Goal: Communication & Community: Answer question/provide support

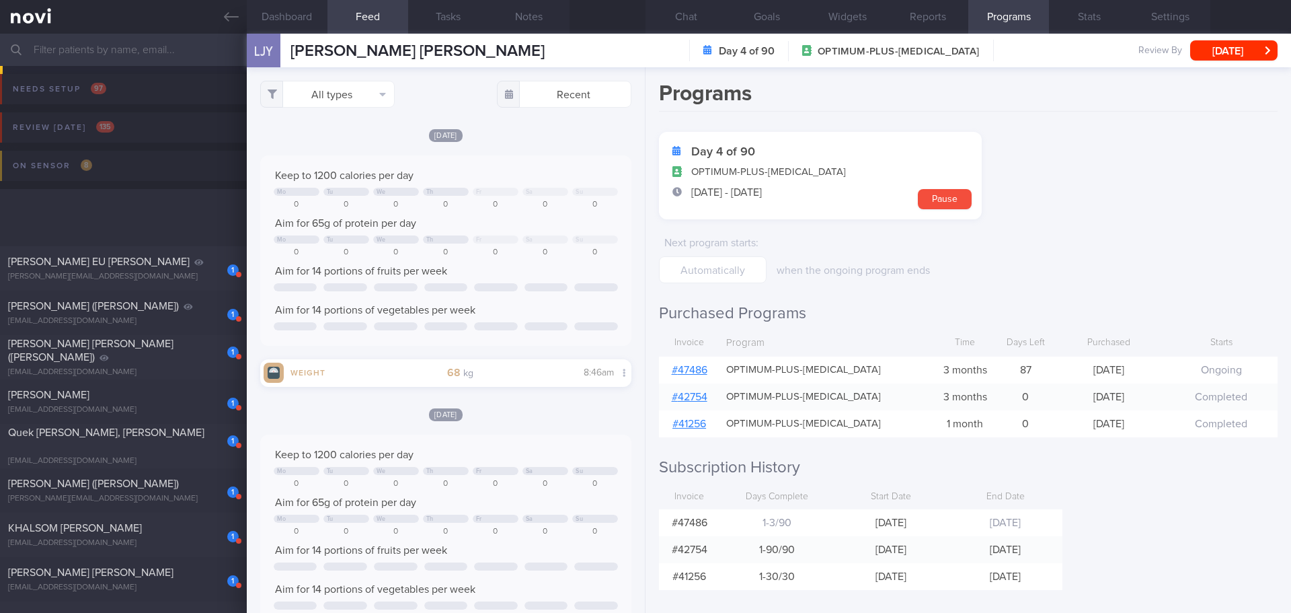
select select "8"
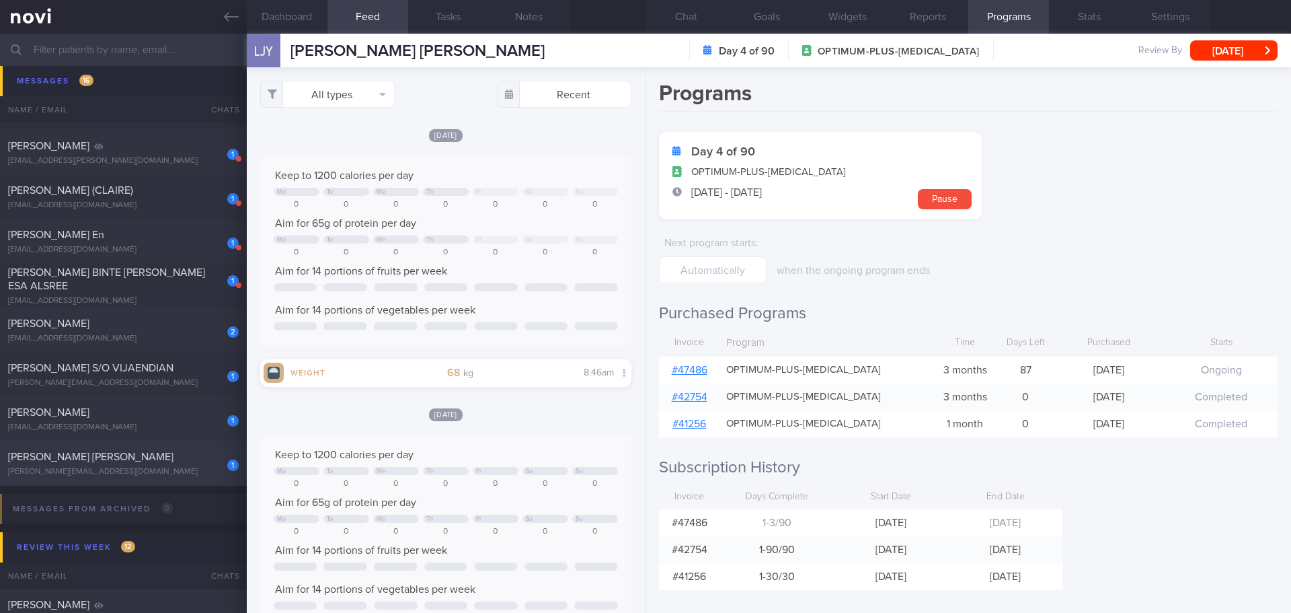
scroll to position [188, 338]
click at [116, 463] on div "1 GAVIN SUMANTRI SHEN gavin.sumantri@gmail.com" at bounding box center [123, 463] width 247 height 27
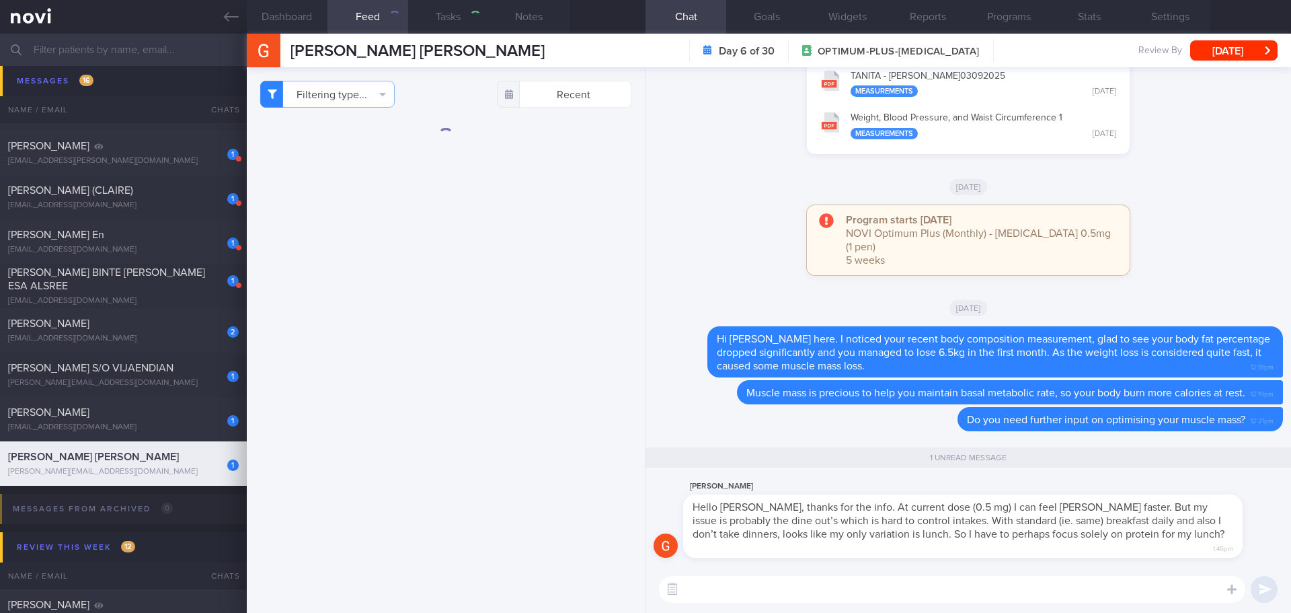
checkbox input "false"
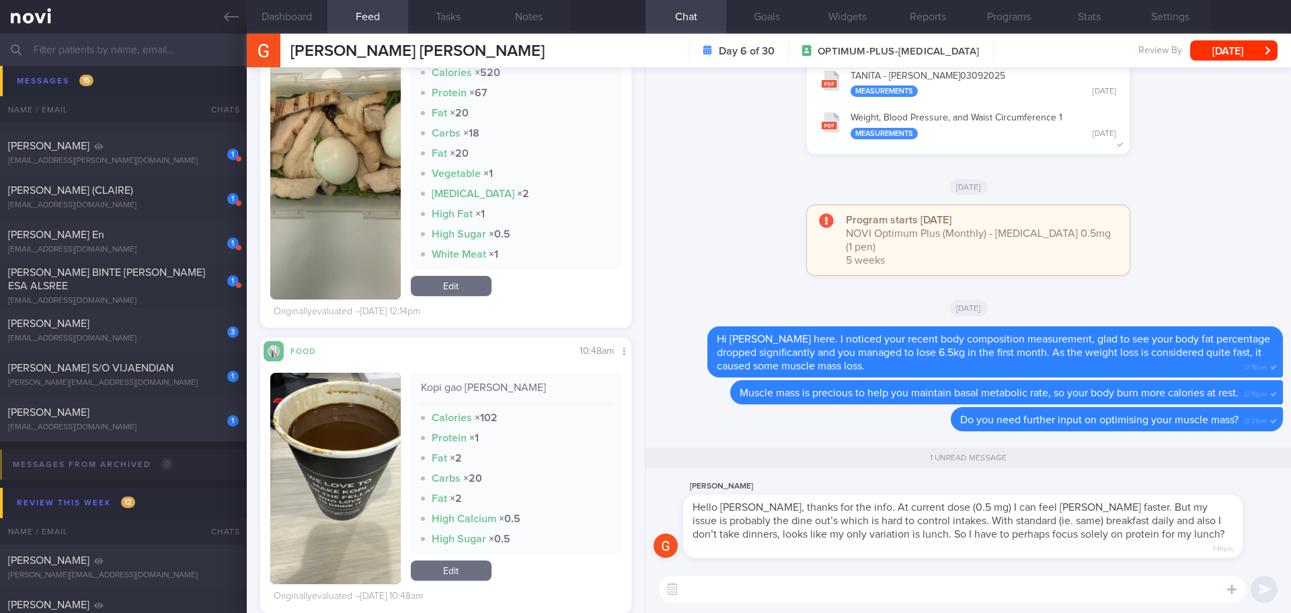
scroll to position [3632, 0]
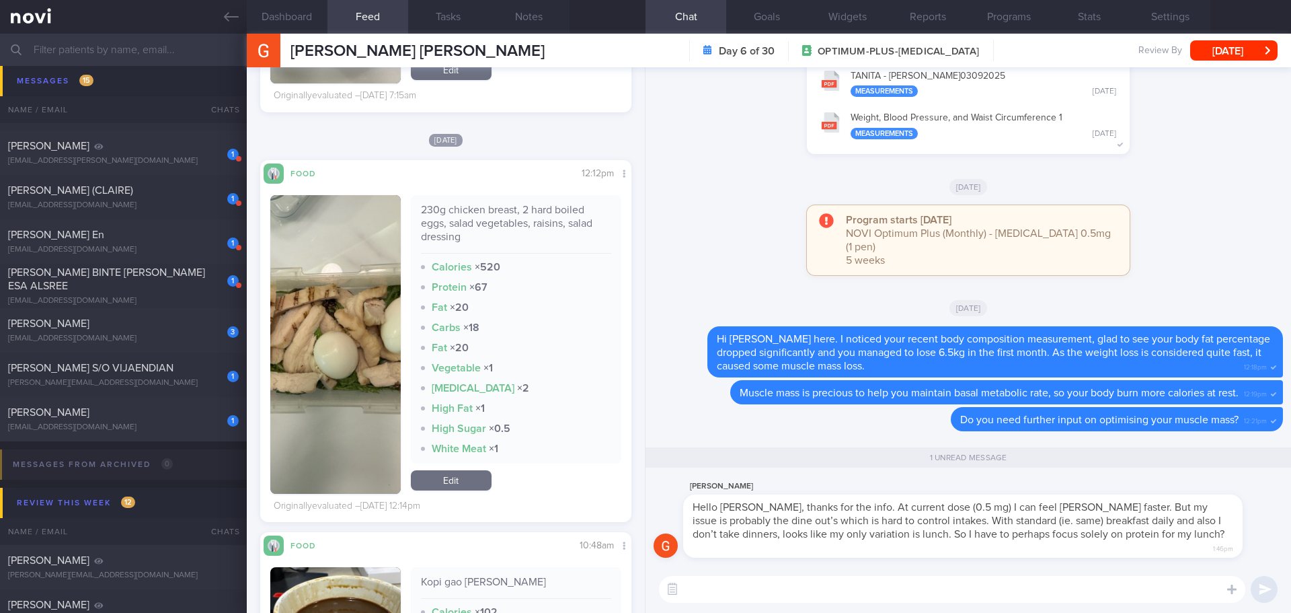
click at [340, 309] on button "button" at bounding box center [335, 344] width 130 height 299
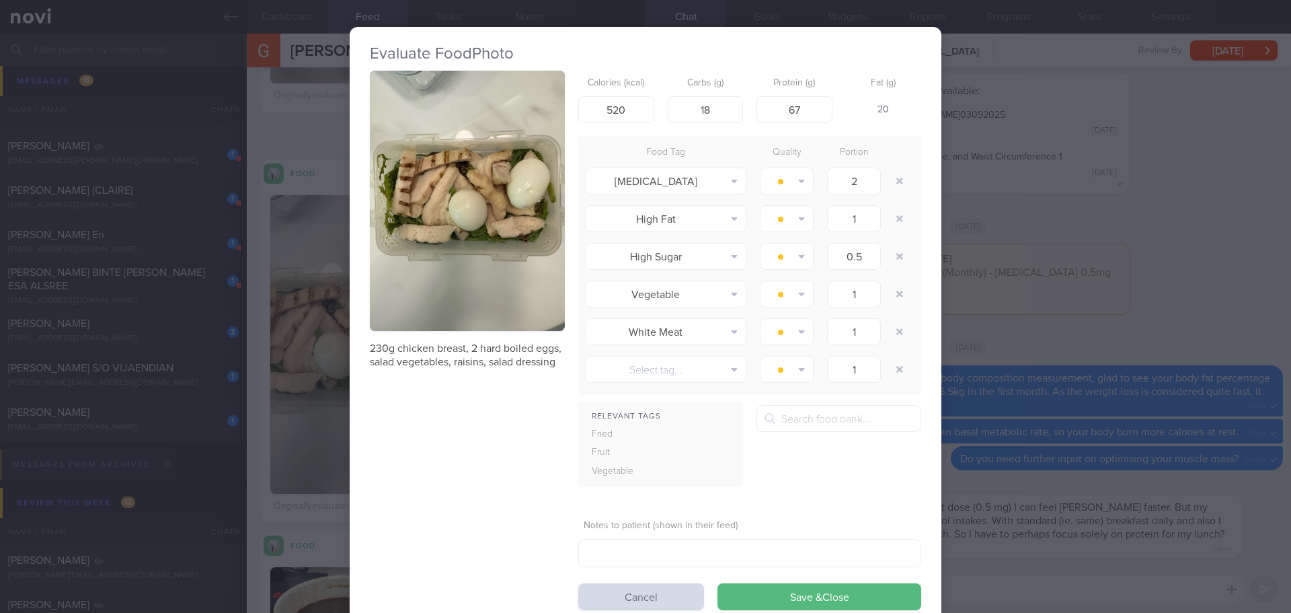
click at [426, 219] on button "button" at bounding box center [467, 201] width 195 height 260
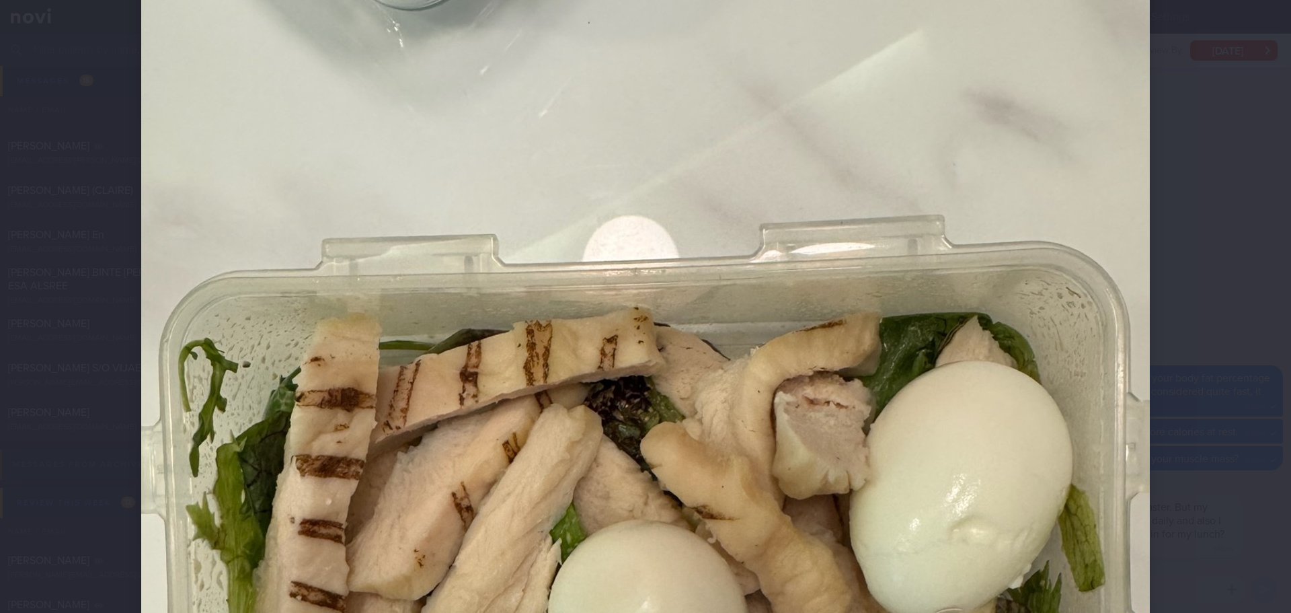
scroll to position [404, 0]
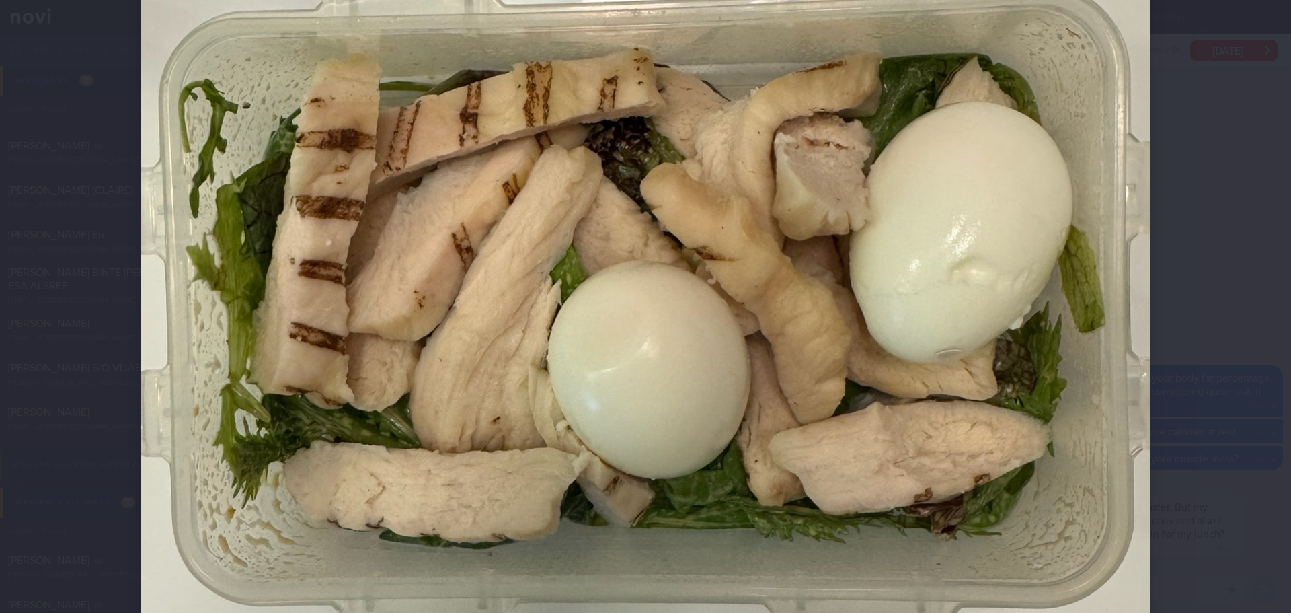
click at [1207, 185] on div at bounding box center [645, 306] width 1291 height 613
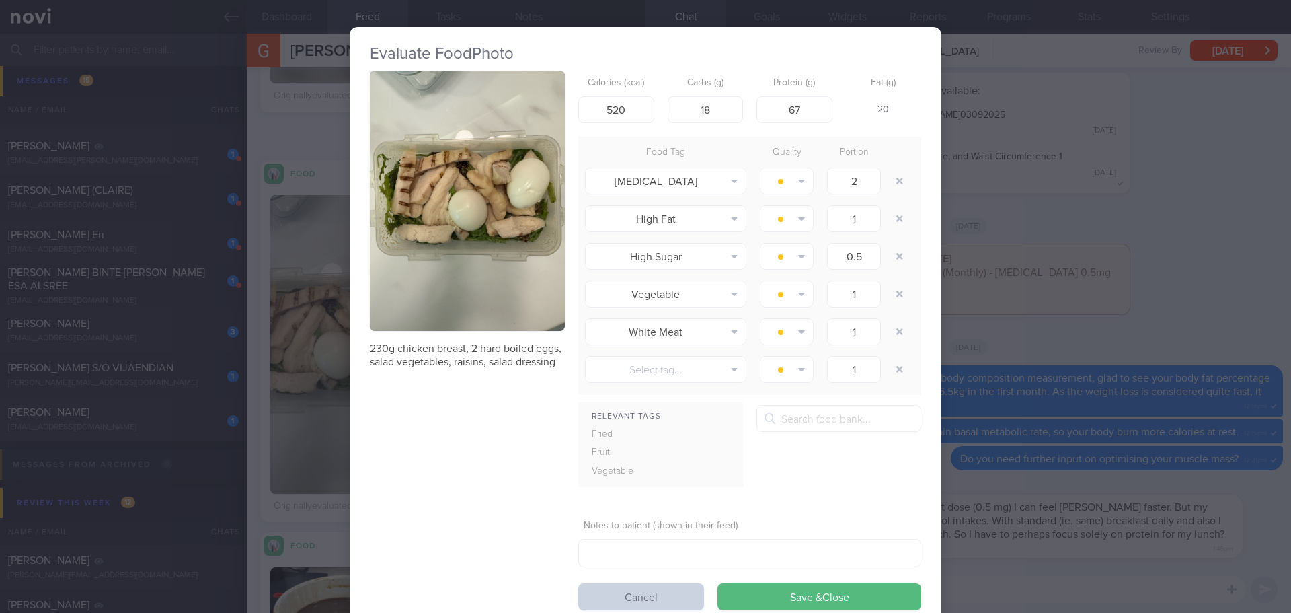
click at [607, 593] on button "Cancel" at bounding box center [641, 596] width 126 height 27
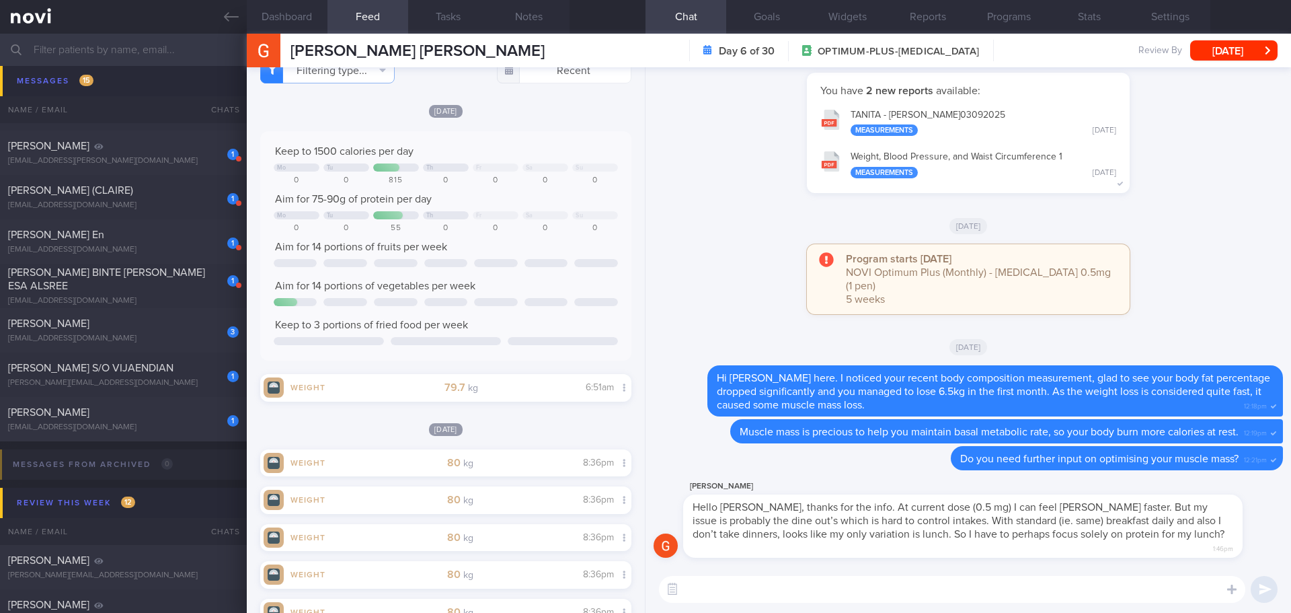
scroll to position [10, 0]
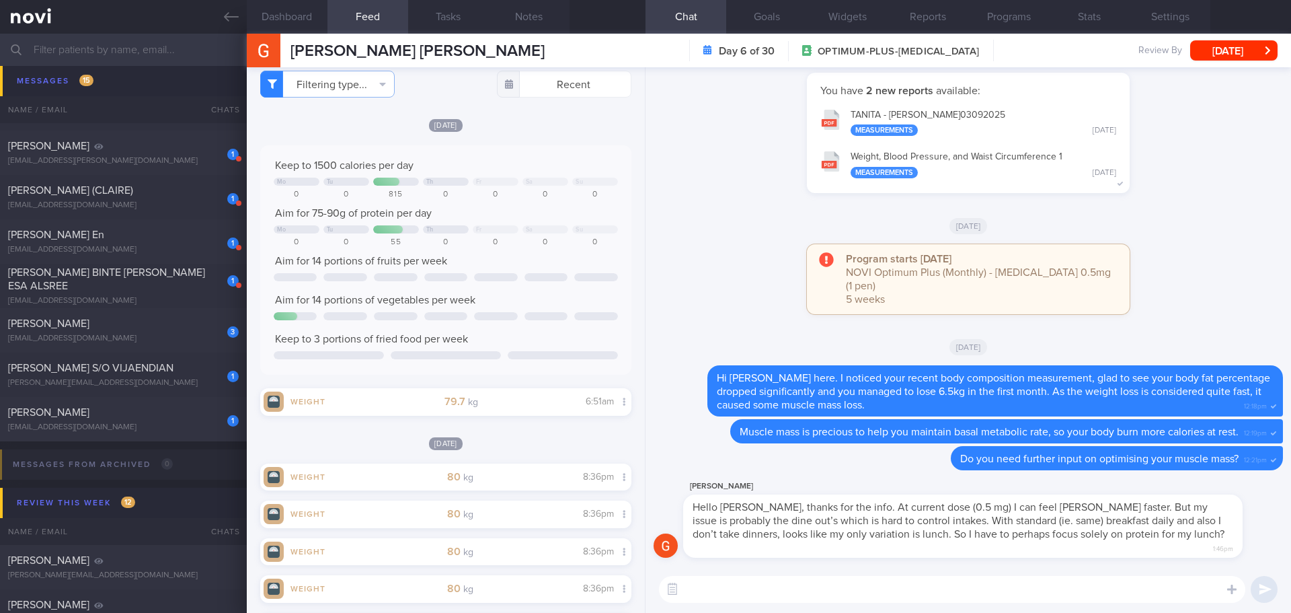
click at [737, 597] on textarea at bounding box center [952, 589] width 587 height 27
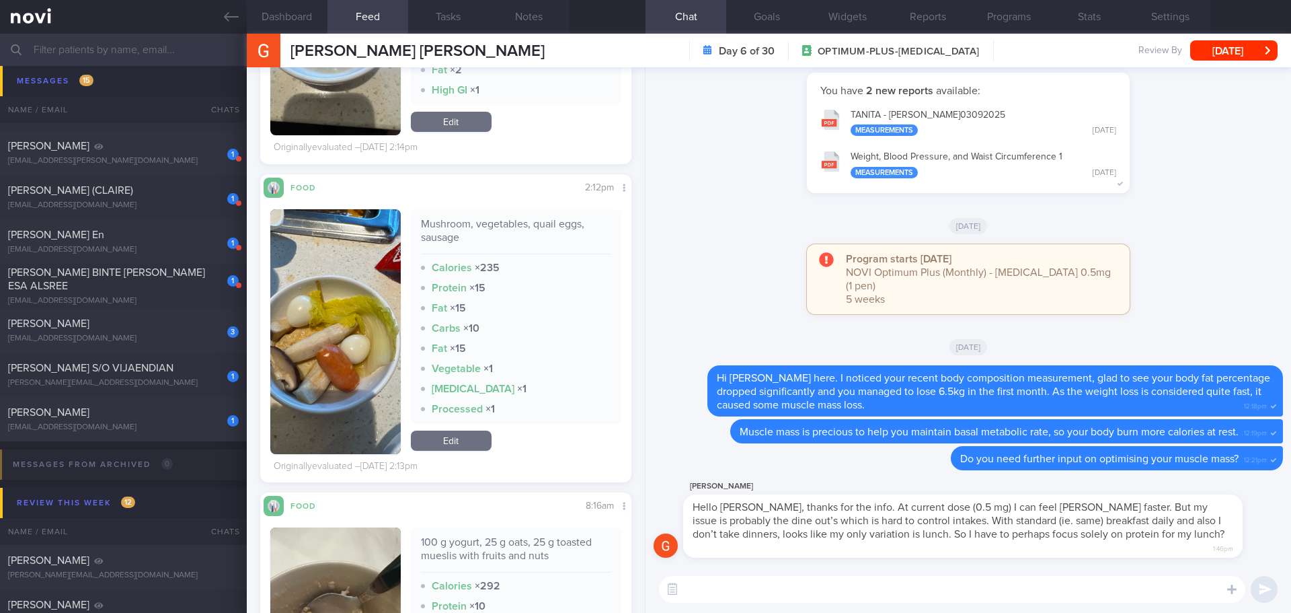
scroll to position [13774, 0]
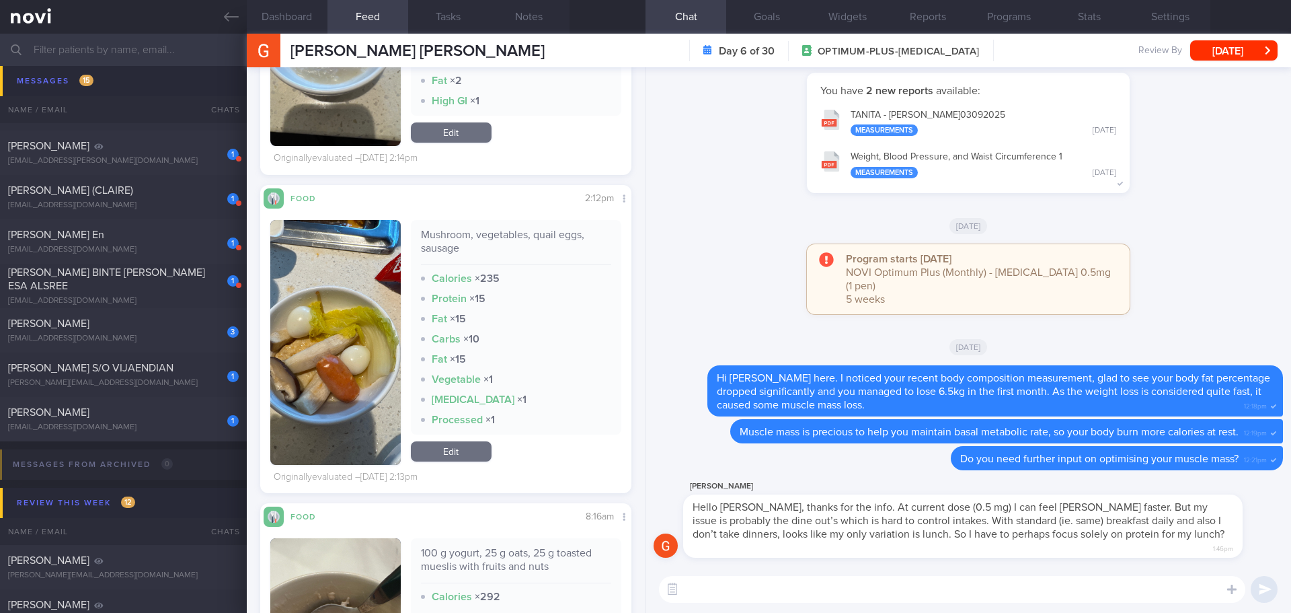
click at [354, 262] on button "button" at bounding box center [335, 342] width 130 height 245
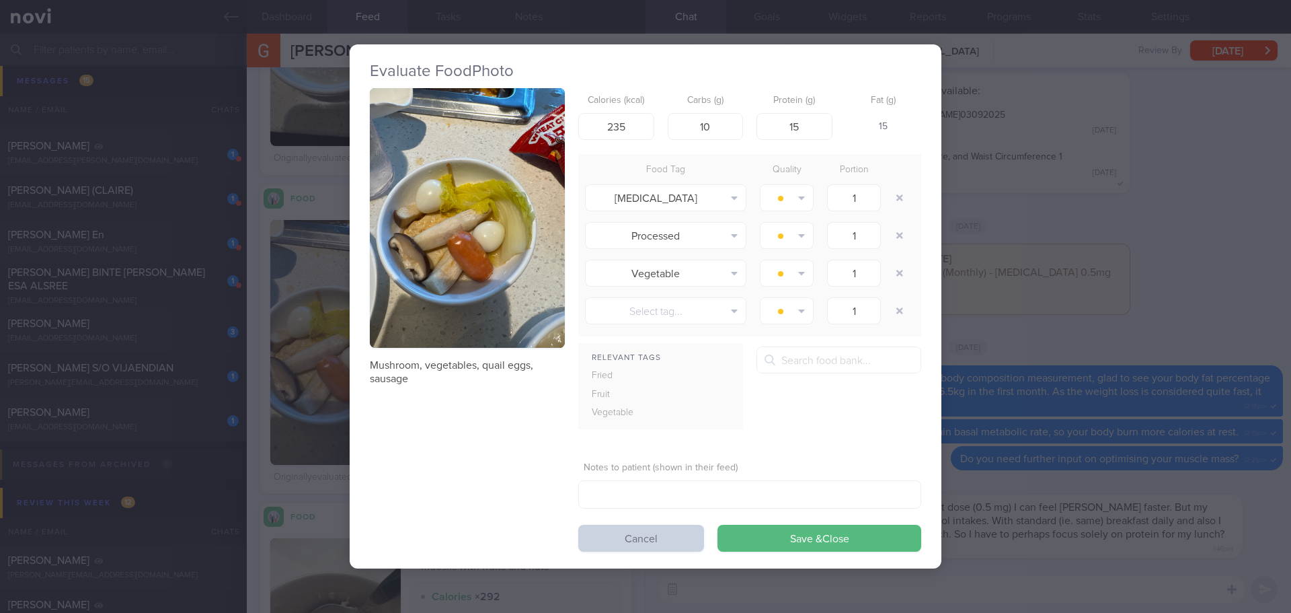
click at [626, 532] on button "Cancel" at bounding box center [641, 538] width 126 height 27
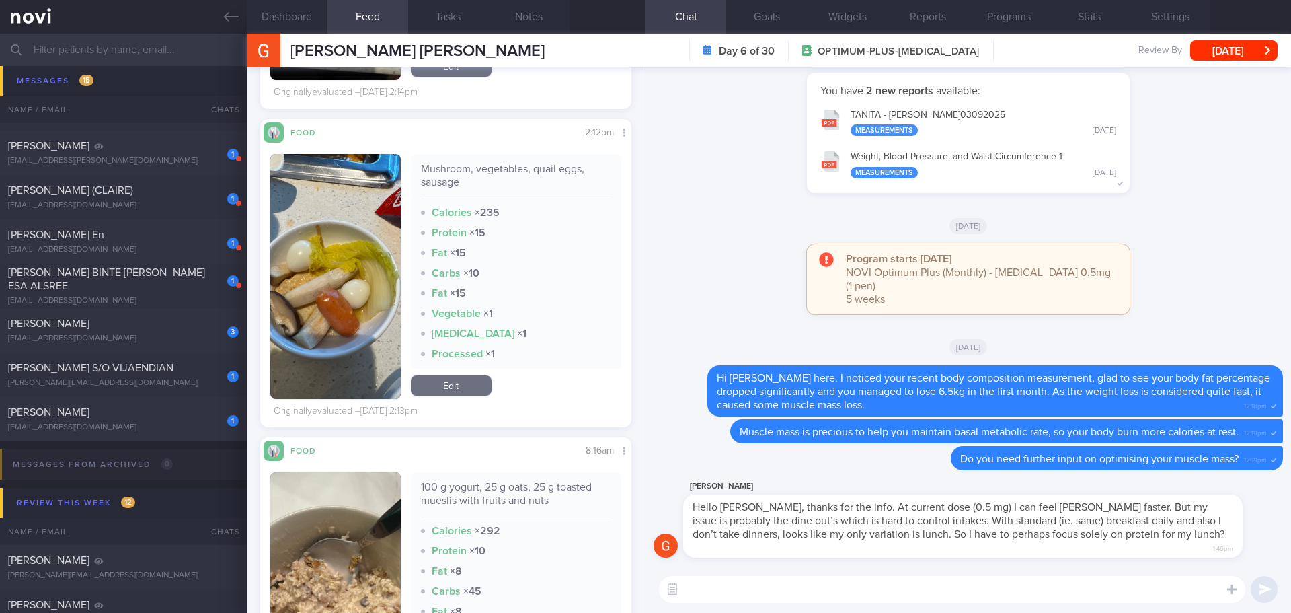
scroll to position [13774, 0]
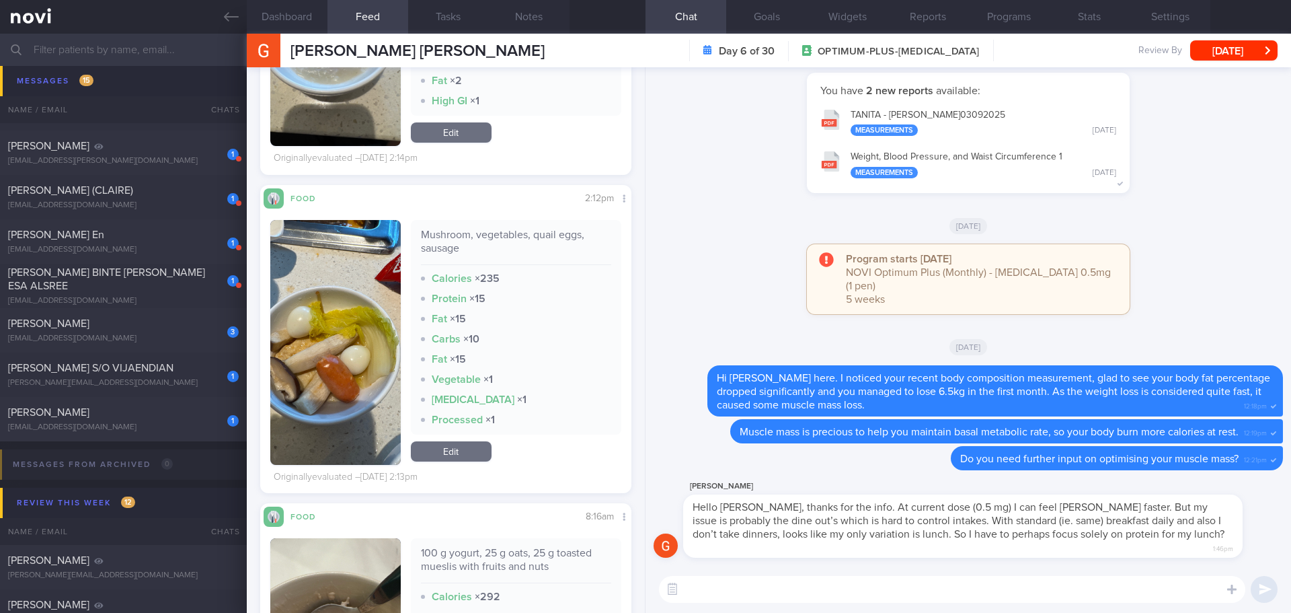
click at [723, 578] on textarea at bounding box center [952, 589] width 587 height 27
type textarea "I"
type textarea "W"
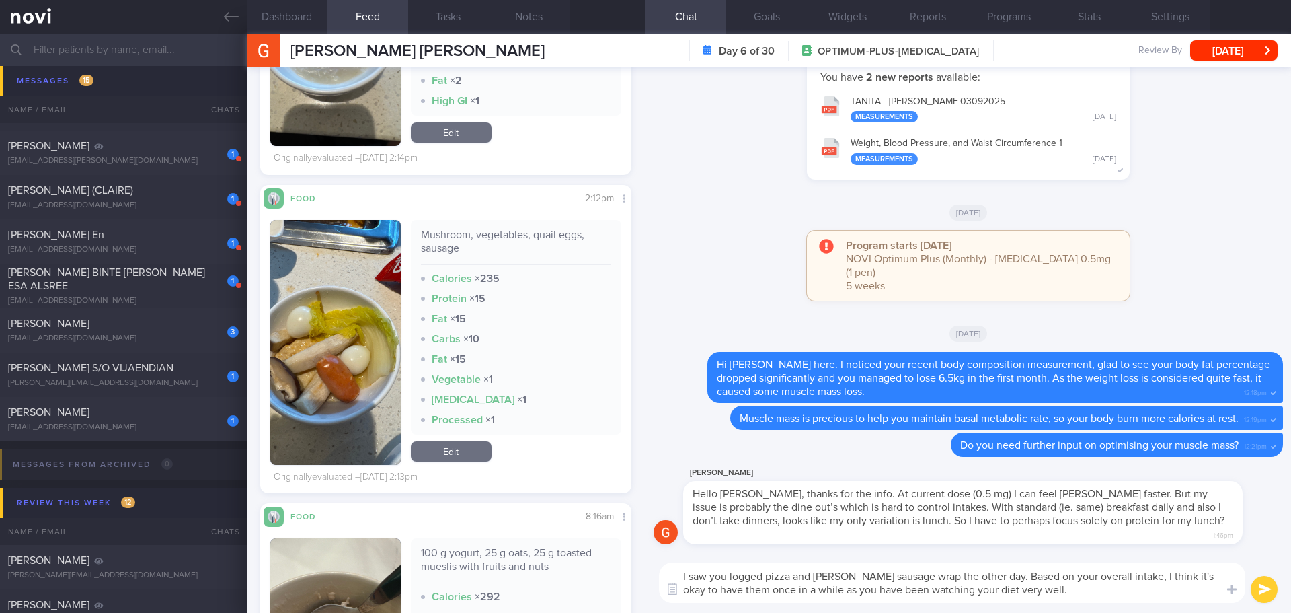
type textarea "I saw you logged pizza and [PERSON_NAME] sausage wrap the other day. Based on y…"
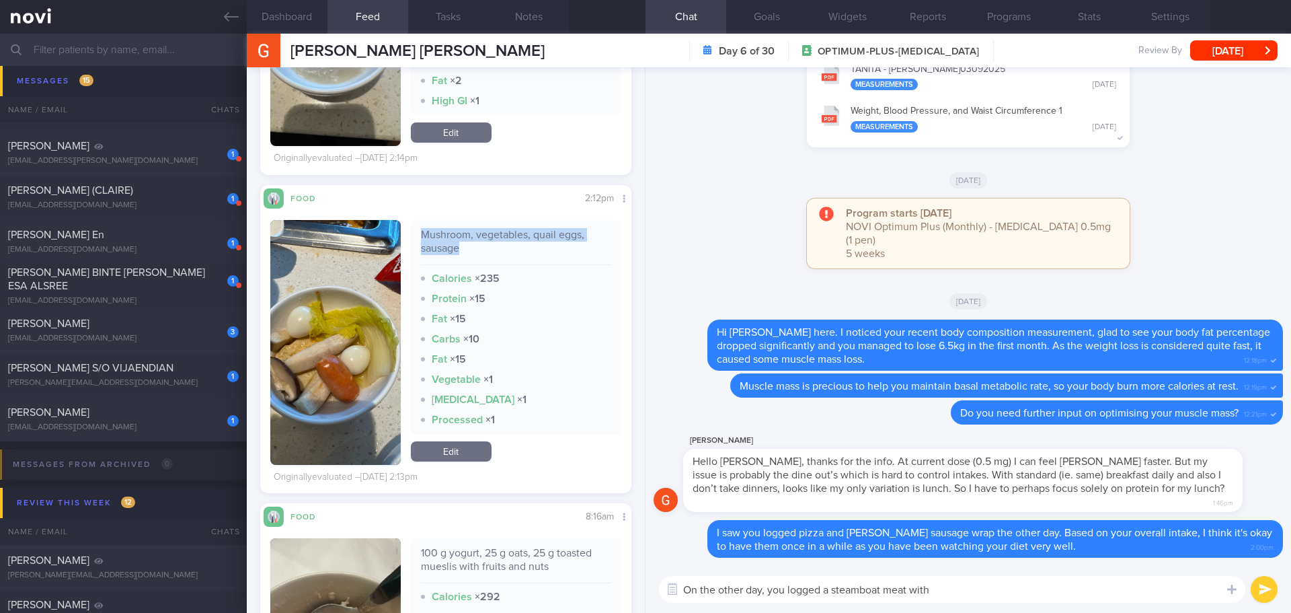
drag, startPoint x: 461, startPoint y: 249, endPoint x: 418, endPoint y: 236, distance: 44.9
click at [421, 236] on div "Mushroom, vegetables, quail eggs, sausage" at bounding box center [516, 246] width 191 height 37
copy div "Mushroom, vegetables, quail eggs, sausage"
click at [1036, 591] on textarea "On the other day, you logged a steamboat meat with" at bounding box center [952, 589] width 587 height 27
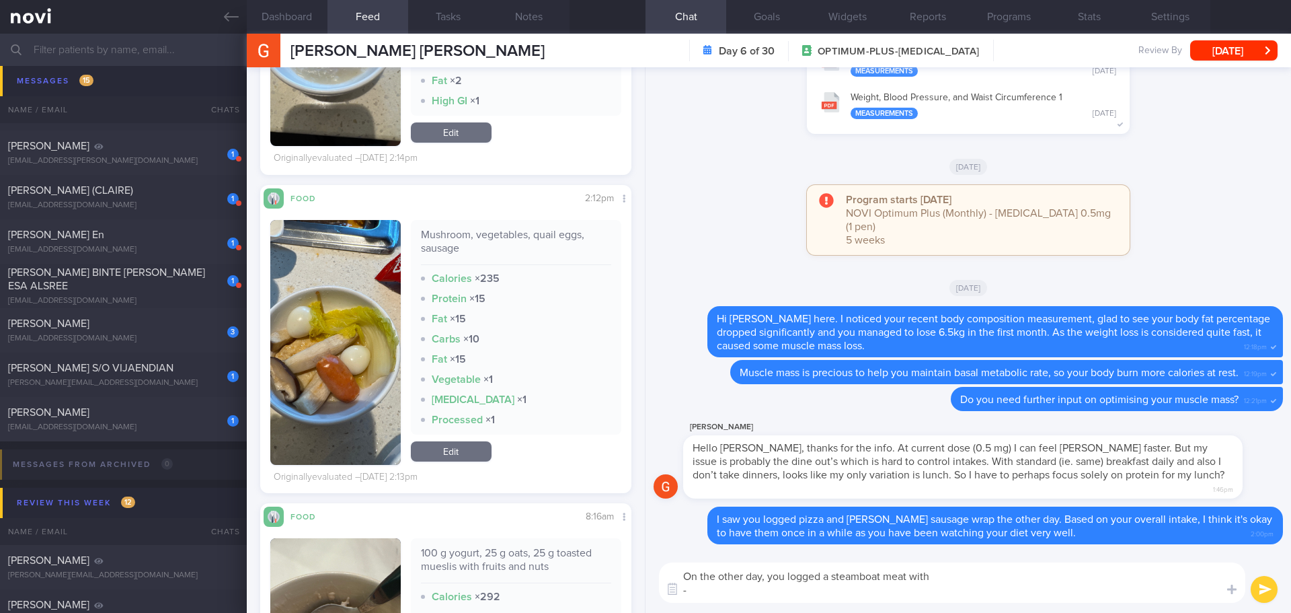
paste textarea "Mushroom, vegetables, quail eggs, sausage"
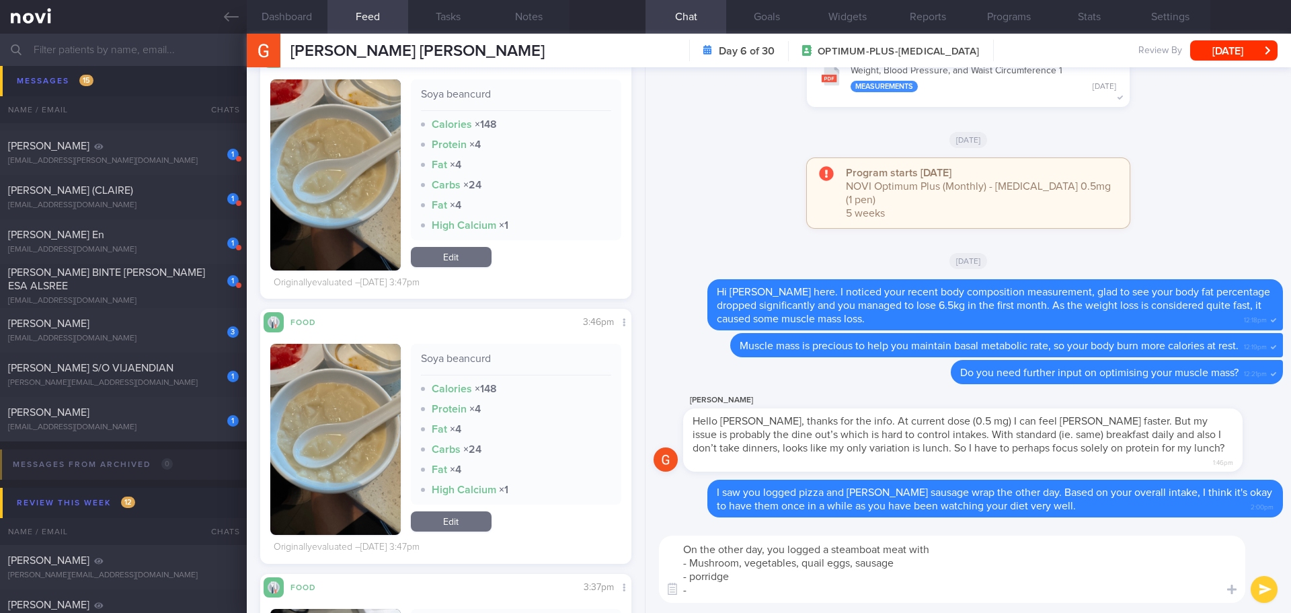
scroll to position [12832, 0]
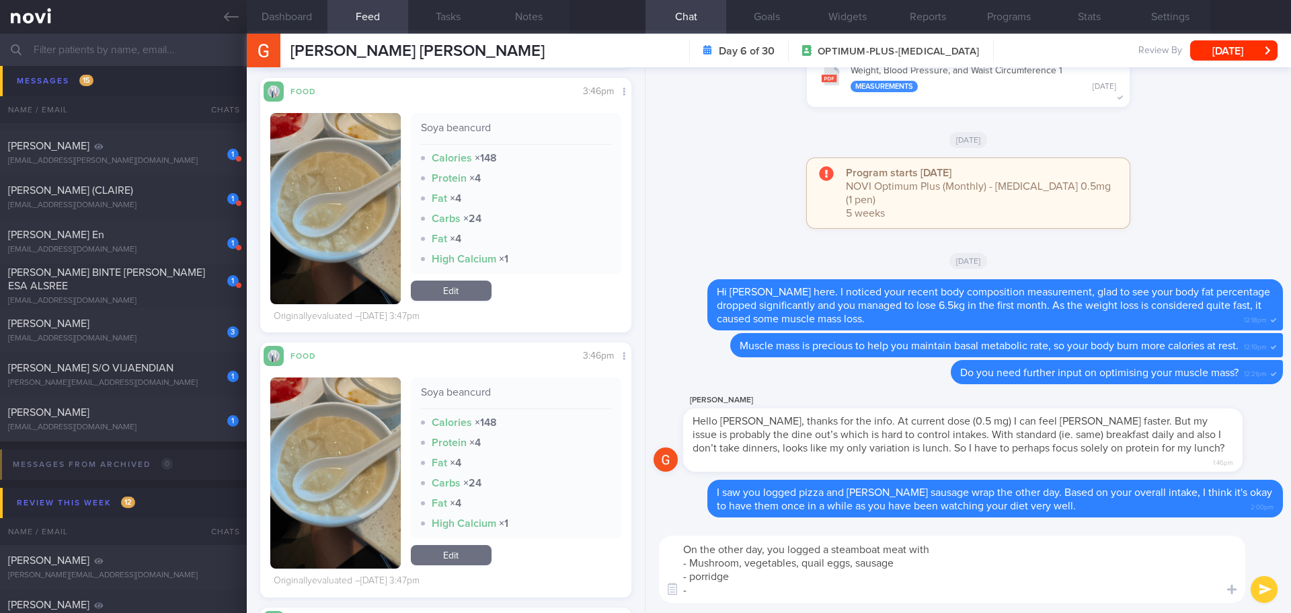
click at [762, 590] on textarea "On the other day, you logged a steamboat meat with - Mushroom, vegetables, quai…" at bounding box center [952, 568] width 587 height 67
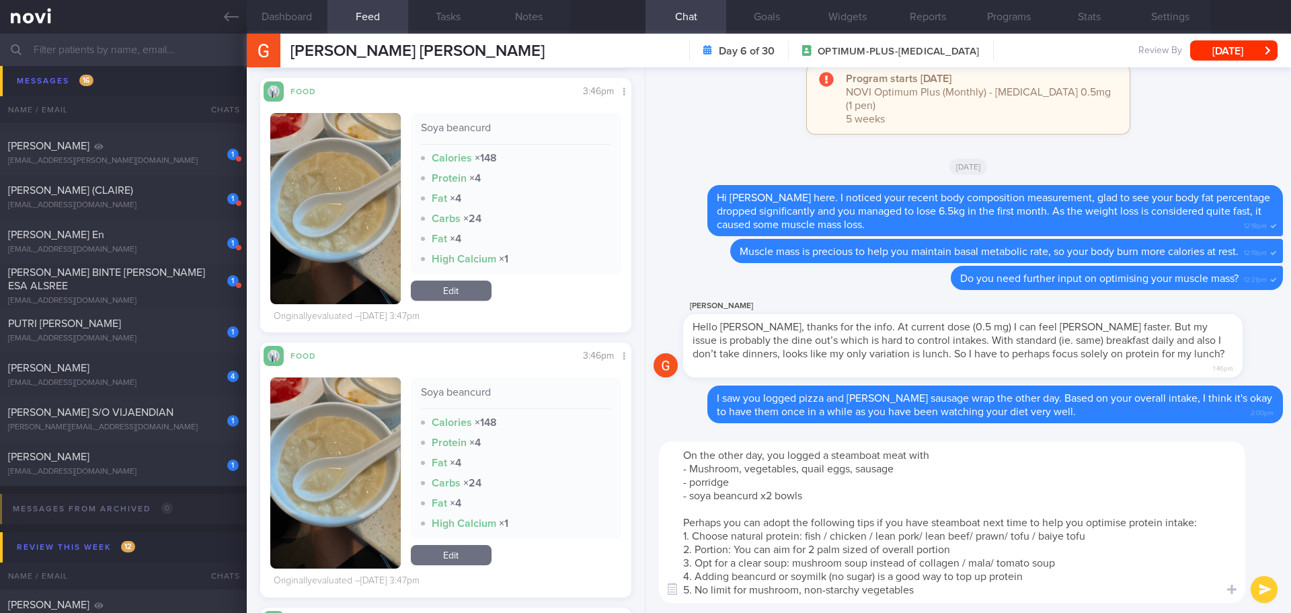
scroll to position [0, 0]
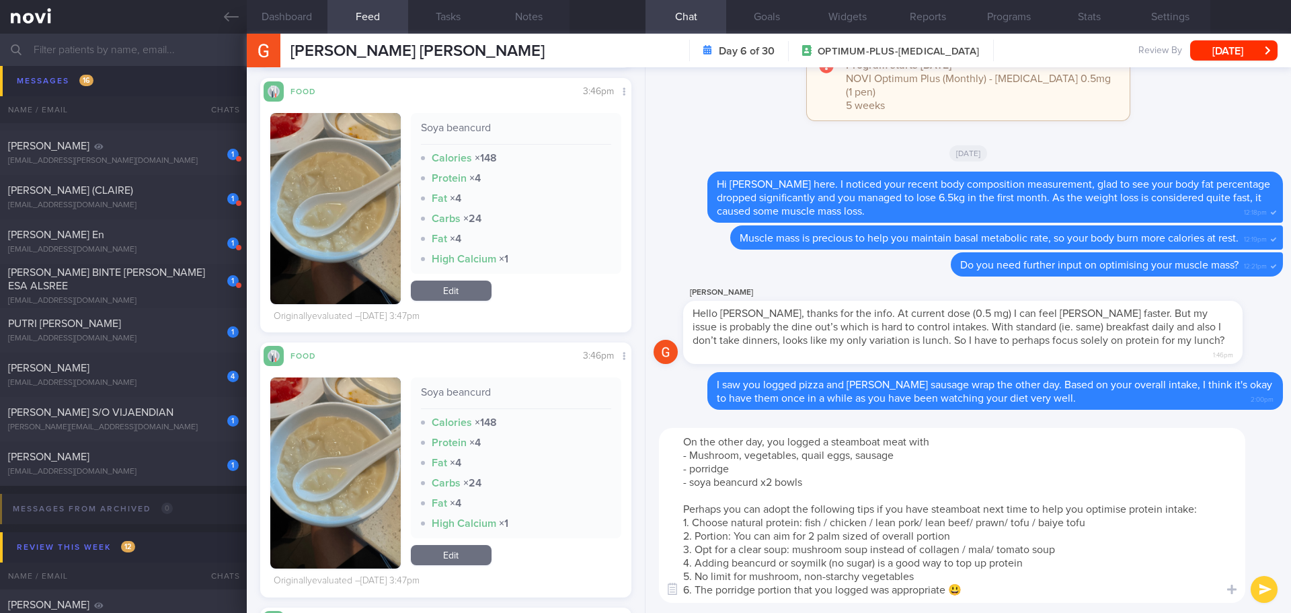
click at [983, 601] on textarea "On the other day, you logged a steamboat meat with - Mushroom, vegetables, quai…" at bounding box center [952, 515] width 587 height 175
click at [998, 589] on textarea "On the other day, you logged a steamboat meat with - Mushroom, vegetables, quai…" at bounding box center [952, 515] width 587 height 175
click at [1063, 589] on textarea "On the other day, you logged a steamboat meat with - Mushroom, vegetables, quai…" at bounding box center [952, 515] width 587 height 175
click at [1099, 516] on textarea "On the other day, you logged a steamboat meat with - Mushroom, vegetables, quai…" at bounding box center [952, 515] width 587 height 175
click at [1100, 521] on textarea "On the other day, you logged a steamboat meat with - Mushroom, vegetables, quai…" at bounding box center [952, 515] width 587 height 175
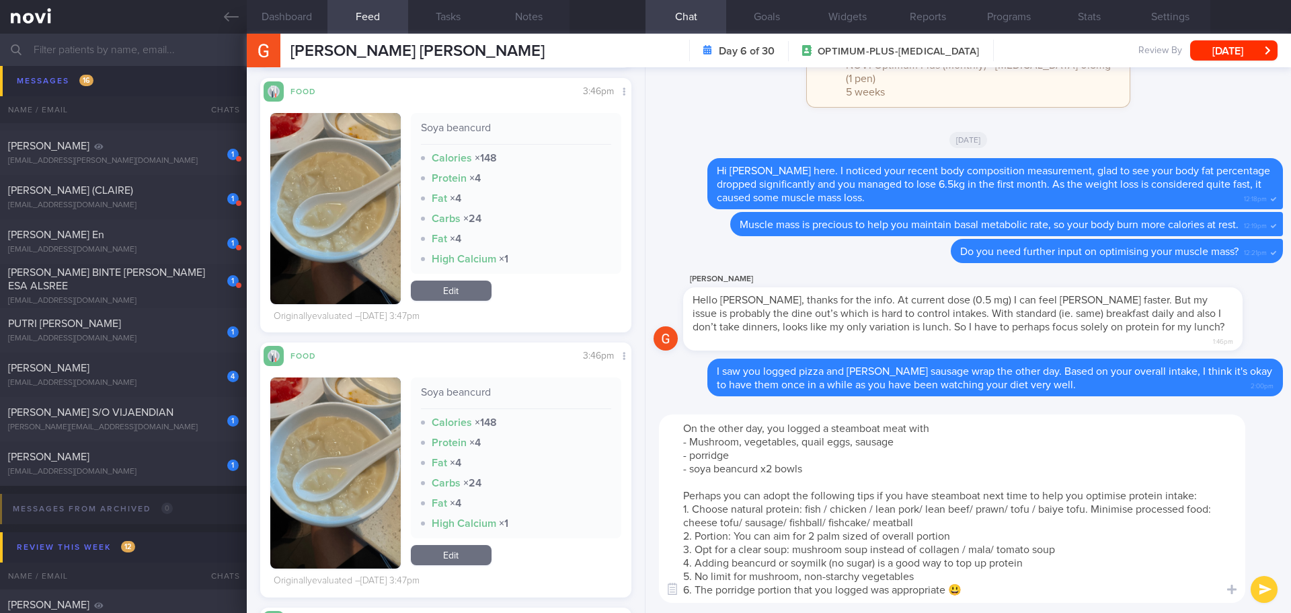
click at [956, 533] on textarea "On the other day, you logged a steamboat meat with - Mushroom, vegetables, quai…" at bounding box center [952, 508] width 587 height 188
click at [956, 535] on textarea "On the other day, you logged a steamboat meat with - Mushroom, vegetables, quai…" at bounding box center [952, 508] width 587 height 188
click at [884, 534] on textarea "On the other day, you logged a steamboat meat with - Mushroom, vegetables, quai…" at bounding box center [952, 508] width 587 height 188
drag, startPoint x: 964, startPoint y: 535, endPoint x: 889, endPoint y: 536, distance: 75.3
click at [889, 536] on textarea "On the other day, you logged a steamboat meat with - Mushroom, vegetables, quai…" at bounding box center [952, 508] width 587 height 188
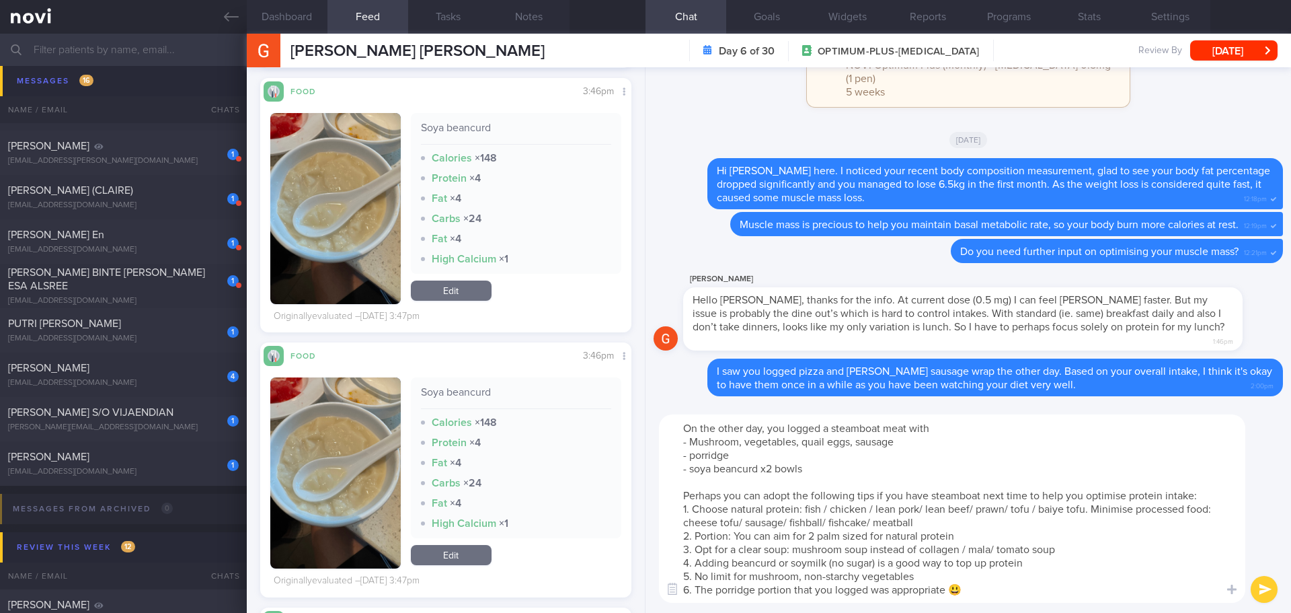
click at [1075, 559] on textarea "On the other day, you logged a steamboat meat with - Mushroom, vegetables, quai…" at bounding box center [952, 508] width 587 height 188
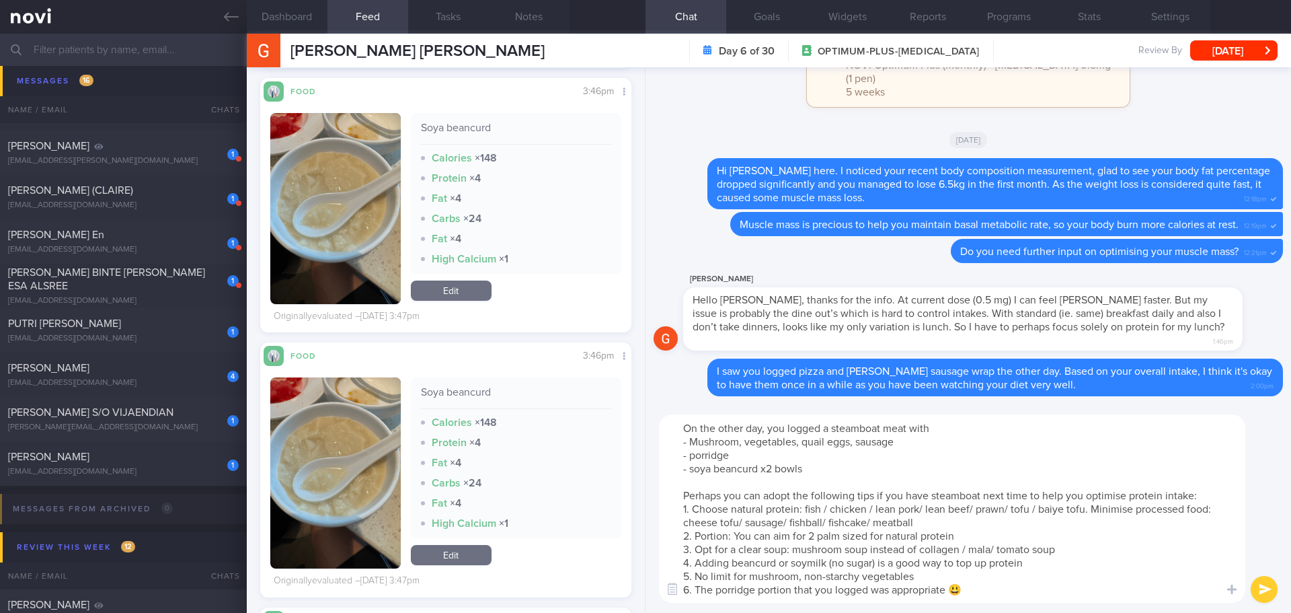
click at [1075, 559] on textarea "On the other day, you logged a steamboat meat with - Mushroom, vegetables, quai…" at bounding box center [952, 508] width 587 height 188
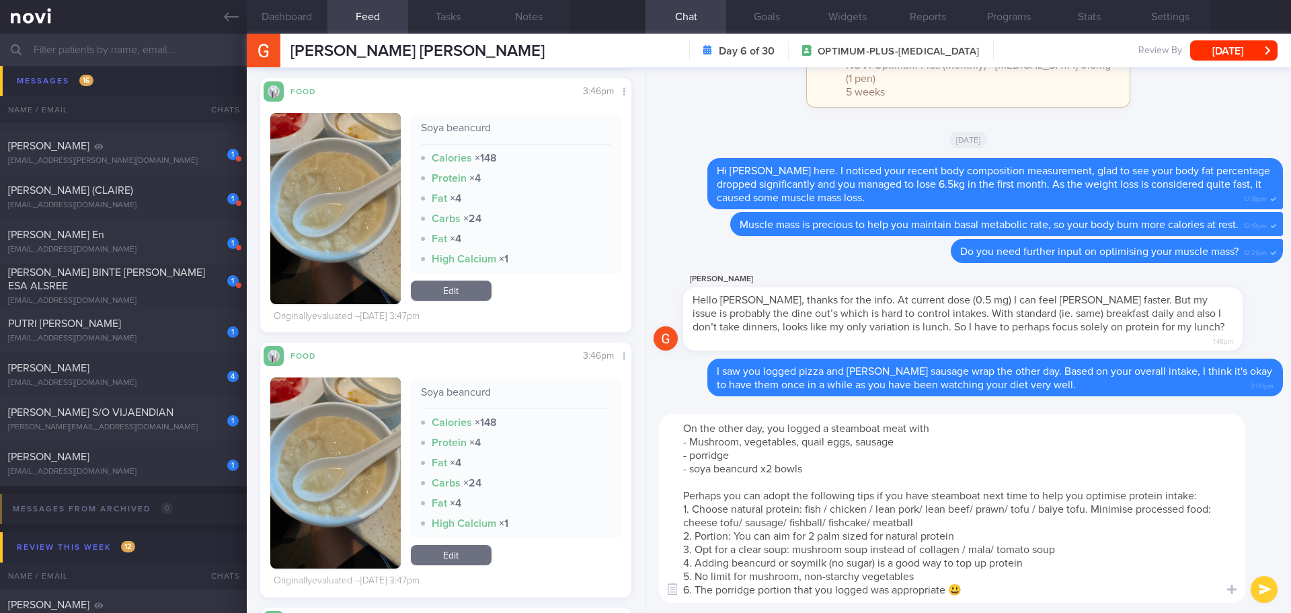
click at [1075, 559] on textarea "On the other day, you logged a steamboat meat with - Mushroom, vegetables, quai…" at bounding box center [952, 508] width 587 height 188
click at [1193, 494] on textarea "On the other day, you logged a steamboat meat with - Mushroom, vegetables, quai…" at bounding box center [952, 508] width 587 height 188
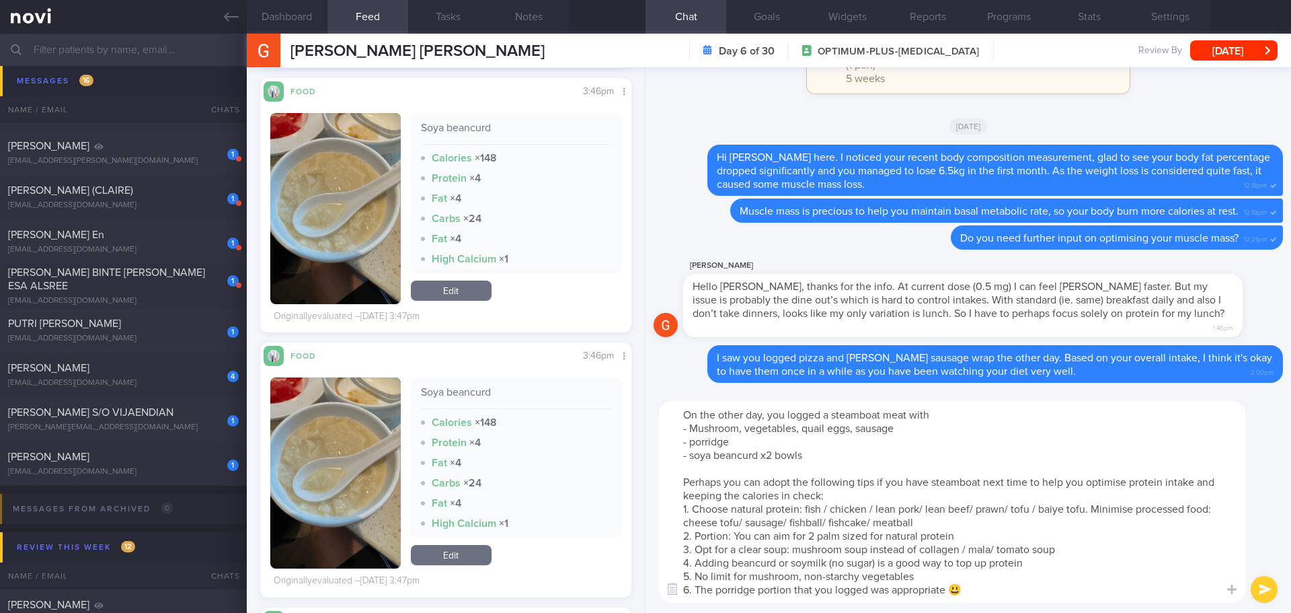
type textarea "On the other day, you logged a steamboat meat with - Mushroom, vegetables, quai…"
click at [1261, 591] on button "submit" at bounding box center [1264, 589] width 27 height 27
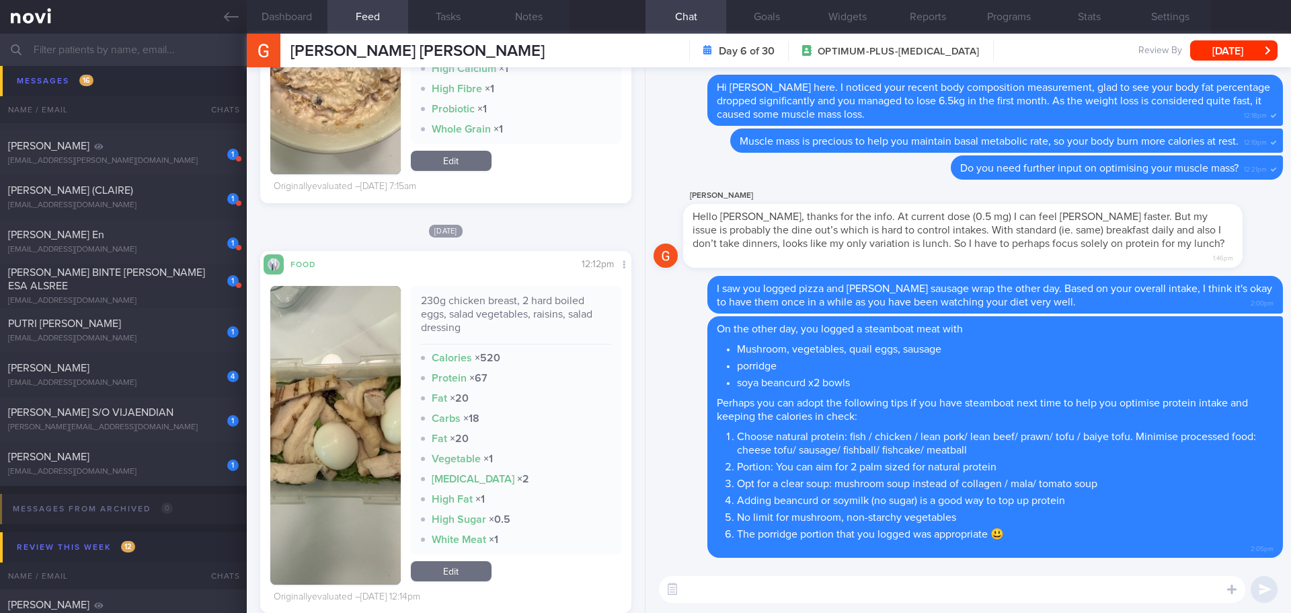
scroll to position [3681, 0]
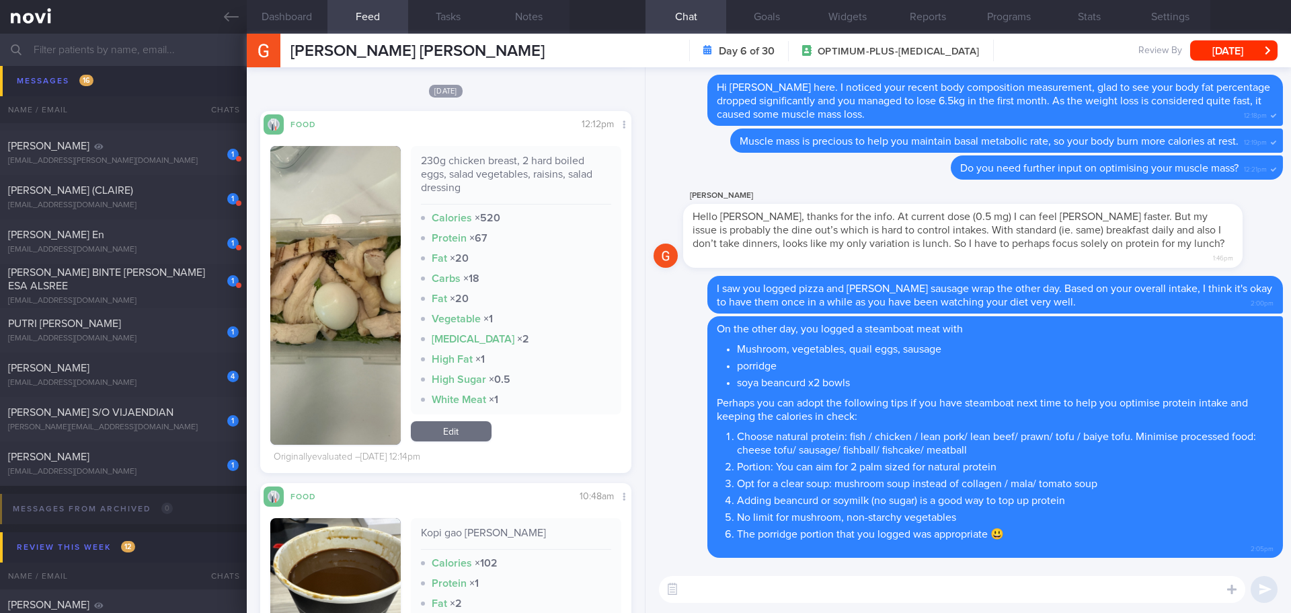
click at [353, 266] on button "button" at bounding box center [335, 295] width 130 height 299
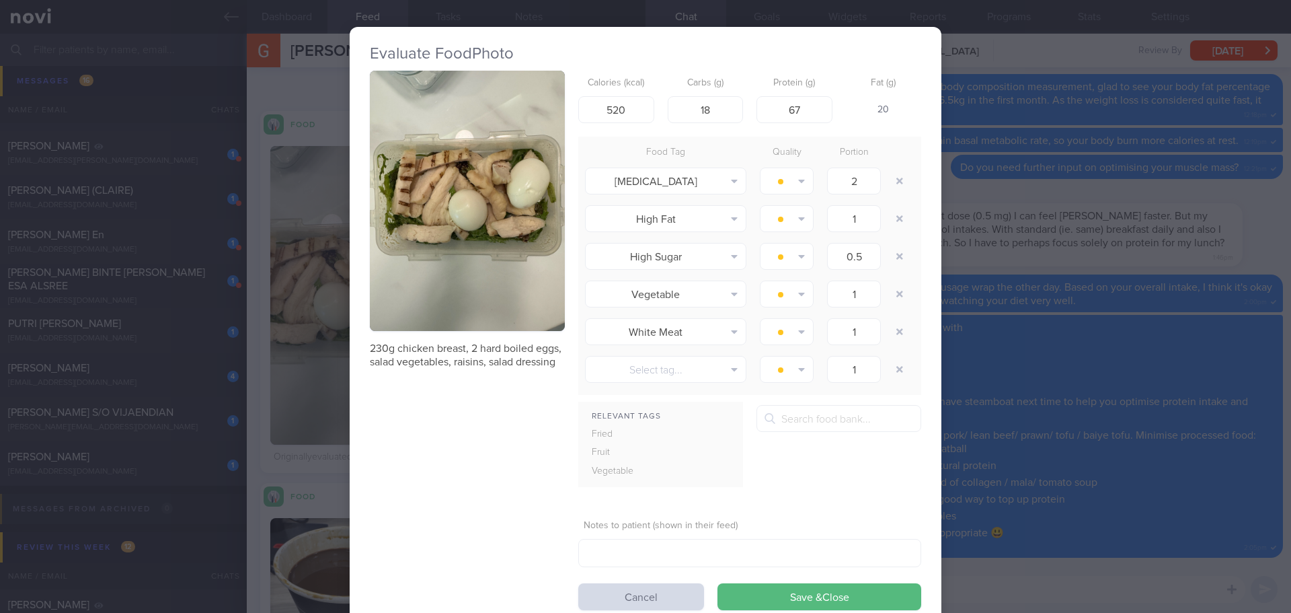
click at [1061, 153] on div "Evaluate Food Photo 230g chicken breast, 2 hard boiled eggs, salad vegetables, …" at bounding box center [645, 306] width 1291 height 613
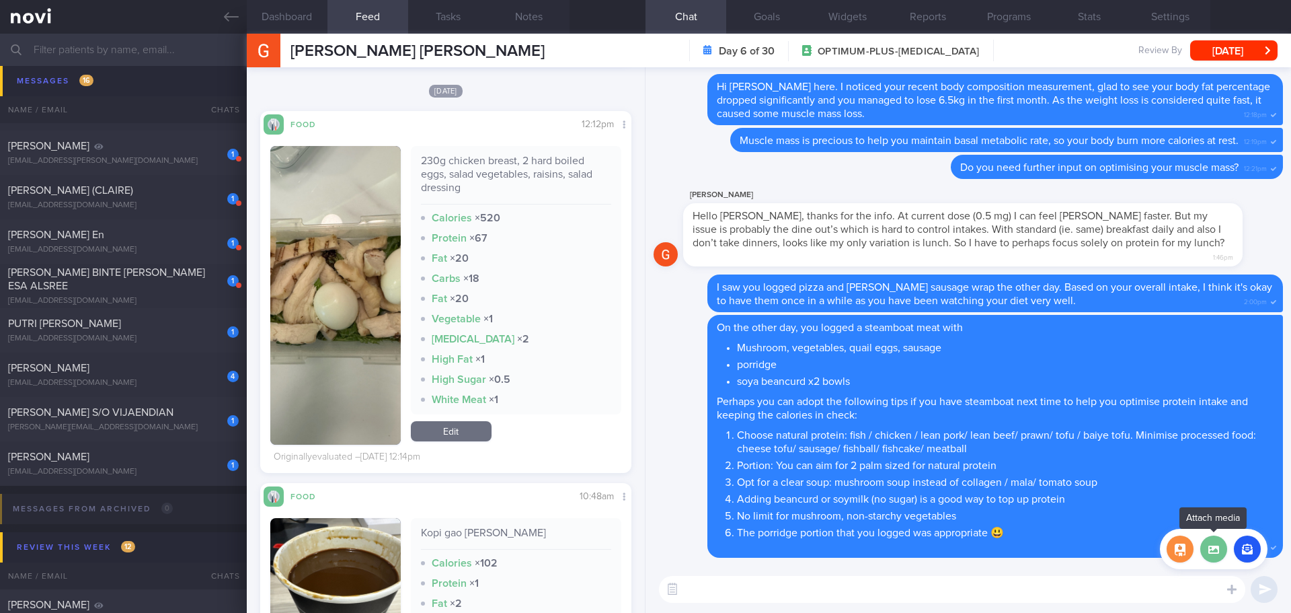
click at [1219, 556] on label at bounding box center [1214, 548] width 27 height 27
click at [0, 0] on input "file" at bounding box center [0, 0] width 0 height 0
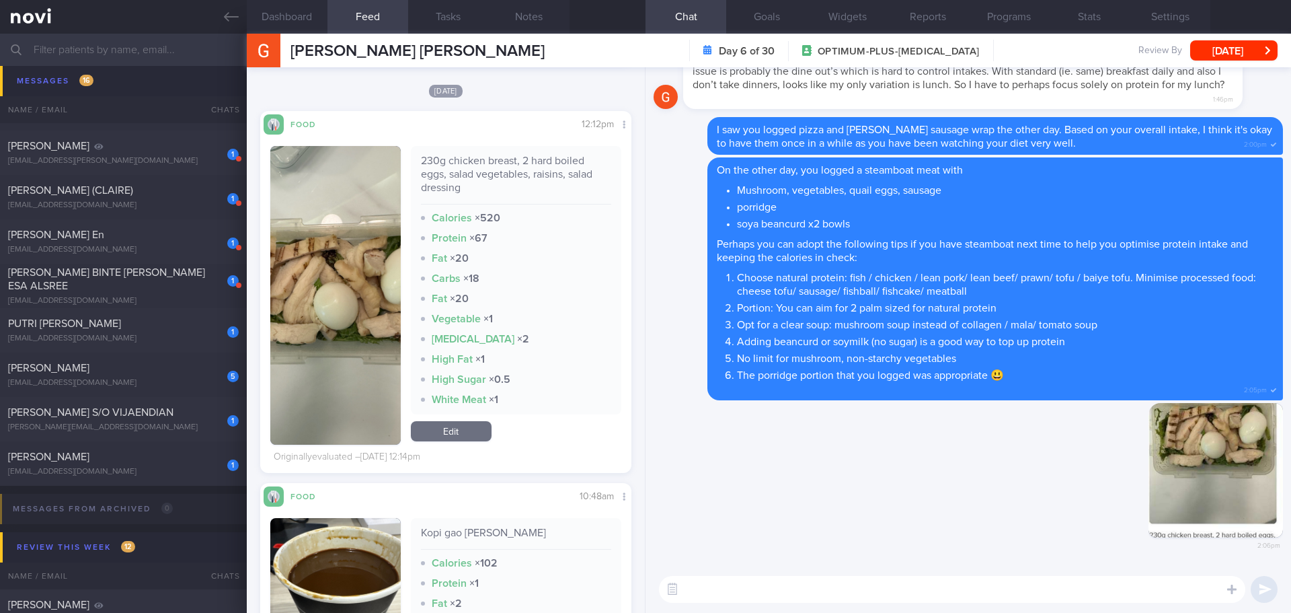
click at [822, 585] on textarea at bounding box center [952, 589] width 587 height 27
type textarea "This is a good portion of protein. Did you manage to finish all the foods?"
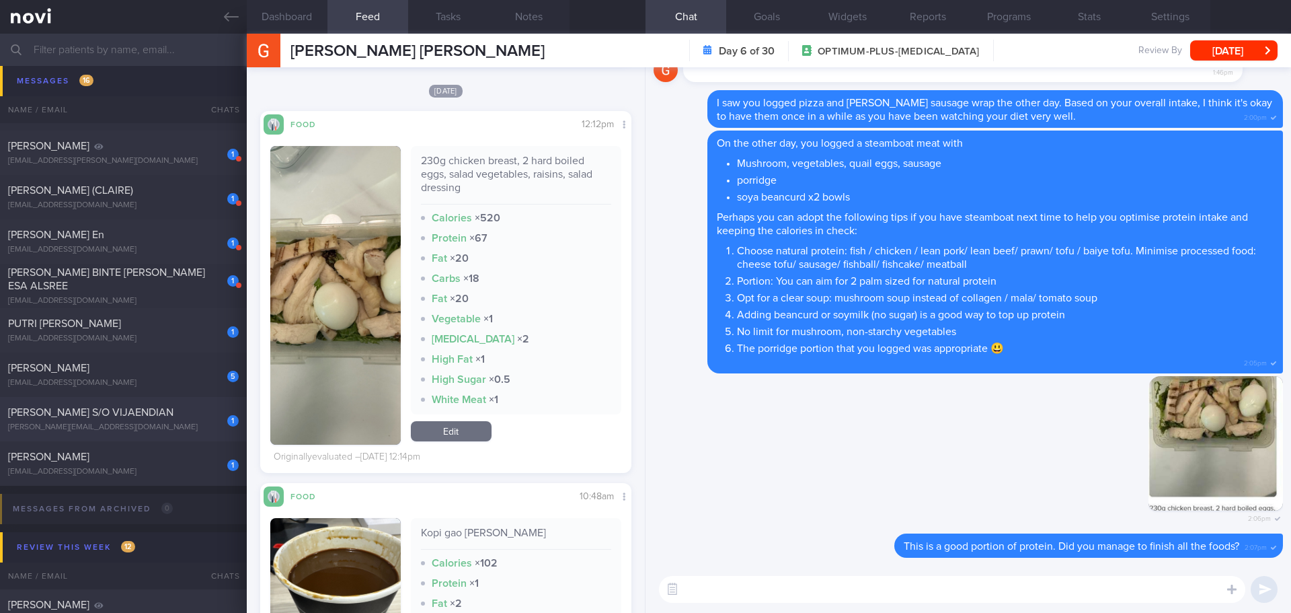
click at [153, 441] on div "1 KURUMBIAN S/O VIJAENDIAN kurumbian@gmail.com Today SAF-LIP" at bounding box center [645, 419] width 1291 height 44
type textarea "1. avocado & coconut shake (no sugar), soymilk (no sugar) and iced matcha latte…"
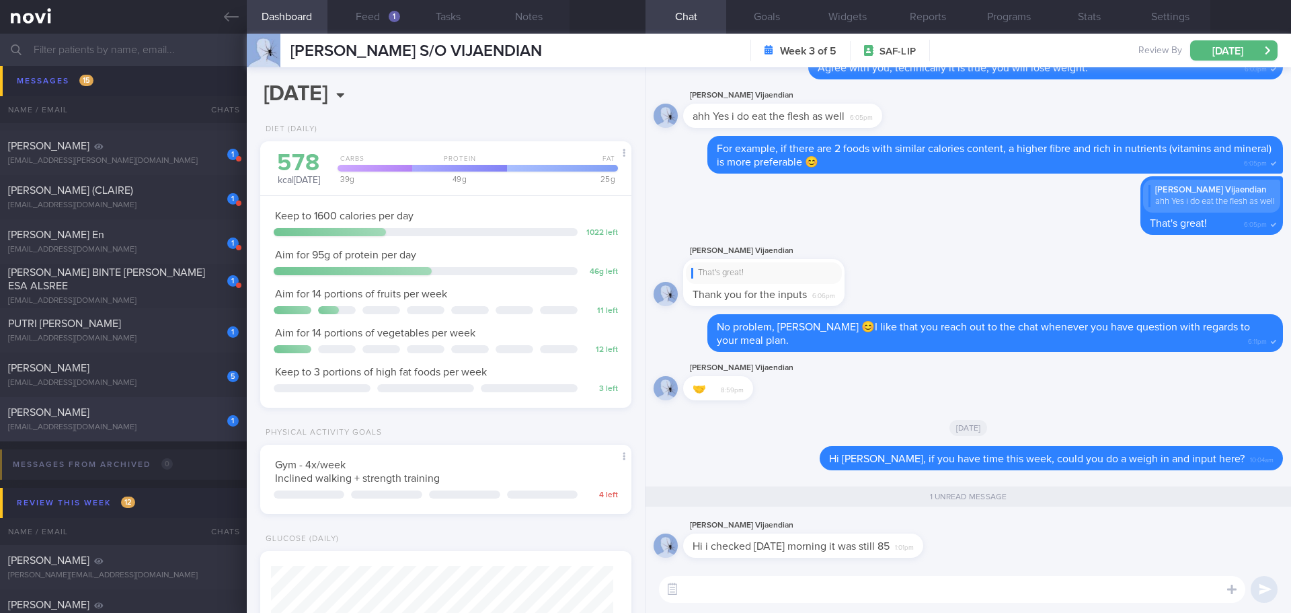
scroll to position [188, 338]
click at [302, 17] on button "Dashboard" at bounding box center [287, 17] width 81 height 34
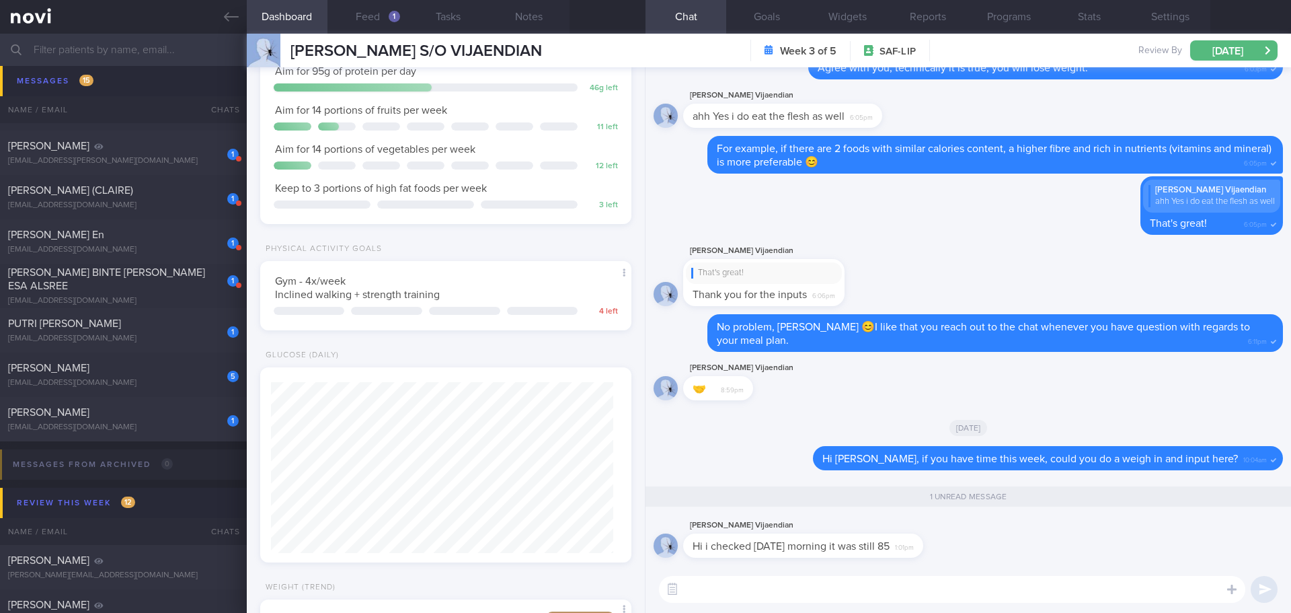
scroll to position [145, 0]
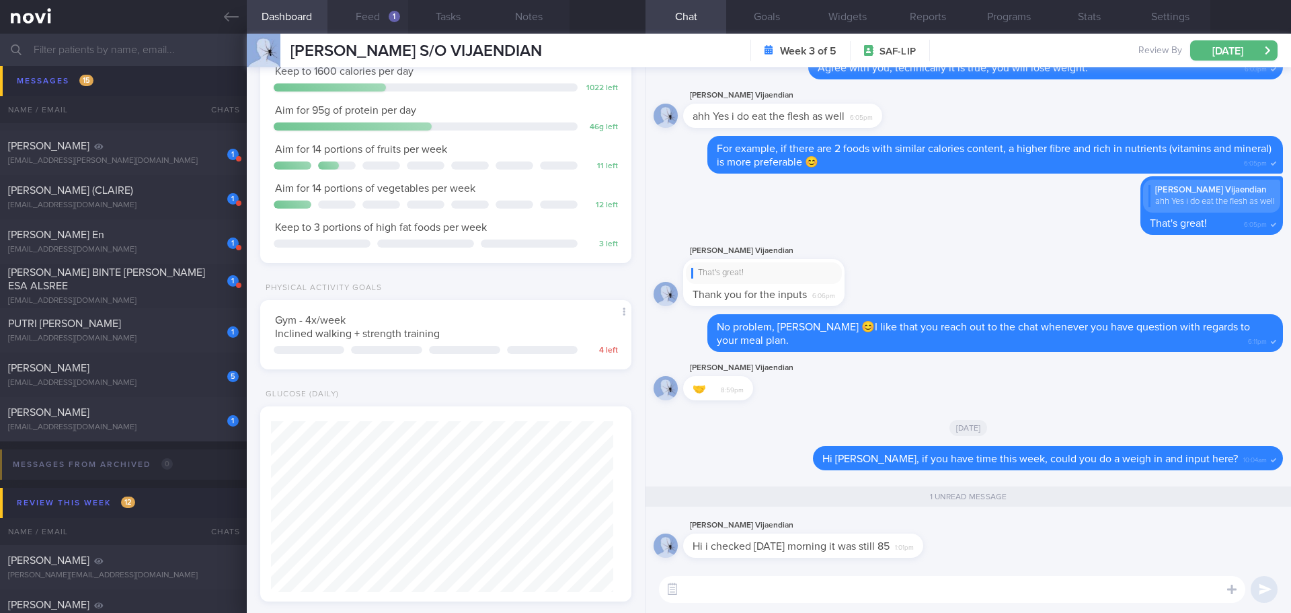
click at [368, 26] on button "Feed 1" at bounding box center [368, 17] width 81 height 34
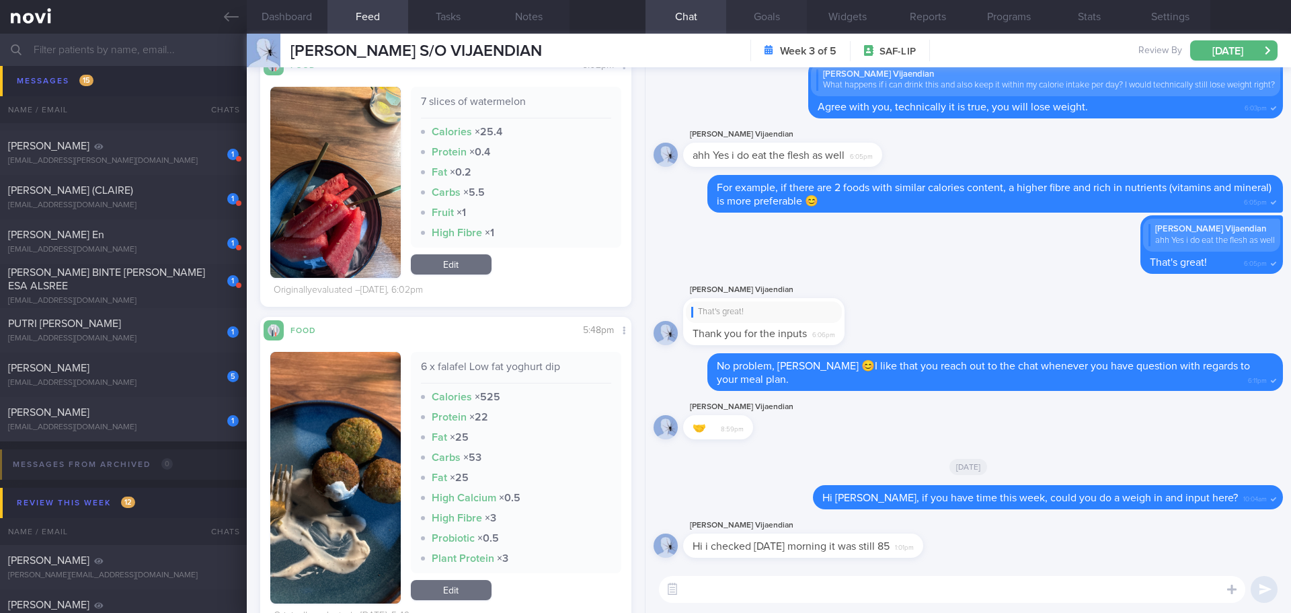
scroll to position [2152, 0]
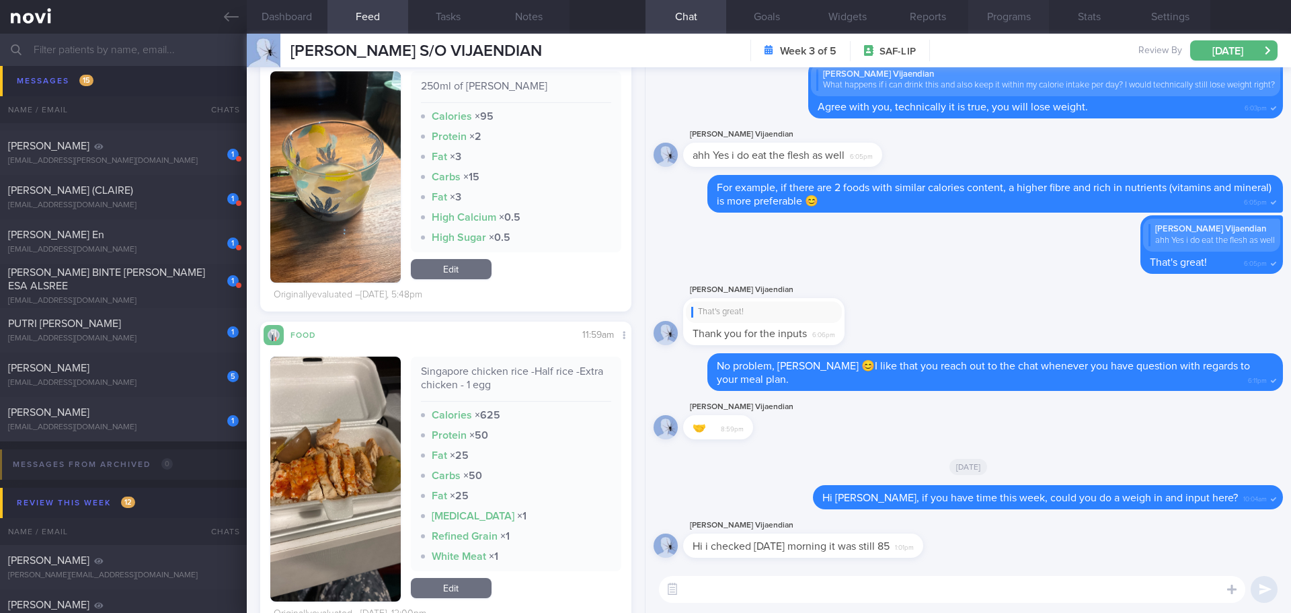
click at [987, 12] on button "Programs" at bounding box center [1009, 17] width 81 height 34
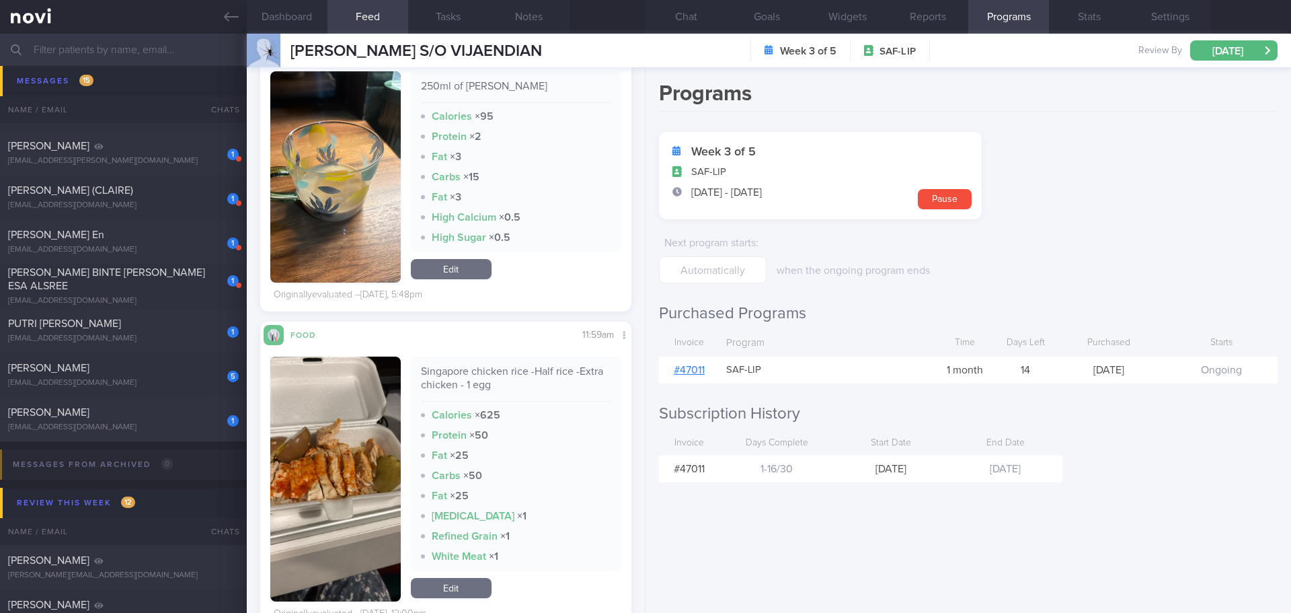
click at [698, 369] on link "# 47011" at bounding box center [689, 370] width 31 height 11
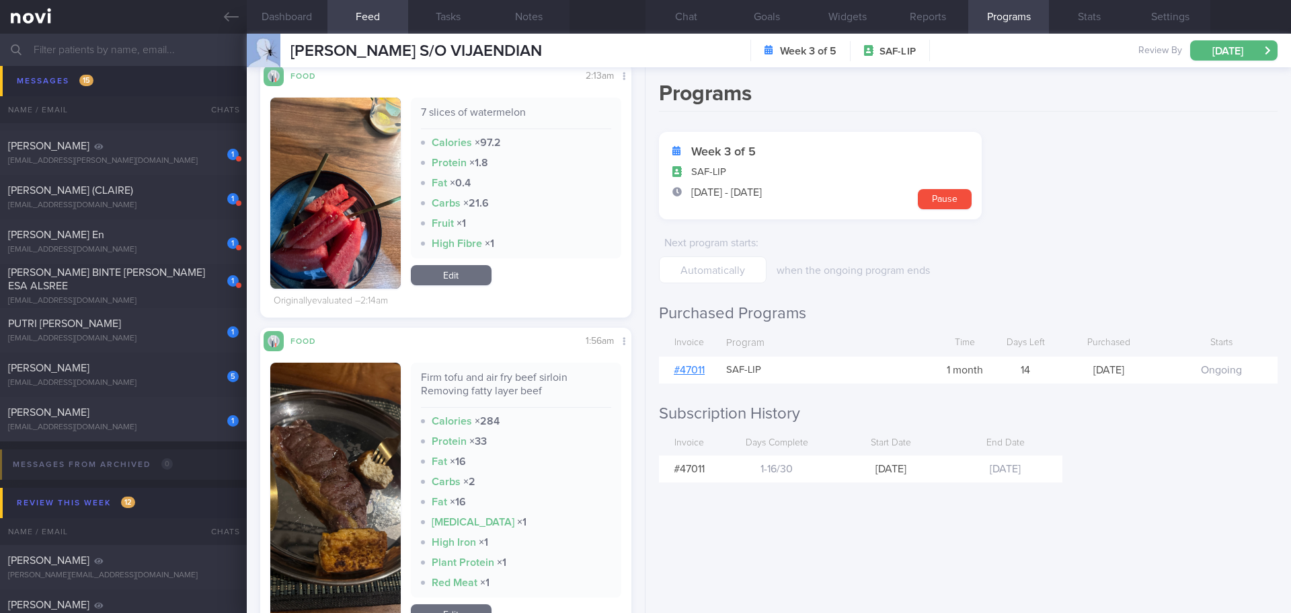
scroll to position [336, 0]
click at [375, 403] on img "button" at bounding box center [335, 494] width 130 height 265
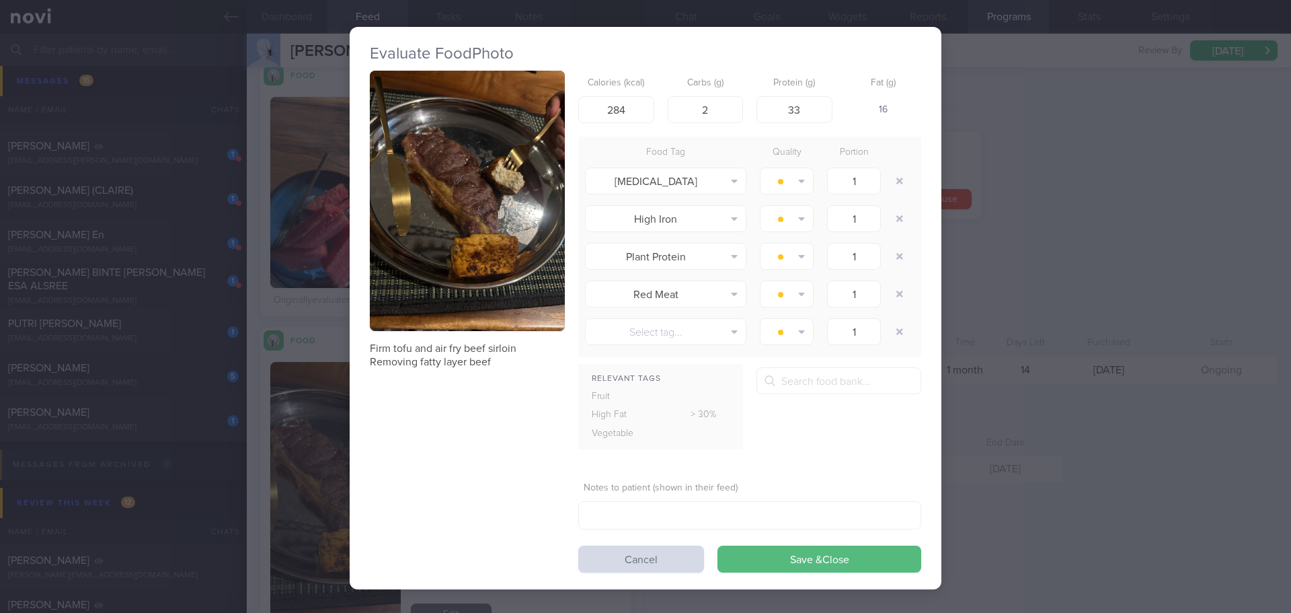
click at [502, 246] on button "button" at bounding box center [467, 201] width 195 height 260
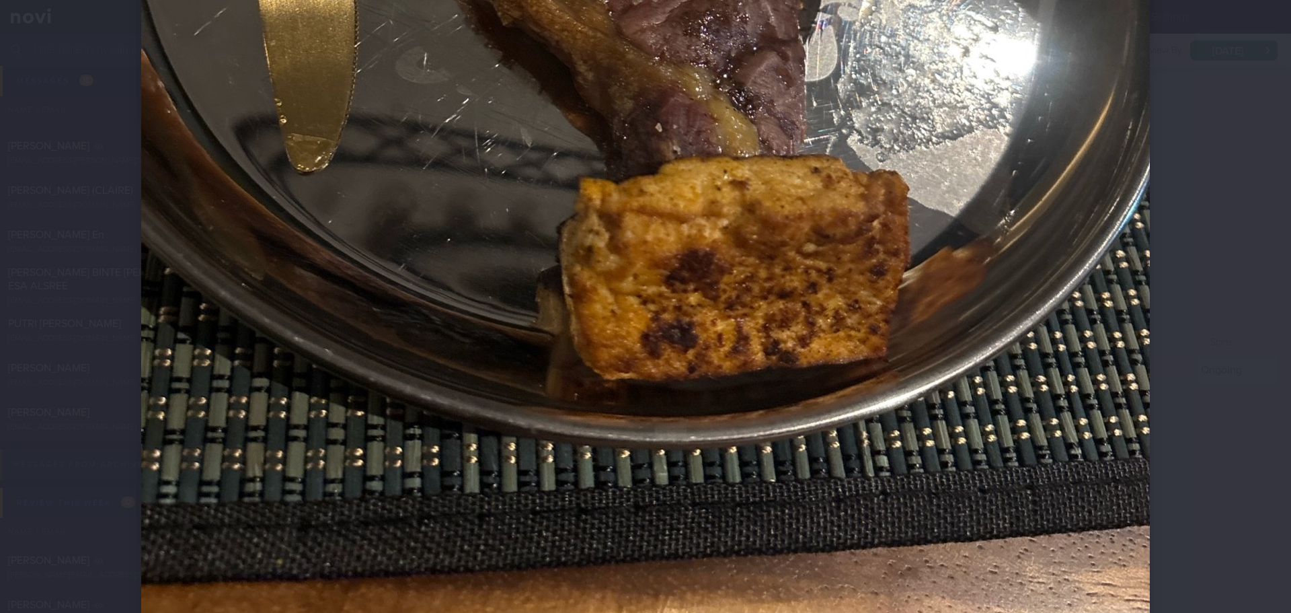
scroll to position [740, 0]
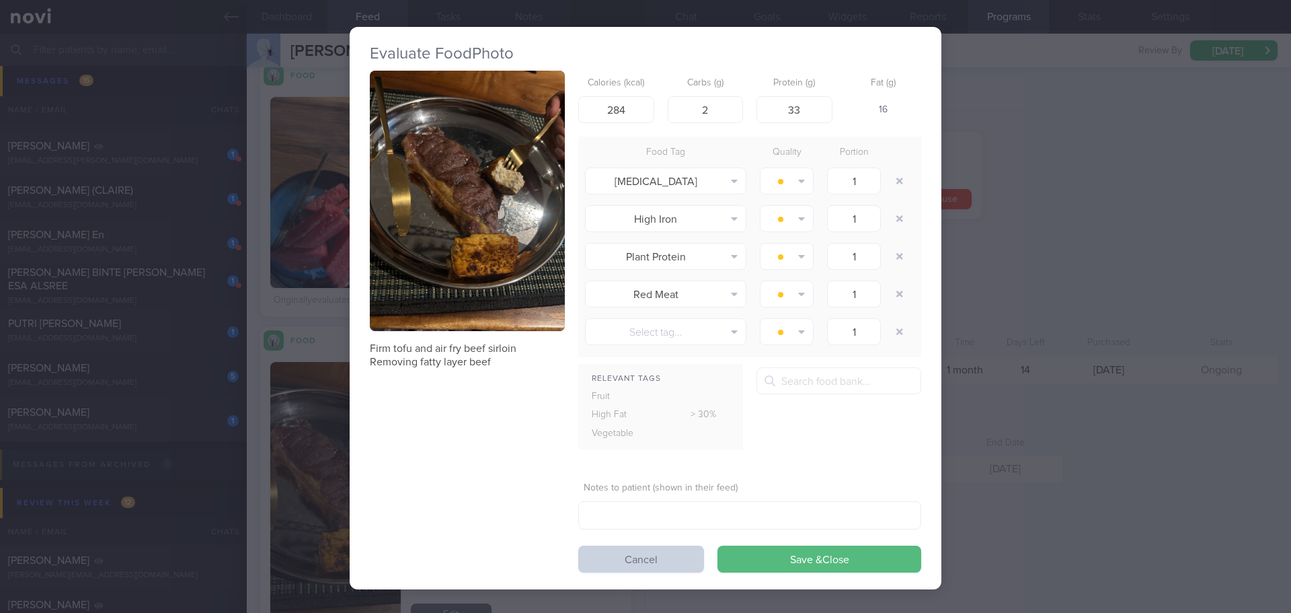
click at [682, 560] on button "Cancel" at bounding box center [641, 559] width 126 height 27
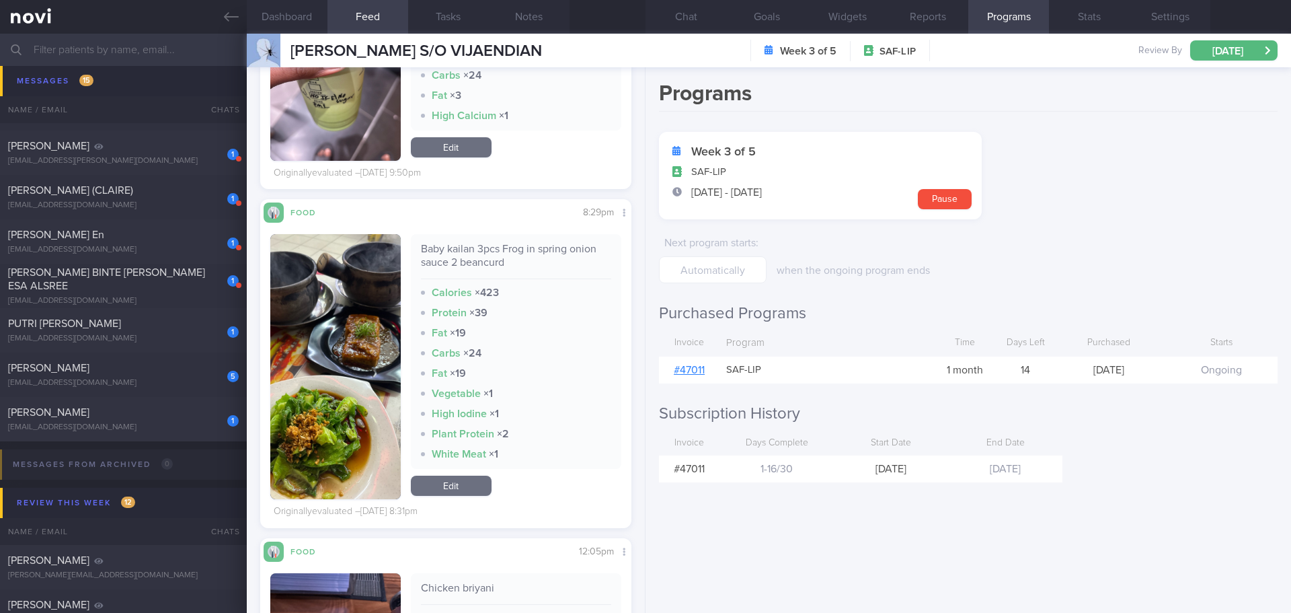
click at [331, 276] on button "button" at bounding box center [335, 366] width 130 height 265
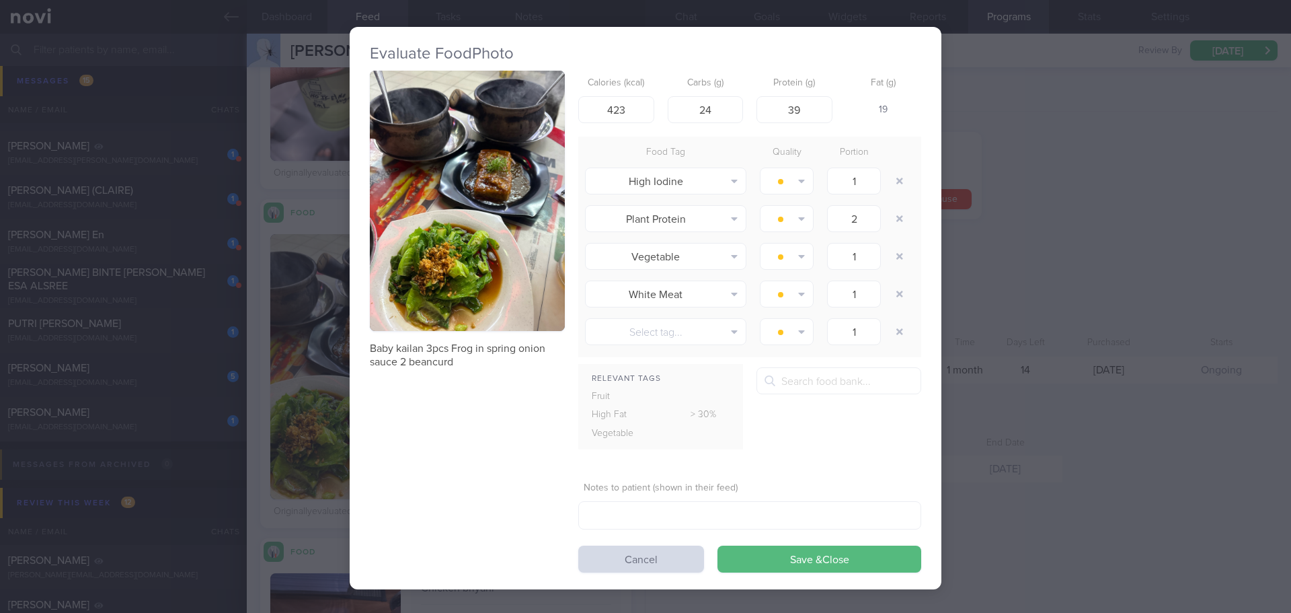
click at [430, 219] on button "button" at bounding box center [467, 201] width 195 height 260
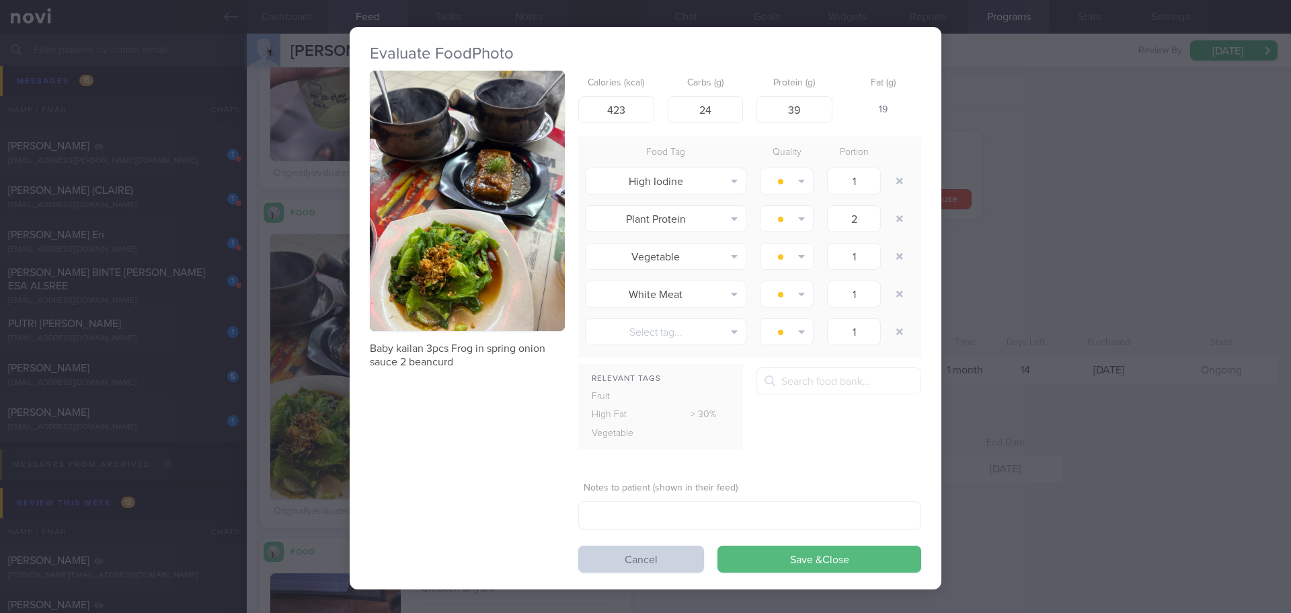
click at [675, 561] on button "Cancel" at bounding box center [641, 559] width 126 height 27
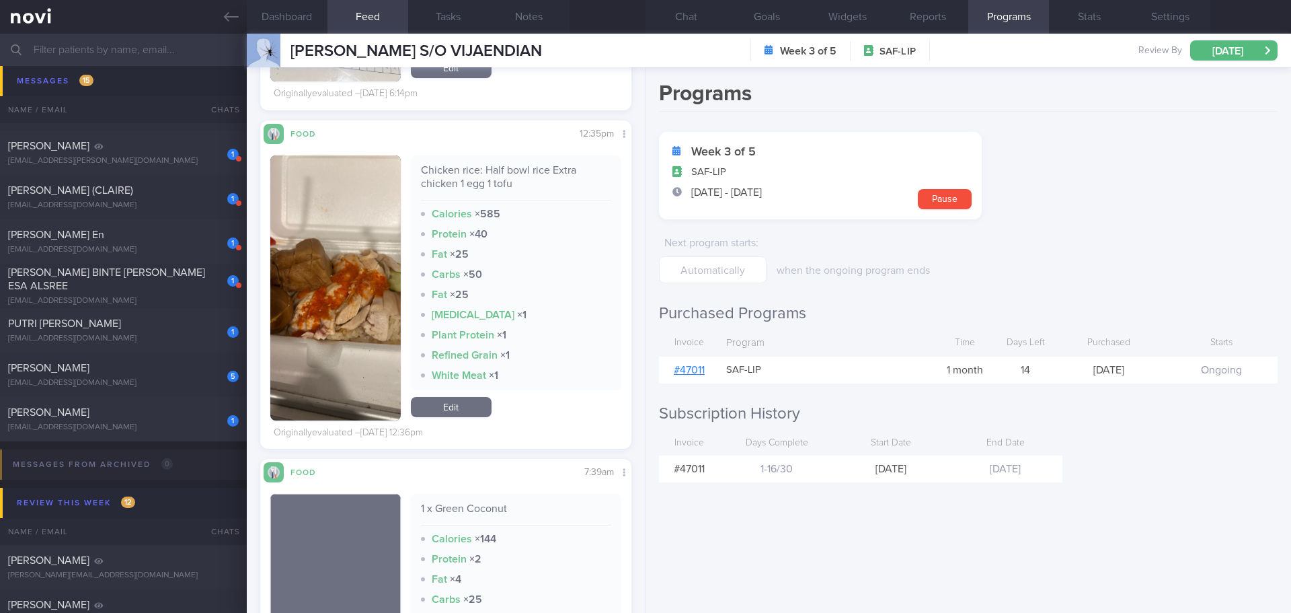
scroll to position [220, 350]
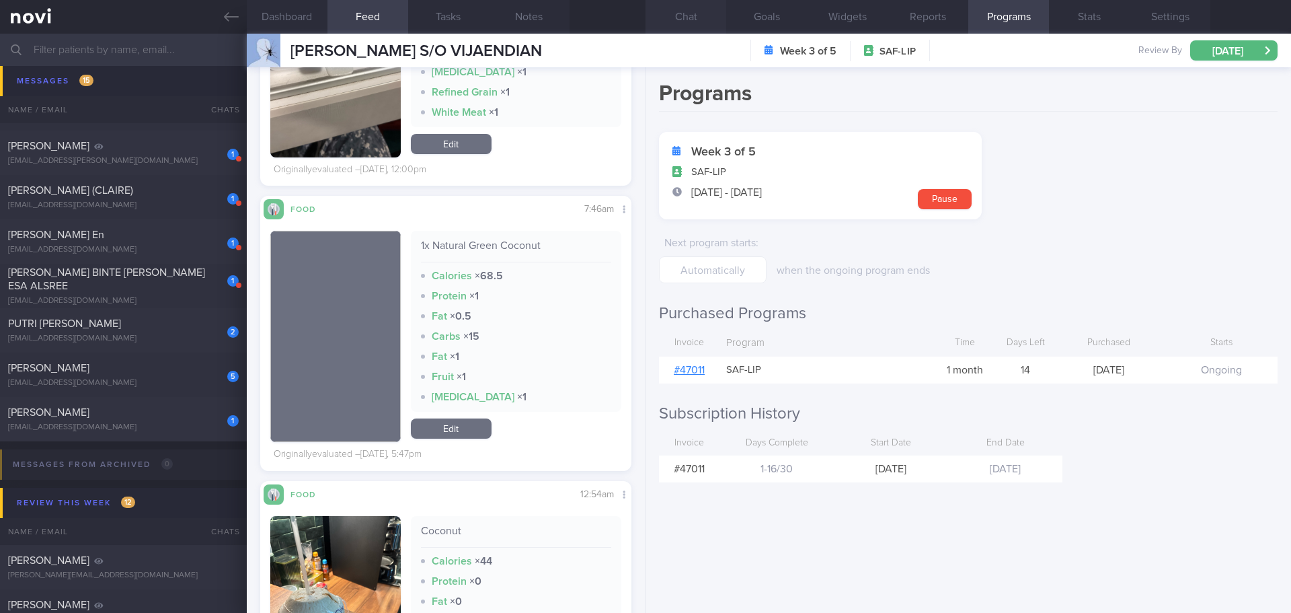
click at [683, 24] on button "Chat" at bounding box center [686, 17] width 81 height 34
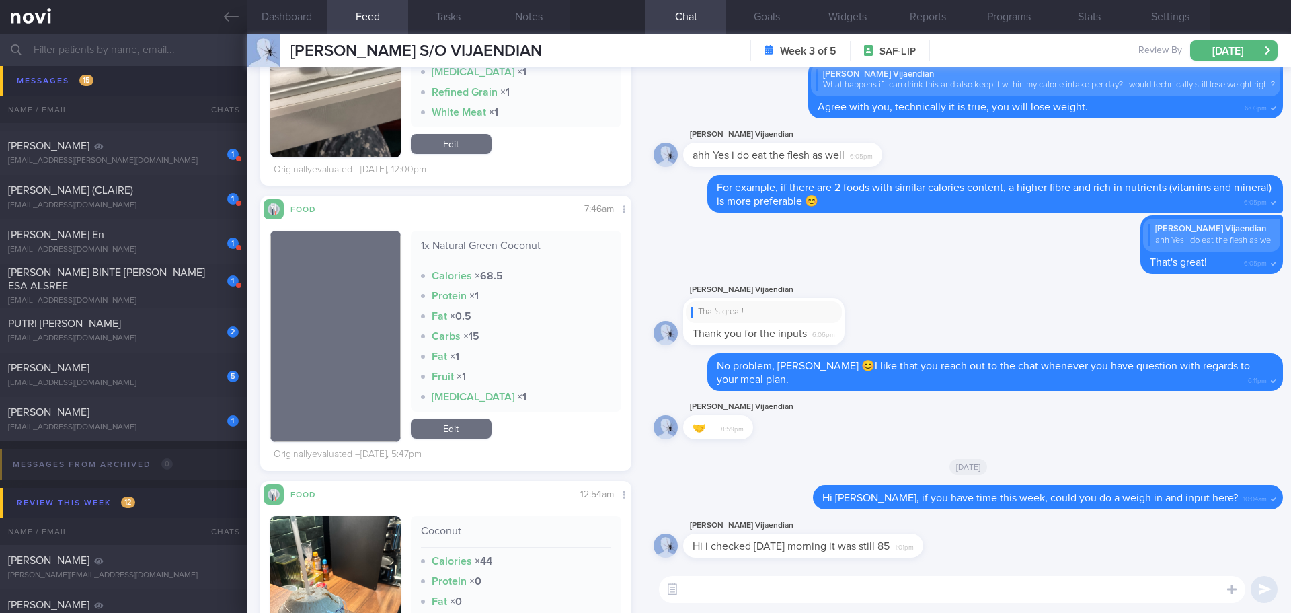
click at [732, 590] on textarea at bounding box center [952, 589] width 587 height 27
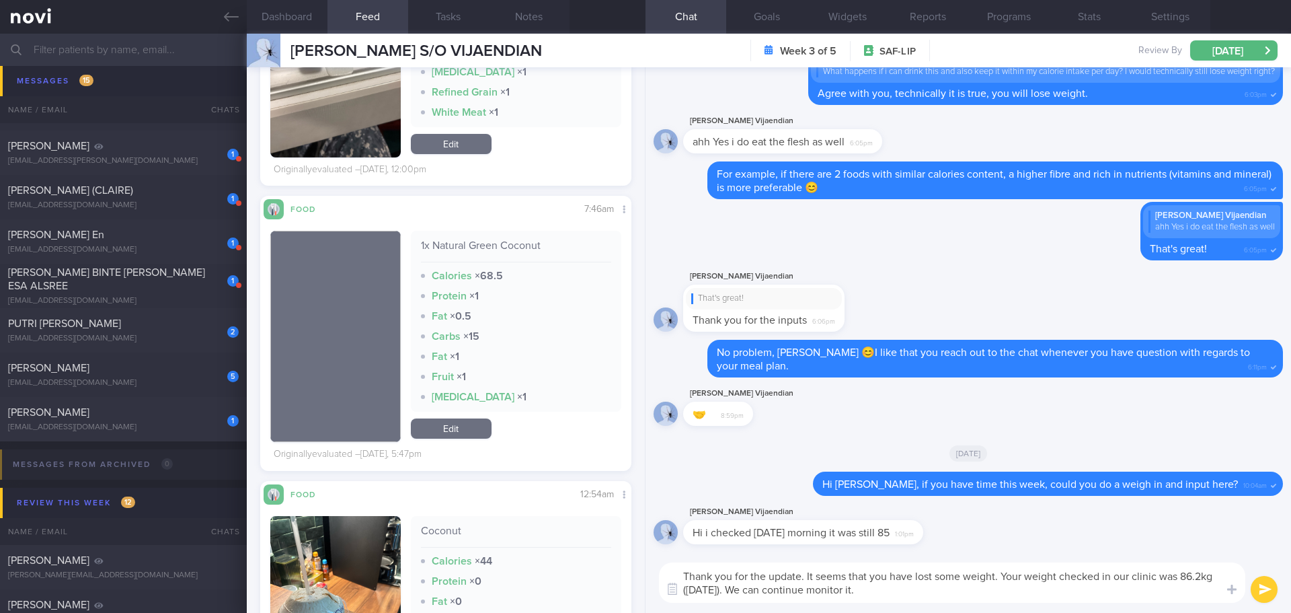
type textarea "Thank you for the update. It seems that you have lost some weight. Your weight …"
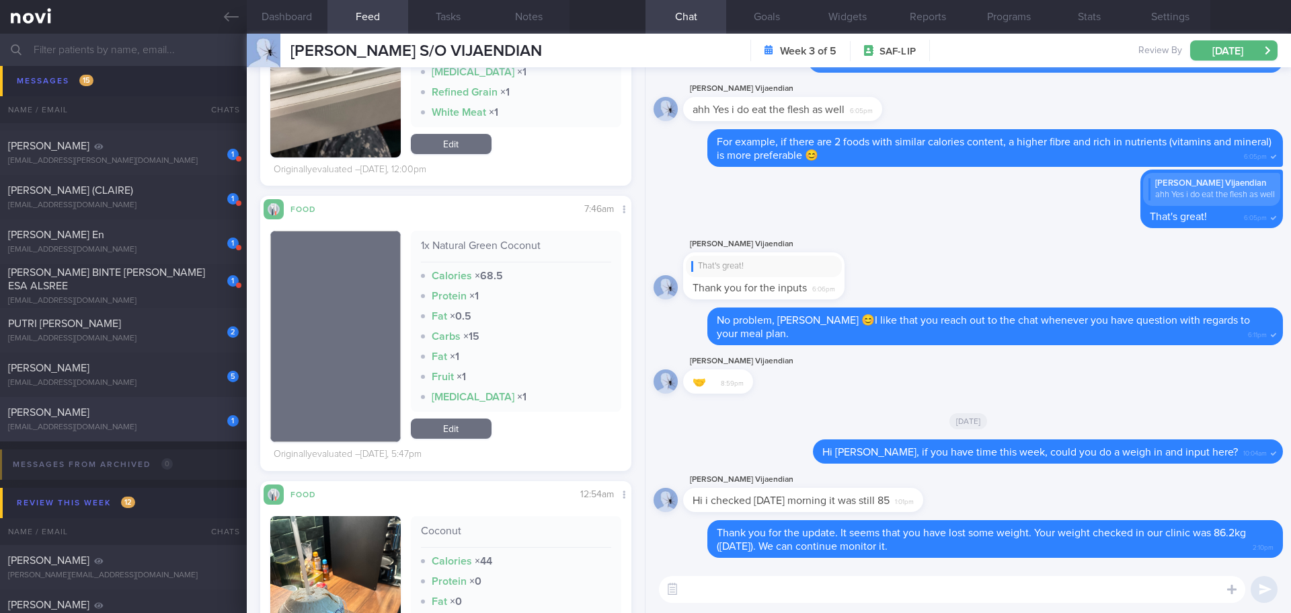
click at [85, 427] on div "sobg@hotmail.com" at bounding box center [123, 427] width 231 height 10
checkbox input "true"
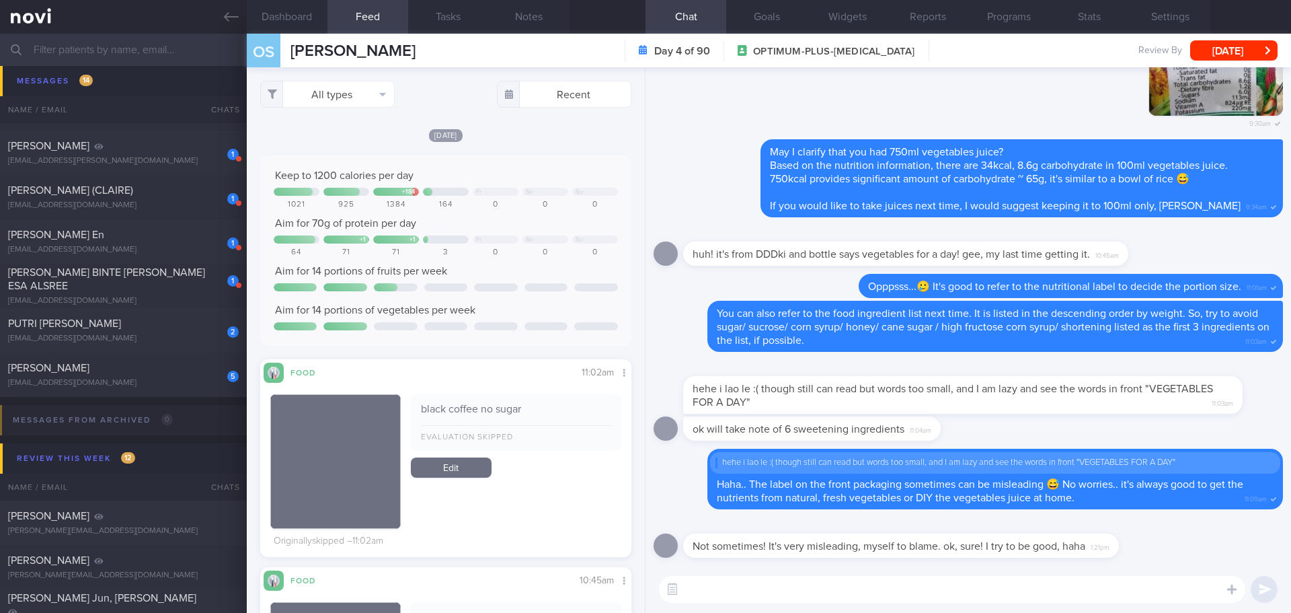
click at [1014, 591] on textarea at bounding box center [952, 589] width 587 height 27
click at [772, 596] on textarea at bounding box center [952, 589] width 587 height 27
type textarea "T"
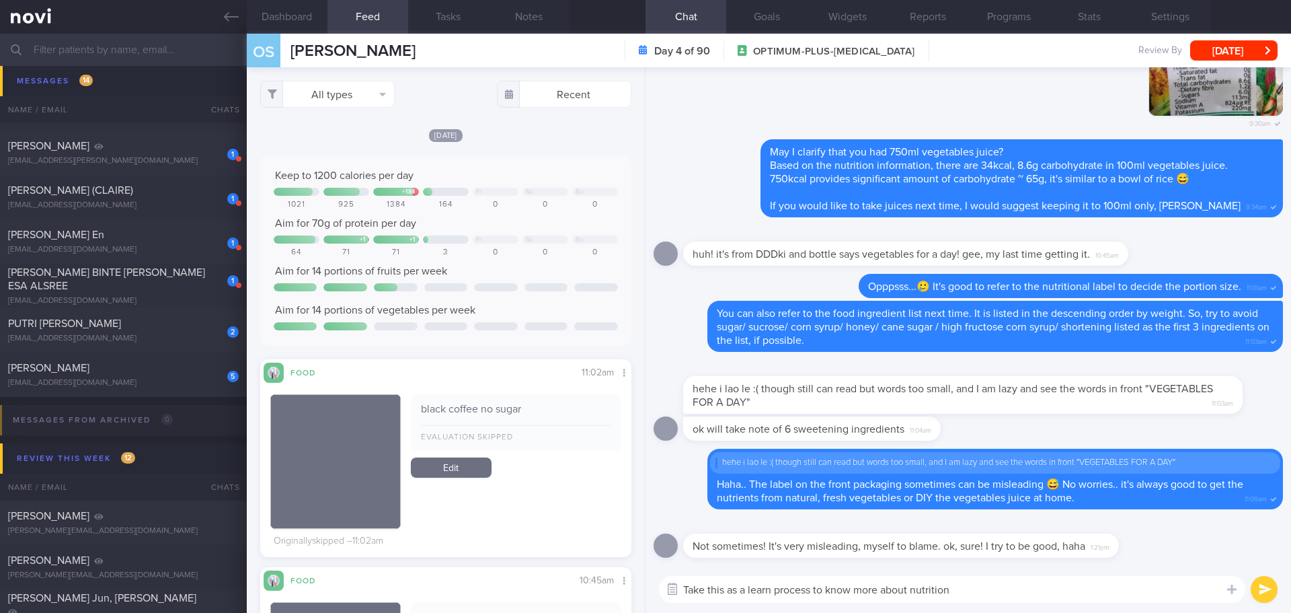
click at [684, 587] on button "button" at bounding box center [673, 589] width 24 height 24
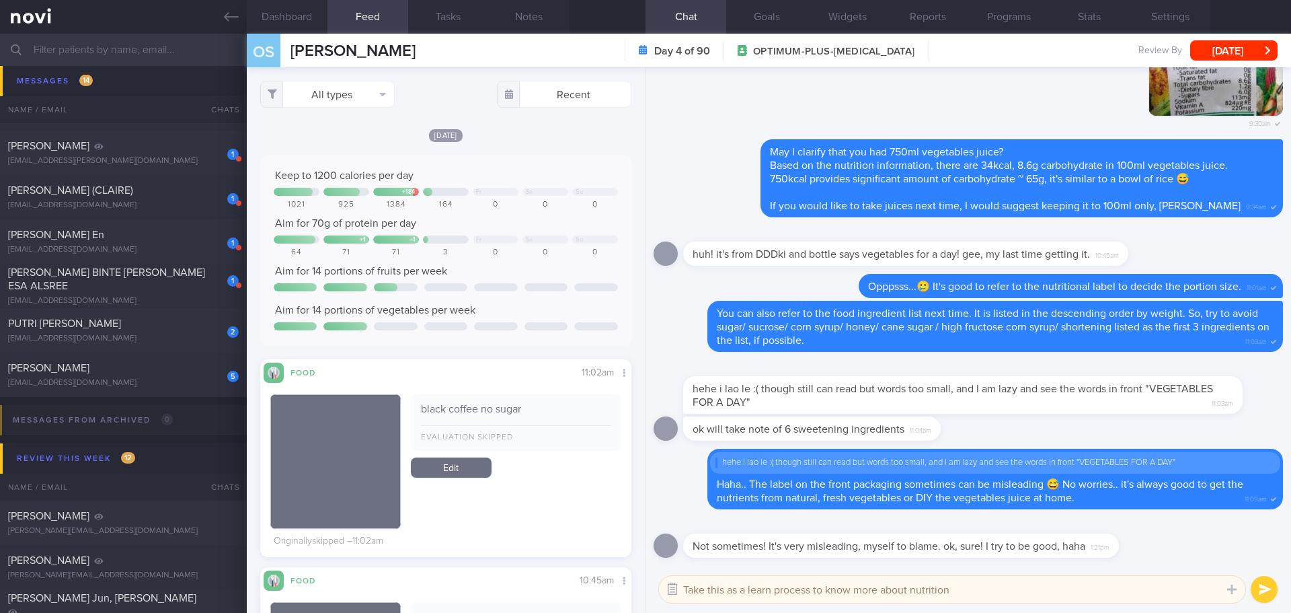
click at [676, 585] on button "button" at bounding box center [673, 589] width 24 height 24
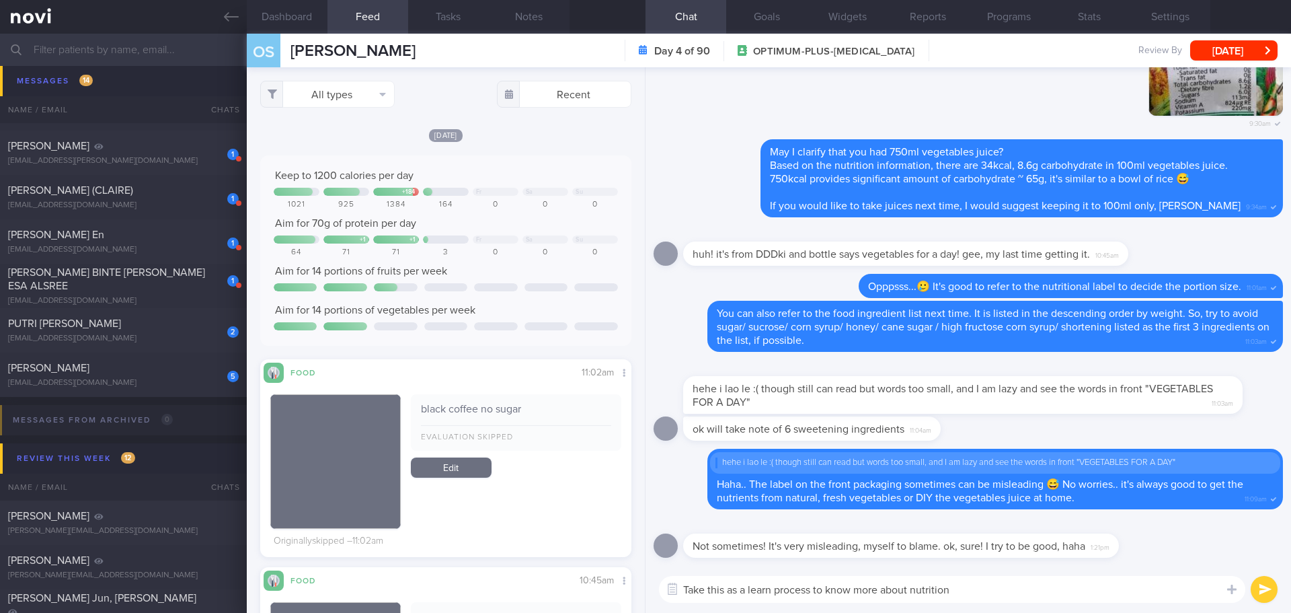
click at [686, 585] on textarea "Take this as a learn process to know more about nutrition" at bounding box center [952, 589] width 587 height 27
click at [1051, 597] on textarea "😅haha.. Take this as a learn process to know more about nutrition" at bounding box center [952, 589] width 587 height 27
drag, startPoint x: 1014, startPoint y: 591, endPoint x: 876, endPoint y: 587, distance: 138.6
click at [876, 587] on textarea "😅haha.. Take this as a learn process to know more about nutrition" at bounding box center [952, 589] width 587 height 27
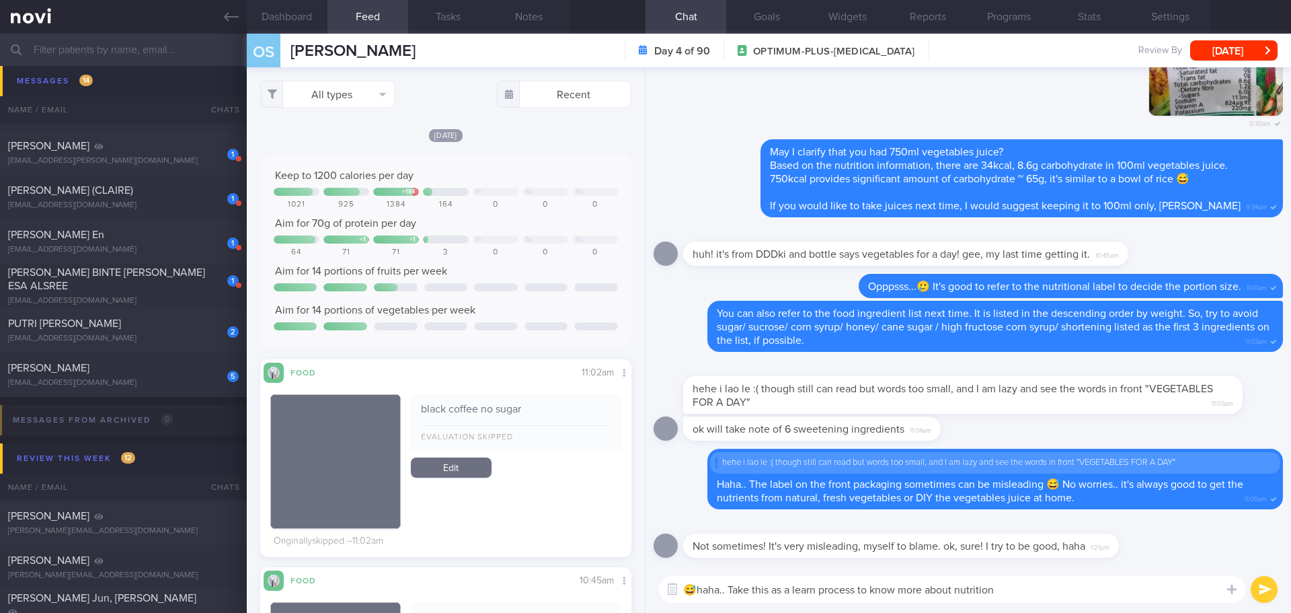
click at [896, 588] on textarea "😅haha.. Take this as a learn process to know more about nutrition" at bounding box center [952, 589] width 587 height 27
click at [1006, 587] on textarea "😅haha.. Take this as a learn process to know more about nutrition" at bounding box center [952, 589] width 587 height 27
click at [1011, 588] on textarea "😅haha.. Take this as a learn process to know more about nutrition" at bounding box center [952, 589] width 587 height 27
click at [1011, 591] on textarea "😅haha.. Take this as a learn process to know more about nutrition" at bounding box center [952, 589] width 587 height 27
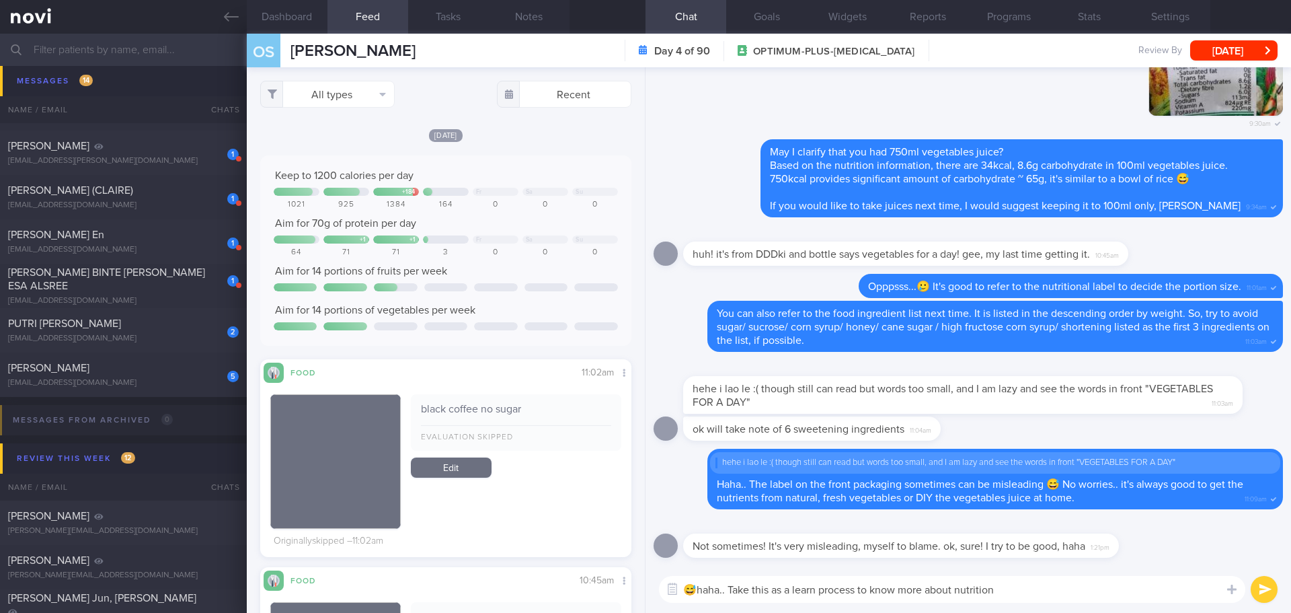
drag, startPoint x: 1008, startPoint y: 590, endPoint x: 859, endPoint y: 587, distance: 148.7
click at [859, 587] on textarea "😅haha.. Take this as a learn process to know more about nutrition" at bounding box center [952, 589] width 587 height 27
click at [718, 589] on textarea "😅haha.. Take this as a learning process" at bounding box center [952, 589] width 587 height 27
click at [906, 593] on textarea "😅hehe.. Take this as a learning process" at bounding box center [952, 589] width 587 height 27
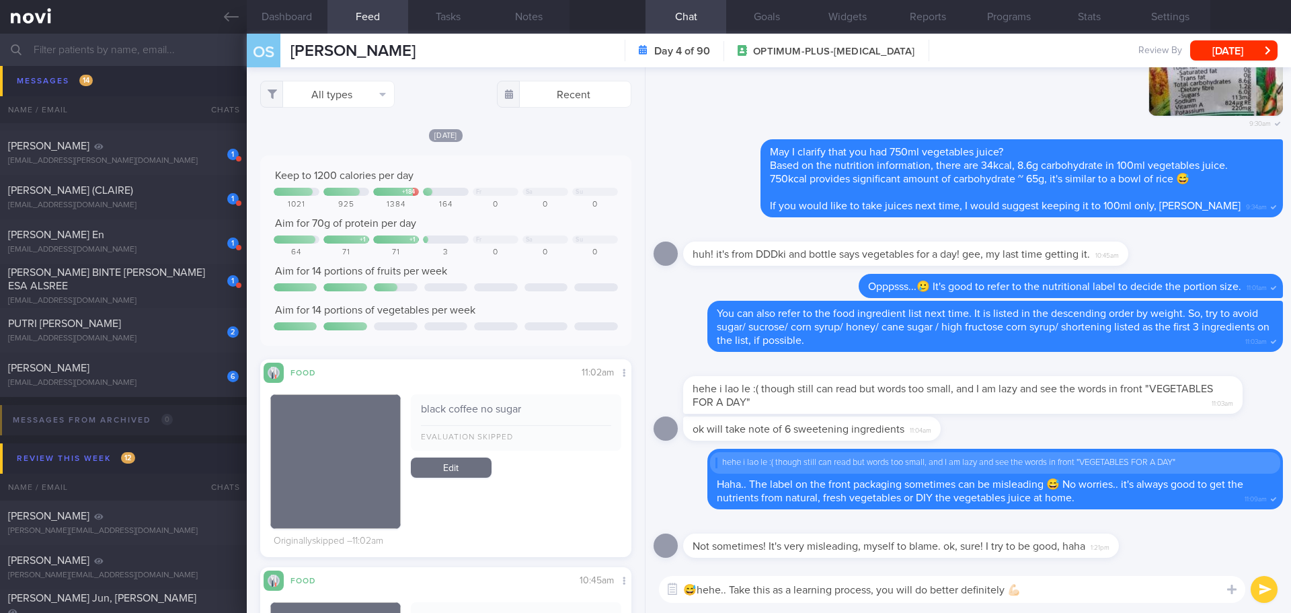
type textarea "😅hehe.. Take this as a learning process, you will do better definitely 💪🏻"
click at [1053, 571] on div "😅hehe.. Take this as a learning process, you will do better definitely 💪🏻 😅hehe…" at bounding box center [969, 589] width 646 height 47
click at [1056, 580] on textarea "😅hehe.. Take this as a learning process, you will do better definitely 💪🏻" at bounding box center [952, 589] width 587 height 27
click at [1060, 591] on textarea "😅hehe.. Take this as a learning process, you will do better definitely 💪🏻" at bounding box center [952, 589] width 587 height 27
click at [1263, 593] on button "submit" at bounding box center [1264, 589] width 27 height 27
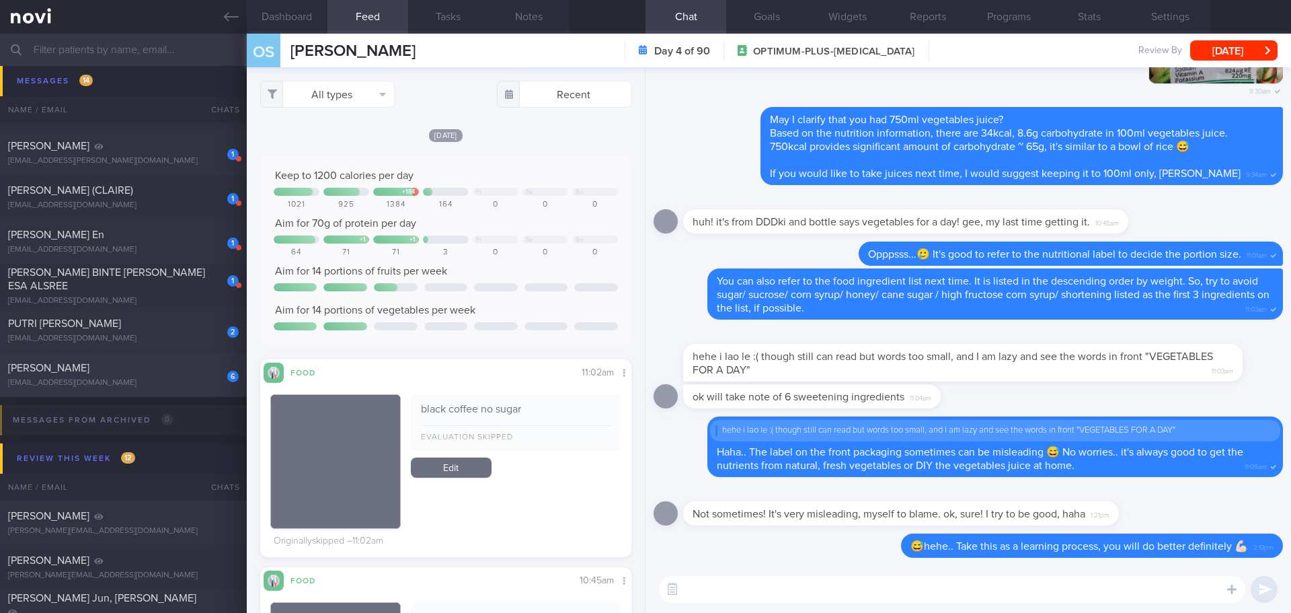
click at [174, 369] on div "[PERSON_NAME]" at bounding box center [121, 367] width 227 height 13
type input "[PERSON_NAME]'s case"
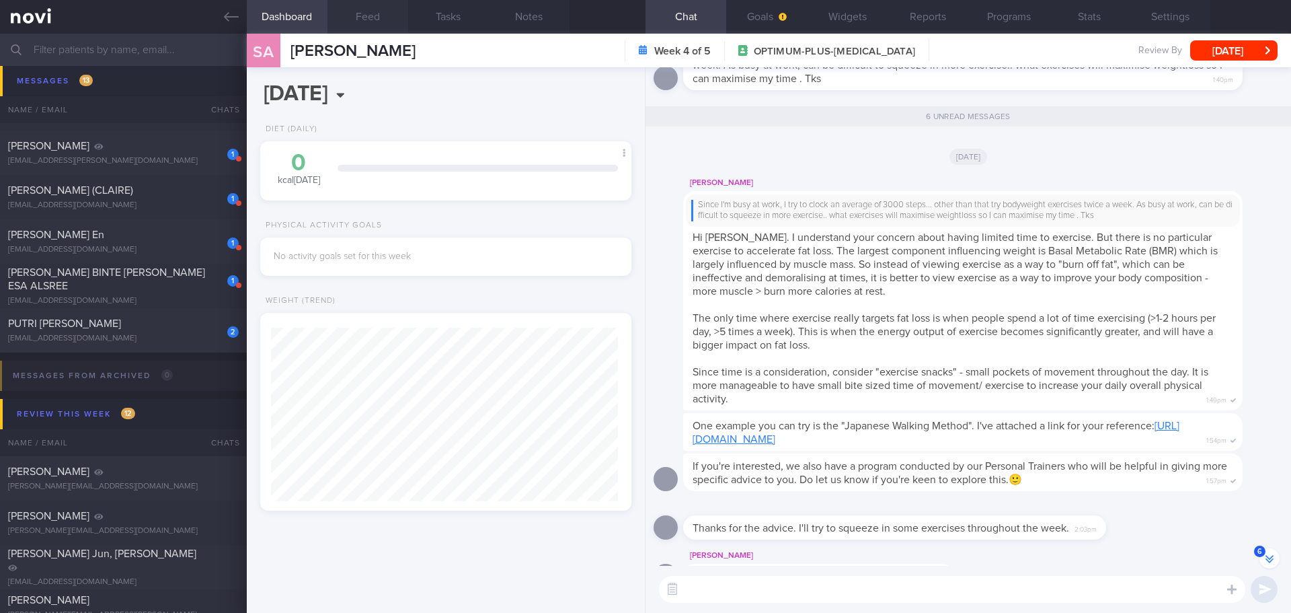
scroll to position [-48, 0]
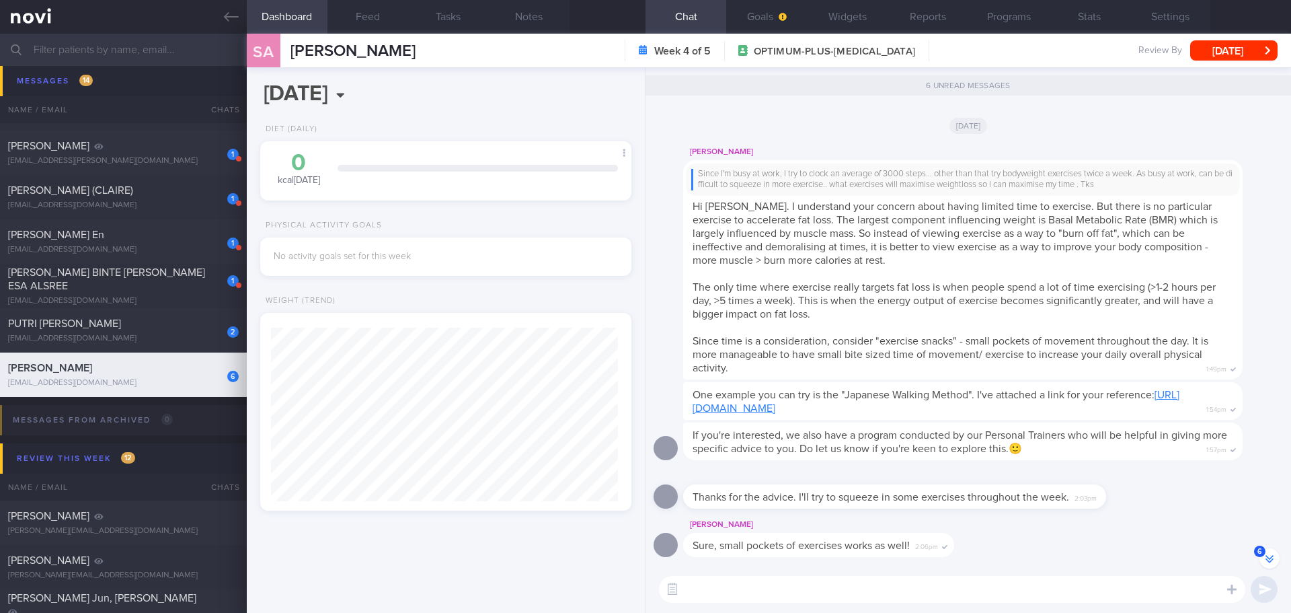
click at [867, 410] on link "https://www.youtube.com/watch?v=-_NVBNH0Xtw" at bounding box center [936, 401] width 487 height 24
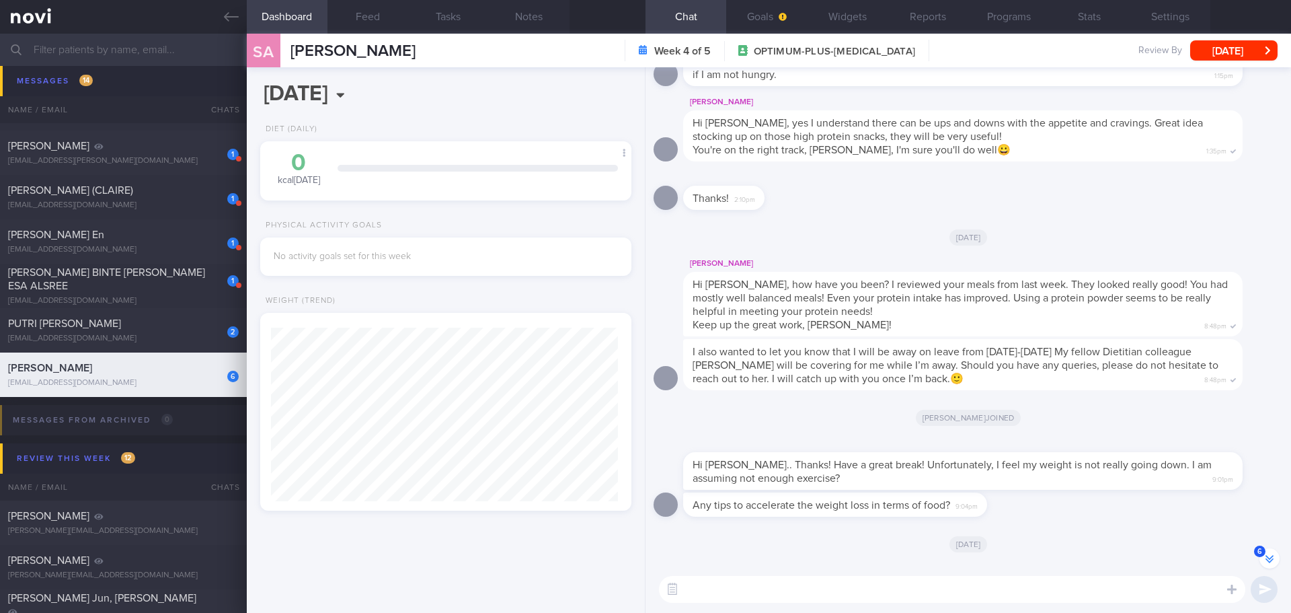
scroll to position [1, 0]
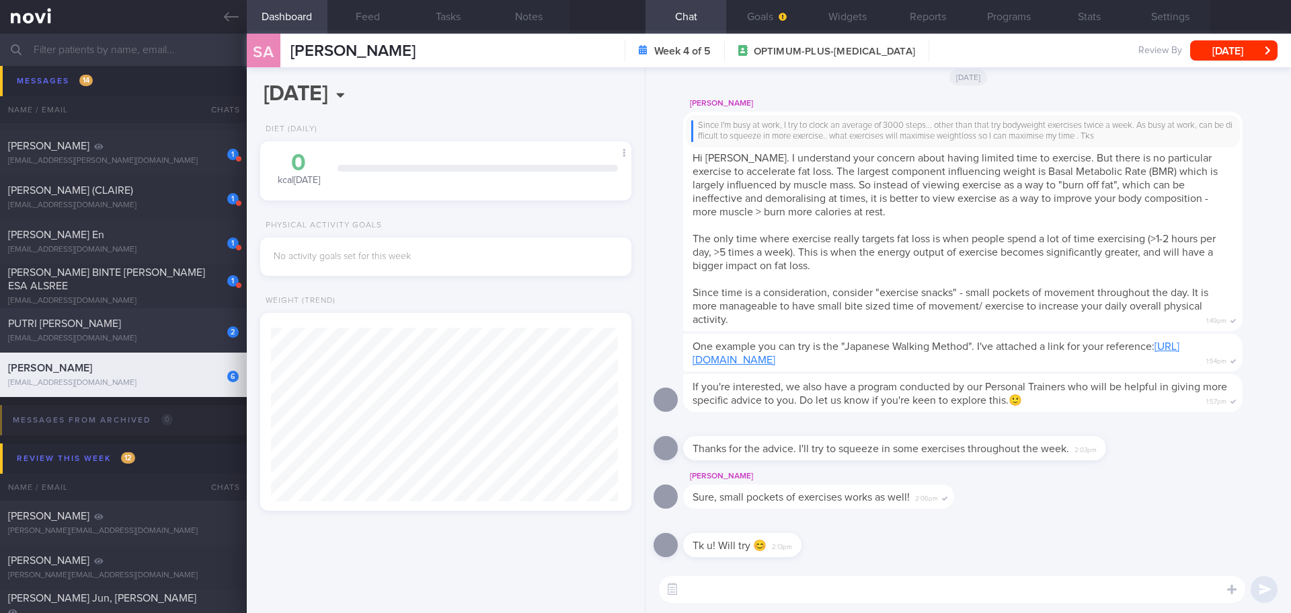
click at [173, 320] on div "PUTRI ADRIEANNA BINTE EDRIN" at bounding box center [121, 323] width 227 height 13
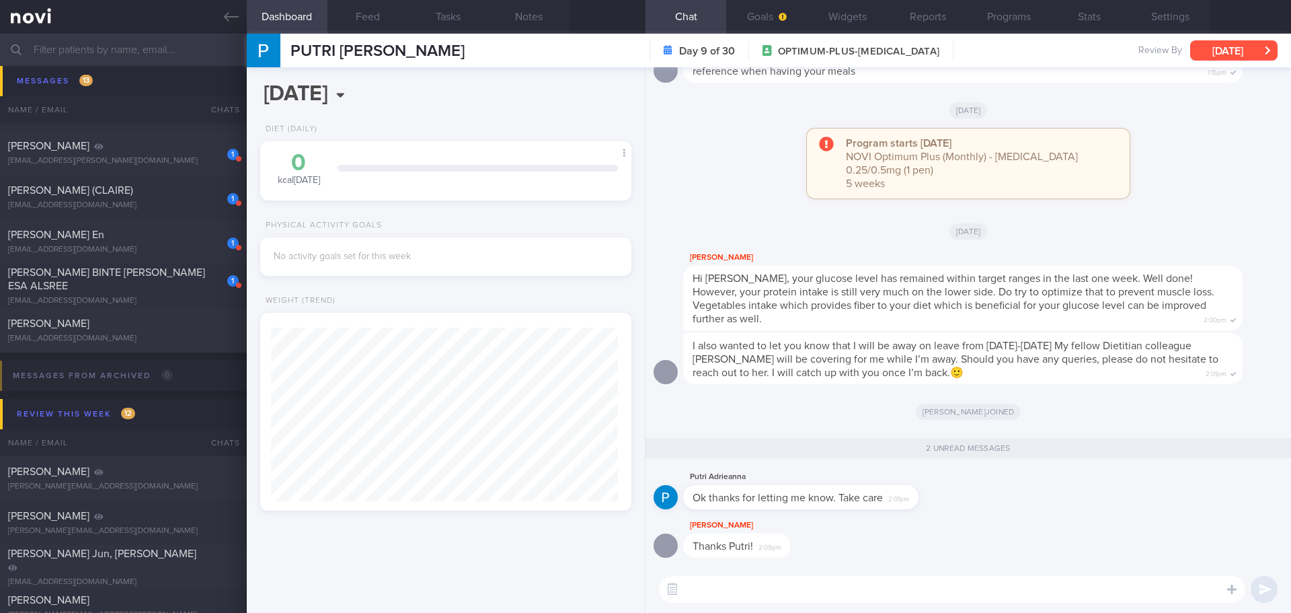
scroll to position [404, 0]
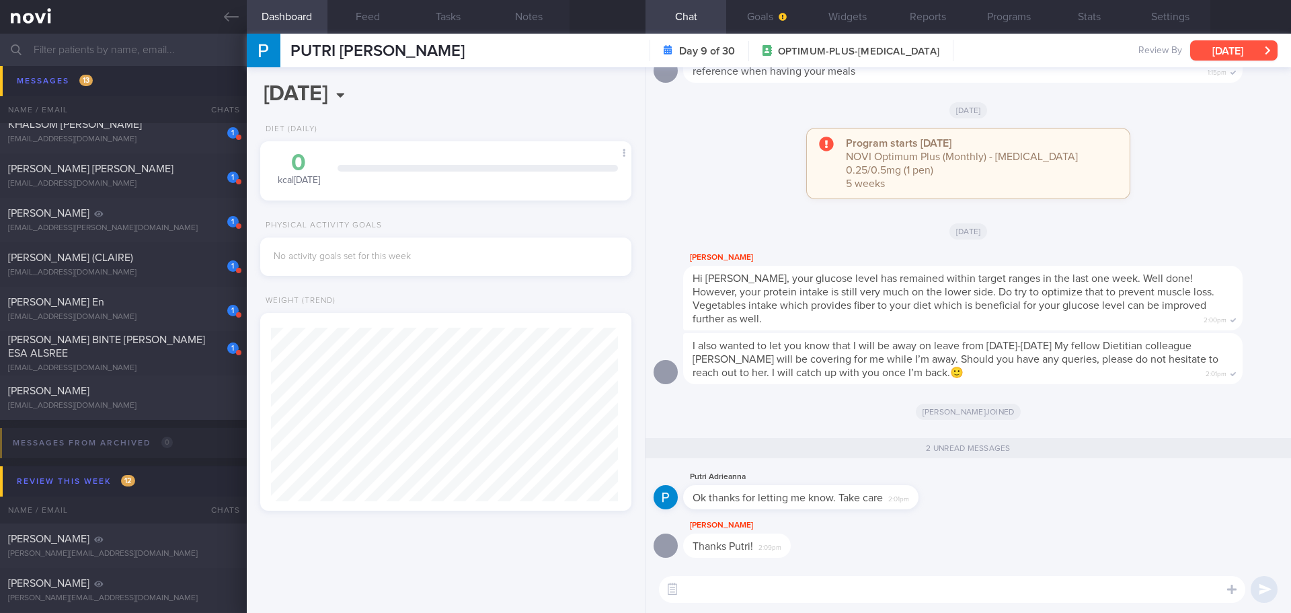
click at [1256, 52] on button "[DATE]" at bounding box center [1234, 50] width 87 height 20
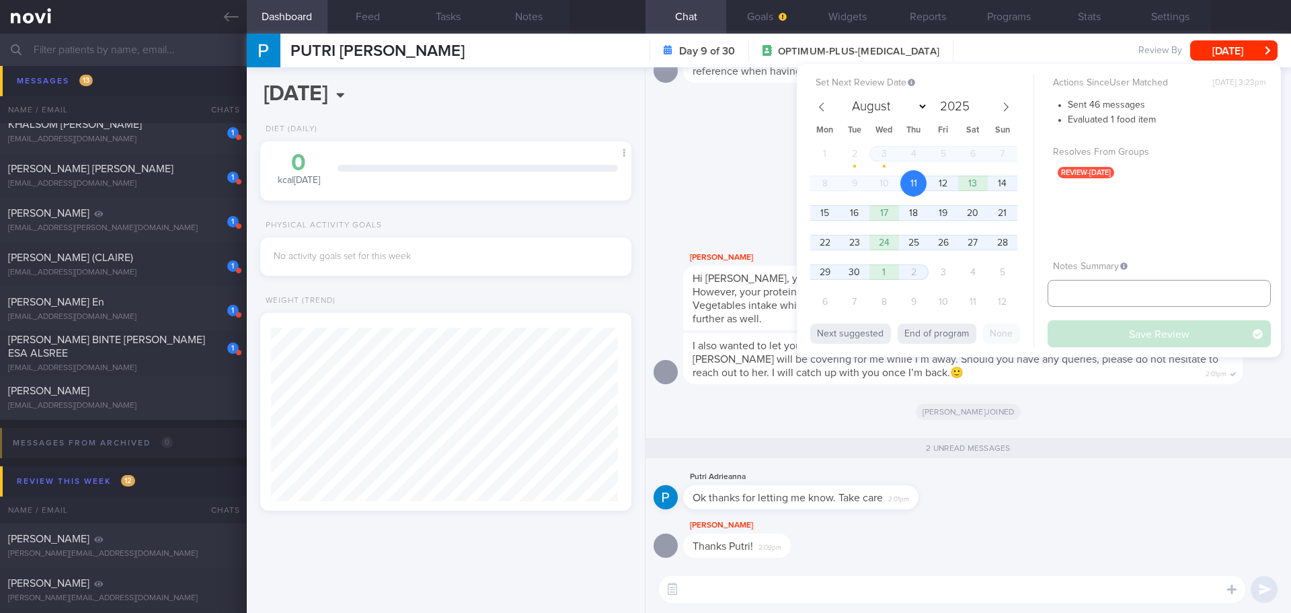
click at [1111, 299] on input "text" at bounding box center [1159, 293] width 223 height 27
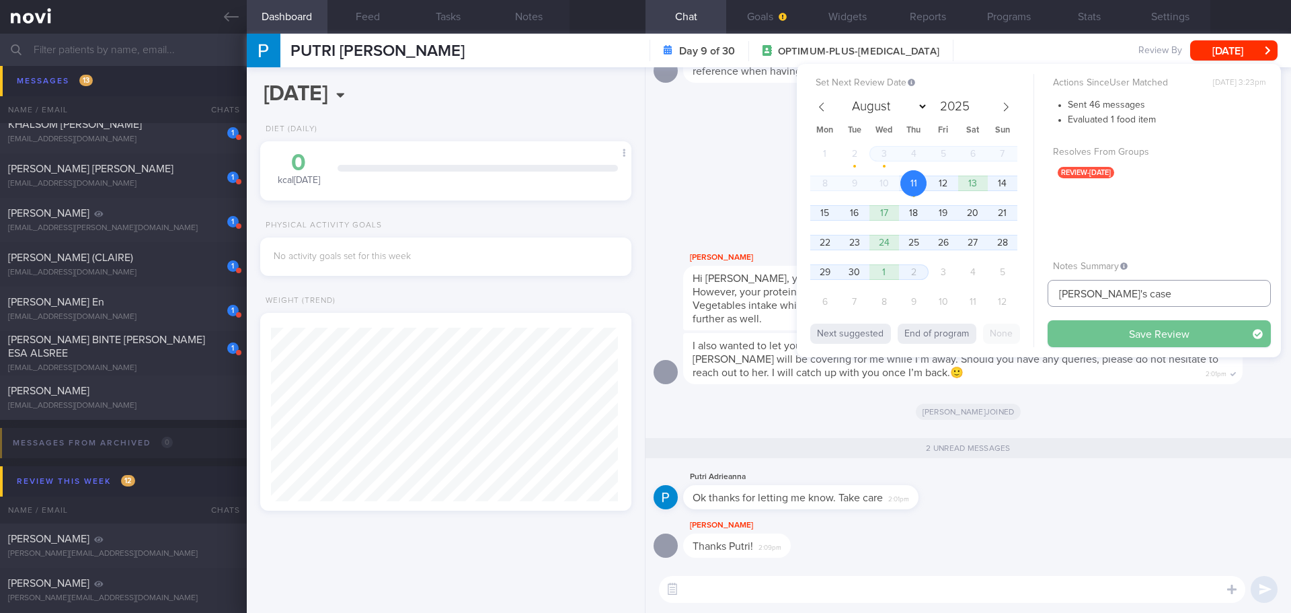
type input "[PERSON_NAME]'s case"
click at [1138, 338] on button "Save Review" at bounding box center [1159, 333] width 223 height 27
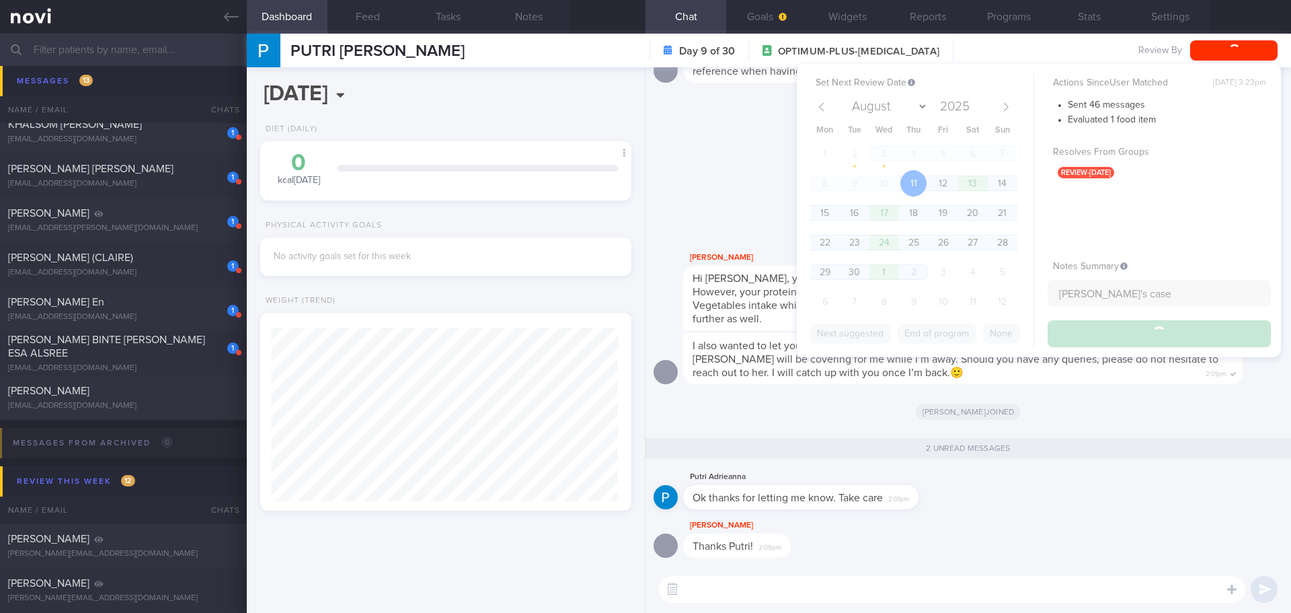
type input "[PERSON_NAME]'s case"
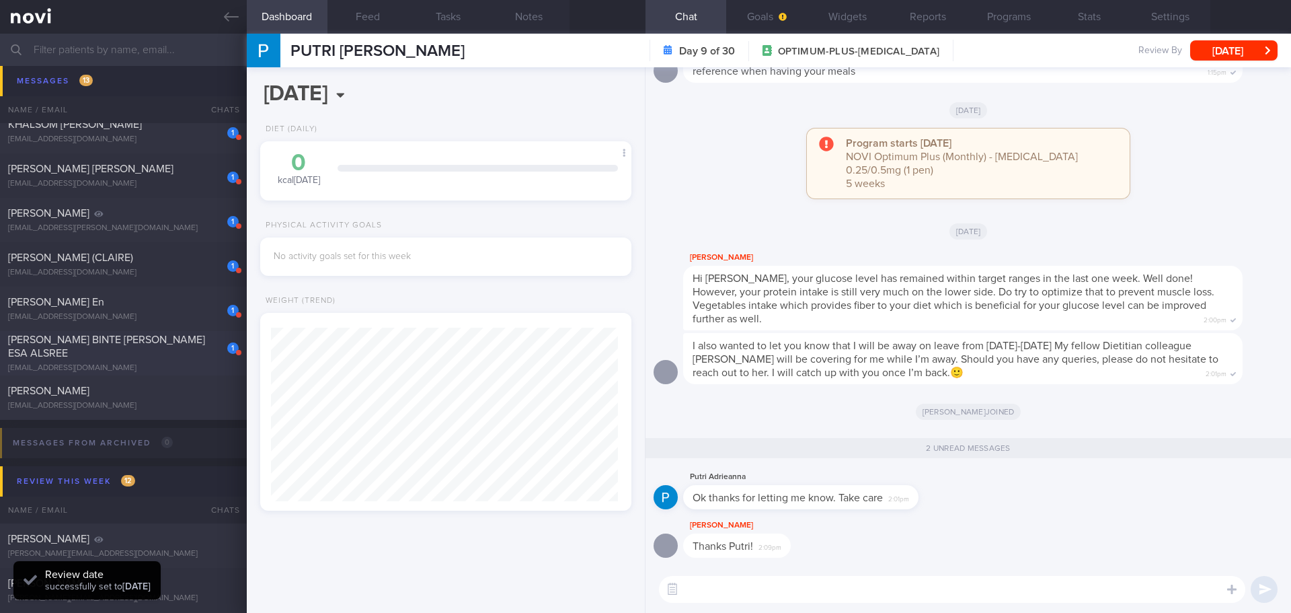
click at [184, 359] on div "[PERSON_NAME] BINTE [PERSON_NAME] ESA ALSREE" at bounding box center [121, 346] width 227 height 27
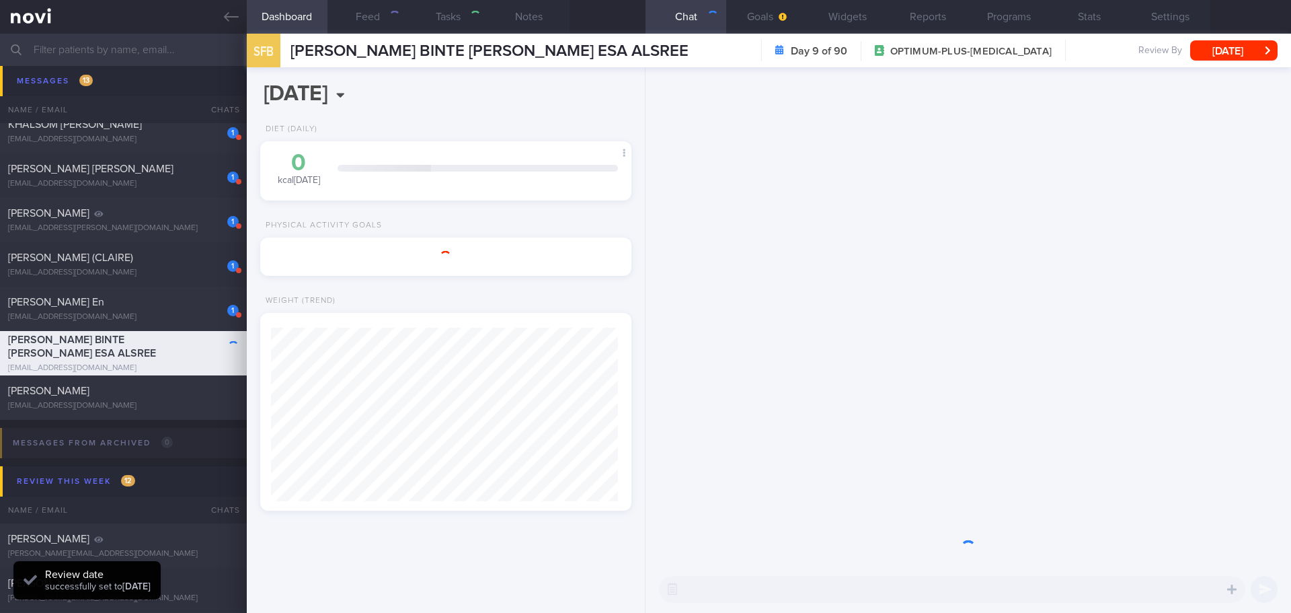
type input "[DATE]"
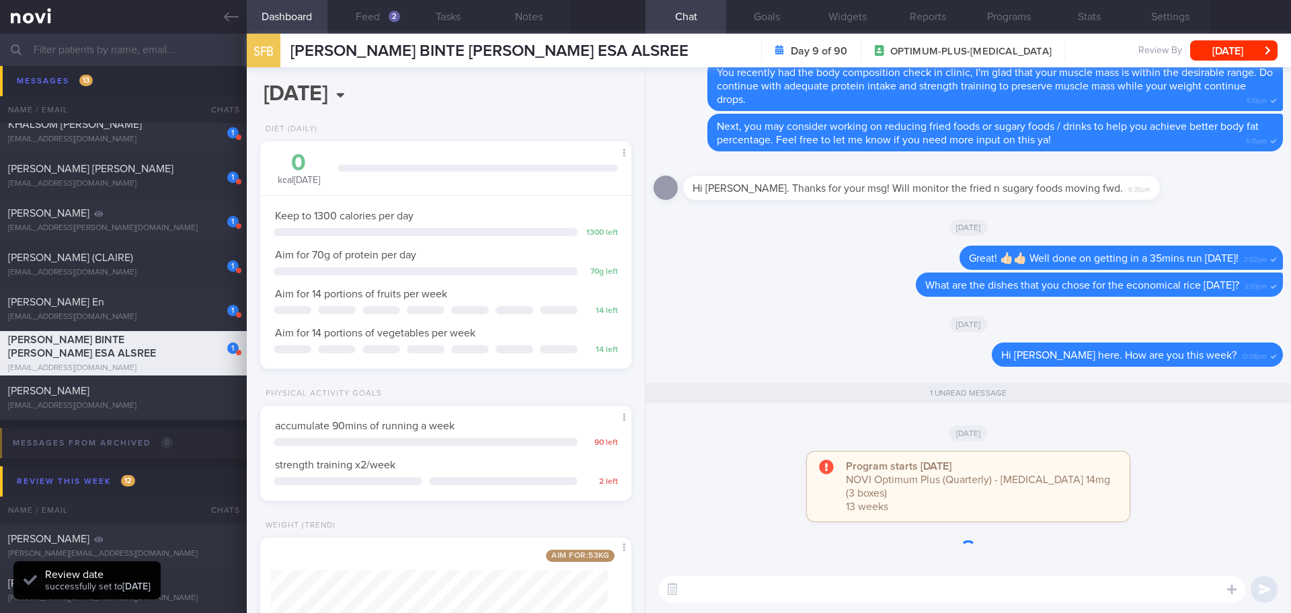
scroll to position [1, 0]
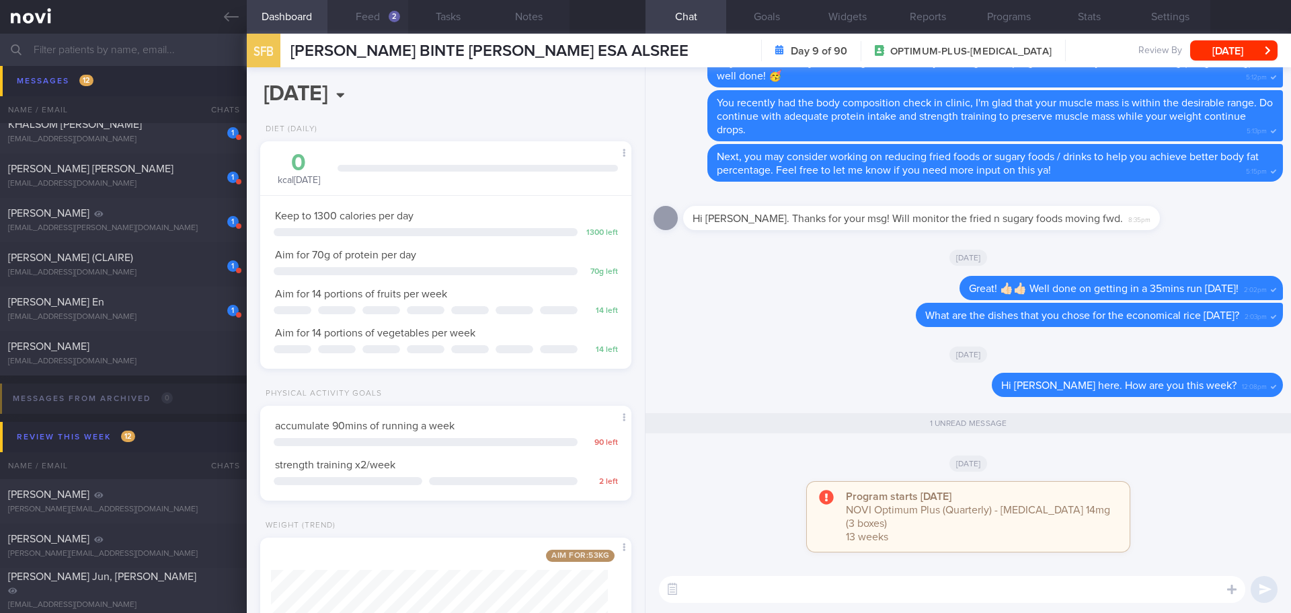
click at [375, 16] on button "Feed 2" at bounding box center [368, 17] width 81 height 34
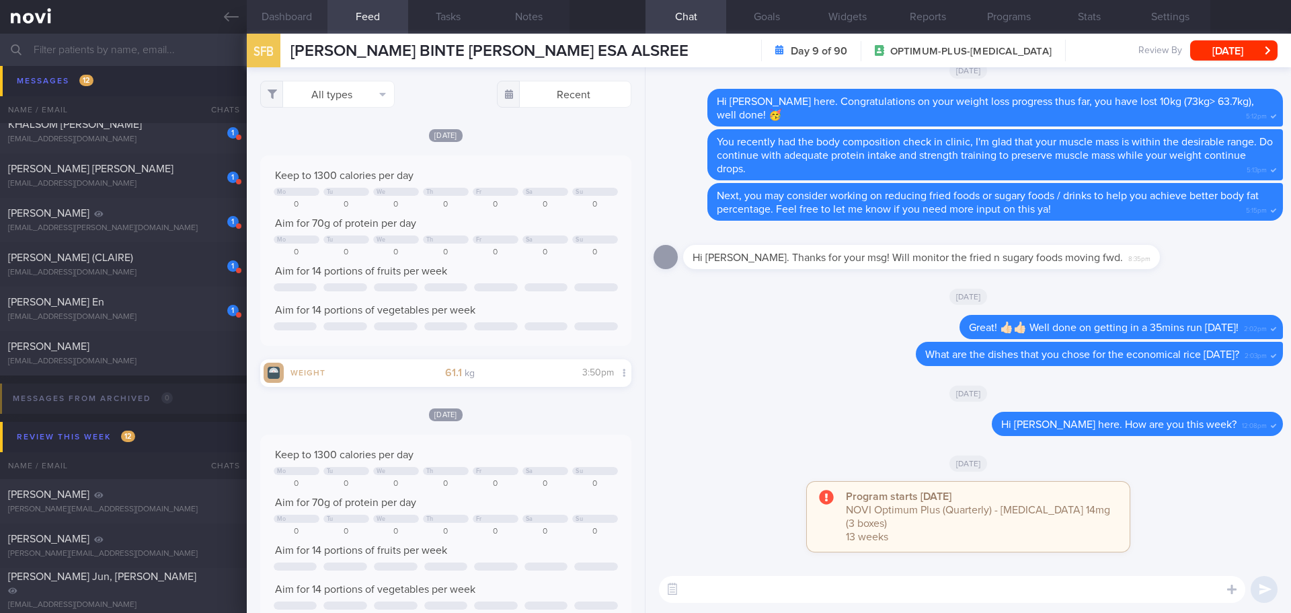
click at [306, 26] on button "Dashboard" at bounding box center [287, 17] width 81 height 34
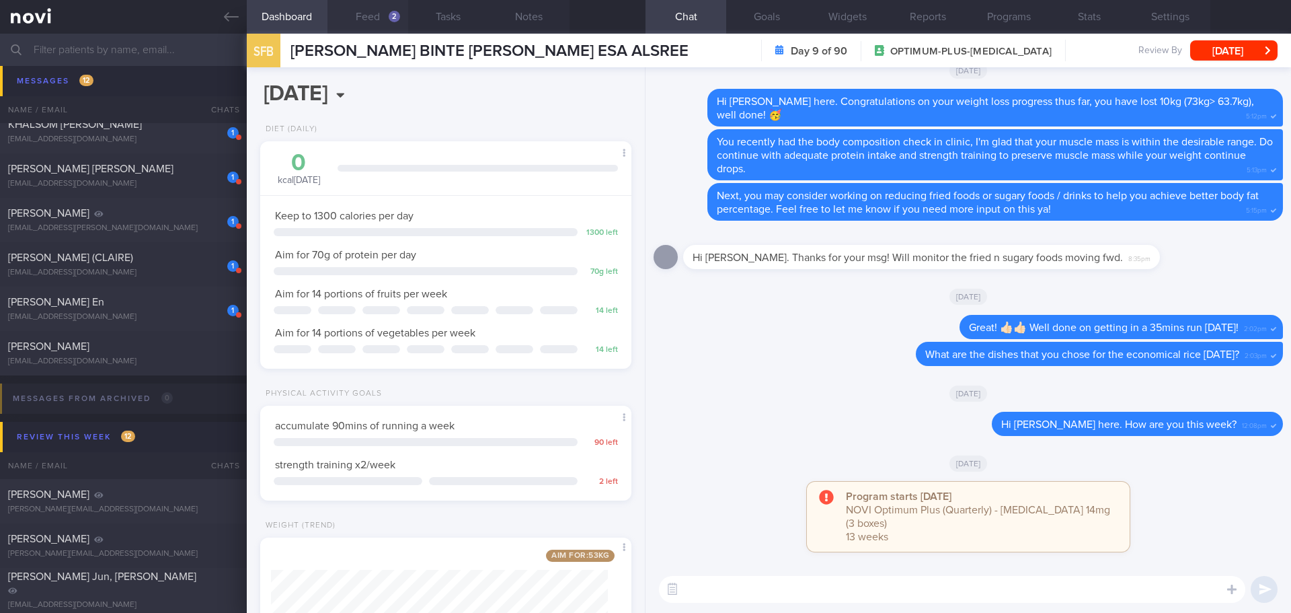
click at [385, 24] on button "Feed 2" at bounding box center [368, 17] width 81 height 34
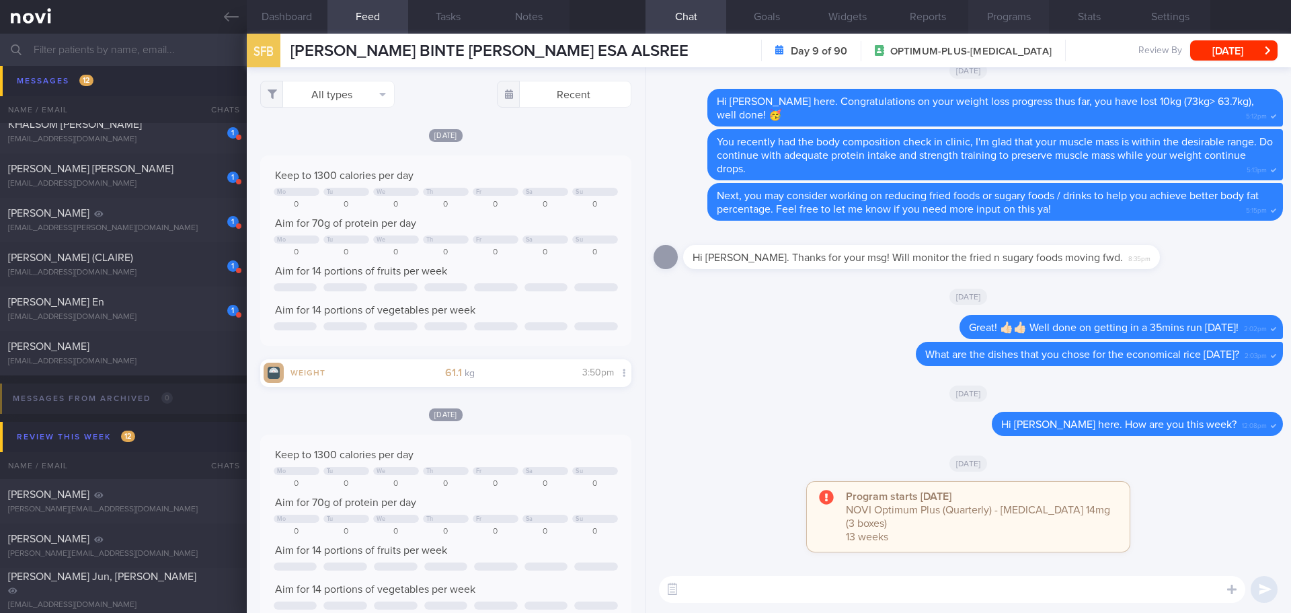
click at [1016, 17] on button "Programs" at bounding box center [1009, 17] width 81 height 34
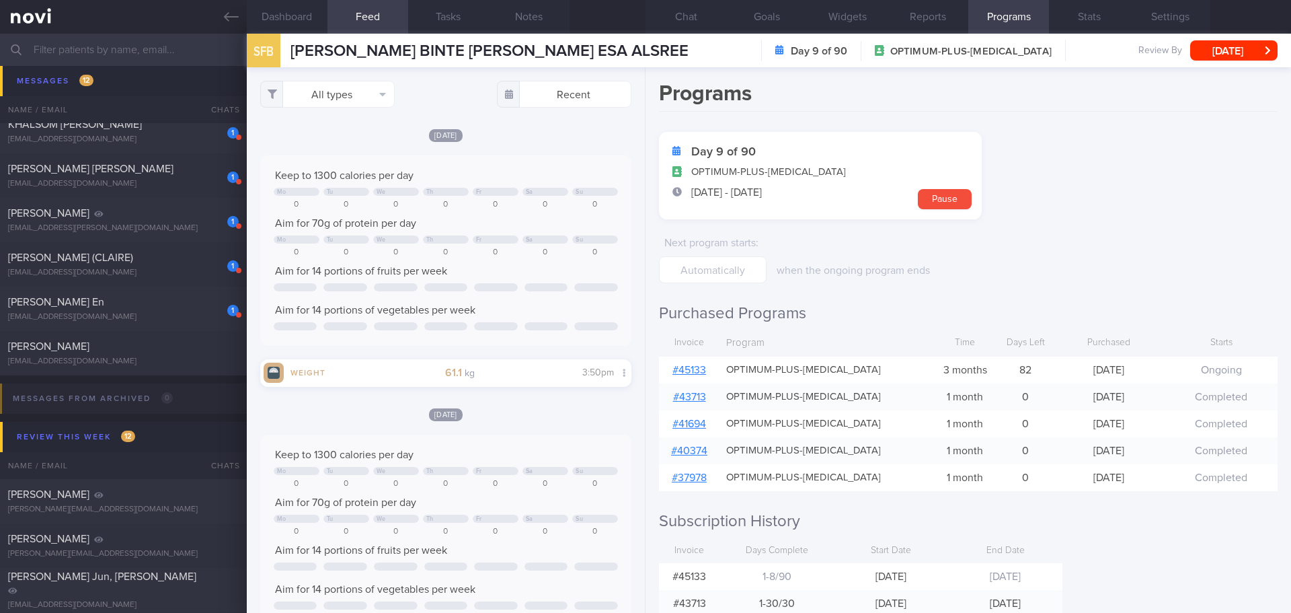
click at [702, 367] on link "# 45133" at bounding box center [690, 370] width 34 height 11
click at [695, 367] on link "# 45133" at bounding box center [690, 370] width 34 height 11
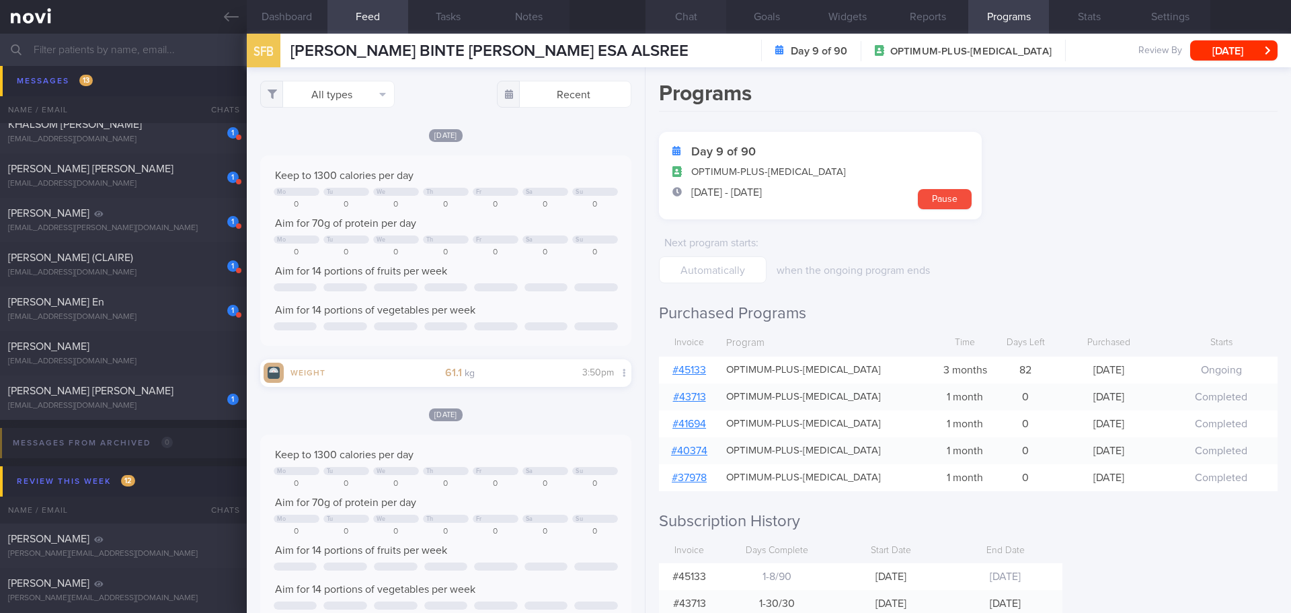
click at [699, 19] on button "Chat" at bounding box center [686, 17] width 81 height 34
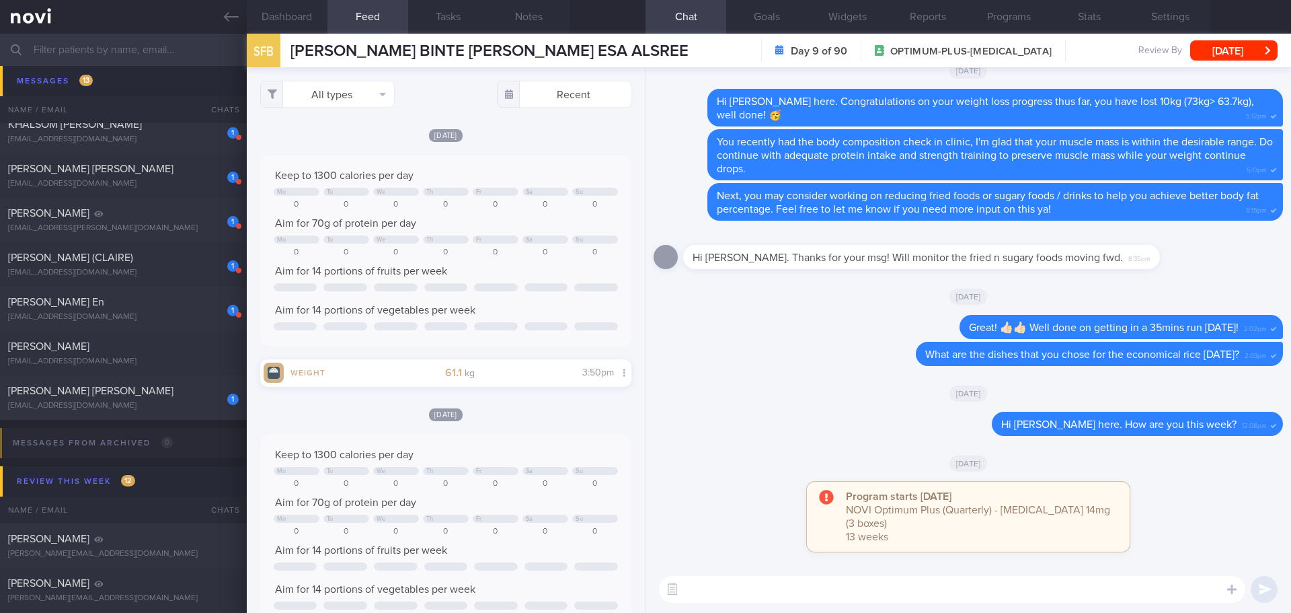
click at [741, 476] on div "[DATE]" at bounding box center [969, 463] width 630 height 38
click at [741, 589] on textarea at bounding box center [952, 589] width 587 height 27
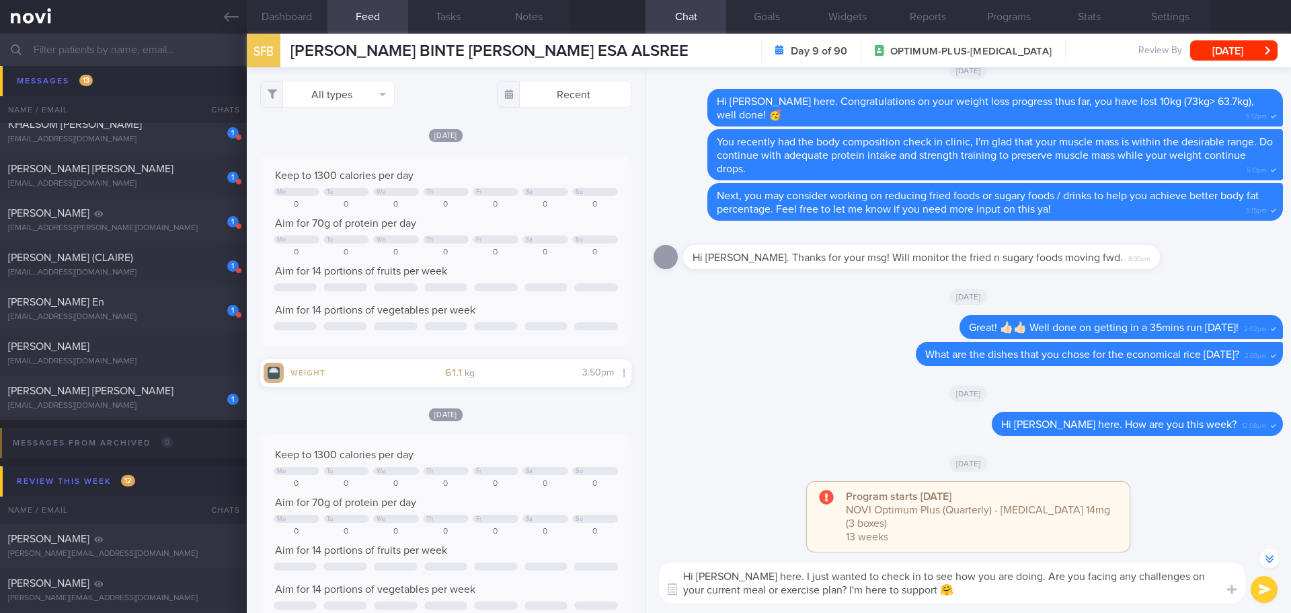
click at [1053, 588] on textarea "Hi Farah, Elizabeth here. I just wanted to check in to see how you are doing. A…" at bounding box center [952, 582] width 587 height 40
click at [1053, 593] on textarea "Hi Farah, Elizabeth here. I just wanted to check in to see how you are doing. A…" at bounding box center [952, 582] width 587 height 40
click at [1020, 595] on textarea "Hi Farah, Elizabeth here. I just wanted to check in to see how you are doing. A…" at bounding box center [952, 582] width 587 height 40
click at [1032, 596] on textarea "Hi Farah, Elizabeth here. I just wanted to check in to see how you are doing. A…" at bounding box center [952, 582] width 587 height 40
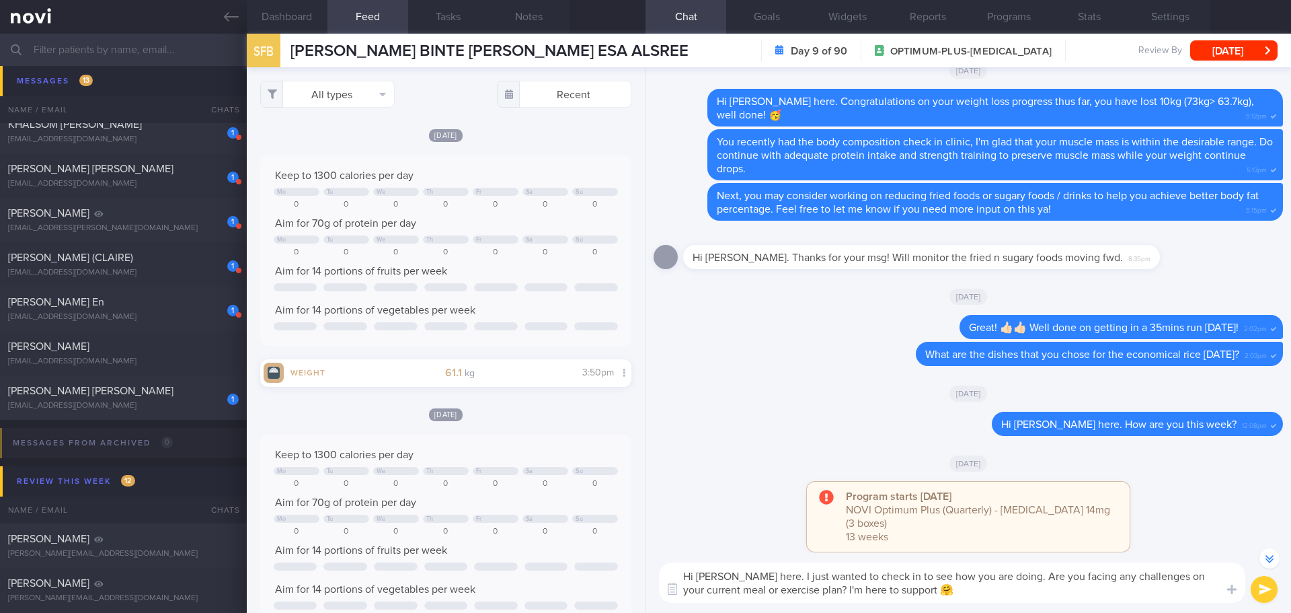
drag, startPoint x: 1036, startPoint y: 596, endPoint x: 1055, endPoint y: 595, distance: 19.6
click at [1037, 596] on textarea "Hi Farah, Elizabeth here. I just wanted to check in to see how you are doing. A…" at bounding box center [952, 582] width 587 height 40
click at [1055, 595] on textarea "Hi Farah, Elizabeth here. I just wanted to check in to see how you are doing. A…" at bounding box center [952, 582] width 587 height 40
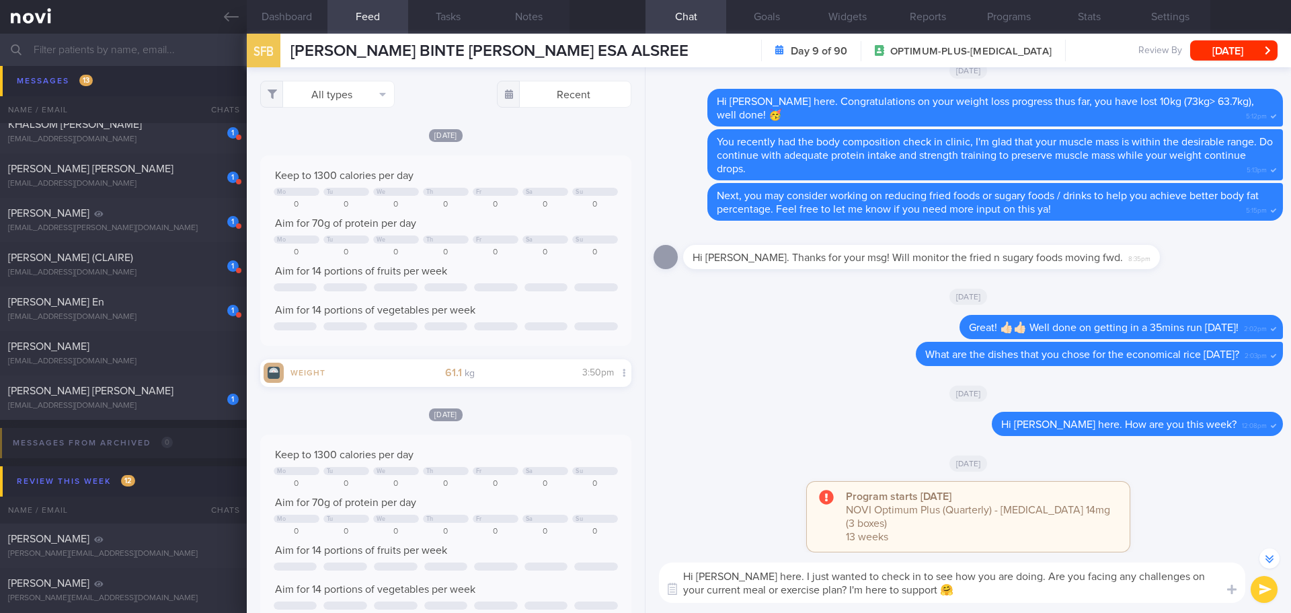
type textarea "Hi Farah, Elizabeth here. I just wanted to check in to see how you are doing. A…"
click at [1254, 587] on button "submit" at bounding box center [1264, 589] width 27 height 27
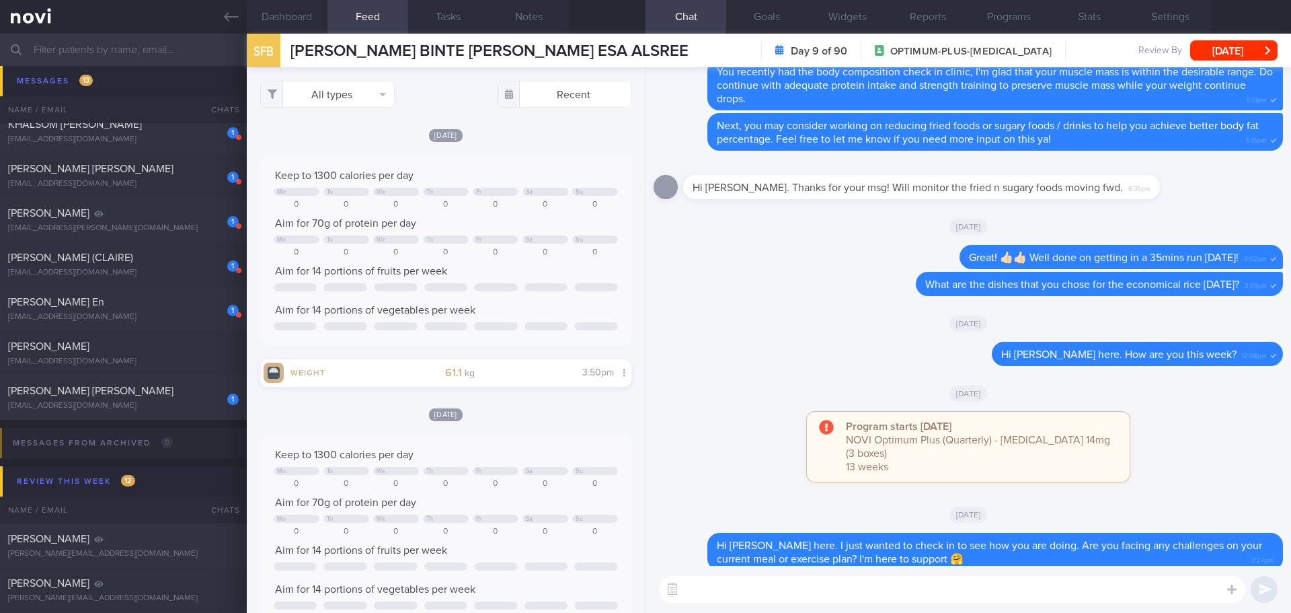
scroll to position [0, 0]
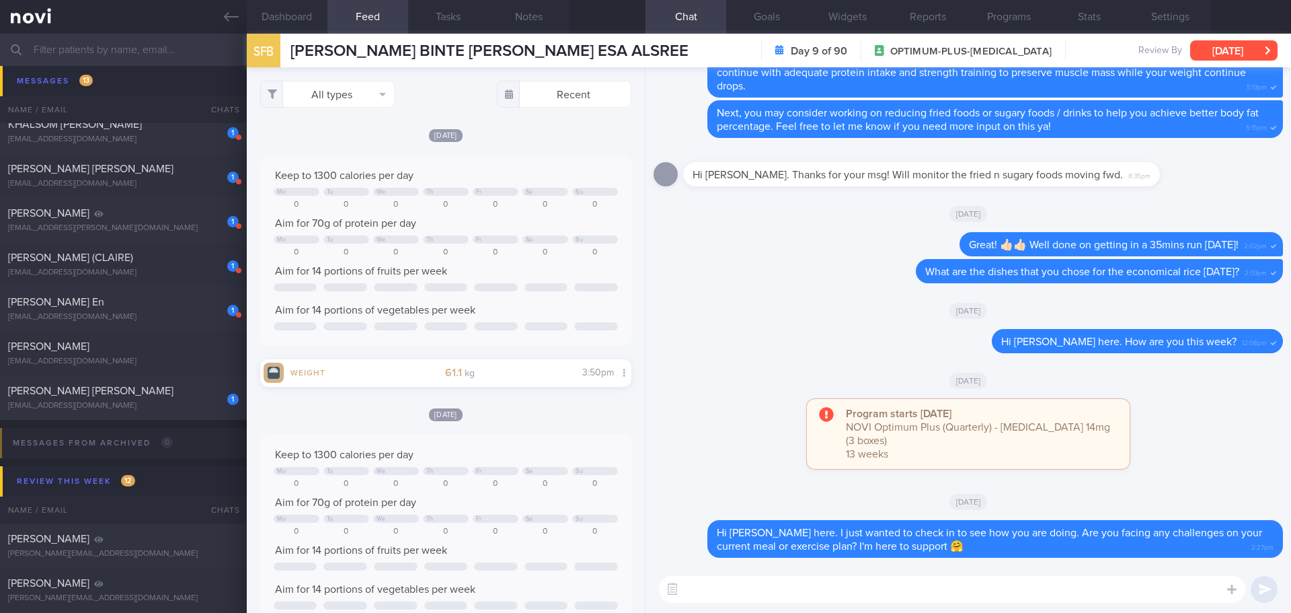
click at [1271, 48] on button "[DATE]" at bounding box center [1234, 50] width 87 height 20
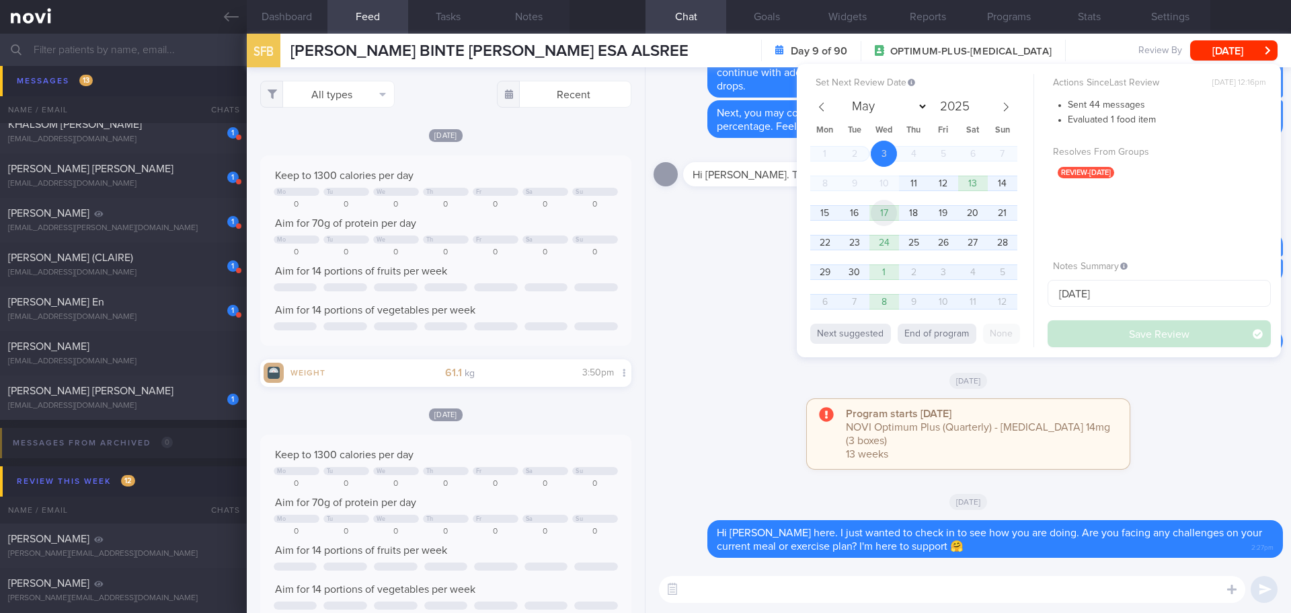
click at [889, 213] on span "17" at bounding box center [884, 213] width 26 height 26
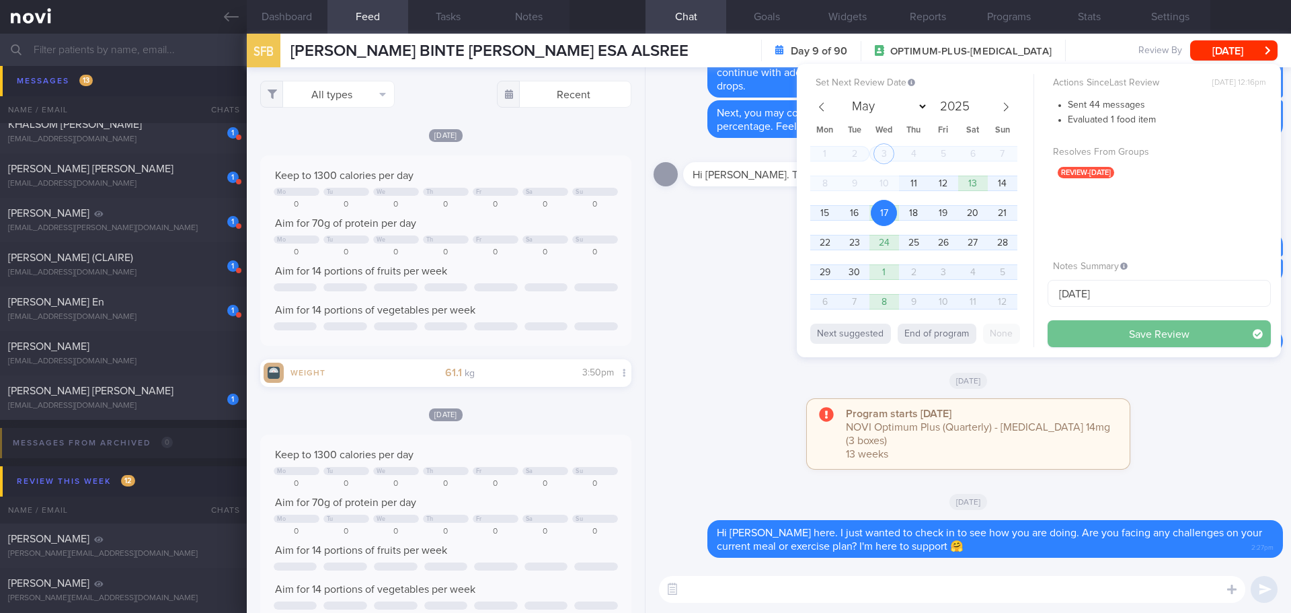
click at [1080, 343] on button "Save Review" at bounding box center [1159, 333] width 223 height 27
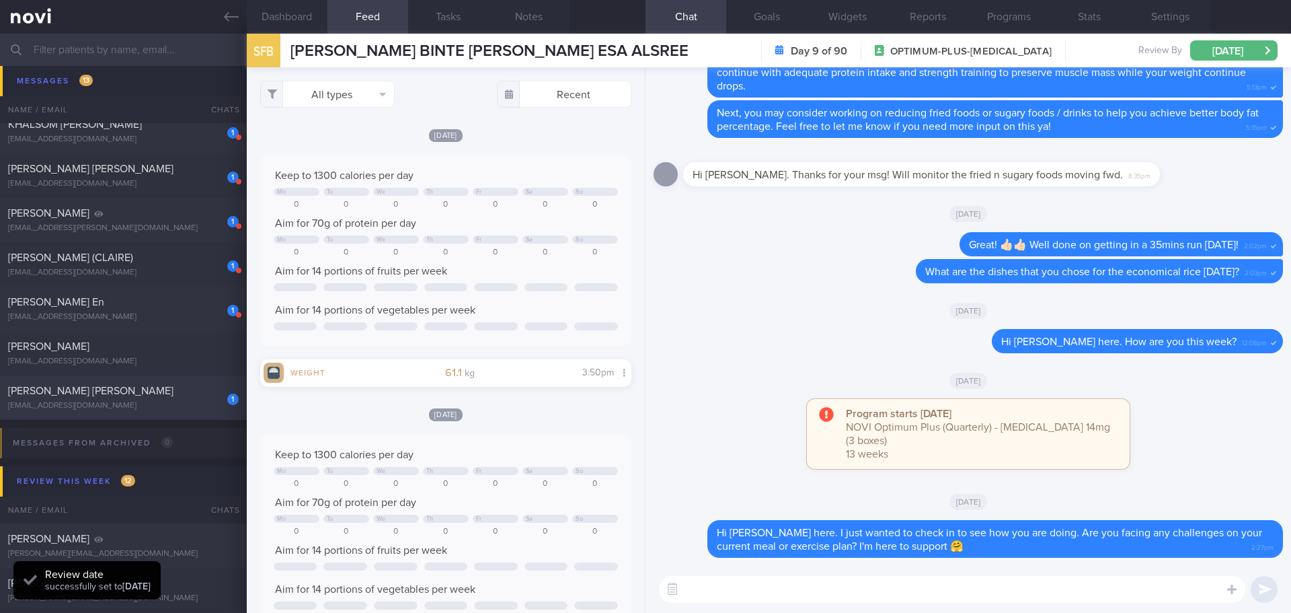
click at [105, 388] on span "[PERSON_NAME] [PERSON_NAME]" at bounding box center [90, 390] width 165 height 11
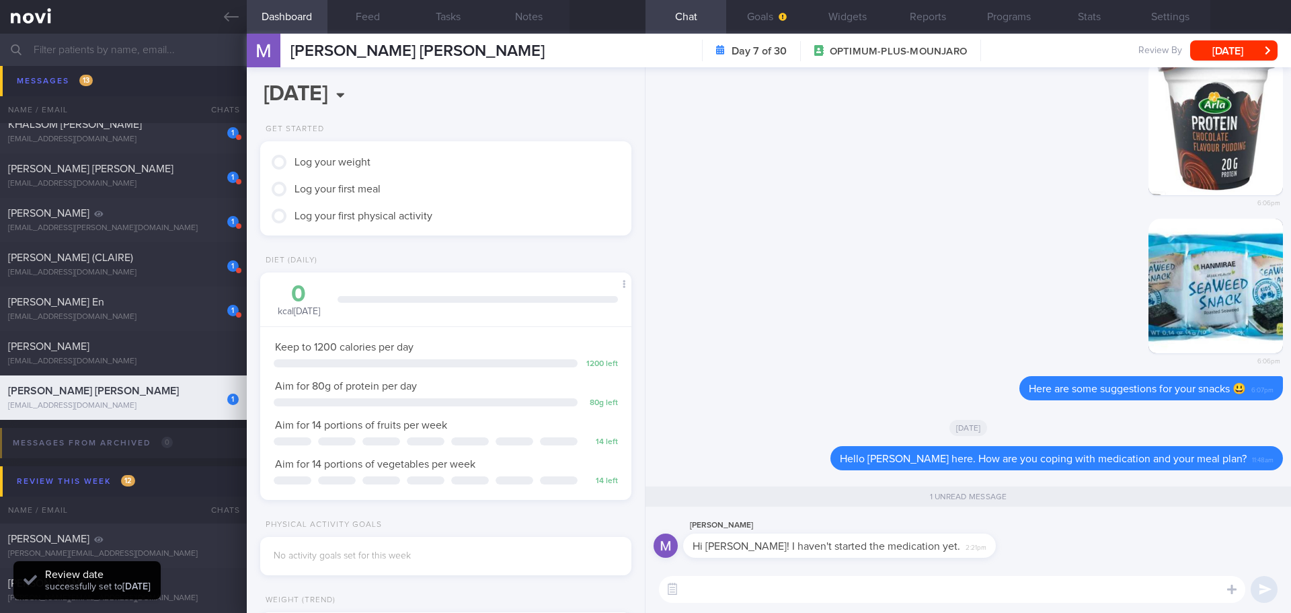
scroll to position [168, 338]
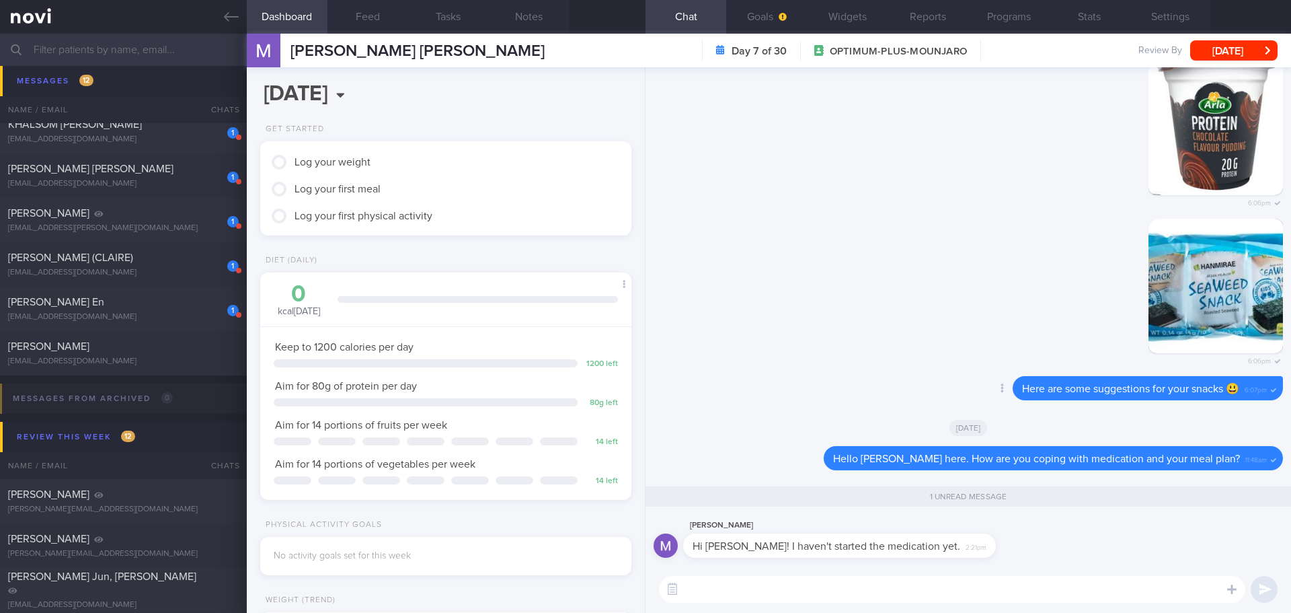
click at [728, 397] on div "Delete Here are some suggestions for your snacks 😃 6:07pm" at bounding box center [969, 392] width 630 height 32
click at [778, 593] on textarea at bounding box center [952, 589] width 587 height 27
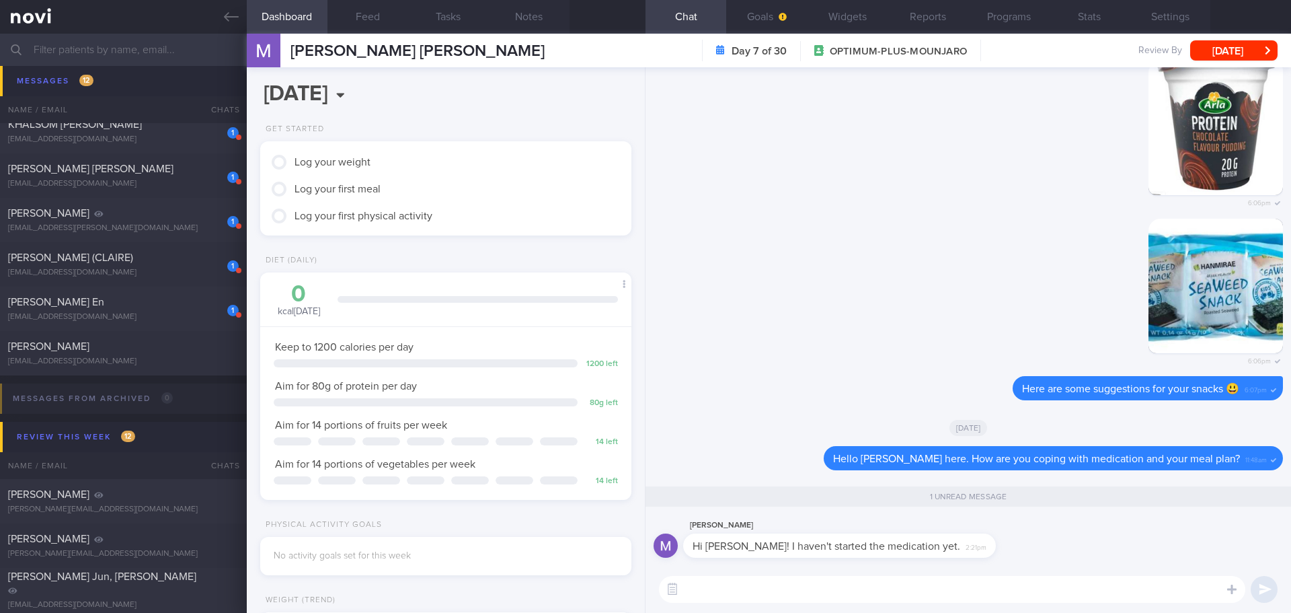
type textarea "I"
click at [1092, 594] on textarea "Oh okay.. That's fine. May I know if you have a plan when to start the medicati…" at bounding box center [952, 589] width 587 height 27
click at [1006, 17] on button "Programs" at bounding box center [1009, 17] width 81 height 34
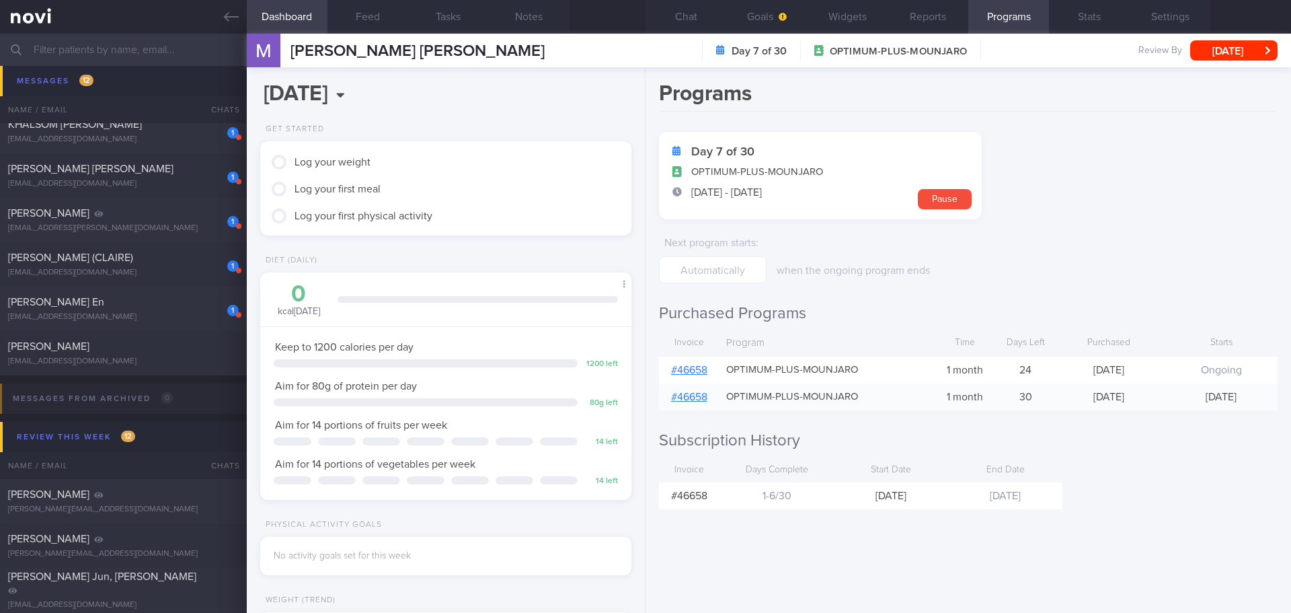
click at [698, 374] on link "# 46658" at bounding box center [689, 370] width 36 height 11
click at [693, 26] on button "Chat" at bounding box center [686, 17] width 81 height 34
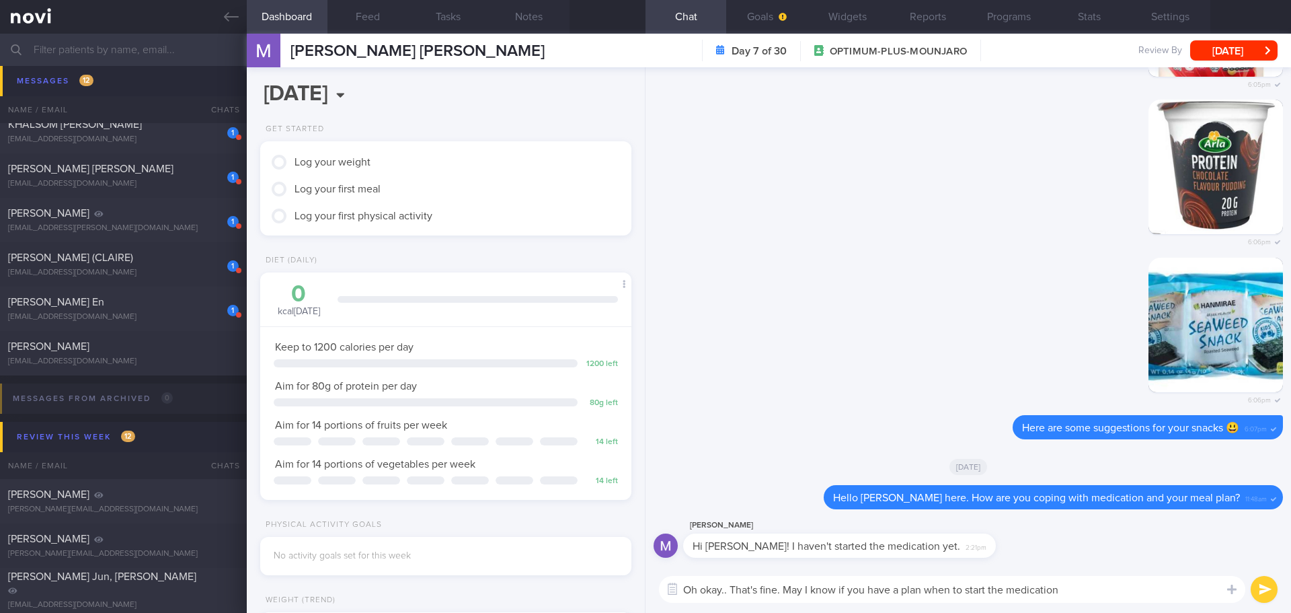
click at [778, 594] on textarea "Oh okay.. That's fine. May I know if you have a plan when to start the medicati…" at bounding box center [952, 589] width 587 height 27
drag, startPoint x: 1119, startPoint y: 595, endPoint x: 823, endPoint y: 581, distance: 296.3
click at [823, 581] on textarea "Oh okay.. That's fine, Maritza. May I know if you have a plan when to start the…" at bounding box center [952, 589] width 587 height 27
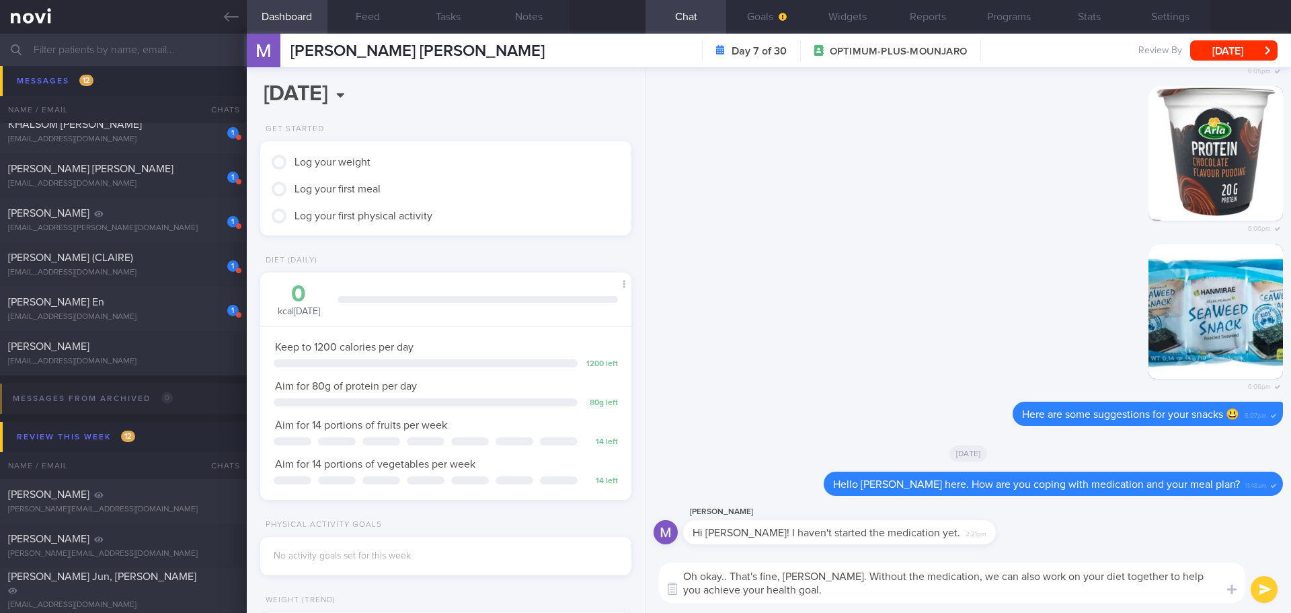
drag, startPoint x: 1176, startPoint y: 574, endPoint x: 1125, endPoint y: 570, distance: 51.3
click at [1125, 570] on textarea "Oh okay.. That's fine, Maritza. Without the medication, we can also work on you…" at bounding box center [952, 582] width 587 height 40
type textarea "Oh okay.. That's fine, Maritza. Without the medication, we can also work on you…"
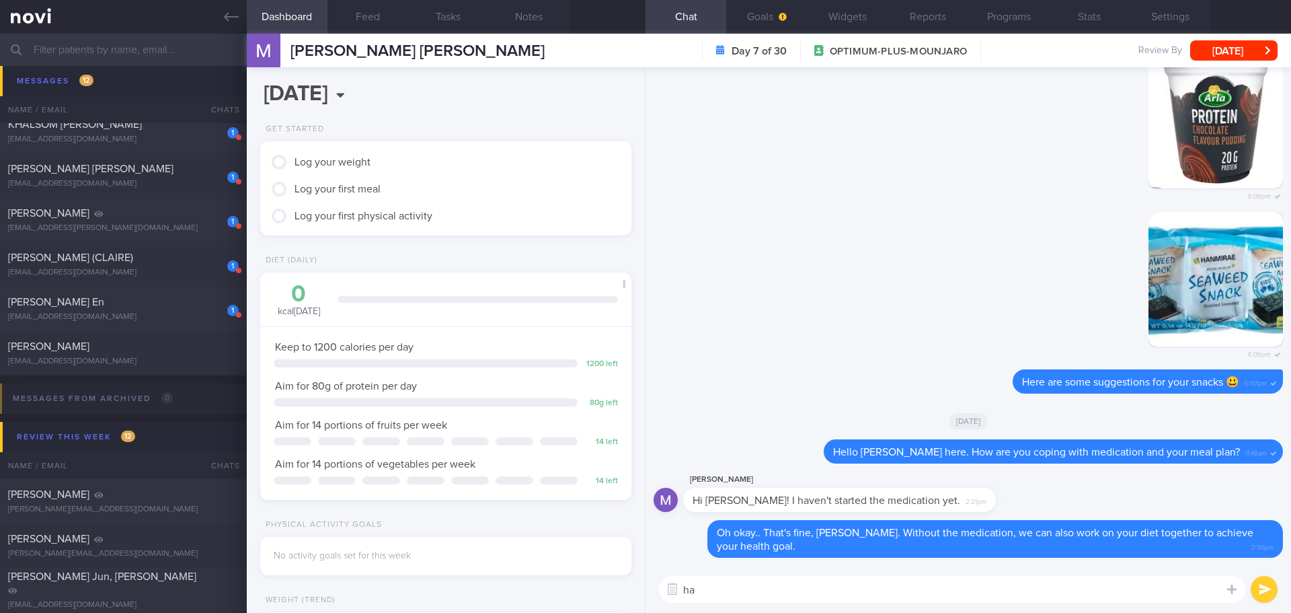
type textarea "h"
type textarea "H"
click at [853, 593] on textarea at bounding box center [952, 589] width 587 height 27
type textarea "H"
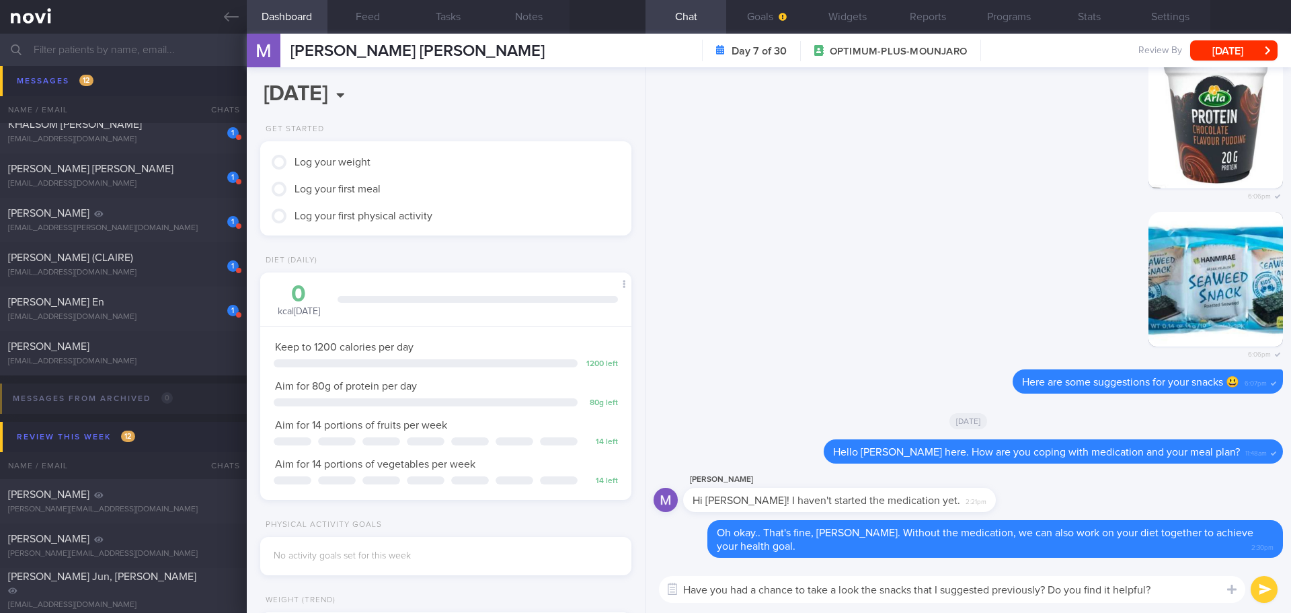
type textarea "Have you had a chance to take a look the snacks that I suggested previously? Do…"
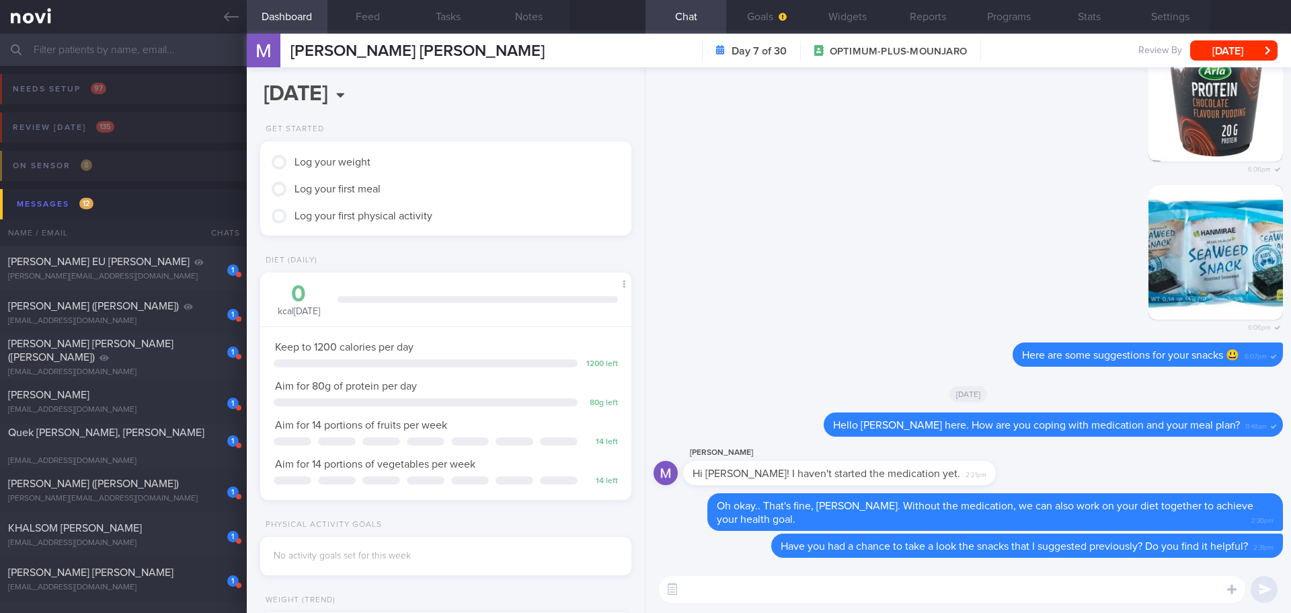
click at [86, 56] on input "text" at bounding box center [645, 50] width 1291 height 32
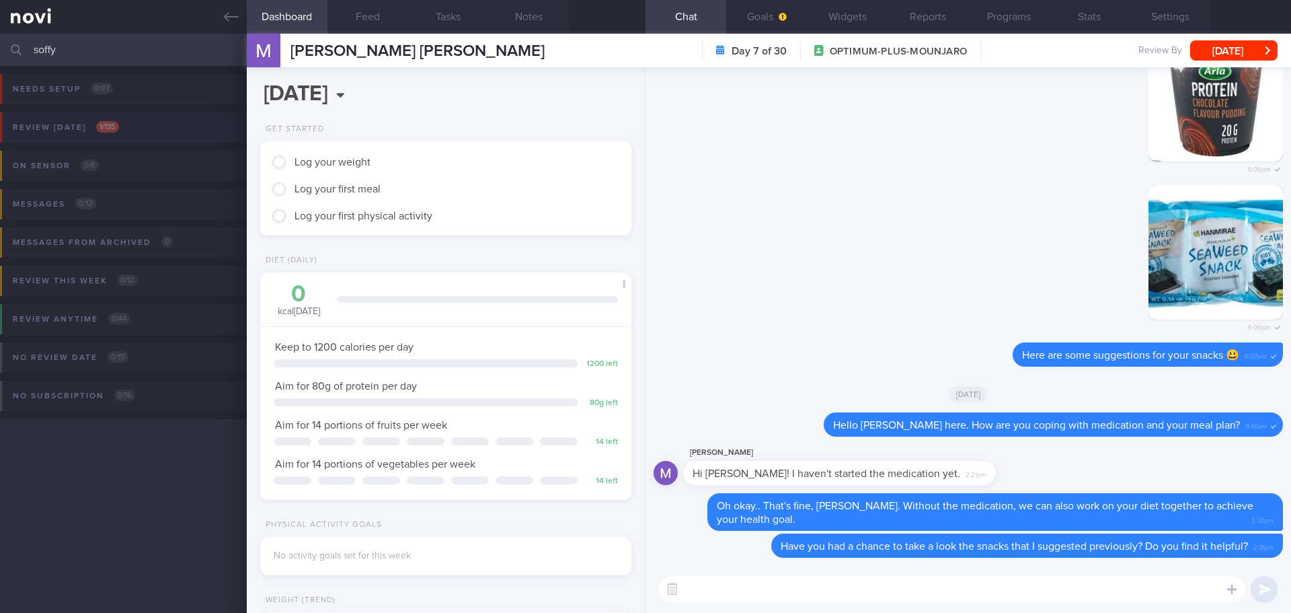
type input "soffy"
click at [125, 147] on button "Review today 1 / 135" at bounding box center [643, 131] width 1295 height 38
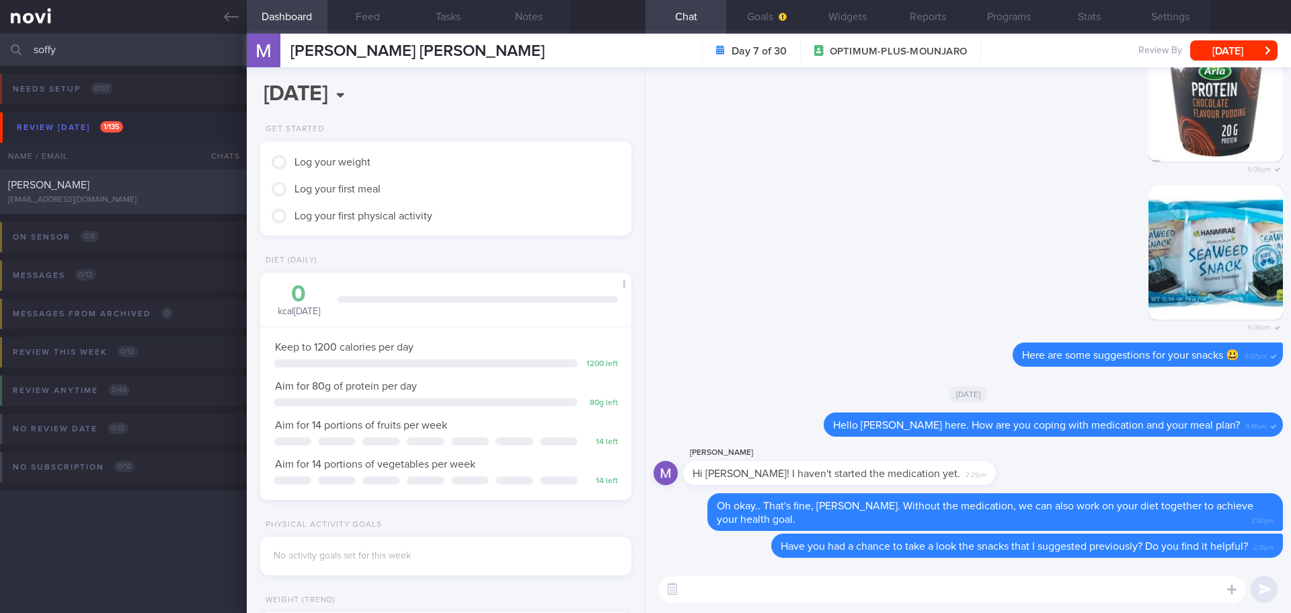
click at [89, 182] on span "[PERSON_NAME]" at bounding box center [48, 185] width 81 height 11
type textarea "Left breast microalcification s/p ?core biopsy 2021 - f/up private breast surge…"
select select "7"
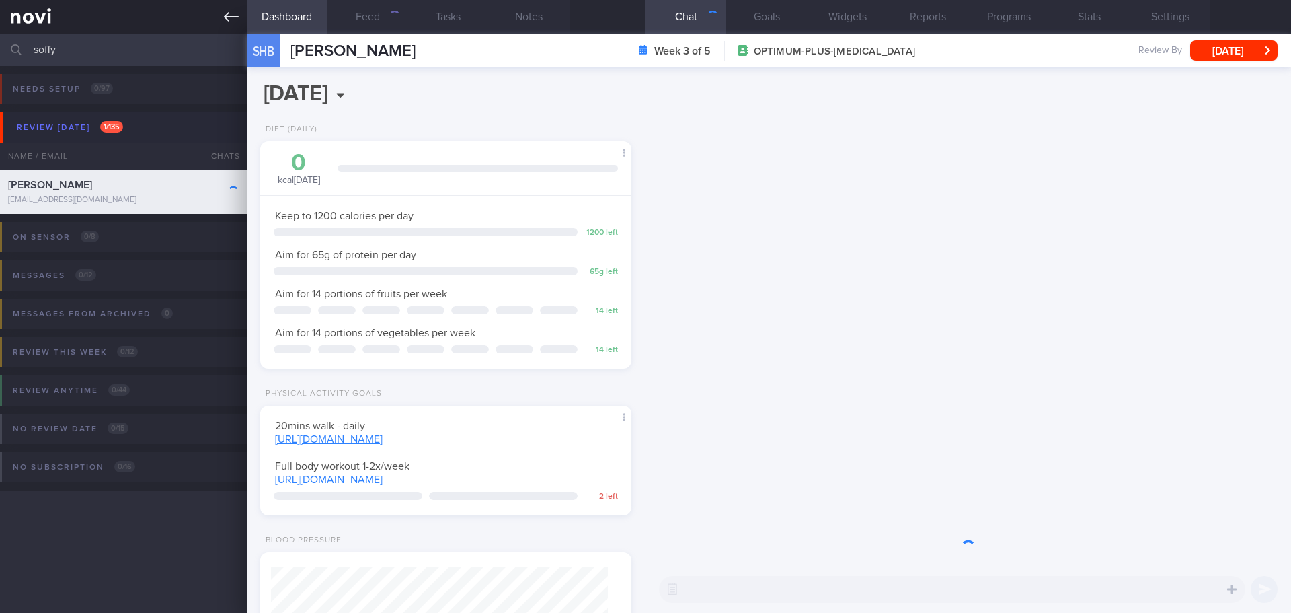
scroll to position [188, 338]
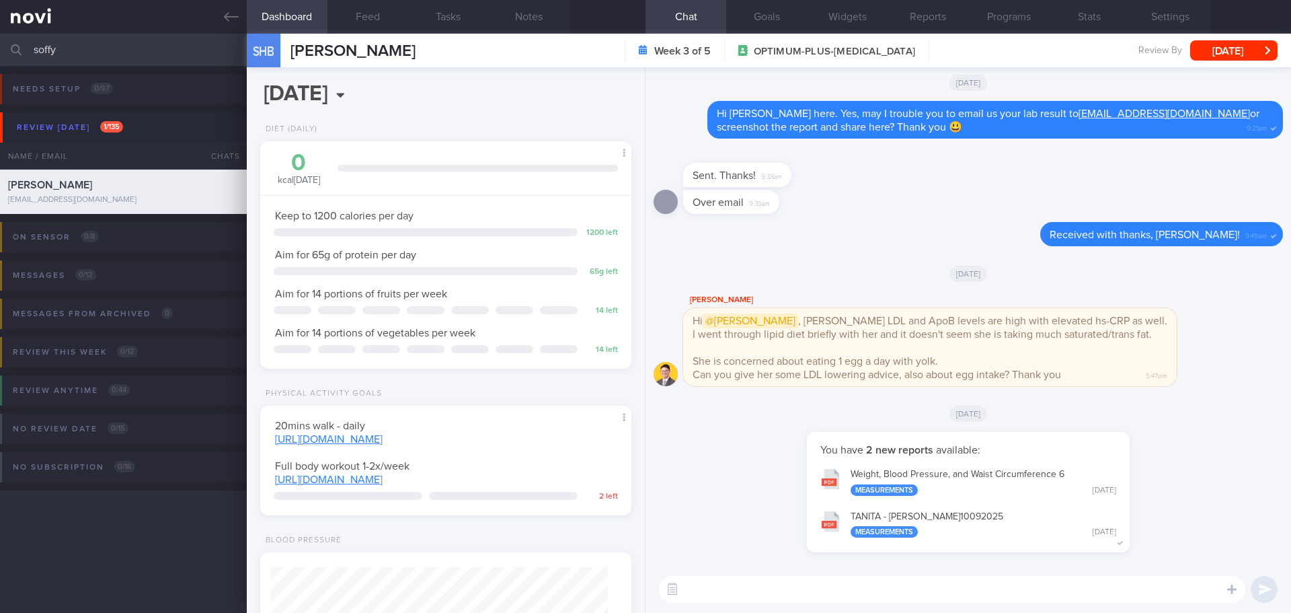
click at [959, 516] on button "TANITA - SOFFY HARIYANTI BINTE ABDUL RAHIM_ 10092025 Measurements Yesterday" at bounding box center [968, 523] width 309 height 42
click at [1016, 23] on button "Programs" at bounding box center [1009, 17] width 81 height 34
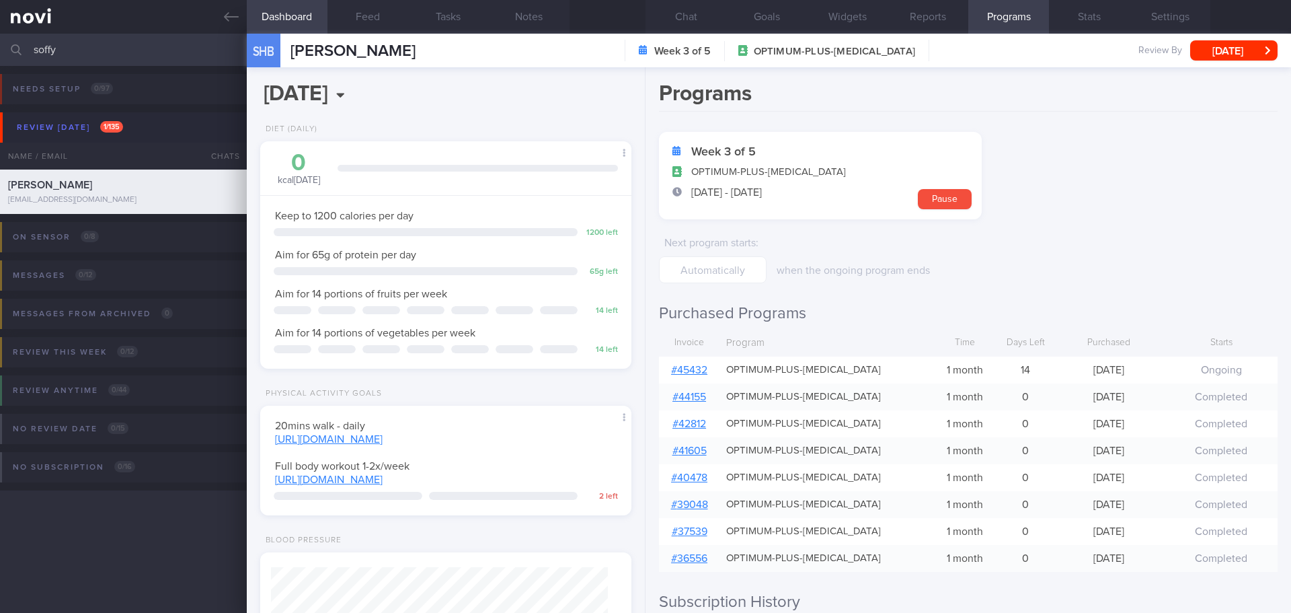
click at [87, 48] on input "soffy" at bounding box center [645, 50] width 1291 height 32
click at [1052, 252] on form "Week 3 of 5 OPTIMUM-PLUS-RYBELSUS 26 Aug - 24 Sep Pause Next program starts : w…" at bounding box center [968, 207] width 619 height 151
click at [687, 23] on button "Chat" at bounding box center [686, 17] width 81 height 34
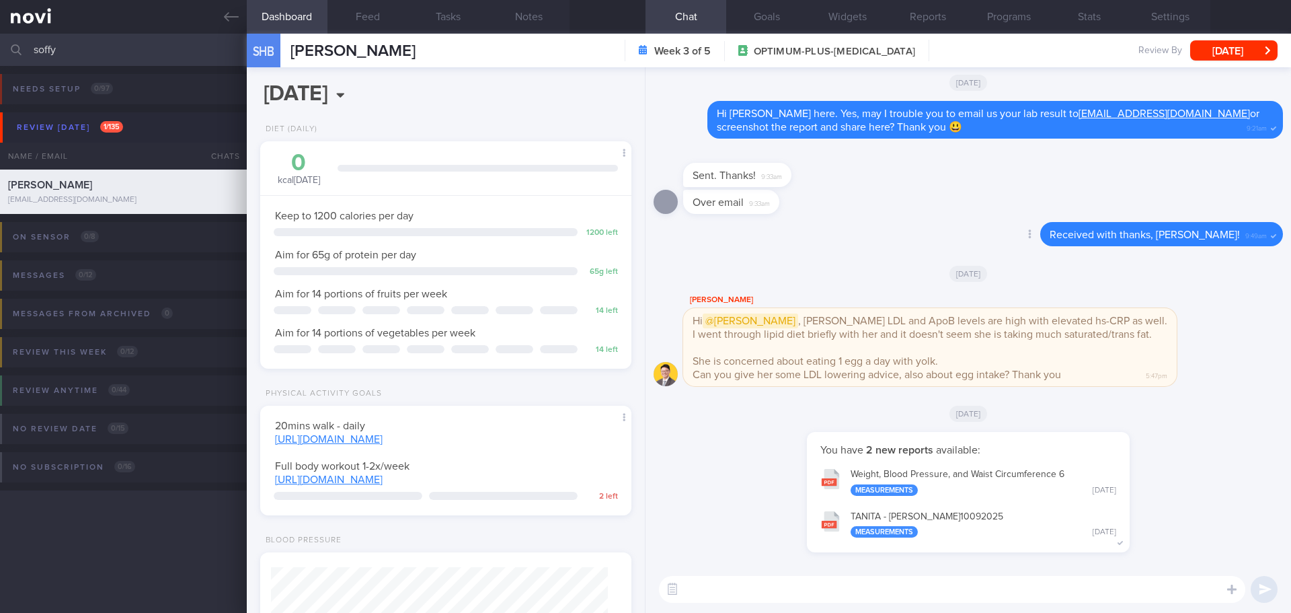
click at [899, 242] on div "Delete Received with thanks, Ms Soffy! 9:49am" at bounding box center [969, 238] width 630 height 32
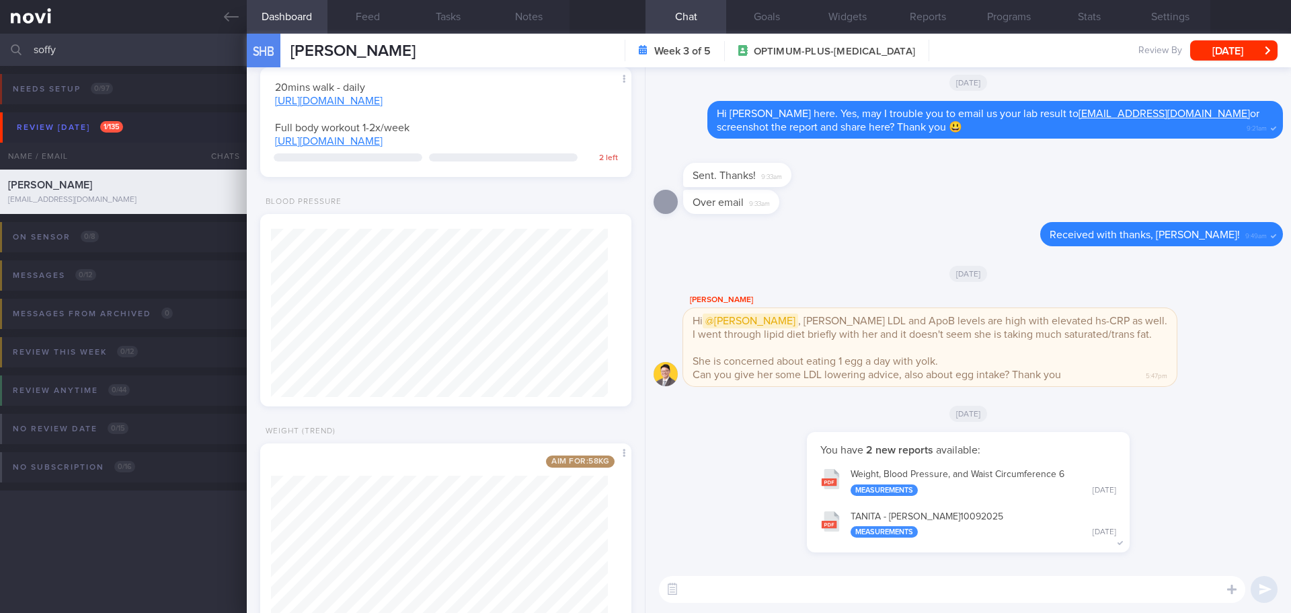
scroll to position [412, 0]
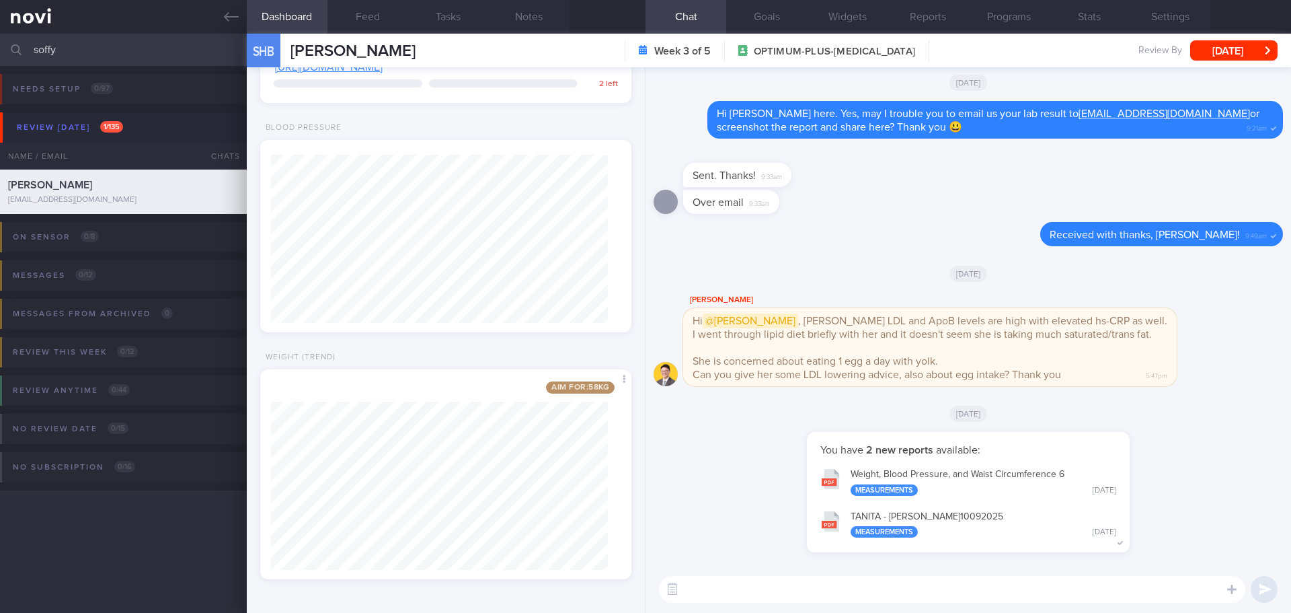
click at [760, 501] on div "You have 2 new reports available: Weight, Blood Pressure, and Waist Circumferen…" at bounding box center [969, 499] width 630 height 134
click at [996, 20] on button "Programs" at bounding box center [1009, 17] width 81 height 34
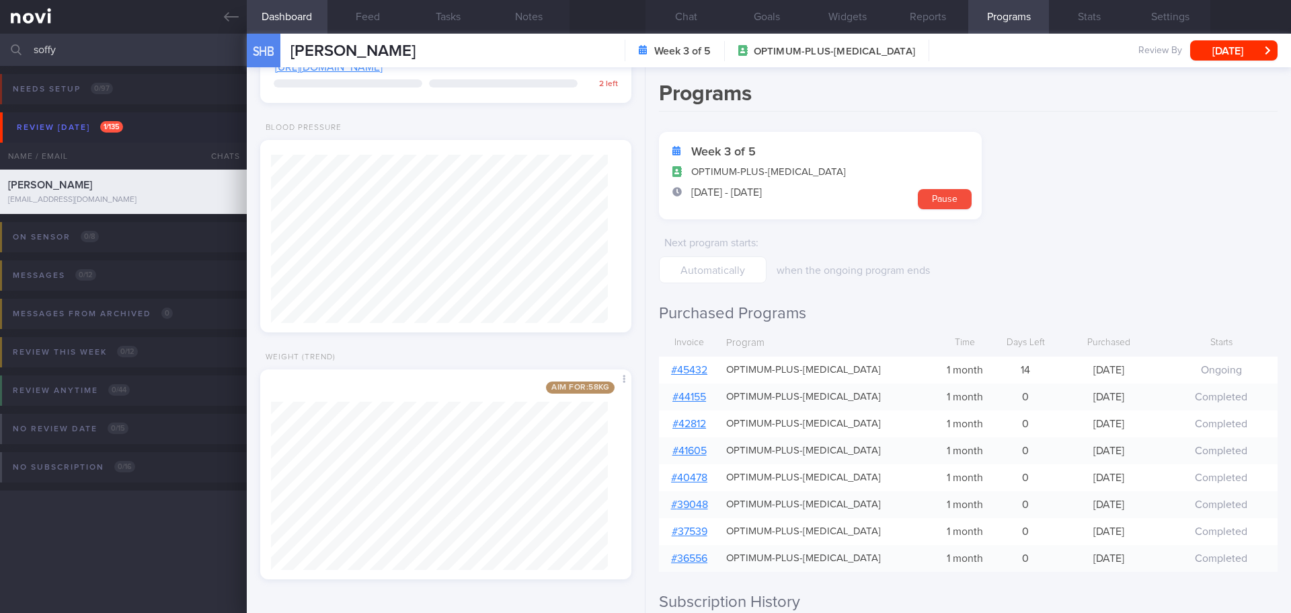
click at [706, 370] on link "# 45432" at bounding box center [689, 370] width 36 height 11
drag, startPoint x: 69, startPoint y: 59, endPoint x: -65, endPoint y: 53, distance: 134.0
click at [0, 53] on html "You are offline! Some functionality will be unavailable Patients New Users Coac…" at bounding box center [645, 306] width 1291 height 613
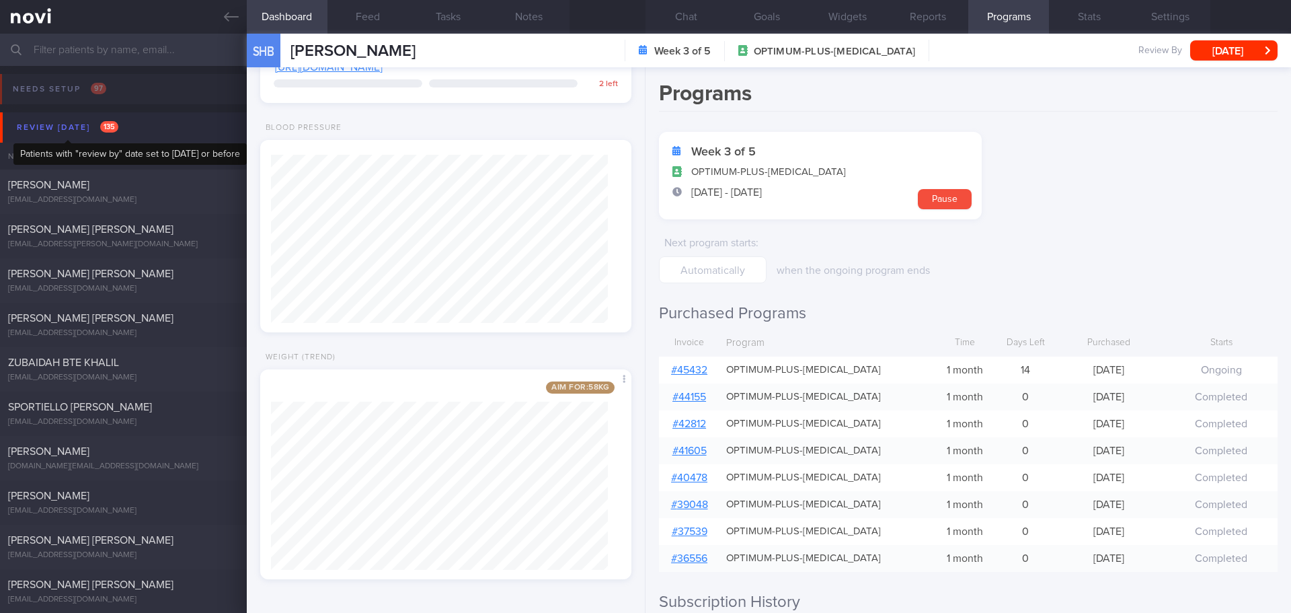
click at [85, 132] on div "Review today 135" at bounding box center [67, 127] width 108 height 18
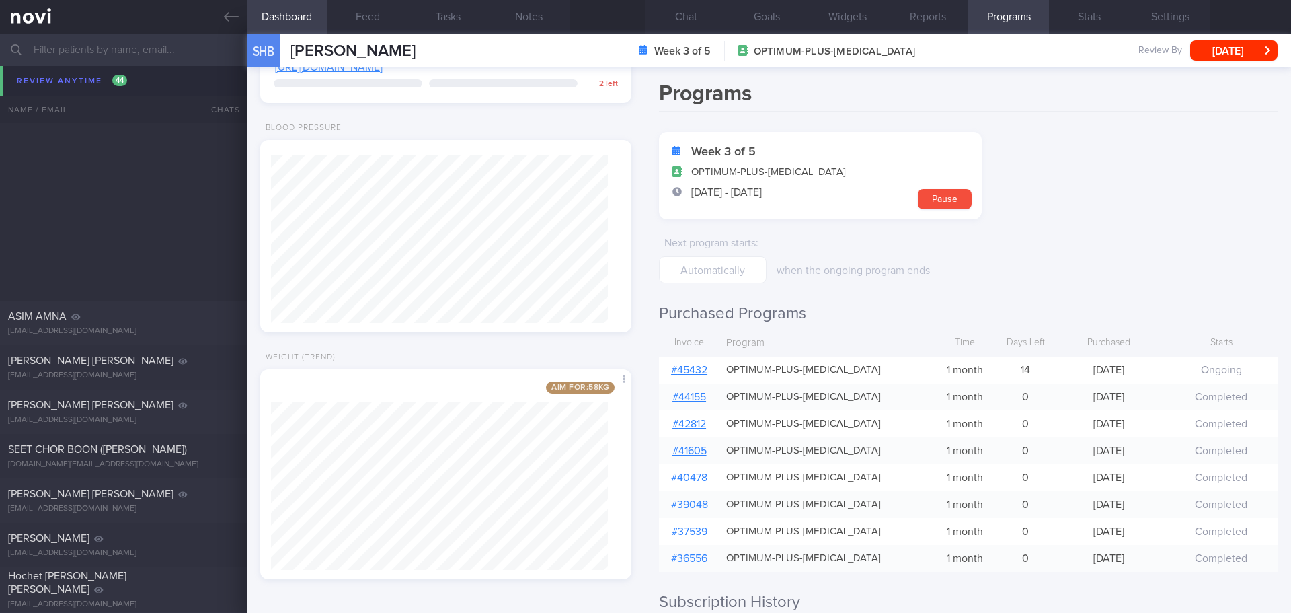
scroll to position [2623, 0]
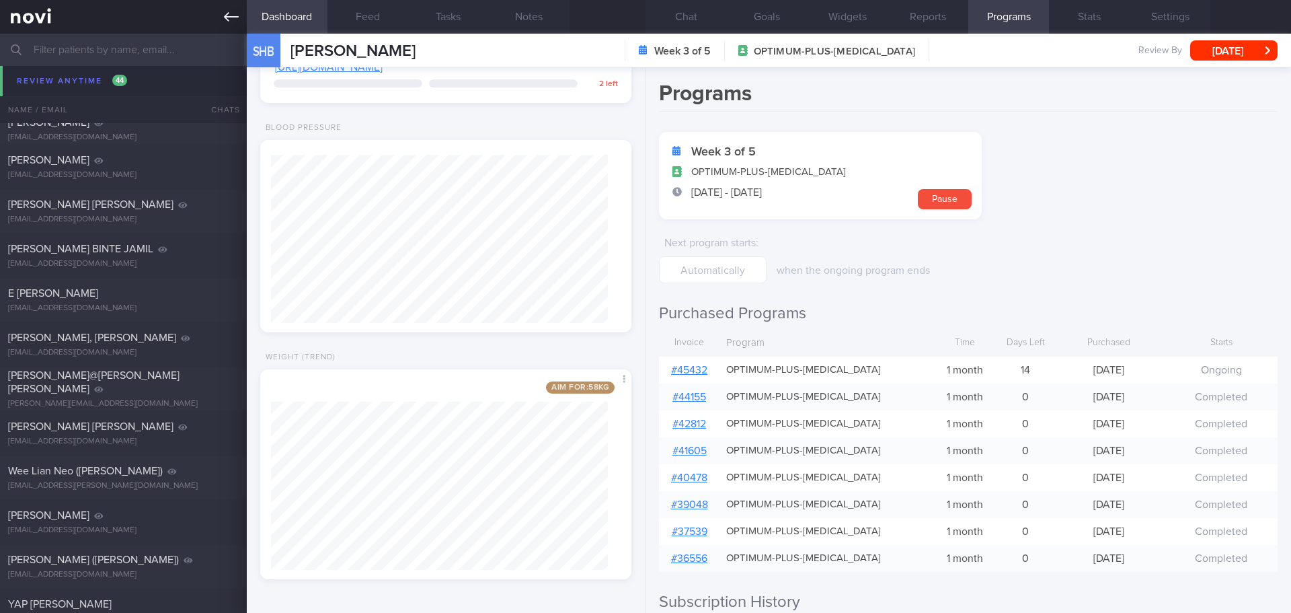
click at [234, 25] on link at bounding box center [123, 17] width 247 height 34
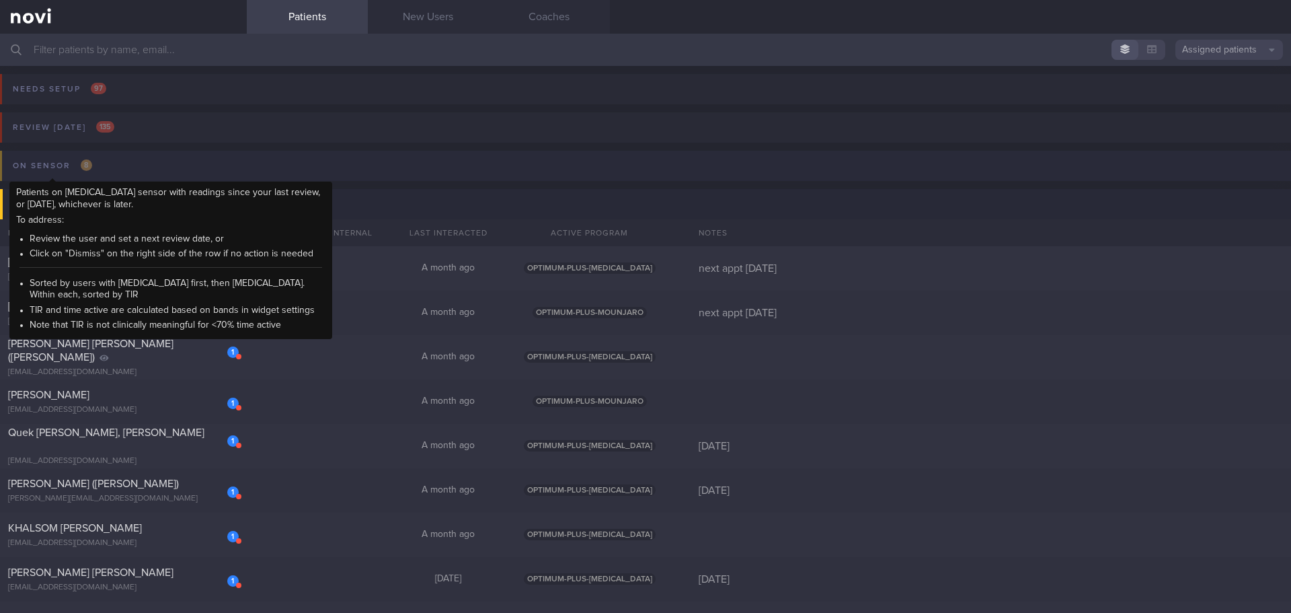
click at [75, 168] on div "On sensor 8" at bounding box center [52, 166] width 86 height 18
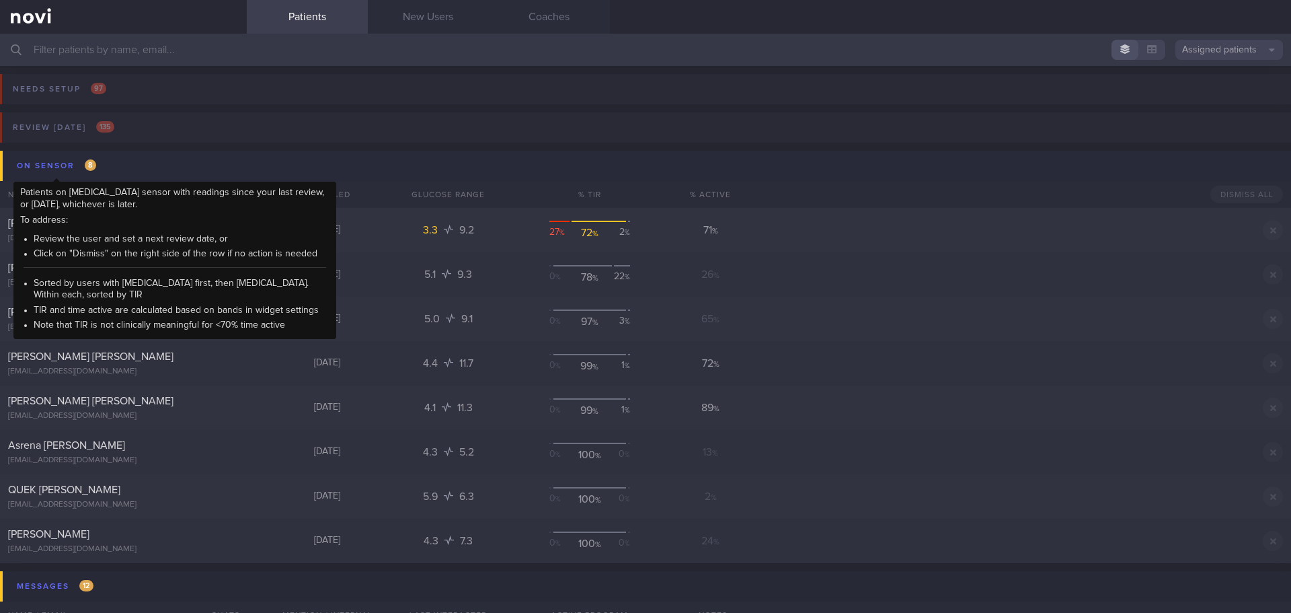
click at [90, 161] on span "8" at bounding box center [90, 164] width 11 height 11
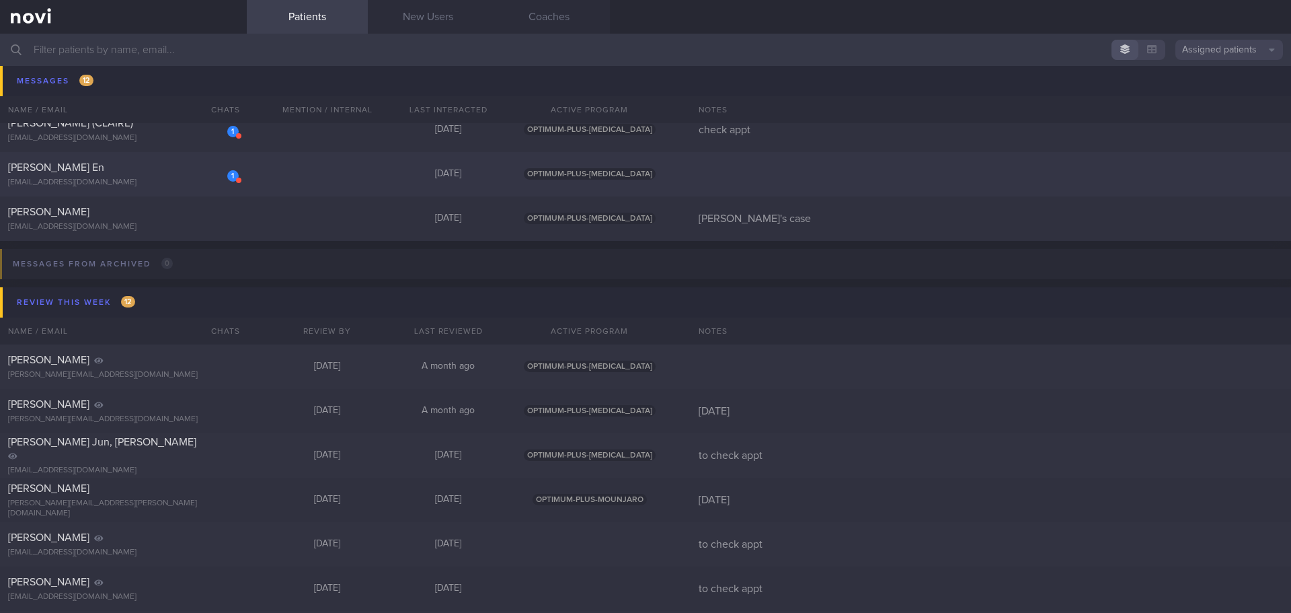
scroll to position [605, 0]
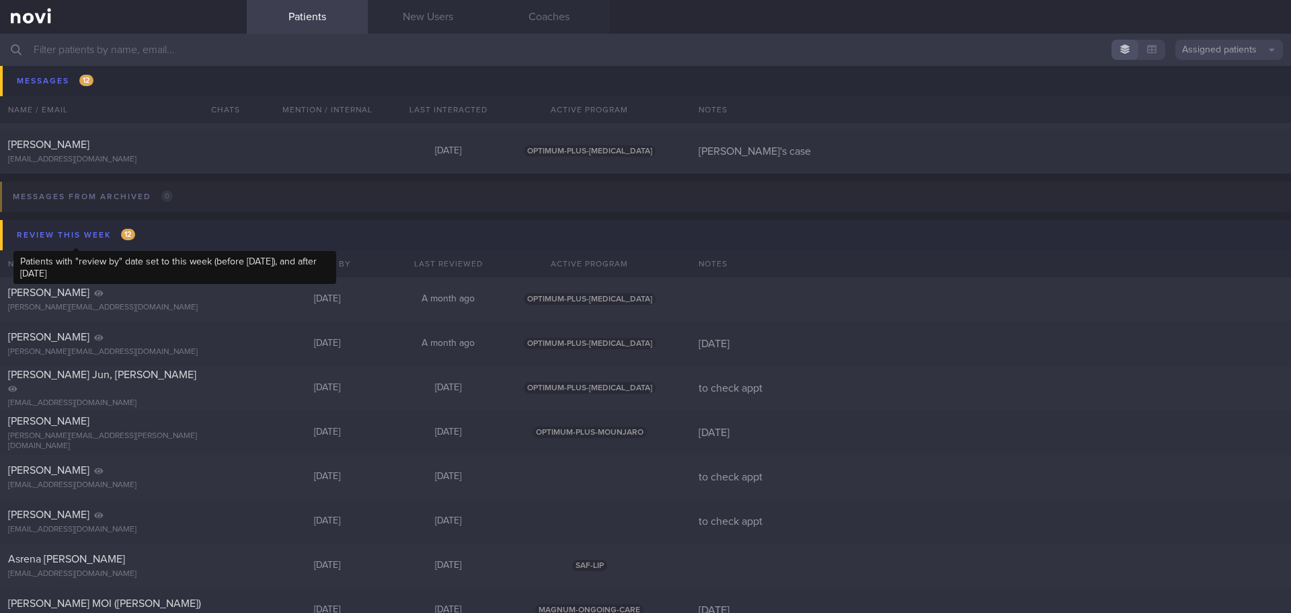
click at [80, 241] on div "Review this week 12" at bounding box center [75, 235] width 125 height 18
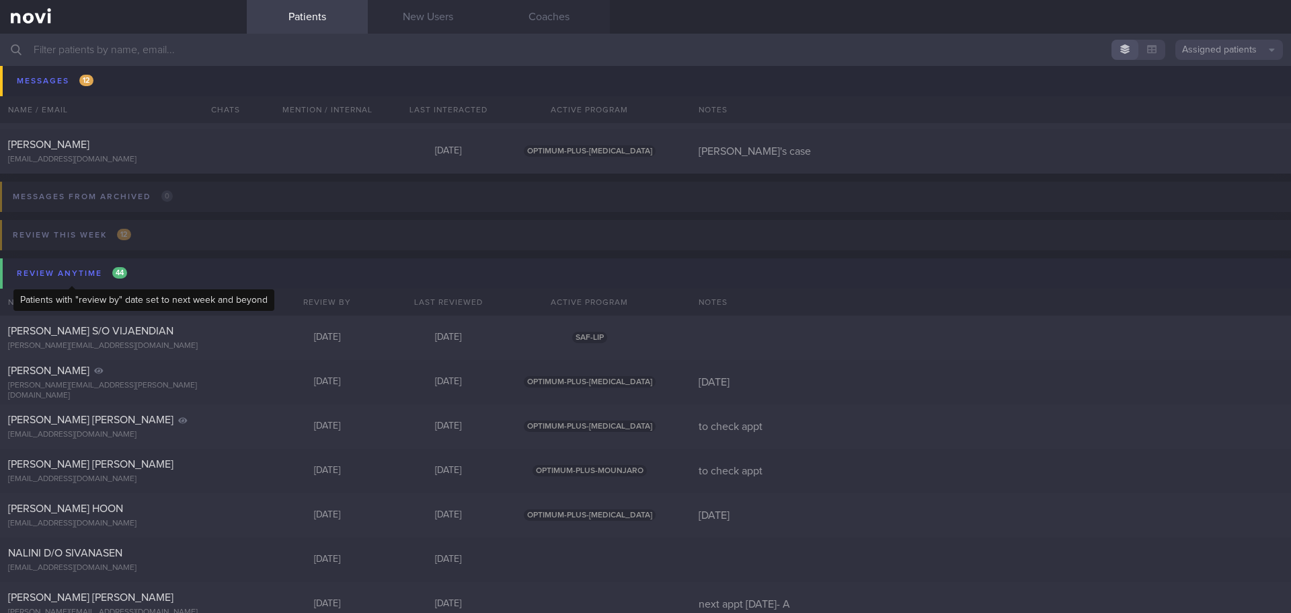
click at [75, 270] on div "Review anytime 44" at bounding box center [71, 273] width 117 height 18
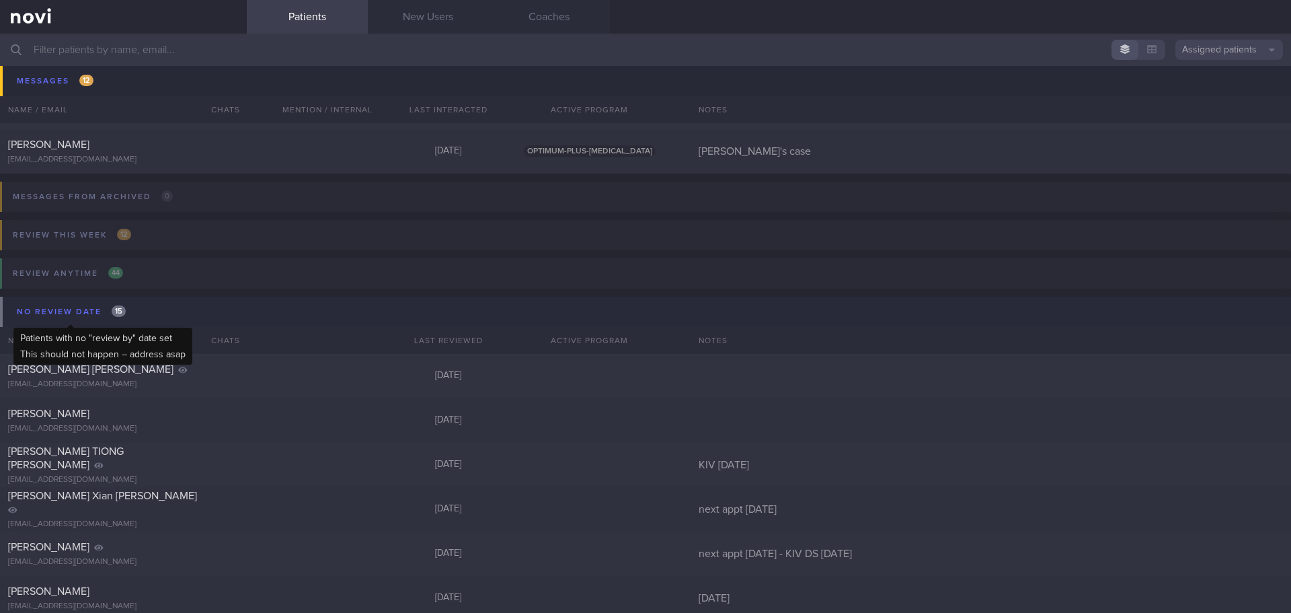
click at [78, 312] on div "No review date 15" at bounding box center [71, 312] width 116 height 18
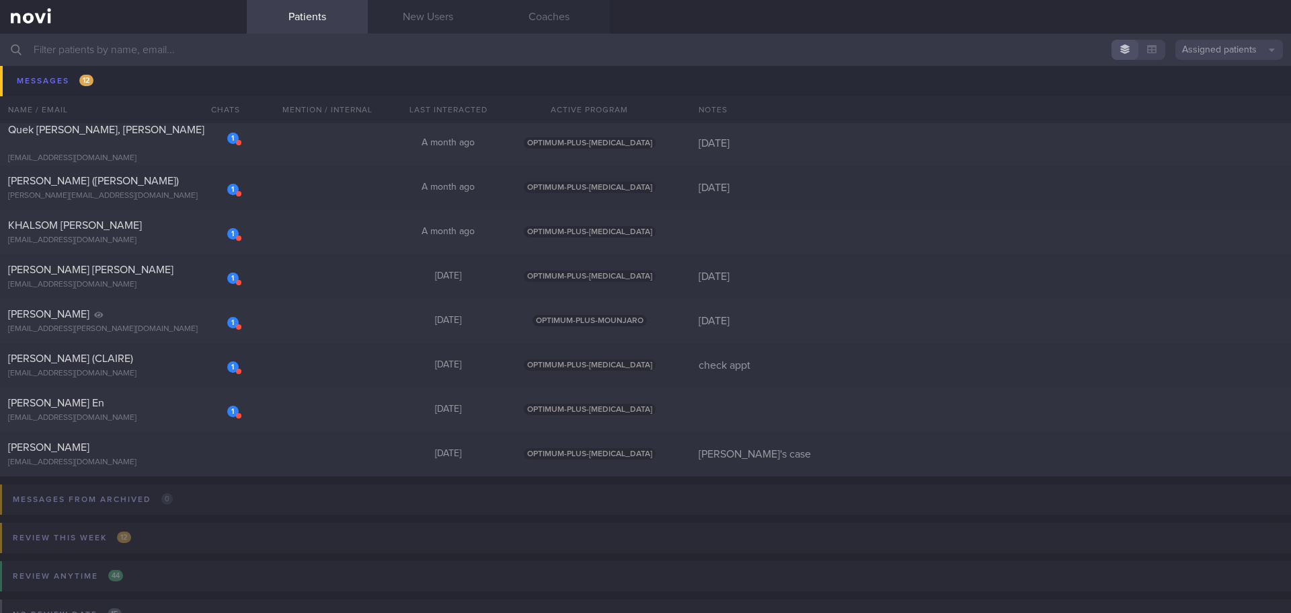
scroll to position [336, 0]
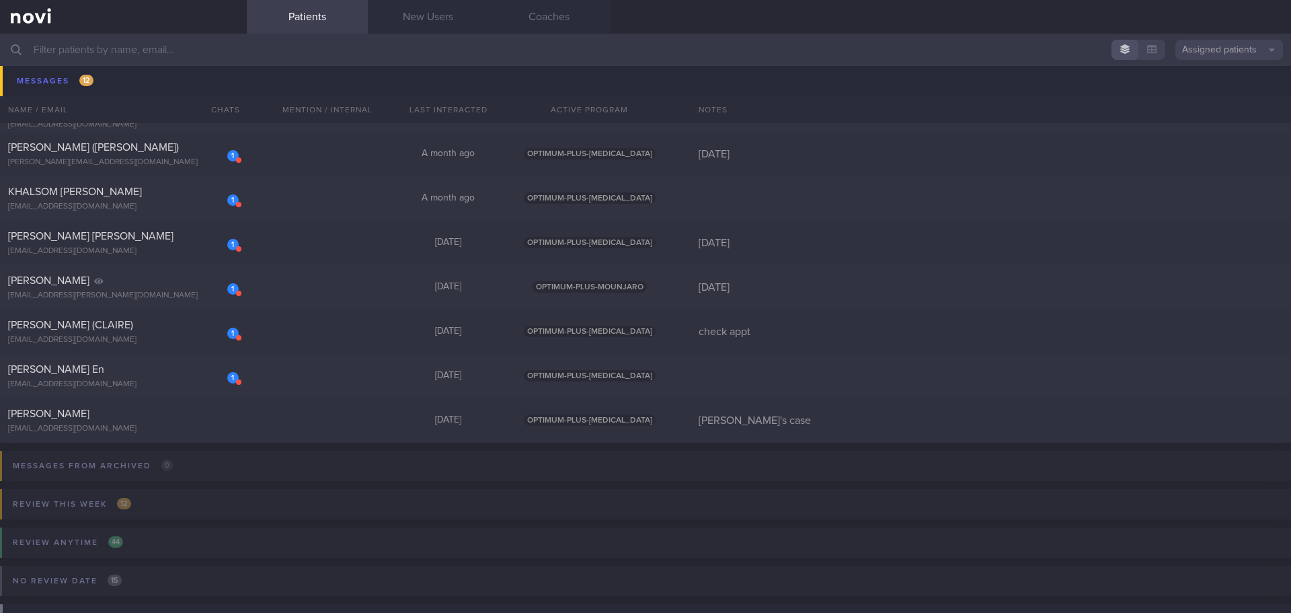
click at [232, 59] on input "text" at bounding box center [645, 50] width 1291 height 32
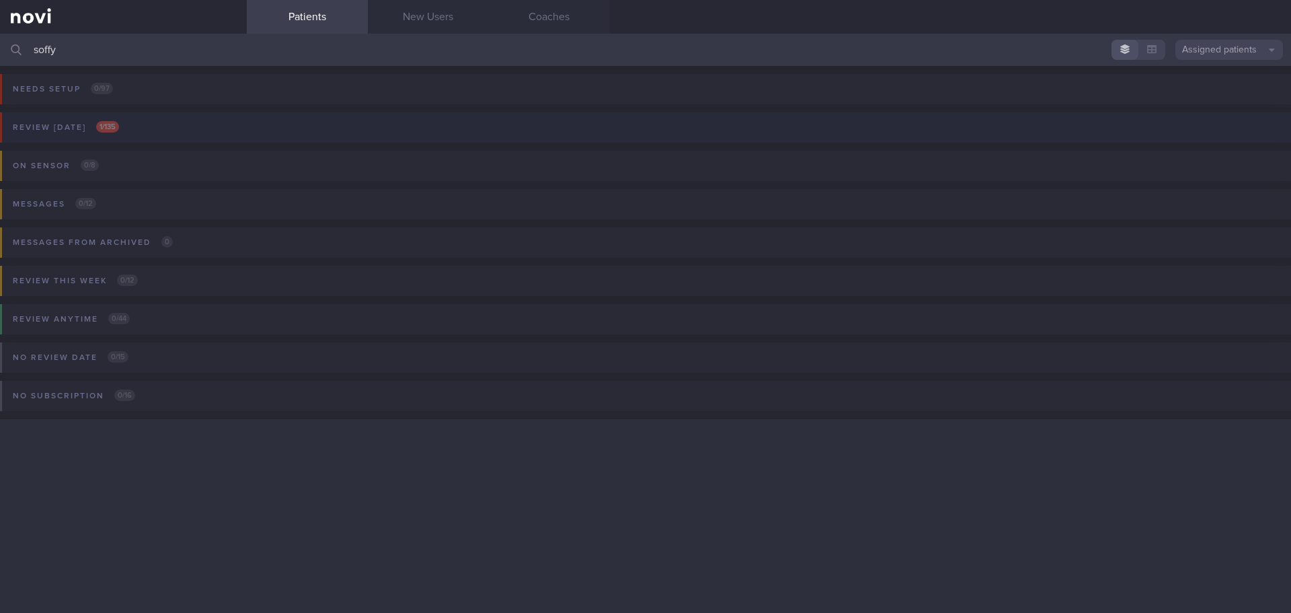
type input "soffy"
click at [114, 137] on button "Review today 1 / 135" at bounding box center [643, 131] width 1295 height 38
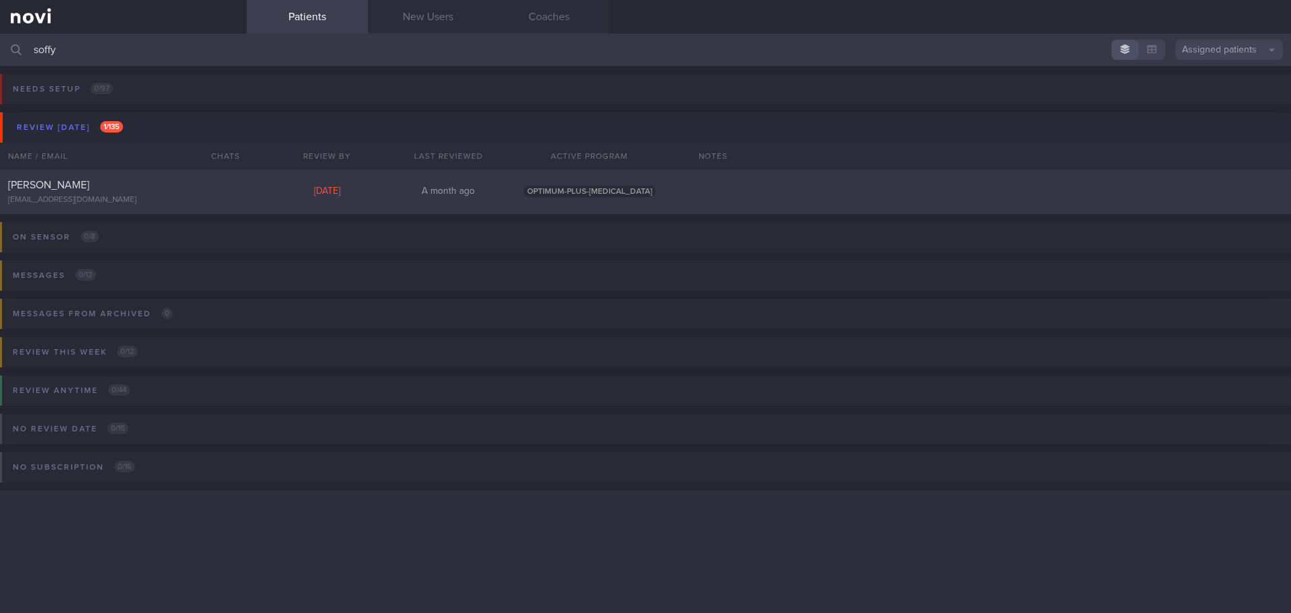
click at [100, 177] on div "SOFFY HARIYANTI BINTE ABDUL RAHIM soffyrahim@gmail.com Tue, 26 Aug A month ago …" at bounding box center [645, 192] width 1291 height 44
select select "7"
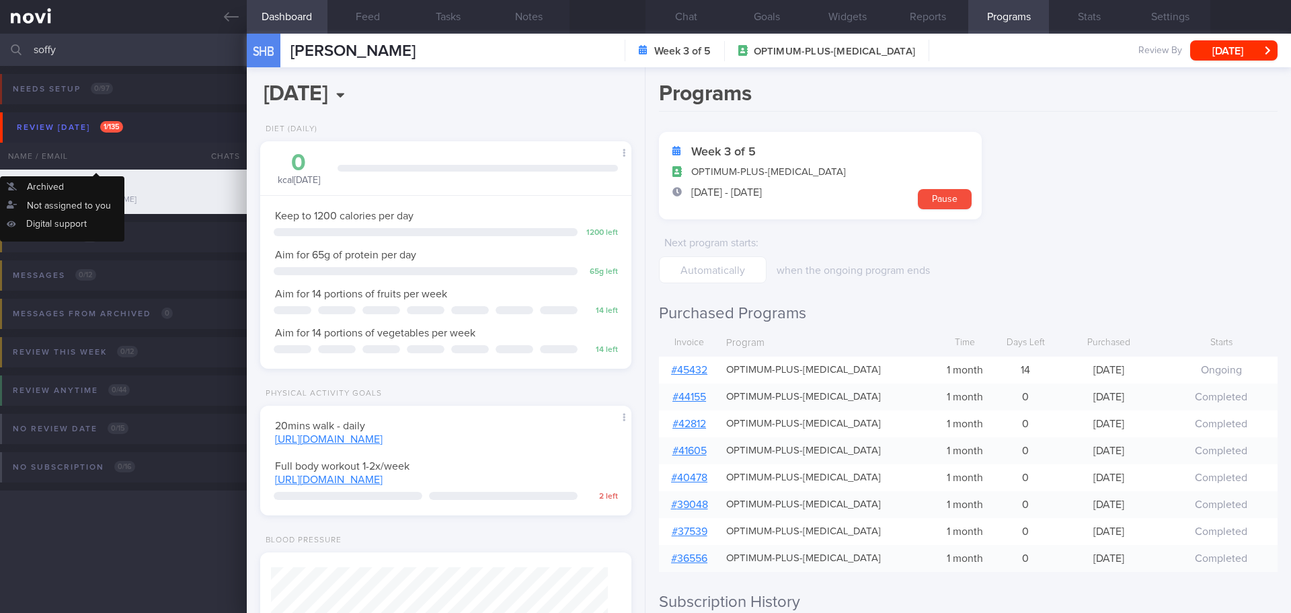
scroll to position [188, 338]
click at [703, 13] on button "Chat" at bounding box center [686, 17] width 81 height 34
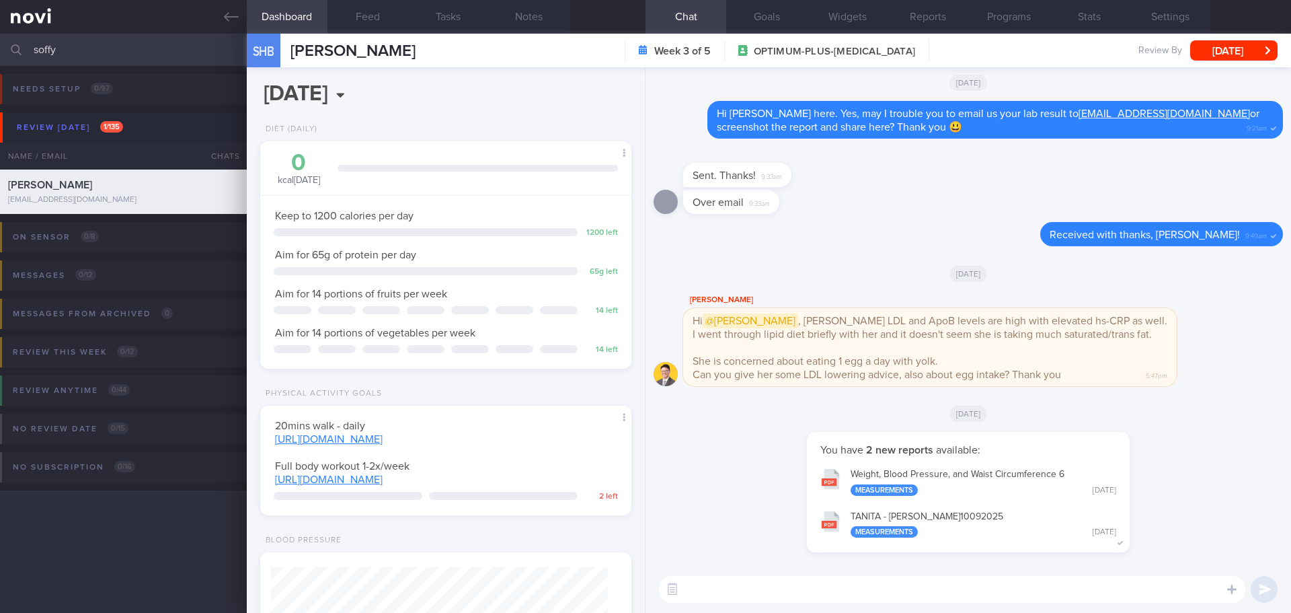
click at [716, 586] on textarea at bounding box center [952, 589] width 587 height 27
type textarea "d"
click at [832, 578] on textarea at bounding box center [952, 589] width 587 height 27
type textarea "d"
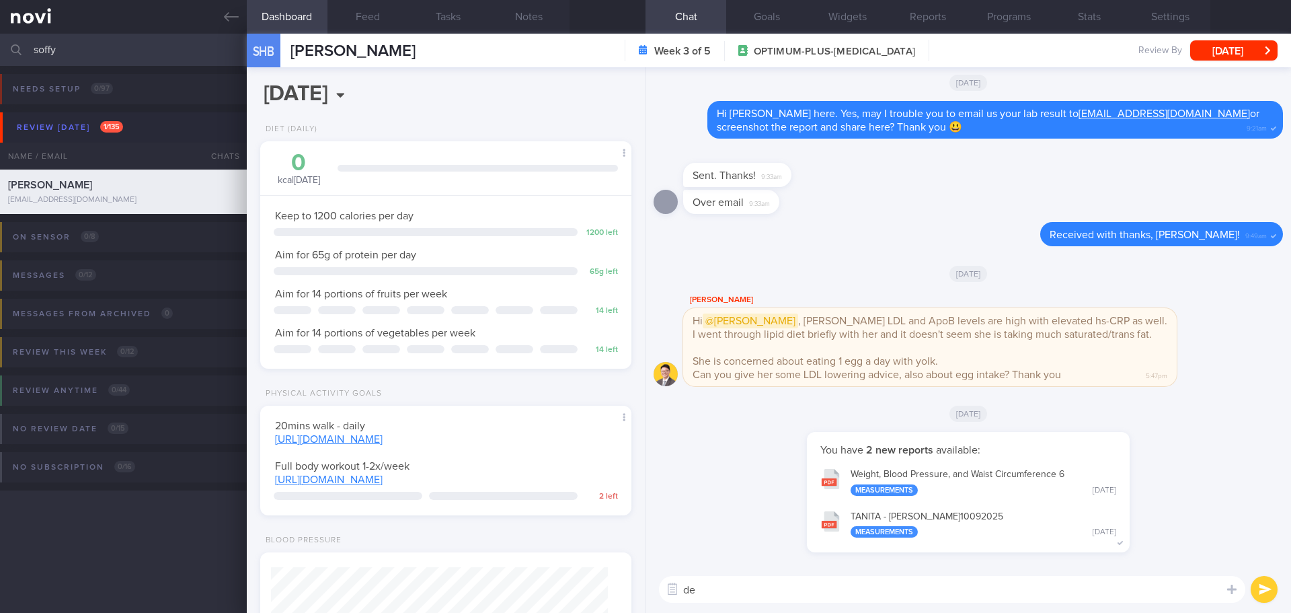
type textarea "d"
type textarea "f"
type textarea "g"
click at [730, 591] on textarea at bounding box center [952, 589] width 587 height 27
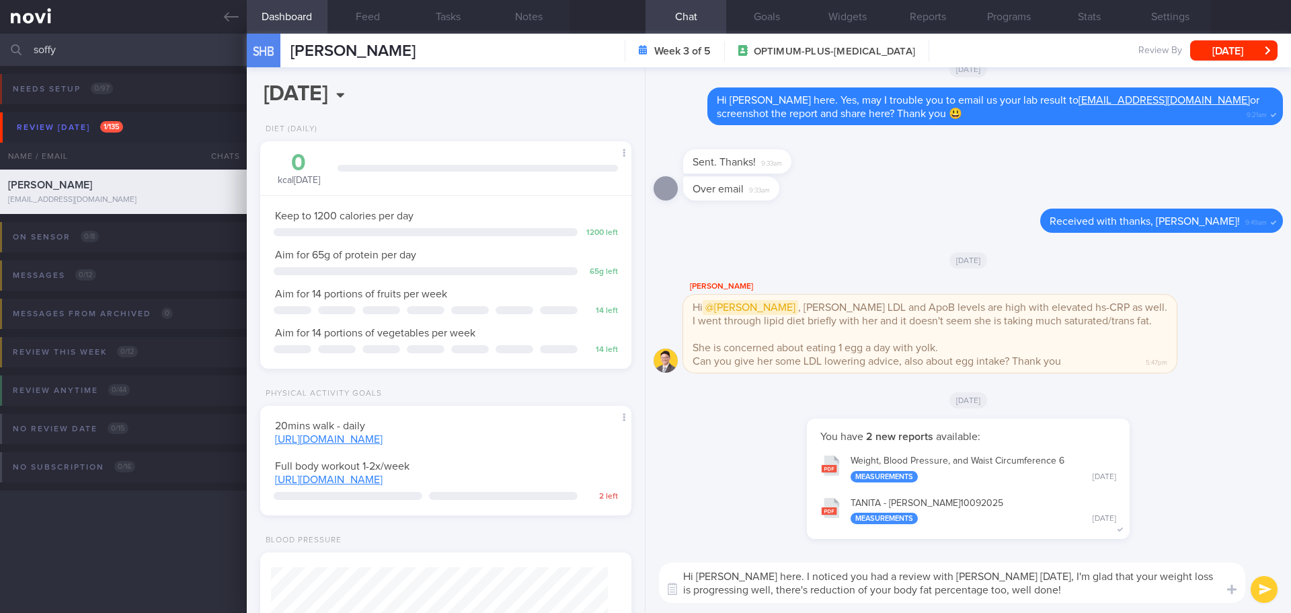
type textarea "Hi [PERSON_NAME] here. I noticed you had a review with [PERSON_NAME] [DATE], I'…"
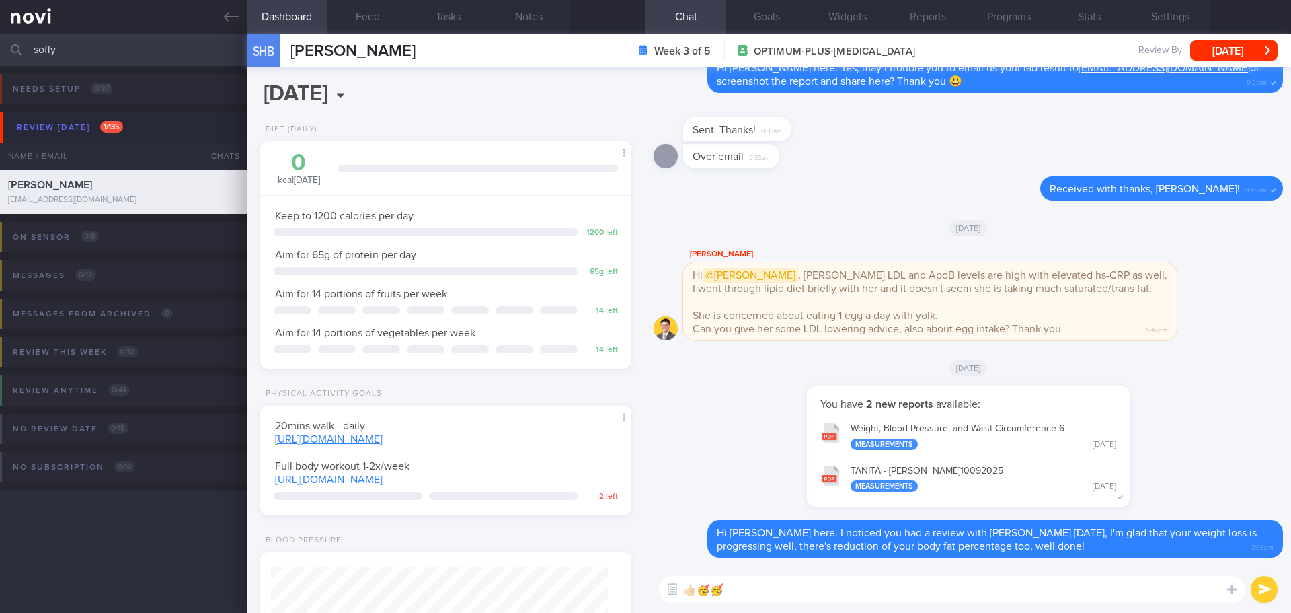
type textarea "👍🏻🥳🥳"
click at [1255, 587] on button "submit" at bounding box center [1264, 589] width 27 height 27
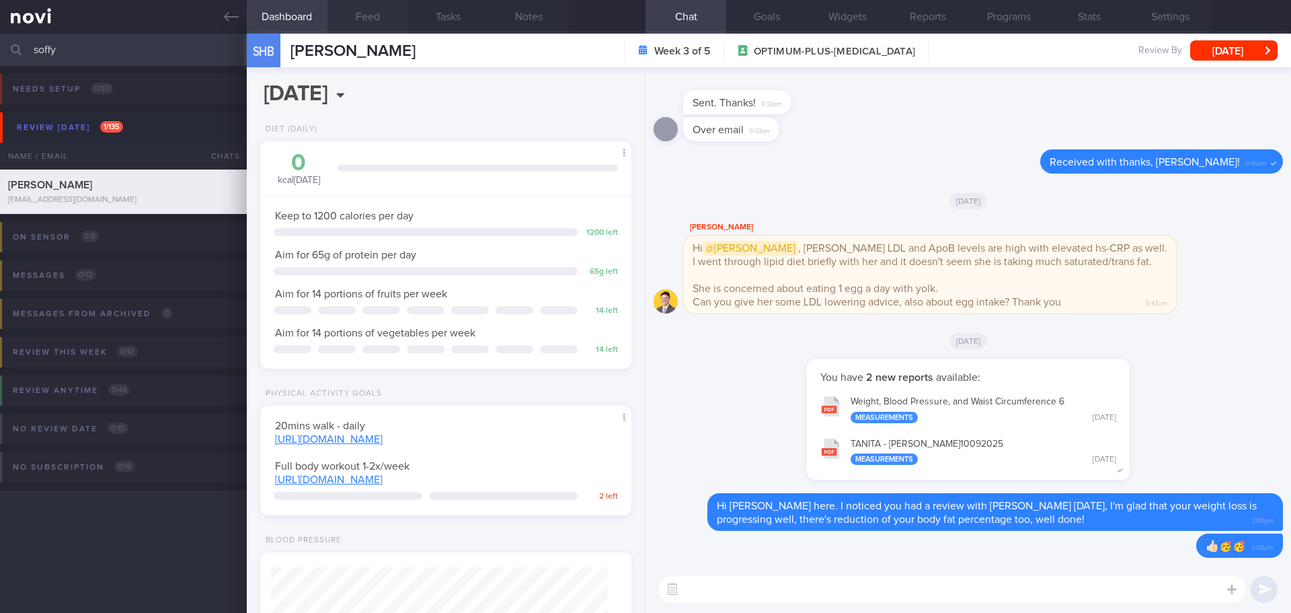
click at [382, 22] on button "Feed" at bounding box center [368, 17] width 81 height 34
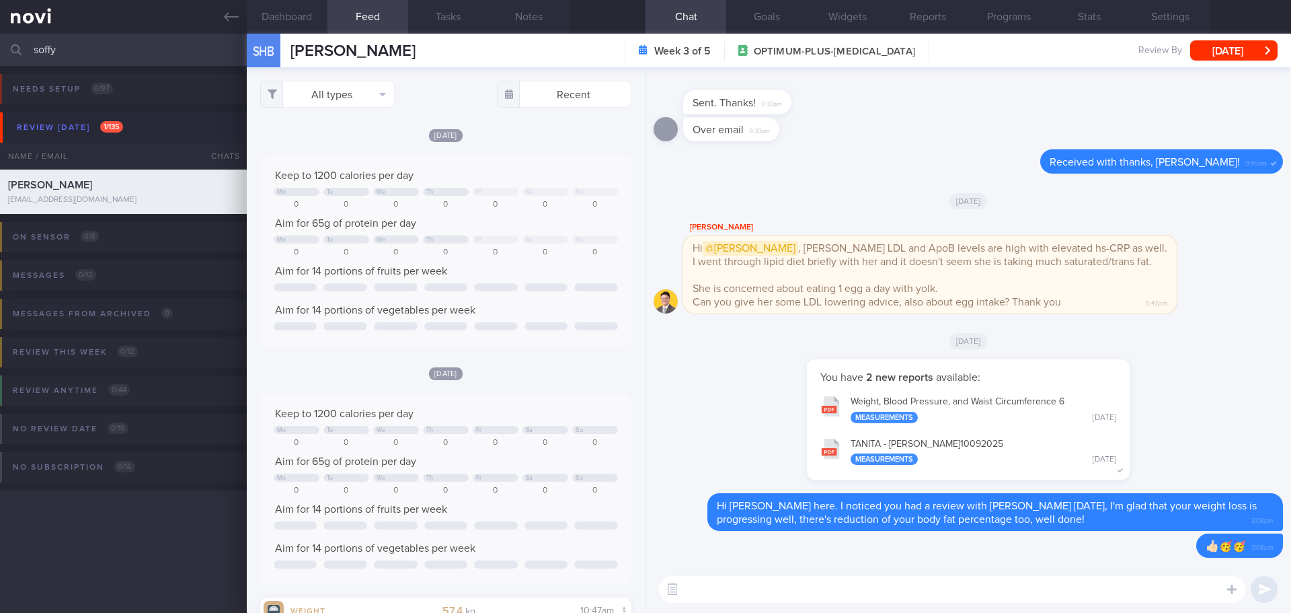
click at [814, 595] on textarea at bounding box center [952, 589] width 587 height 27
select select "7"
click at [1205, 591] on textarea "[PERSON_NAME] shared that you are concerned about the elevation of LDL-[MEDICAL…" at bounding box center [952, 589] width 587 height 27
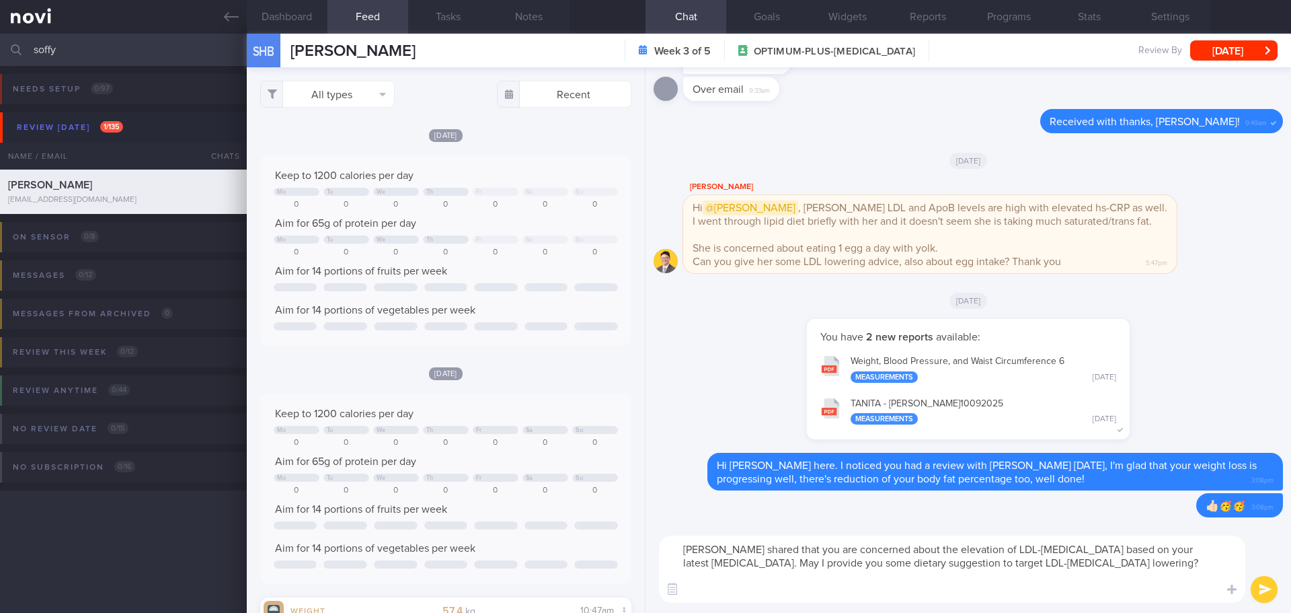
click at [792, 593] on textarea "[PERSON_NAME] shared that you are concerned about the elevation of LDL-[MEDICAL…" at bounding box center [952, 568] width 587 height 67
paste textarea "- Reduce saturated fat intake from fatty meat, poultry skin, full cream product…"
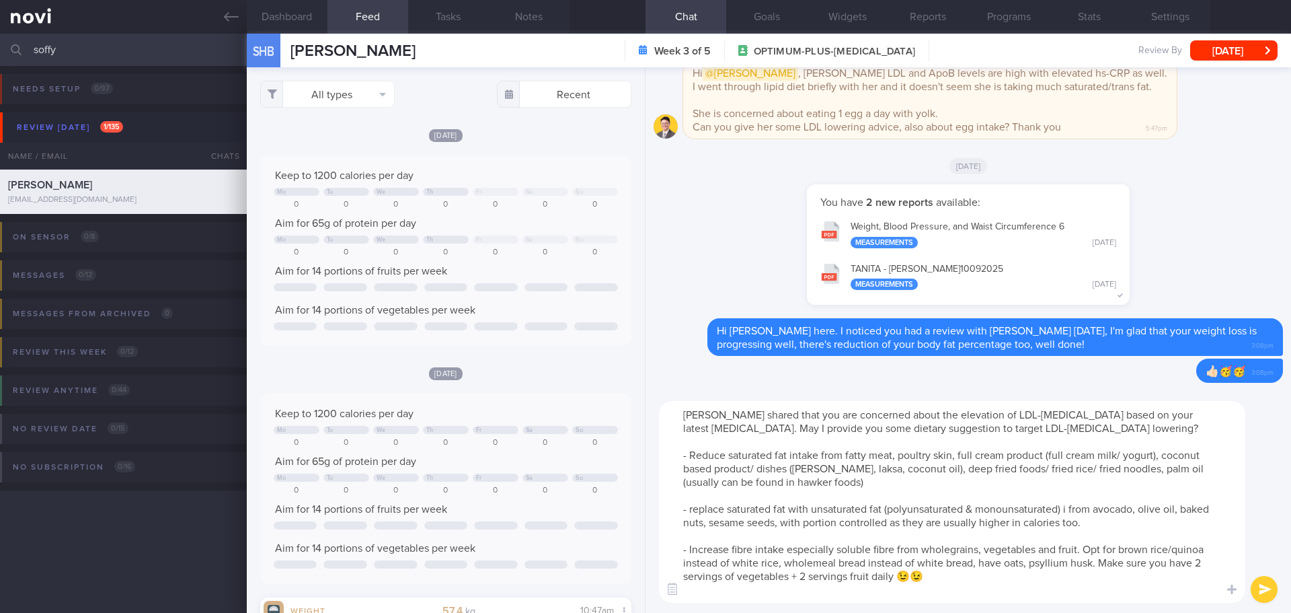
click at [818, 486] on textarea "[PERSON_NAME] shared that you are concerned about the elevation of LDL-[MEDICAL…" at bounding box center [952, 502] width 587 height 202
click at [691, 508] on textarea "[PERSON_NAME] shared that you are concerned about the elevation of LDL-[MEDICAL…" at bounding box center [952, 502] width 587 height 202
click at [812, 486] on textarea "[PERSON_NAME] shared that you are concerned about the elevation of LDL-[MEDICAL…" at bounding box center [952, 502] width 587 height 202
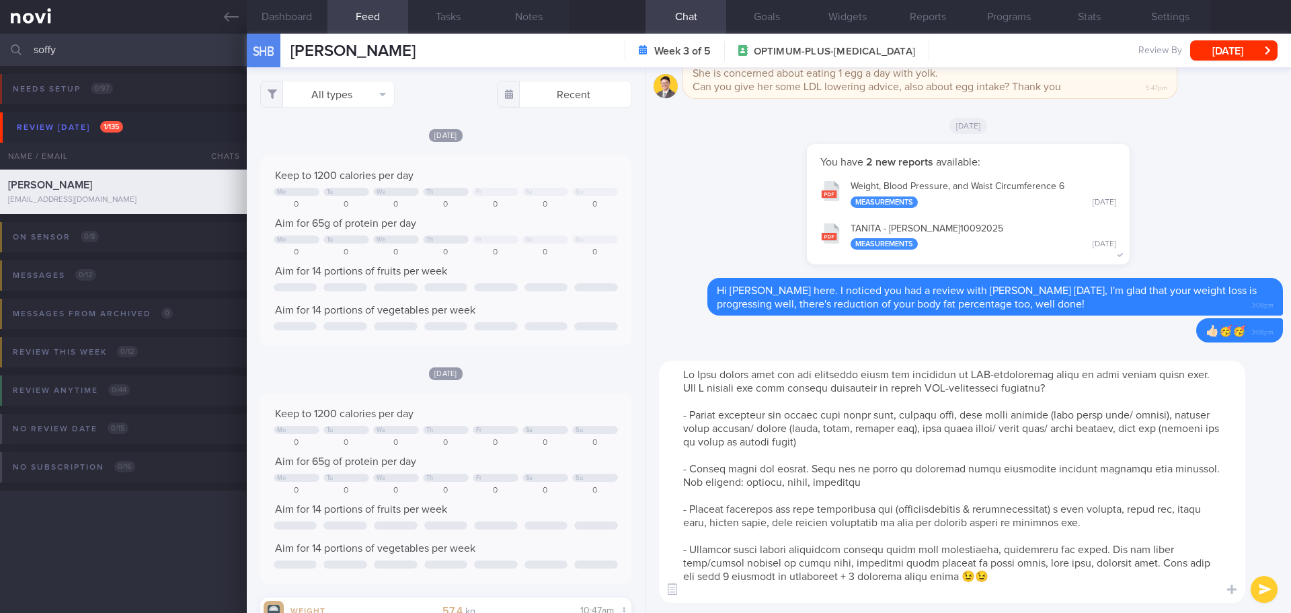
click at [1073, 509] on textarea at bounding box center [952, 482] width 587 height 242
click at [1153, 527] on textarea at bounding box center [952, 482] width 587 height 242
drag, startPoint x: 837, startPoint y: 551, endPoint x: 790, endPoint y: 551, distance: 47.1
click at [790, 551] on textarea at bounding box center [952, 482] width 587 height 242
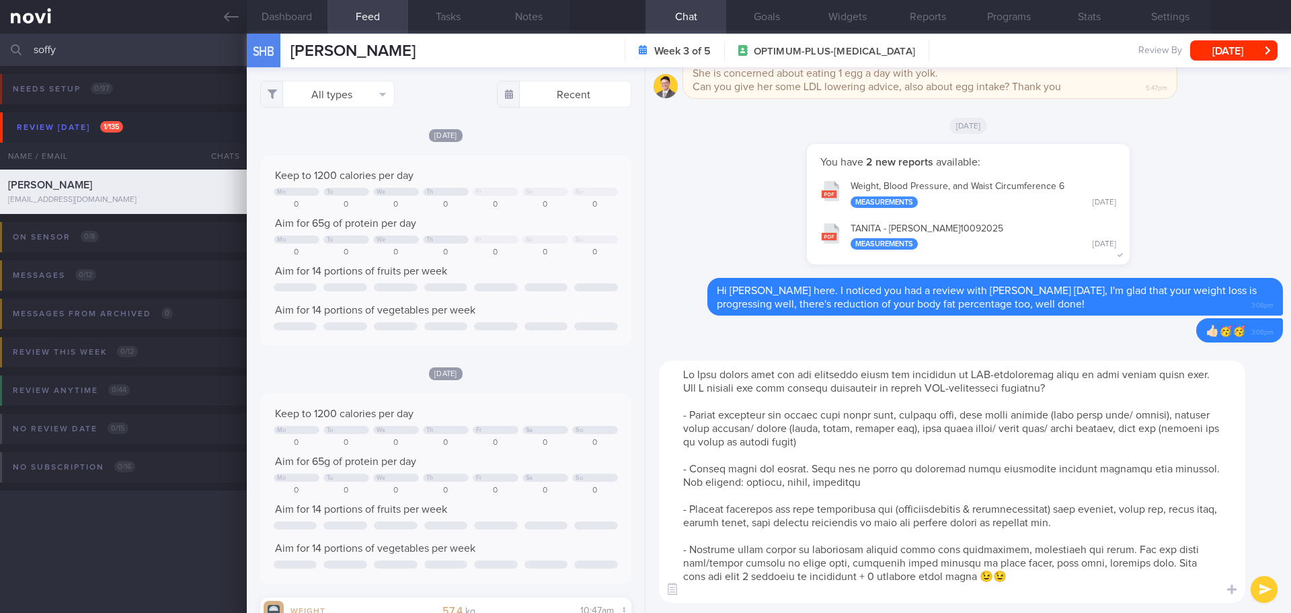
click at [1022, 580] on textarea at bounding box center [952, 482] width 587 height 242
click at [1071, 589] on textarea at bounding box center [952, 482] width 587 height 242
click at [1102, 584] on textarea at bounding box center [952, 482] width 587 height 242
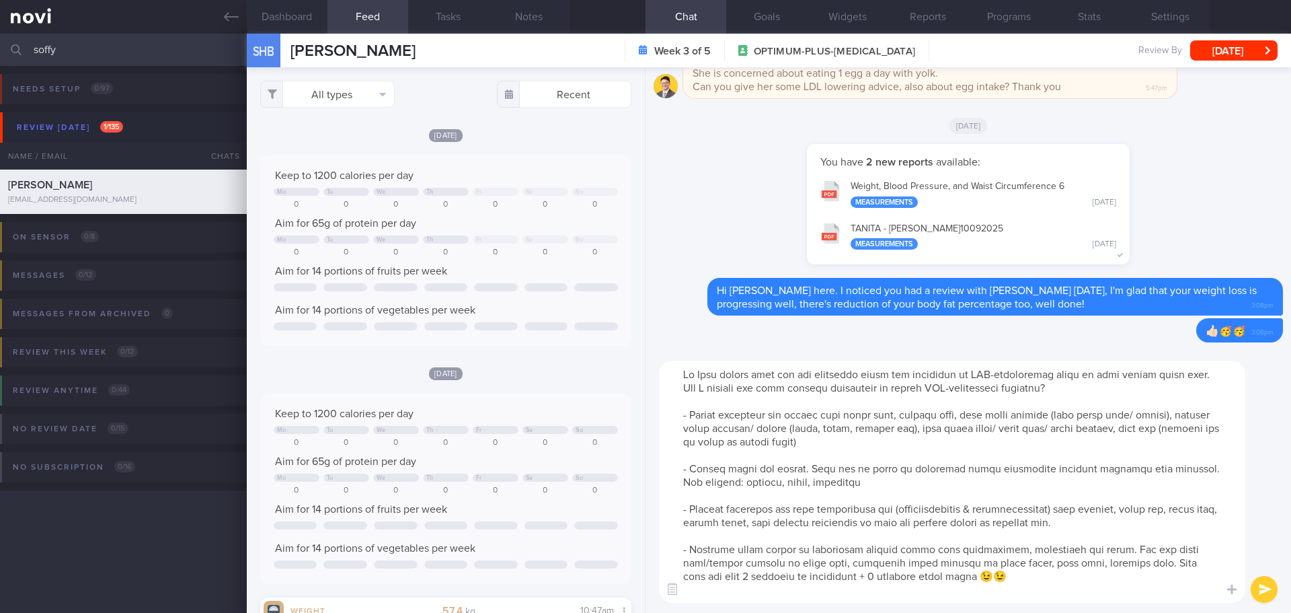
click at [1102, 584] on textarea at bounding box center [952, 482] width 587 height 242
type textarea "[PERSON_NAME] shared that you are concerned about the elevation of LDL-[MEDICAL…"
click at [1270, 587] on button "submit" at bounding box center [1264, 589] width 27 height 27
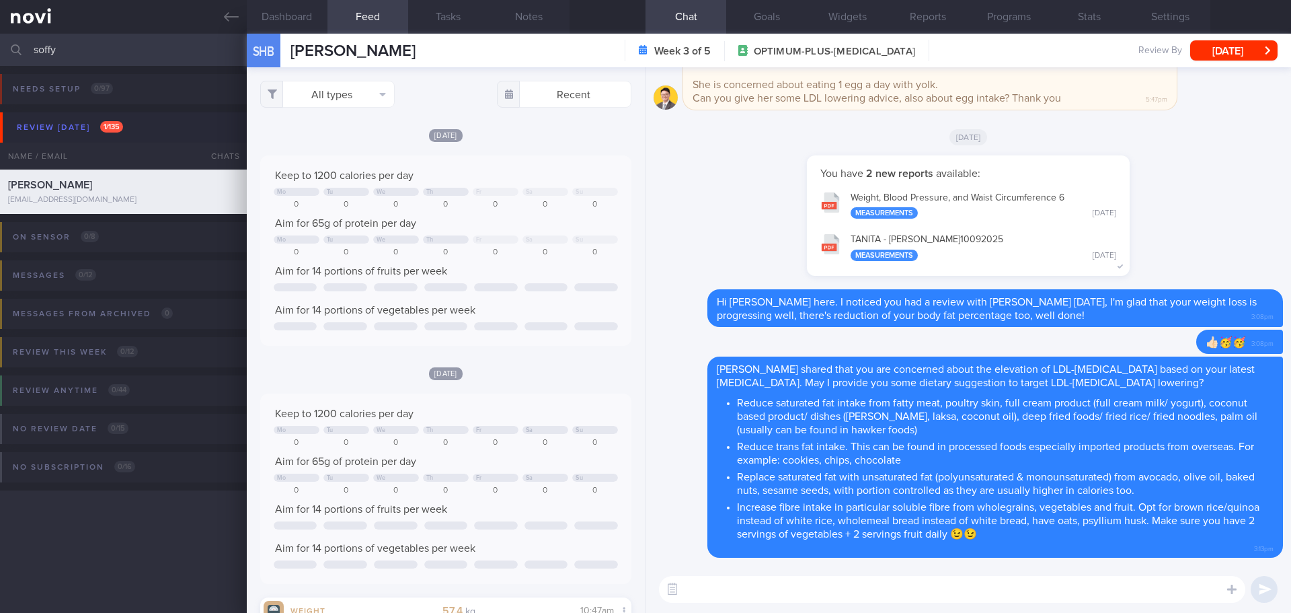
click at [1148, 593] on textarea at bounding box center [952, 589] width 587 height 27
type textarea "F"
drag, startPoint x: 1007, startPoint y: 590, endPoint x: 801, endPoint y: 591, distance: 205.8
click at [801, 591] on textarea "Do you need more input targeted your current diet? [PERSON_NAME]" at bounding box center [952, 589] width 587 height 27
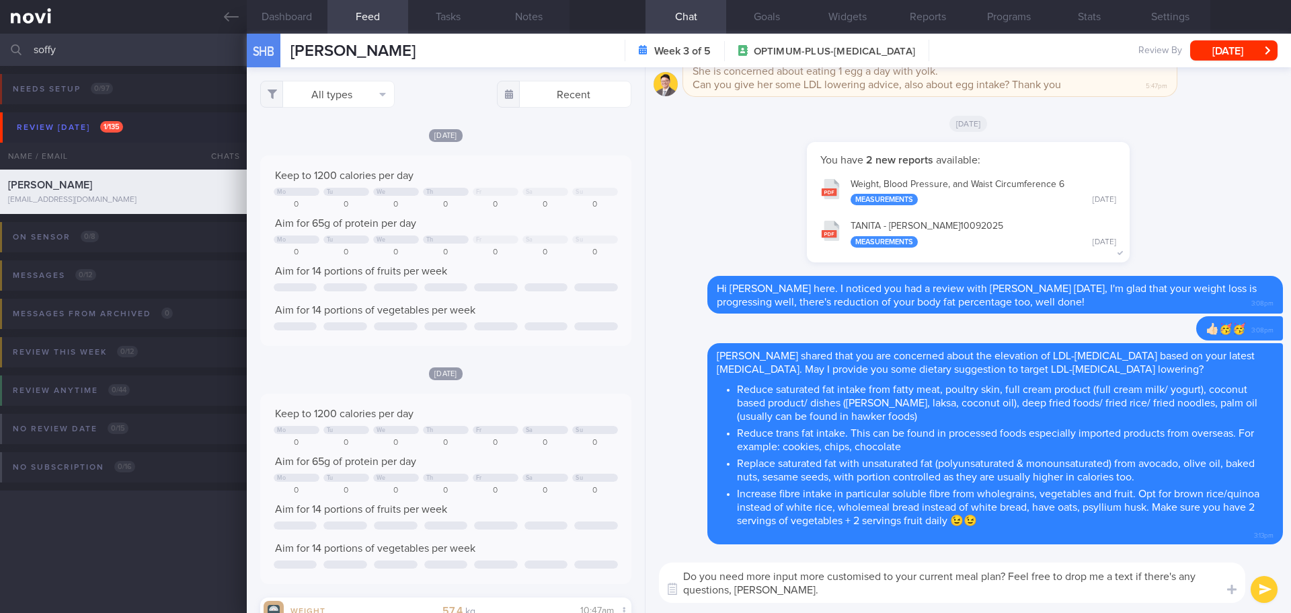
type textarea "Do you need more input more customised to your current meal plan? Feel free to …"
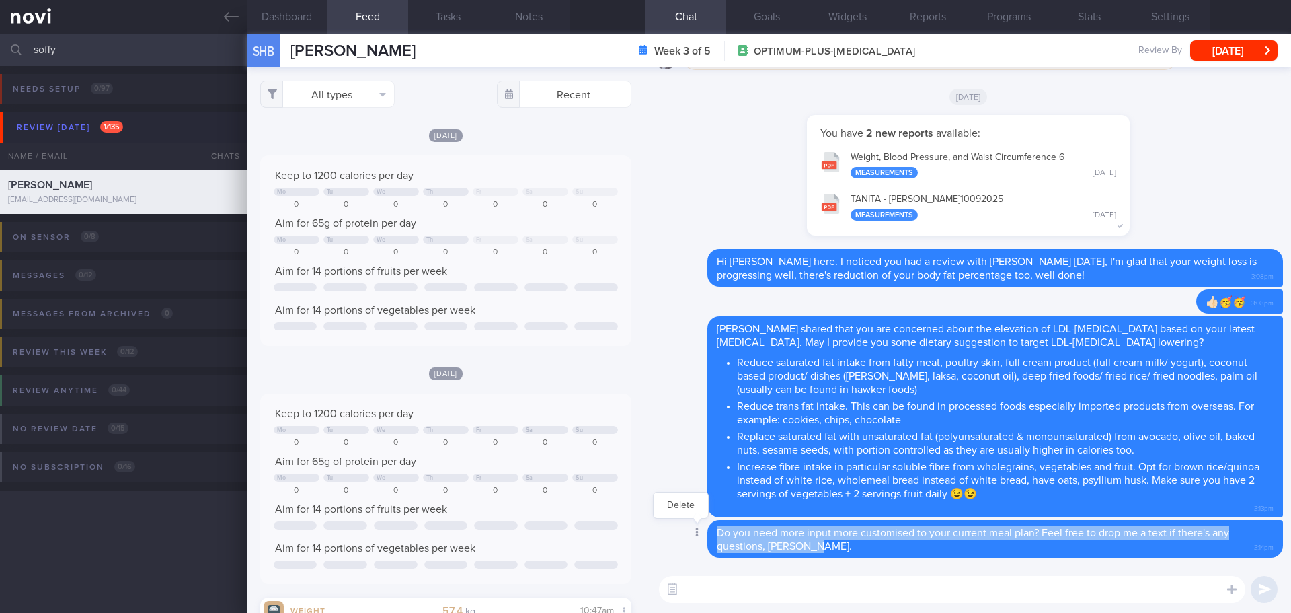
drag, startPoint x: 809, startPoint y: 549, endPoint x: 707, endPoint y: 533, distance: 103.4
click at [707, 533] on div "Delete Do you need more input more customised to your current meal plan? Feel f…" at bounding box center [969, 539] width 630 height 38
copy span "Do you need more input more customised to your current meal plan? Feel free to …"
click at [689, 507] on button "Delete" at bounding box center [681, 505] width 54 height 20
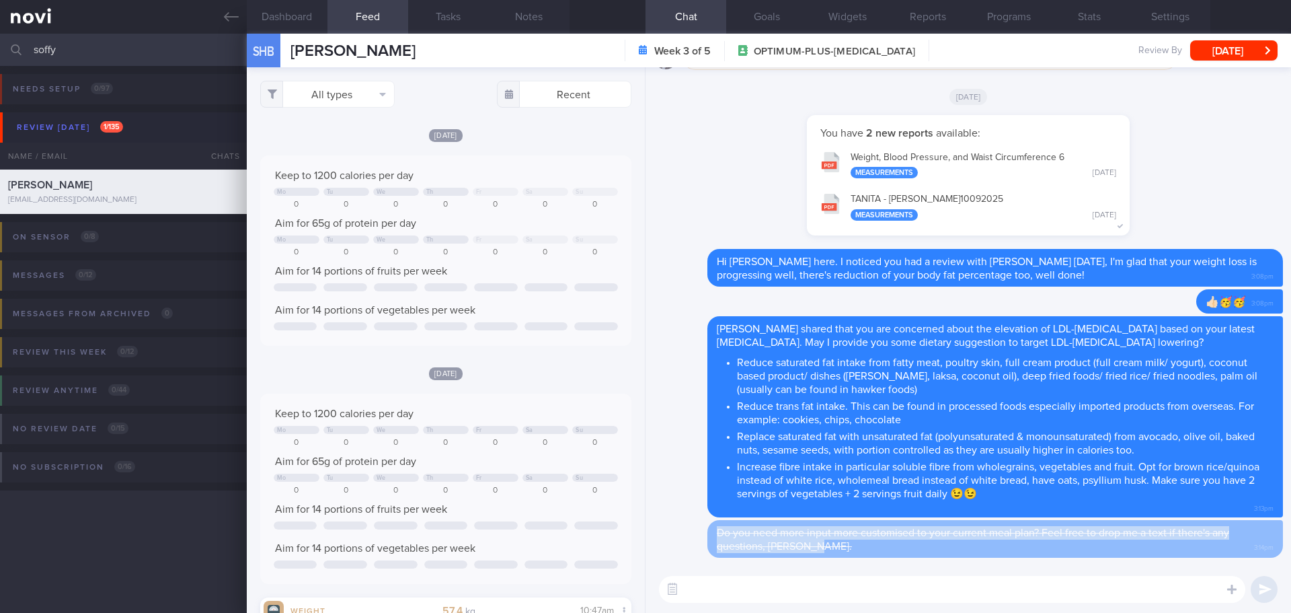
click at [767, 593] on textarea at bounding box center [952, 589] width 587 height 27
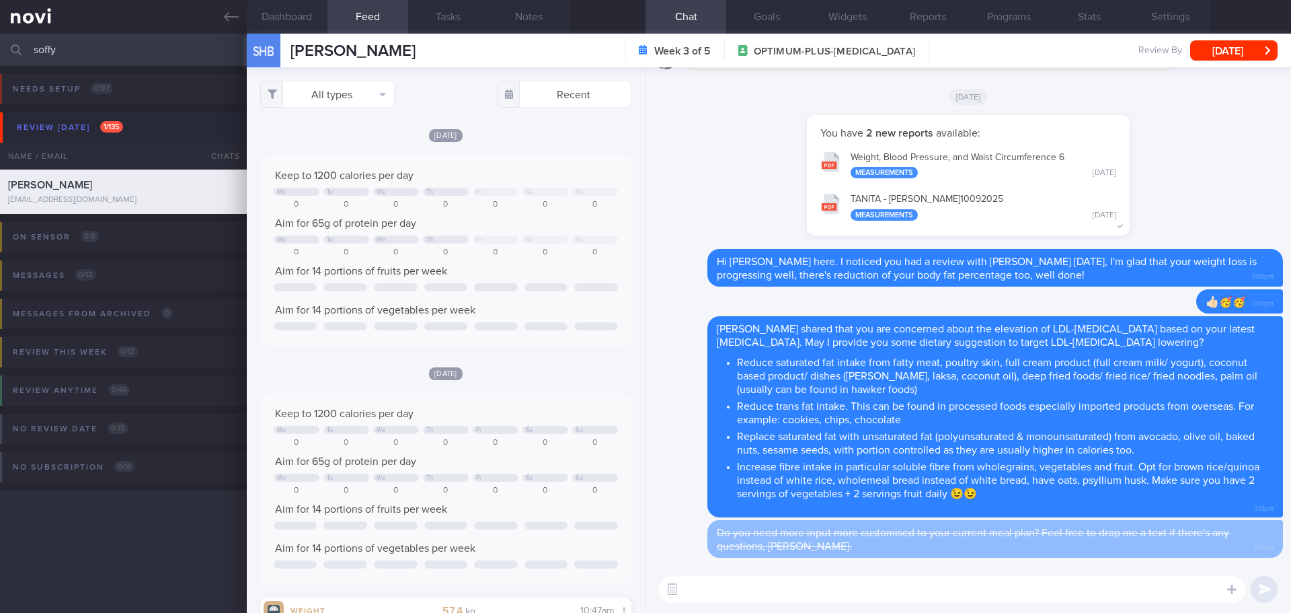
paste textarea "Do you need more input more customised to your current meal plan? Feel free to …"
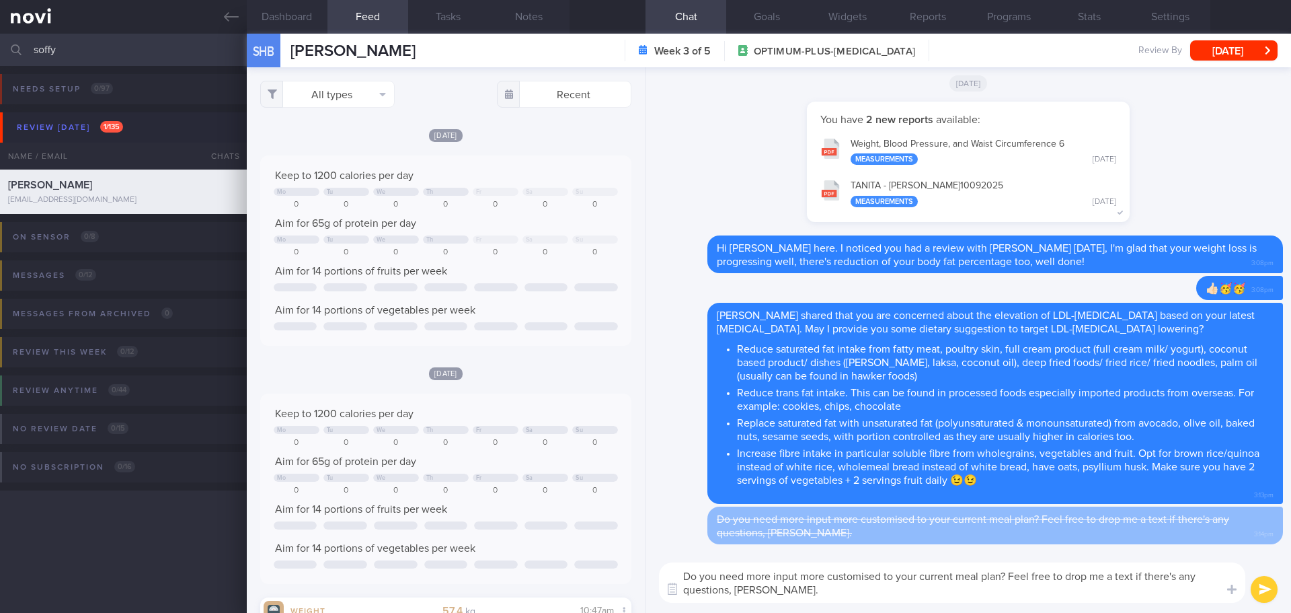
drag, startPoint x: 882, startPoint y: 576, endPoint x: 749, endPoint y: 577, distance: 133.2
click at [749, 577] on textarea "Do you need more input more customised to your current meal plan? Feel free to …" at bounding box center [952, 582] width 587 height 40
click at [1119, 588] on textarea "Do you need more customised suggsetion target your current meal plan? Feel free…" at bounding box center [952, 582] width 587 height 40
drag, startPoint x: 847, startPoint y: 584, endPoint x: 827, endPoint y: 582, distance: 19.6
click at [827, 582] on textarea "Do you need more customised suggsetion target your current meal plan? Feel free…" at bounding box center [952, 582] width 587 height 40
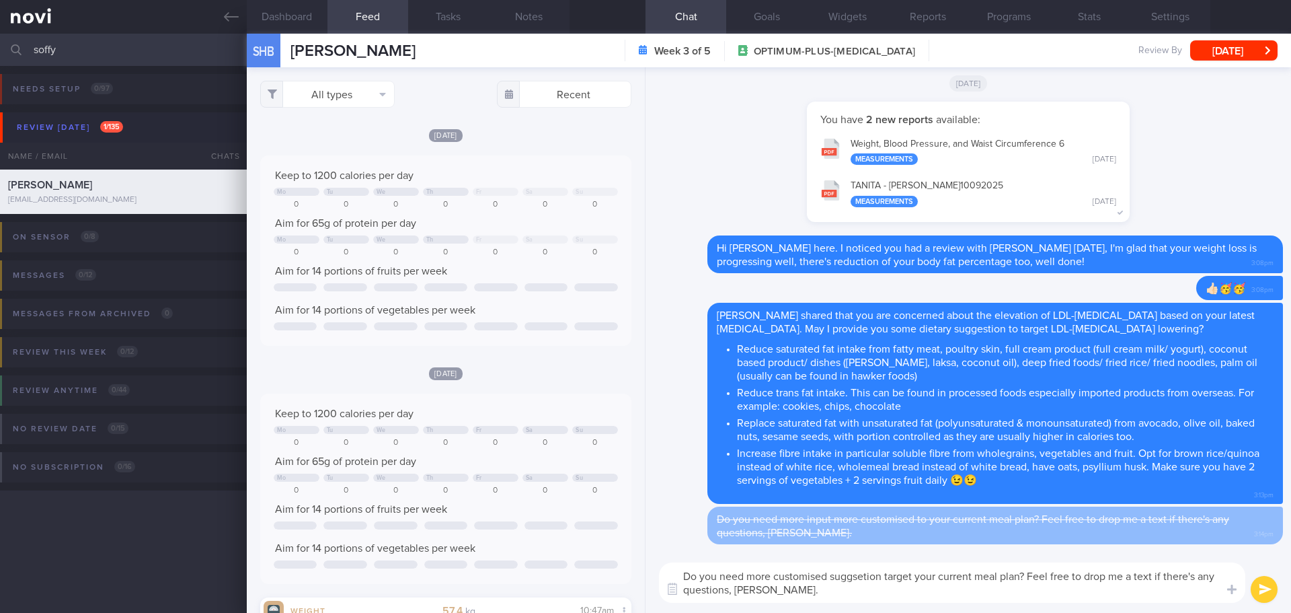
click at [865, 577] on textarea "Do you need more customised suggsetion target your current meal plan? Feel free…" at bounding box center [952, 582] width 587 height 40
type textarea "Do you need more customised suggestion target your current meal plan? Feel free…"
click at [924, 603] on div "Do you need more customised suggestion target your current meal plan? Feel free…" at bounding box center [969, 582] width 646 height 61
click at [1254, 592] on button "submit" at bounding box center [1264, 589] width 27 height 27
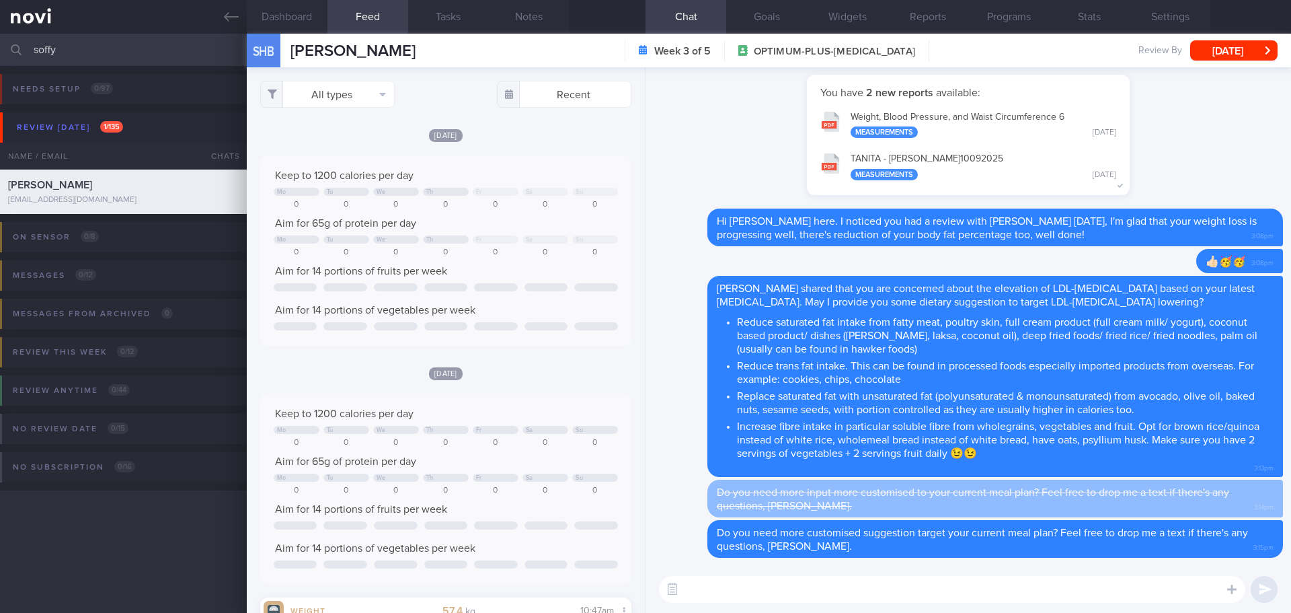
drag, startPoint x: 65, startPoint y: 51, endPoint x: -51, endPoint y: 61, distance: 116.7
click at [0, 61] on html "You are offline! Some functionality will be unavailable Patients New Users Coac…" at bounding box center [645, 306] width 1291 height 613
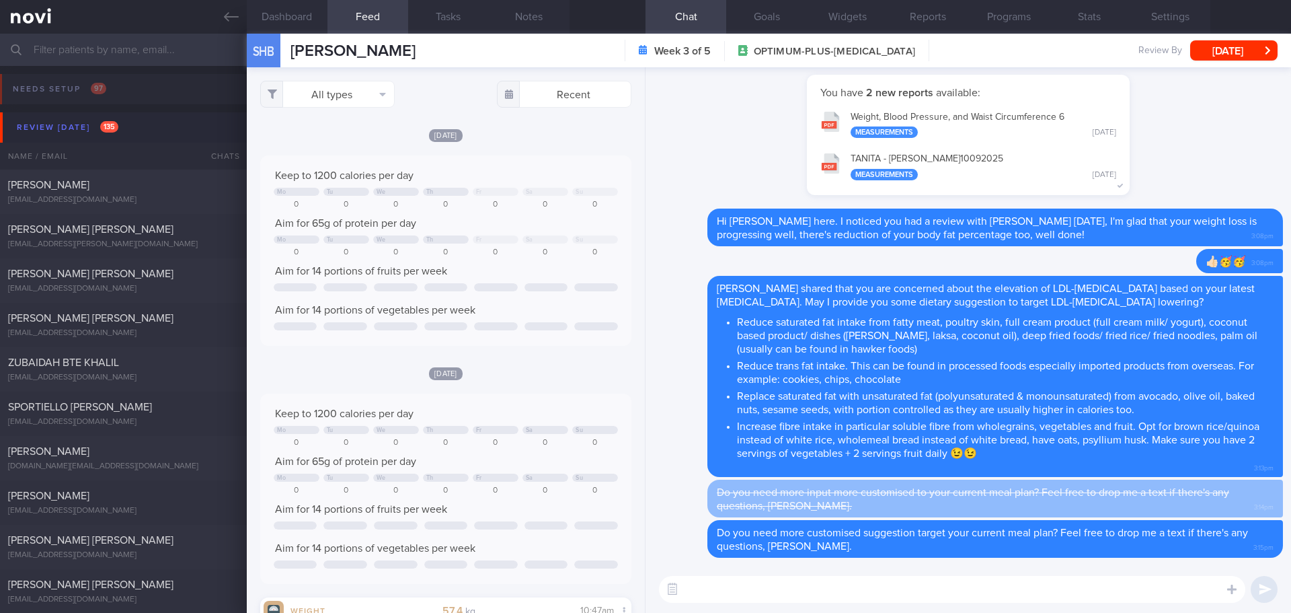
click at [719, 153] on div "You have 2 new reports available: Weight, Blood Pressure, and Waist Circumferen…" at bounding box center [969, 142] width 630 height 134
click at [704, 178] on div "You have 2 new reports available: Weight, Blood Pressure, and Waist Circumferen…" at bounding box center [969, 142] width 630 height 134
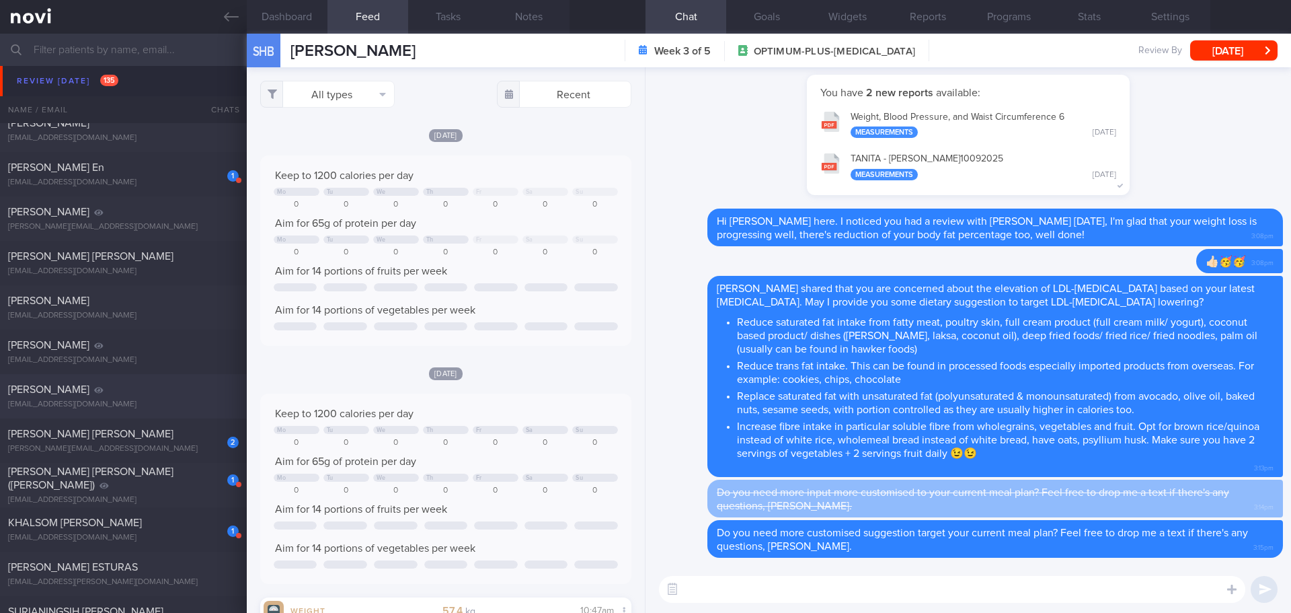
scroll to position [3161, 0]
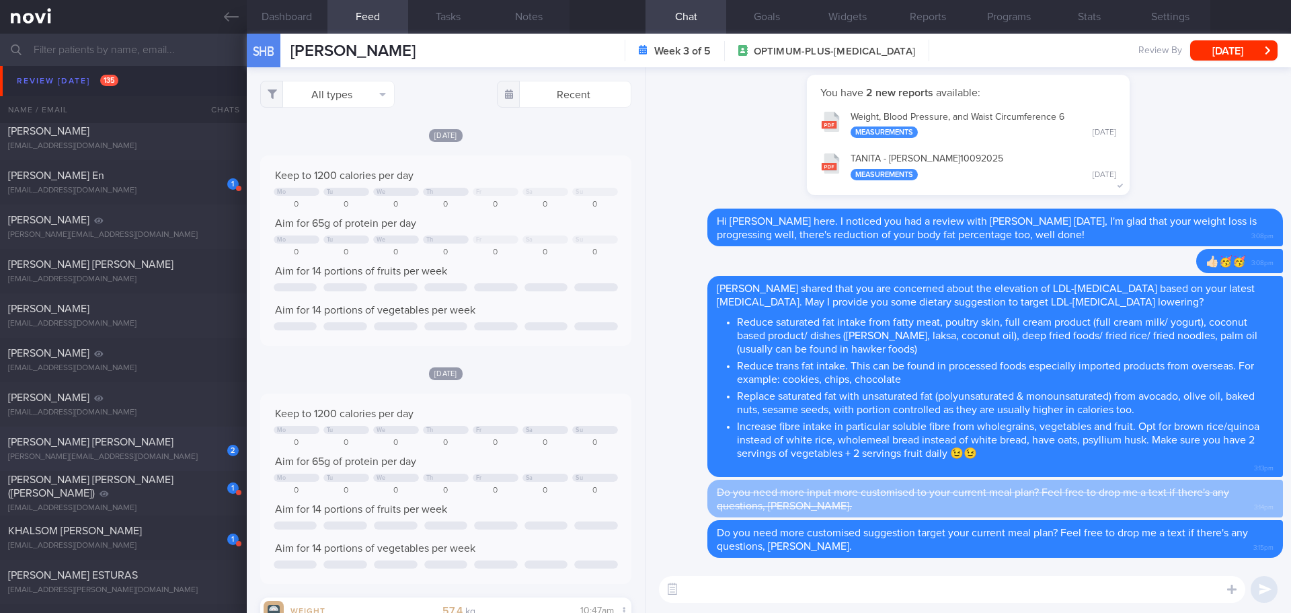
click at [111, 437] on span "[PERSON_NAME] [PERSON_NAME]" at bounding box center [90, 442] width 165 height 11
checkbox input "false"
select select "8"
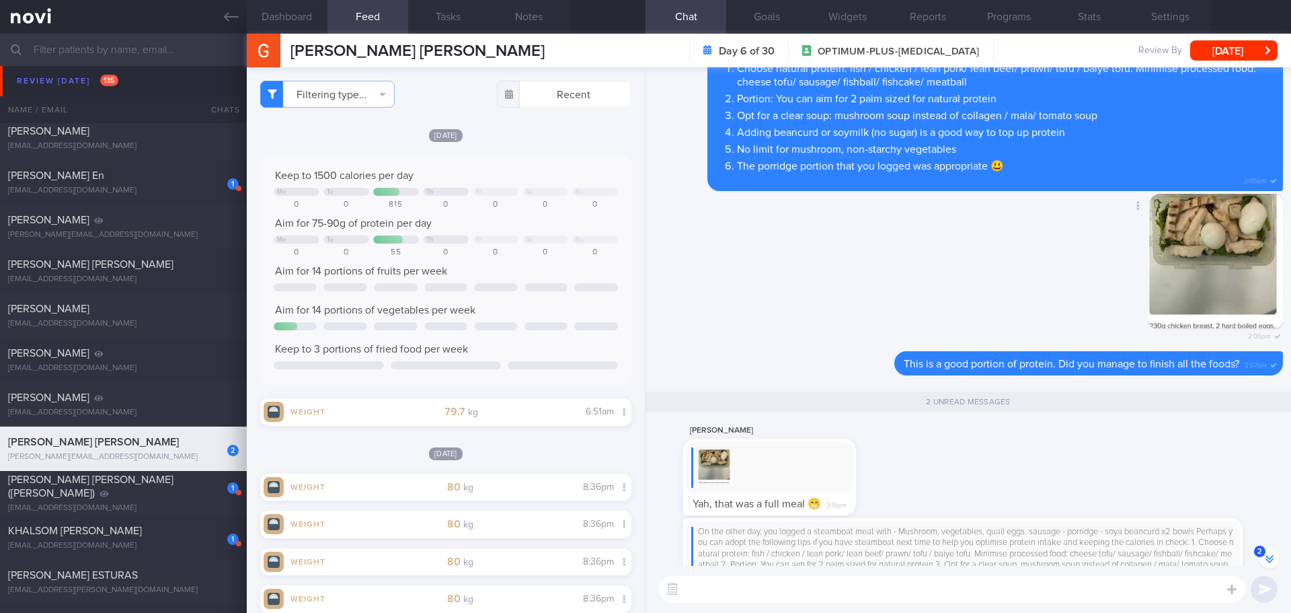
scroll to position [1, 0]
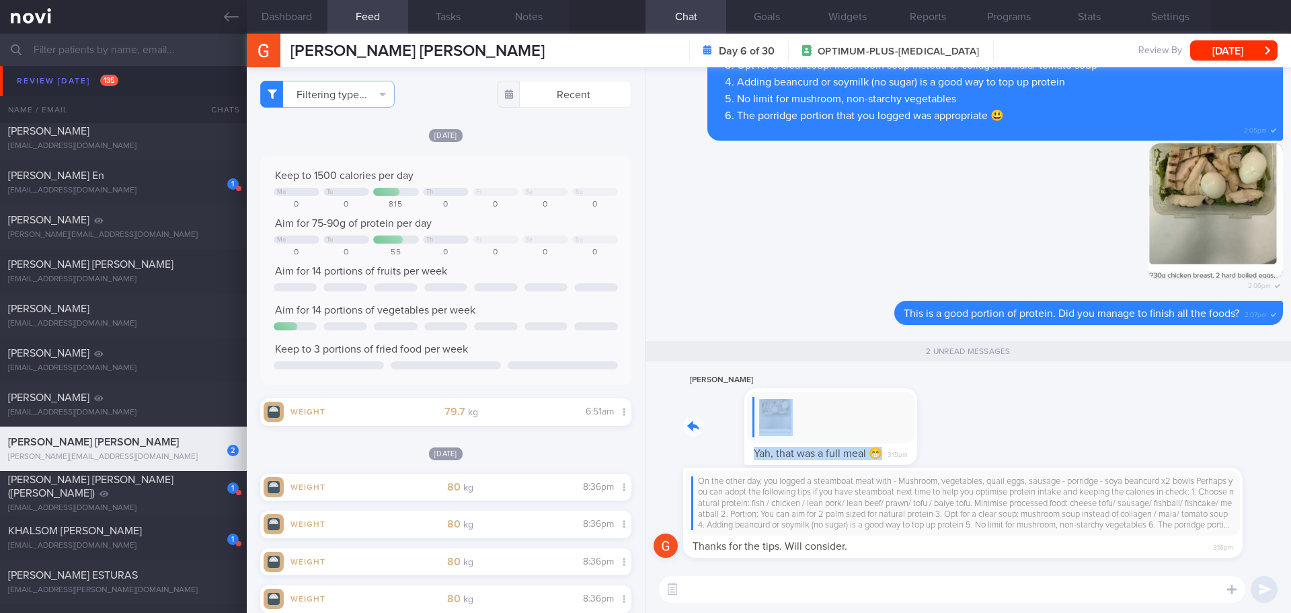
drag, startPoint x: 851, startPoint y: 447, endPoint x: 997, endPoint y: 463, distance: 146.9
click at [997, 463] on div "[PERSON_NAME] Yah, that was a full meal 😁 3:15pm" at bounding box center [969, 420] width 630 height 96
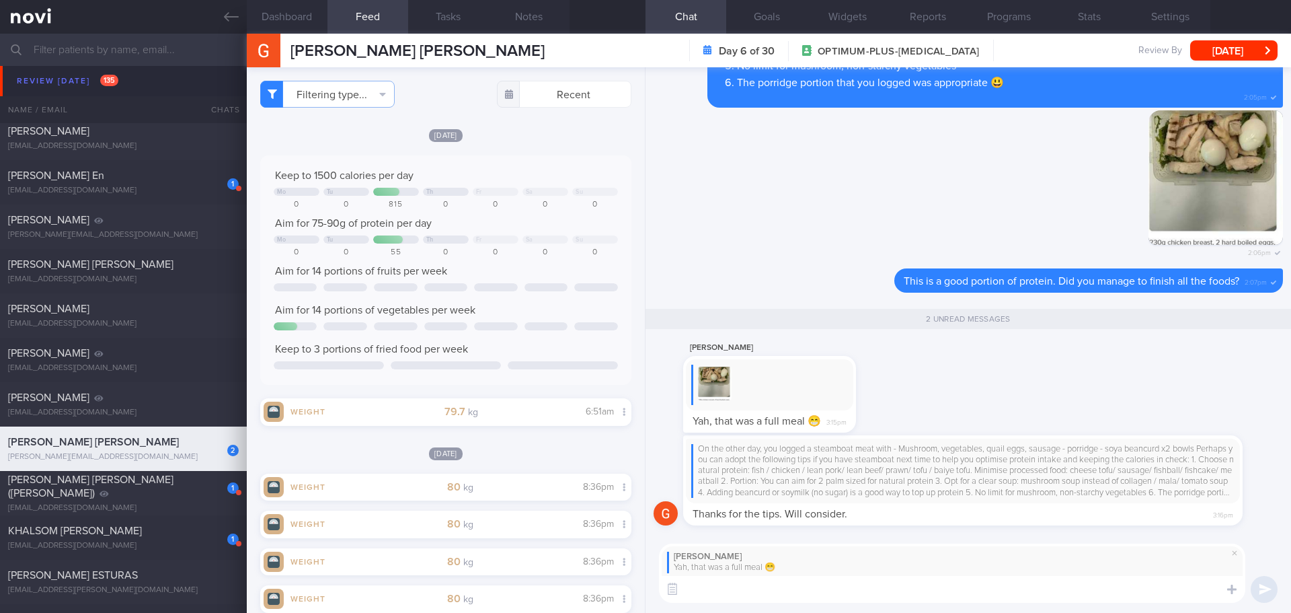
scroll to position [0, 0]
click at [916, 592] on textarea at bounding box center [952, 589] width 587 height 27
type textarea "That's glad to know that you finish the full portion here 👍🏻"
click at [1267, 586] on button "submit" at bounding box center [1264, 589] width 27 height 27
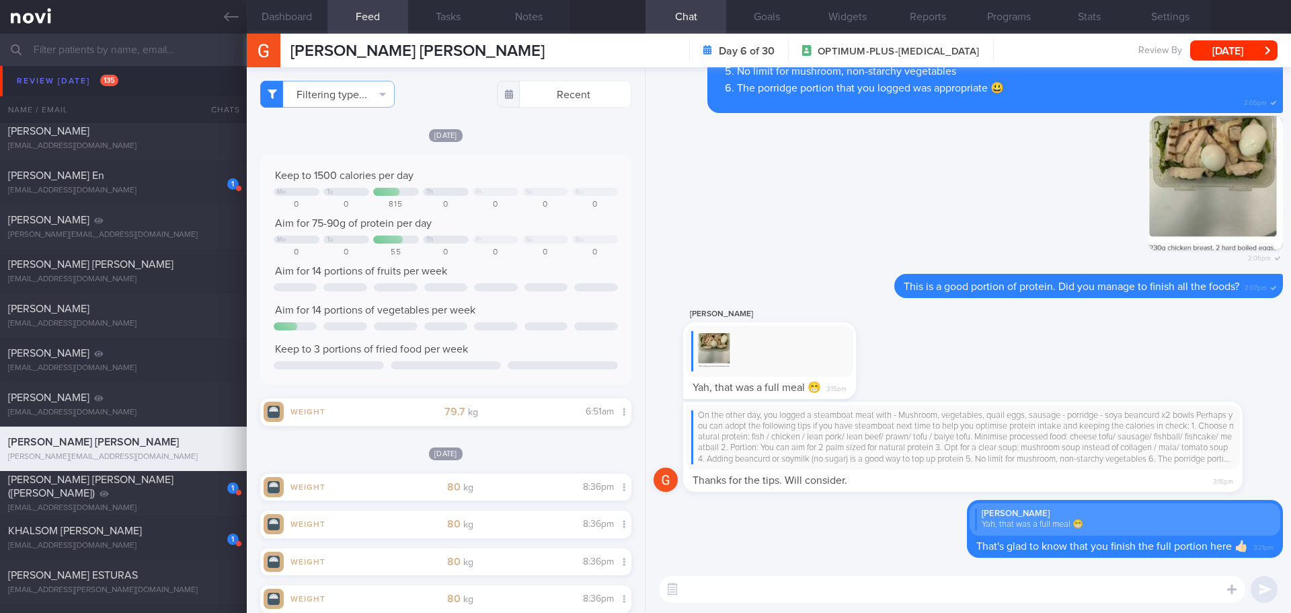
click at [1100, 593] on textarea at bounding box center [952, 589] width 587 height 27
type textarea "I"
type textarea "You might feel very full if adding more protein to your lunch. Maybe we can opt…"
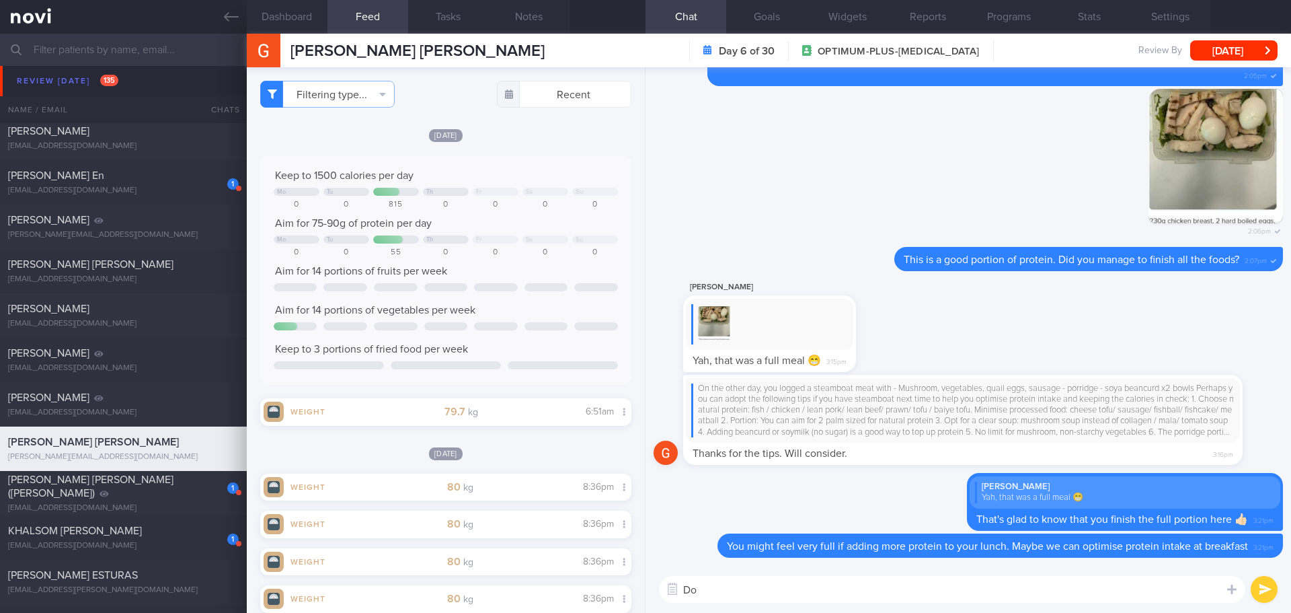
type textarea "D"
click at [323, 9] on button "Dashboard" at bounding box center [287, 17] width 81 height 34
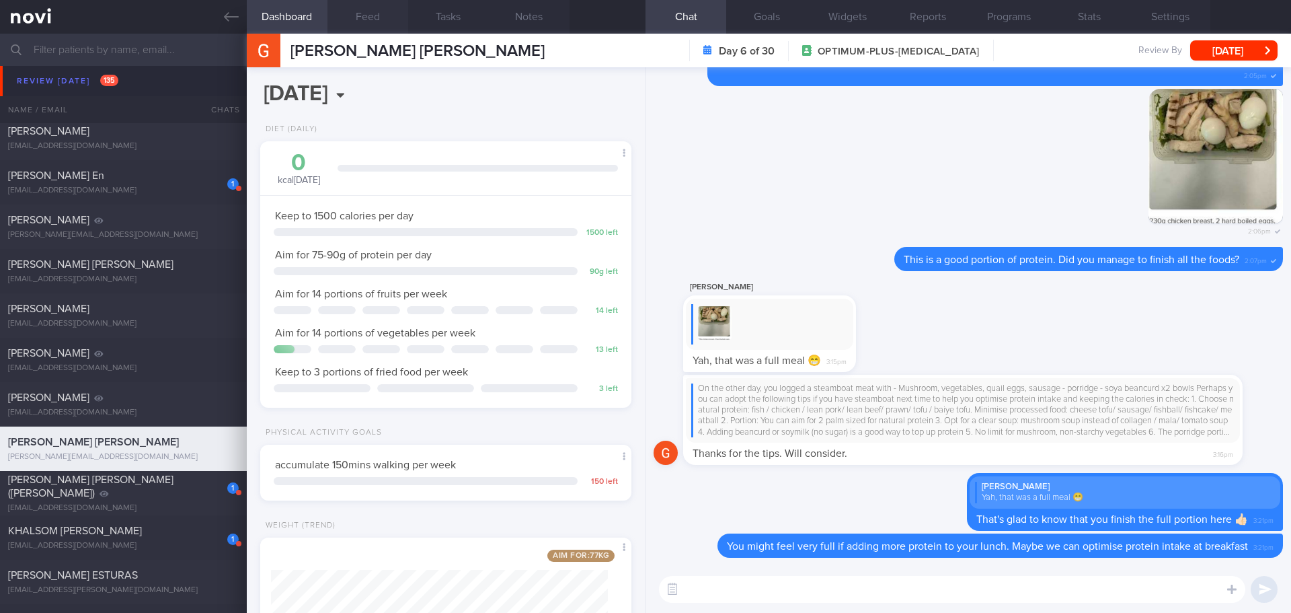
click at [373, 14] on button "Feed" at bounding box center [368, 17] width 81 height 34
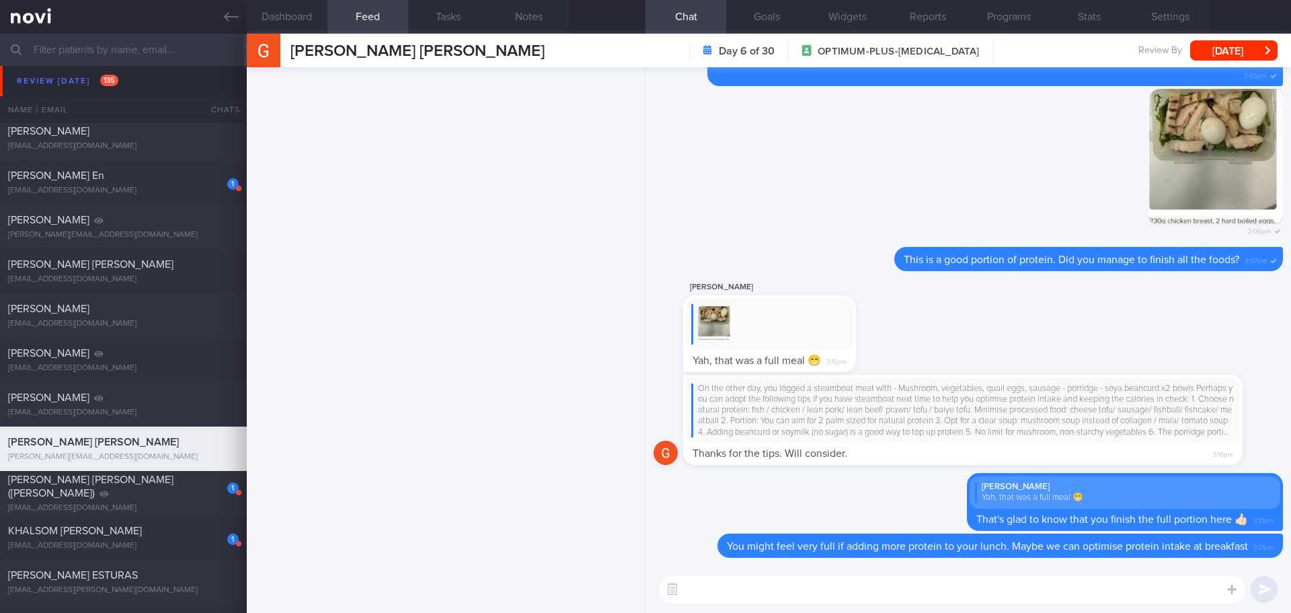
scroll to position [4362, 0]
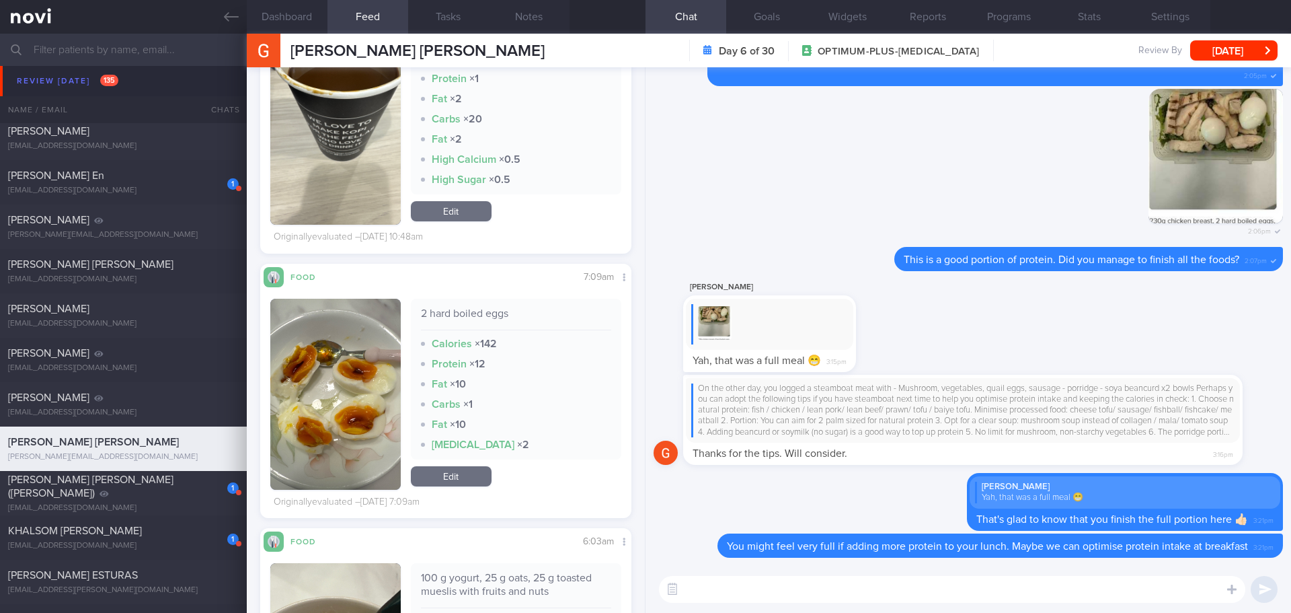
click at [695, 582] on textarea at bounding box center [952, 589] width 587 height 27
click at [757, 589] on textarea "Are you current using Chobani greek yogurt for oats?" at bounding box center [952, 589] width 587 height 27
type textarea "Are you currently using Chobani greek yogurt for oats?"
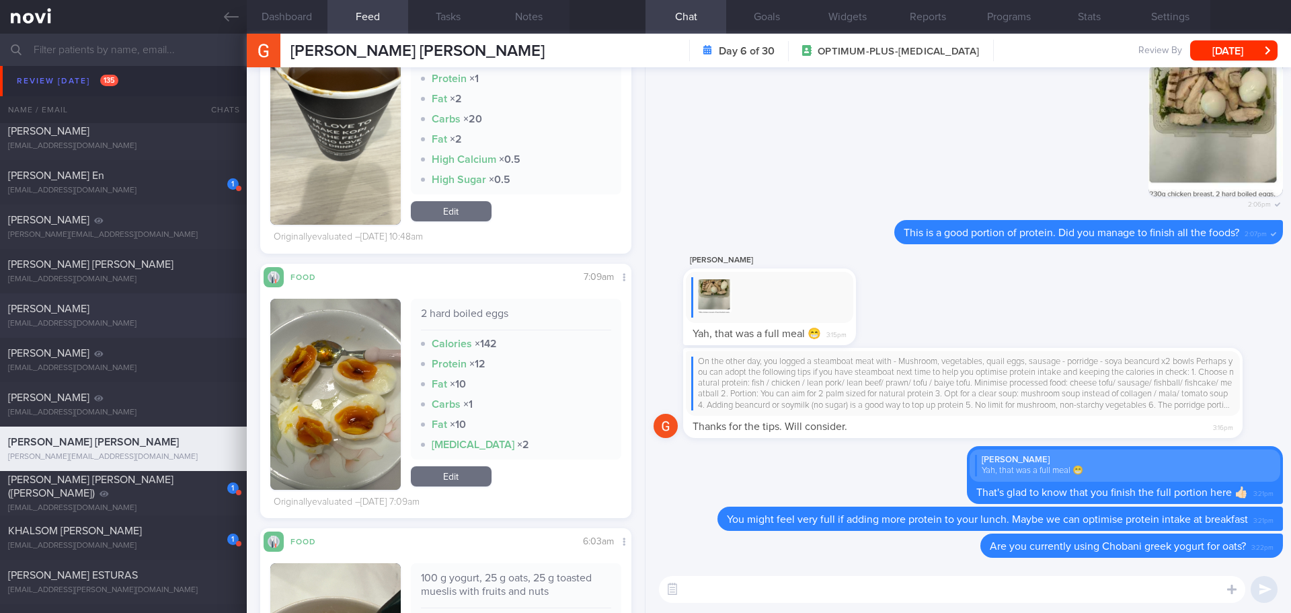
click at [128, 306] on div "[PERSON_NAME]" at bounding box center [121, 308] width 227 height 13
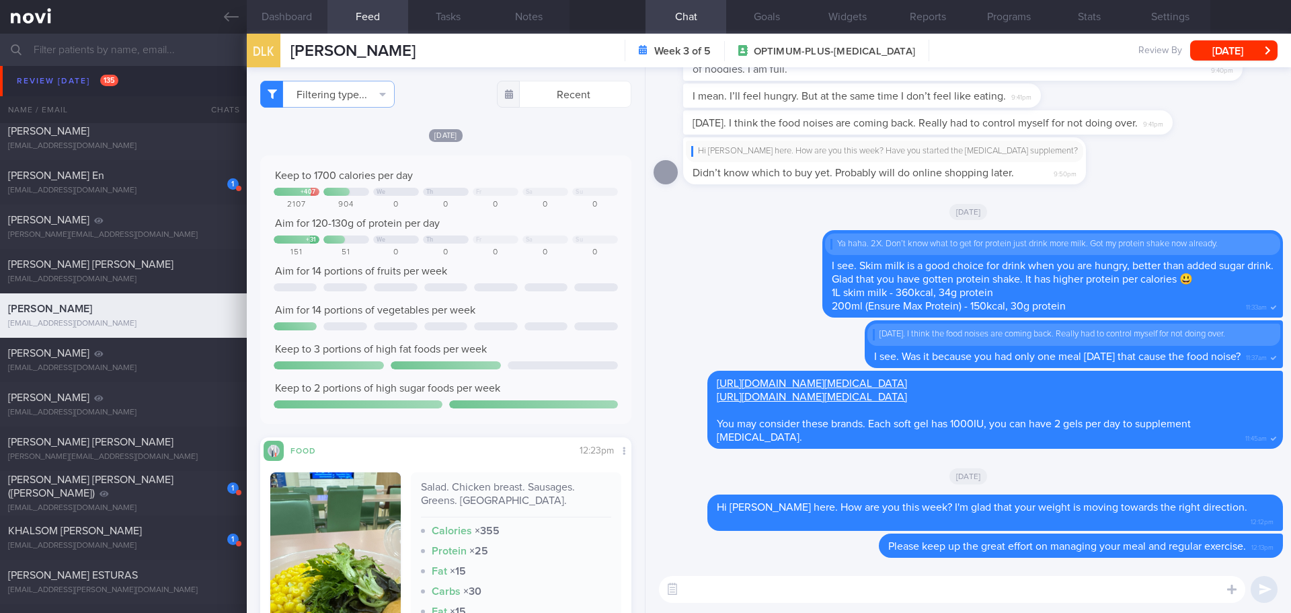
click at [304, 8] on button "Dashboard" at bounding box center [287, 17] width 81 height 34
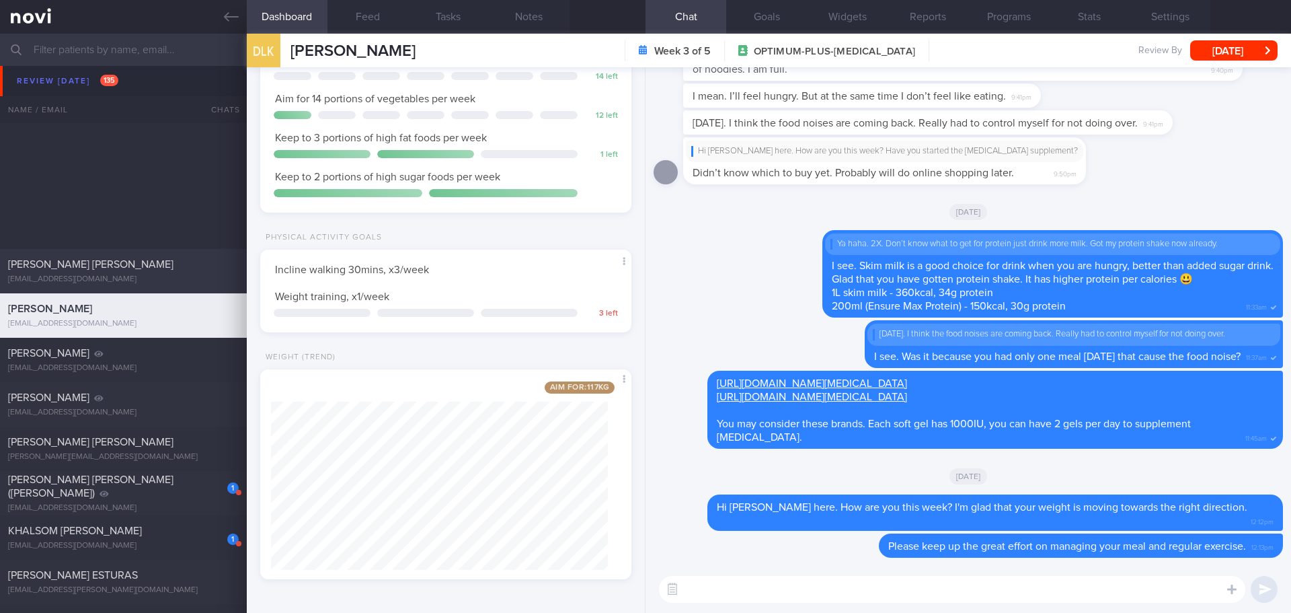
scroll to position [3565, 0]
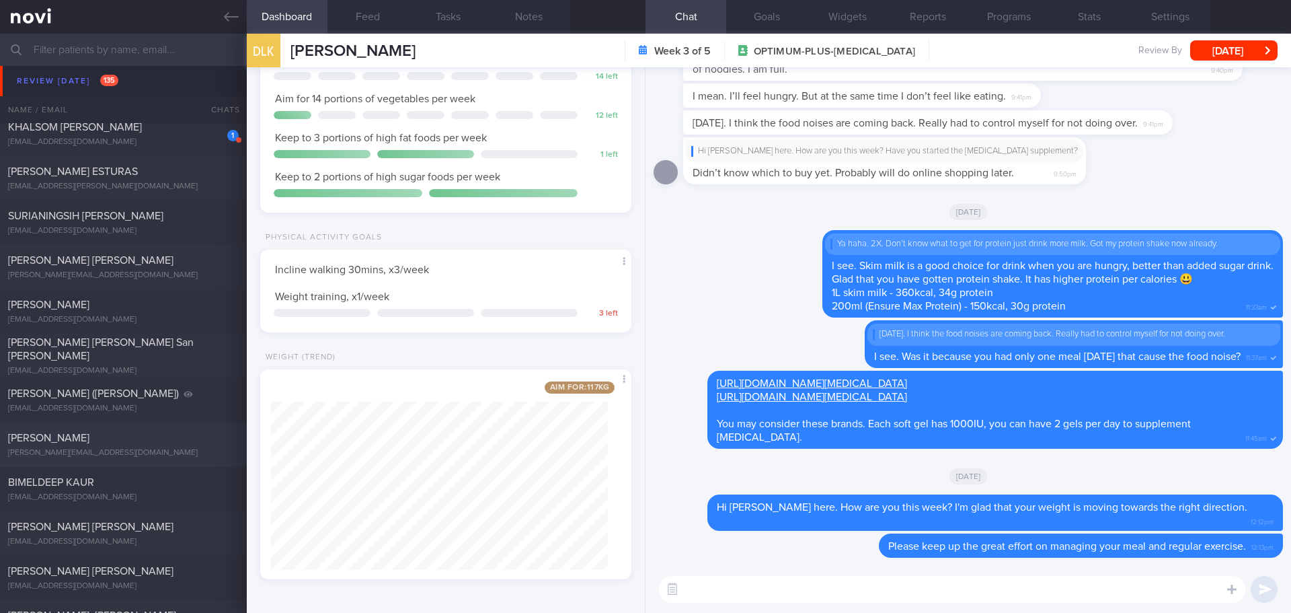
click at [123, 436] on div "[PERSON_NAME]" at bounding box center [121, 437] width 227 height 13
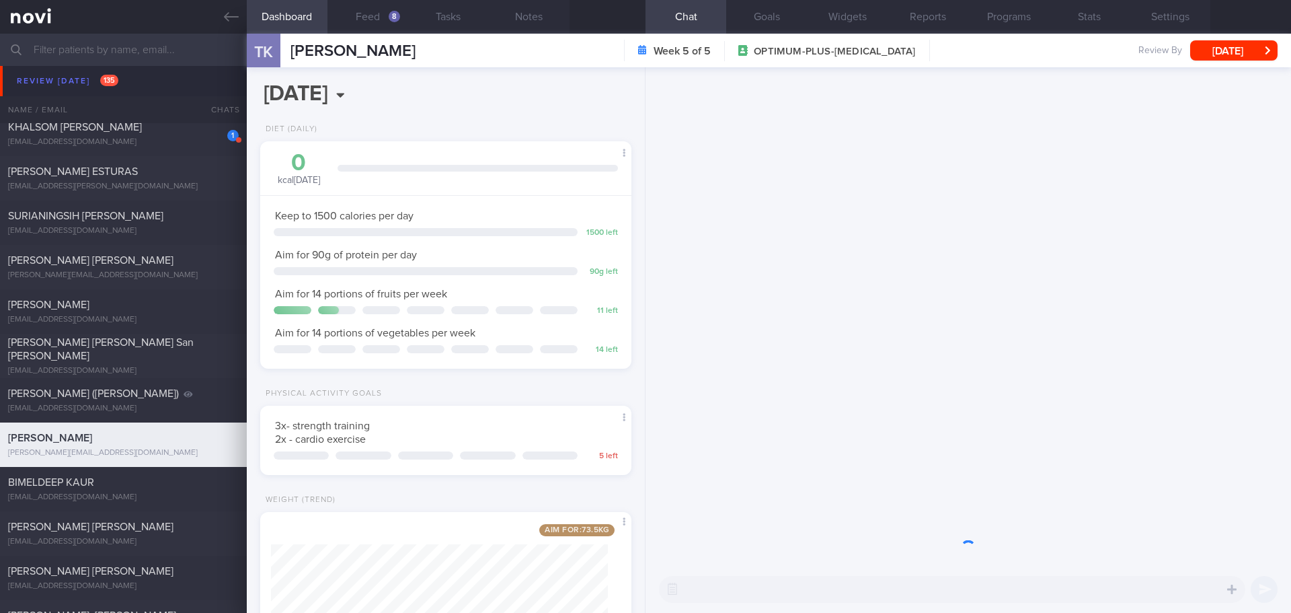
scroll to position [188, 338]
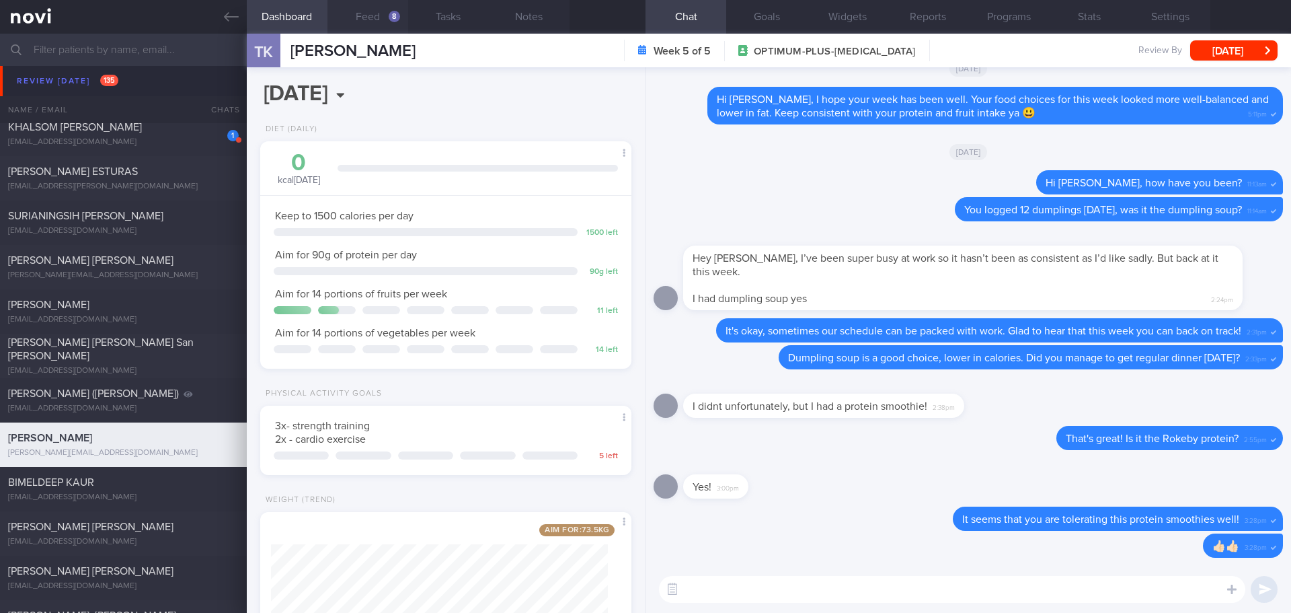
click at [371, 10] on button "Feed 8" at bounding box center [368, 17] width 81 height 34
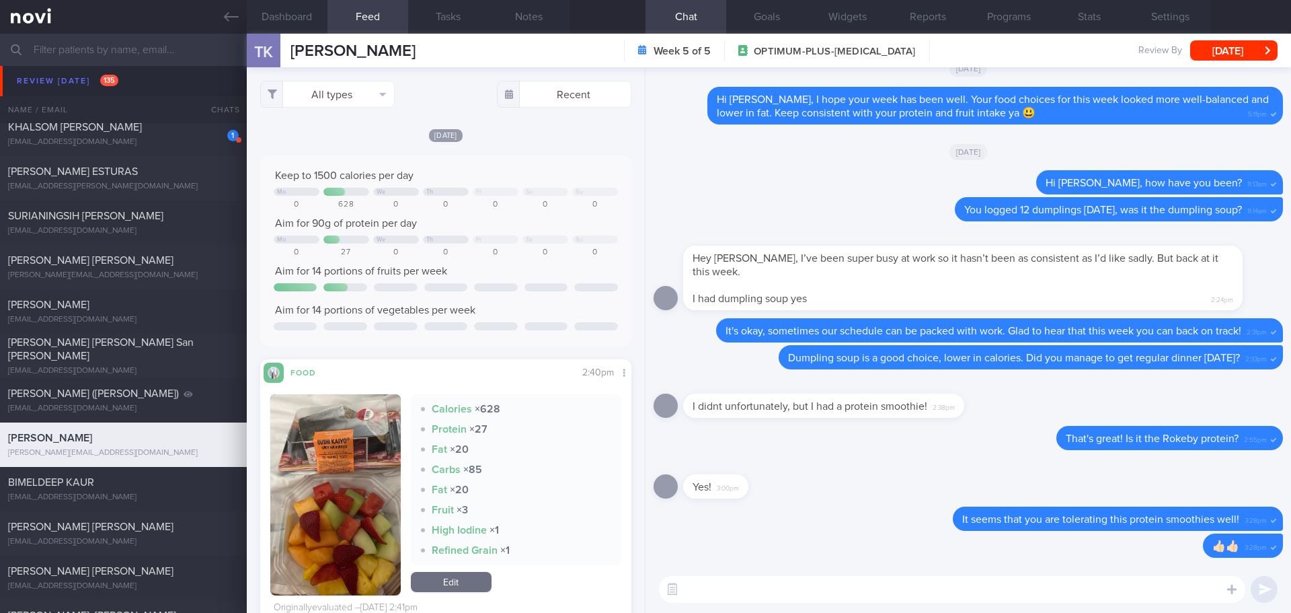
click at [702, 584] on textarea at bounding box center [952, 589] width 587 height 27
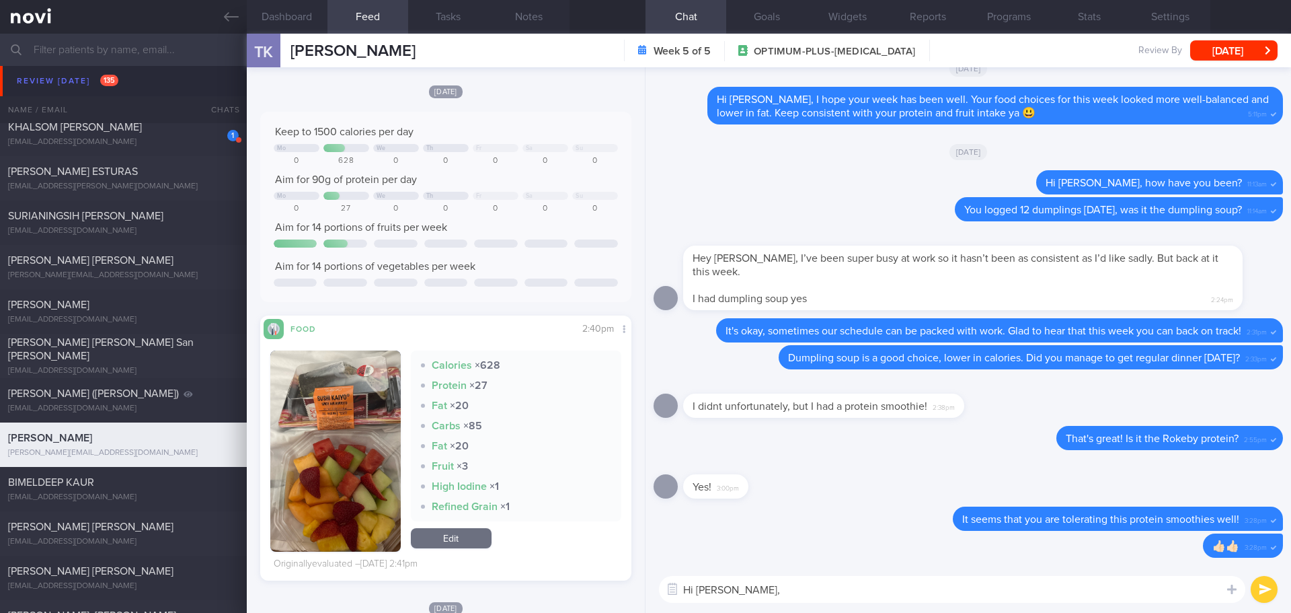
scroll to position [67, 0]
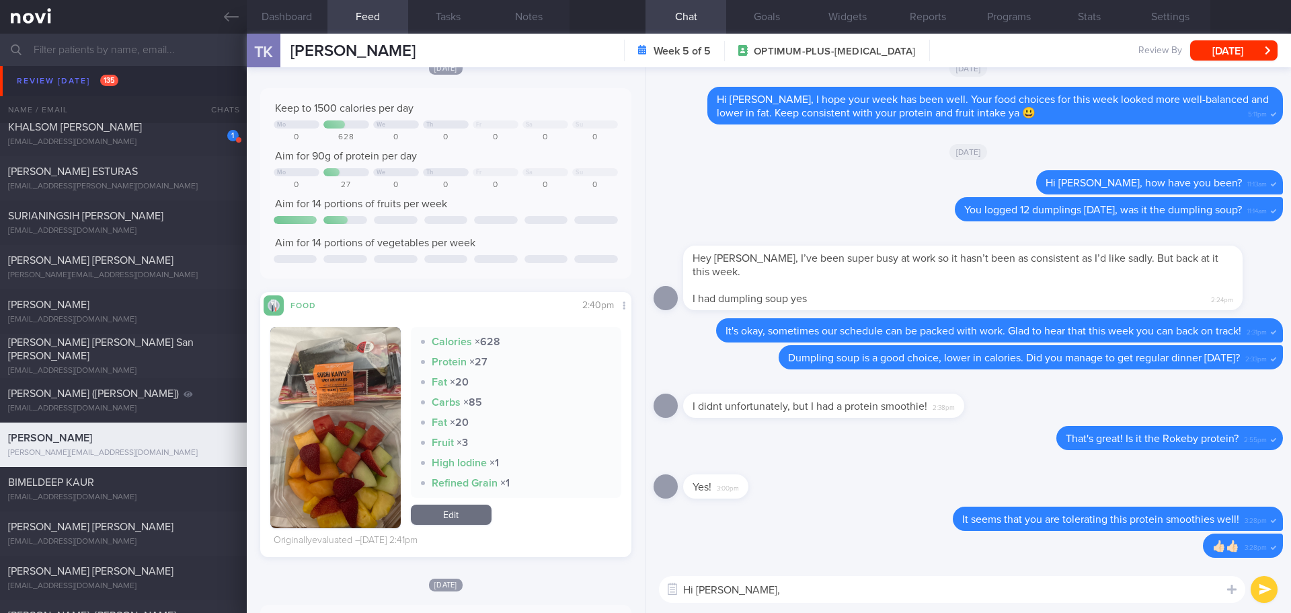
click at [784, 592] on textarea "Hi [PERSON_NAME]," at bounding box center [952, 589] width 587 height 27
type textarea "Hi [PERSON_NAME], how are you this week?"
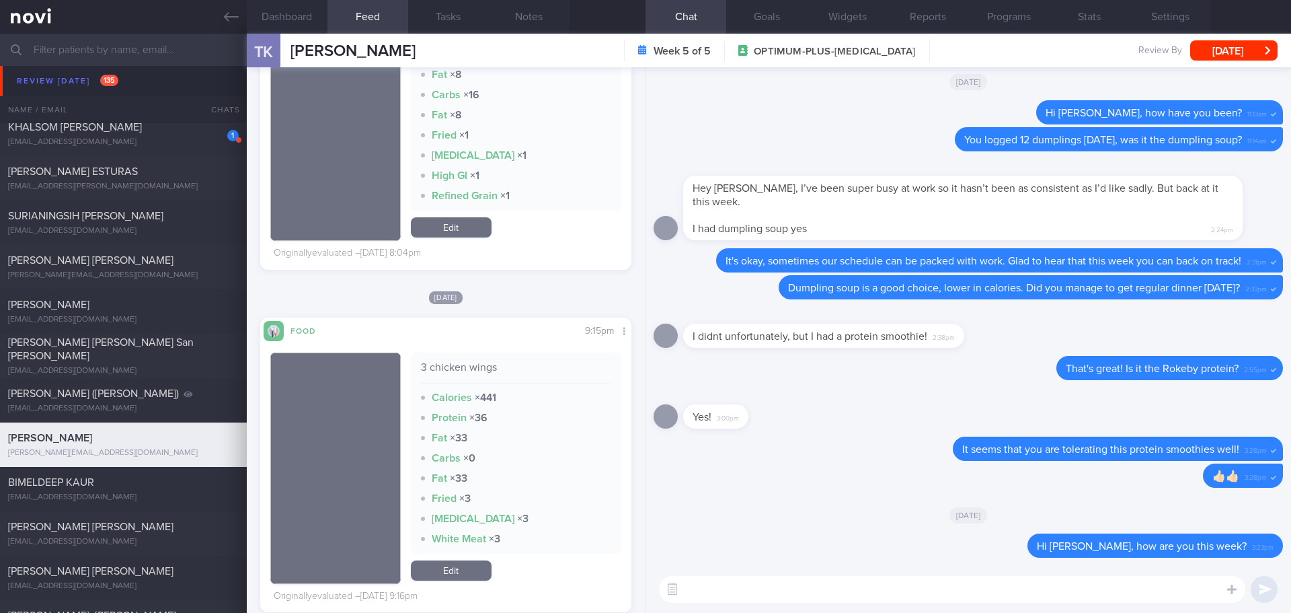
scroll to position [2421, 0]
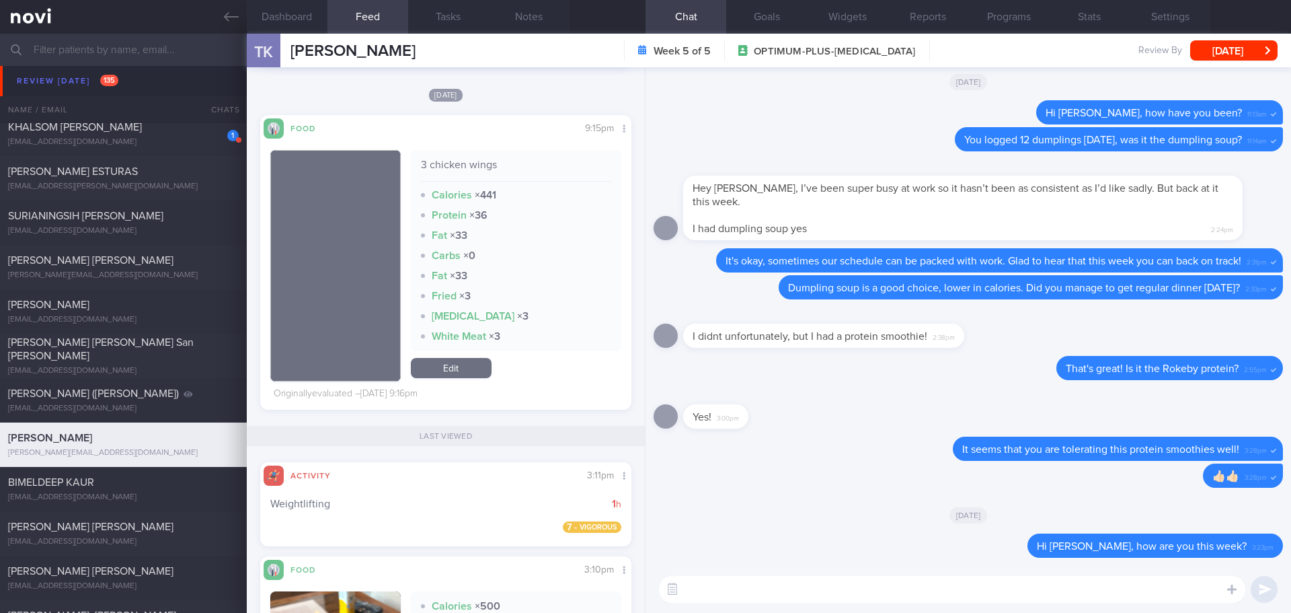
click at [751, 588] on textarea at bounding box center [952, 589] width 587 height 27
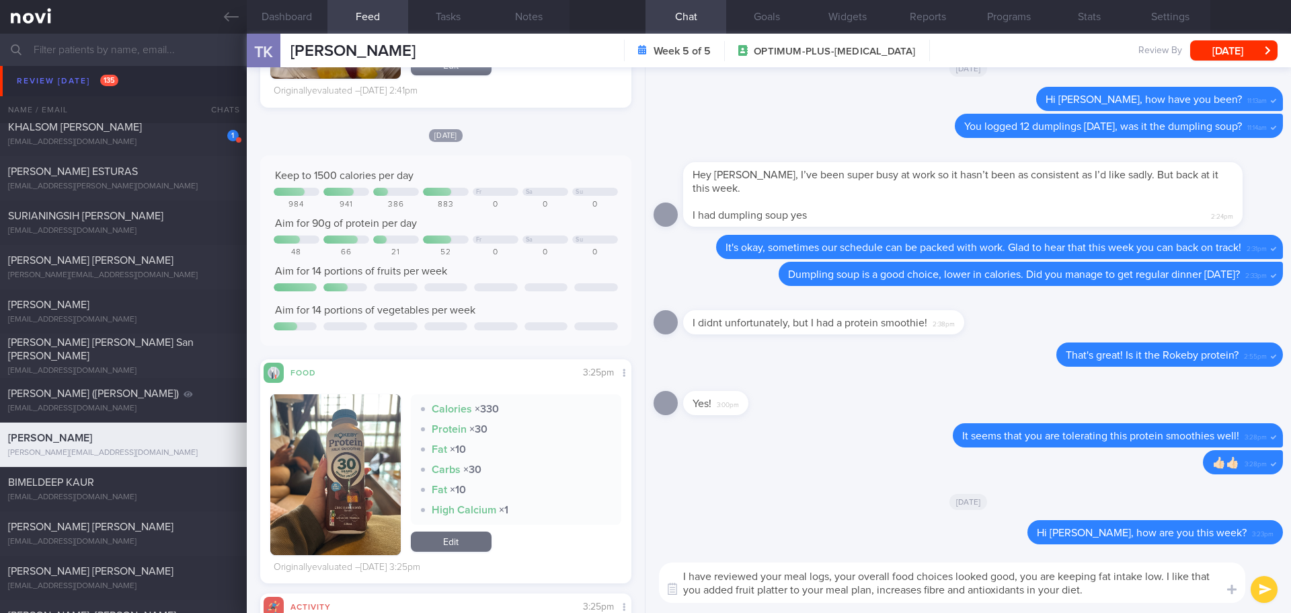
scroll to position [212, 0]
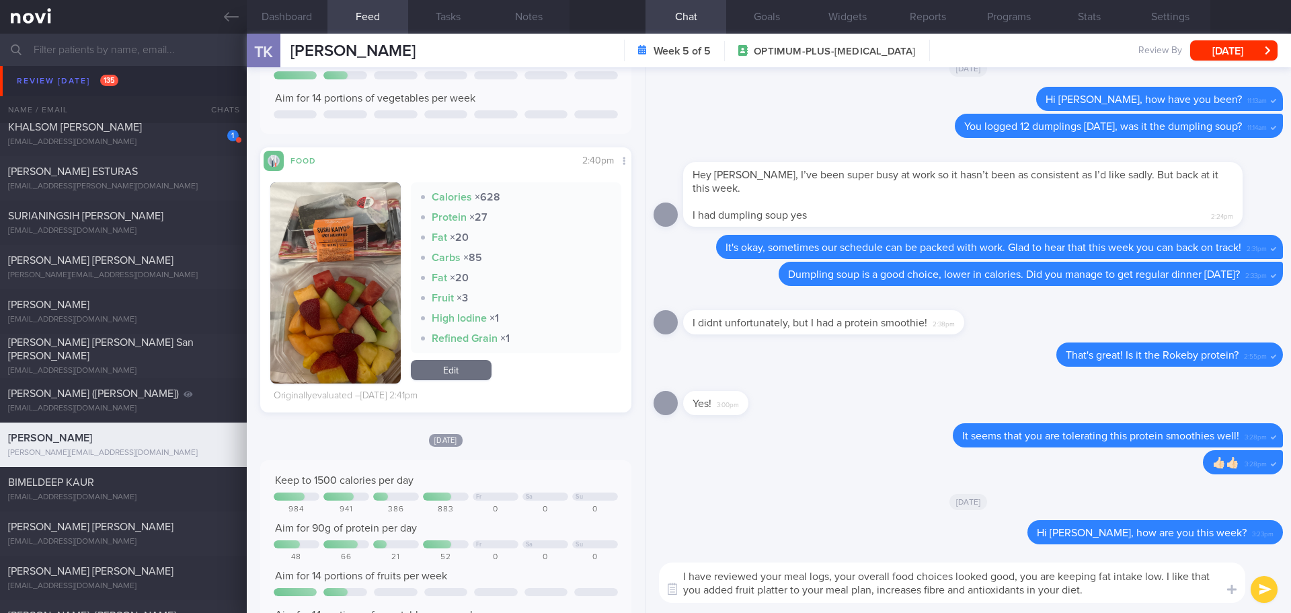
type textarea "I have reviewed your meal logs, your overall food choices looked good, you are …"
click at [1267, 591] on button "submit" at bounding box center [1264, 589] width 27 height 27
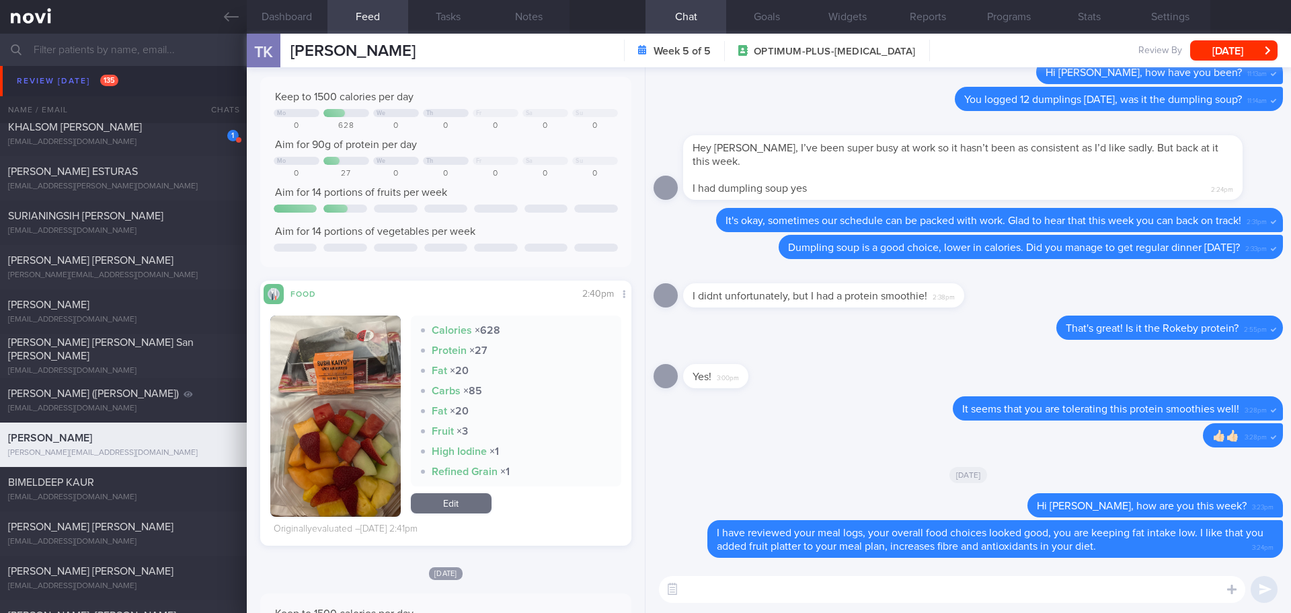
scroll to position [202, 0]
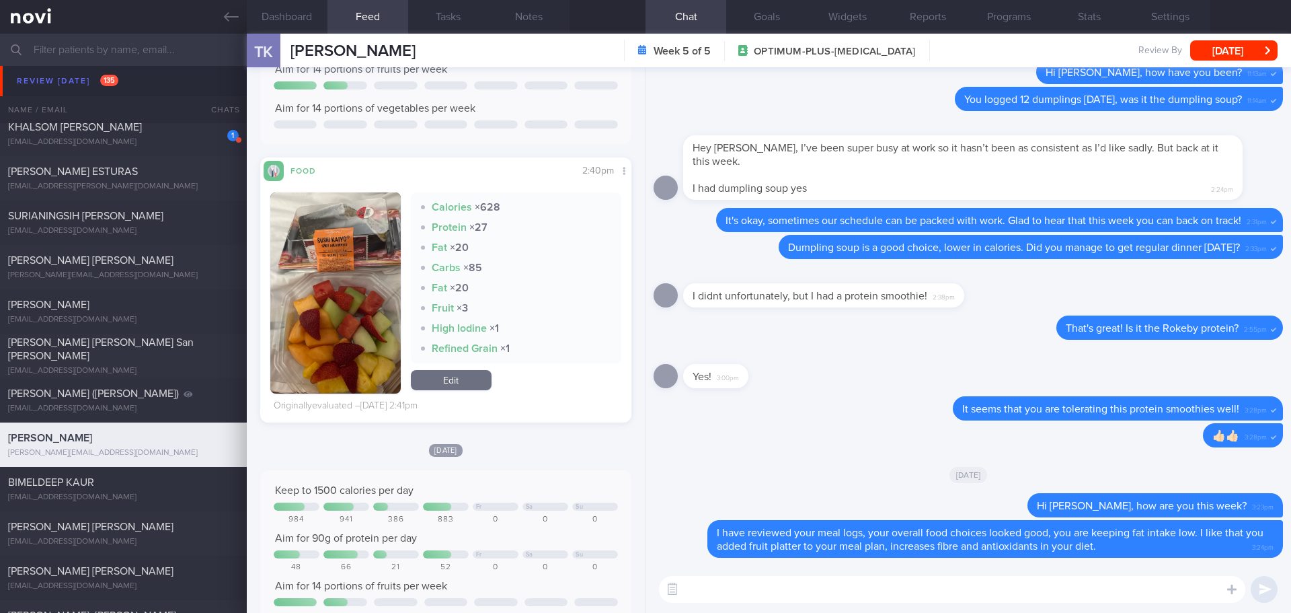
click at [788, 595] on textarea at bounding box center [952, 589] width 587 height 27
type textarea "I"
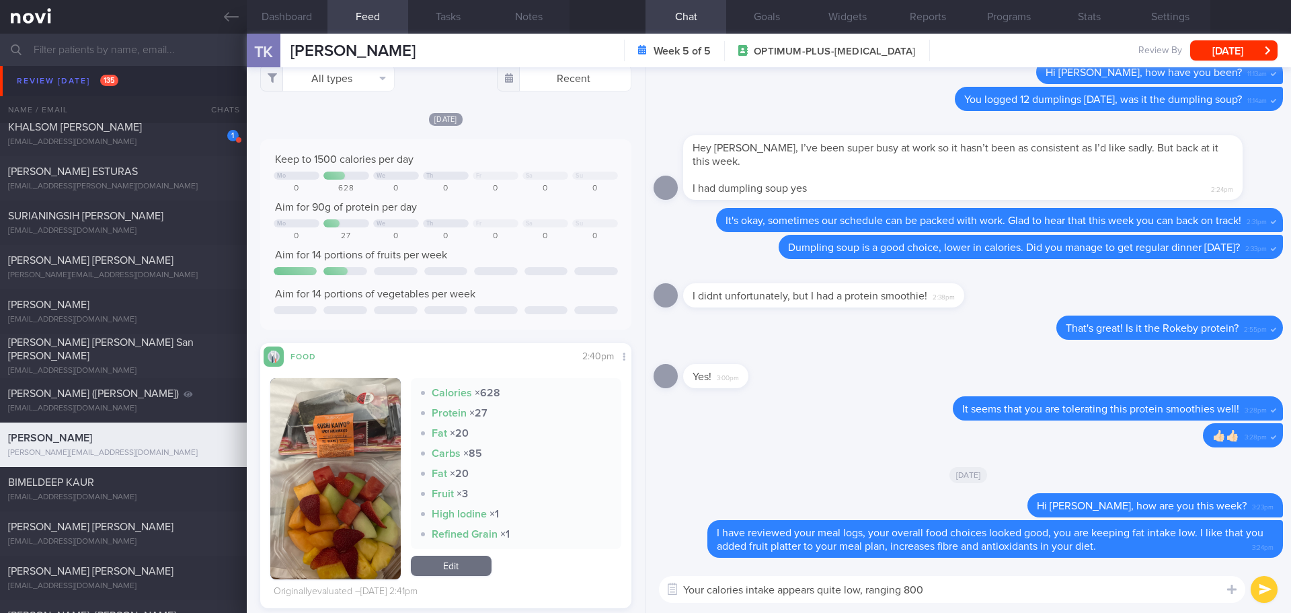
scroll to position [471, 0]
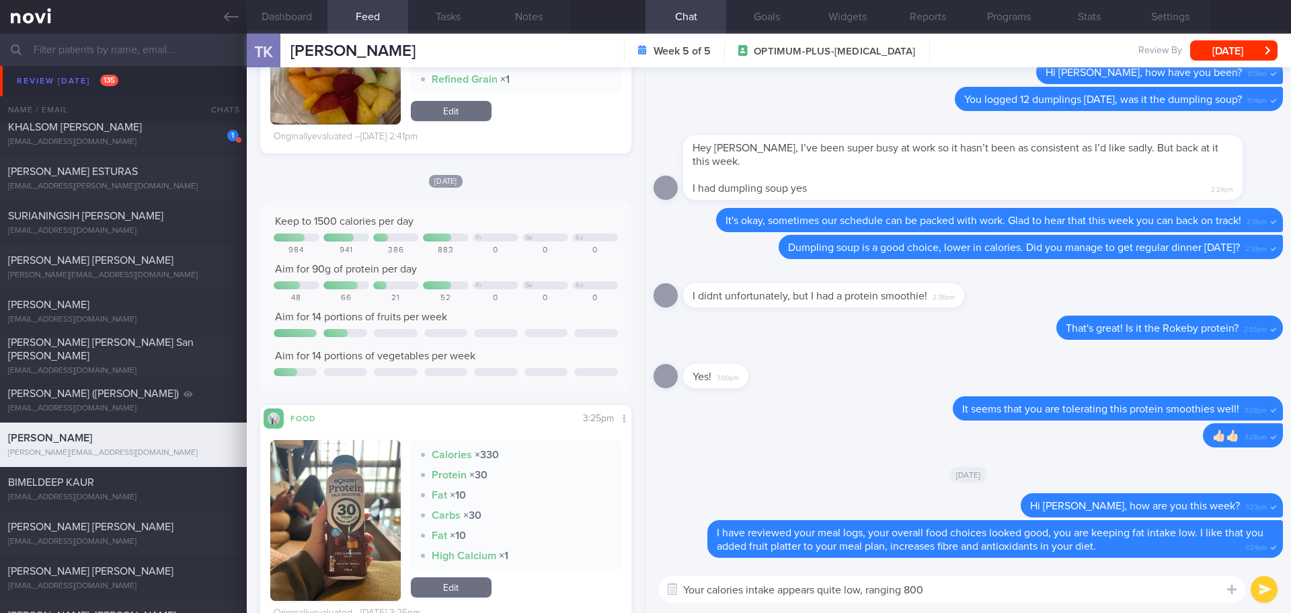
drag, startPoint x: 934, startPoint y: 587, endPoint x: 908, endPoint y: 588, distance: 25.6
click at [908, 588] on textarea "Your calories intake appears quite low, ranging 800" at bounding box center [952, 589] width 587 height 27
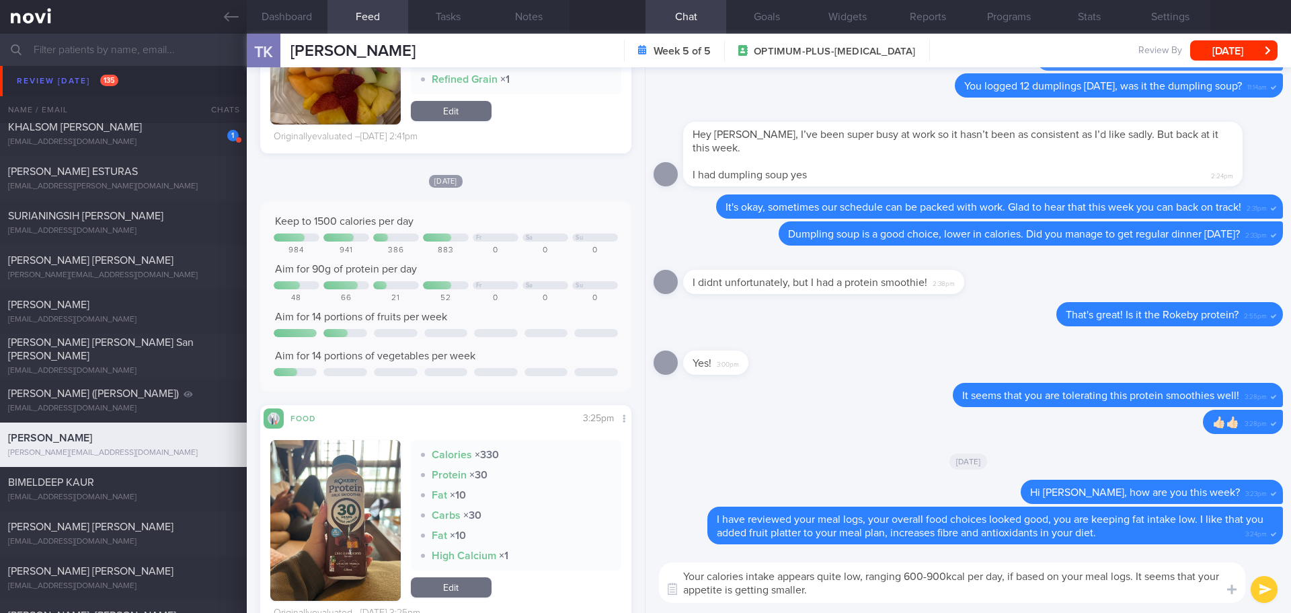
drag, startPoint x: 866, startPoint y: 577, endPoint x: 821, endPoint y: 580, distance: 45.2
click at [821, 580] on textarea "Your calories intake appears quite low, ranging 600-900kcal per day, if based o…" at bounding box center [952, 582] width 587 height 40
click at [927, 591] on textarea "Your calories intake appears low, ranging 600-900kcal per day, if based on your…" at bounding box center [952, 582] width 587 height 40
click at [964, 599] on textarea "Your calories intake appears low, ranging 600-900kcal per day, if based on your…" at bounding box center [952, 582] width 587 height 40
click at [285, 25] on button "Dashboard" at bounding box center [287, 17] width 81 height 34
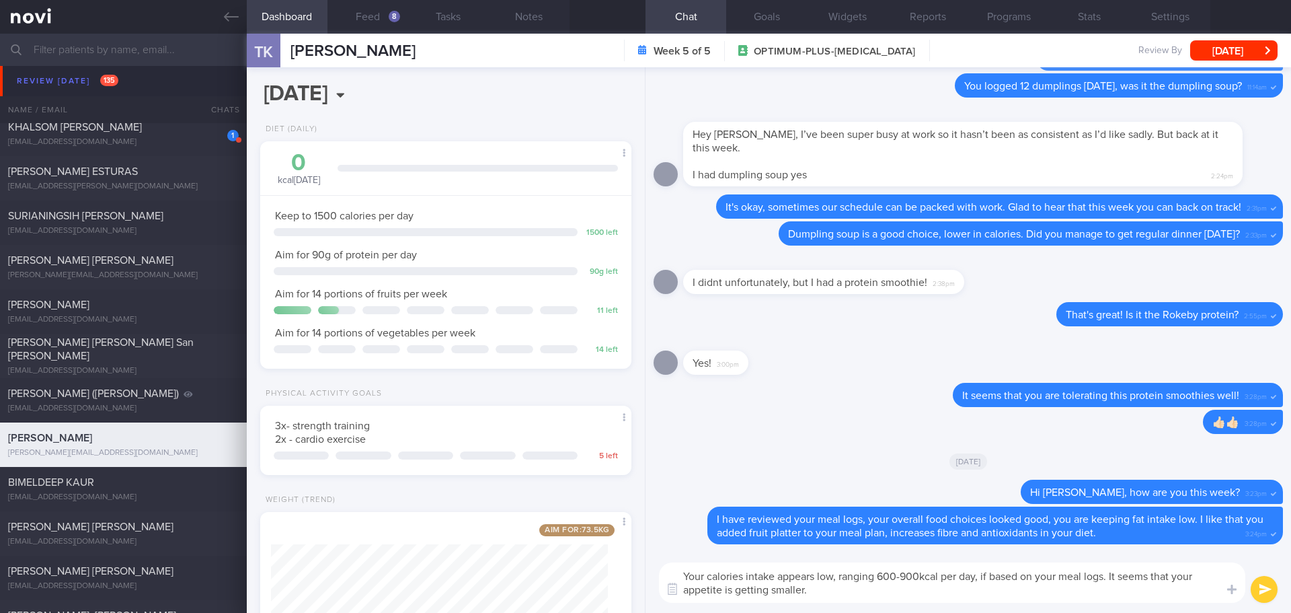
click at [827, 590] on textarea "Your calories intake appears low, ranging 600-900kcal per day, if based on your…" at bounding box center [952, 582] width 587 height 40
type textarea "Your calories intake appears low, ranging 600-900kcal per day, if based on your…"
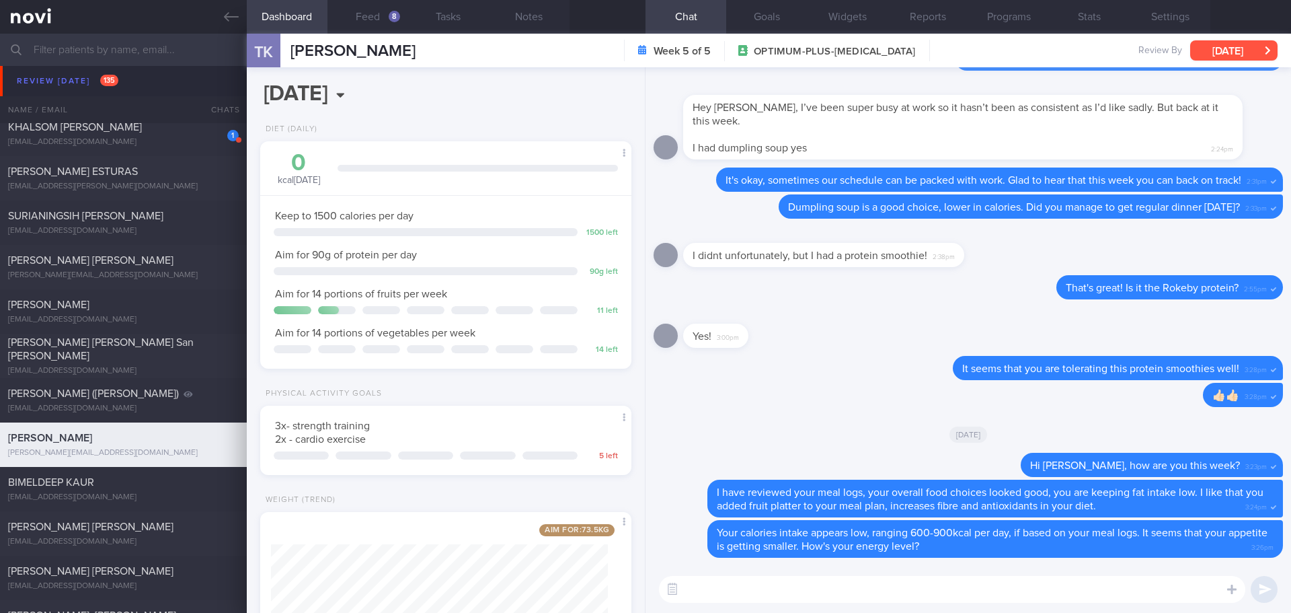
click at [1261, 54] on button "[DATE]" at bounding box center [1234, 50] width 87 height 20
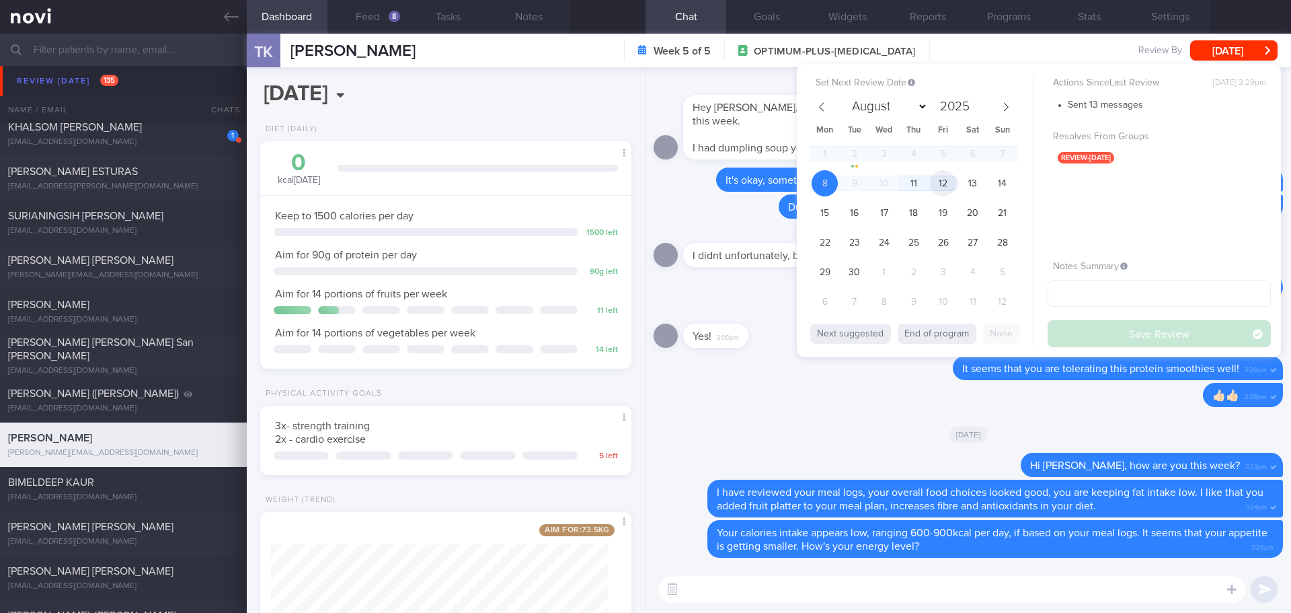
click at [937, 189] on span "12" at bounding box center [943, 183] width 26 height 26
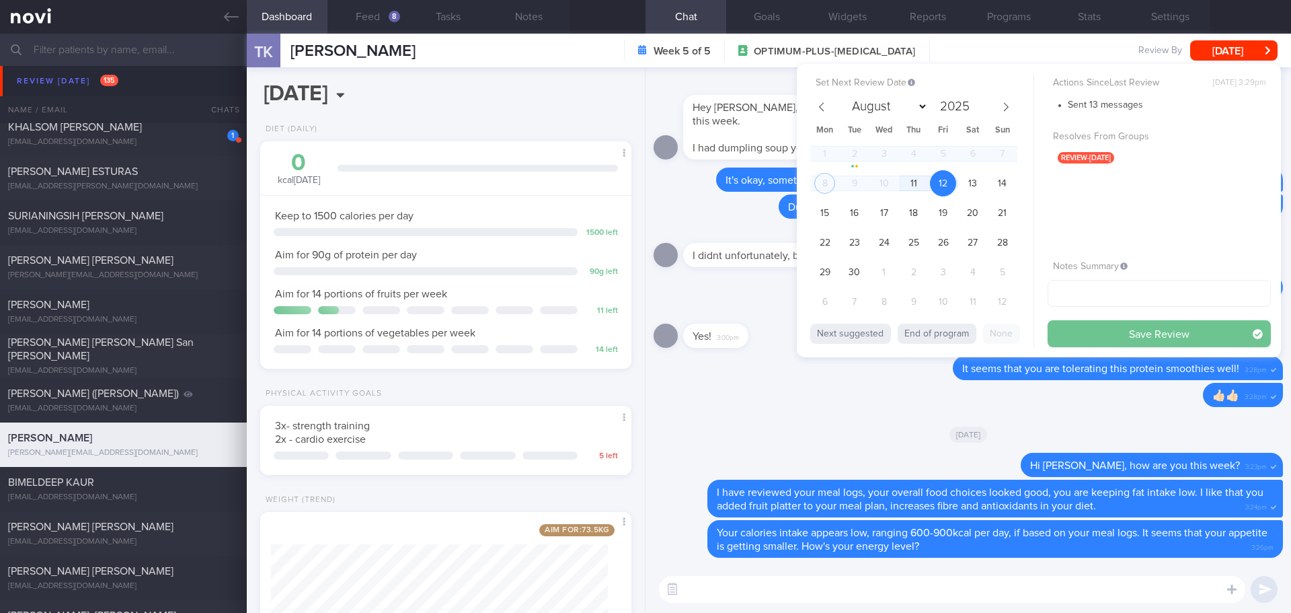
click at [1104, 343] on button "Save Review" at bounding box center [1159, 333] width 223 height 27
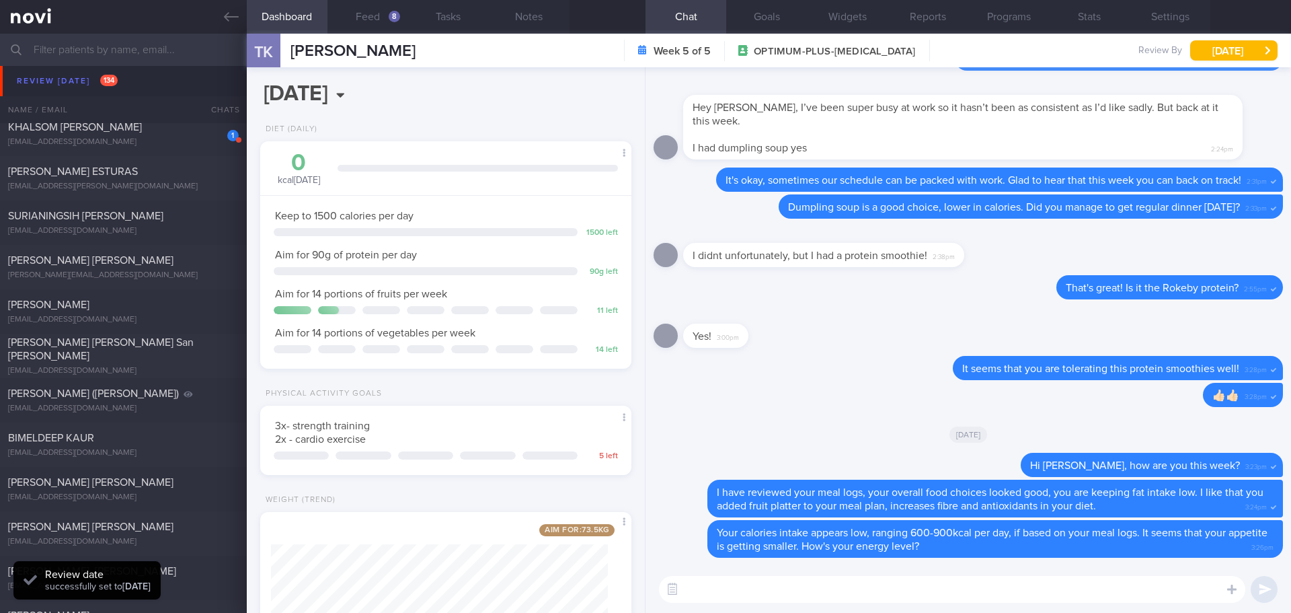
click at [102, 57] on input "text" at bounding box center [645, 50] width 1291 height 32
type input "[PERSON_NAME]"
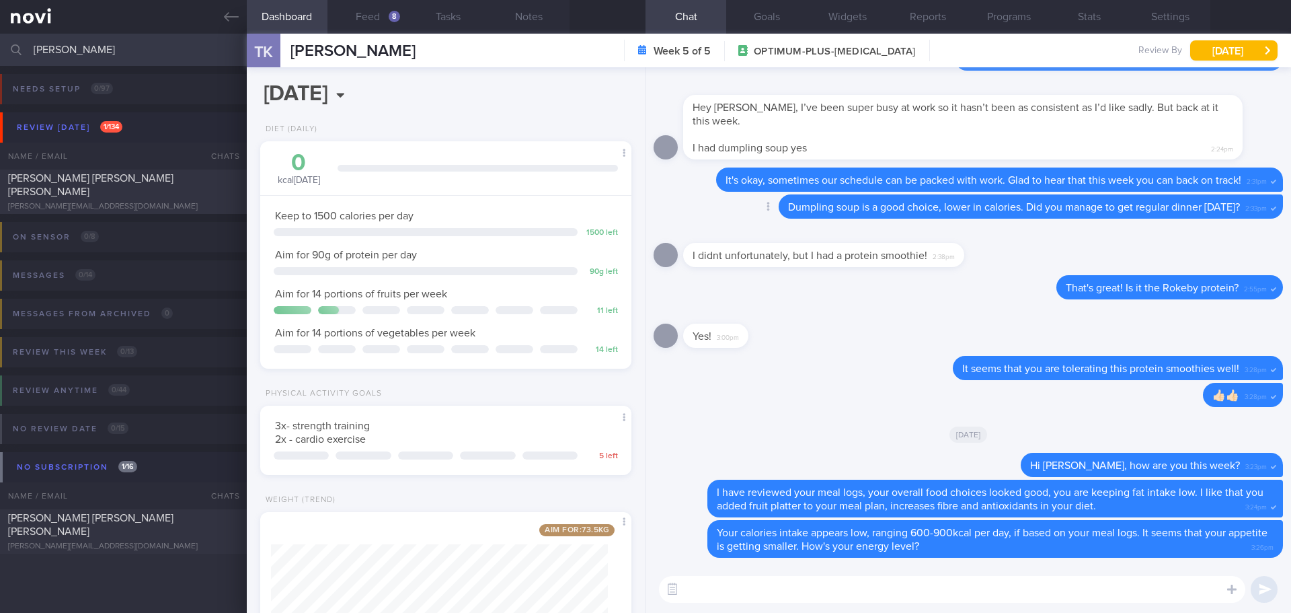
click at [684, 212] on div "Delete Dumpling soup is a good choice, lower in calories. Did you manage to get…" at bounding box center [969, 210] width 630 height 32
drag, startPoint x: 83, startPoint y: 42, endPoint x: 5, endPoint y: 40, distance: 77.4
click at [5, 40] on div "[PERSON_NAME] Assigned patients Assigned patients All active patients Archived …" at bounding box center [645, 50] width 1291 height 32
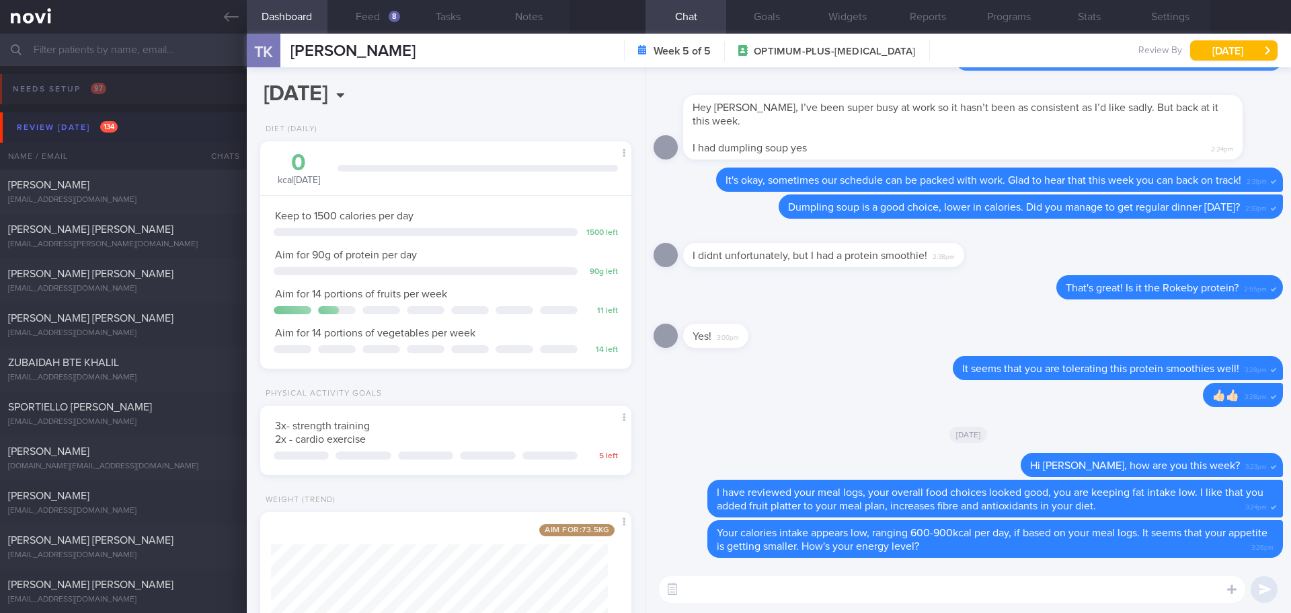
click at [76, 137] on button "Review [DATE] 134" at bounding box center [647, 127] width 1295 height 30
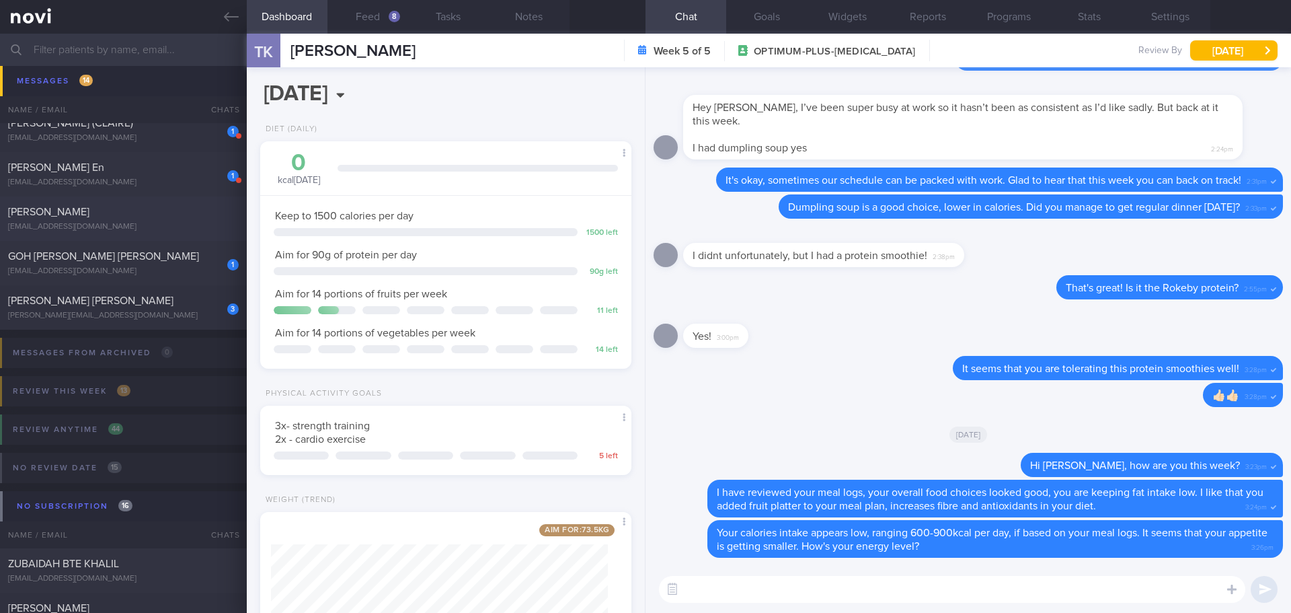
scroll to position [471, 0]
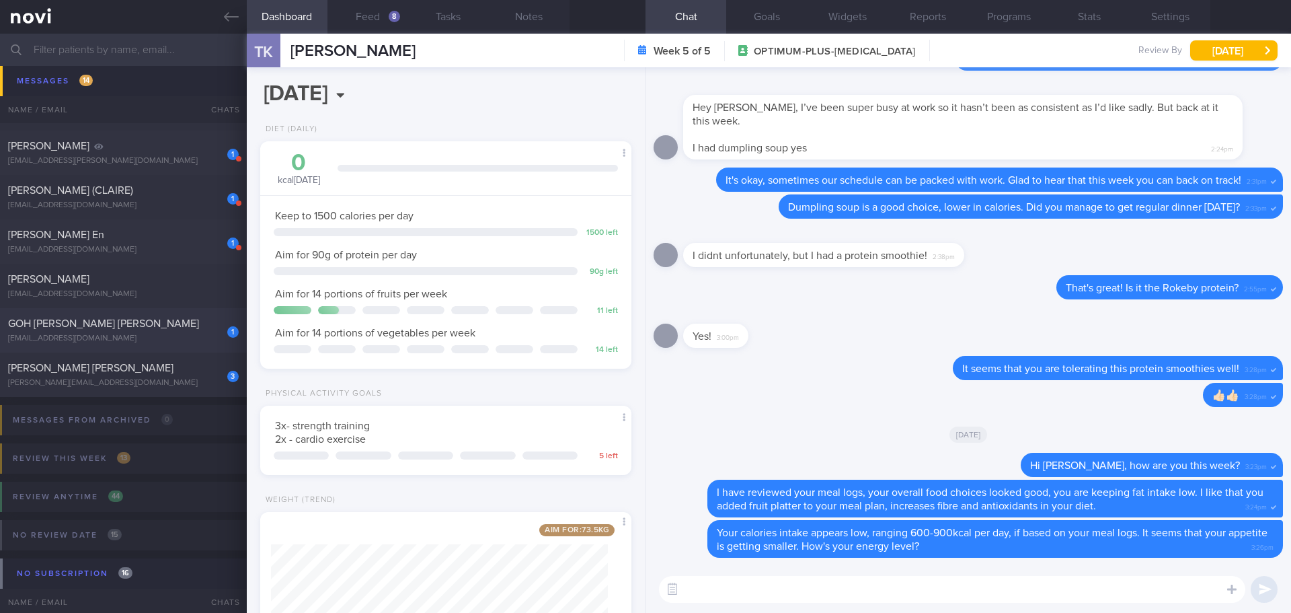
click at [170, 329] on div "GOH [PERSON_NAME] [PERSON_NAME]" at bounding box center [121, 323] width 227 height 13
select select "7"
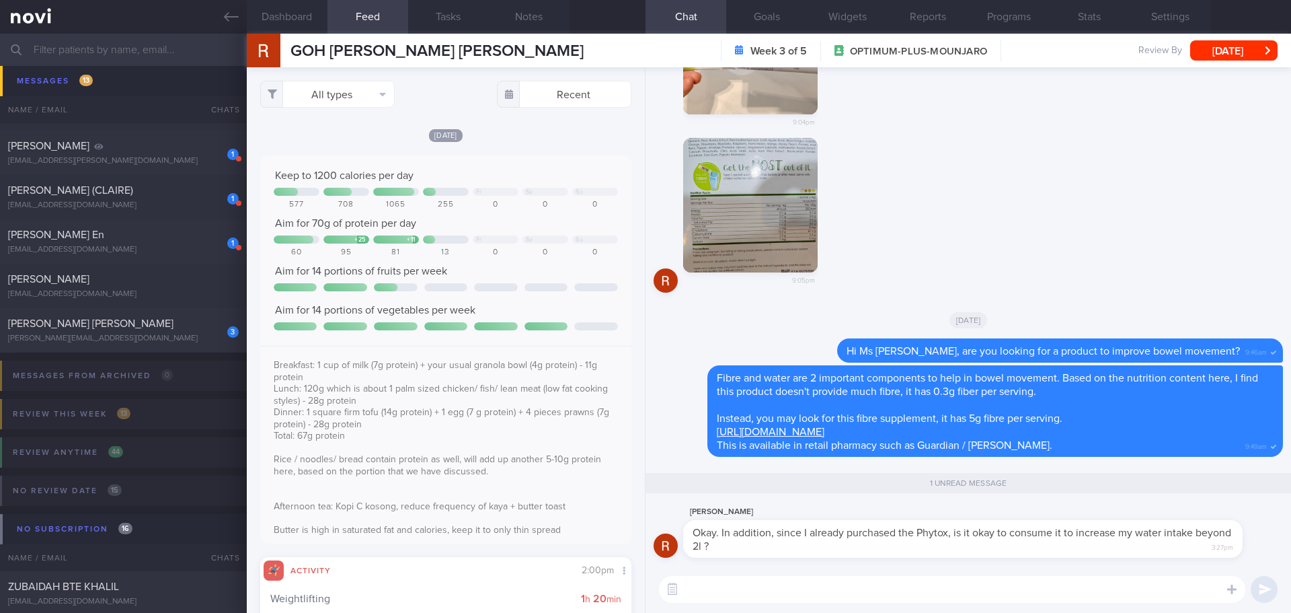
click at [772, 192] on button "button" at bounding box center [750, 205] width 135 height 135
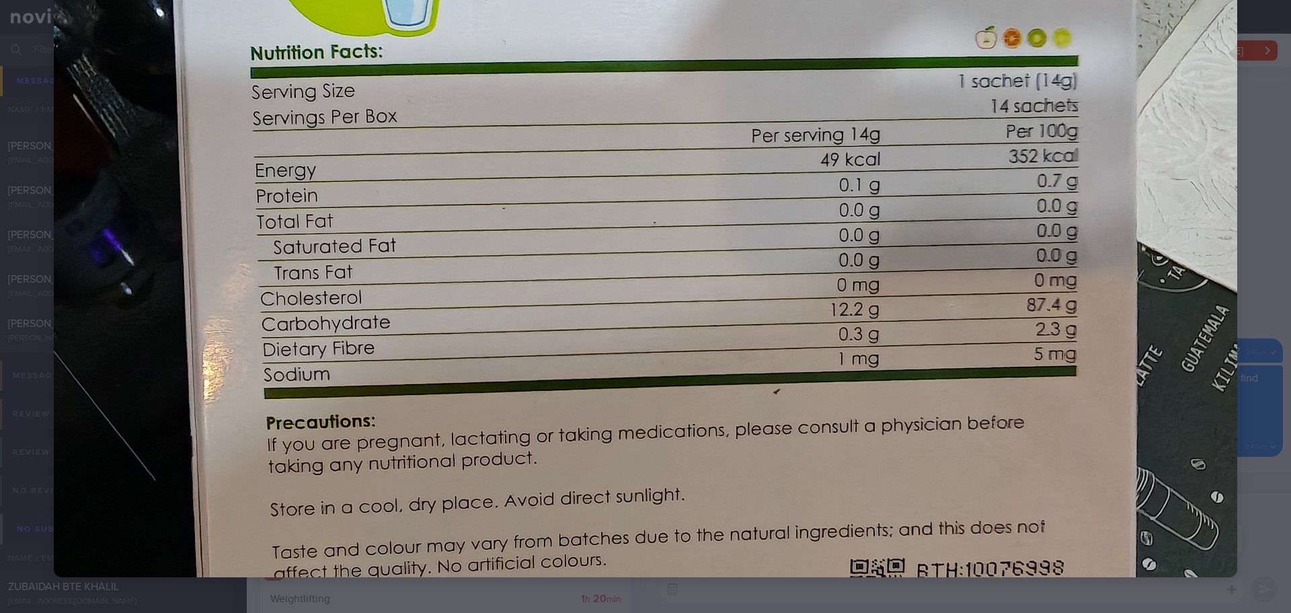
scroll to position [375, 0]
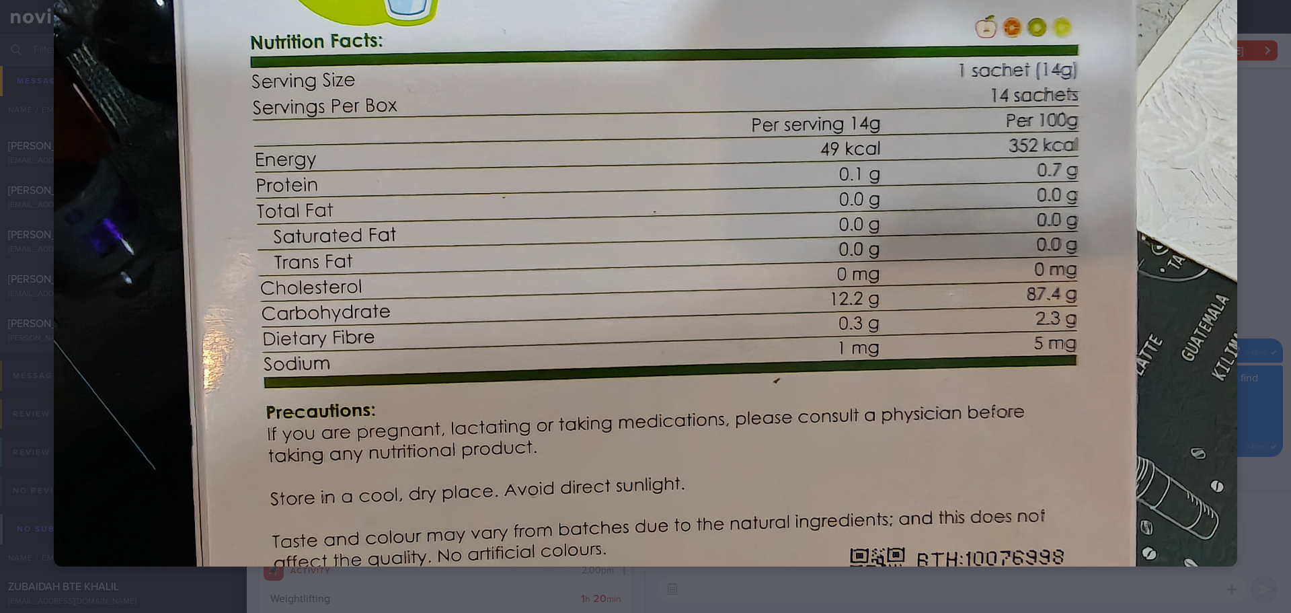
click at [1267, 264] on div at bounding box center [645, 122] width 1291 height 995
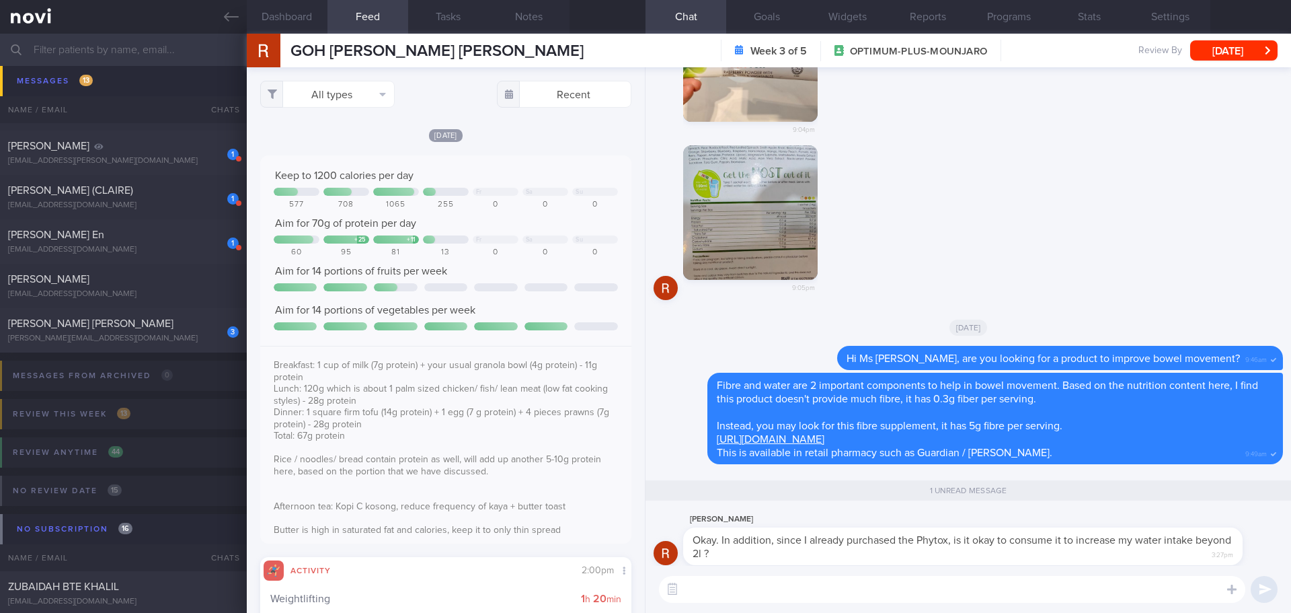
scroll to position [1, 0]
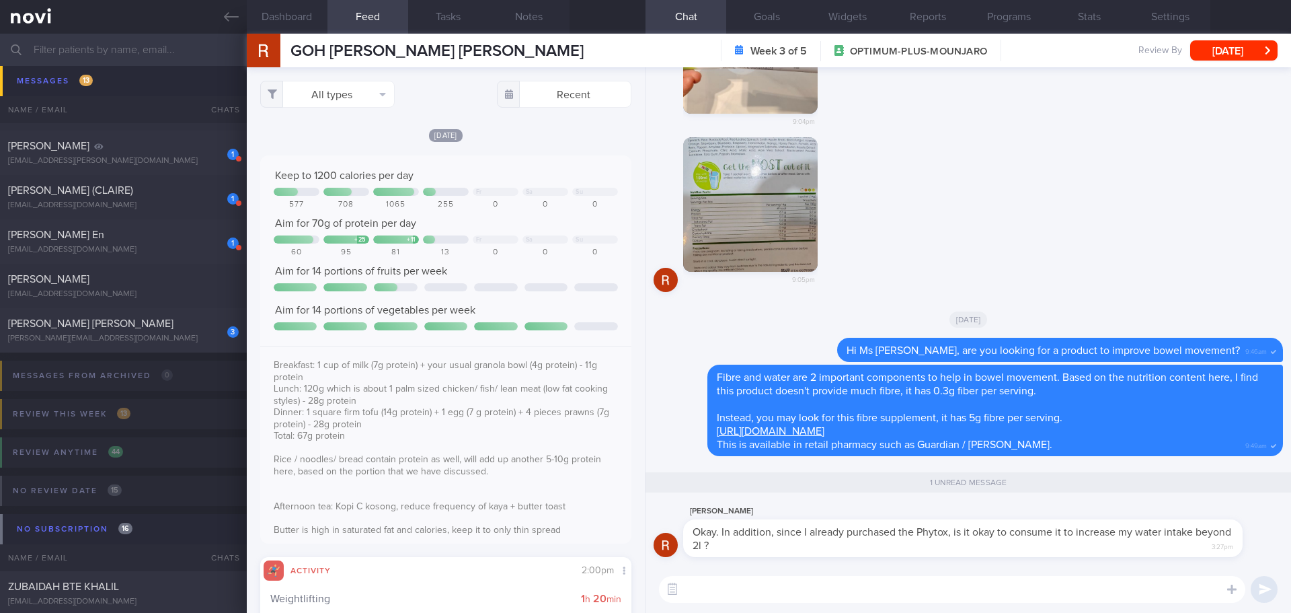
click at [776, 596] on textarea at bounding box center [952, 589] width 587 height 27
type textarea "That's fine, Ms [PERSON_NAME]"
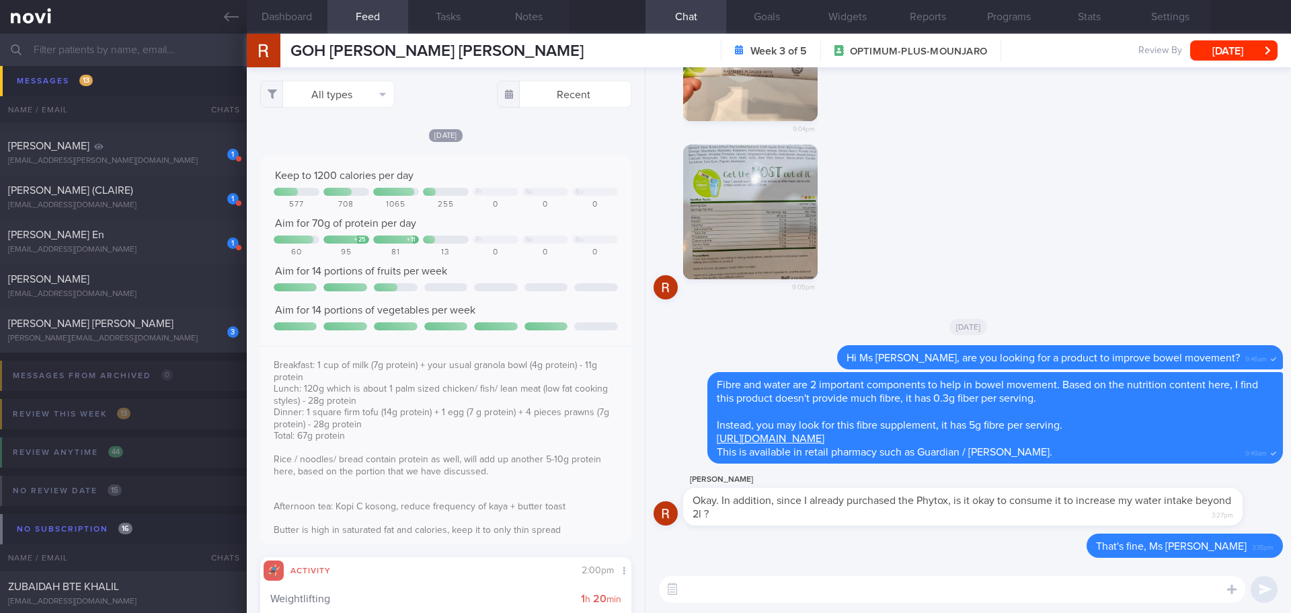
scroll to position [0, 0]
drag, startPoint x: 186, startPoint y: 330, endPoint x: 128, endPoint y: 338, distance: 57.7
click at [186, 330] on div "3 [PERSON_NAME] SHEN [EMAIL_ADDRESS][DOMAIN_NAME]" at bounding box center [123, 330] width 247 height 27
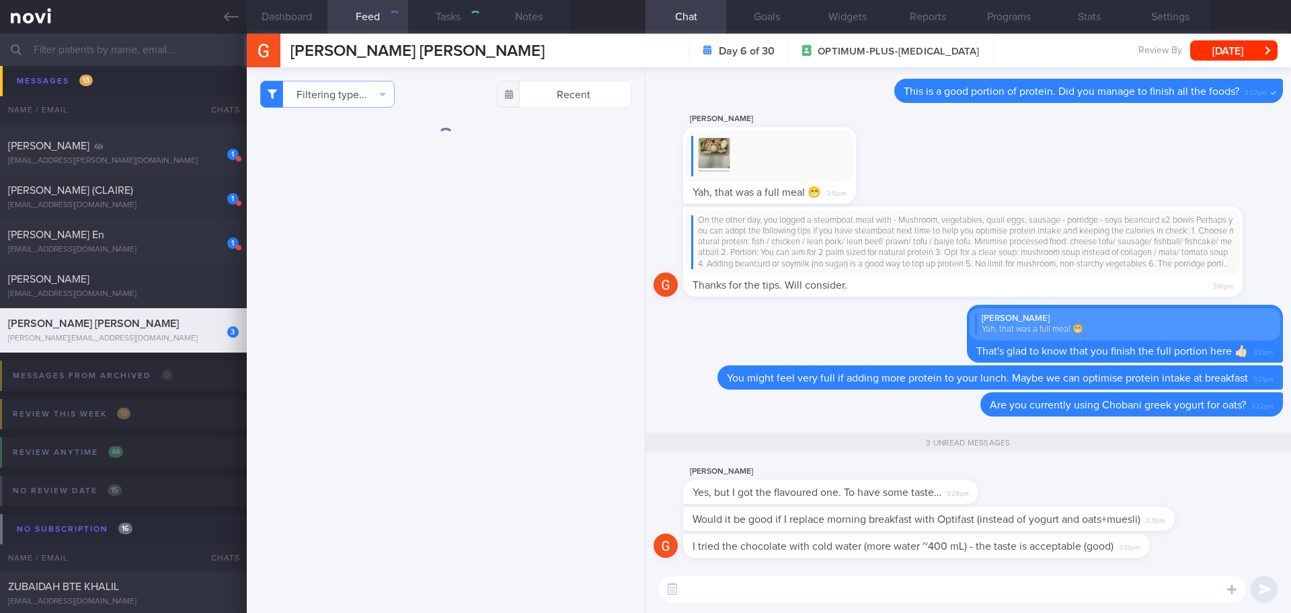
select select "8"
checkbox input "false"
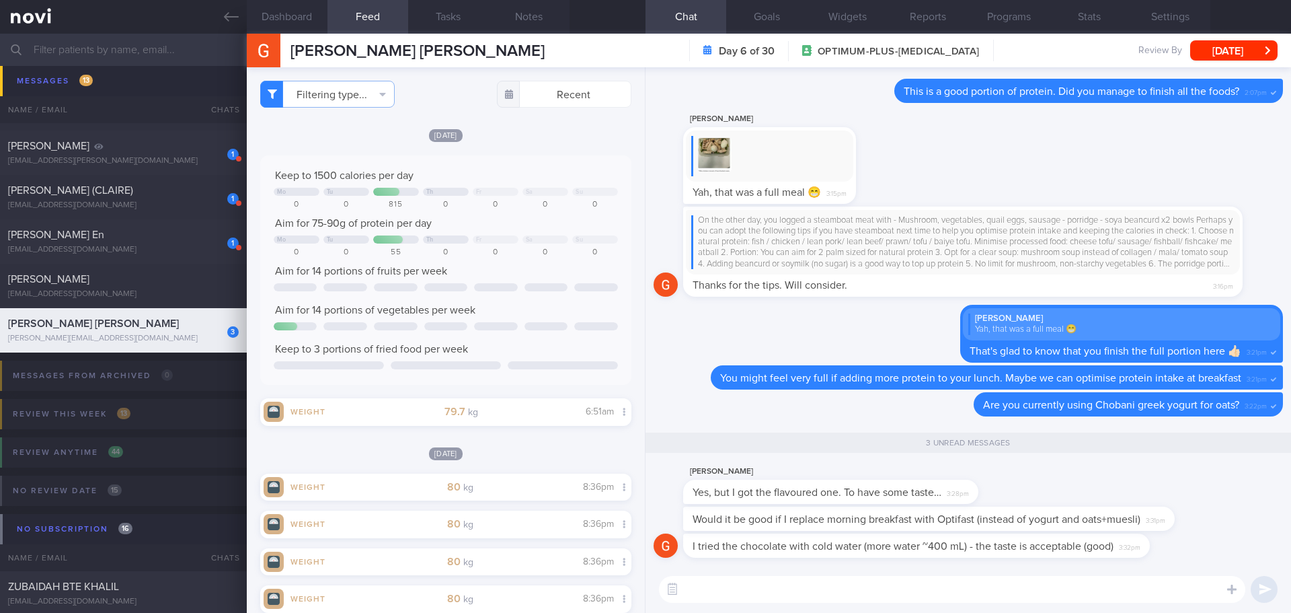
click at [787, 590] on textarea at bounding box center [952, 589] width 587 height 27
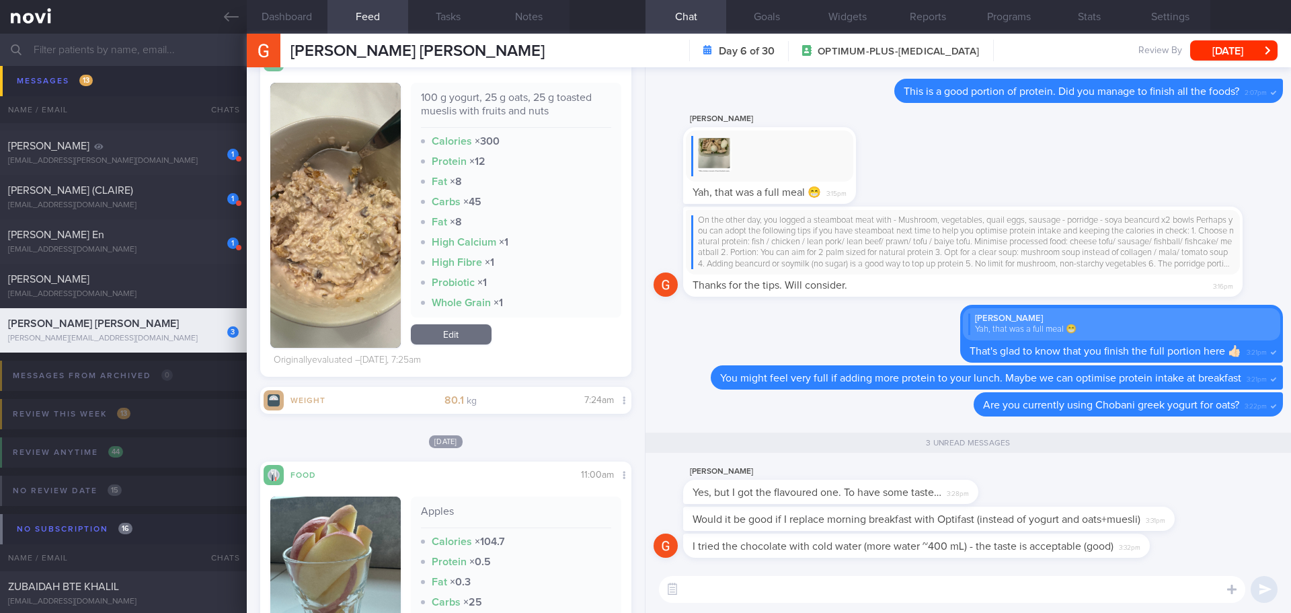
scroll to position [1211, 0]
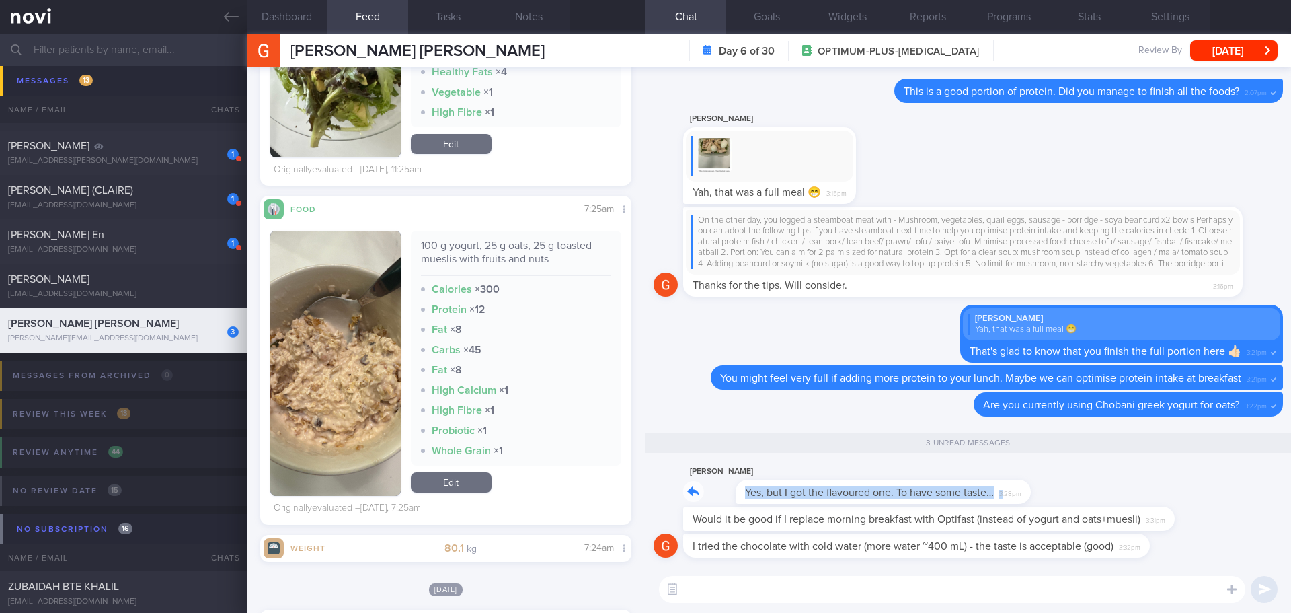
drag, startPoint x: 951, startPoint y: 500, endPoint x: 1053, endPoint y: 500, distance: 101.6
click at [1053, 500] on div "[PERSON_NAME] Yes, but I got the flavoured one. To have some taste… 3:28pm" at bounding box center [969, 484] width 630 height 43
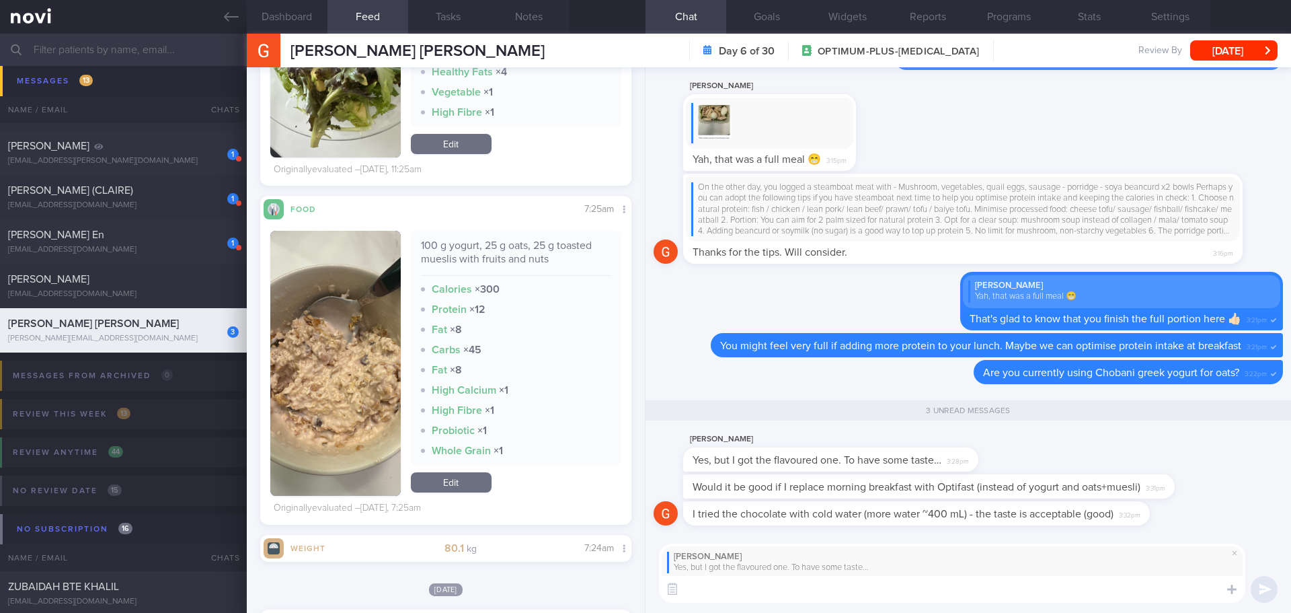
click at [966, 588] on textarea at bounding box center [952, 589] width 587 height 27
type textarea "D"
drag, startPoint x: 873, startPoint y: 592, endPoint x: 731, endPoint y: 589, distance: 142.0
click at [731, 589] on textarea "Oh okay.. do you get the vanilla flavor?" at bounding box center [952, 589] width 587 height 27
click at [781, 589] on textarea "Oh okay.. that's fine. The protein content is higher than others." at bounding box center [952, 589] width 587 height 27
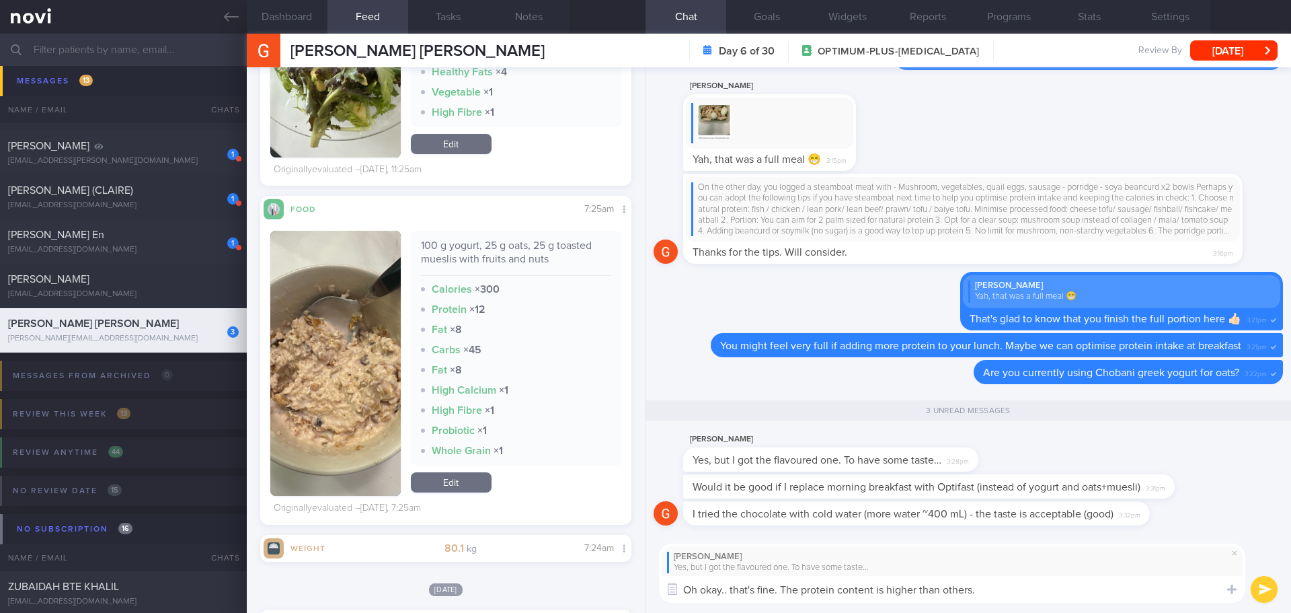
drag, startPoint x: 782, startPoint y: 589, endPoint x: 731, endPoint y: 588, distance: 51.1
click at [731, 588] on textarea "Oh okay.. that's fine. The protein content is higher than others." at bounding box center [952, 589] width 587 height 27
click at [1030, 598] on textarea "Oh okay.. Is it the vanilla flavor? The protein content is higher than others." at bounding box center [952, 589] width 587 height 27
click at [1041, 591] on textarea "Oh okay.. Is it the vanilla flavor? The protein content is higher than others." at bounding box center [952, 589] width 587 height 27
click at [936, 587] on textarea "Oh okay.. Is it the vanilla flavor? The protein content is higher than others." at bounding box center [952, 589] width 587 height 27
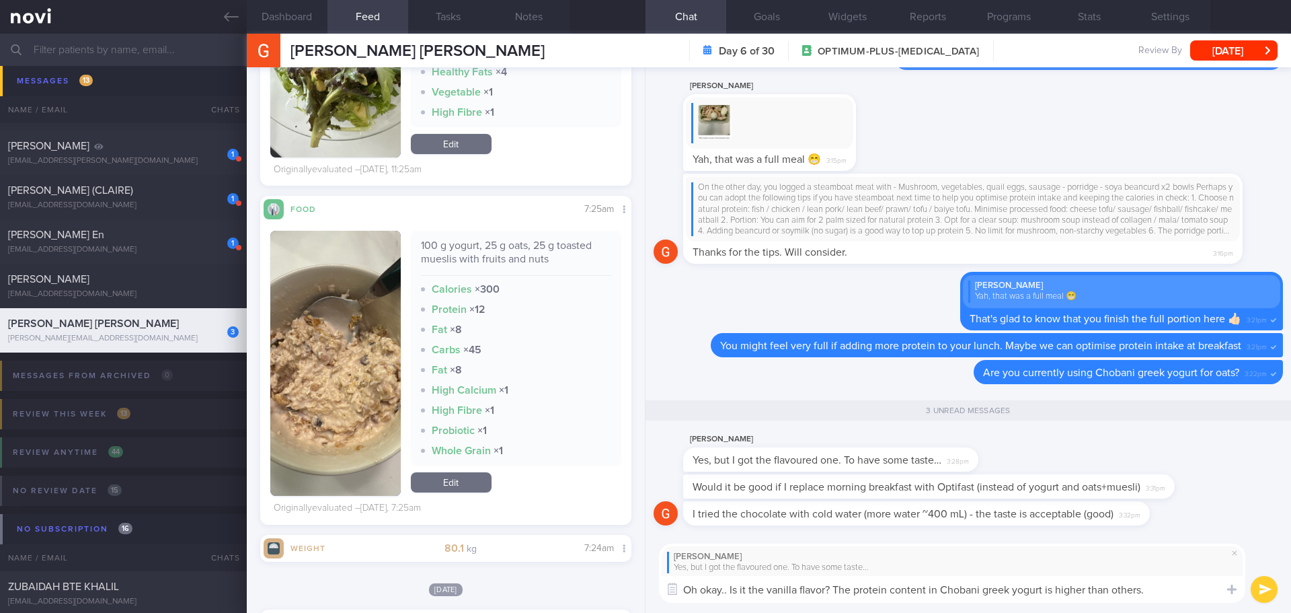
type textarea "Oh okay.. Is it the vanilla flavor? The protein content in Chobani greek yogurt…"
click at [1271, 589] on button "submit" at bounding box center [1264, 589] width 27 height 27
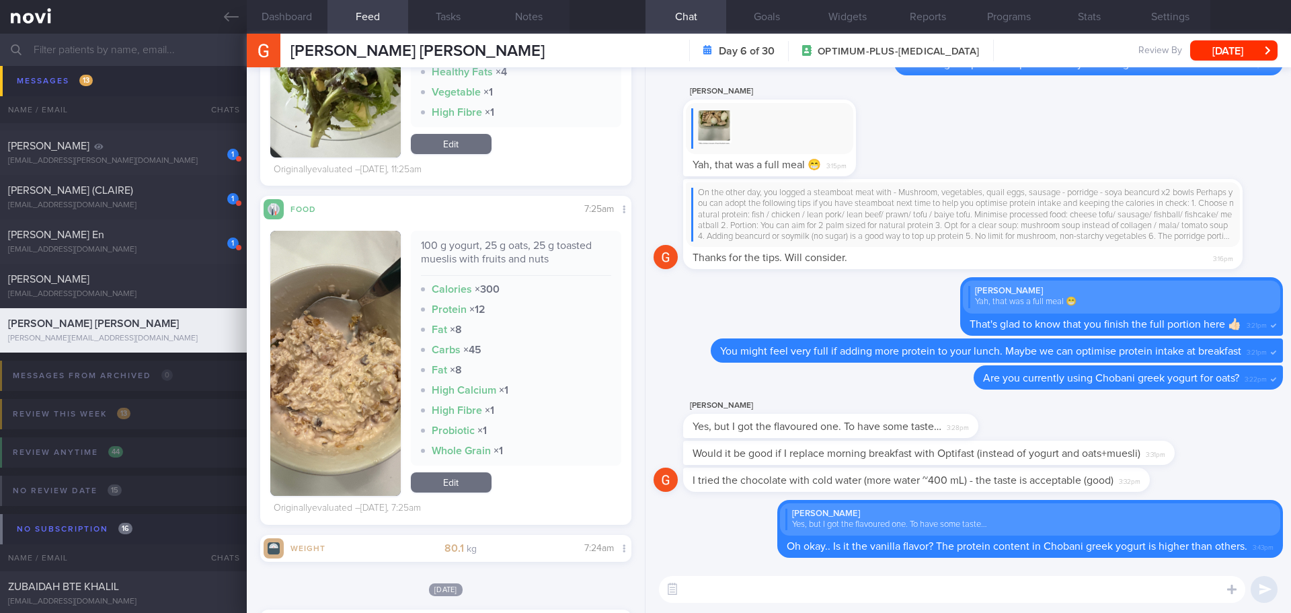
click at [1088, 587] on textarea at bounding box center [952, 589] width 587 height 27
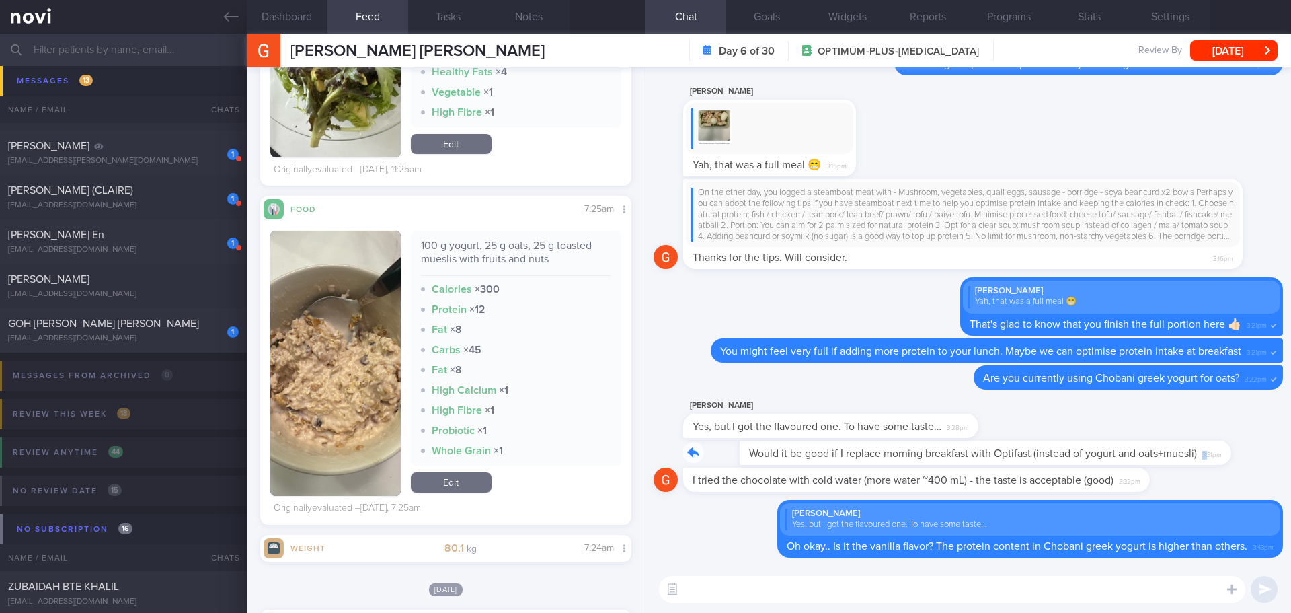
drag, startPoint x: 1154, startPoint y: 459, endPoint x: 1273, endPoint y: 455, distance: 119.8
click at [1273, 455] on div "Delete [PERSON_NAME] Yes, but I got the flavoured one. To have some taste… Oh o…" at bounding box center [969, 316] width 646 height 498
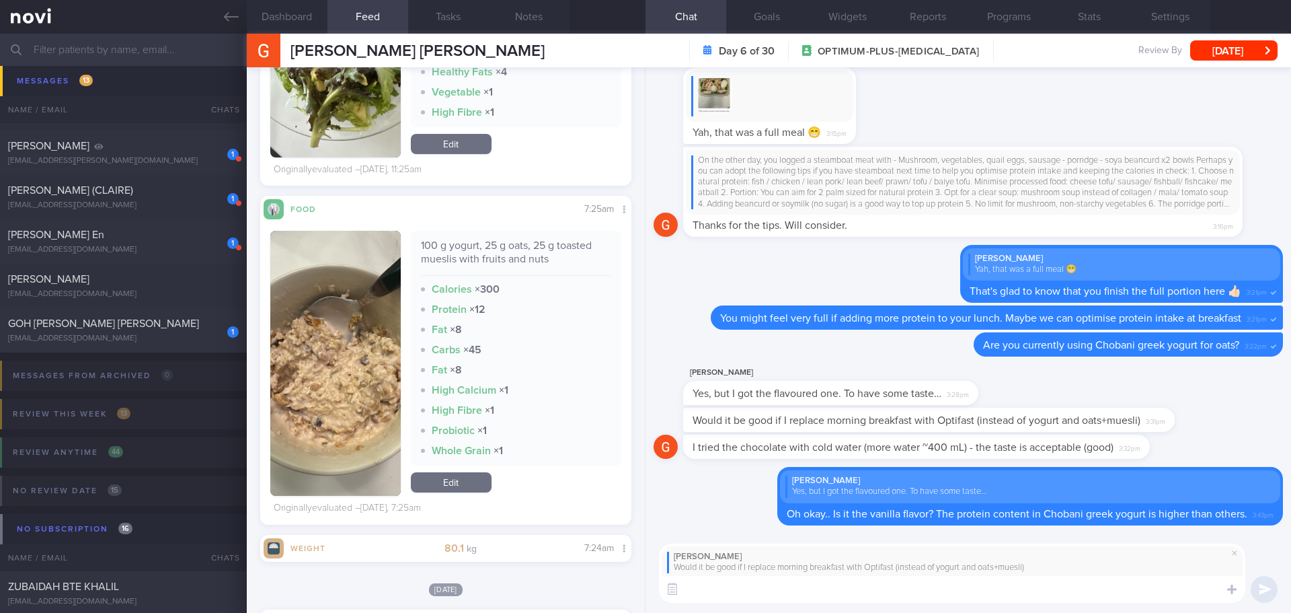
click at [967, 598] on textarea at bounding box center [952, 589] width 587 height 27
type textarea "I"
click at [1234, 554] on span at bounding box center [1235, 553] width 16 height 16
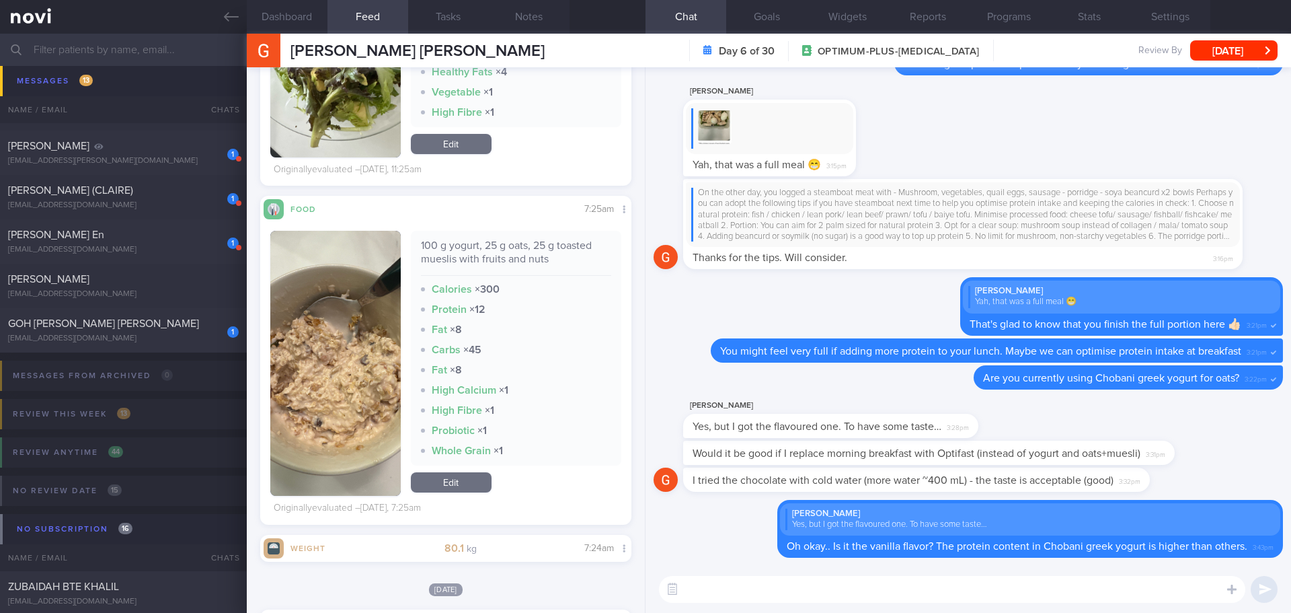
click at [1135, 592] on textarea at bounding box center [952, 589] width 587 height 27
type textarea "I"
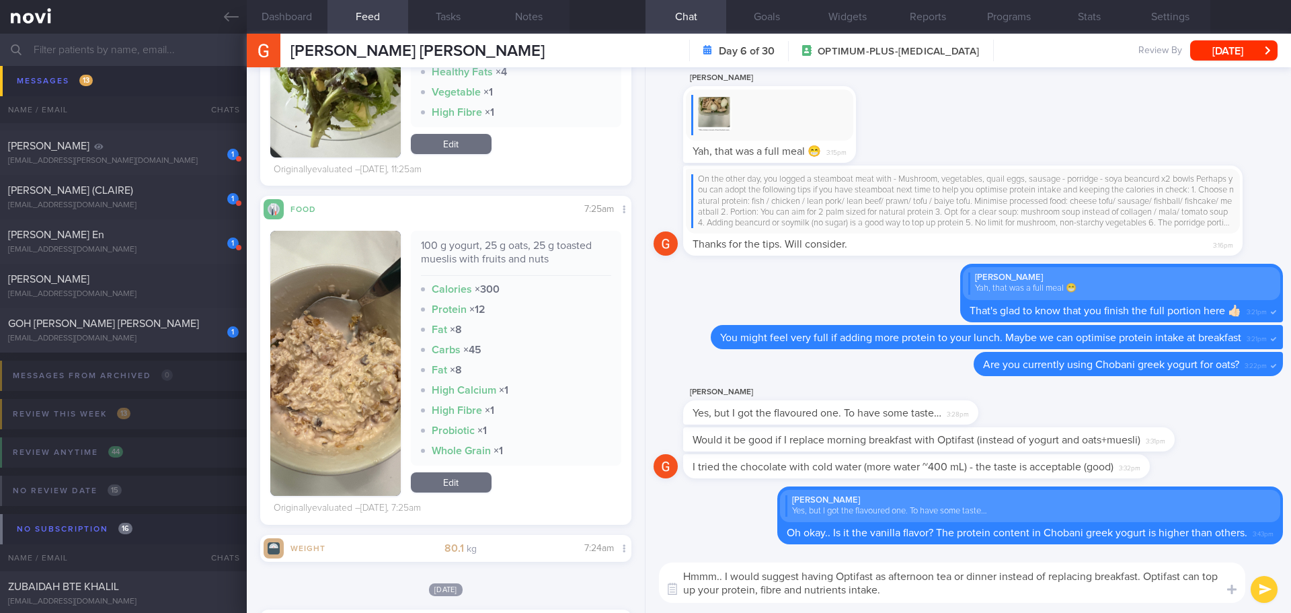
type textarea "Hmmm.. I would suggest having Optifast as afternoon tea or dinner instead of re…"
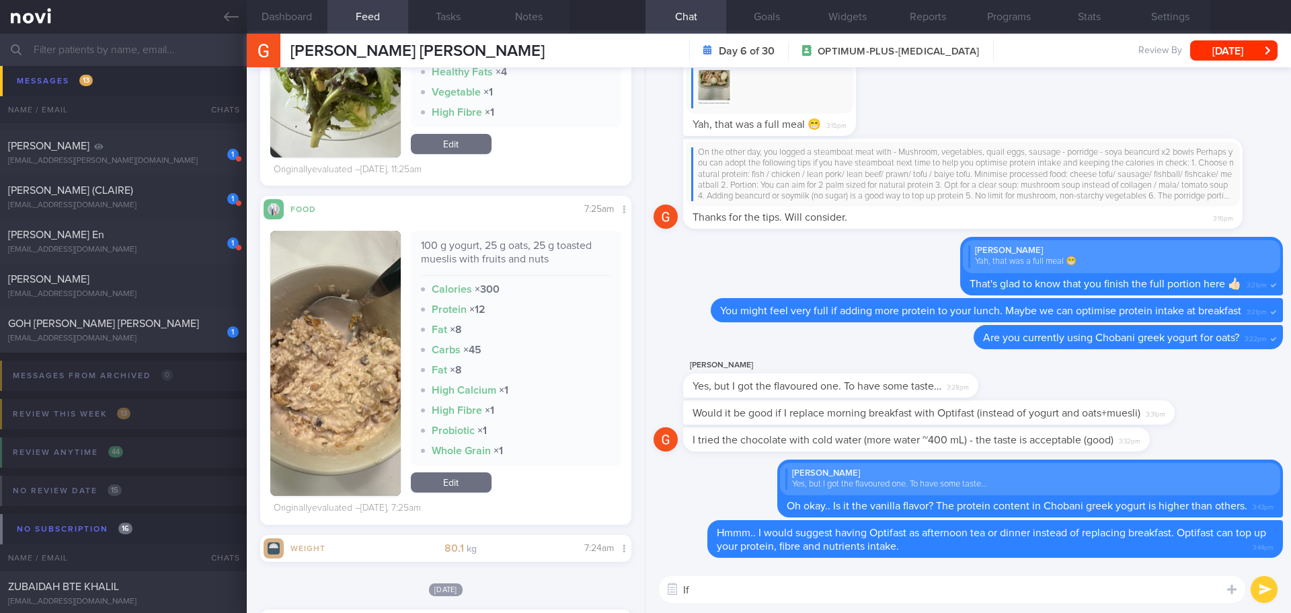
type textarea "I"
type textarea "Are you currently on [MEDICAL_DATA]?"
drag, startPoint x: 878, startPoint y: 593, endPoint x: 665, endPoint y: 593, distance: 213.2
click at [665, 593] on div "Food repository Chat Templates Admin [MEDICAL_DATA] Weight Nutrition Physical A…" at bounding box center [969, 589] width 646 height 47
click at [685, 590] on button "button" at bounding box center [673, 589] width 24 height 24
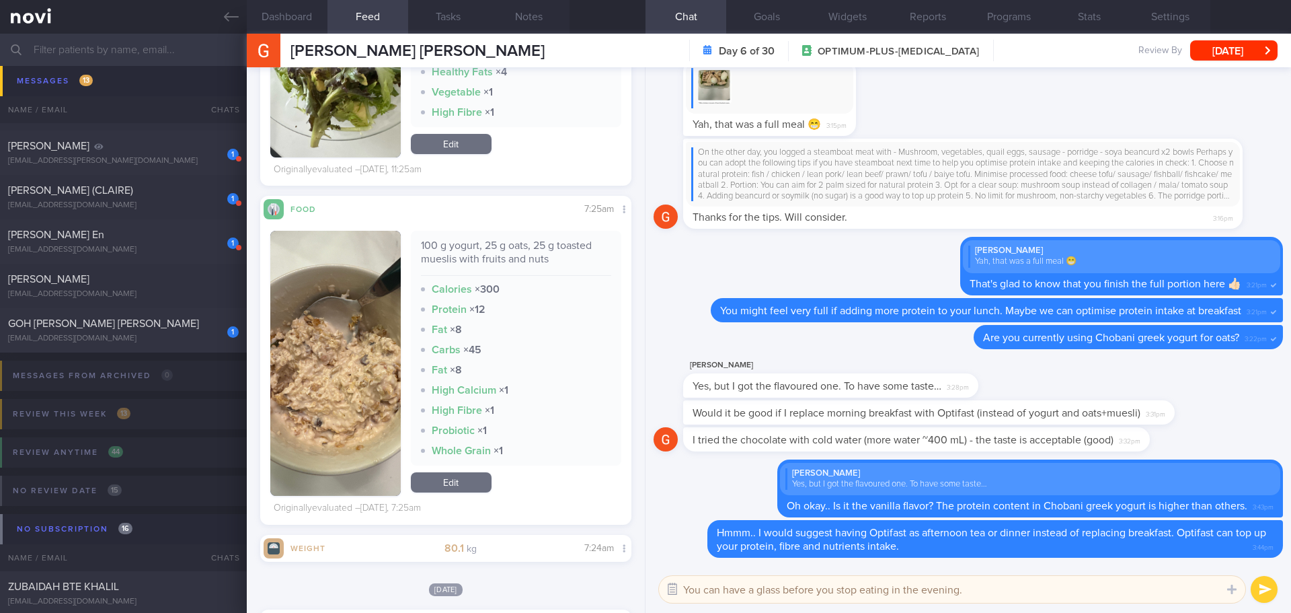
click at [678, 587] on button "button" at bounding box center [673, 589] width 24 height 24
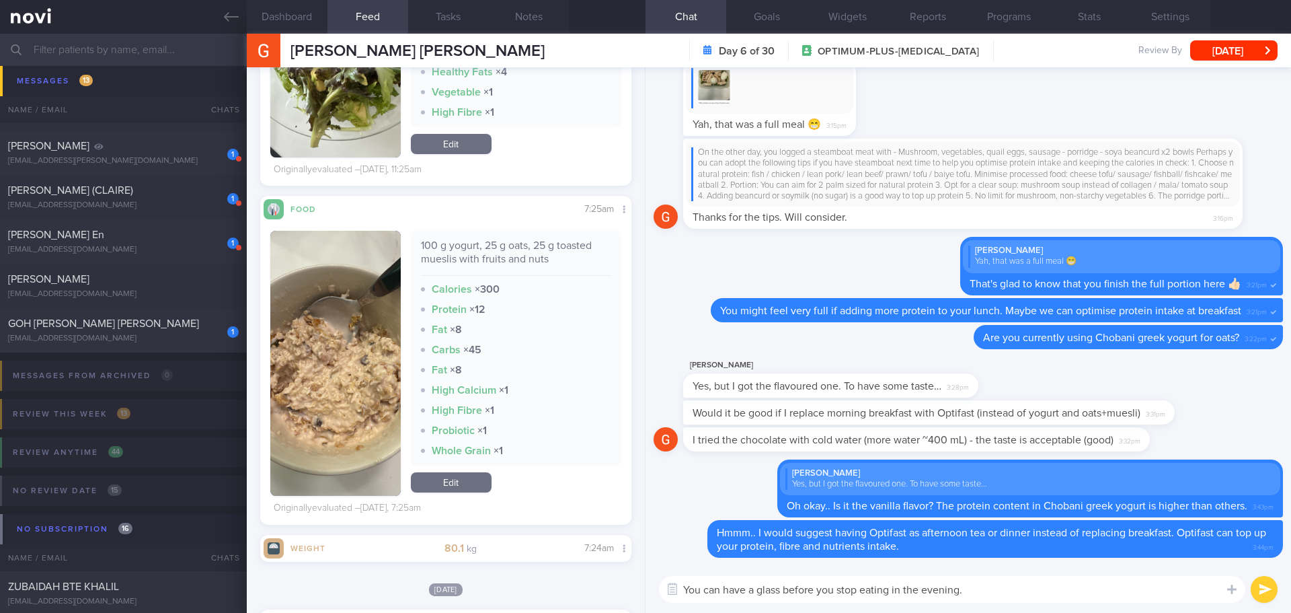
click at [687, 585] on textarea "You can have a glass before you stop eating in the evening." at bounding box center [952, 589] width 587 height 27
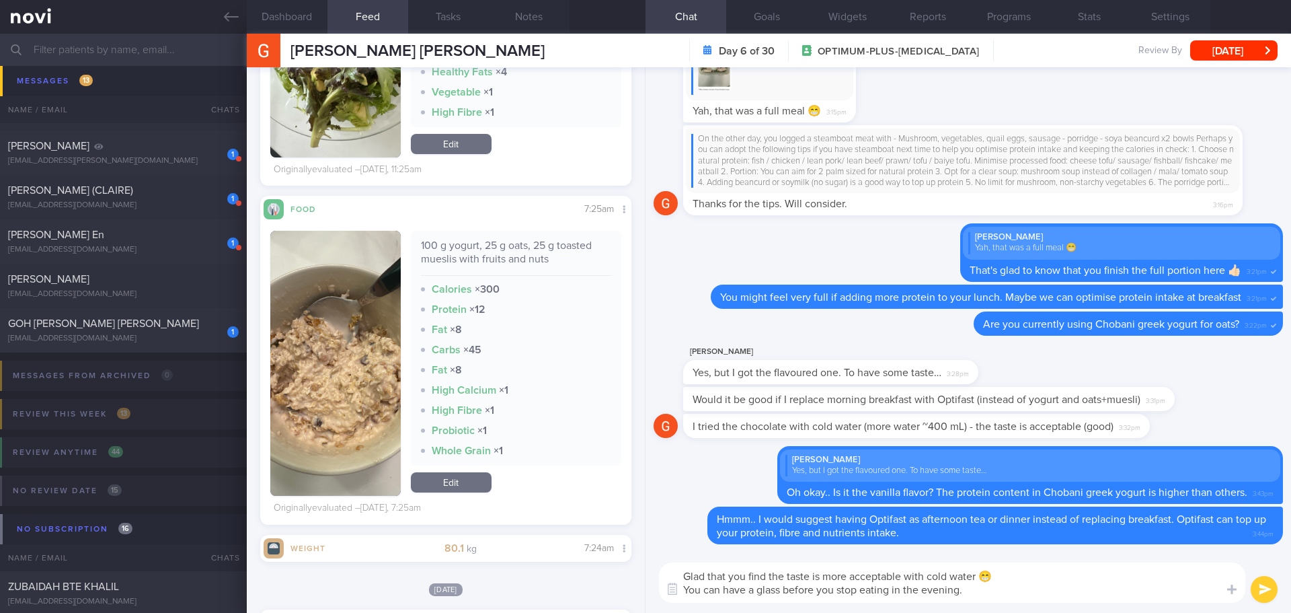
click at [1061, 595] on textarea "Glad that you find the taste is more acceptable with cold water 😁 You can have …" at bounding box center [952, 582] width 587 height 40
click at [1077, 594] on textarea "Glad that you find the taste is more acceptable with cold water 😁 You can have …" at bounding box center [952, 582] width 587 height 40
click at [1087, 589] on textarea "Glad that you find the taste is more acceptable with cold water 😁 You can have …" at bounding box center [952, 582] width 587 height 40
click at [1100, 587] on textarea "Glad that you find the taste is more acceptable with cold water 😁 You can have …" at bounding box center [952, 582] width 587 height 40
click at [1116, 587] on textarea "Glad that you find the taste is more acceptable with cold water 😁 You can have …" at bounding box center [952, 582] width 587 height 40
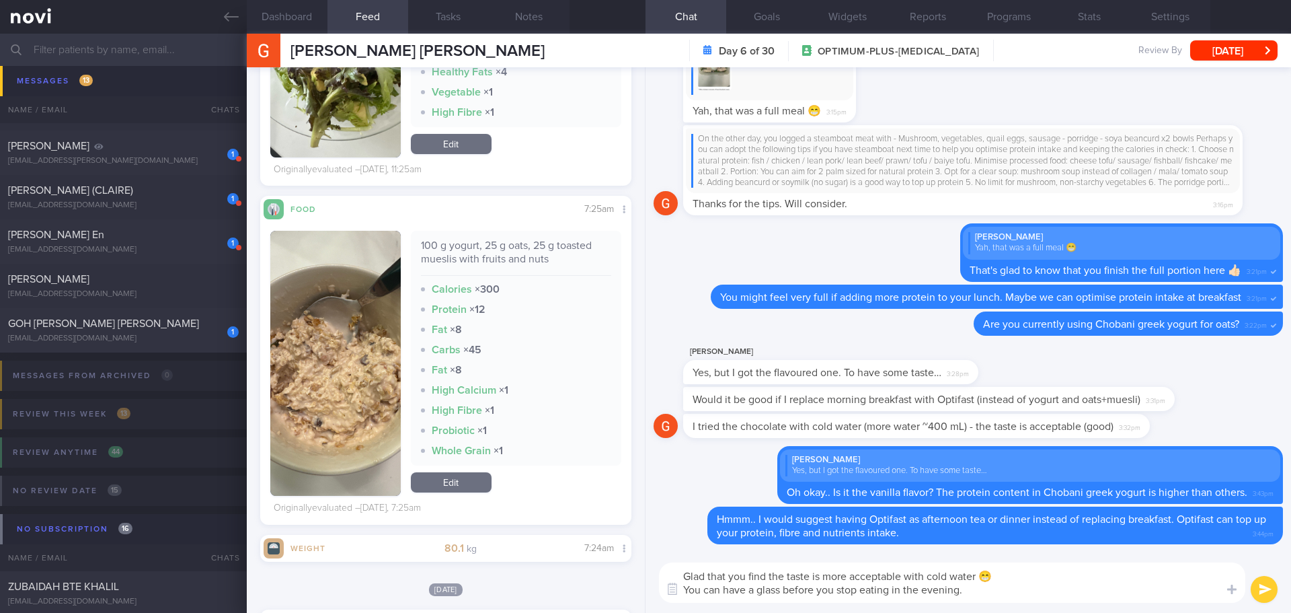
type textarea "Glad that you find the taste is more acceptable with cold water 😁 You can have …"
click at [1273, 590] on button "submit" at bounding box center [1264, 589] width 27 height 27
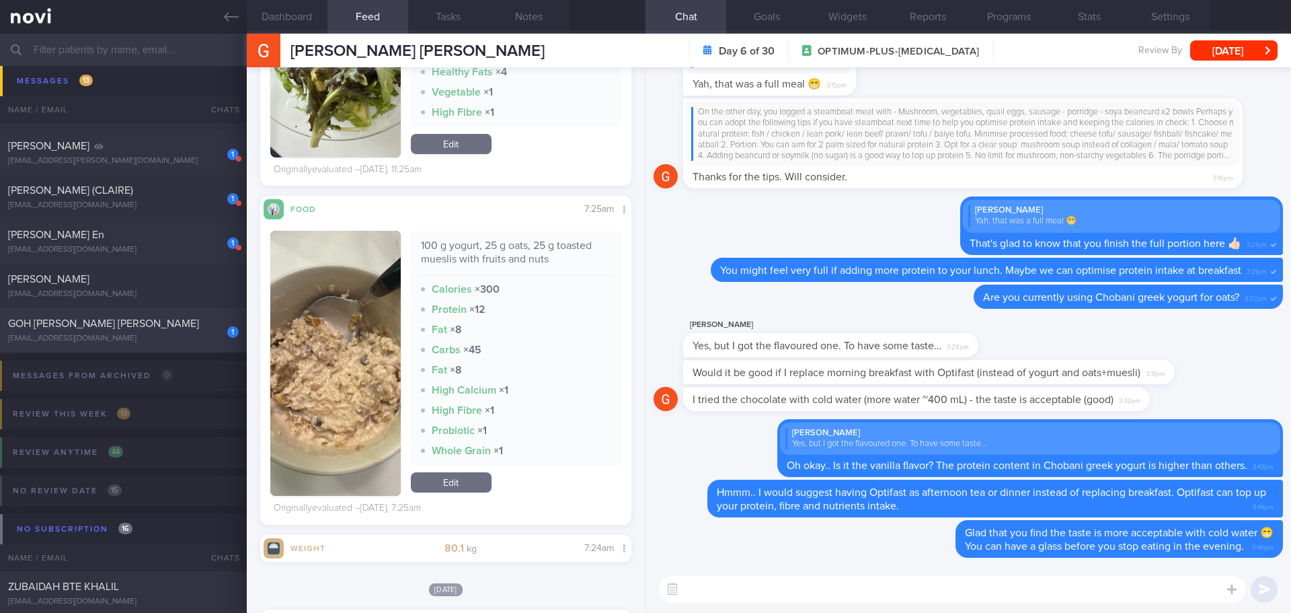
click at [131, 336] on div "[EMAIL_ADDRESS][DOMAIN_NAME]" at bounding box center [123, 339] width 231 height 10
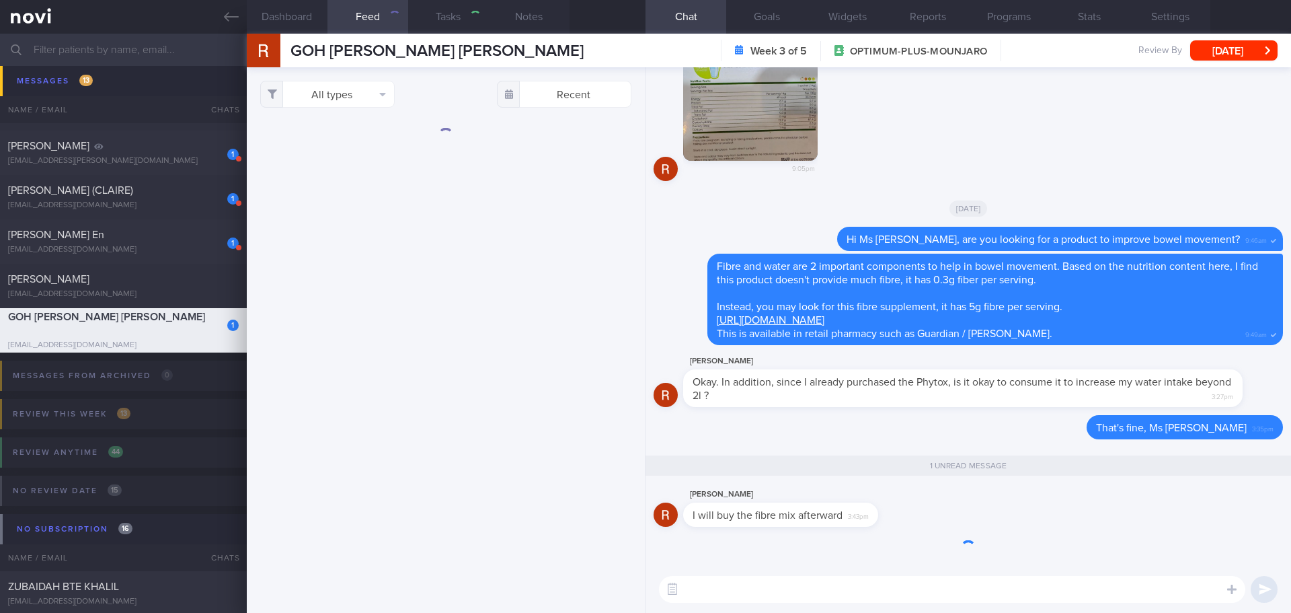
select select "7"
checkbox input "true"
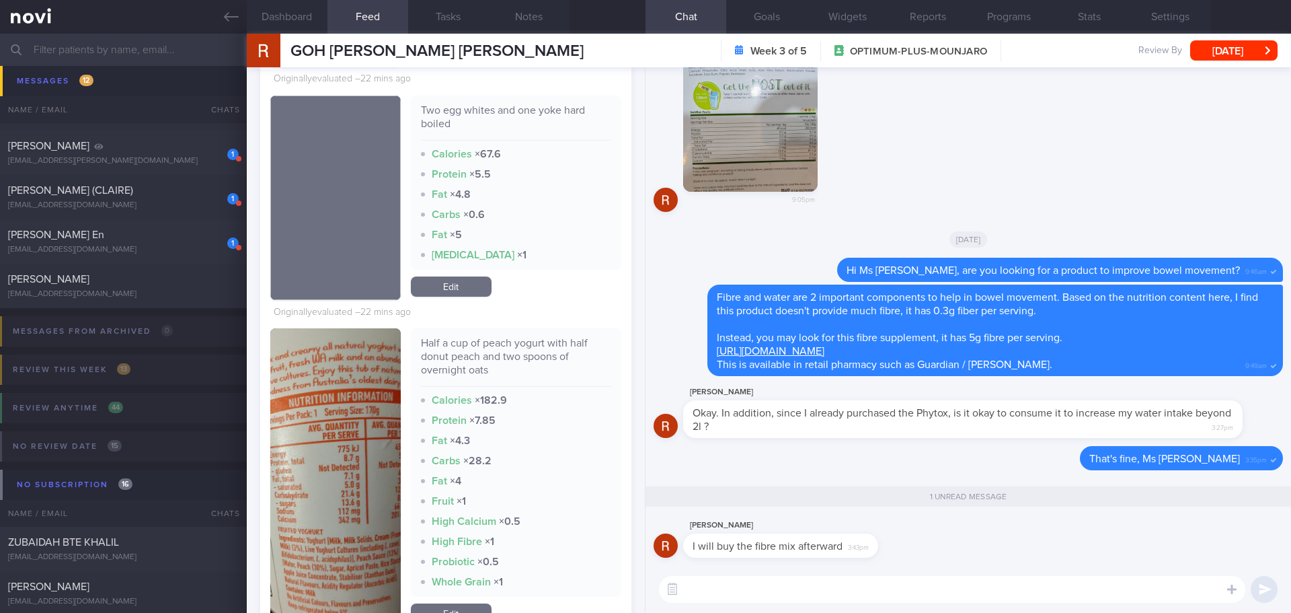
scroll to position [874, 0]
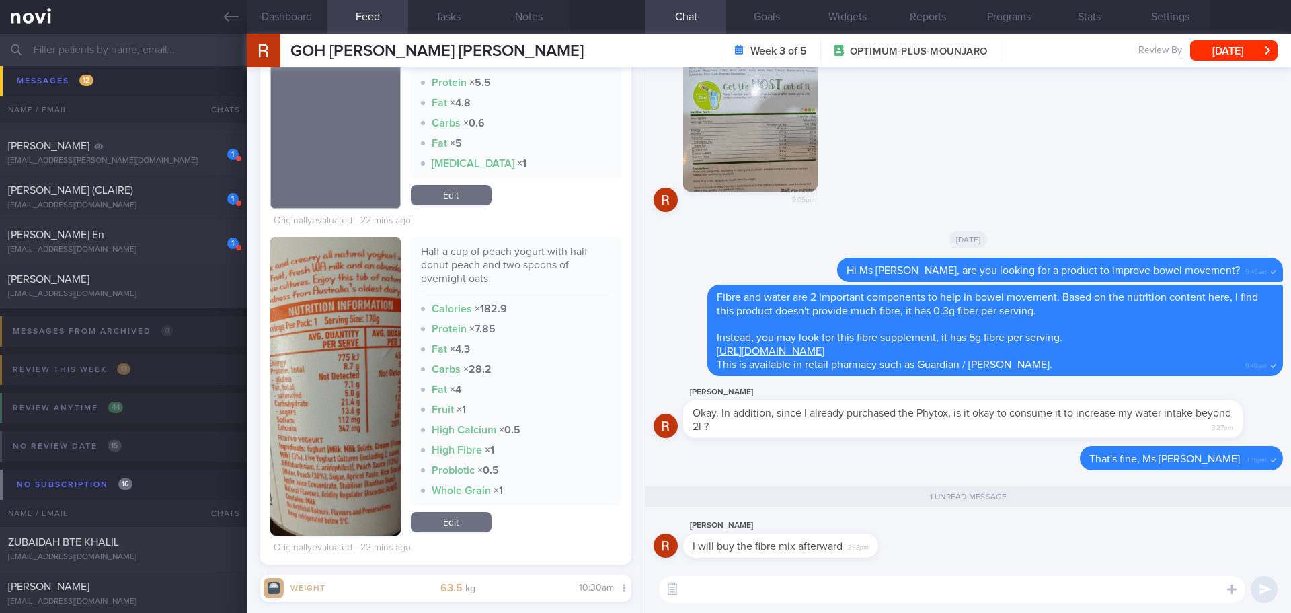
click at [377, 356] on button "button" at bounding box center [335, 386] width 130 height 299
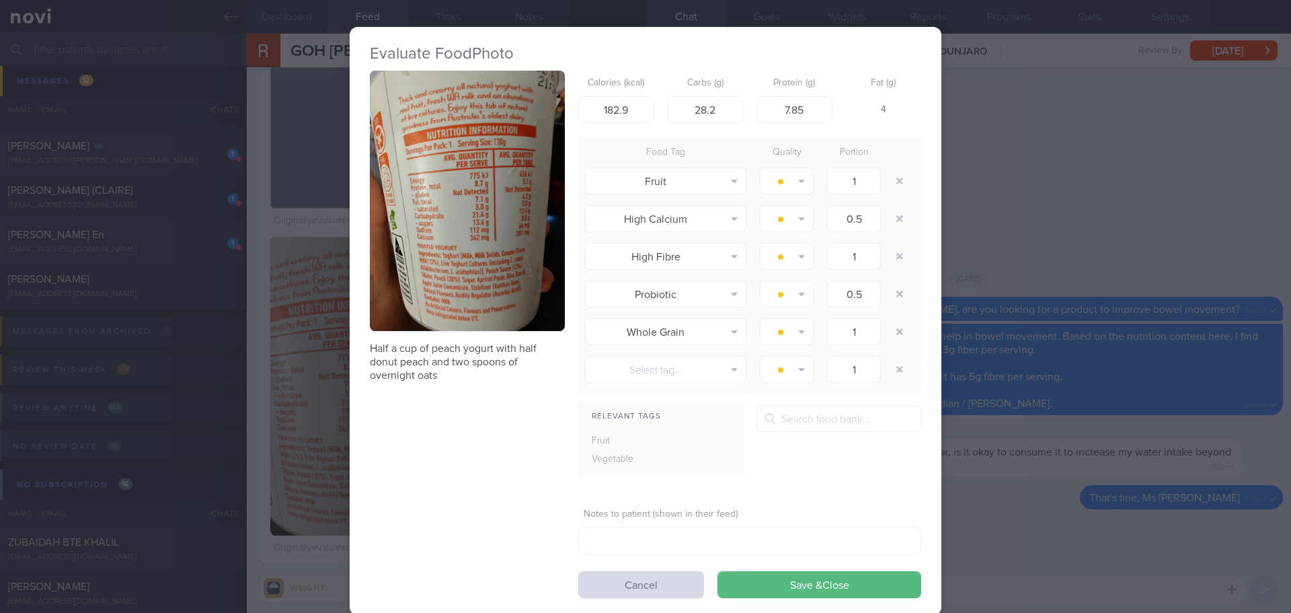
click at [483, 252] on button "button" at bounding box center [467, 201] width 195 height 260
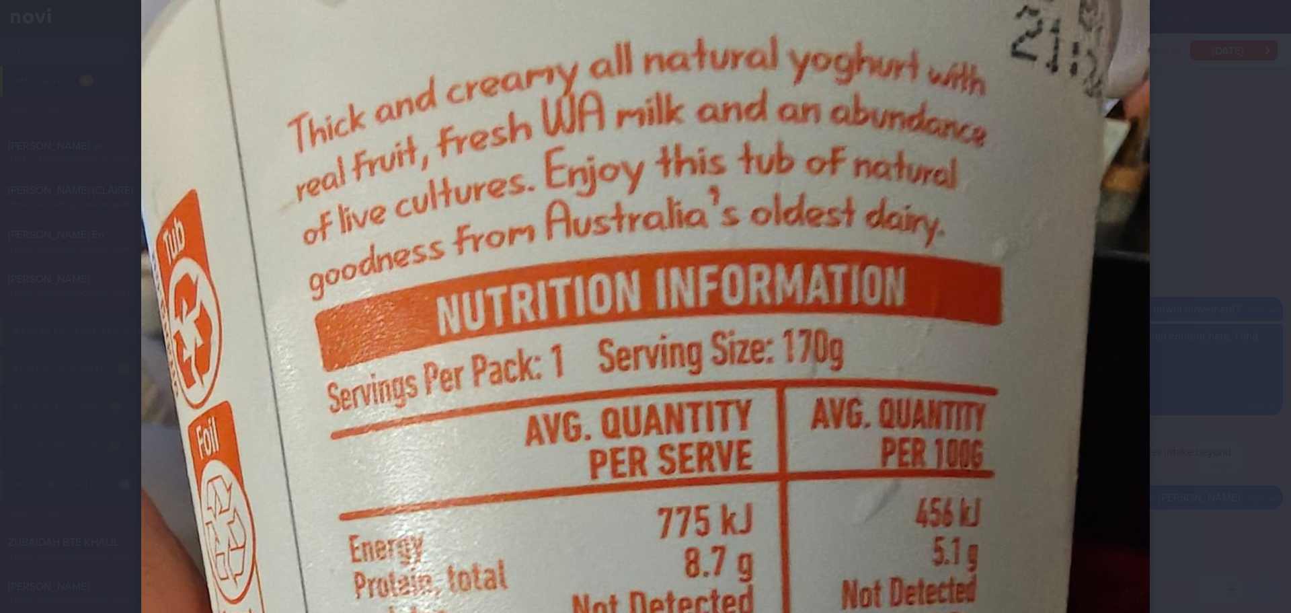
scroll to position [67, 0]
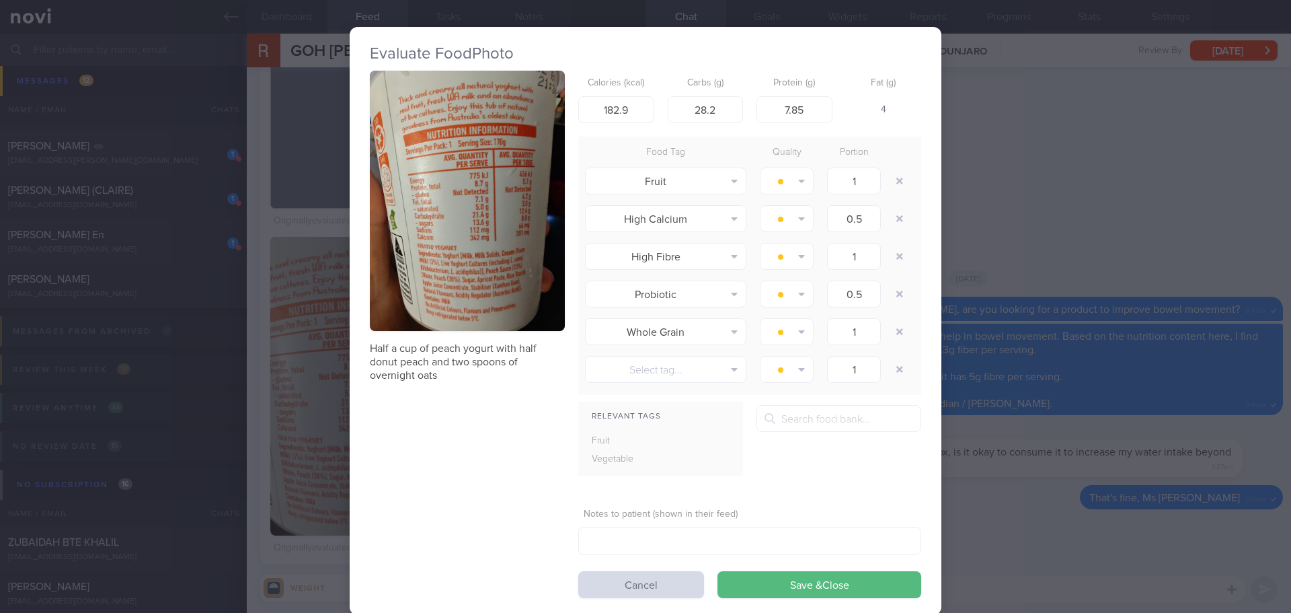
click at [1108, 105] on div "Evaluate Food Photo Half a cup of peach yogurt with half donut peach and two sp…" at bounding box center [645, 306] width 1291 height 613
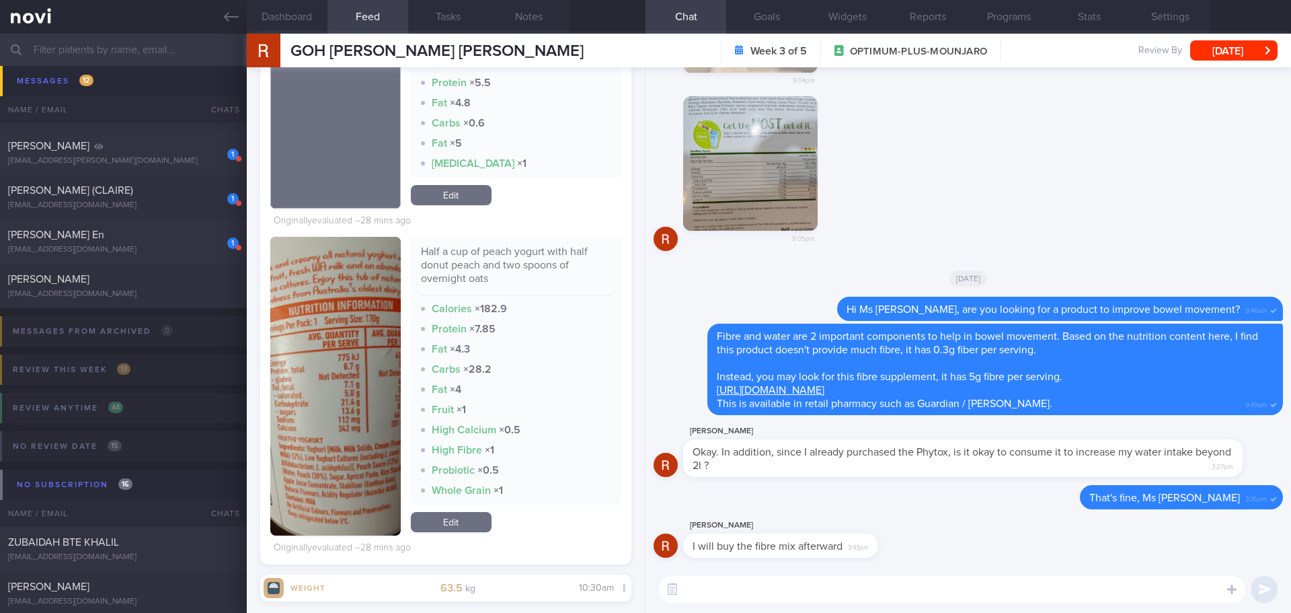
click at [812, 585] on textarea at bounding box center [952, 589] width 587 height 27
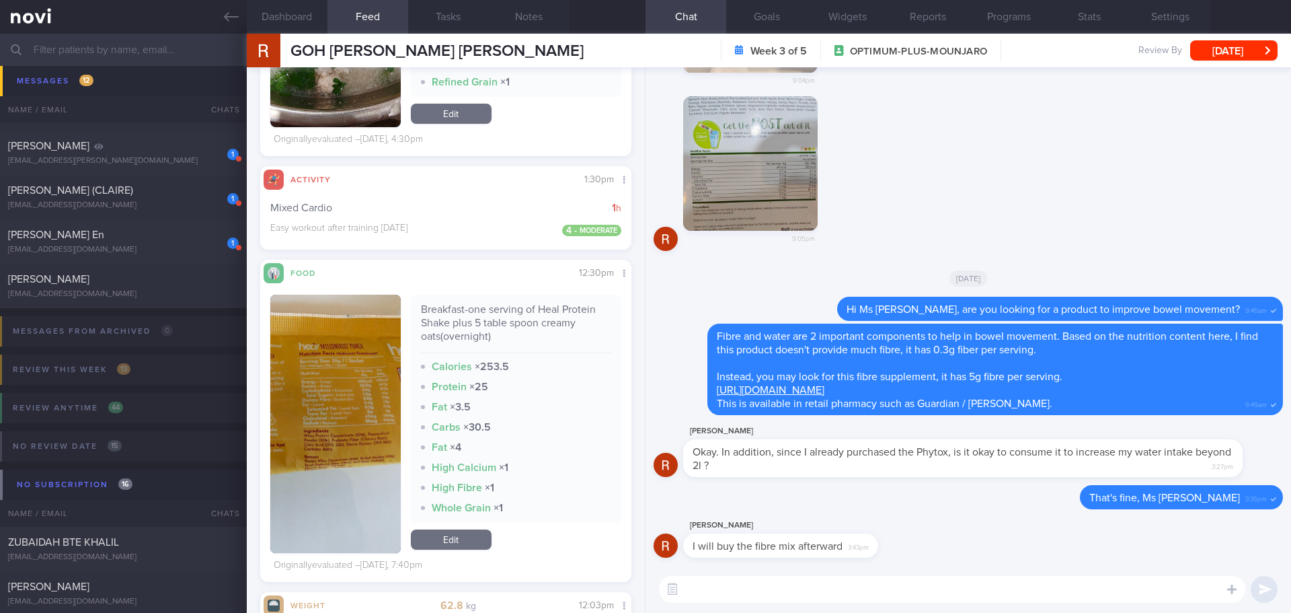
scroll to position [2960, 0]
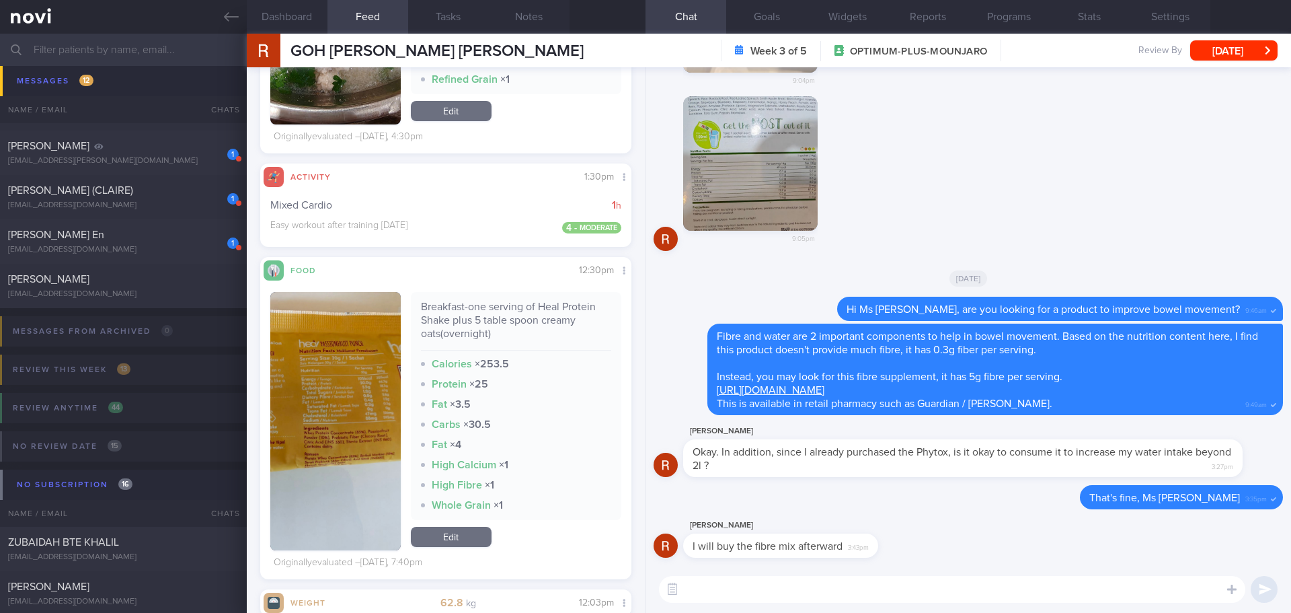
click at [750, 584] on textarea at bounding box center [952, 589] width 587 height 27
type textarea "T"
click at [821, 591] on textarea "Sure 👍🏻" at bounding box center [952, 589] width 587 height 27
type textarea "Sure 👍🏻"
click at [1256, 588] on button "submit" at bounding box center [1264, 589] width 27 height 27
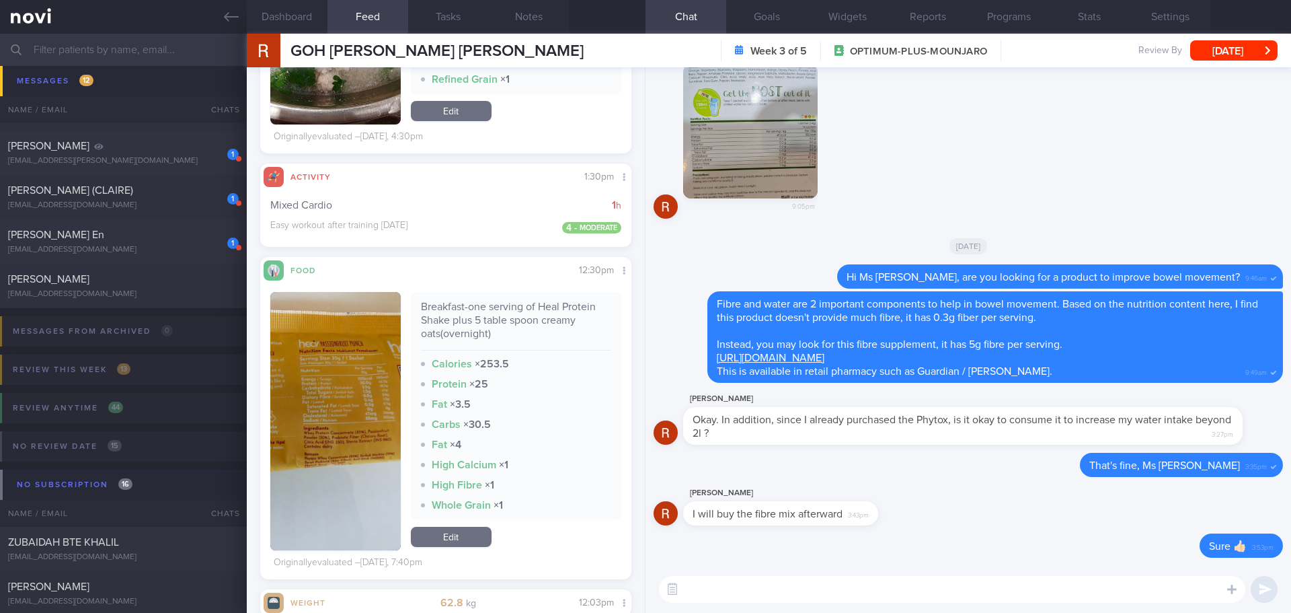
click at [916, 583] on textarea at bounding box center [952, 589] width 587 height 27
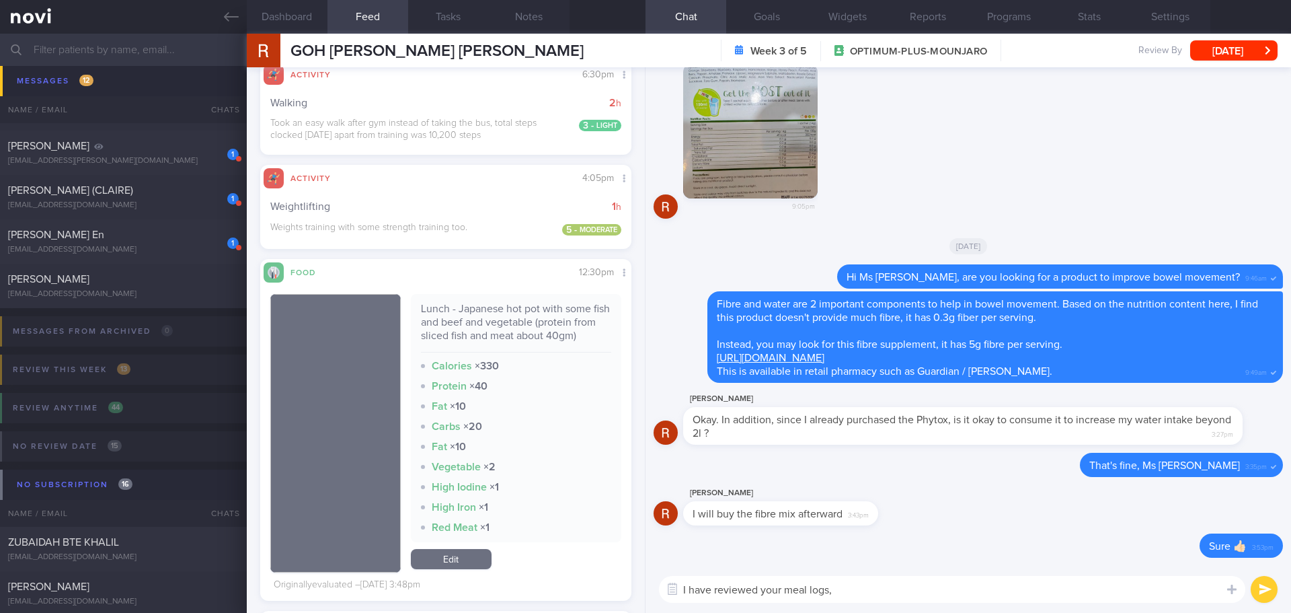
scroll to position [4026, 0]
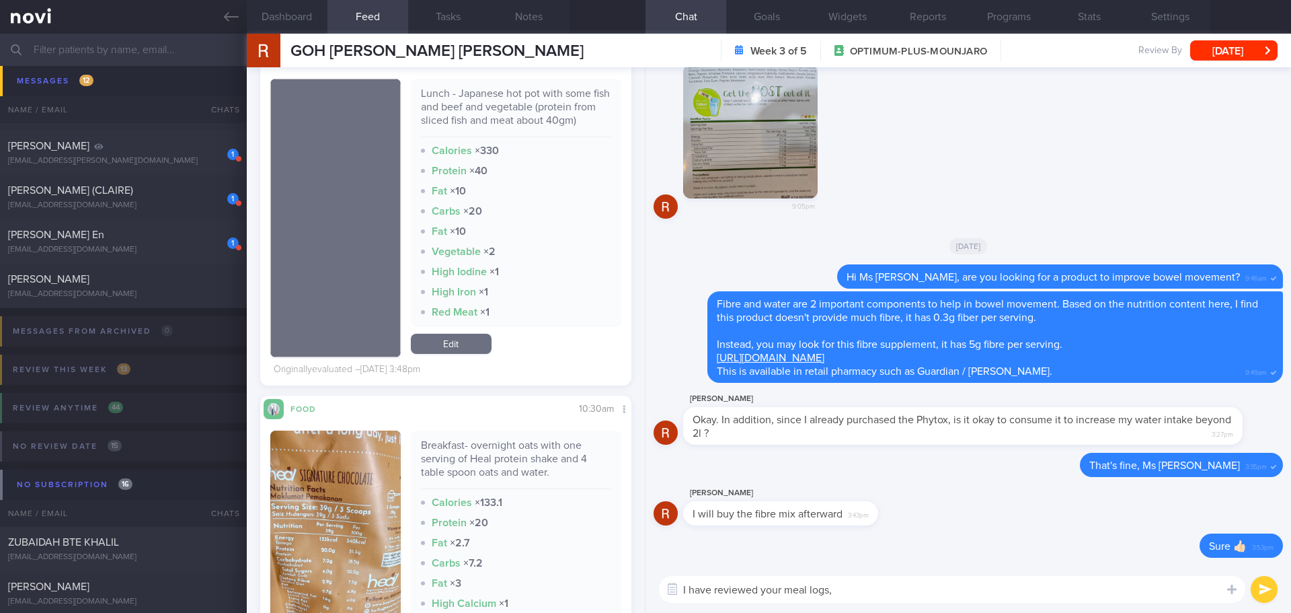
click at [852, 589] on textarea "I have reviewed your meal logs," at bounding box center [952, 589] width 587 height 27
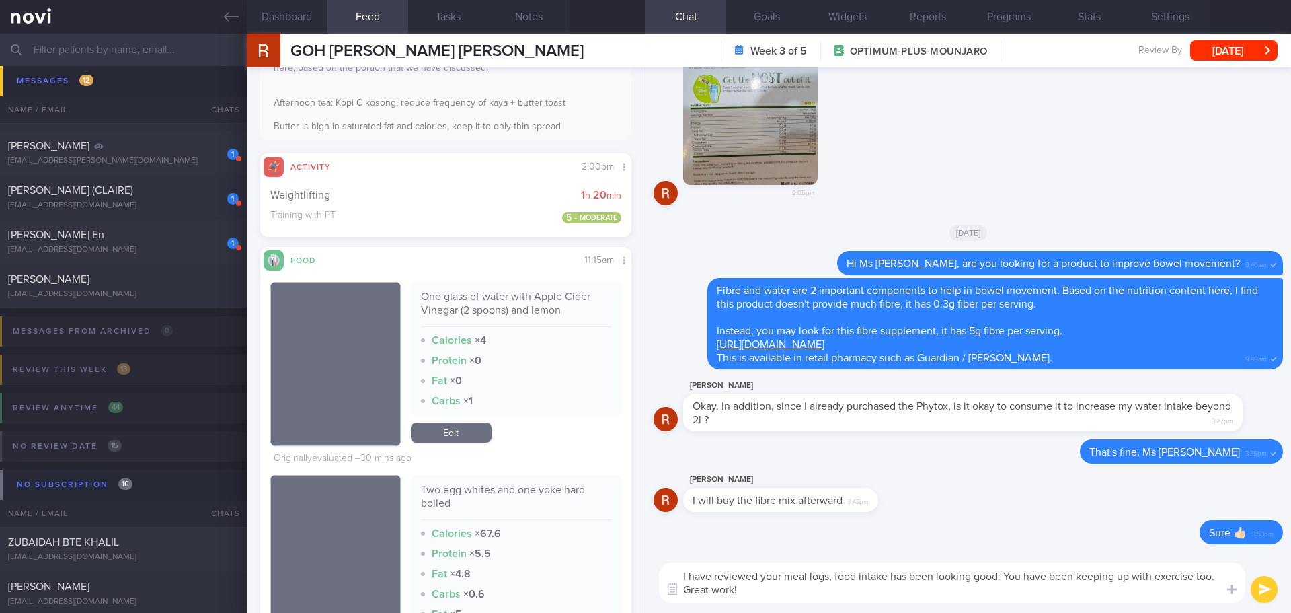
scroll to position [538, 0]
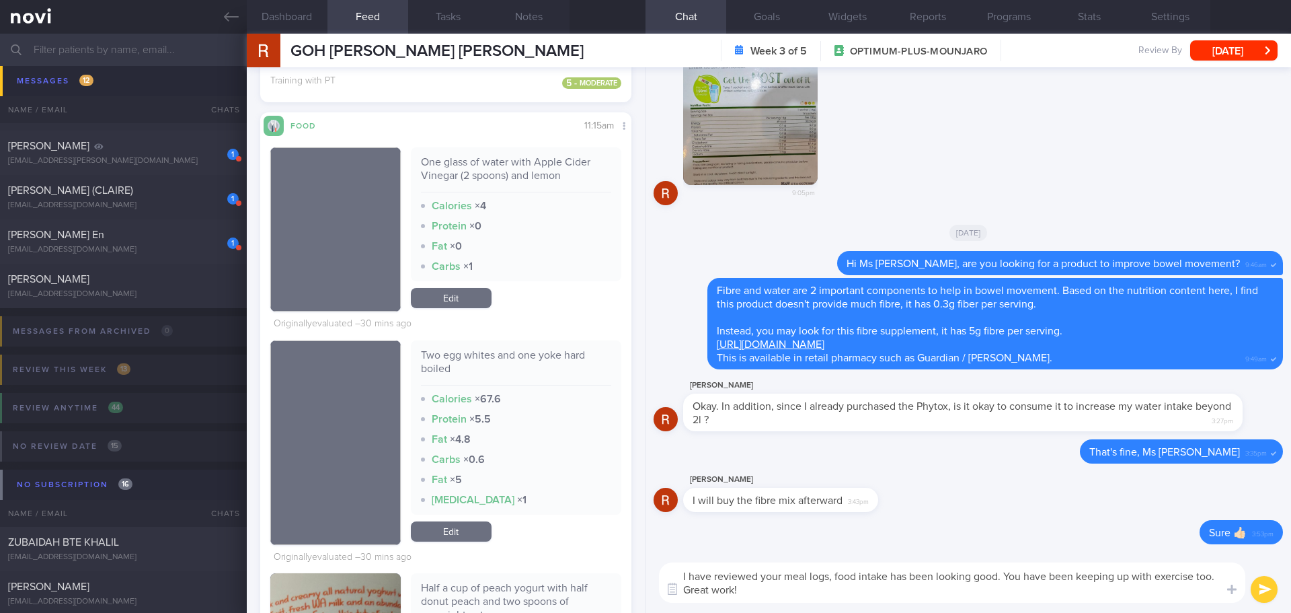
type textarea "I have reviewed your meal logs, food intake has been looking good. You have bee…"
drag, startPoint x: 1260, startPoint y: 590, endPoint x: 1185, endPoint y: 589, distance: 74.7
click at [1260, 590] on button "submit" at bounding box center [1264, 589] width 27 height 27
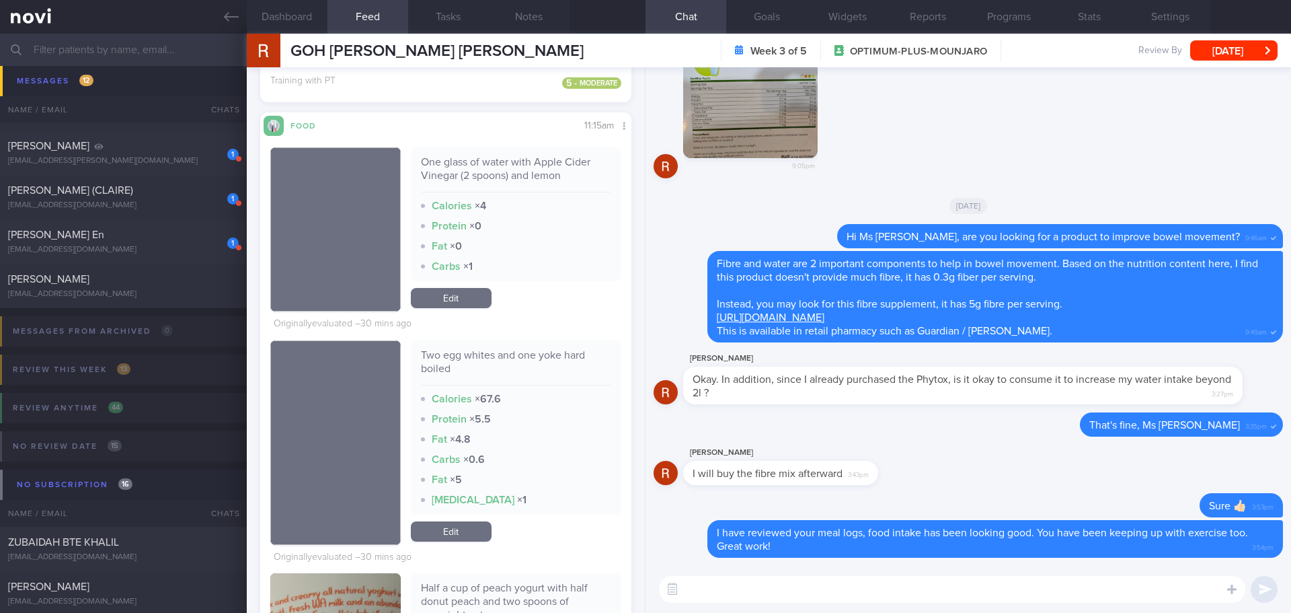
click at [813, 586] on textarea at bounding box center [952, 589] width 587 height 27
type textarea "a"
type textarea "It's fine to include apple cider vinegar, it's very low in calories, less likel…"
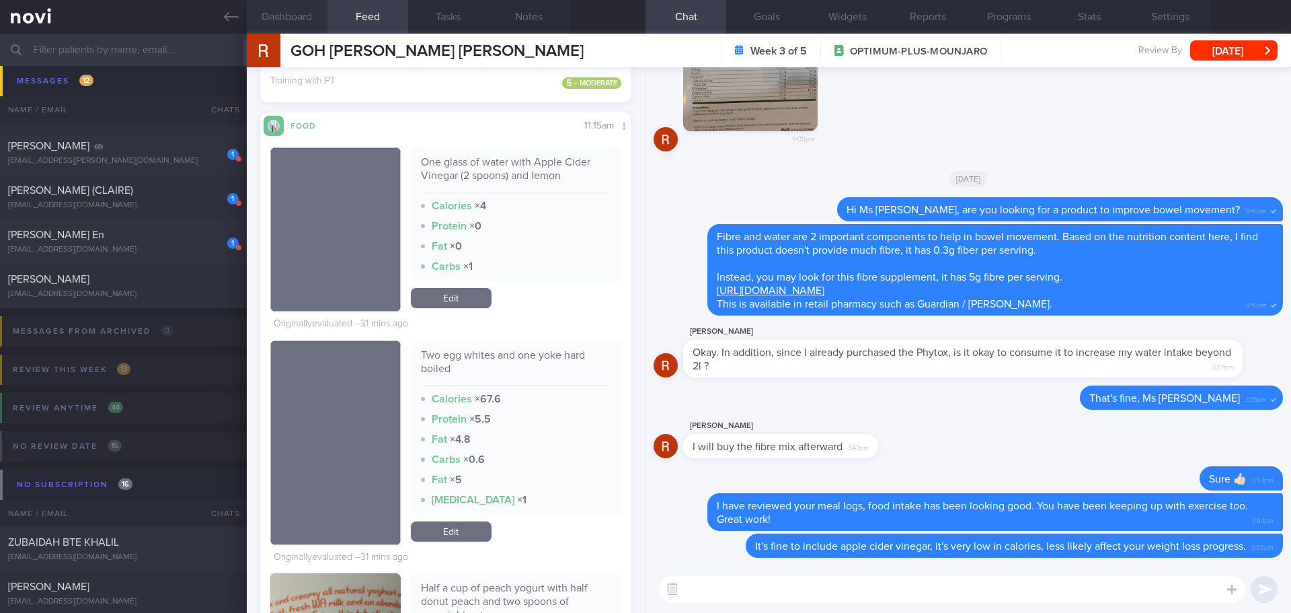
click at [290, 26] on button "Dashboard" at bounding box center [287, 17] width 81 height 34
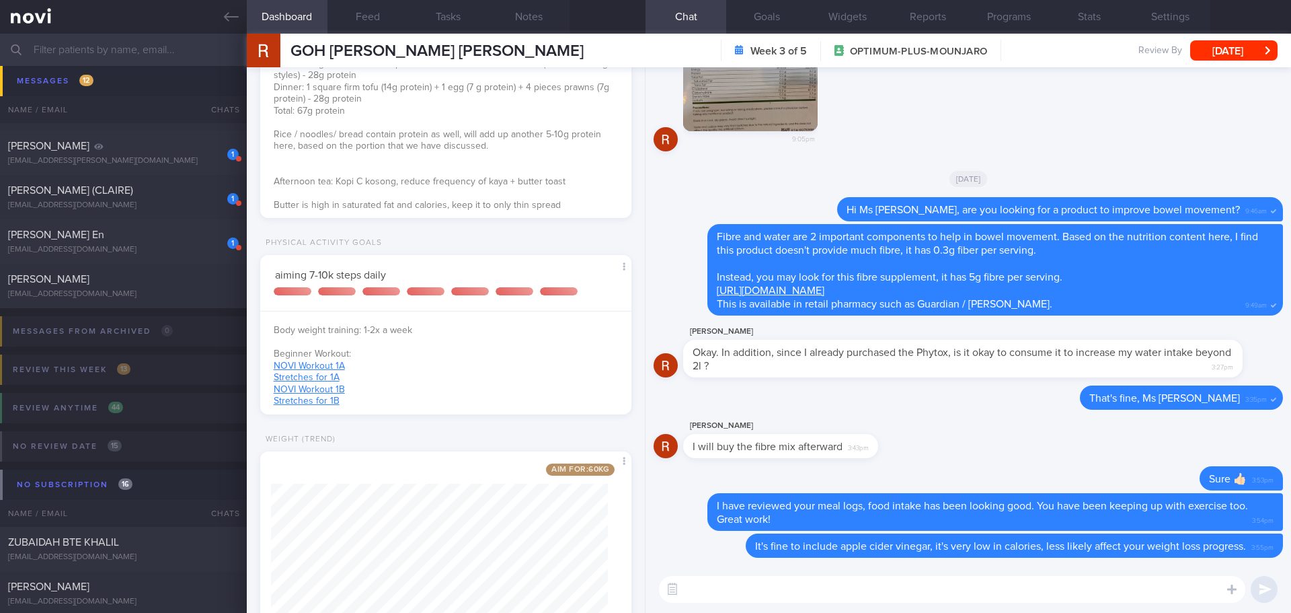
scroll to position [336, 0]
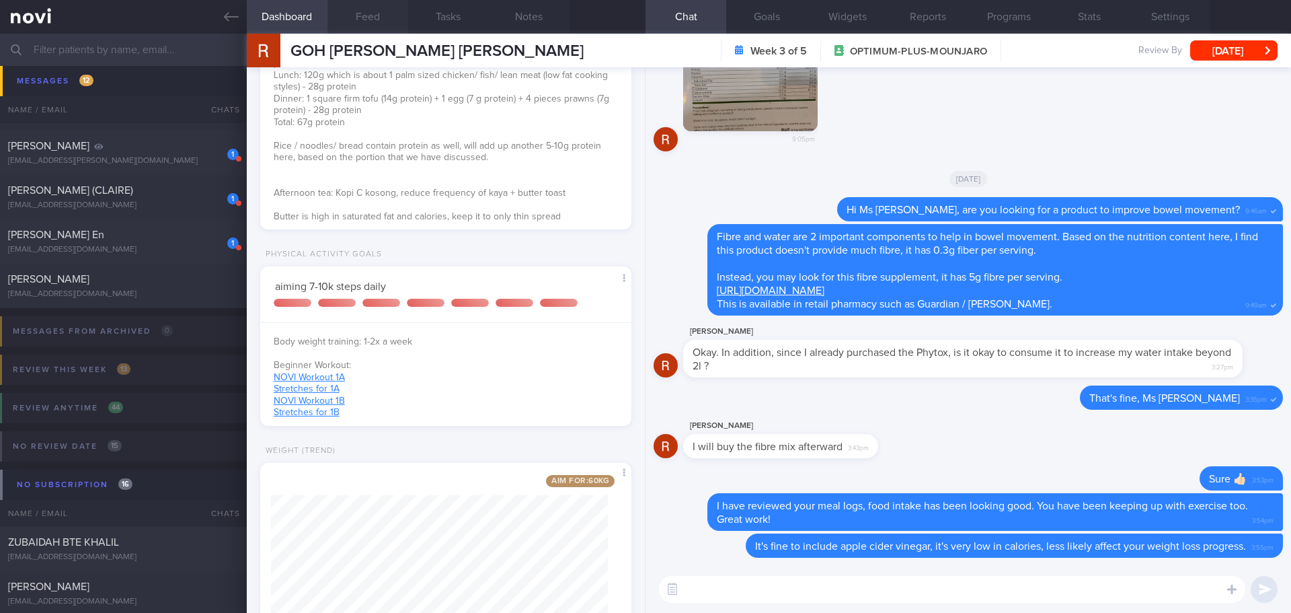
click at [357, 10] on button "Feed" at bounding box center [368, 17] width 81 height 34
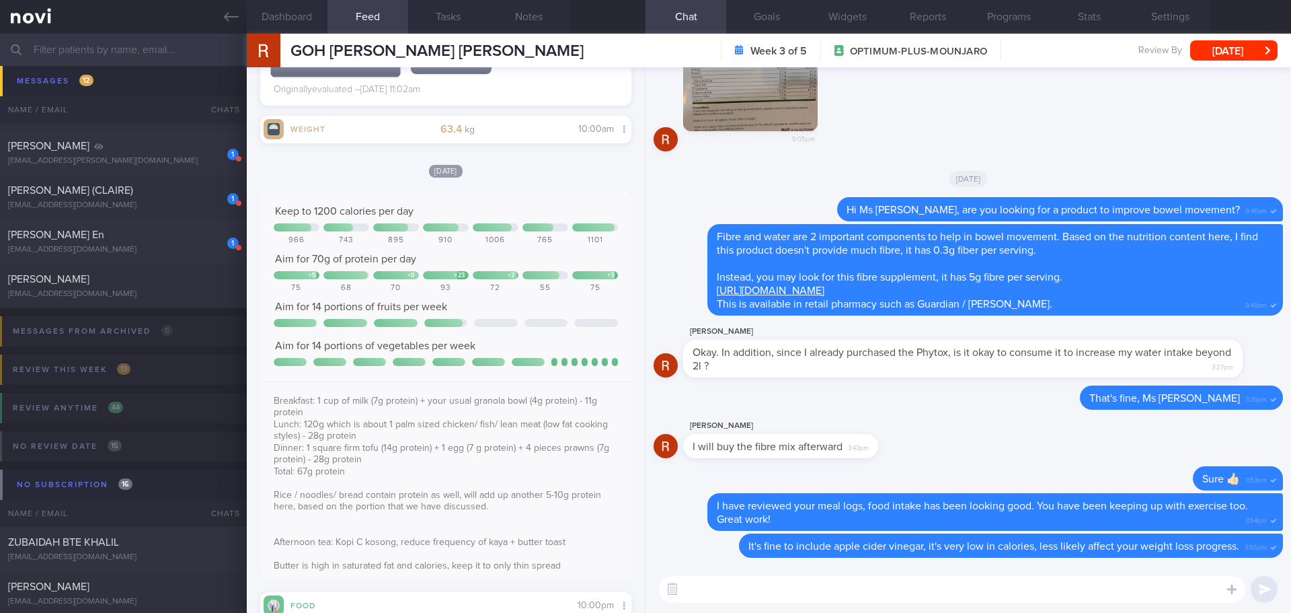
scroll to position [6659, 0]
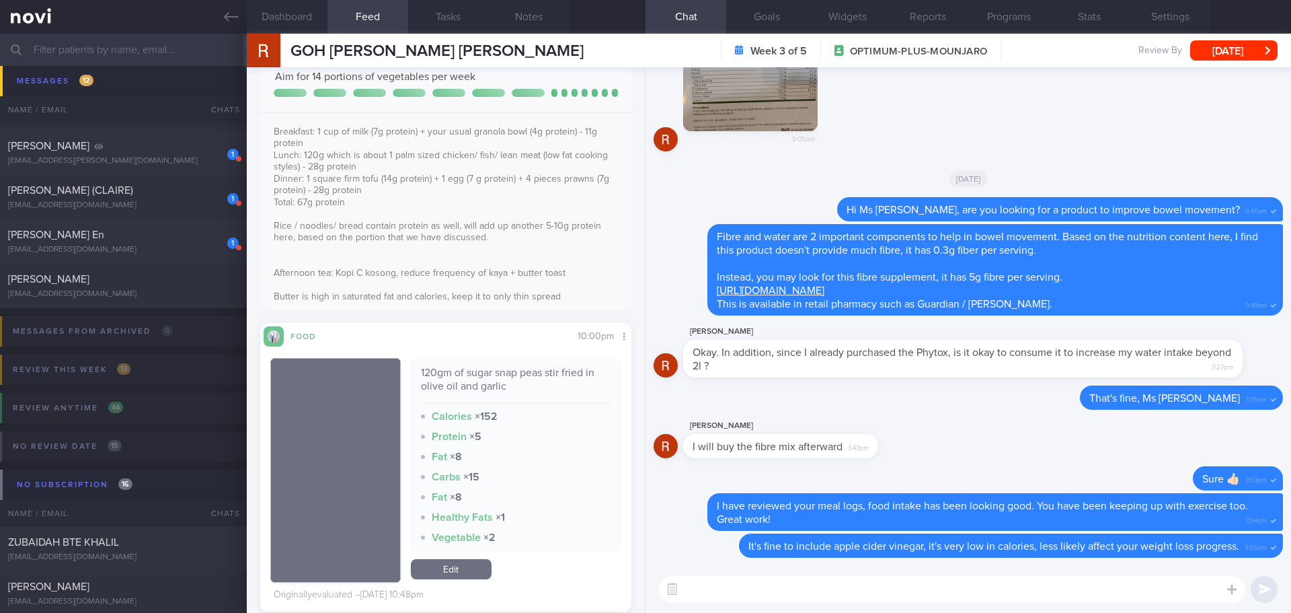
click at [716, 583] on textarea at bounding box center [952, 589] width 587 height 27
drag, startPoint x: 876, startPoint y: 591, endPoint x: 856, endPoint y: 589, distance: 20.3
click at [856, 589] on textarea "With the regular exercise and eating well, do you find yourself is getting stro…" at bounding box center [952, 589] width 587 height 27
click at [1010, 589] on textarea "With the regular exercise and eating healthier, do you find yourself is getting…" at bounding box center [952, 589] width 587 height 27
click at [1122, 597] on textarea "With the regular exercise and eating healthier, do you find yourself getting st…" at bounding box center [952, 589] width 587 height 27
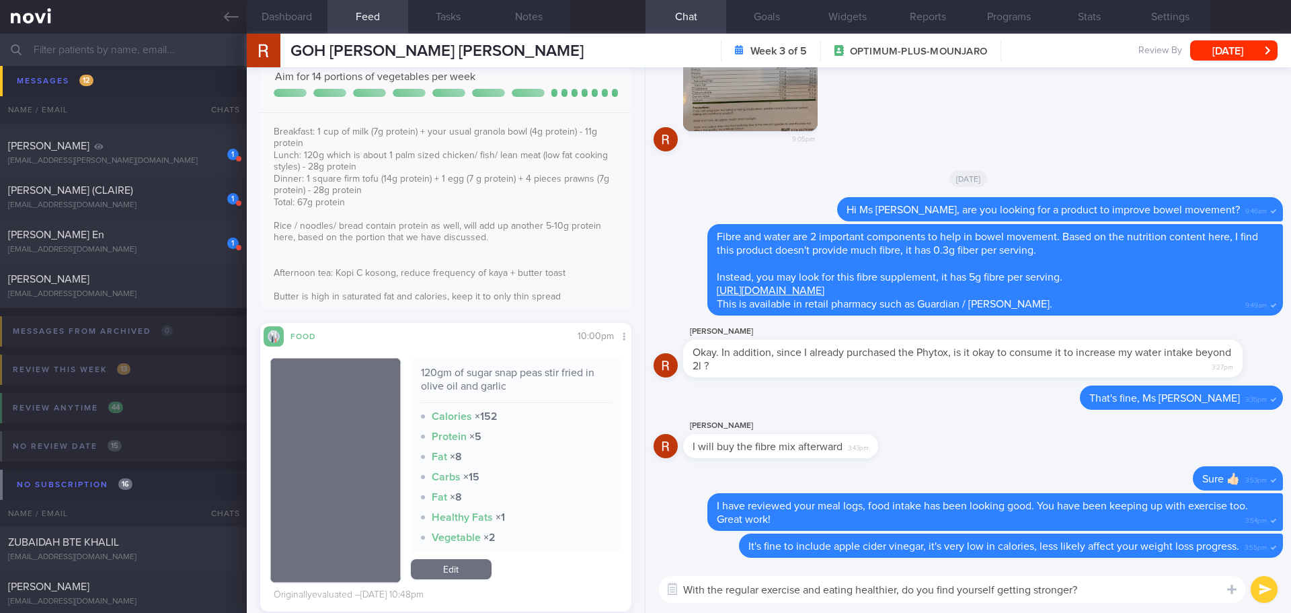
type textarea "With the regular exercise and eating healthier, do you find yourself getting st…"
click at [1256, 582] on button "submit" at bounding box center [1264, 589] width 27 height 27
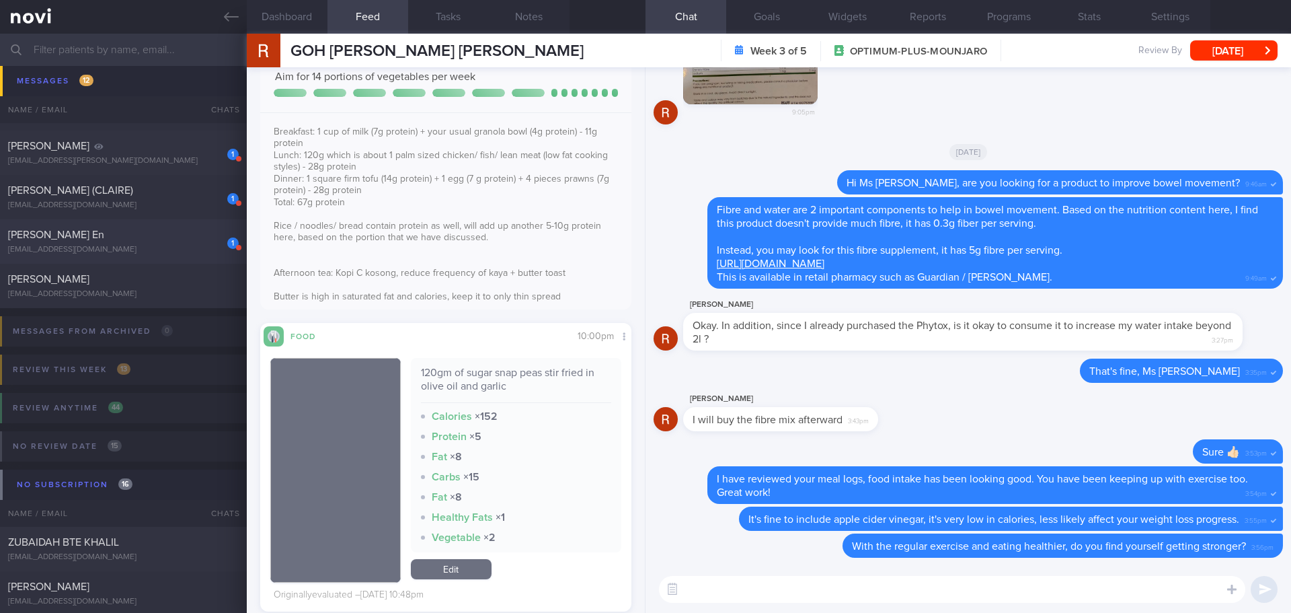
click at [91, 246] on div "[EMAIL_ADDRESS][DOMAIN_NAME]" at bounding box center [123, 250] width 231 height 10
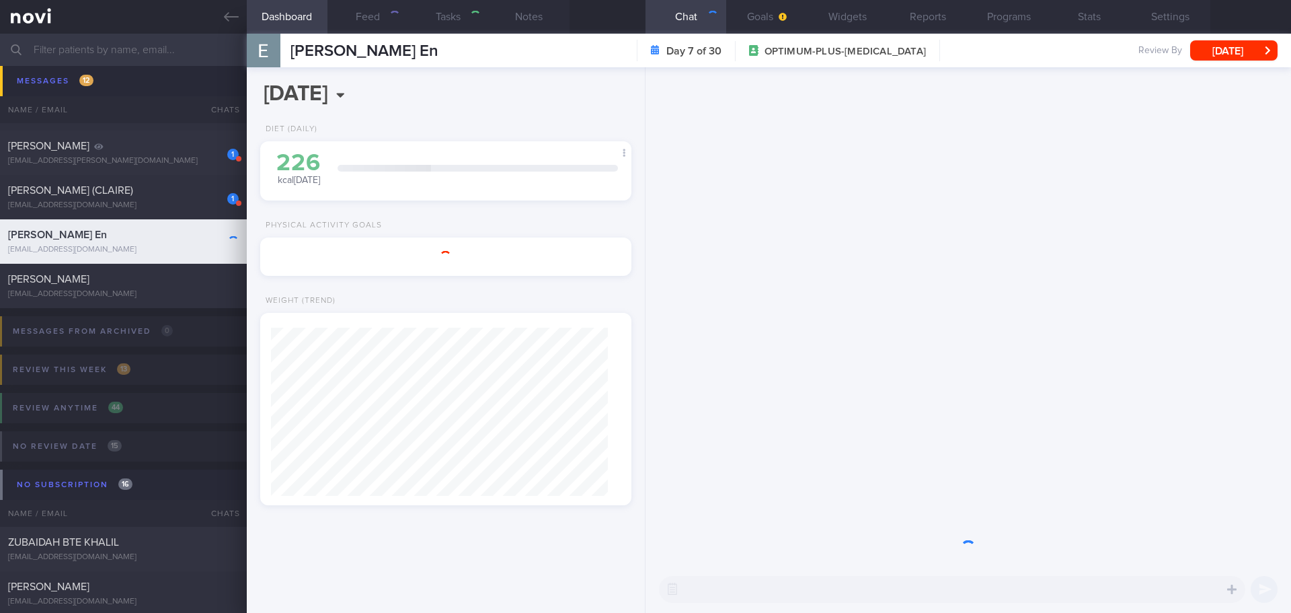
select select "8"
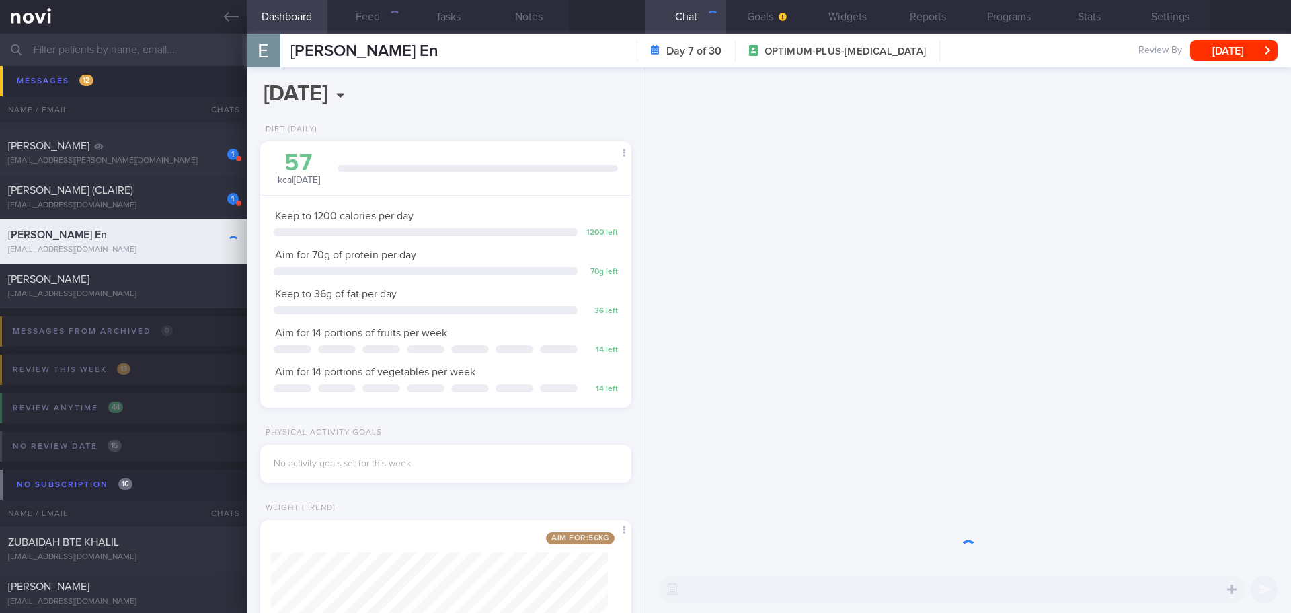
scroll to position [188, 338]
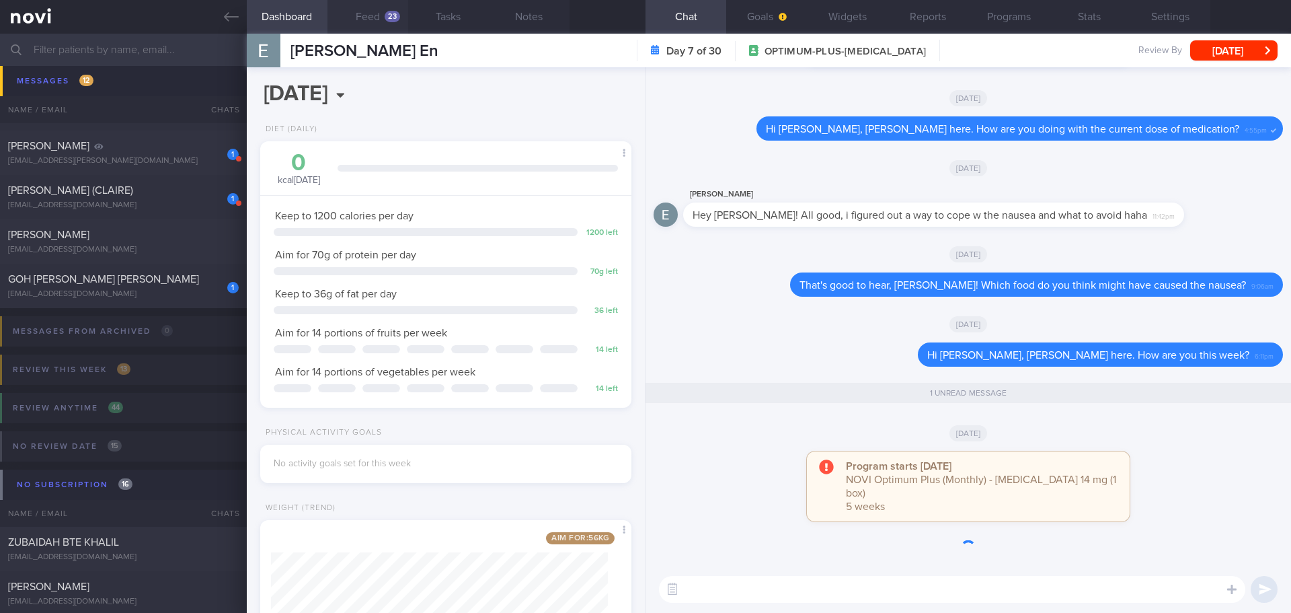
click at [376, 14] on button "Feed 23" at bounding box center [368, 17] width 81 height 34
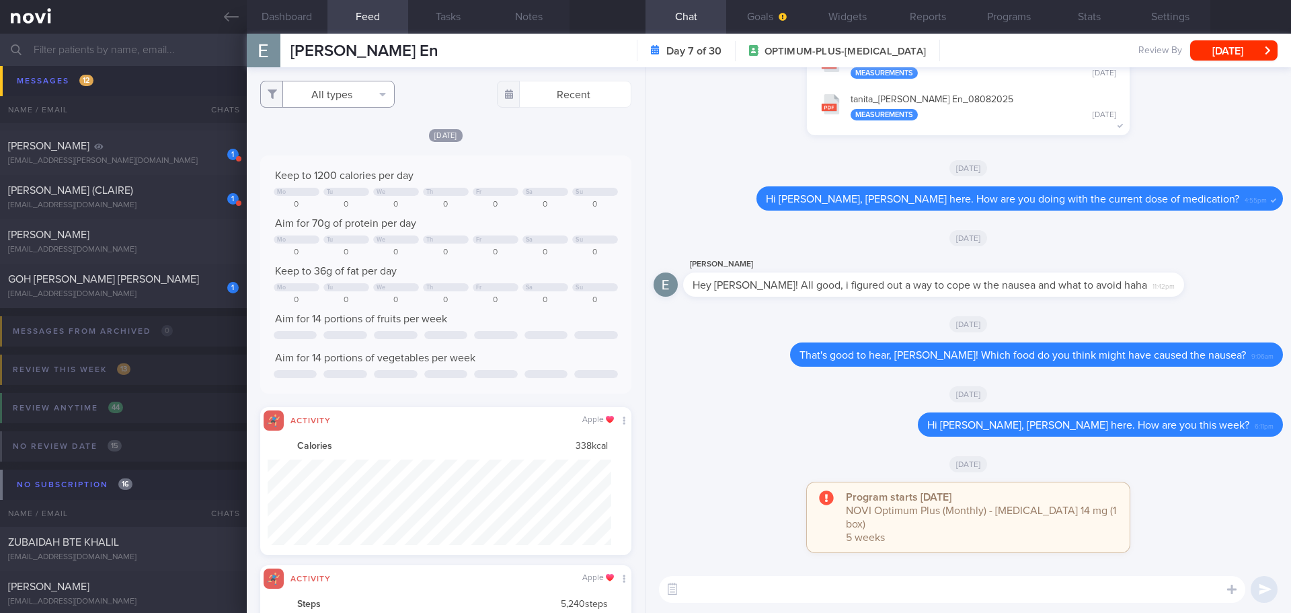
click at [337, 88] on button "All types" at bounding box center [327, 94] width 135 height 27
click at [314, 140] on button "Activity" at bounding box center [327, 140] width 133 height 20
checkbox input "false"
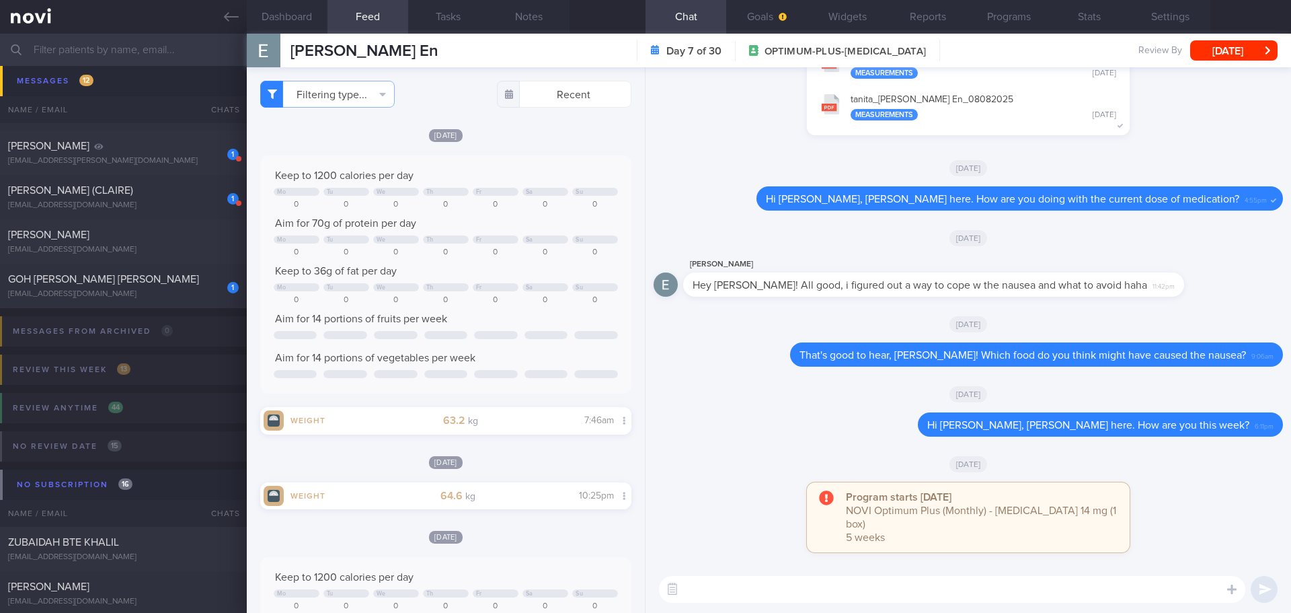
click at [527, 141] on div "[DATE]" at bounding box center [445, 135] width 371 height 14
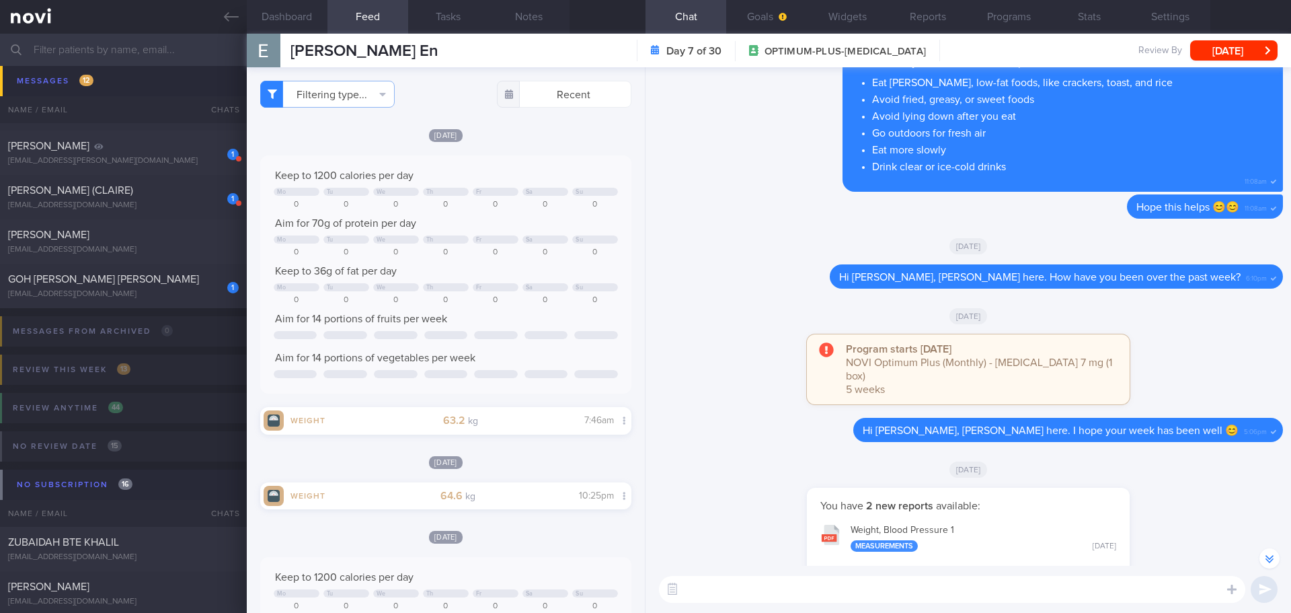
click at [763, 146] on div "Delete Yes, let's continue observe and keep us updated if this is getting worse…" at bounding box center [969, 109] width 630 height 172
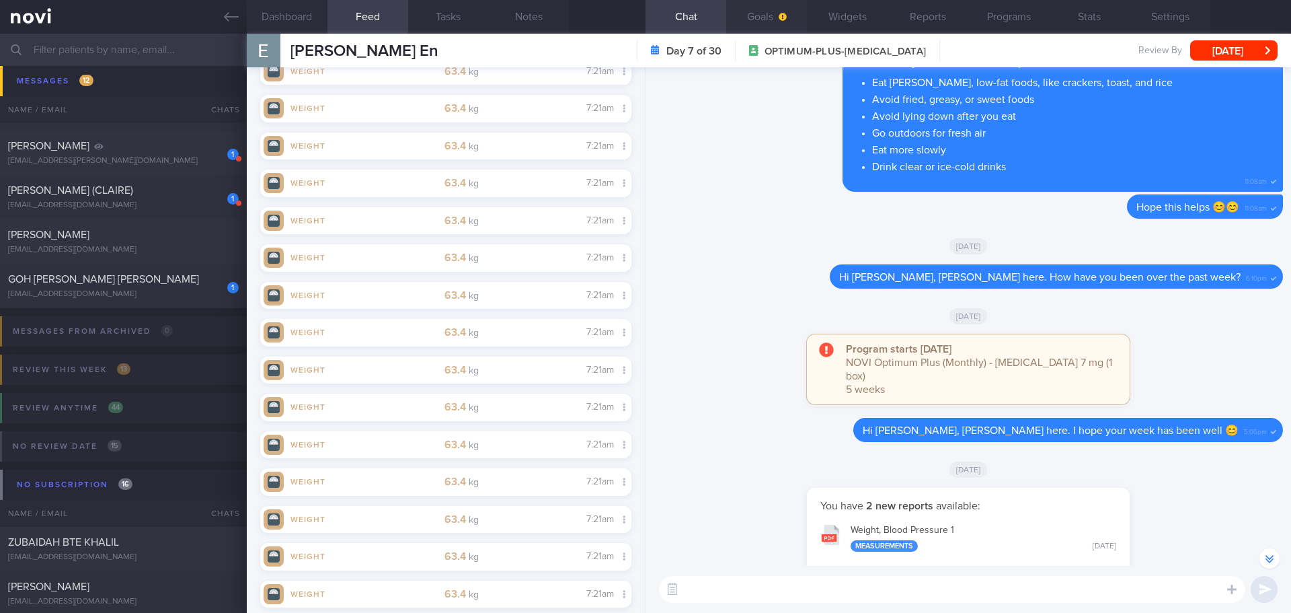
click at [756, 26] on button "Goals" at bounding box center [766, 17] width 81 height 34
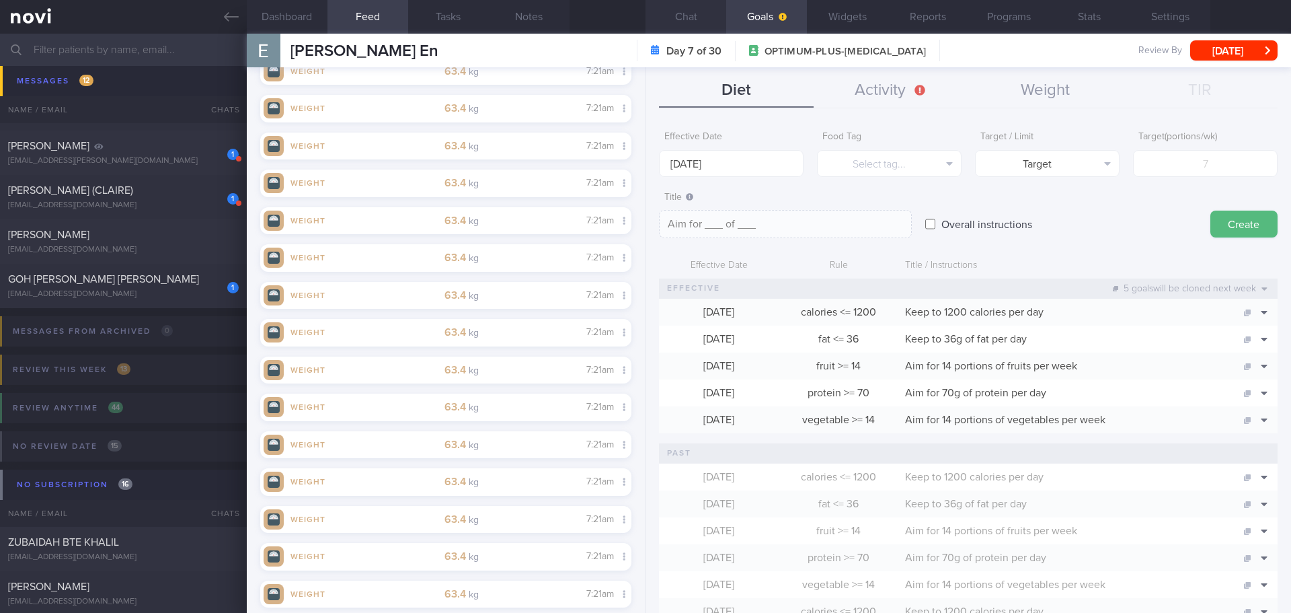
click at [684, 21] on button "Chat" at bounding box center [686, 17] width 81 height 34
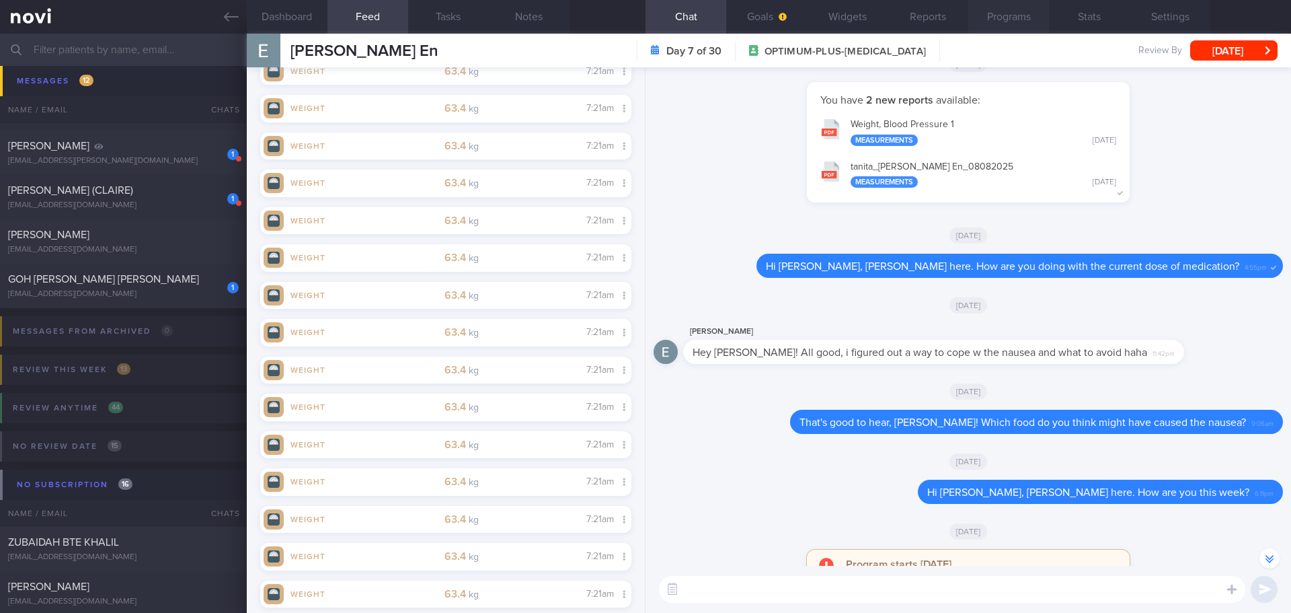
click at [997, 18] on button "Programs" at bounding box center [1009, 17] width 81 height 34
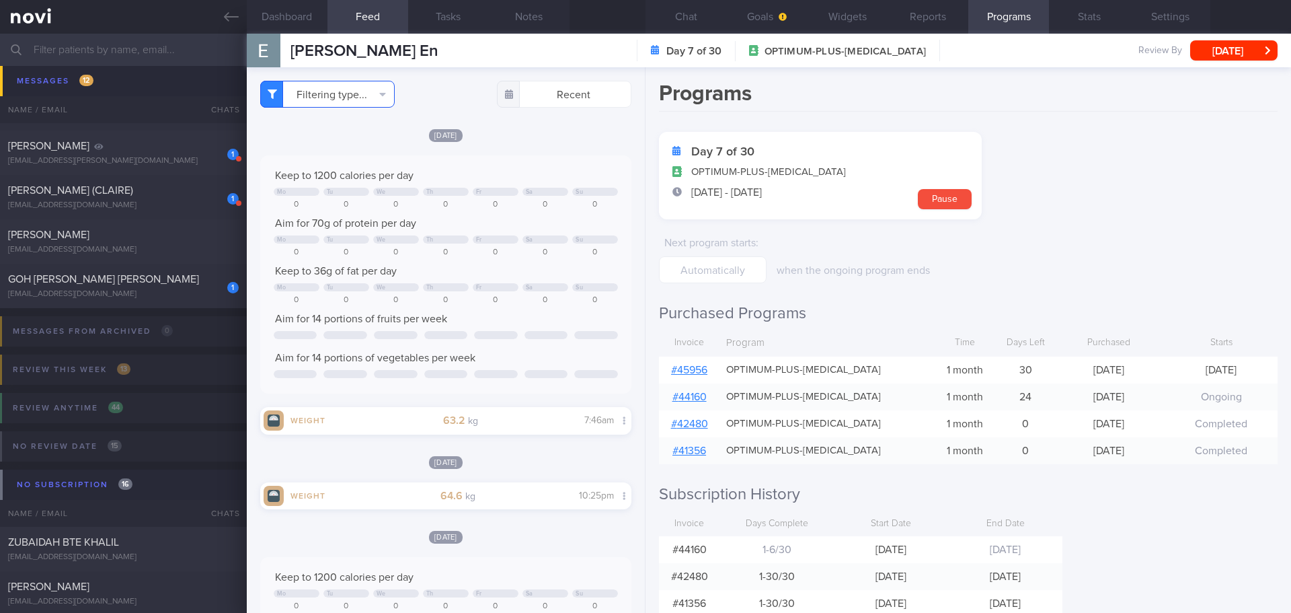
click at [375, 100] on button "Filtering type..." at bounding box center [327, 94] width 135 height 27
click at [463, 93] on div "Filtering type... Food Activity Glucose Weight Medicine Blood Pressure [MEDICAL…" at bounding box center [445, 94] width 371 height 27
click at [151, 51] on input "text" at bounding box center [645, 50] width 1291 height 32
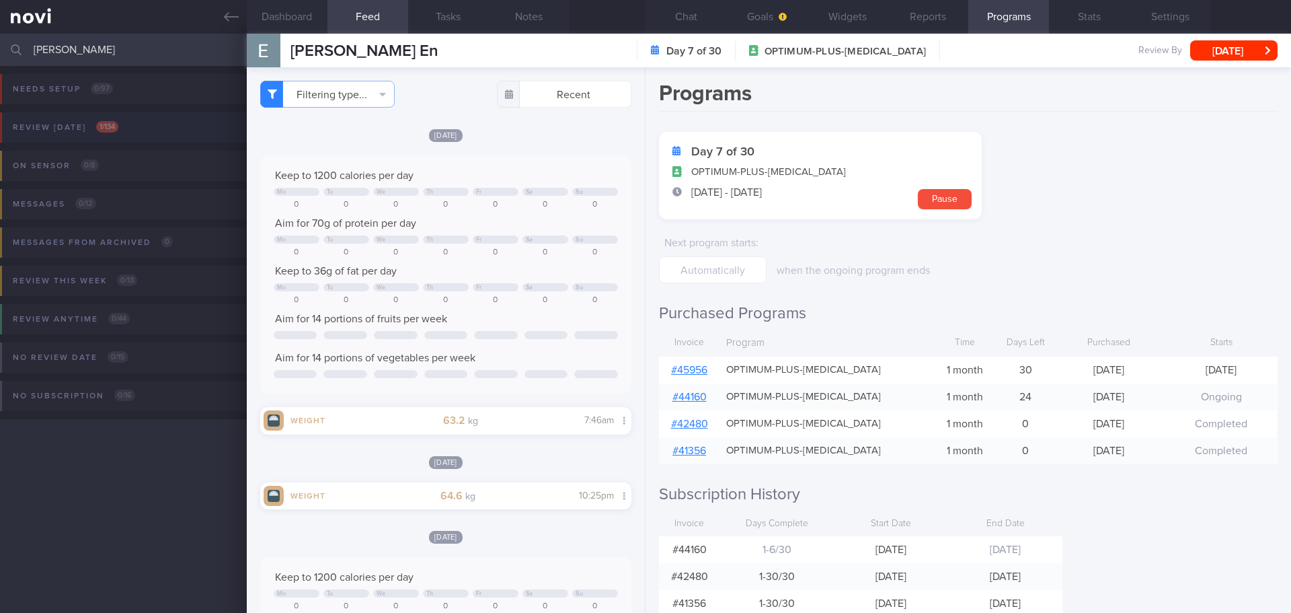
type input "[PERSON_NAME]"
click at [89, 130] on div "Review [DATE] 1 / 134" at bounding box center [65, 127] width 112 height 18
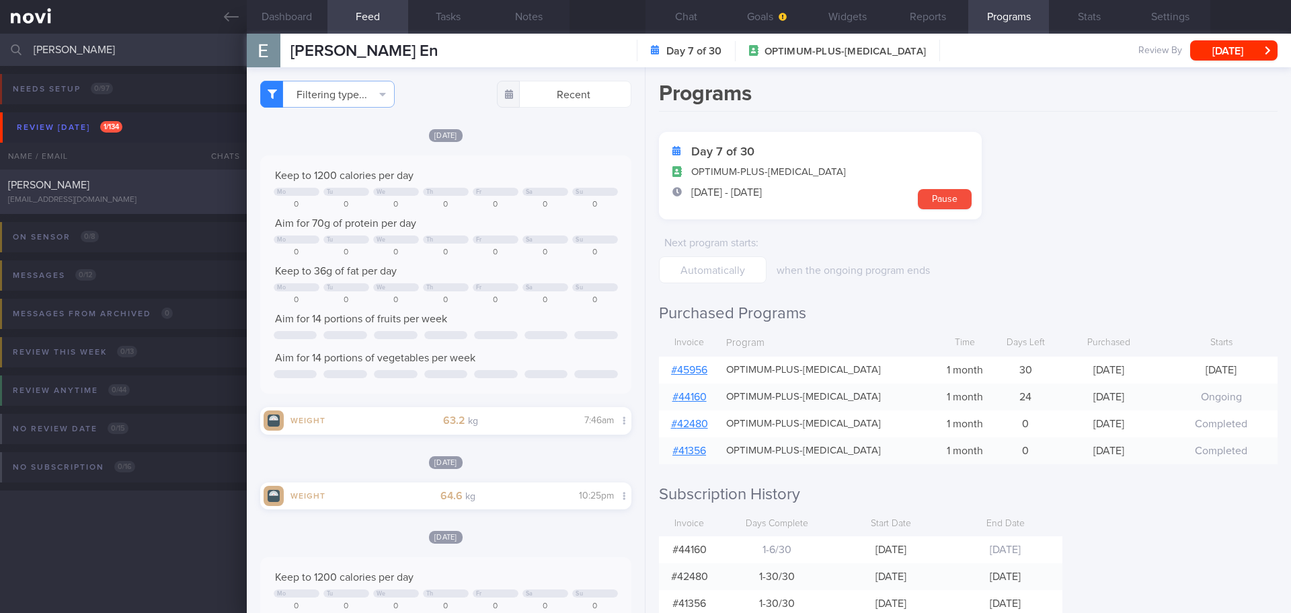
click at [98, 187] on div "[PERSON_NAME]" at bounding box center [121, 184] width 227 height 13
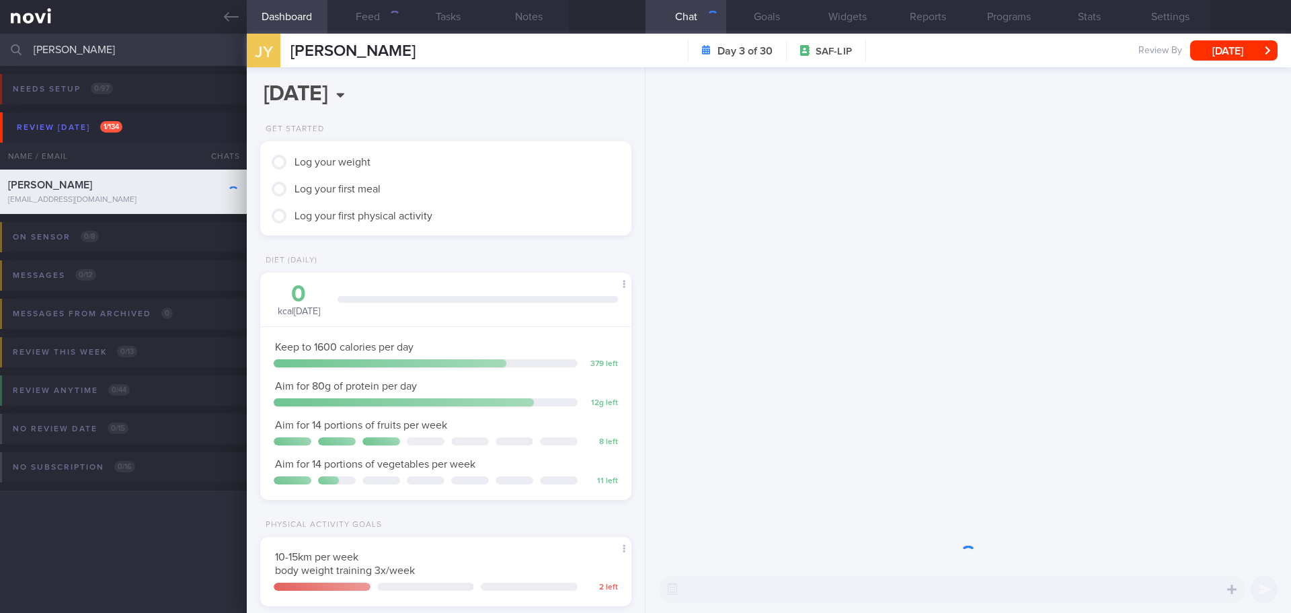
scroll to position [171, 343]
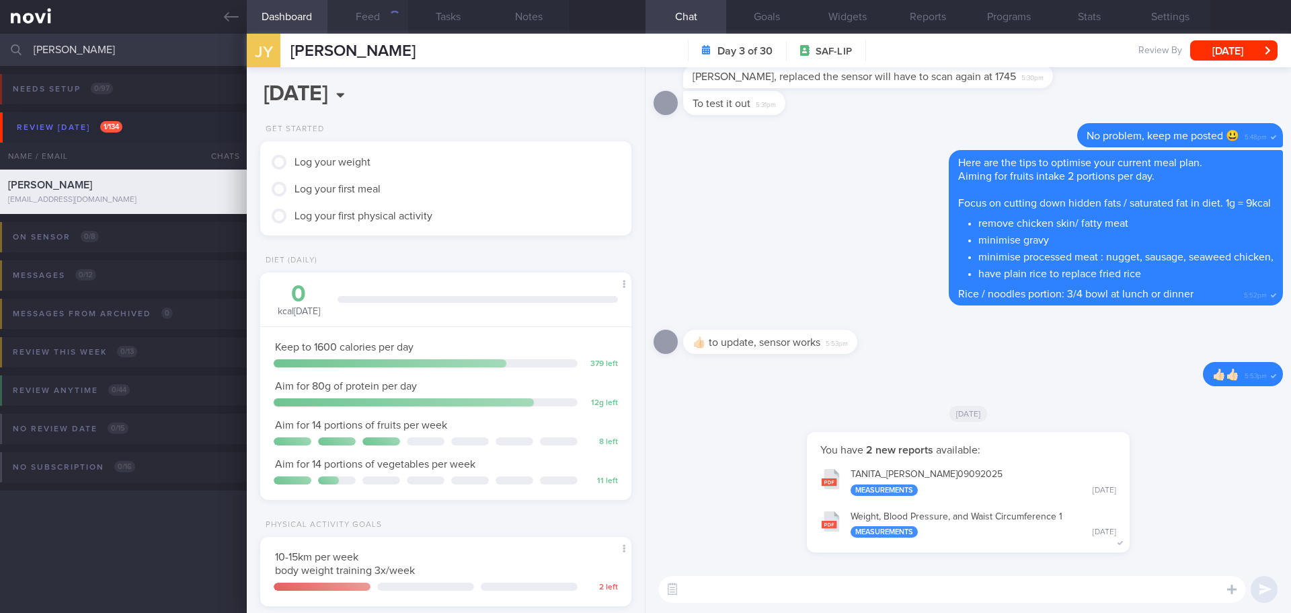
click at [381, 16] on button "Feed" at bounding box center [368, 17] width 81 height 34
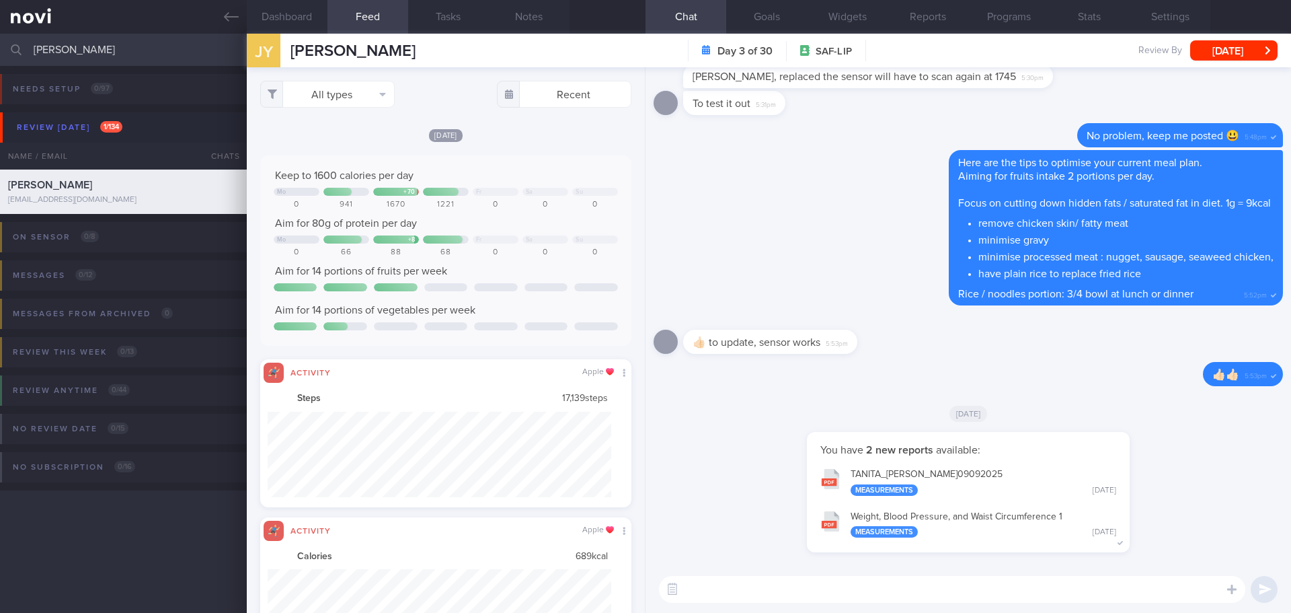
scroll to position [85, 344]
click at [747, 589] on textarea at bounding box center [952, 589] width 587 height 27
click at [359, 87] on button "All types" at bounding box center [327, 94] width 135 height 27
click at [323, 142] on button "Activity" at bounding box center [327, 140] width 133 height 20
checkbox input "false"
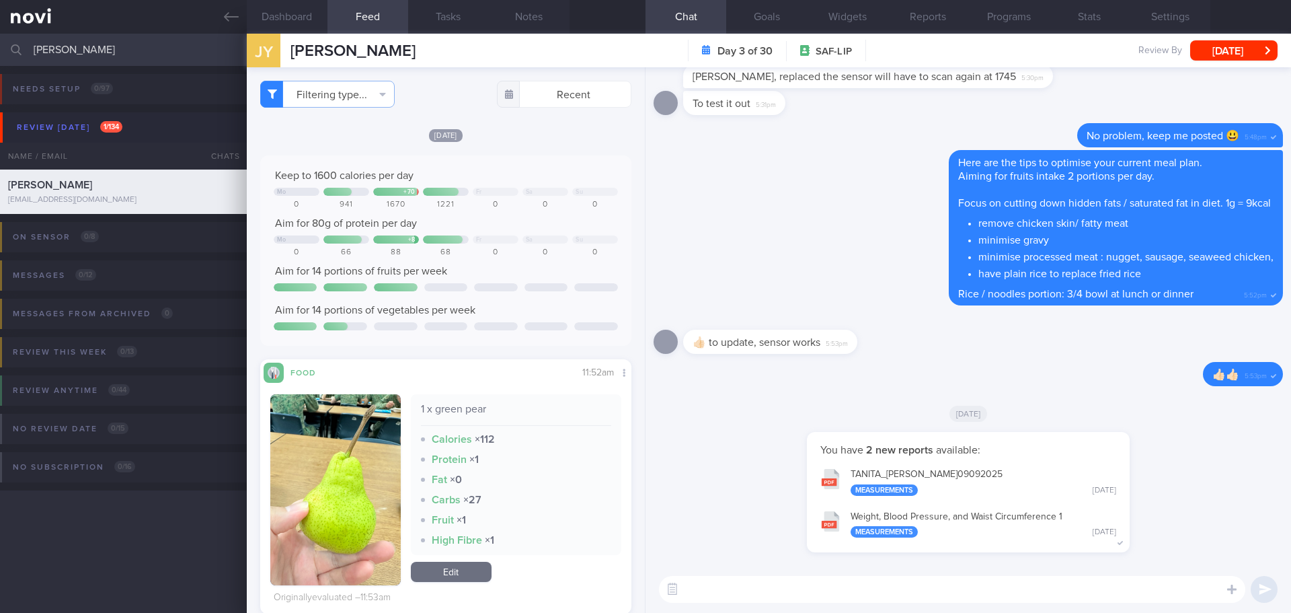
click at [542, 130] on div "[DATE]" at bounding box center [445, 135] width 371 height 14
click at [1150, 15] on button "Settings" at bounding box center [1170, 17] width 81 height 34
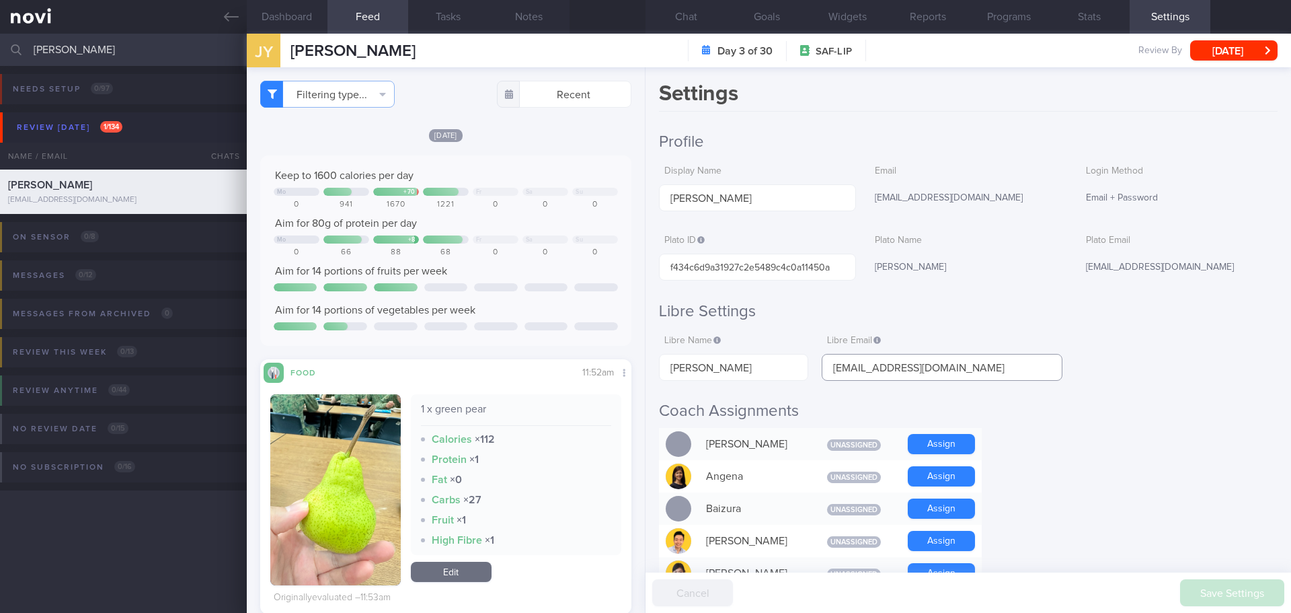
click at [960, 362] on input "[EMAIL_ADDRESS][DOMAIN_NAME]" at bounding box center [942, 367] width 241 height 27
drag, startPoint x: 960, startPoint y: 367, endPoint x: 766, endPoint y: 365, distance: 193.7
click at [767, 365] on div "Libre Name This should be exactly the same as the patient's LibreLink name. If …" at bounding box center [861, 354] width 404 height 52
paste input "[EMAIL_ADDRESS][DOMAIN_NAME]"
type input "[EMAIL_ADDRESS][DOMAIN_NAME]"
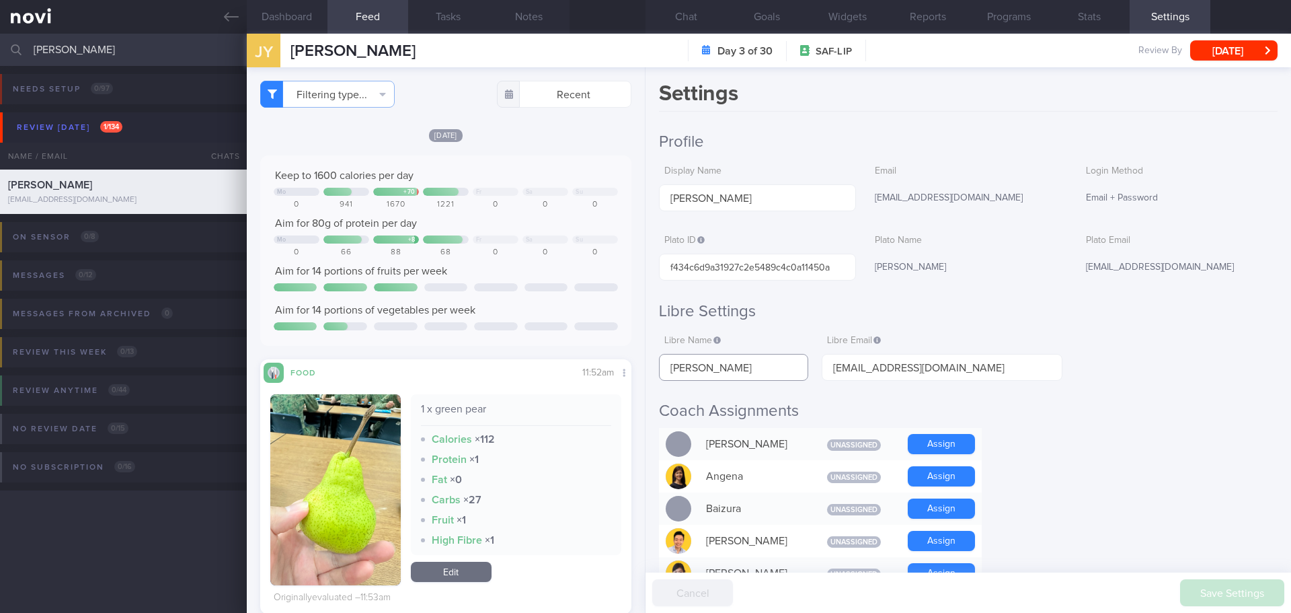
drag, startPoint x: 747, startPoint y: 369, endPoint x: 636, endPoint y: 373, distance: 111.0
click at [636, 373] on div "Dashboard Feed 510 Tasks Notes Chat Goals Widgets Reports Programs Stats Settin…" at bounding box center [769, 323] width 1045 height 579
paste input "[PERSON_NAME]"
type input "[PERSON_NAME]"
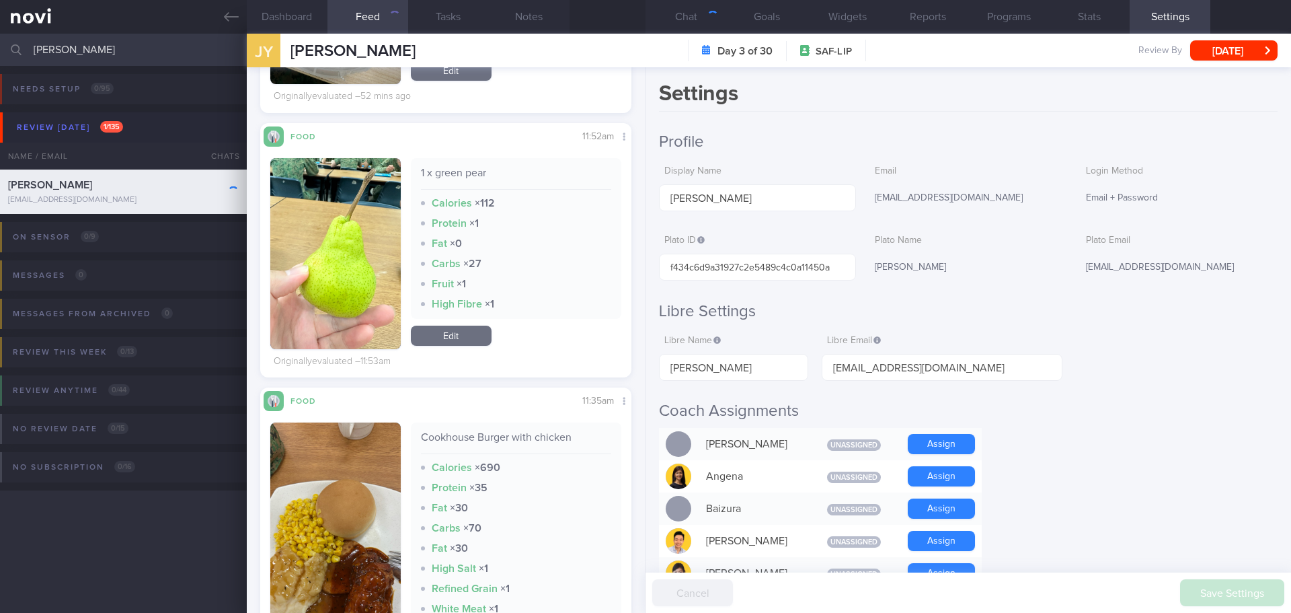
scroll to position [874, 0]
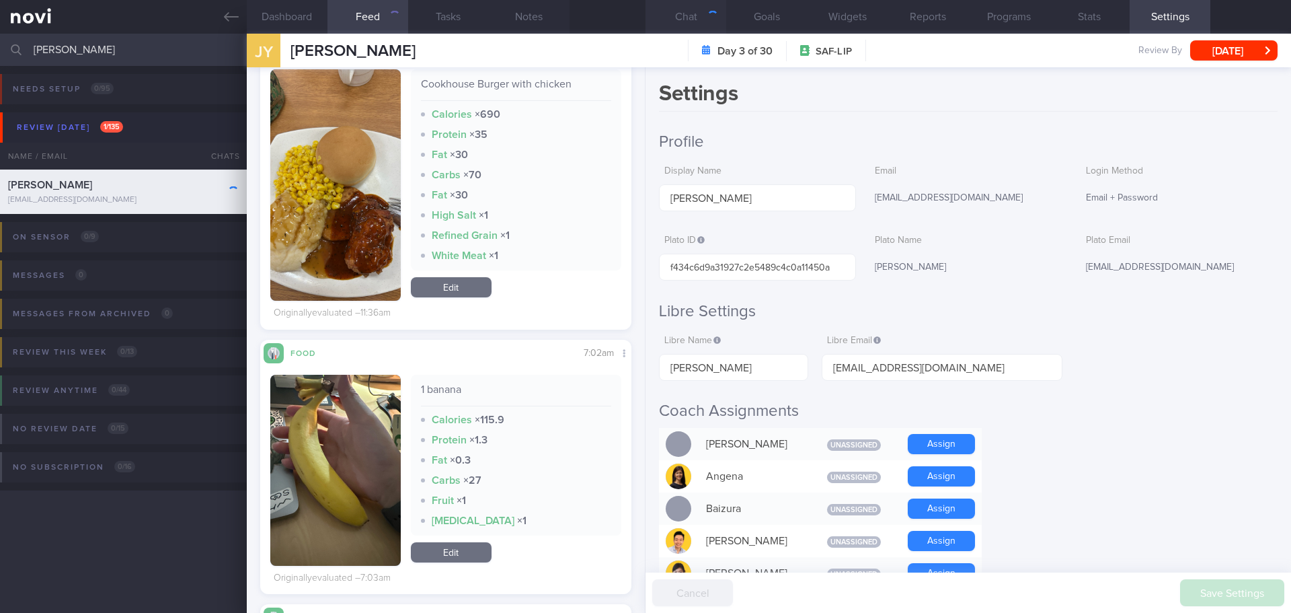
click at [691, 20] on button "Chat" at bounding box center [686, 17] width 81 height 34
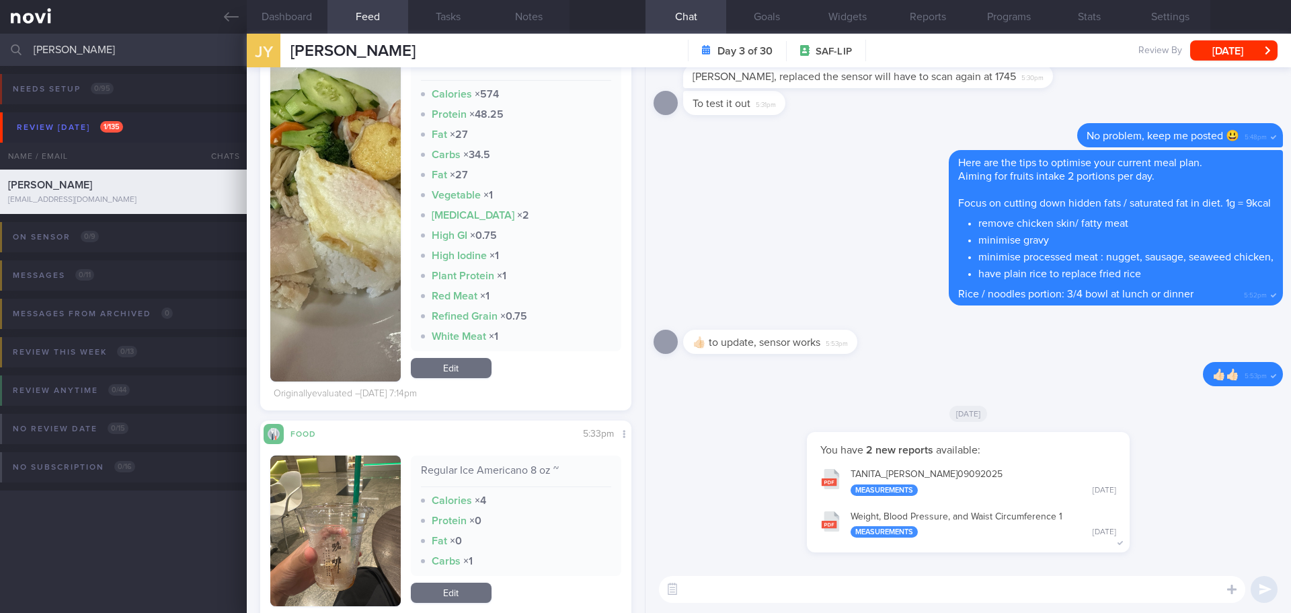
scroll to position [3498, 0]
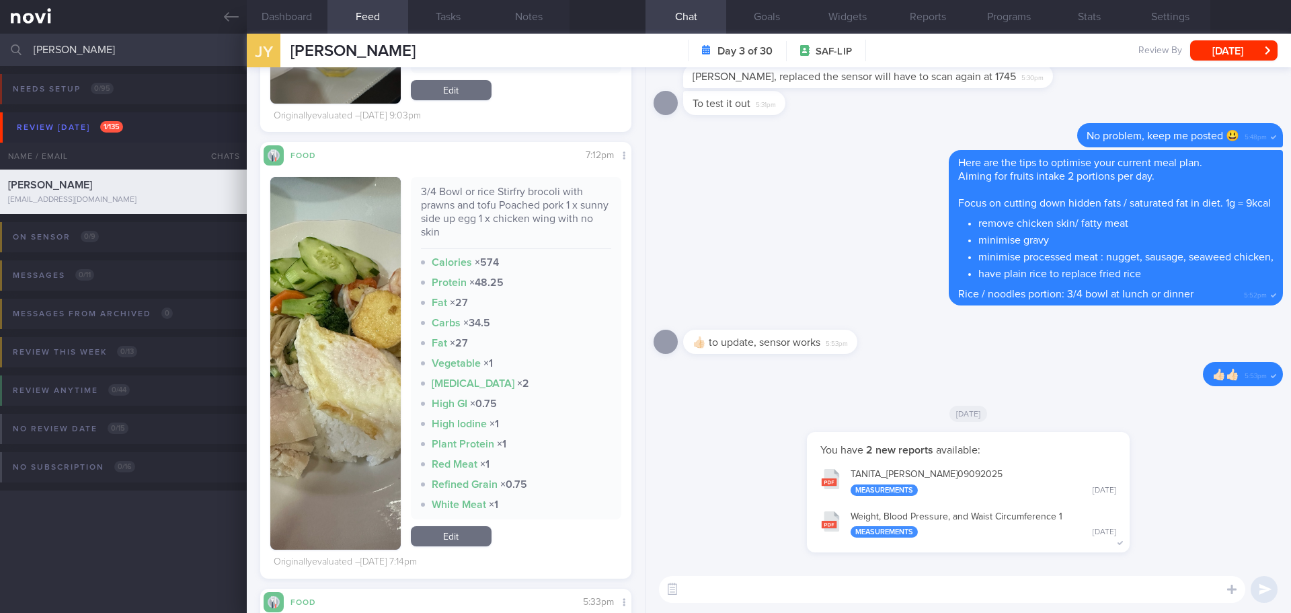
click at [706, 585] on textarea at bounding box center [952, 589] width 587 height 27
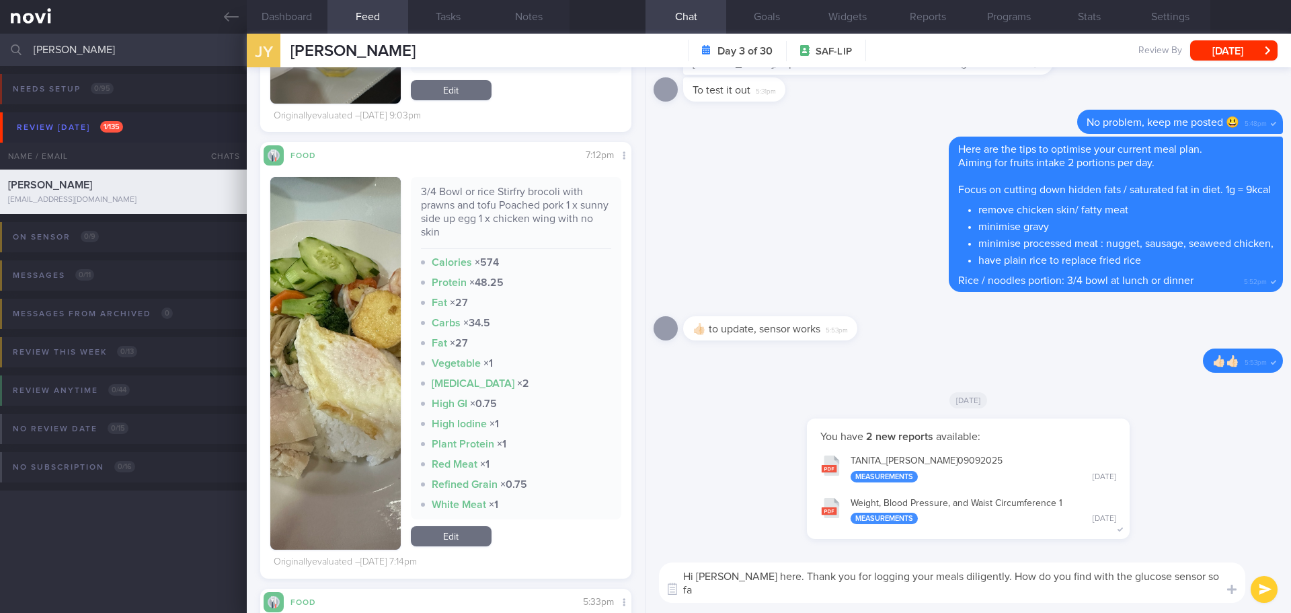
scroll to position [0, 0]
drag, startPoint x: 1009, startPoint y: 575, endPoint x: 1026, endPoint y: 613, distance: 41.5
click at [1026, 612] on html "You are offline! Some functionality will be unavailable Patients New Users Coac…" at bounding box center [645, 306] width 1291 height 613
click at [1112, 579] on textarea "Hi Julian, Elizabeth here. Thank you for logging your meals diligently. How do …" at bounding box center [952, 582] width 587 height 40
type textarea "Hi Julian, Elizabeth here. Thank you for logging your meals diligently. How do …"
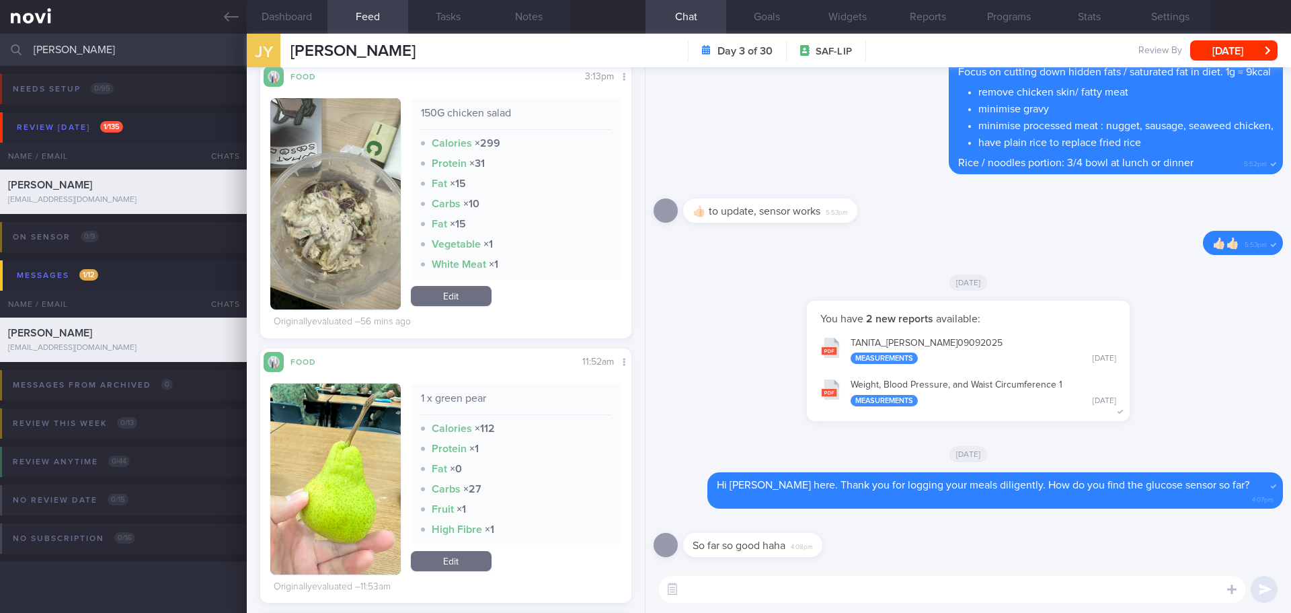
scroll to position [94, 0]
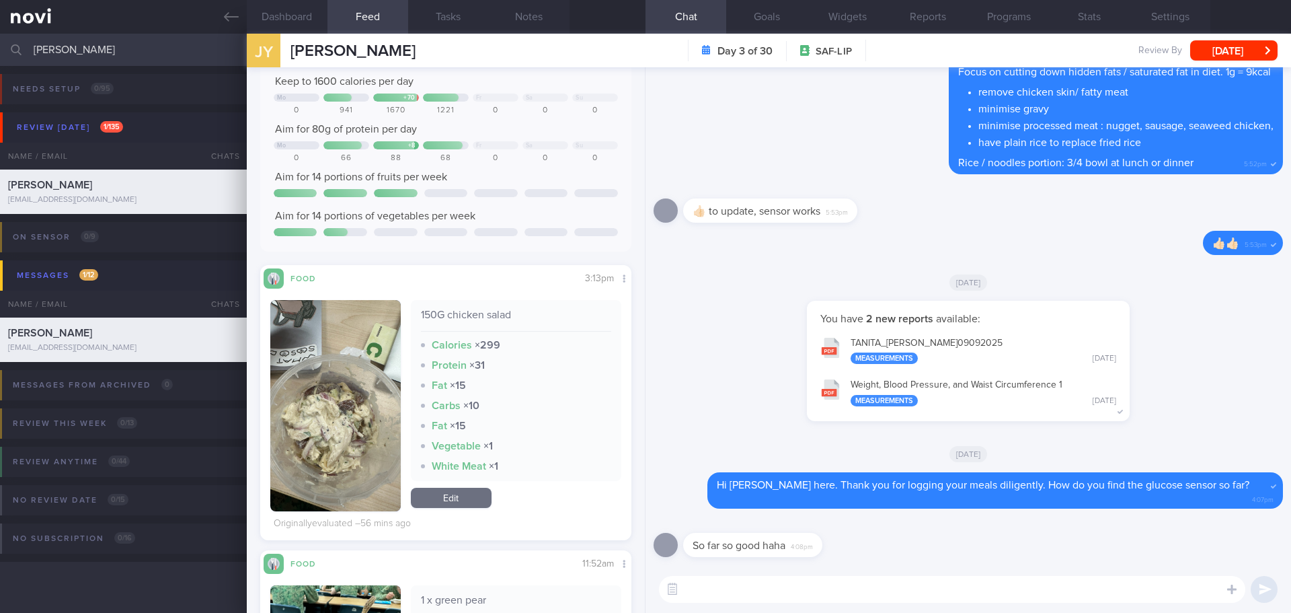
click at [361, 405] on button "button" at bounding box center [335, 405] width 130 height 211
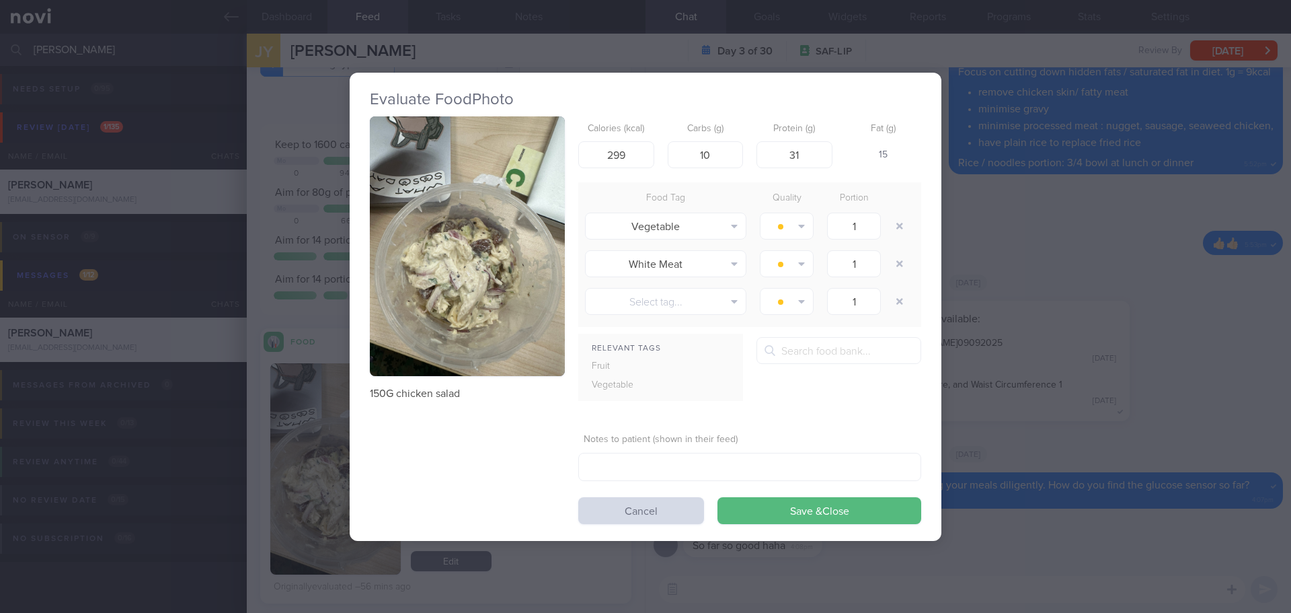
scroll to position [94, 0]
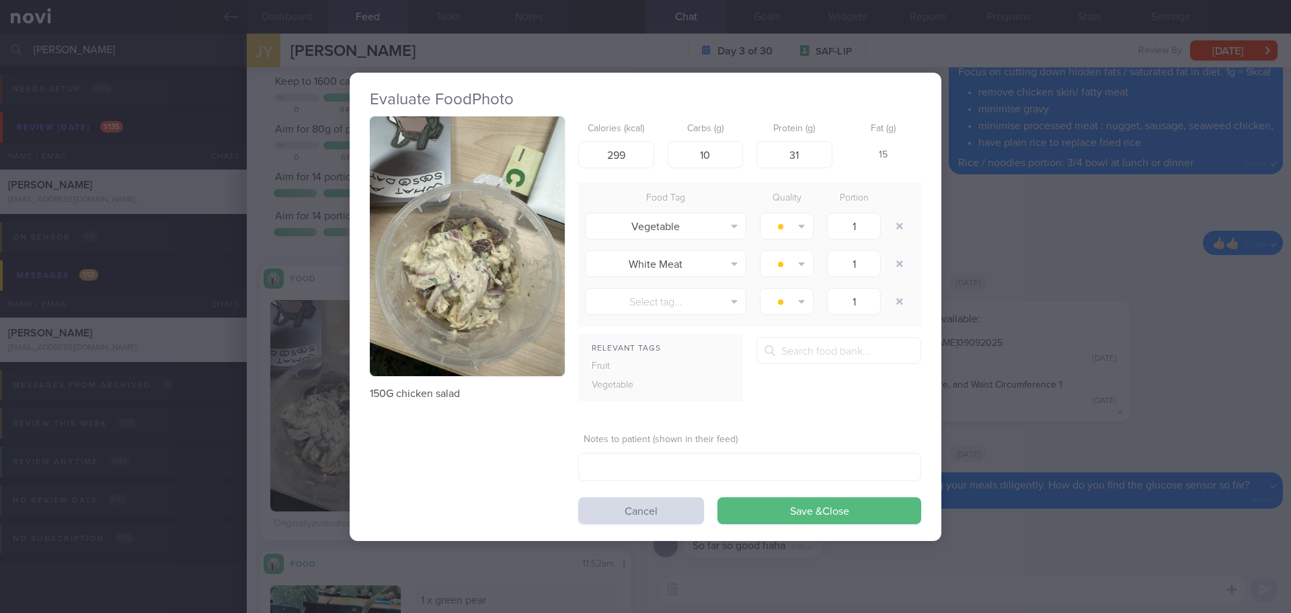
click at [438, 297] on button "button" at bounding box center [467, 246] width 195 height 260
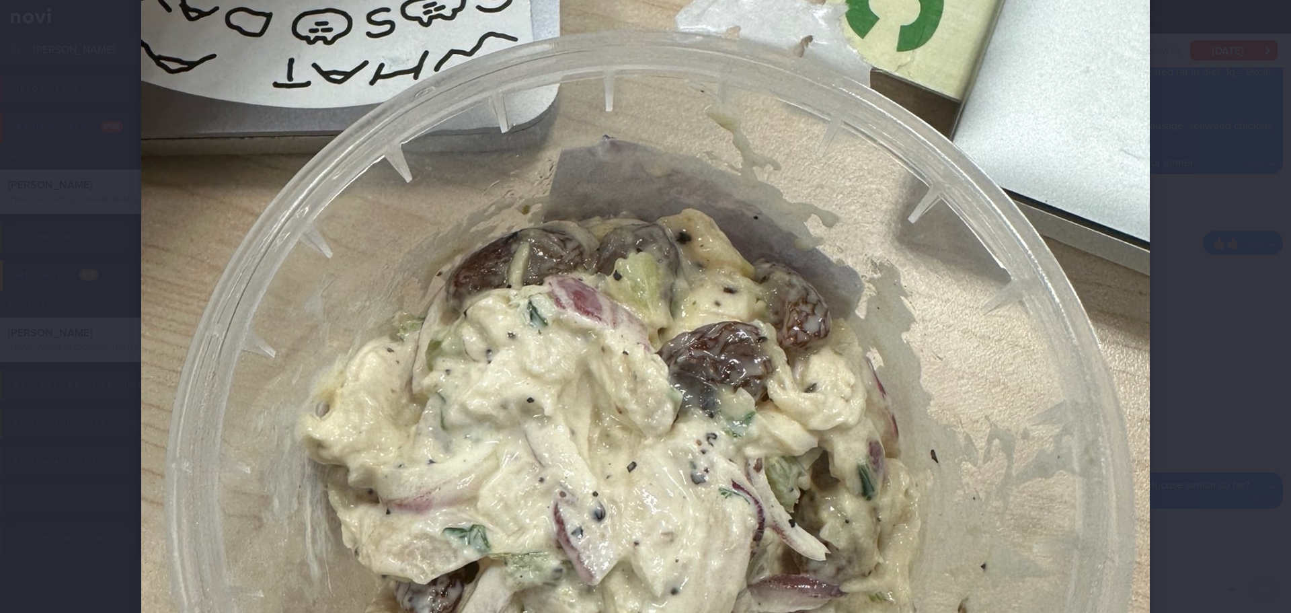
scroll to position [336, 0]
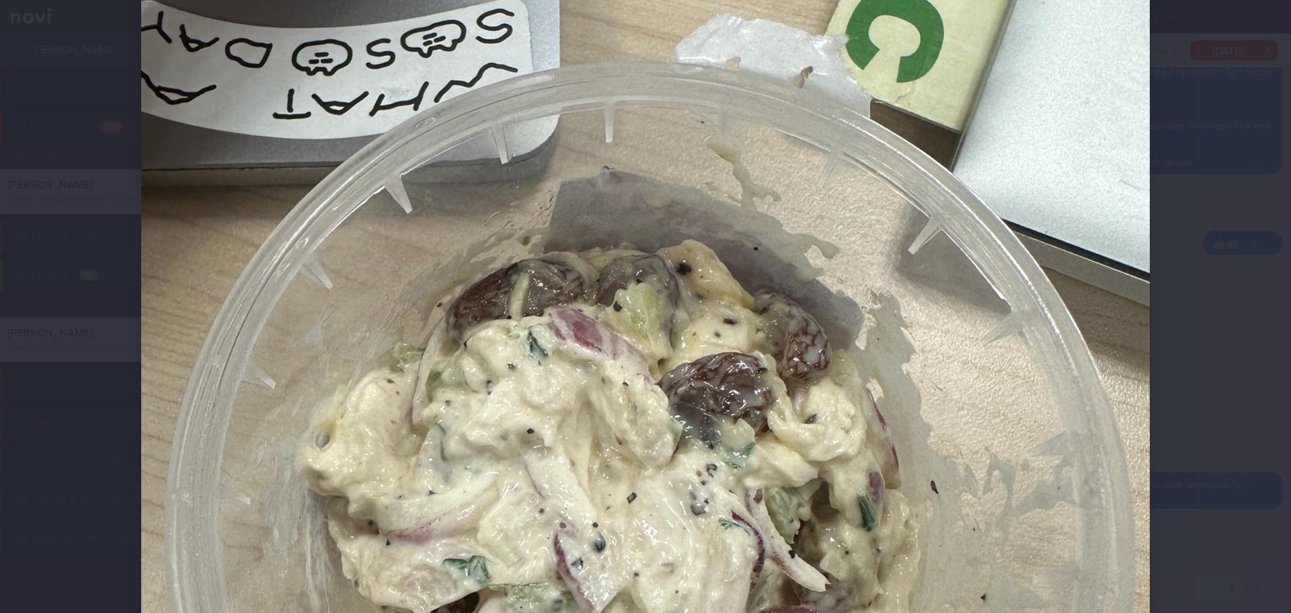
click at [1167, 319] on div at bounding box center [645, 390] width 1117 height 1453
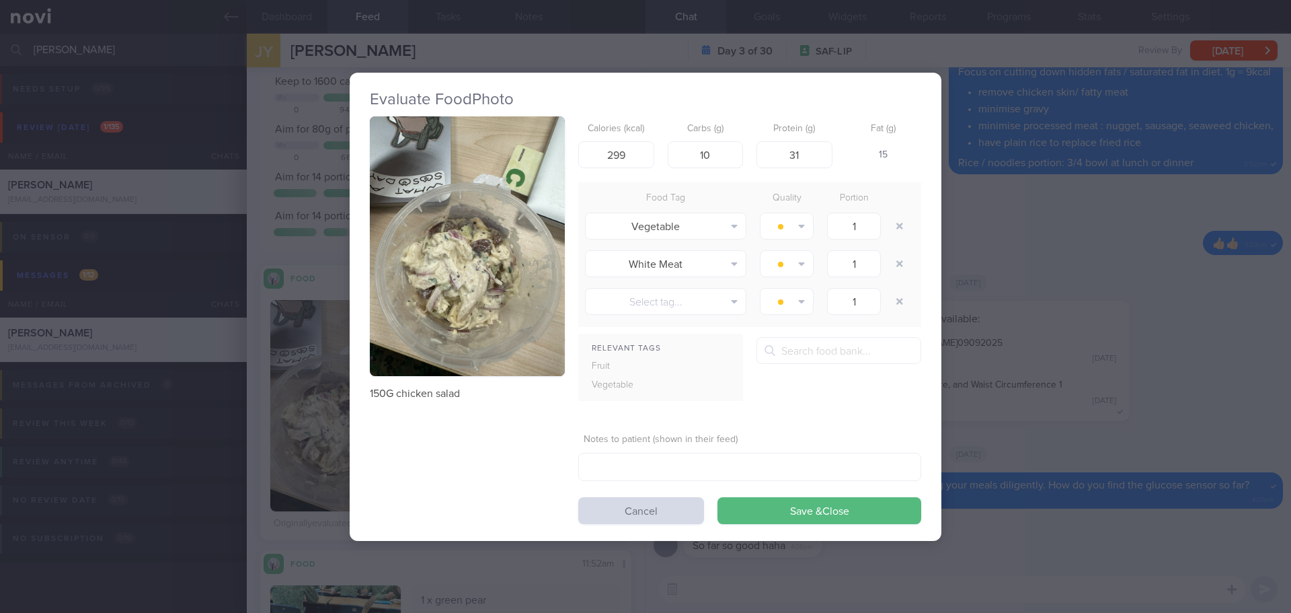
click at [672, 495] on form "Calories (kcal) 299 Carbs (g) 10 Protein (g) 31 Fat (g) 15 Food Tag Quality Por…" at bounding box center [749, 320] width 343 height 408
click at [665, 502] on button "Cancel" at bounding box center [641, 510] width 126 height 27
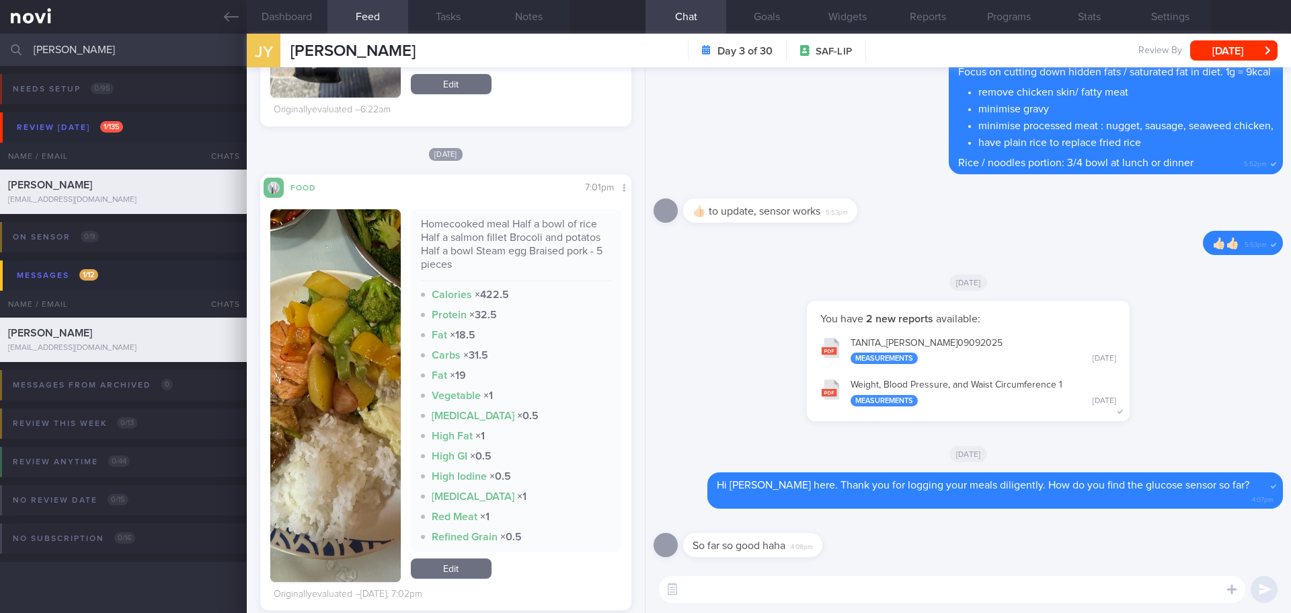
scroll to position [1574, 0]
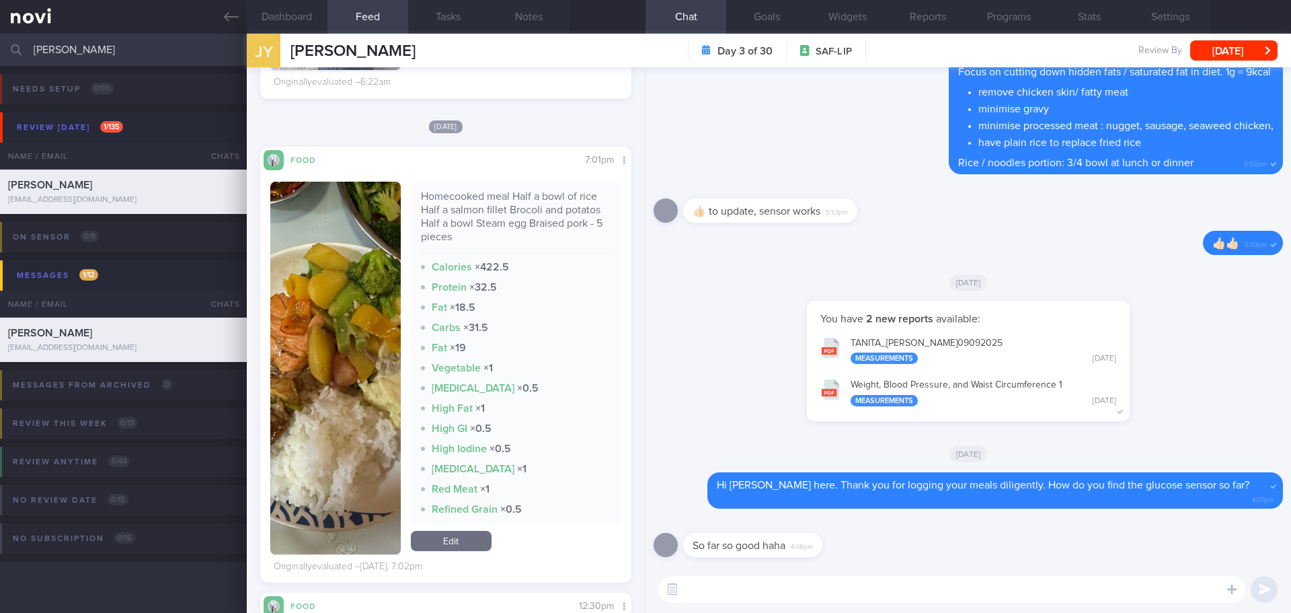
click at [374, 341] on button "button" at bounding box center [335, 368] width 130 height 373
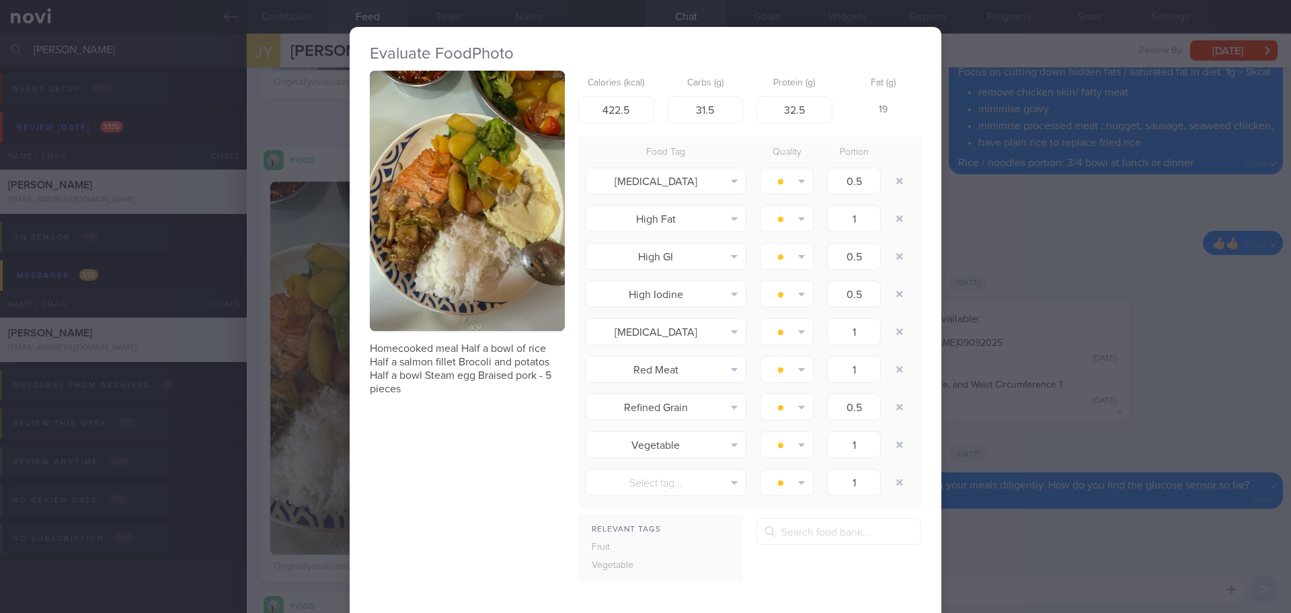
click at [490, 229] on button "button" at bounding box center [467, 201] width 195 height 260
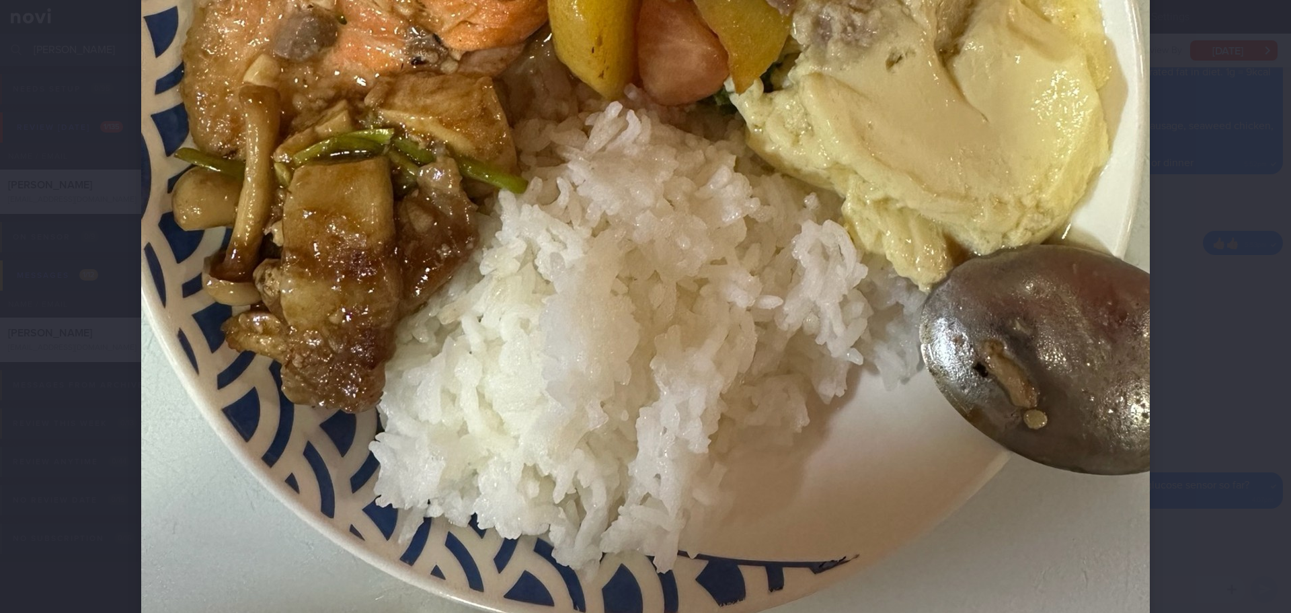
scroll to position [740, 0]
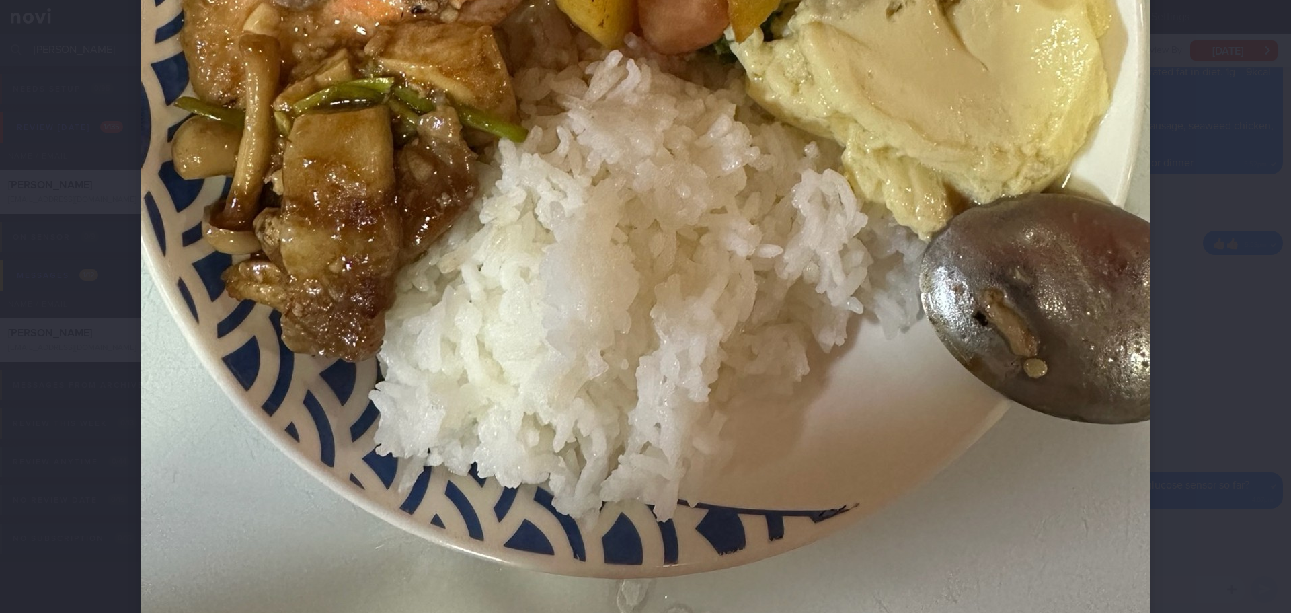
click at [1209, 302] on div at bounding box center [645, 306] width 1291 height 613
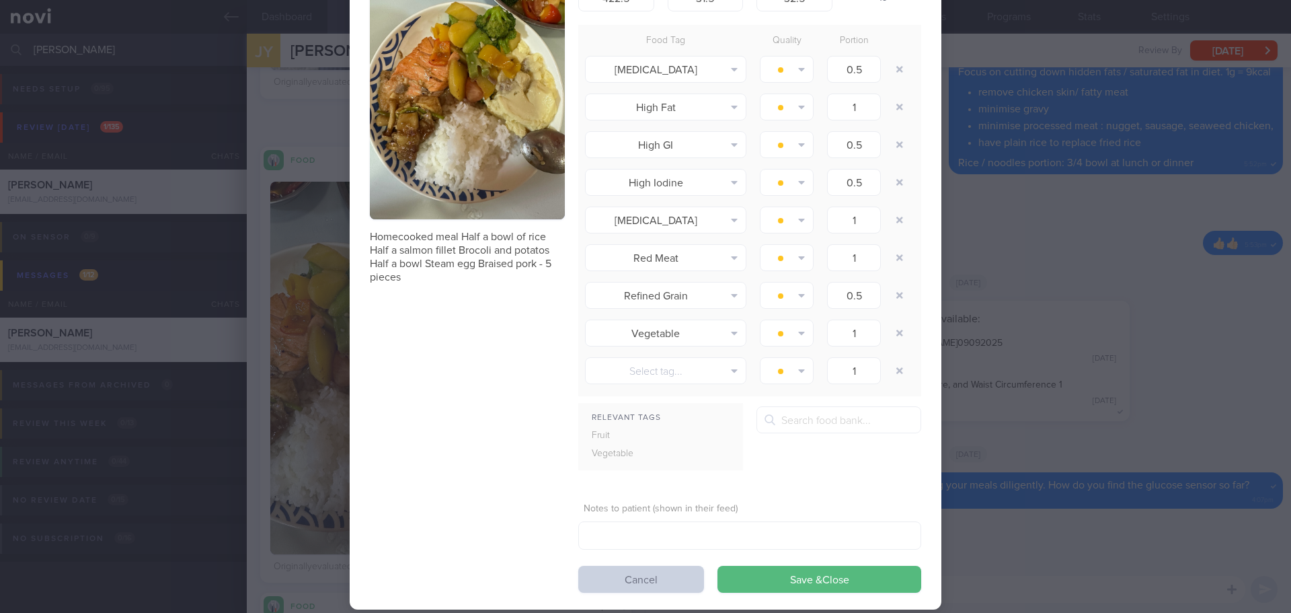
scroll to position [135, 0]
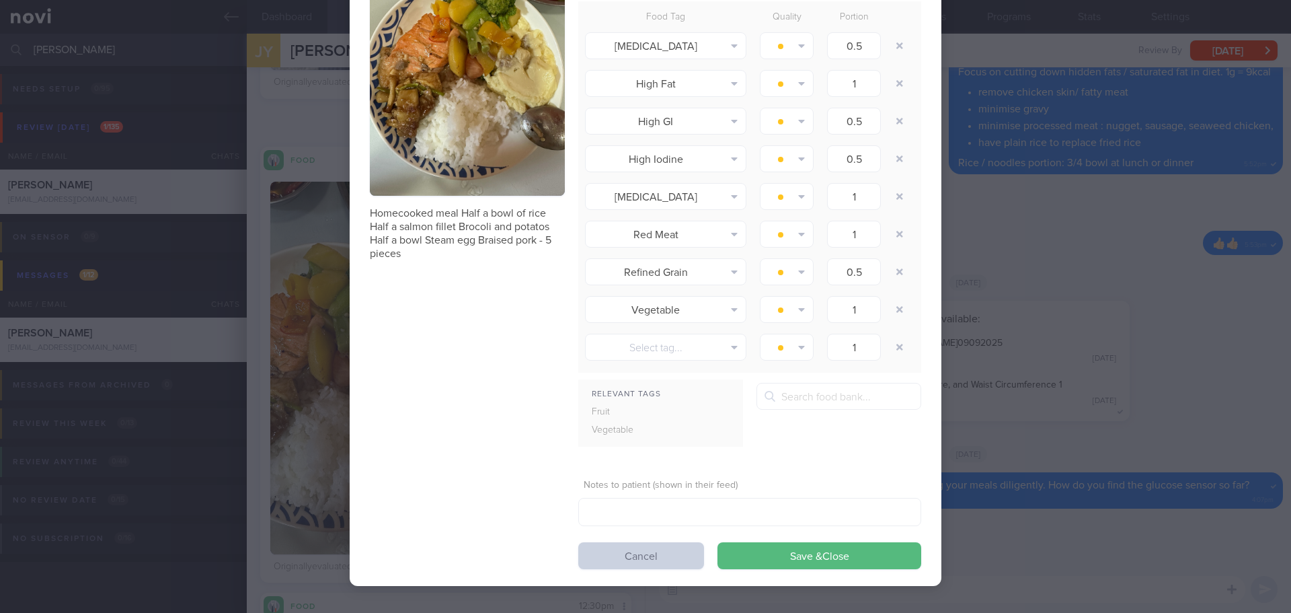
click at [613, 563] on button "Cancel" at bounding box center [641, 555] width 126 height 27
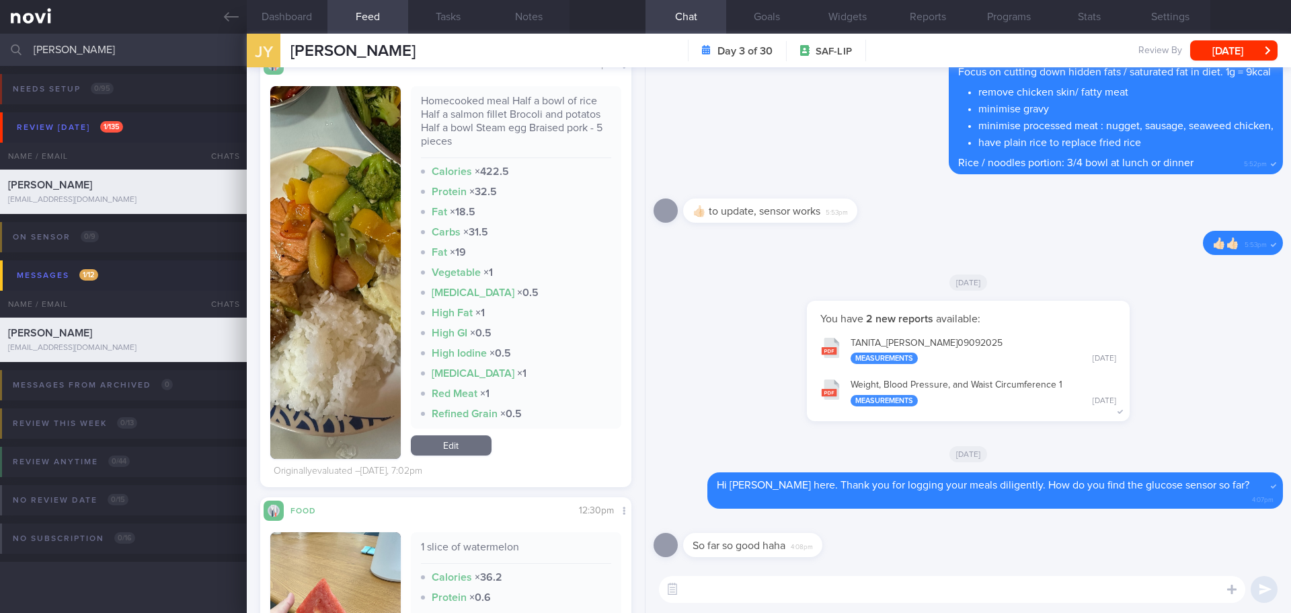
scroll to position [1843, 0]
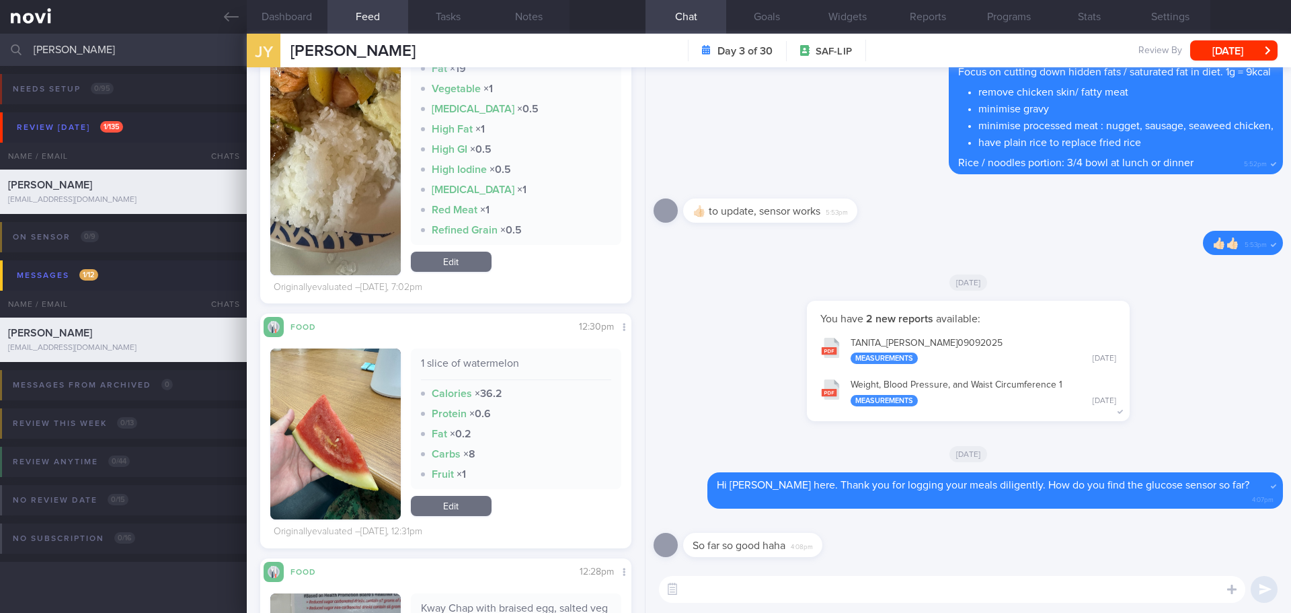
click at [709, 599] on textarea at bounding box center [952, 589] width 587 height 27
type textarea "That's great!"
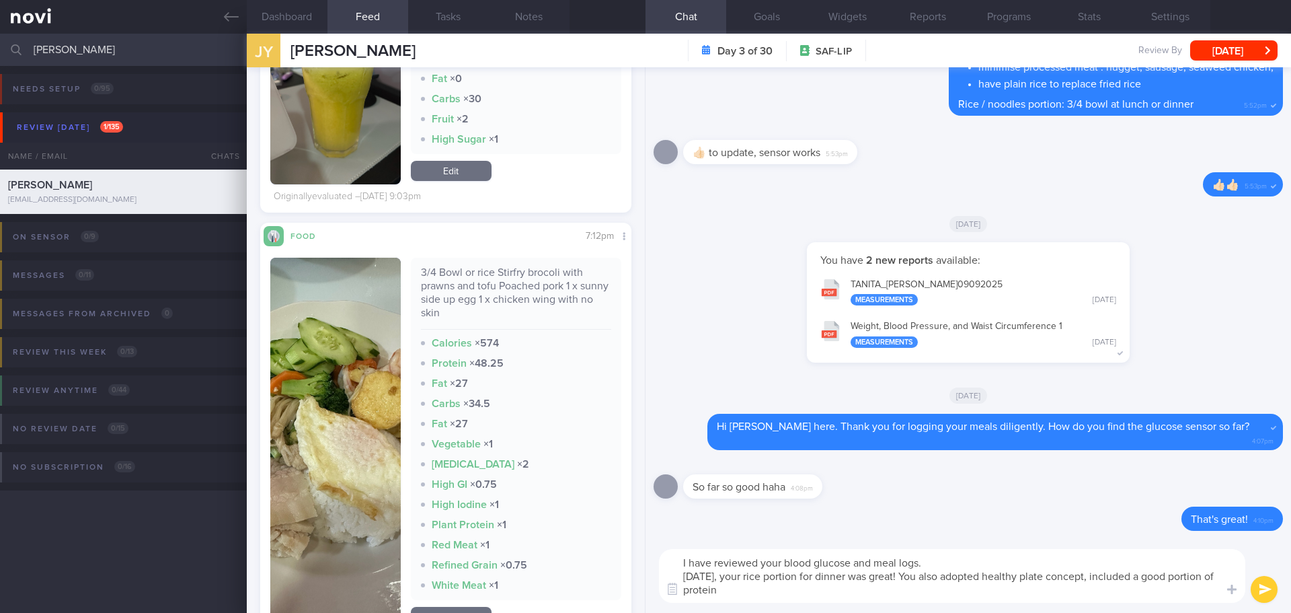
scroll to position [3457, 0]
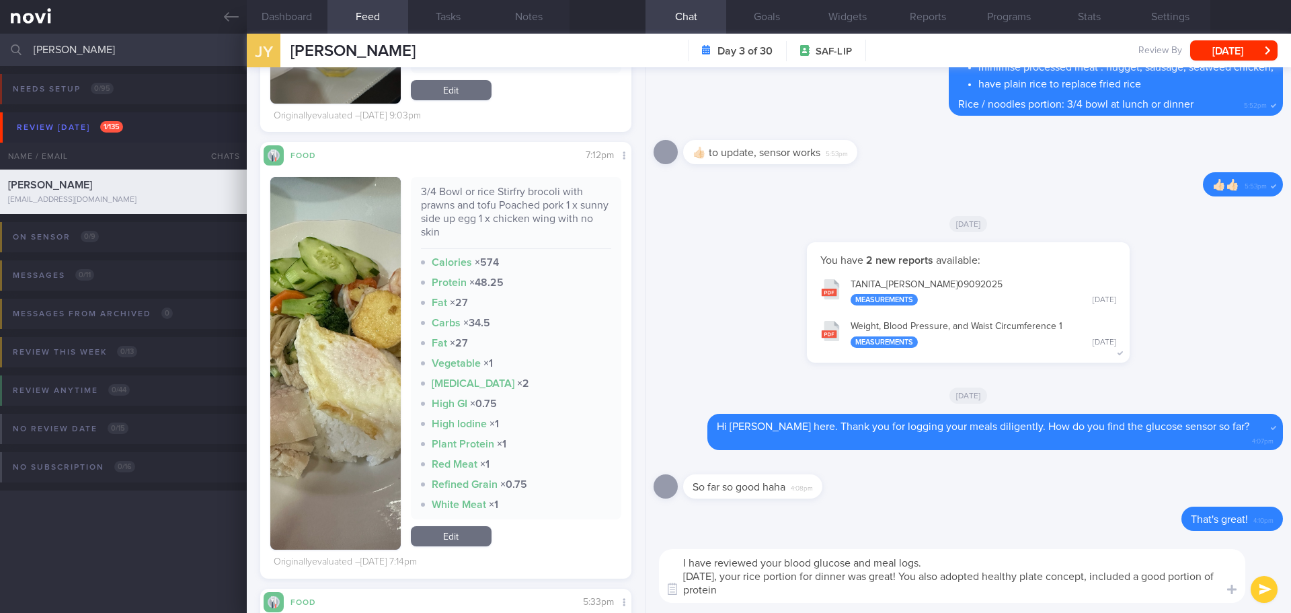
click at [352, 305] on button "button" at bounding box center [335, 363] width 130 height 373
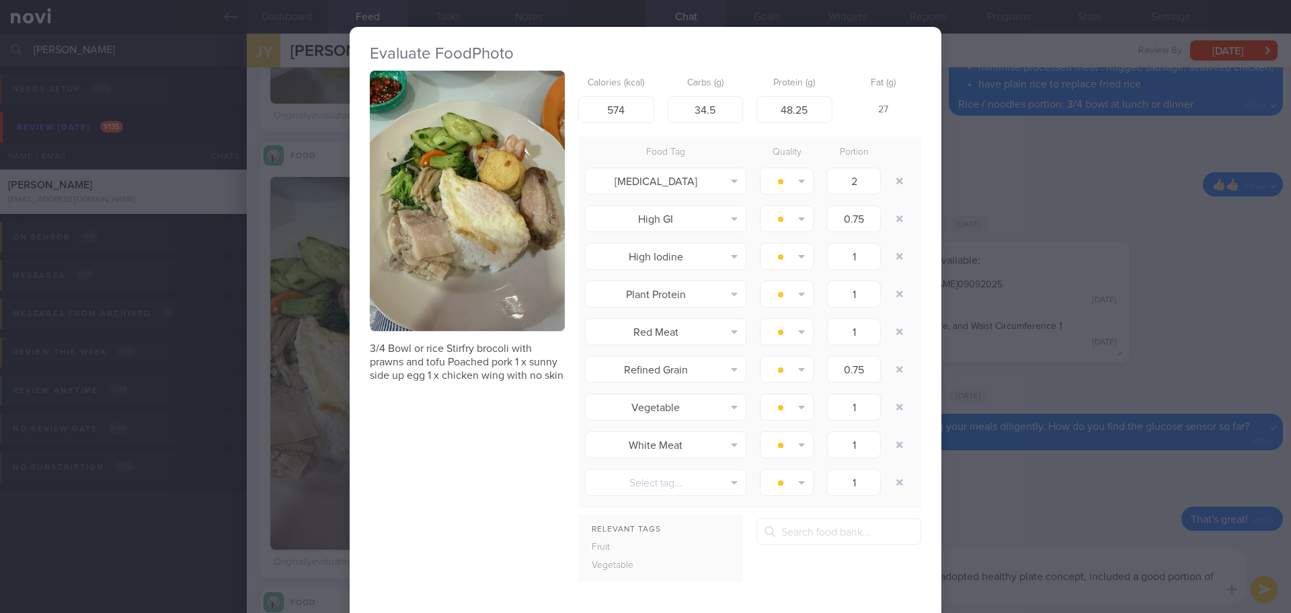
click at [474, 252] on button "button" at bounding box center [467, 201] width 195 height 260
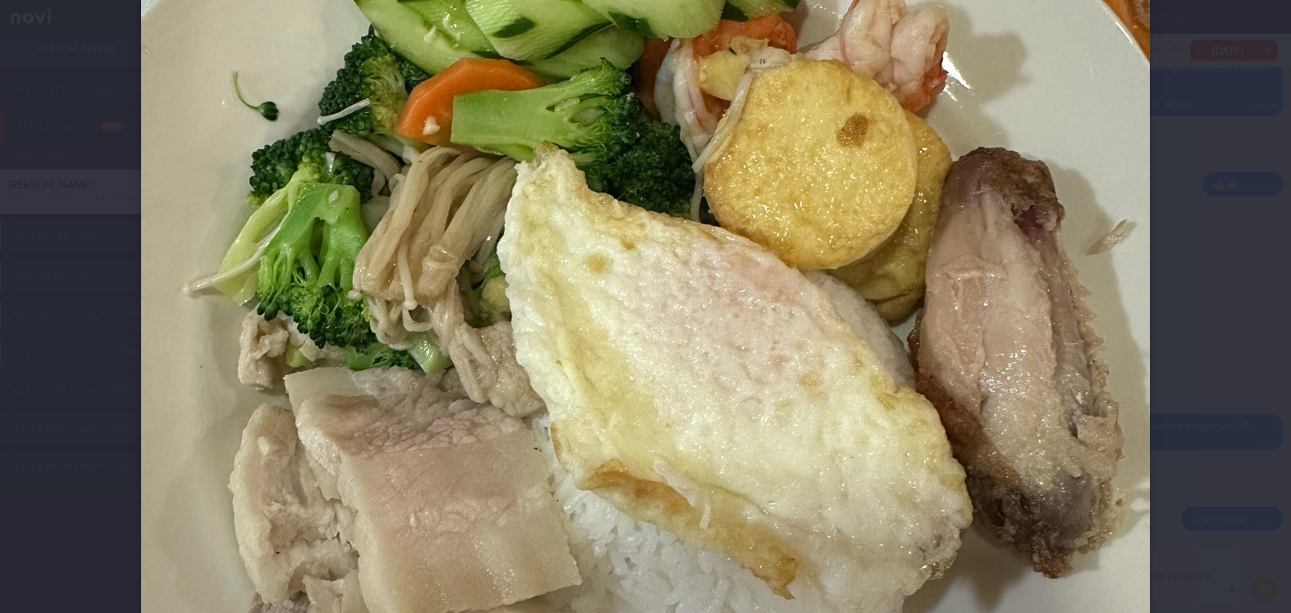
scroll to position [202, 0]
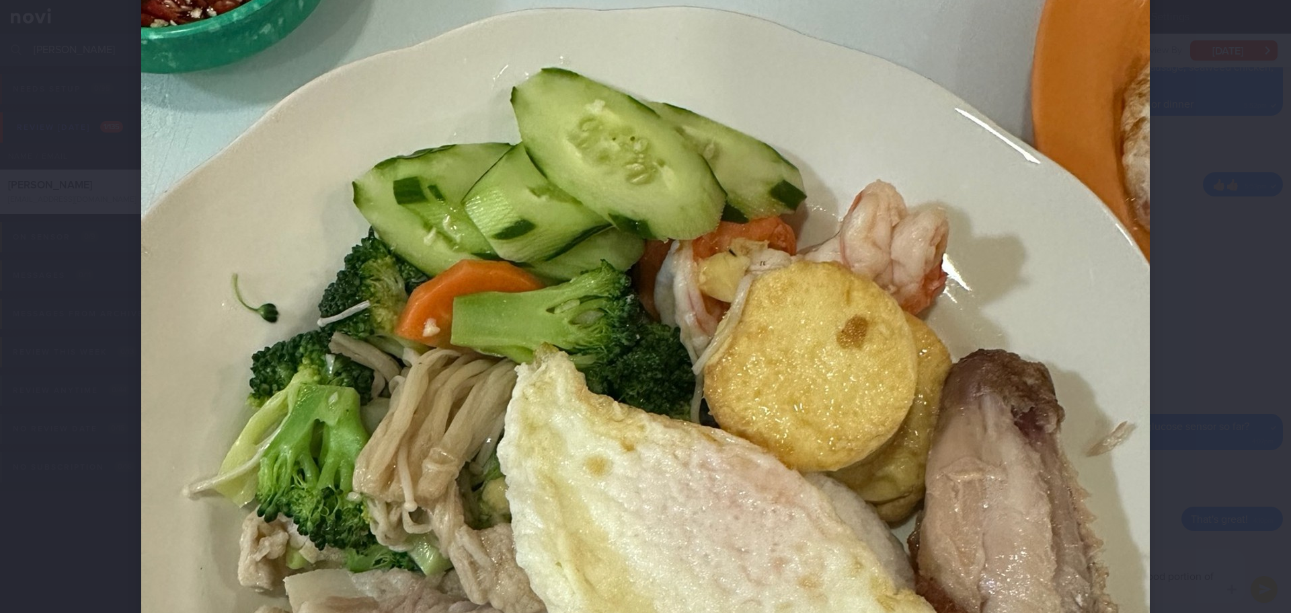
click at [1157, 270] on div at bounding box center [645, 524] width 1117 height 1453
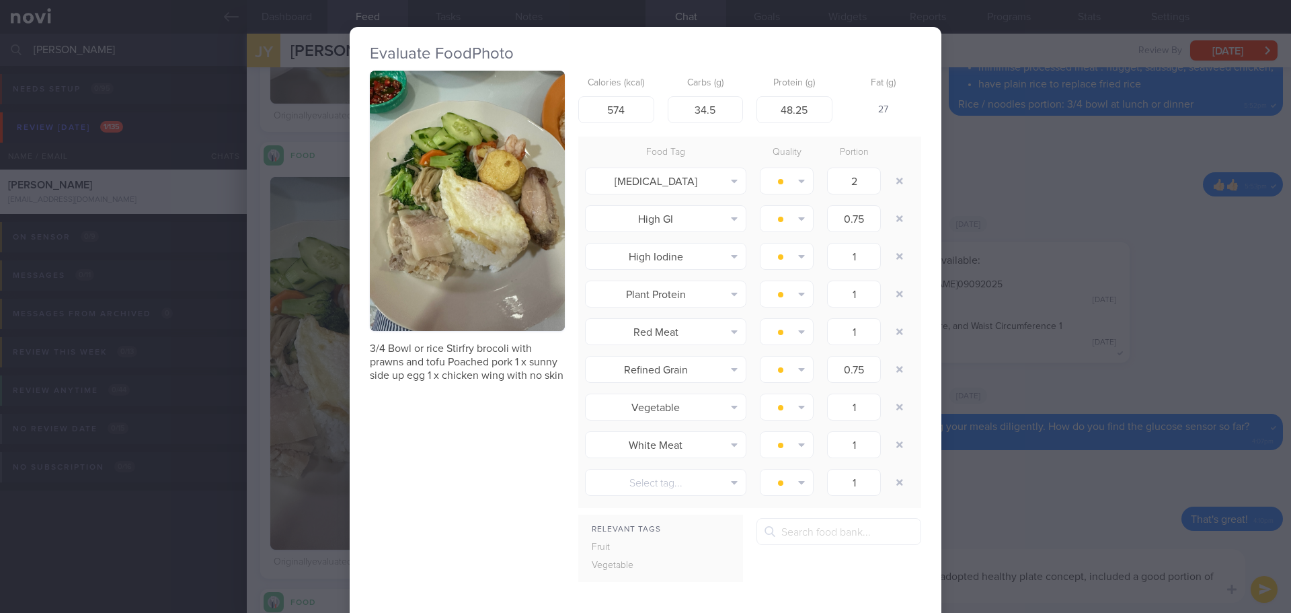
click at [975, 541] on div "Evaluate Food Photo 3/4 Bowl or rice Stirfry brocoli with prawns and tofu Poach…" at bounding box center [645, 306] width 1291 height 613
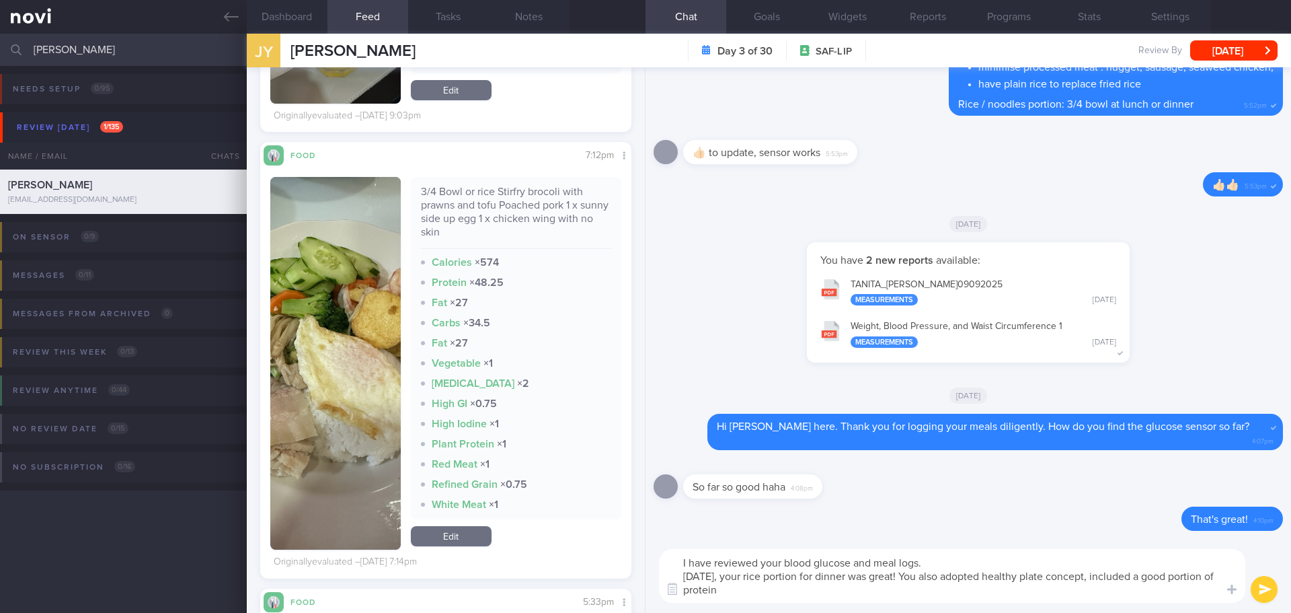
click at [771, 597] on textarea "I have reviewed your blood glucose and meal logs. On Tuesday, your rice portion…" at bounding box center [952, 576] width 587 height 54
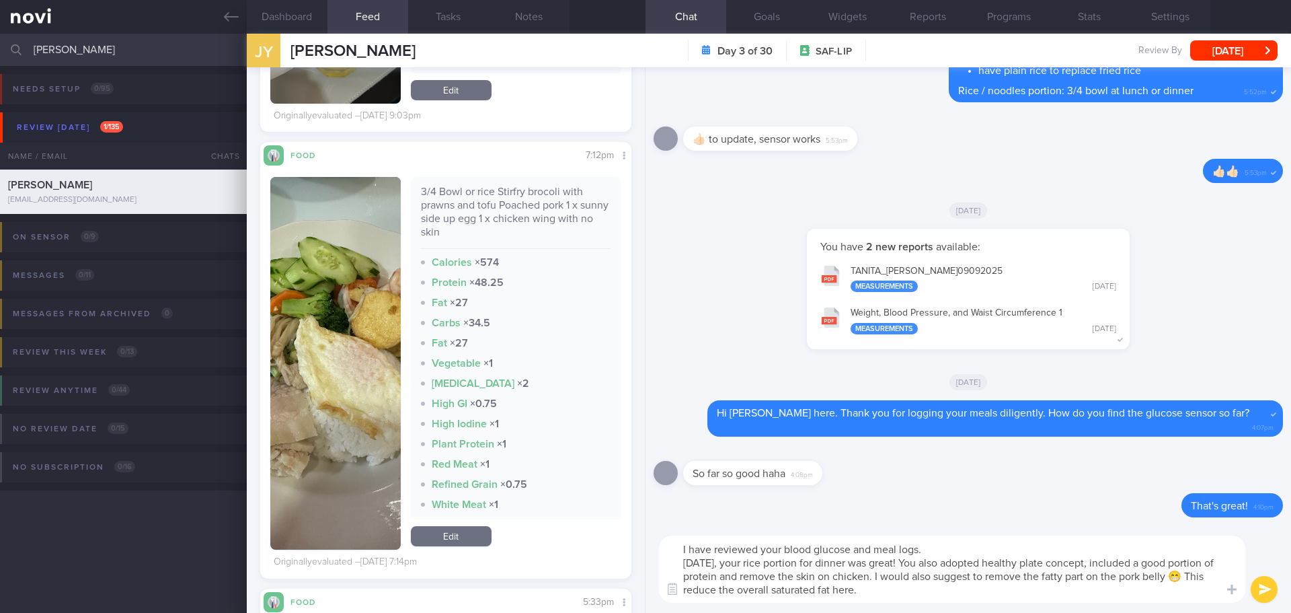
click at [755, 588] on textarea "I have reviewed your blood glucose and meal logs. On Tuesday, your rice portion…" at bounding box center [952, 568] width 587 height 67
type textarea "I have reviewed your blood glucose and meal logs. On Tuesday, your rice portion…"
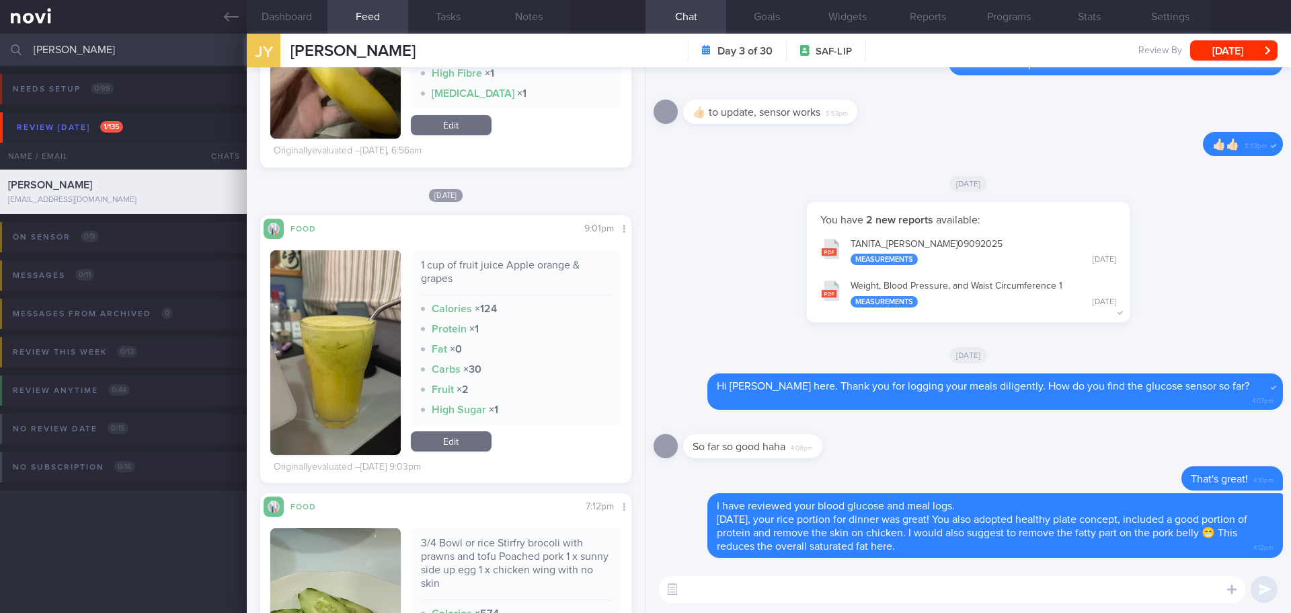
scroll to position [3121, 0]
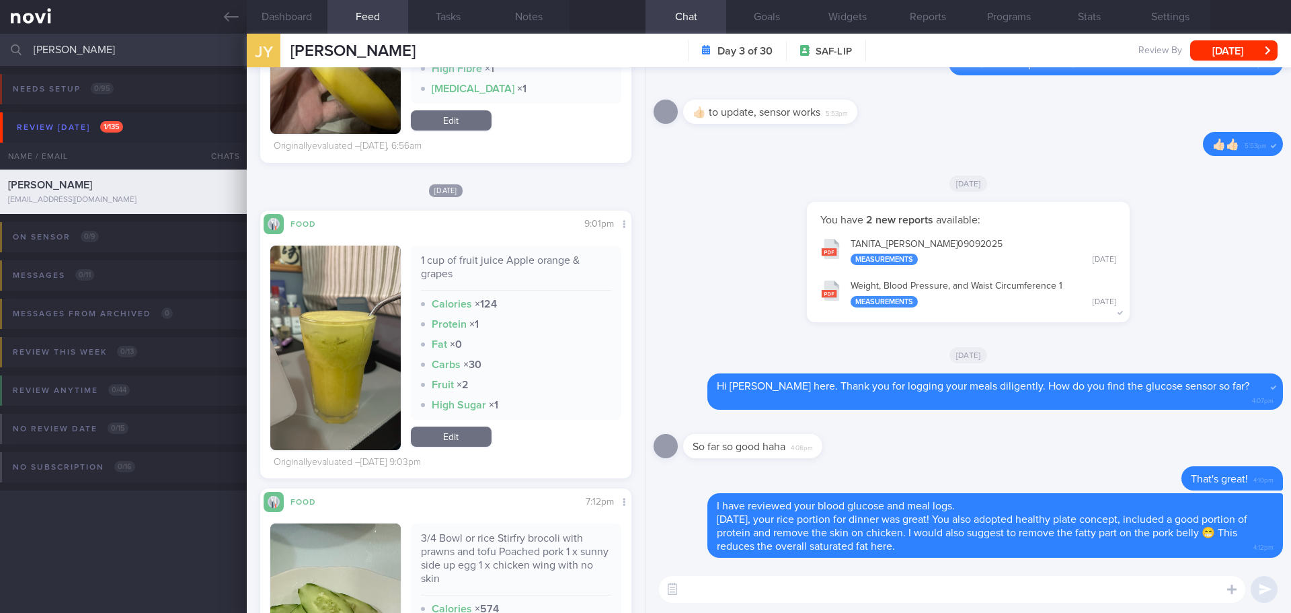
click at [365, 341] on button "button" at bounding box center [335, 348] width 130 height 204
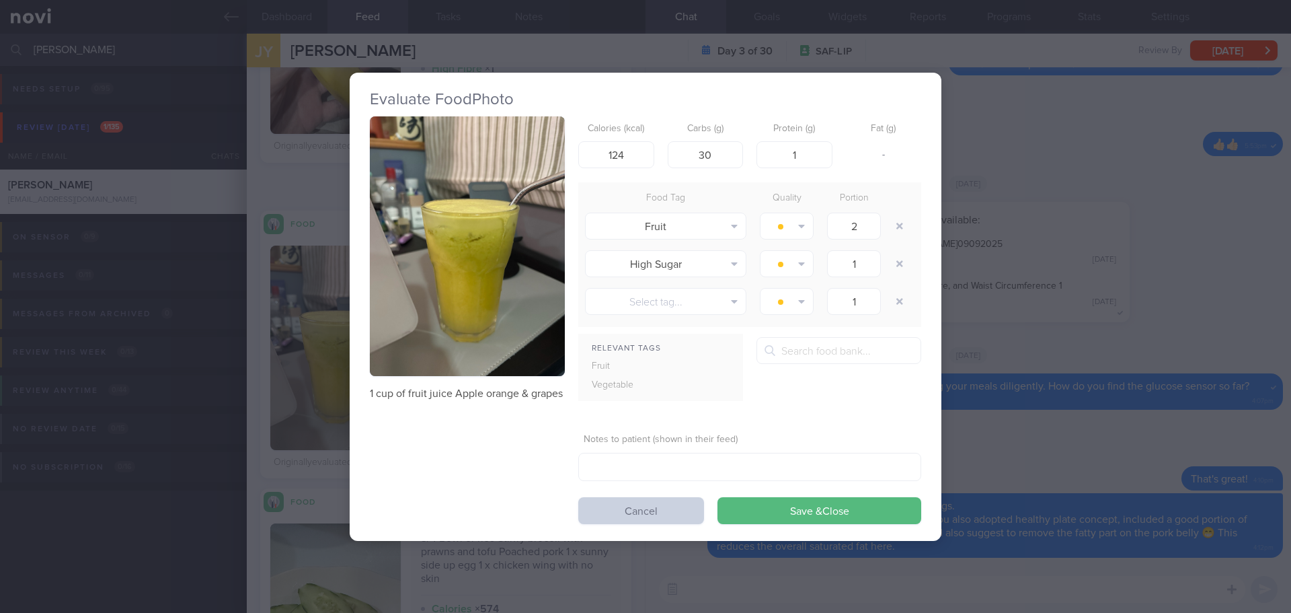
click at [632, 502] on button "Cancel" at bounding box center [641, 510] width 126 height 27
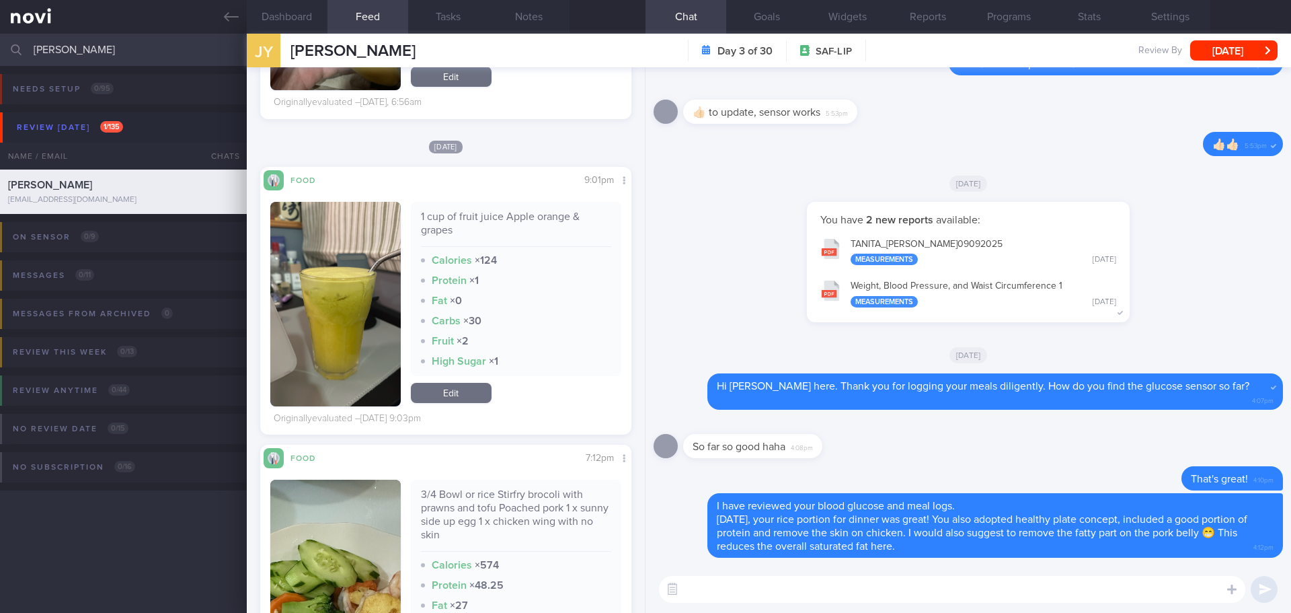
scroll to position [3188, 0]
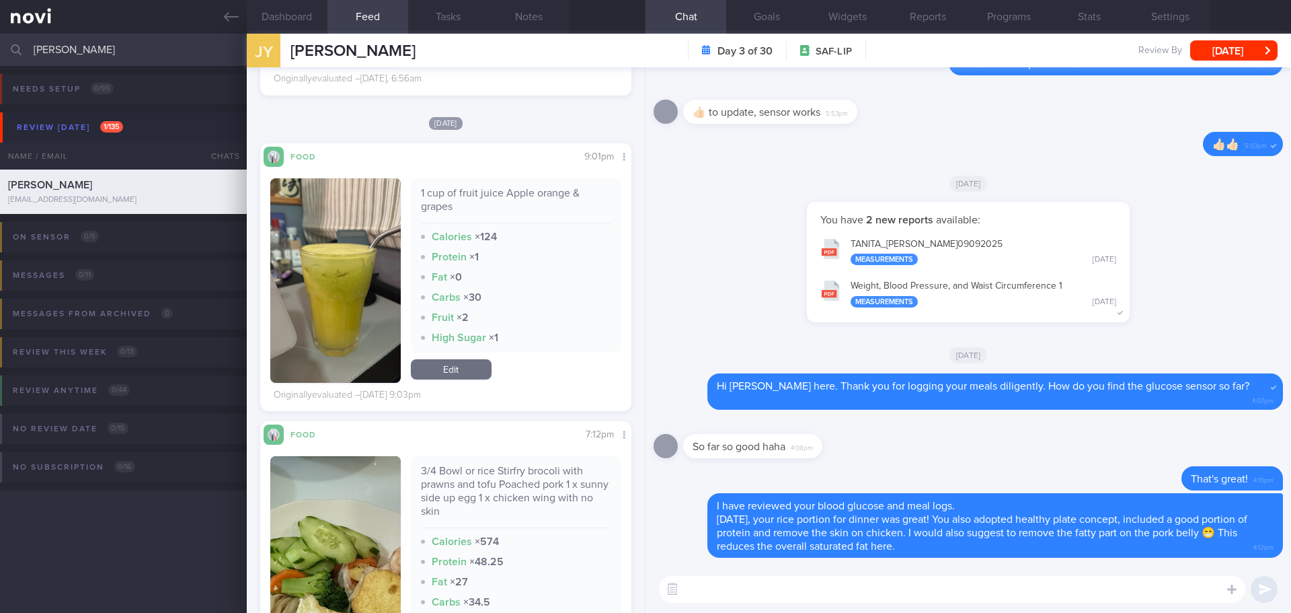
click at [782, 597] on textarea at bounding box center [952, 589] width 587 height 27
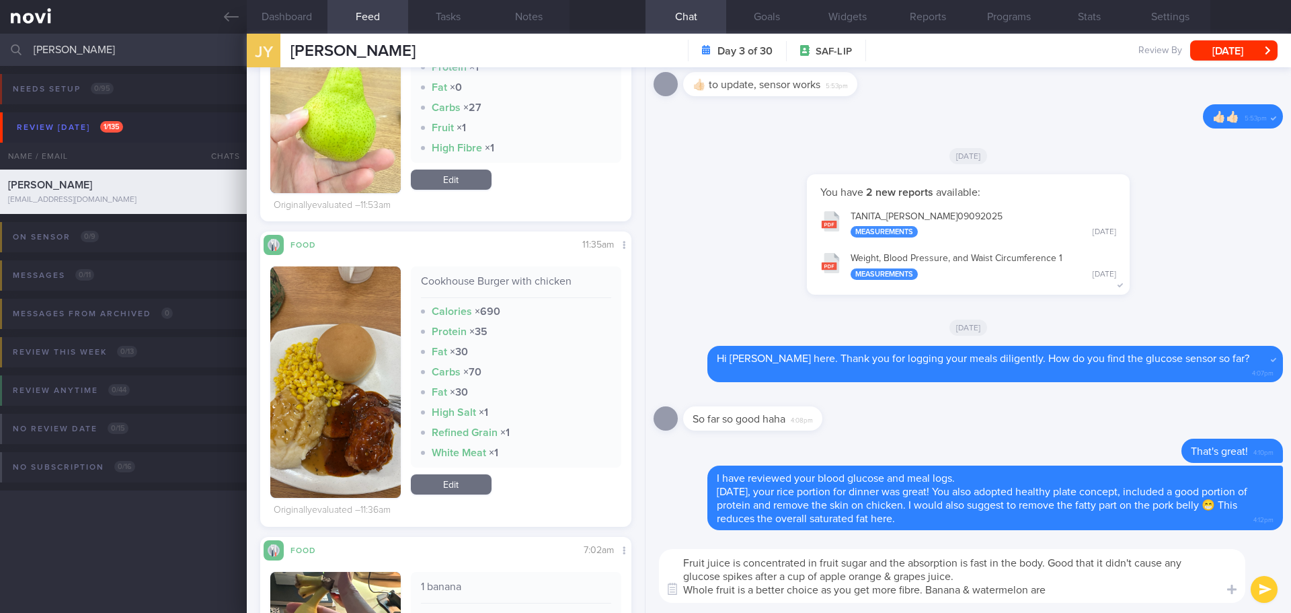
scroll to position [441, 0]
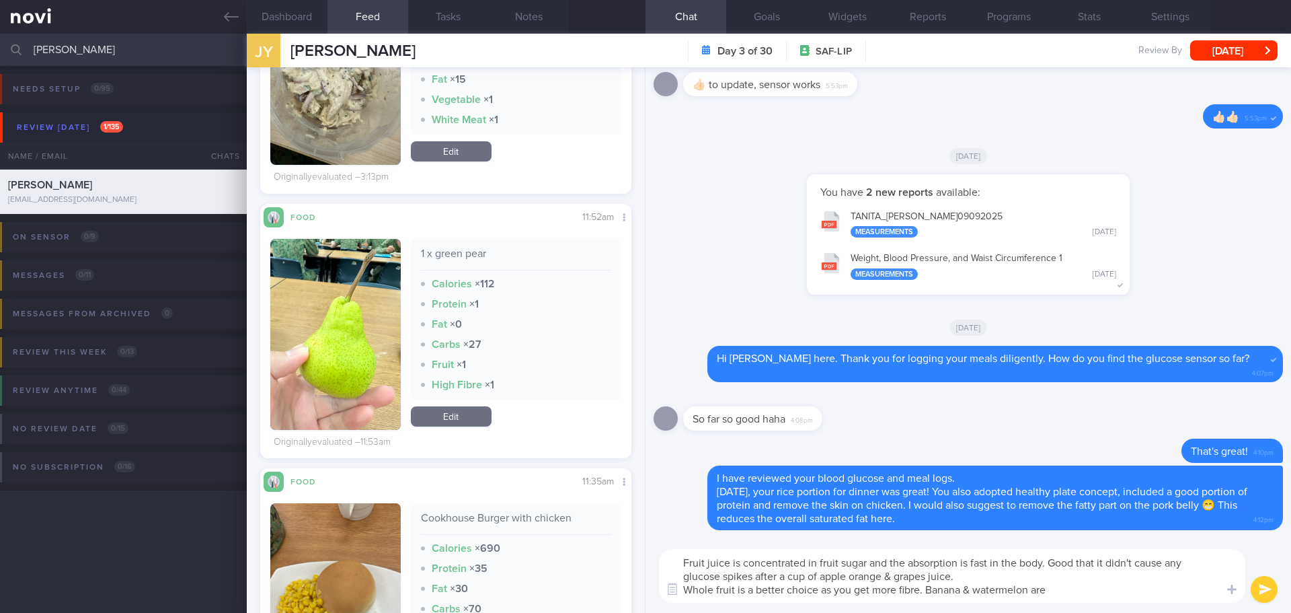
drag, startPoint x: 1063, startPoint y: 591, endPoint x: 967, endPoint y: 594, distance: 95.6
click at [967, 594] on textarea "Fruit juice is concentrated in fruit sugar and the absorption is fast in the bo…" at bounding box center [952, 576] width 587 height 54
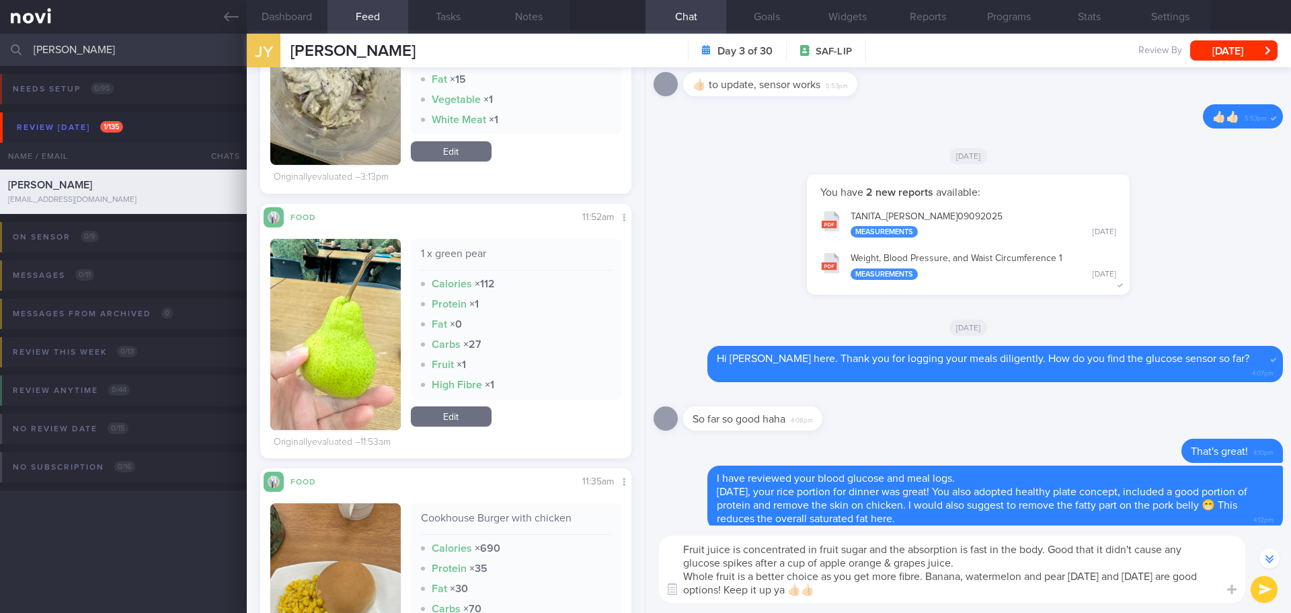
type textarea "Fruit juice is concentrated in fruit sugar and the absorption is fast in the bo…"
click at [1260, 595] on button "submit" at bounding box center [1264, 589] width 27 height 27
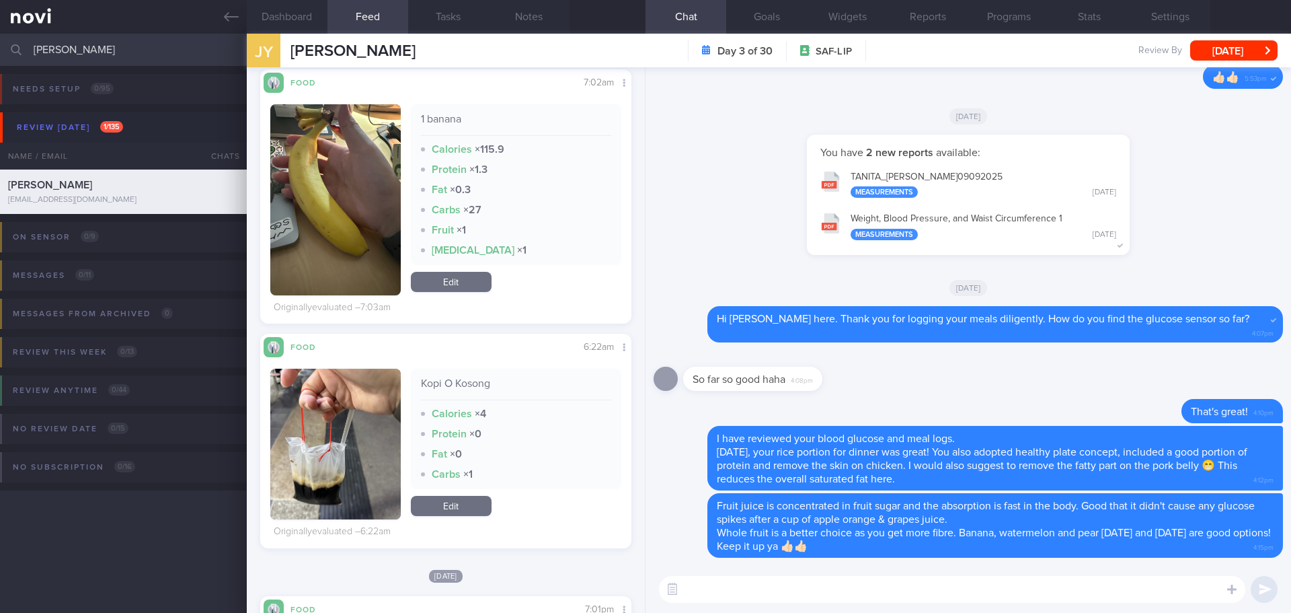
scroll to position [844, 0]
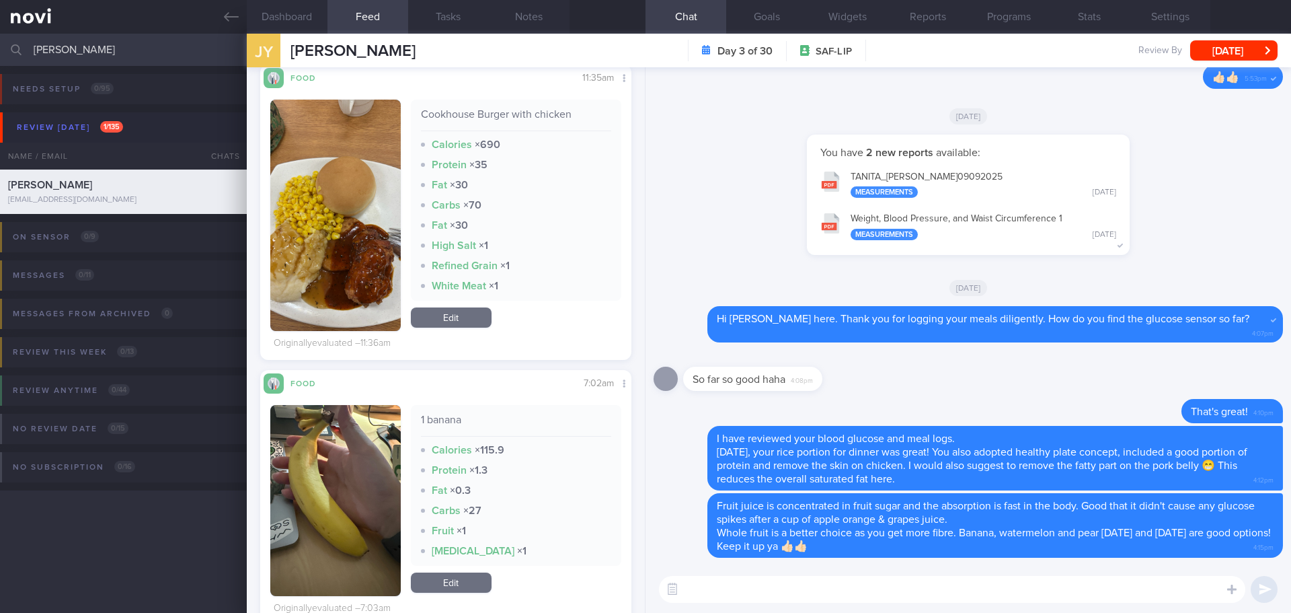
click at [321, 211] on button "button" at bounding box center [335, 215] width 130 height 231
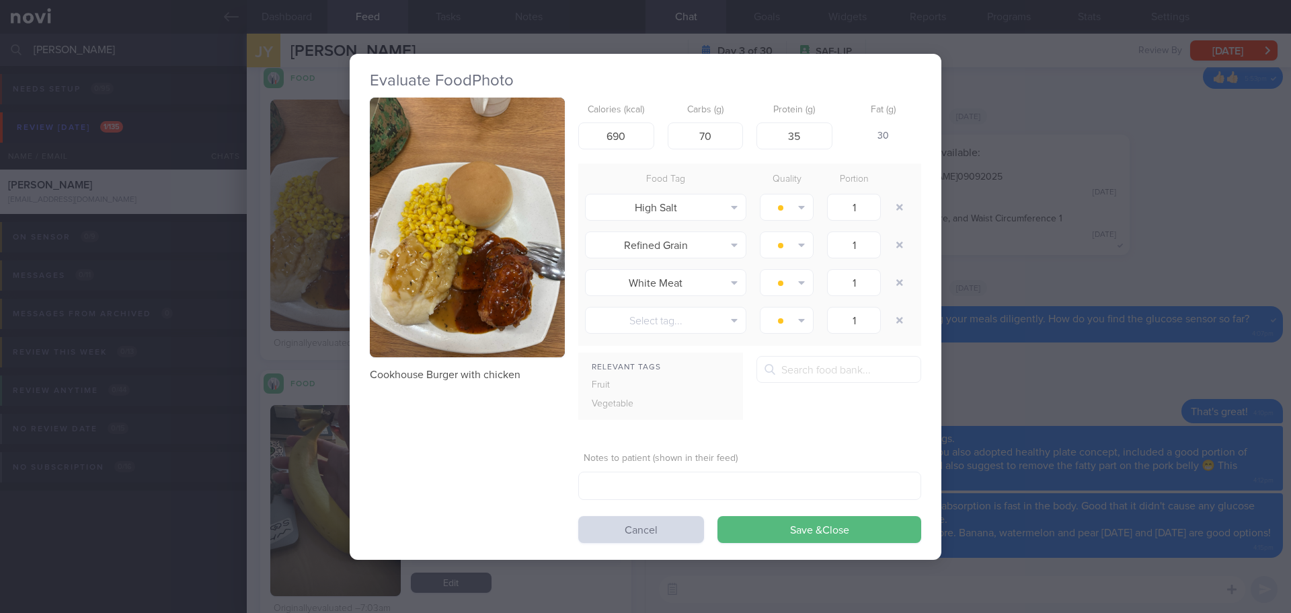
click at [426, 211] on button "button" at bounding box center [467, 228] width 195 height 260
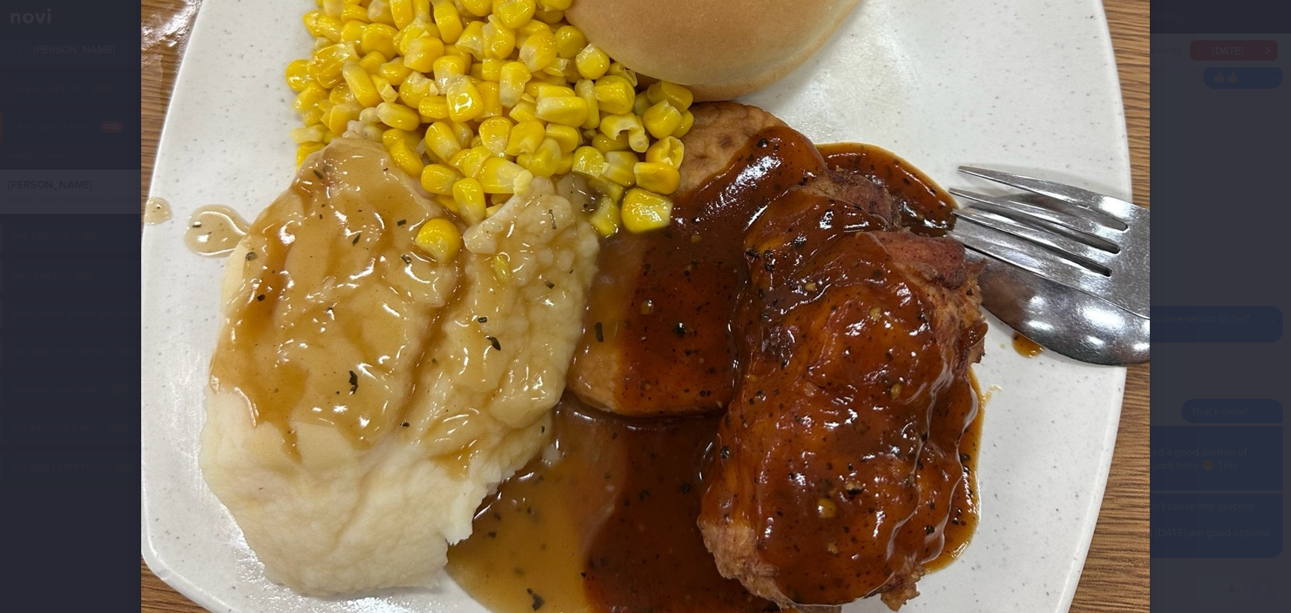
scroll to position [605, 0]
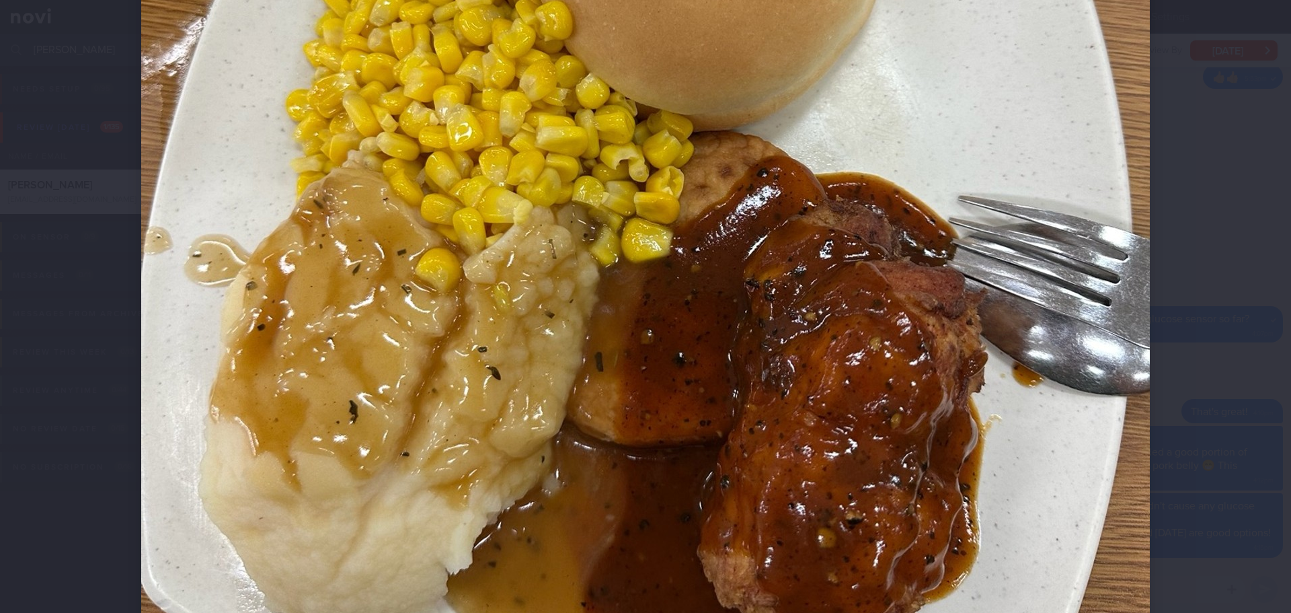
click at [1194, 261] on div at bounding box center [645, 121] width 1117 height 1453
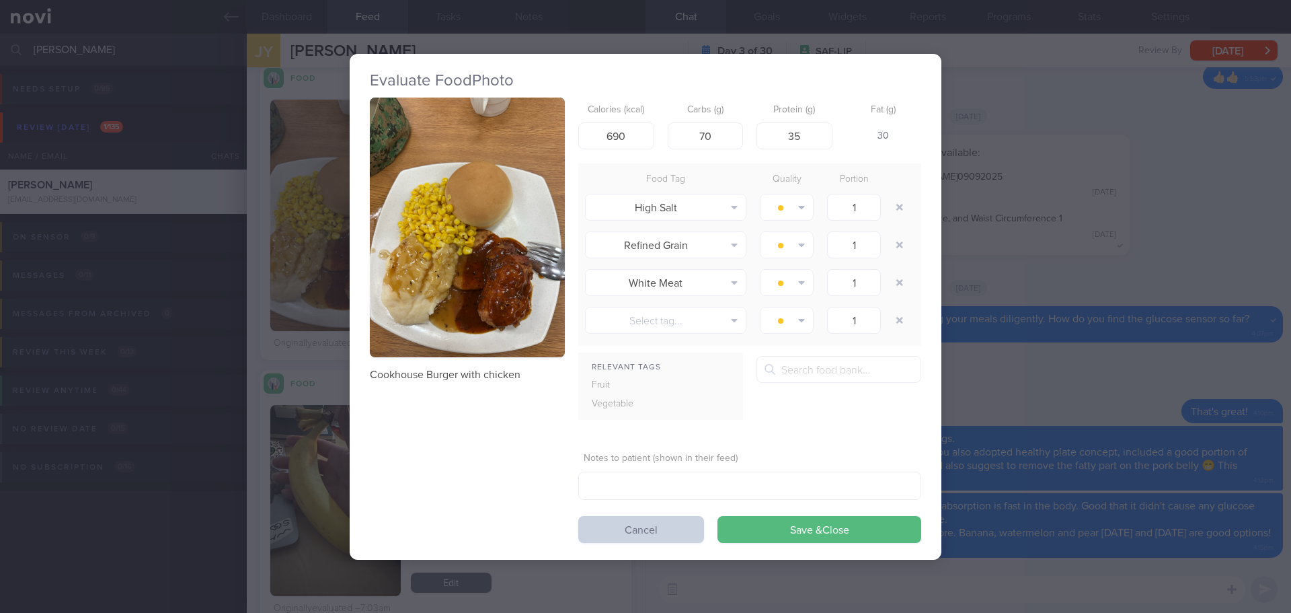
click at [631, 523] on button "Cancel" at bounding box center [641, 529] width 126 height 27
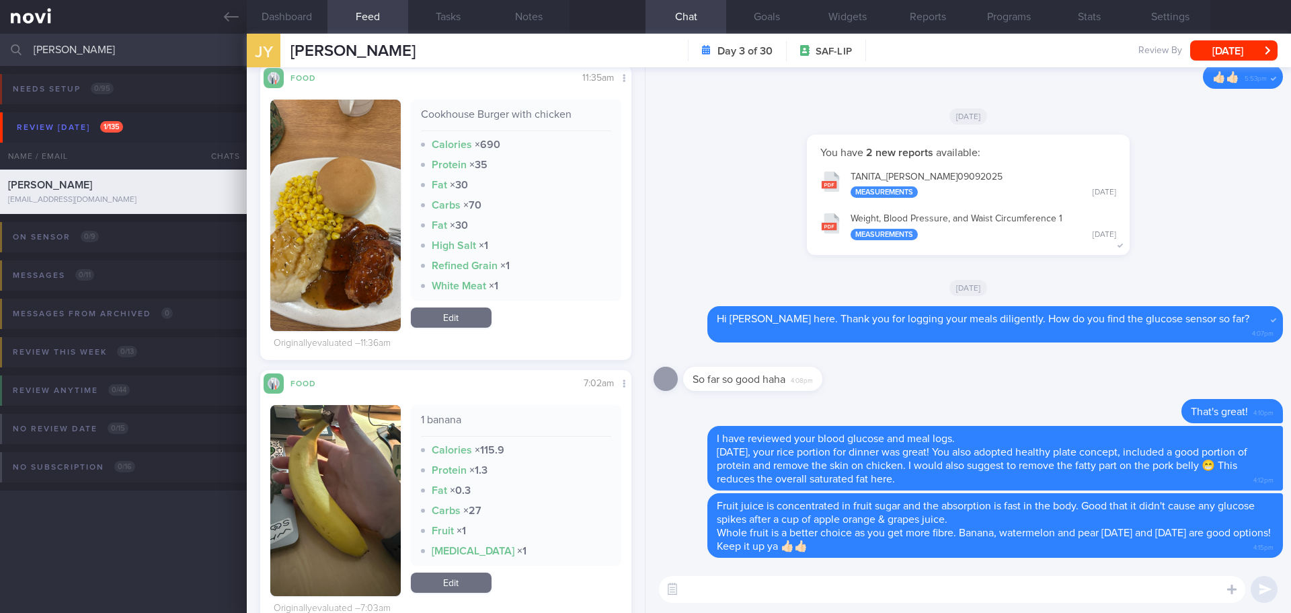
click at [335, 231] on button "button" at bounding box center [335, 215] width 130 height 231
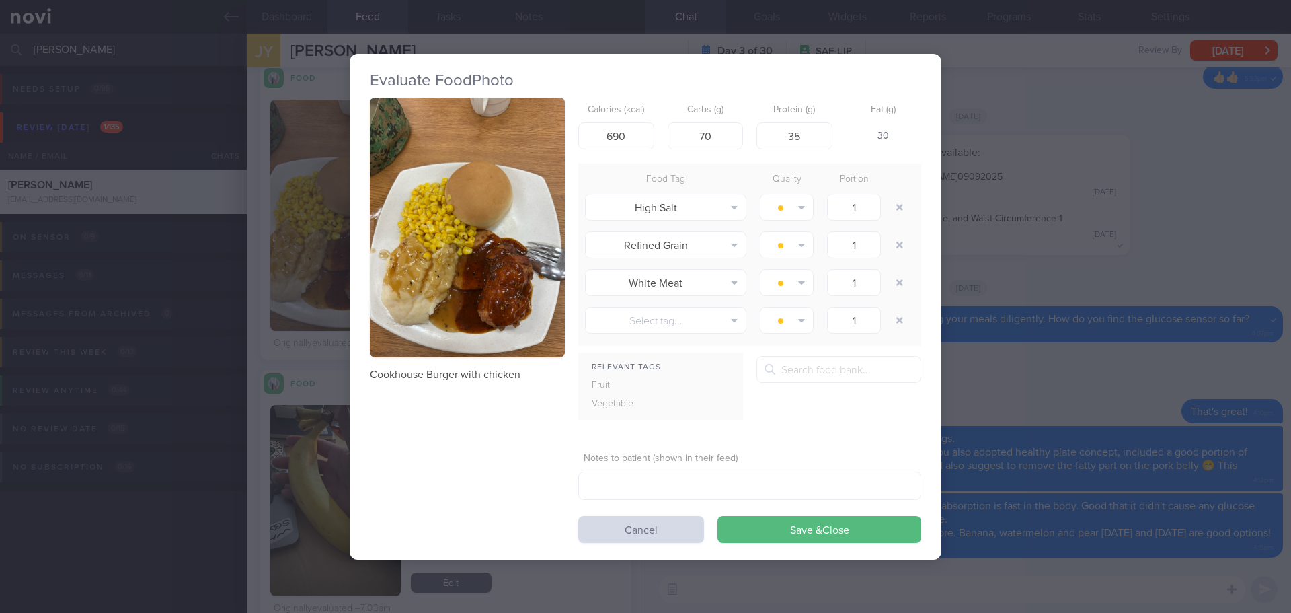
click at [1086, 301] on div "Evaluate Food Photo Cookhouse Burger with chicken Calories (kcal) 690 Carbs (g)…" at bounding box center [645, 306] width 1291 height 613
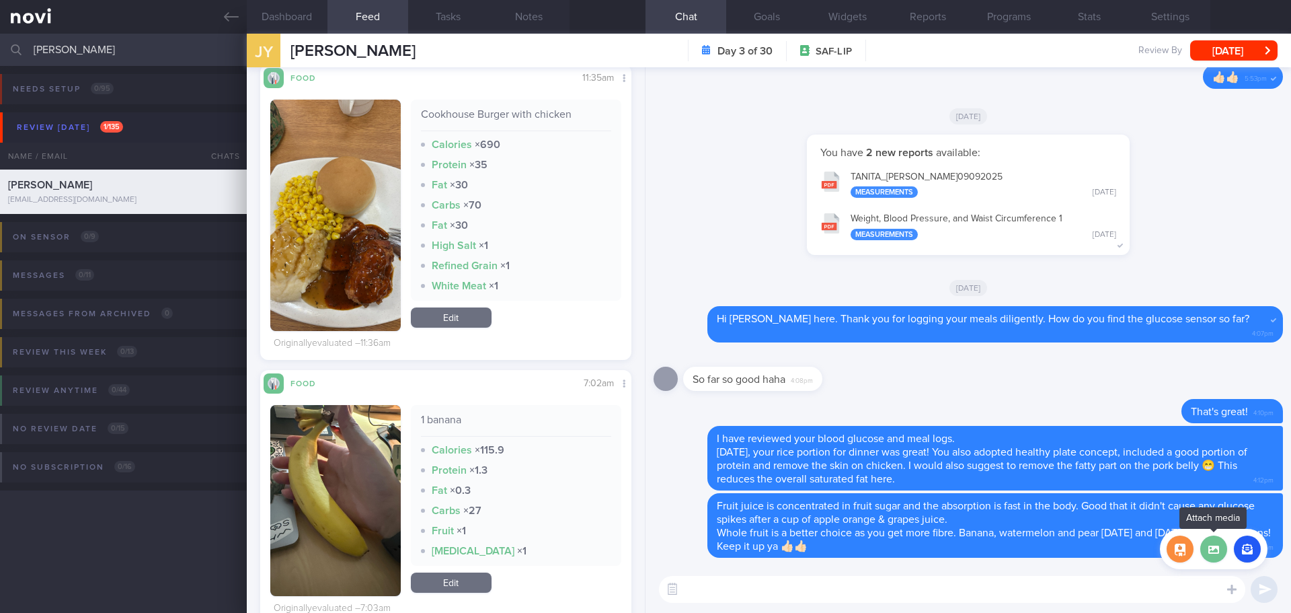
click at [1215, 552] on label at bounding box center [1214, 548] width 27 height 27
click at [0, 0] on input "file" at bounding box center [0, 0] width 0 height 0
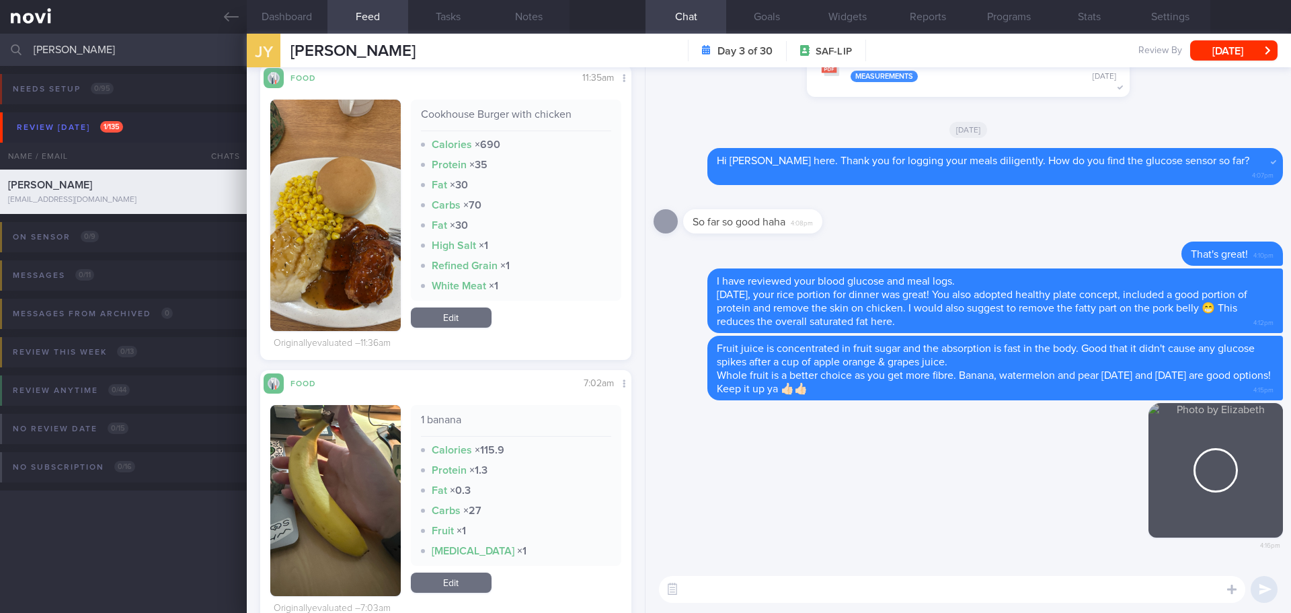
click at [841, 590] on textarea at bounding box center [952, 589] width 587 height 27
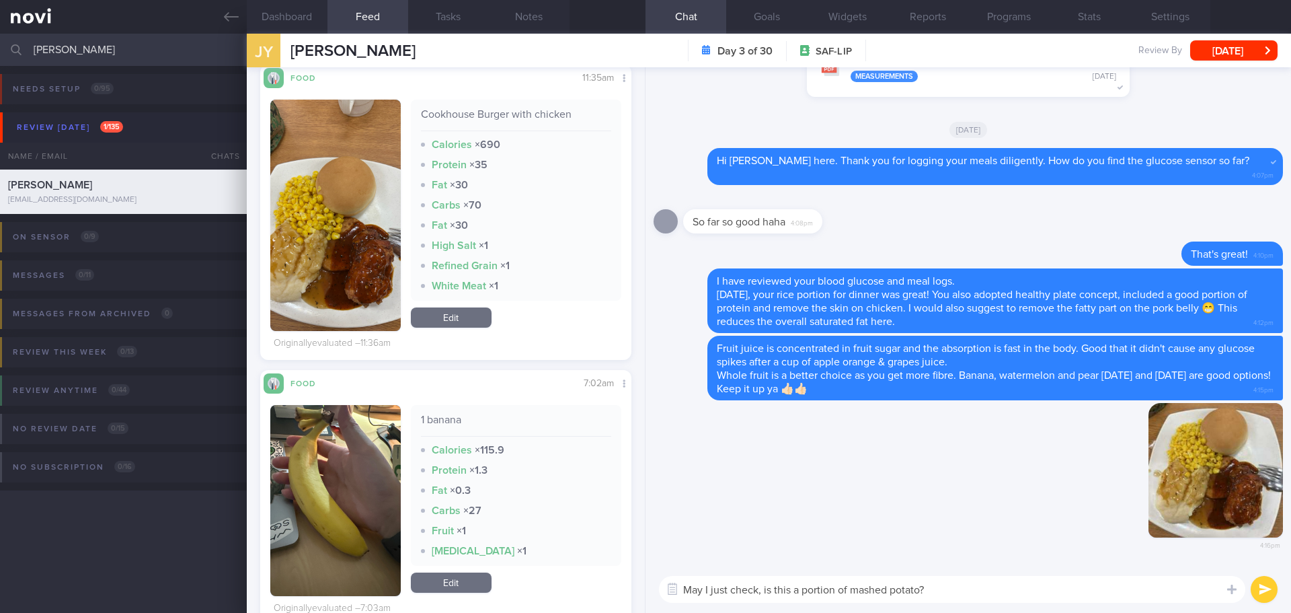
drag, startPoint x: 938, startPoint y: 591, endPoint x: 780, endPoint y: 589, distance: 157.4
click at [780, 589] on textarea "May I just check, is this a portion of mashed potato?" at bounding box center [952, 589] width 587 height 27
click at [811, 591] on textarea "May I just check, is this a portion of mashed potato?" at bounding box center [952, 589] width 587 height 27
drag, startPoint x: 953, startPoint y: 591, endPoint x: 772, endPoint y: 588, distance: 181.0
click at [772, 588] on textarea "May I just check, is this a portion of mashed potato?" at bounding box center [952, 589] width 587 height 27
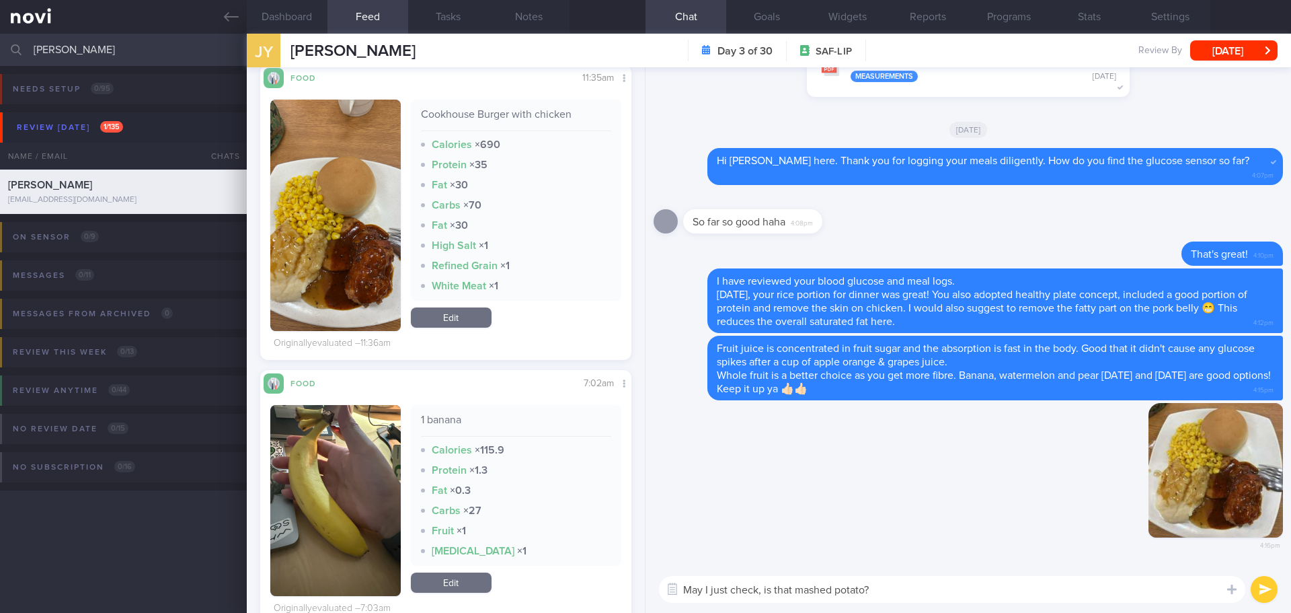
type textarea "May I just check, is that mashed potato?"
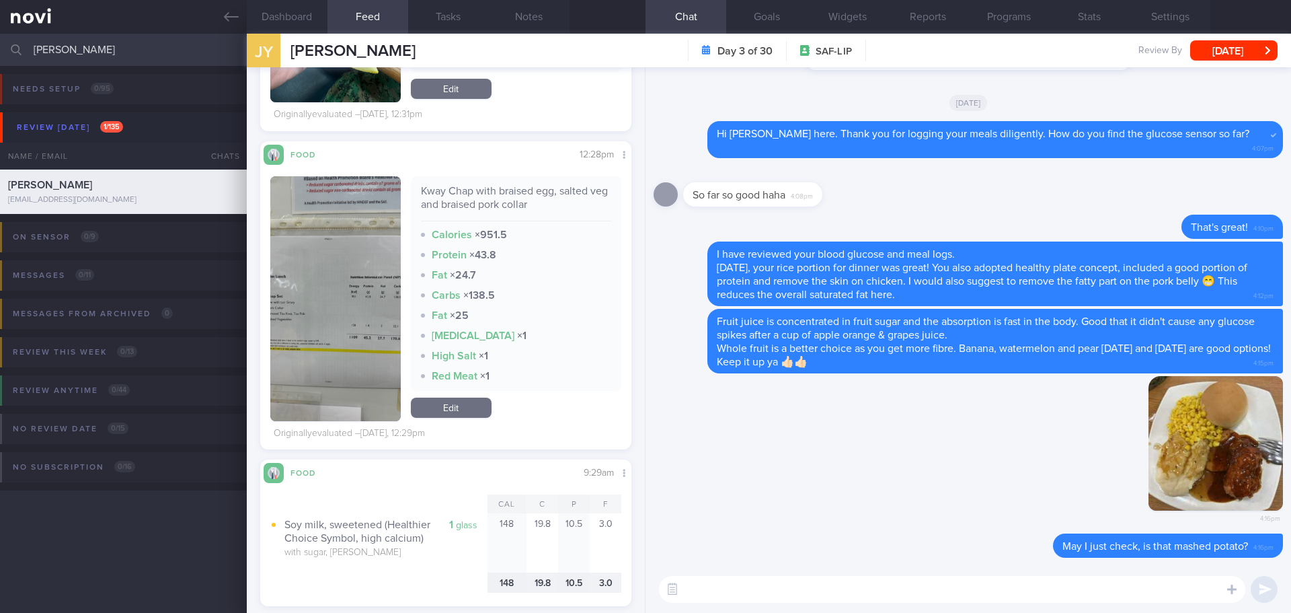
scroll to position [2220, 0]
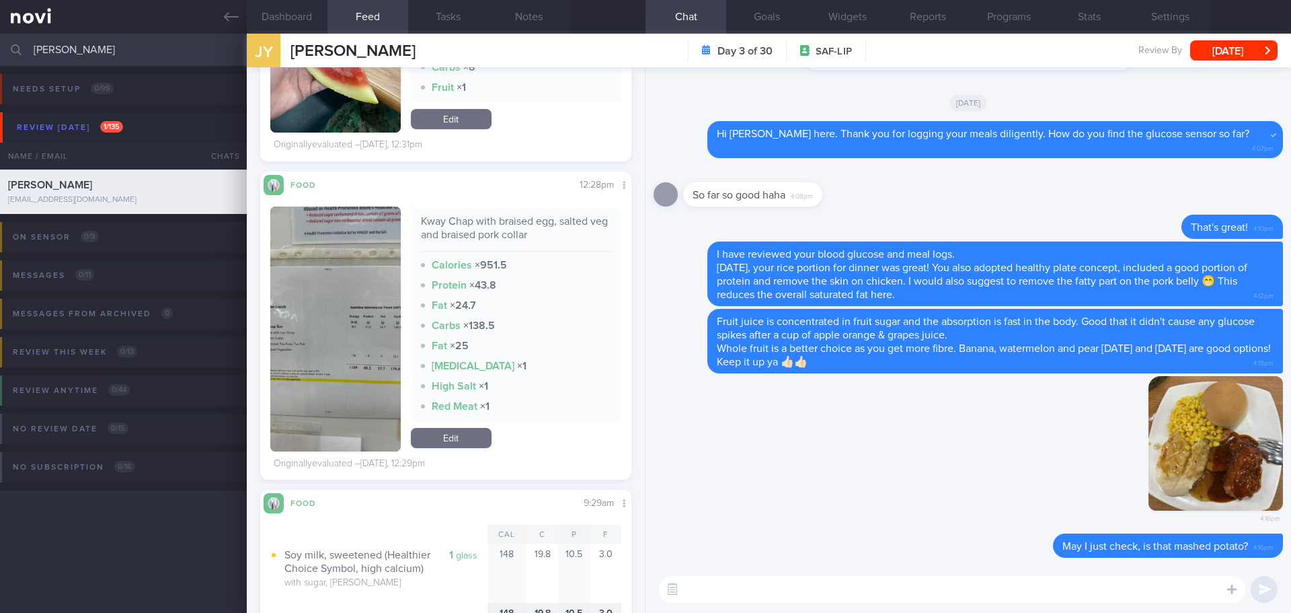
click at [326, 309] on button "button" at bounding box center [335, 328] width 130 height 245
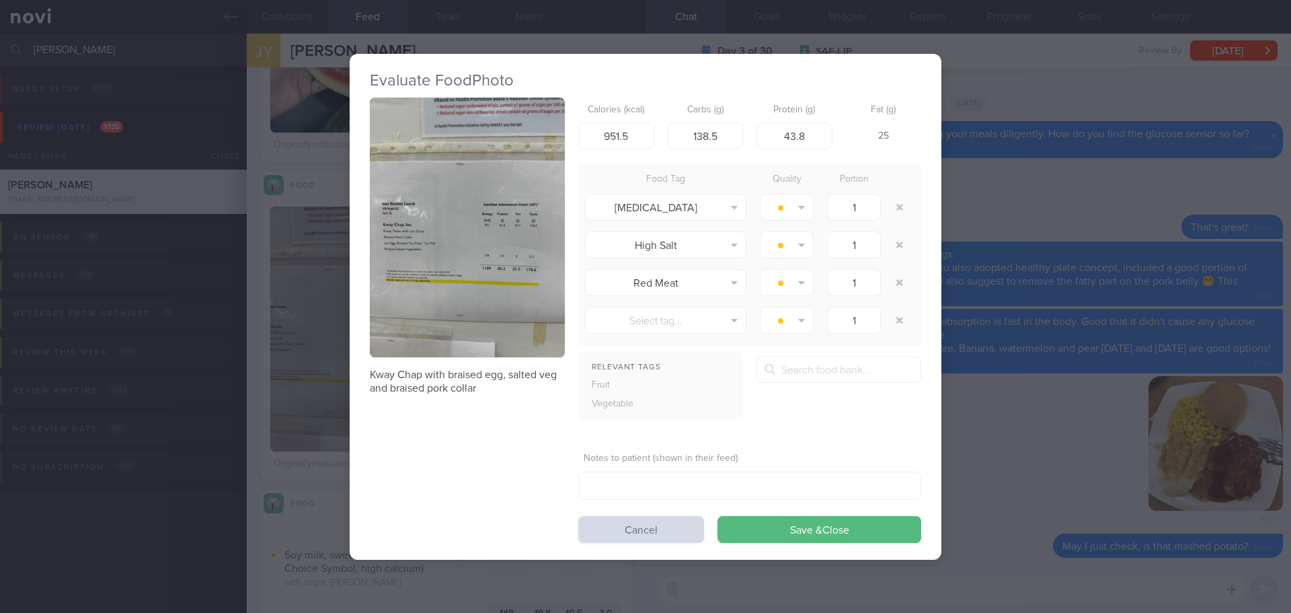
click at [419, 241] on button "button" at bounding box center [467, 228] width 195 height 260
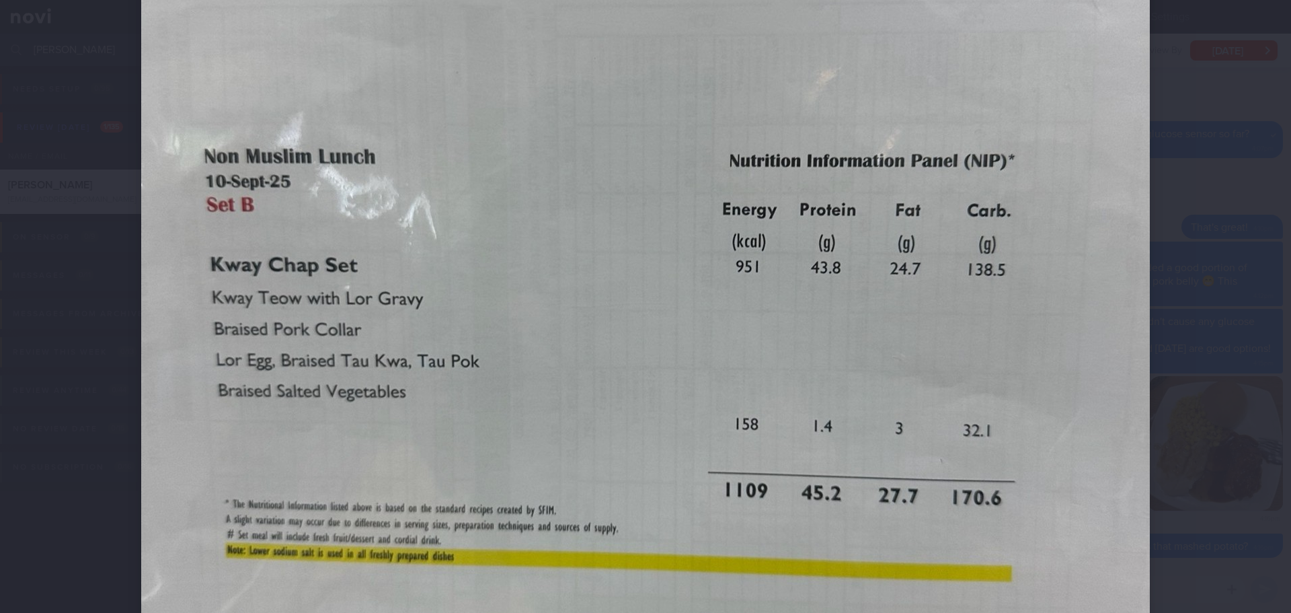
scroll to position [471, 0]
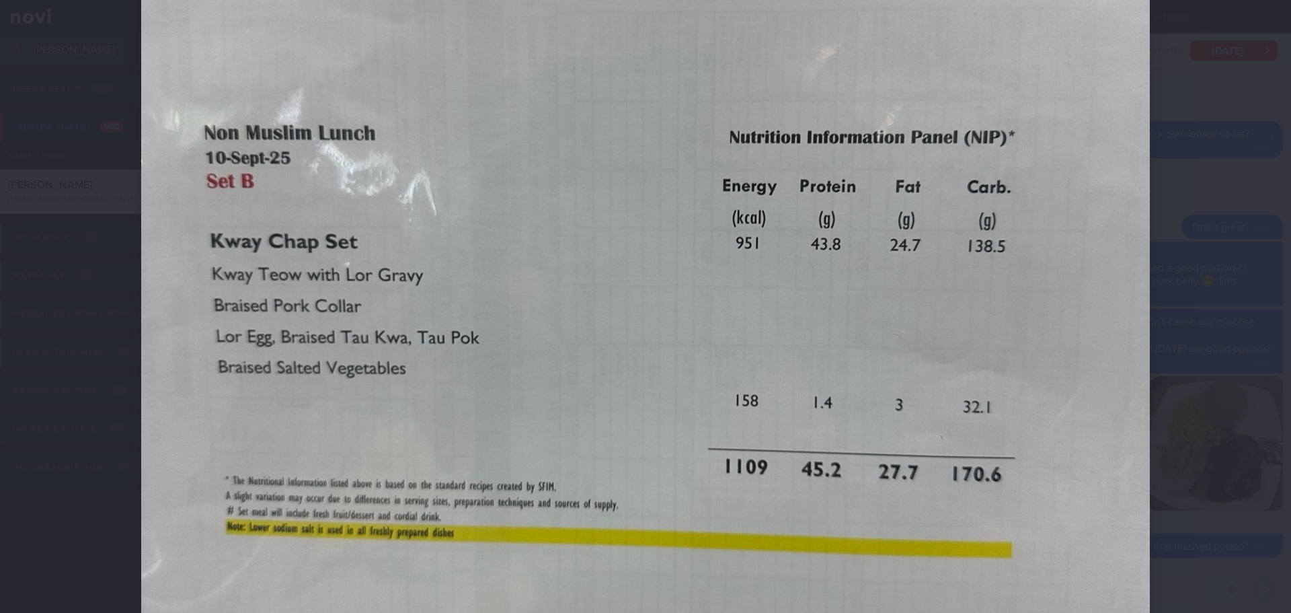
click at [1205, 260] on div at bounding box center [645, 306] width 1291 height 613
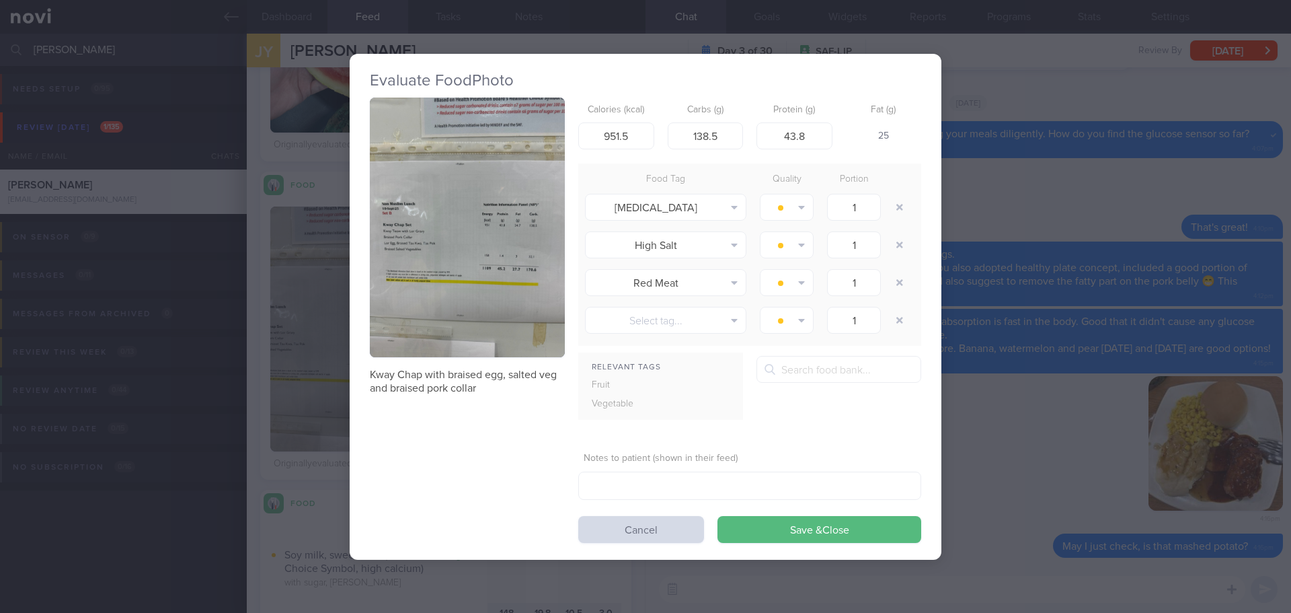
click at [1027, 312] on div "Evaluate Food Photo Kway Chap with braised egg, salted veg and braised pork col…" at bounding box center [645, 306] width 1291 height 613
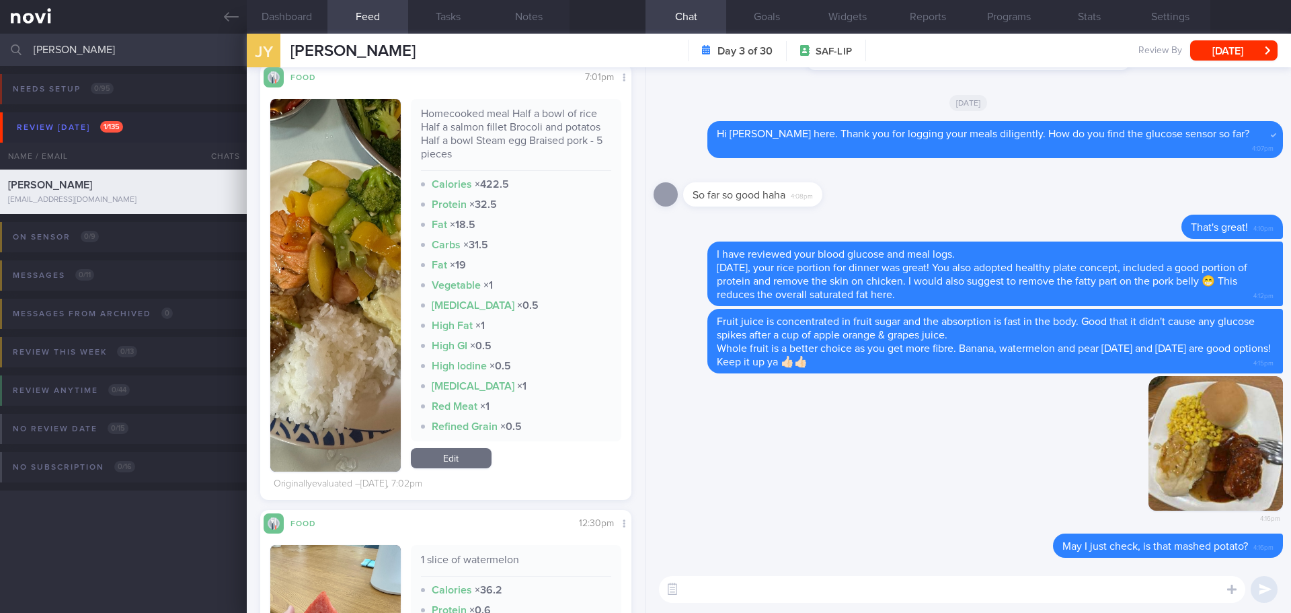
scroll to position [1614, 0]
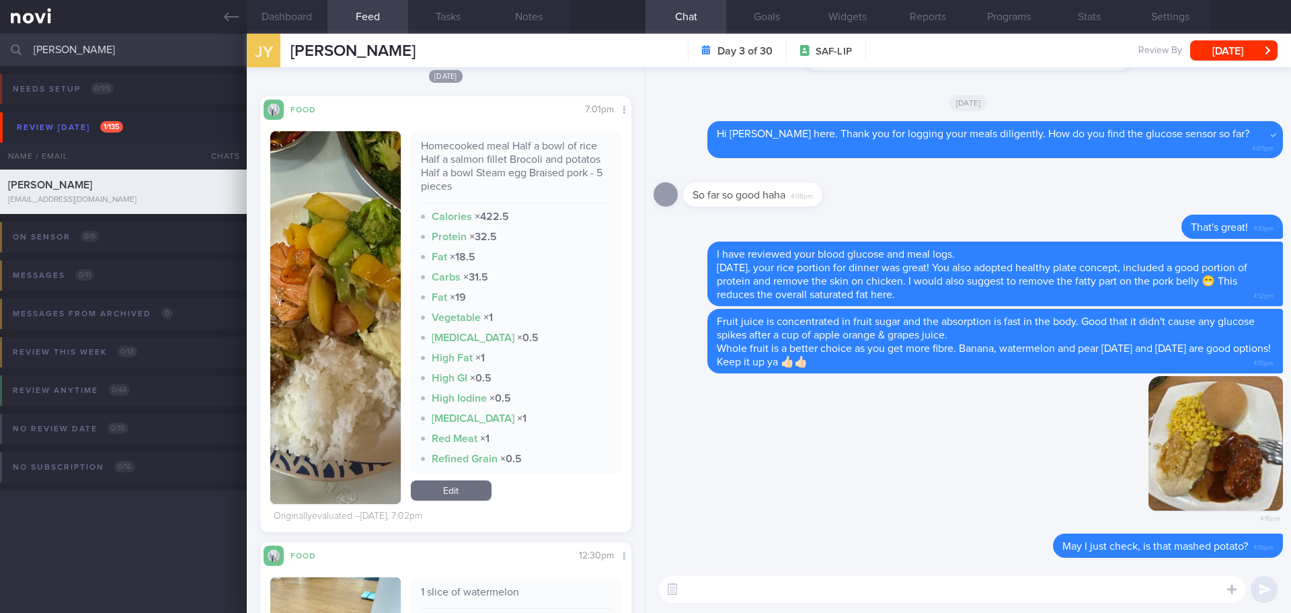
click at [311, 243] on button "button" at bounding box center [335, 317] width 130 height 373
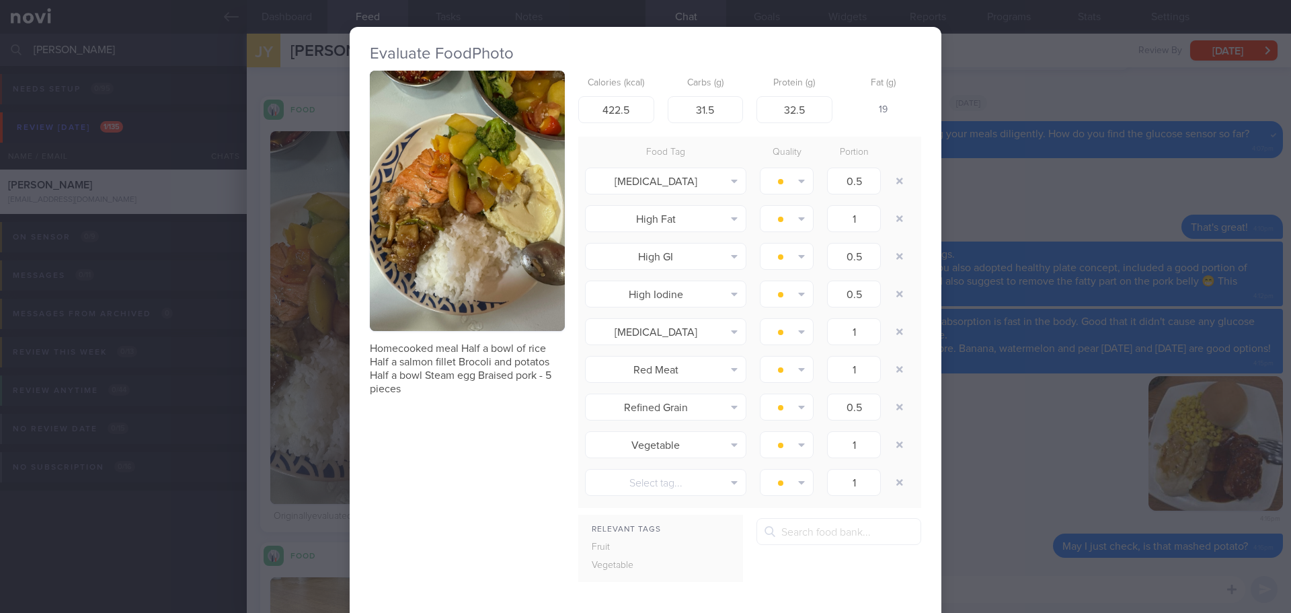
click at [436, 196] on button "button" at bounding box center [467, 201] width 195 height 260
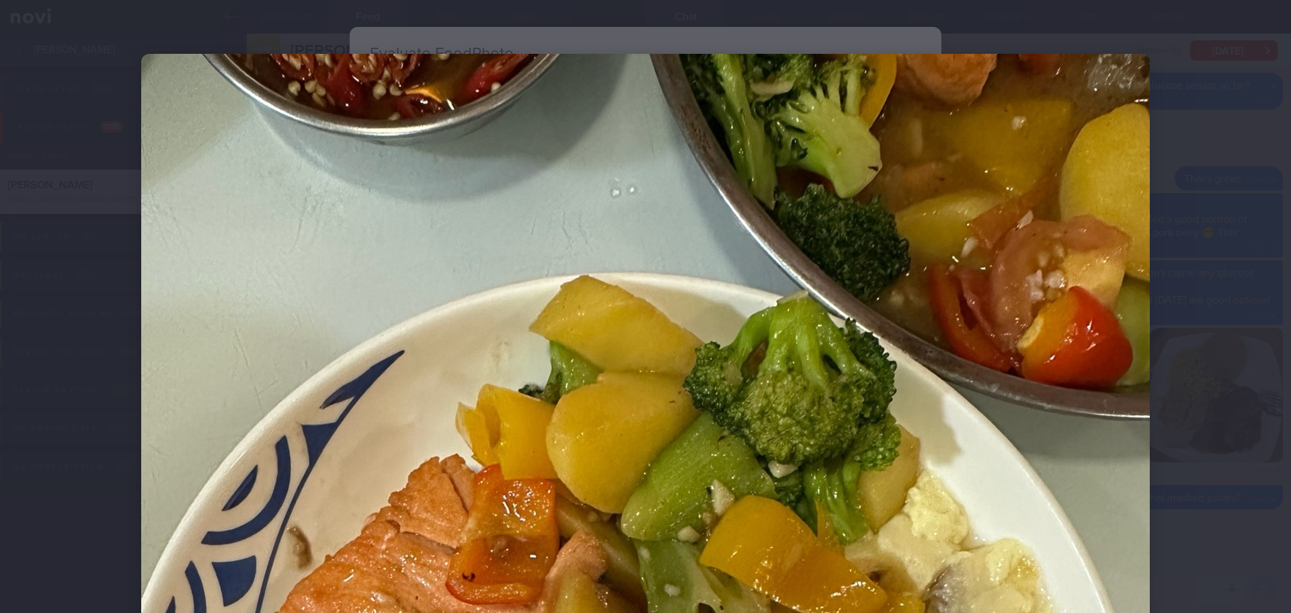
click at [1205, 250] on div at bounding box center [645, 306] width 1291 height 613
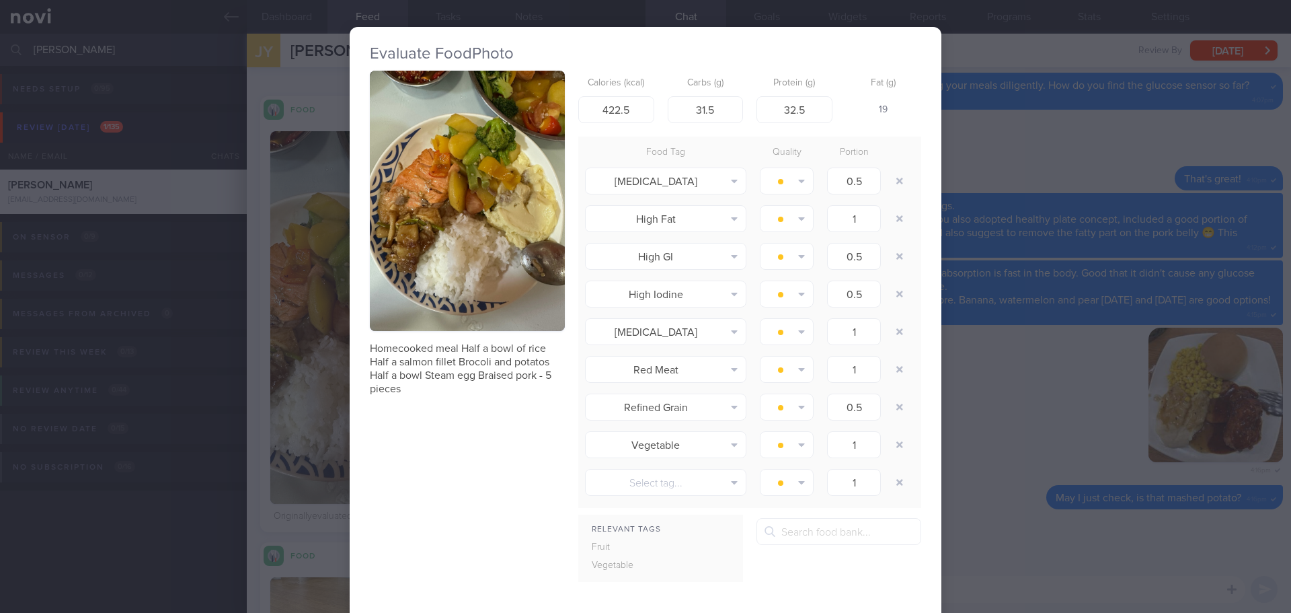
click at [1076, 332] on div "Evaluate Food Photo Homecooked meal Half a bowl of rice Half a salmon fillet Br…" at bounding box center [645, 306] width 1291 height 613
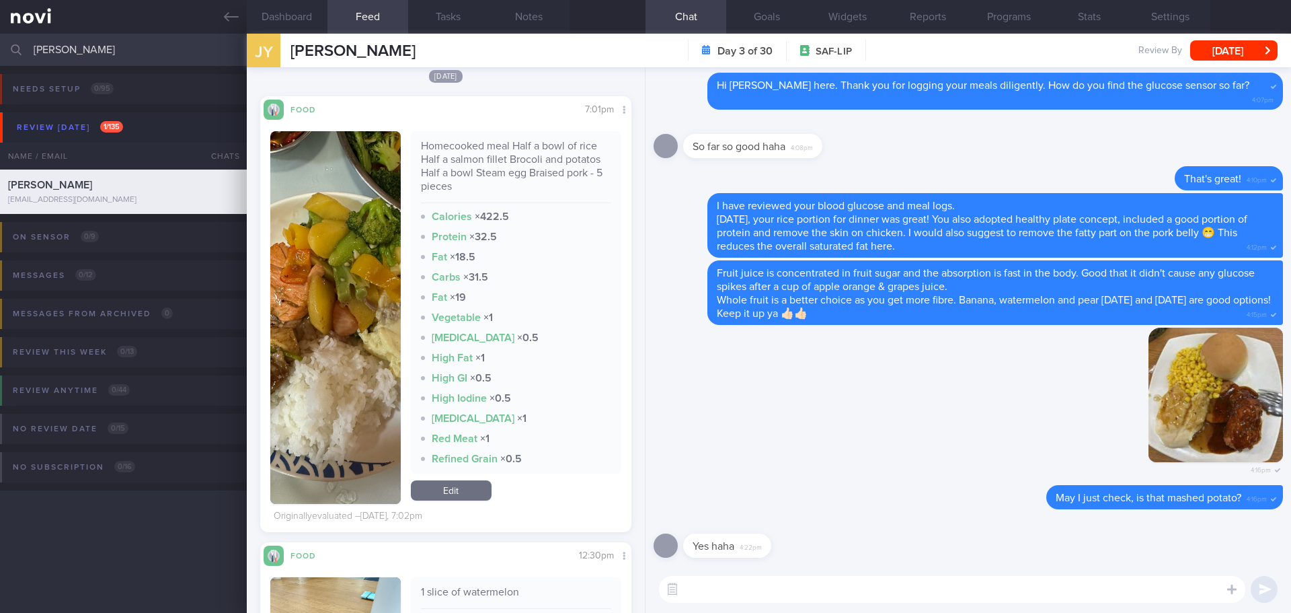
click at [789, 587] on textarea at bounding box center [952, 589] width 587 height 27
click at [723, 588] on textarea at bounding box center [952, 589] width 587 height 27
type textarea "I"
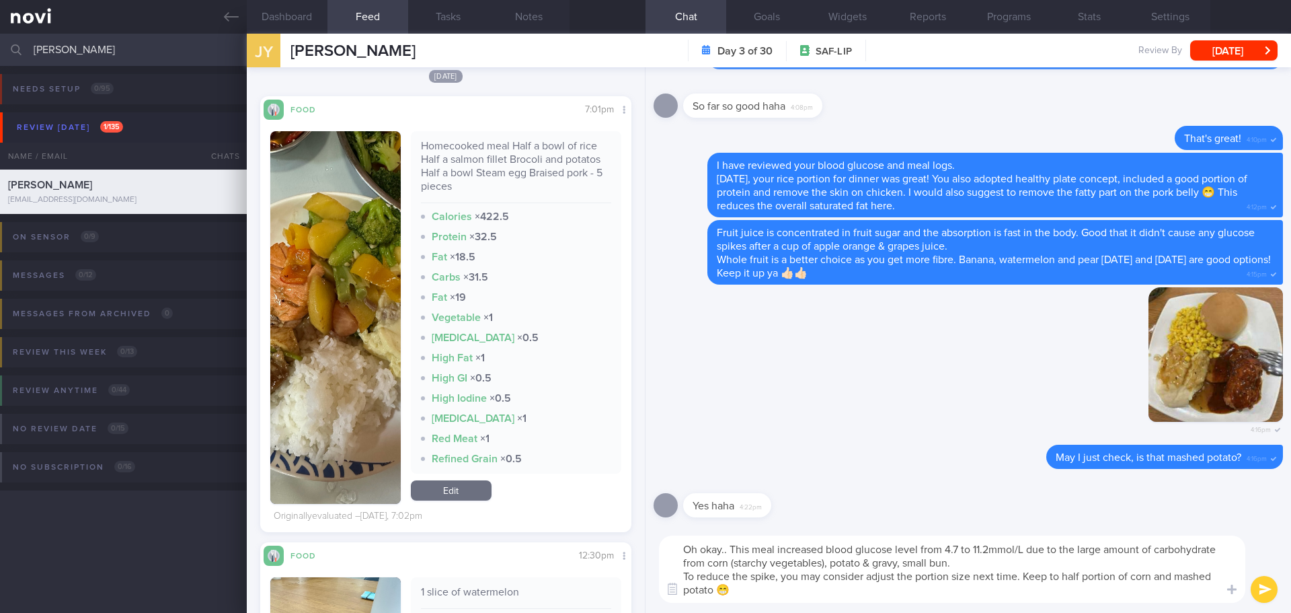
click at [871, 591] on textarea "Oh okay.. This meal increased blood glucose level from 4.7 to 11.2mmol/L due to…" at bounding box center [952, 568] width 587 height 67
click at [874, 595] on textarea "Oh okay.. This meal increased blood glucose level from 4.7 to 11.2mmol/L due to…" at bounding box center [952, 568] width 587 height 67
click at [891, 595] on textarea "Oh okay.. This meal increased blood glucose level from 4.7 to 11.2mmol/L due to…" at bounding box center [952, 568] width 587 height 67
click at [893, 595] on textarea "Oh okay.. This meal increased blood glucose level from 4.7 to 11.2mmol/L due to…" at bounding box center [952, 568] width 587 height 67
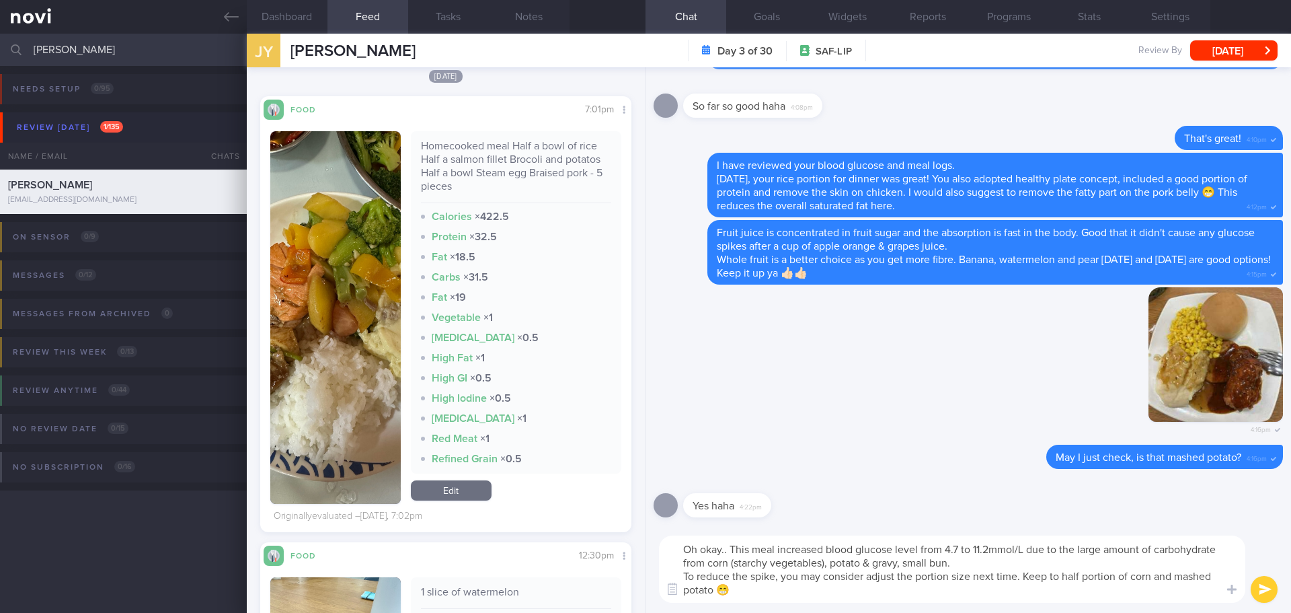
click at [895, 579] on textarea "Oh okay.. This meal increased blood glucose level from 4.7 to 11.2mmol/L due to…" at bounding box center [952, 568] width 587 height 67
click at [981, 590] on textarea "Oh okay.. This meal increased blood glucose level from 4.7 to 11.2mmol/L due to…" at bounding box center [952, 568] width 587 height 67
click at [994, 600] on textarea "Oh okay.. This meal increased blood glucose level from 4.7 to 11.2mmol/L due to…" at bounding box center [952, 568] width 587 height 67
type textarea "Oh okay.. This meal increased blood glucose level from 4.7 to 11.2mmol/L due to…"
click at [1257, 585] on button "submit" at bounding box center [1264, 589] width 27 height 27
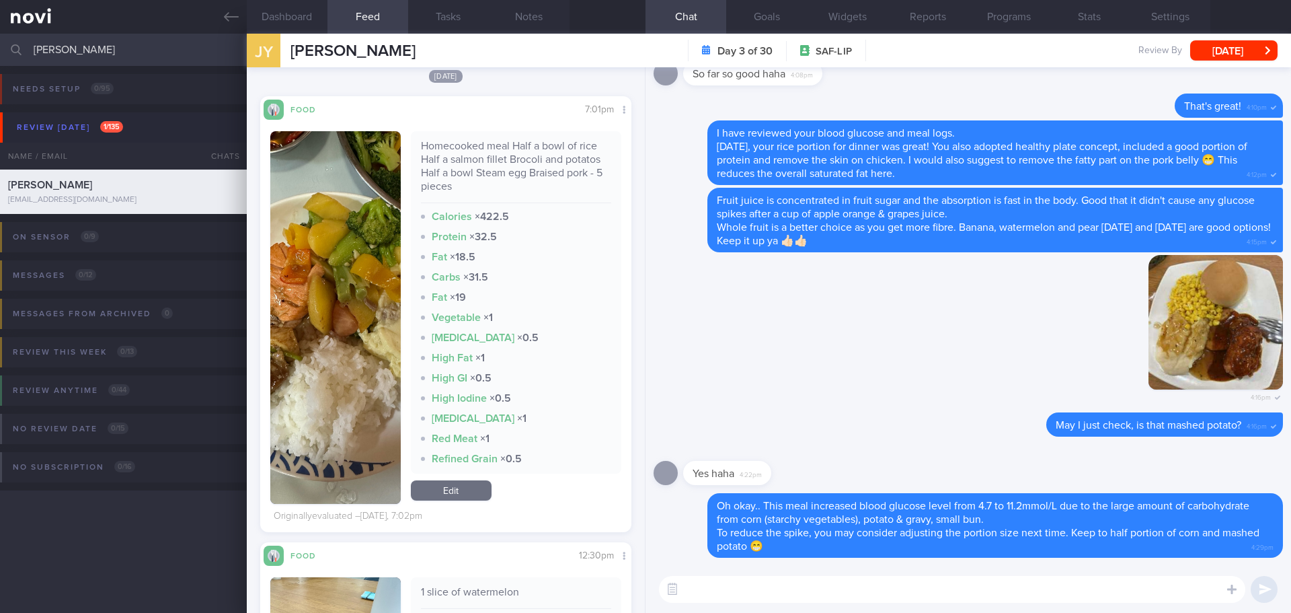
drag, startPoint x: 73, startPoint y: 48, endPoint x: -12, endPoint y: 52, distance: 84.8
click at [0, 52] on html "You are offline! Some functionality will be unavailable Patients New Users Coac…" at bounding box center [645, 306] width 1291 height 613
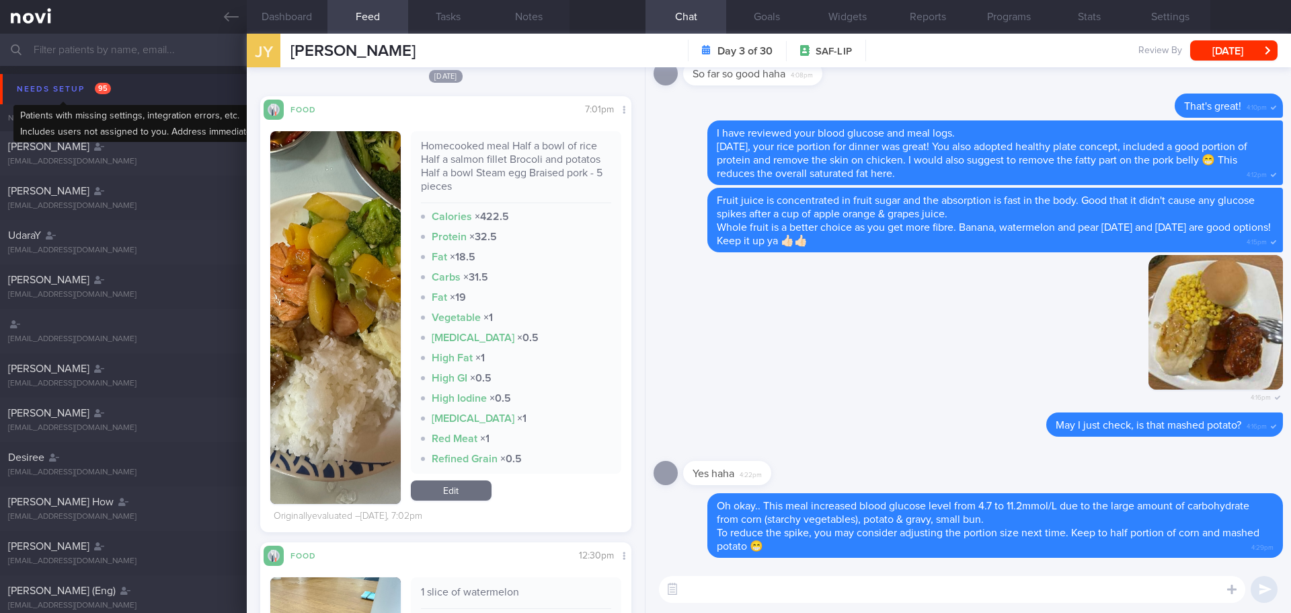
click at [77, 86] on div "Needs setup 95" at bounding box center [63, 89] width 101 height 18
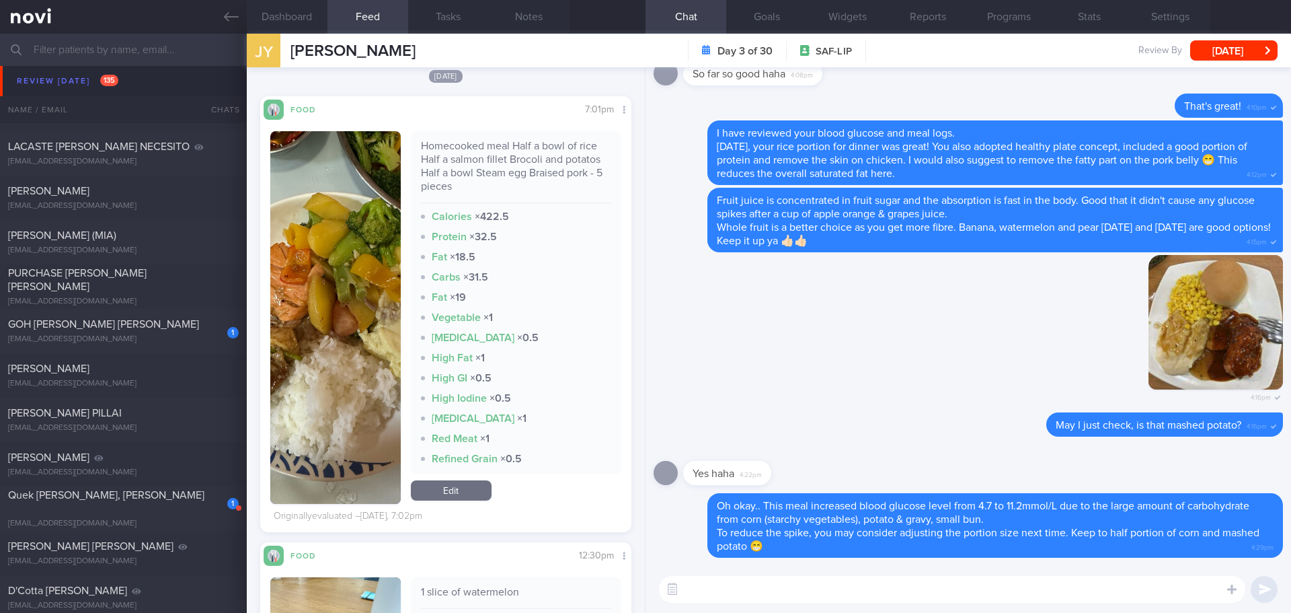
scroll to position [1547, 0]
click at [143, 320] on div "GOH [PERSON_NAME] [PERSON_NAME]" at bounding box center [121, 324] width 227 height 13
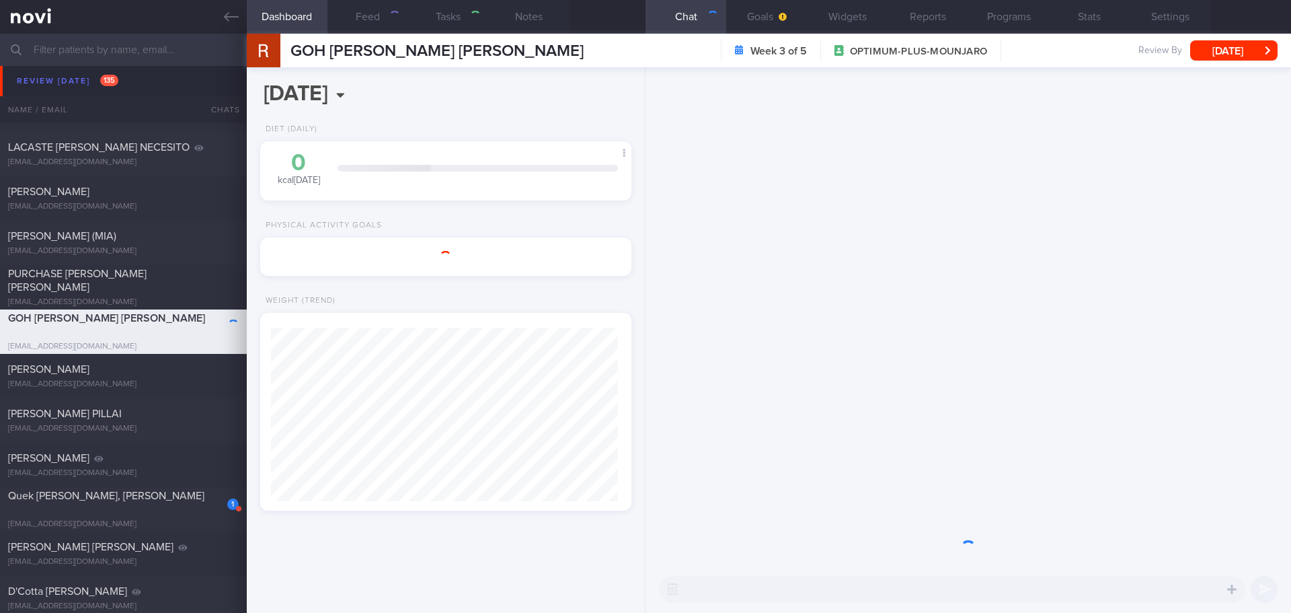
select select "7"
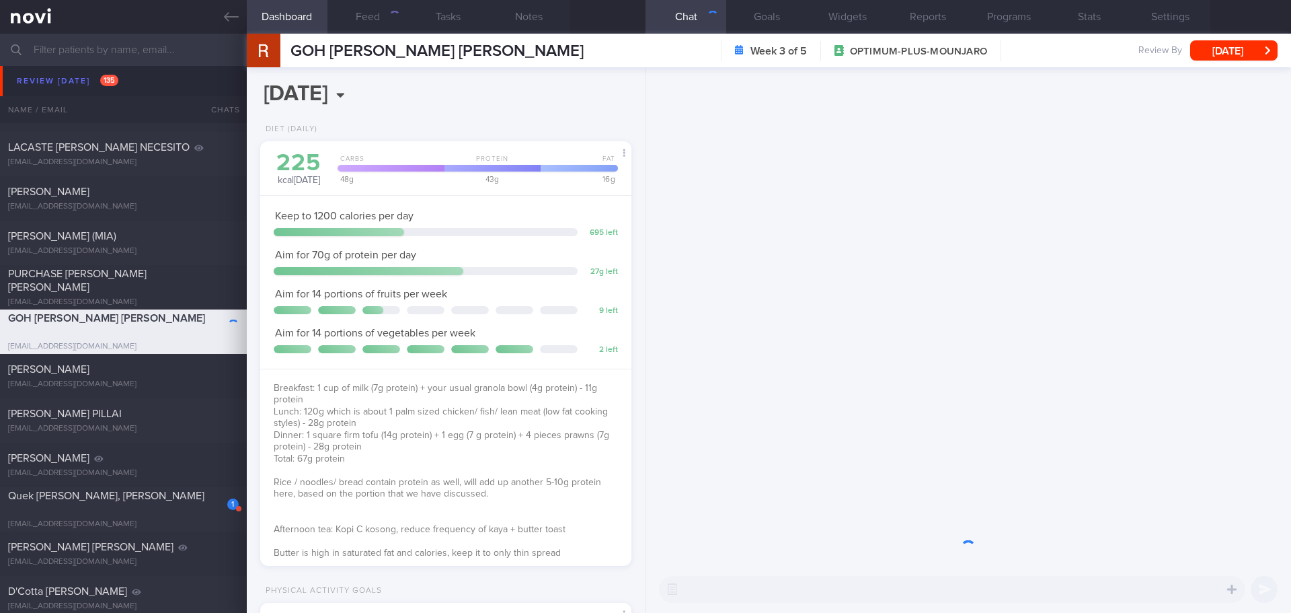
scroll to position [188, 338]
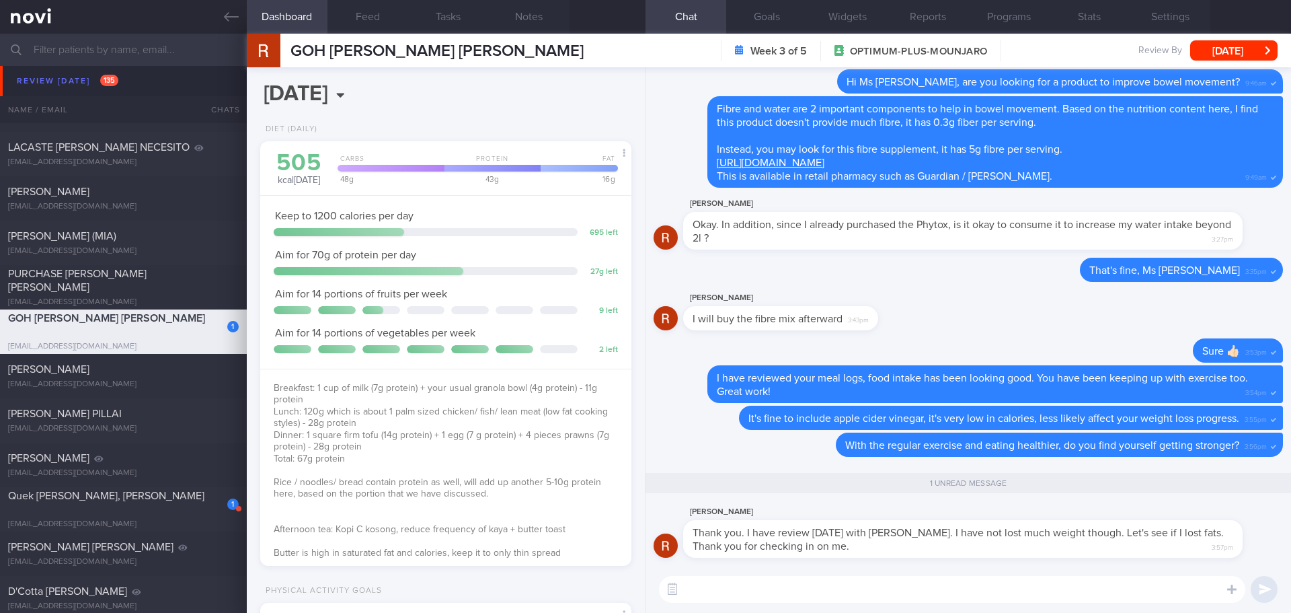
click at [829, 588] on textarea at bounding box center [952, 589] width 587 height 27
type textarea "N"
type textarea "You are welcome. You are right, let's see if there's improvement on your body c…"
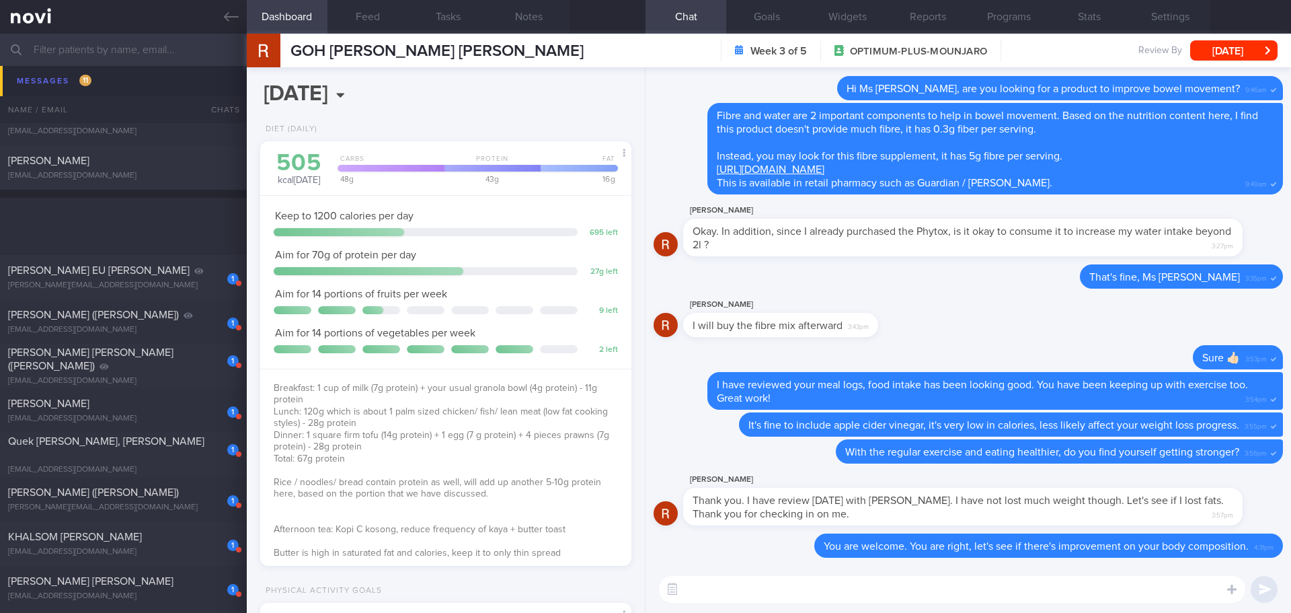
scroll to position [6659, 0]
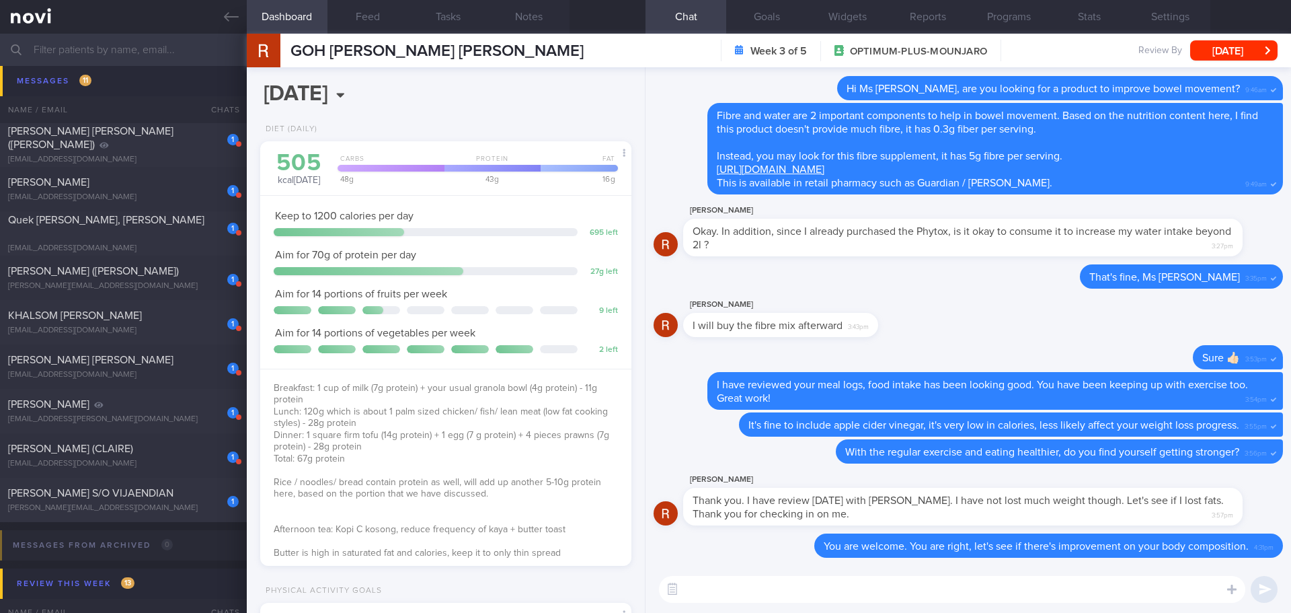
click at [957, 595] on textarea at bounding box center [952, 589] width 587 height 27
type textarea "Ohh ya.. fibrosol is available in our clinic, if you are interested to get it."
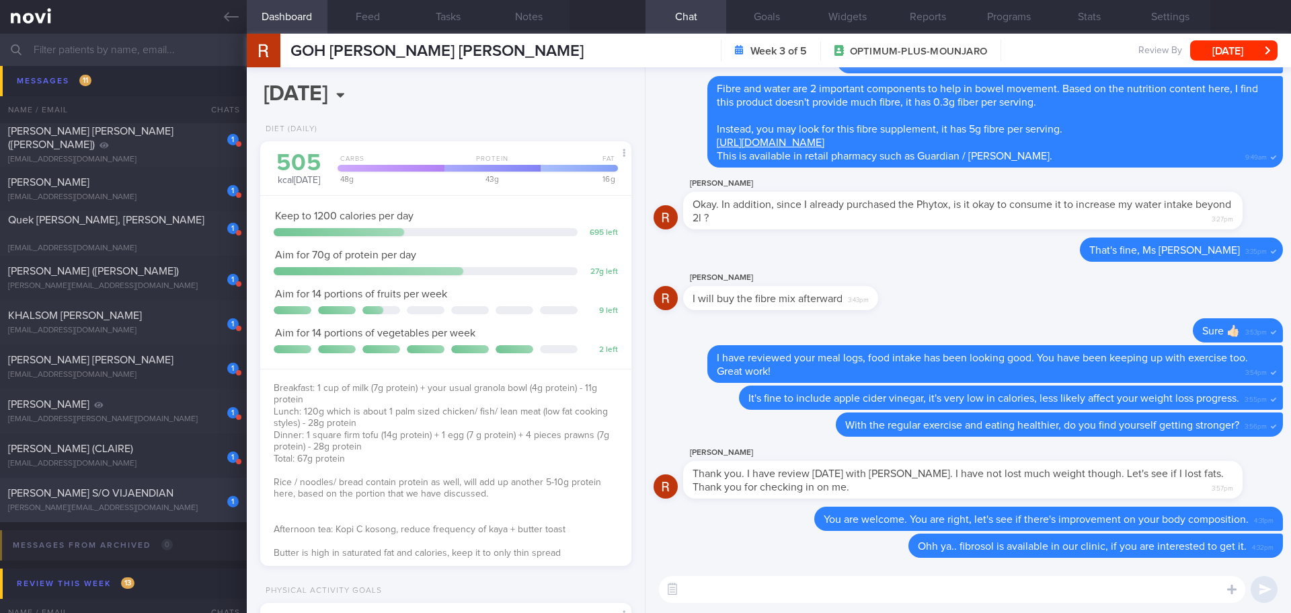
click at [191, 500] on div "1 KURUMBIAN S/O VIJAENDIAN kurumbian@gmail.com" at bounding box center [123, 499] width 247 height 27
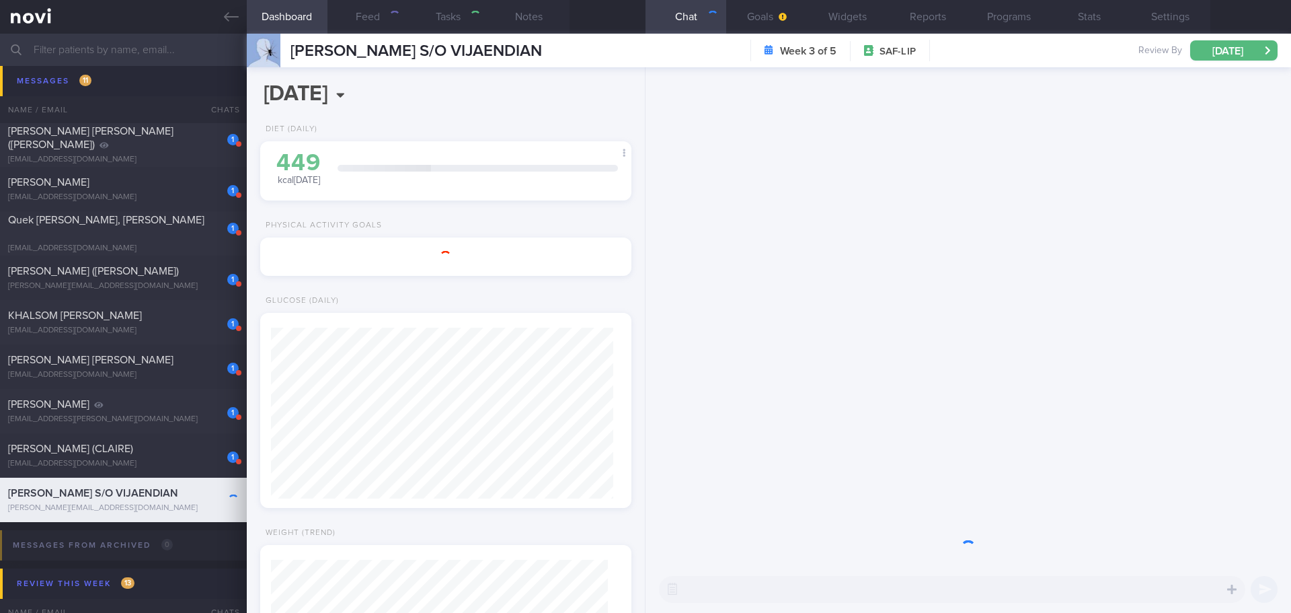
select select "8"
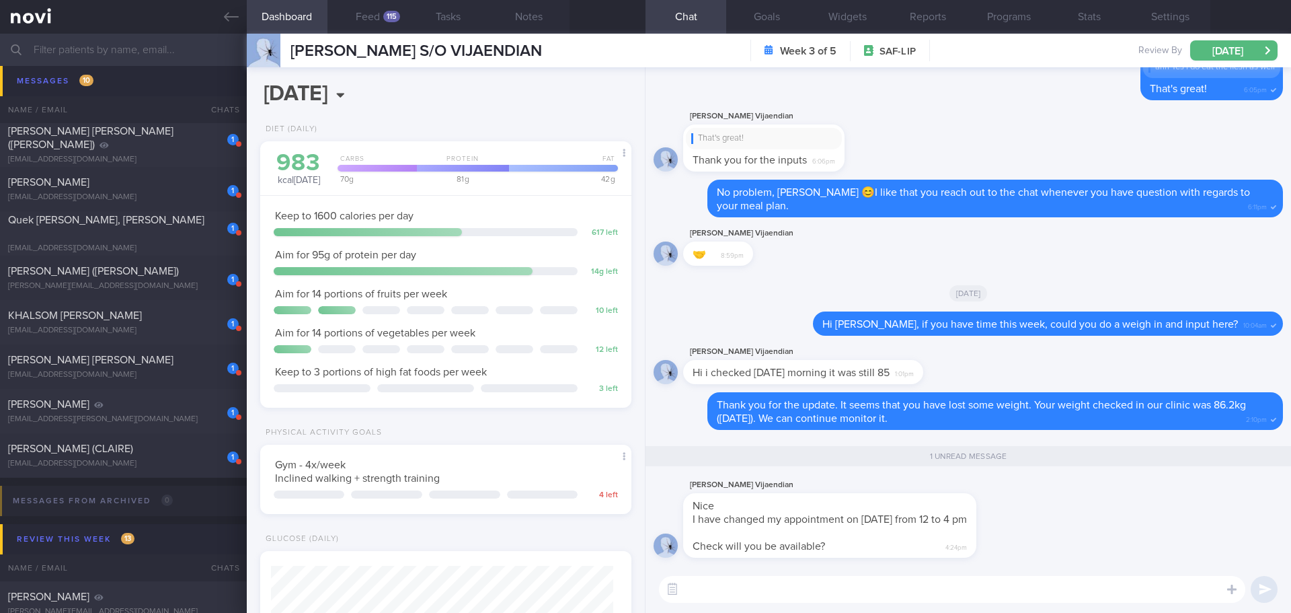
scroll to position [171, 343]
click at [842, 585] on textarea at bounding box center [952, 589] width 587 height 27
drag, startPoint x: 813, startPoint y: 586, endPoint x: 681, endPoint y: 588, distance: 131.2
click at [681, 588] on div "Attach media Chat Templates Admin CGM Weight Nutrition Physical Activity Infogr…" at bounding box center [969, 589] width 646 height 47
type textarea "Y"
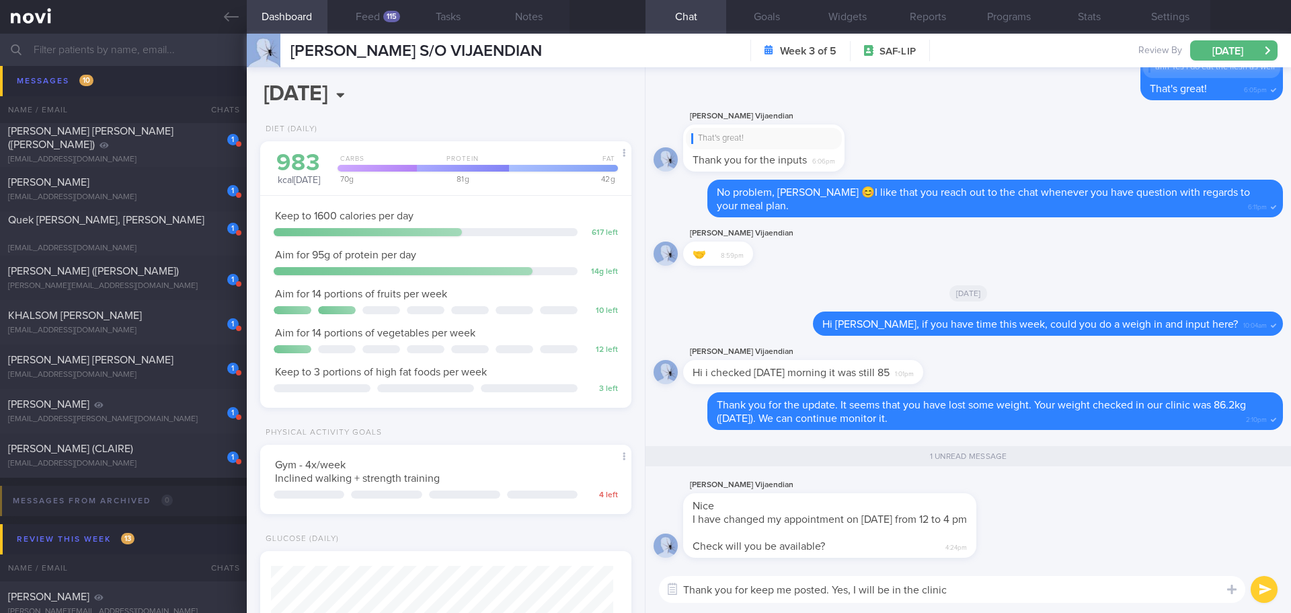
click at [1002, 593] on textarea "Thank you for keep me posted. Yes, I will be in the clinic" at bounding box center [952, 589] width 587 height 27
click at [774, 591] on textarea "Thank you for keep me posted. Yes, I will be in the clinic" at bounding box center [952, 589] width 587 height 27
click at [973, 584] on textarea "Thank you for keeping me posted. Yes, I will be in the clinic" at bounding box center [952, 589] width 587 height 27
click at [975, 586] on textarea "Thank you for keeping me posted. Yes, I will be in the clinic" at bounding box center [952, 589] width 587 height 27
type textarea "Thank you for keeping me posted. Yes, I'm available on 23/9 4pm."
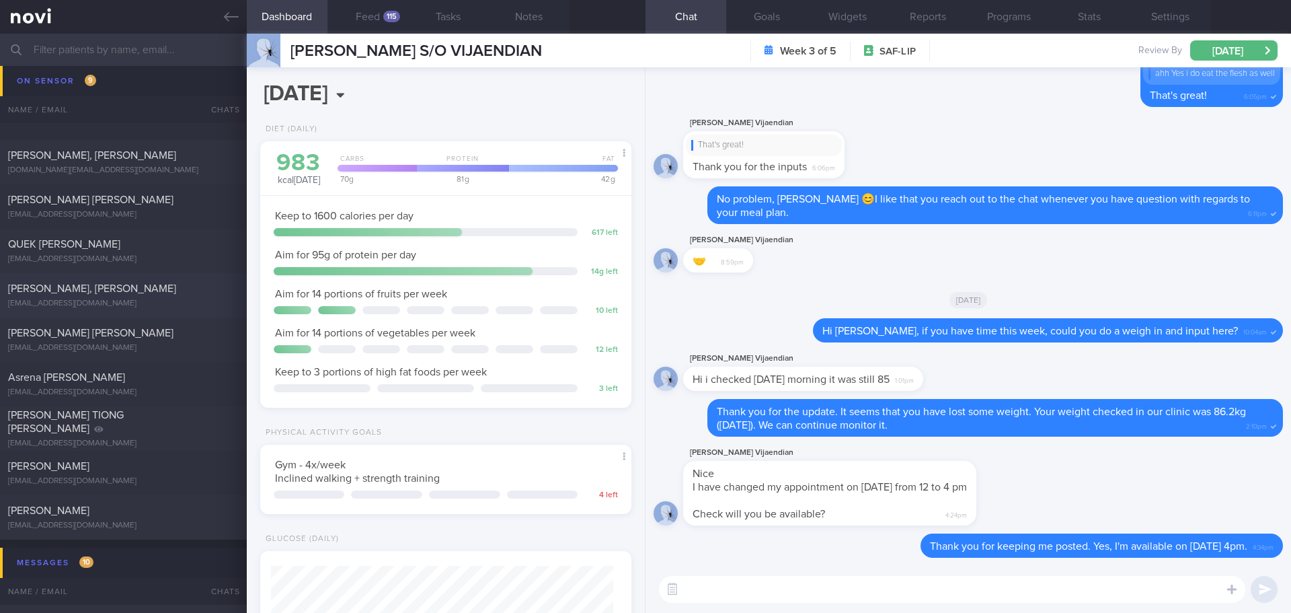
scroll to position [6121, 0]
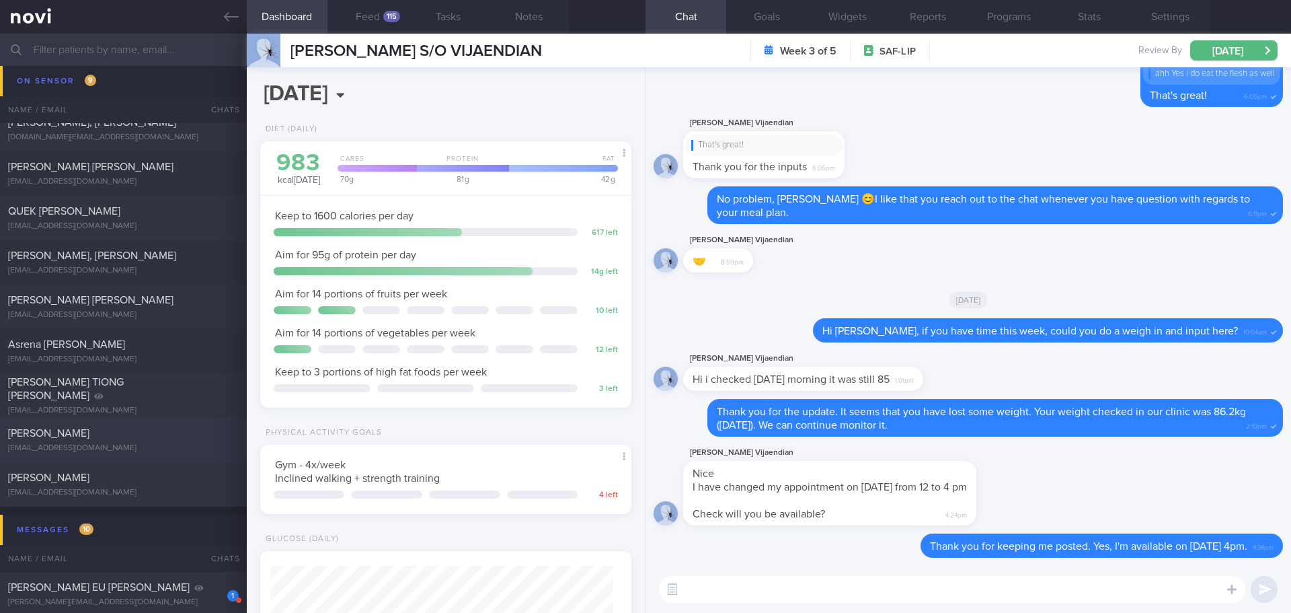
click at [199, 435] on div "[PERSON_NAME]" at bounding box center [121, 432] width 227 height 13
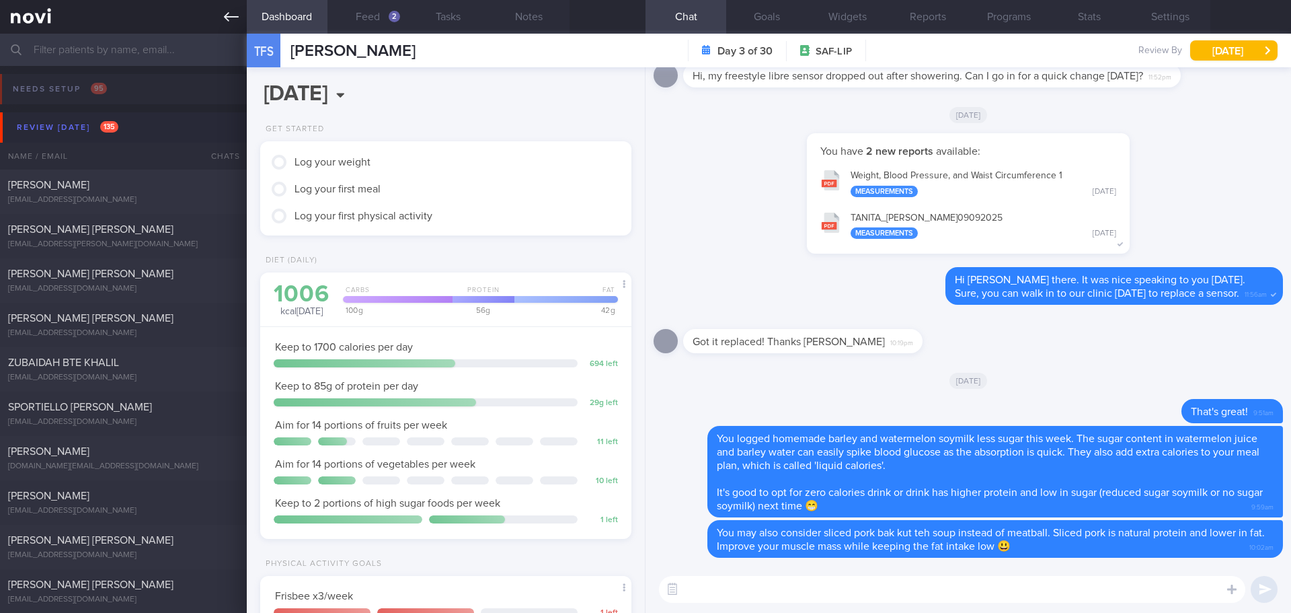
click at [229, 13] on icon at bounding box center [231, 16] width 15 height 15
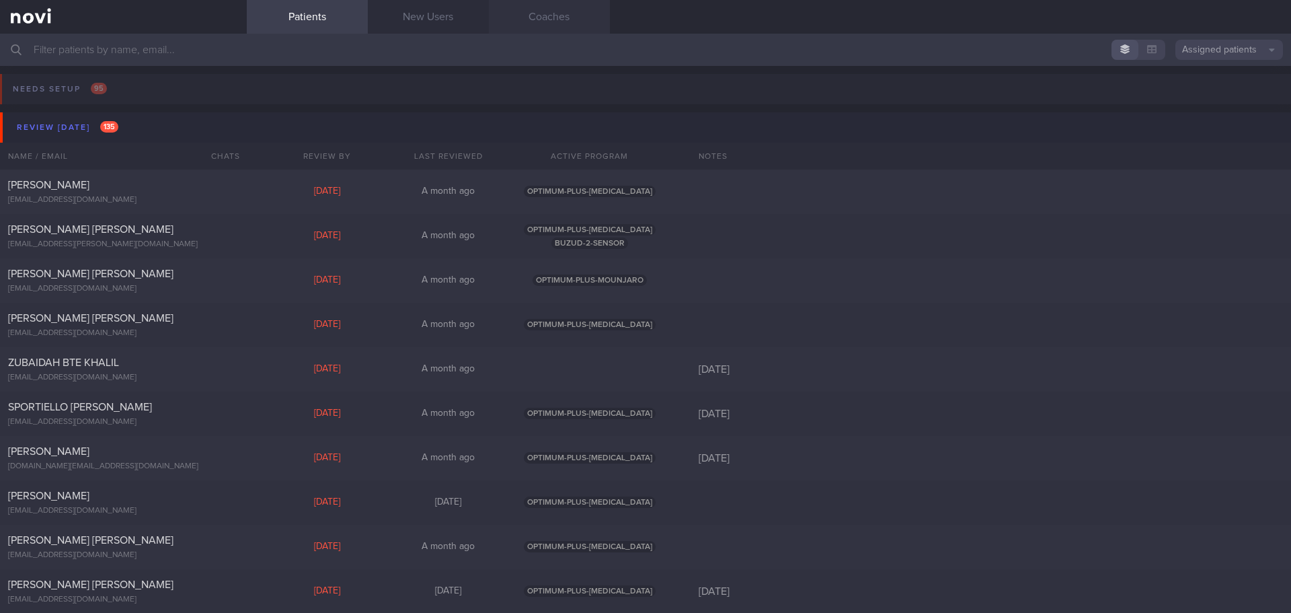
click at [515, 15] on link "Coaches" at bounding box center [549, 17] width 121 height 34
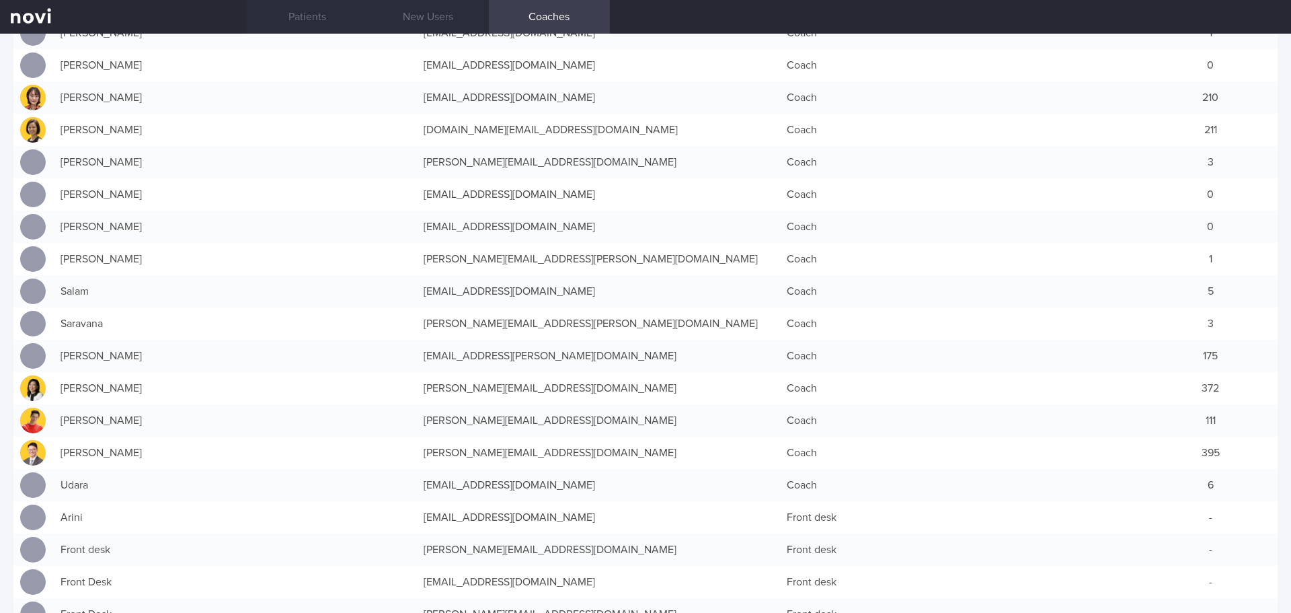
scroll to position [538, 0]
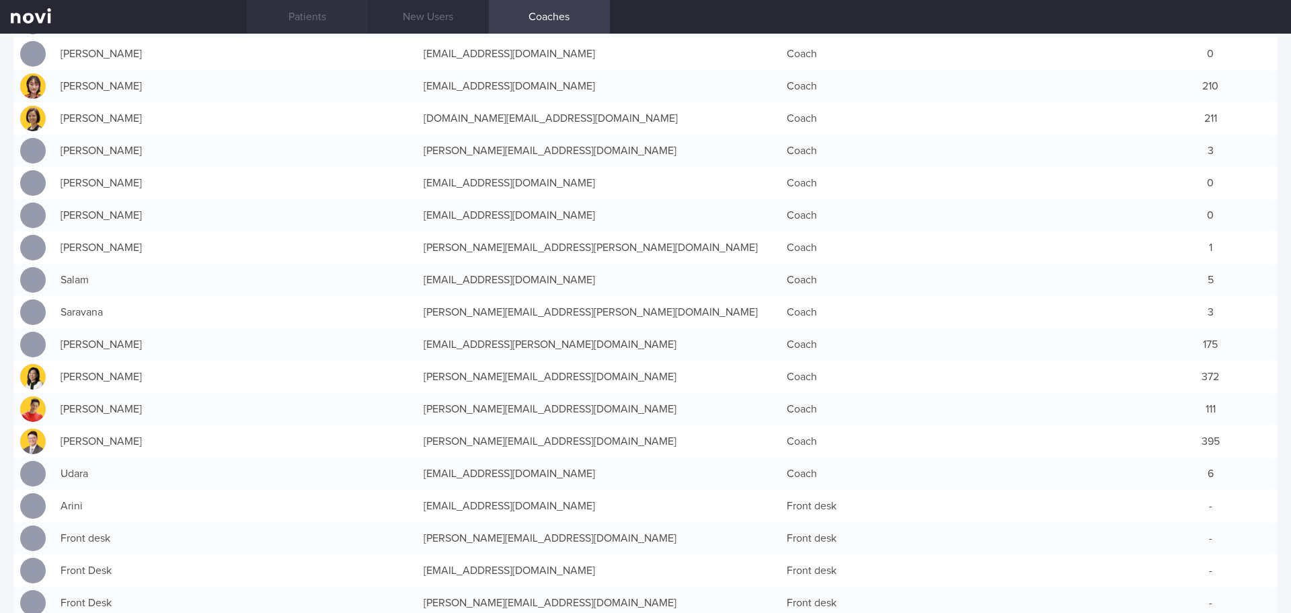
click at [289, 27] on link "Patients" at bounding box center [307, 17] width 121 height 34
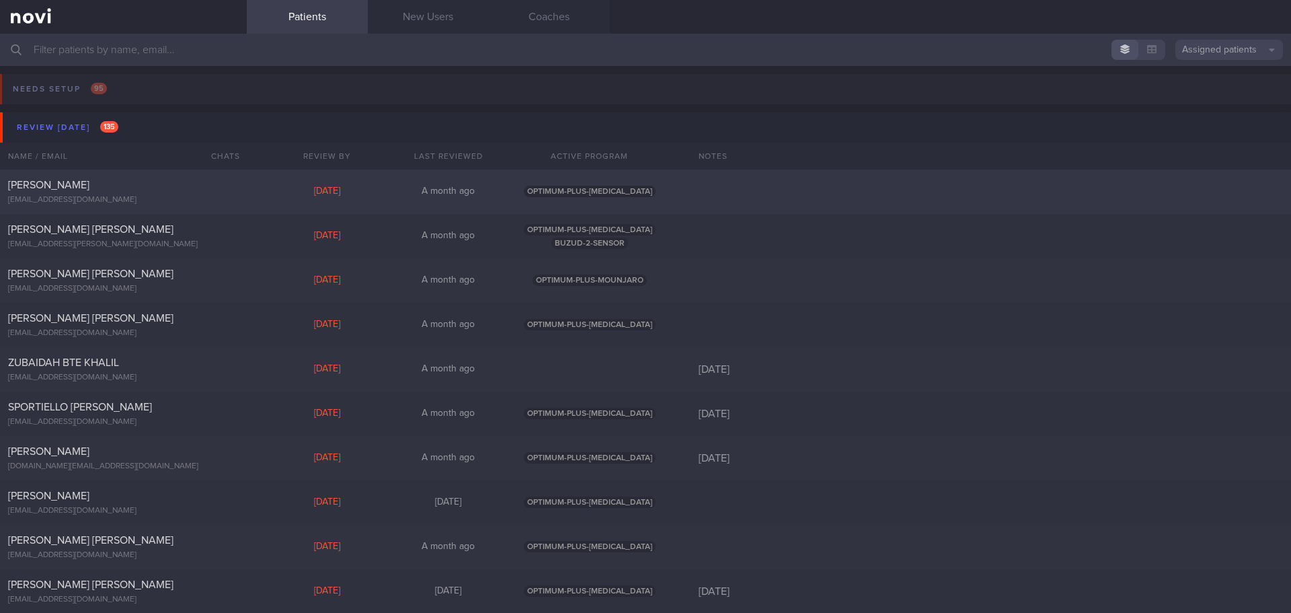
click at [104, 190] on div "[PERSON_NAME]" at bounding box center [121, 184] width 227 height 13
select select "7"
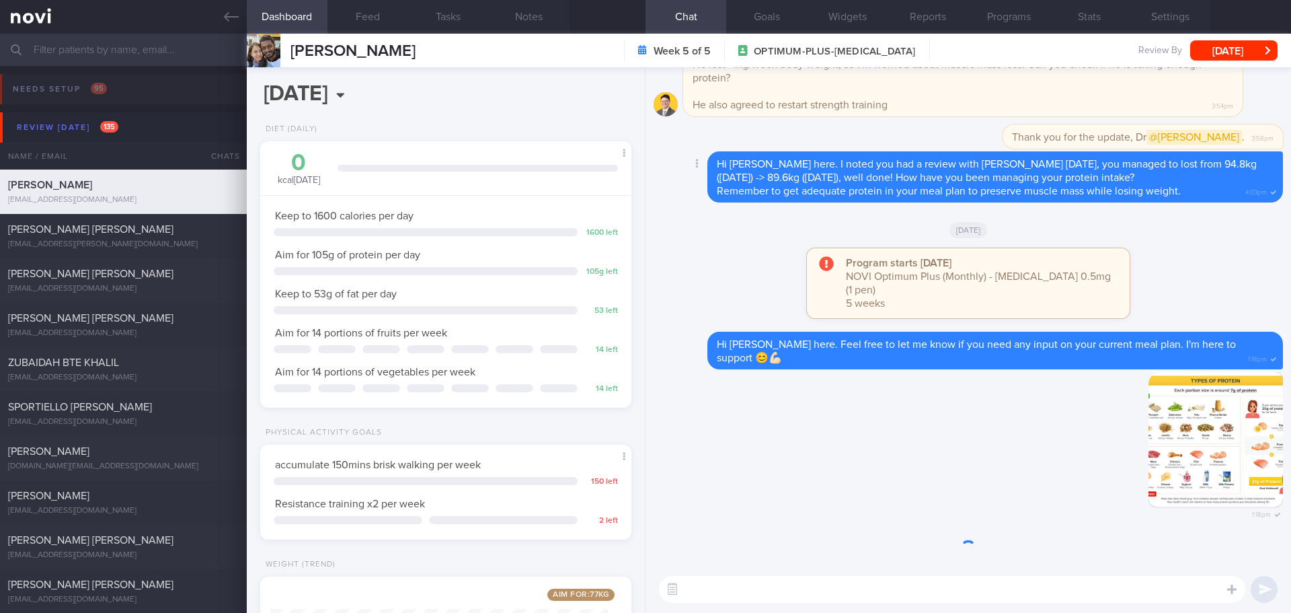
scroll to position [188, 338]
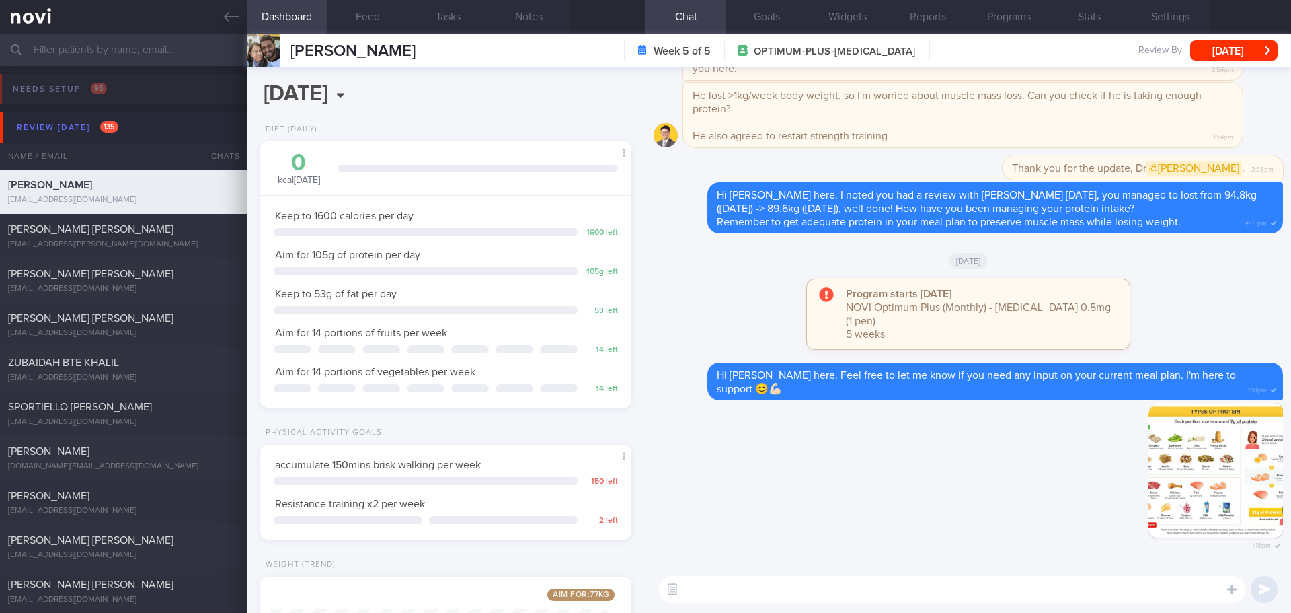
click at [700, 307] on div "Program starts today NOVI Optimum Plus (Monthly) - Wegovy 0.5mg (1 pen) 5 weeks" at bounding box center [969, 320] width 630 height 83
click at [364, 15] on button "Feed" at bounding box center [368, 17] width 81 height 34
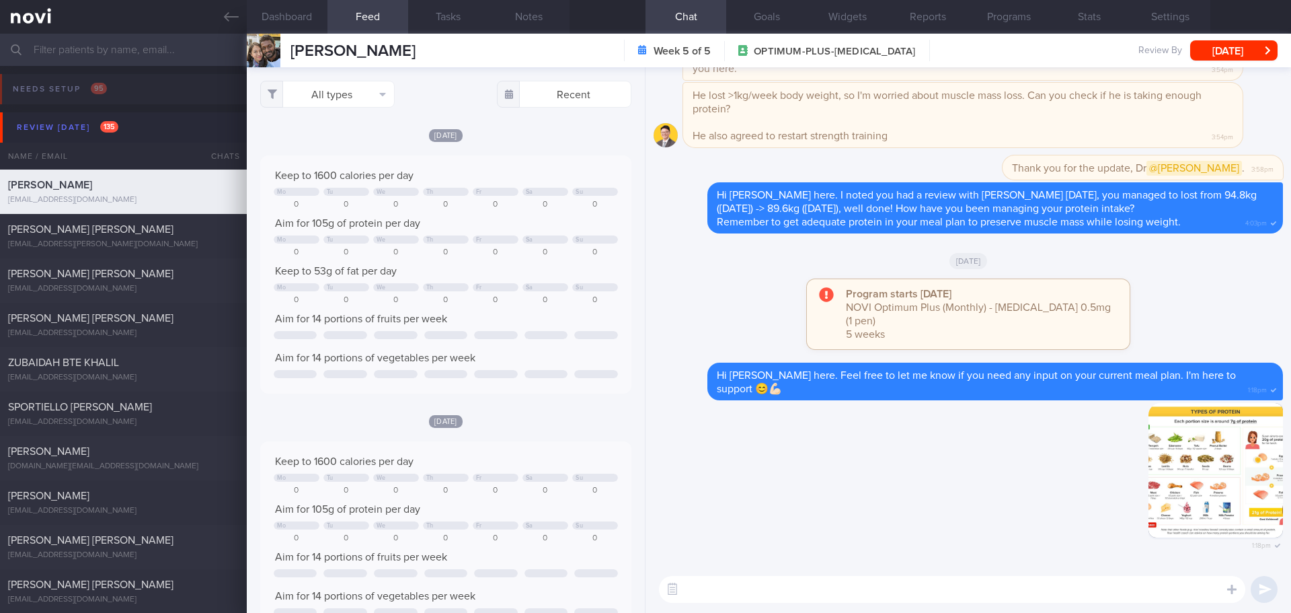
click at [755, 279] on div "Wed, 13 Aug" at bounding box center [969, 260] width 630 height 38
click at [793, 585] on textarea at bounding box center [952, 589] width 587 height 27
drag, startPoint x: 1211, startPoint y: 590, endPoint x: 812, endPoint y: 591, distance: 398.9
click at [812, 591] on textarea "Hi Vivekraj, Elizabeth here. Just a gentle reminder, hope you are staying consi…" at bounding box center [952, 589] width 587 height 27
drag, startPoint x: 924, startPoint y: 586, endPoint x: 932, endPoint y: 586, distance: 8.7
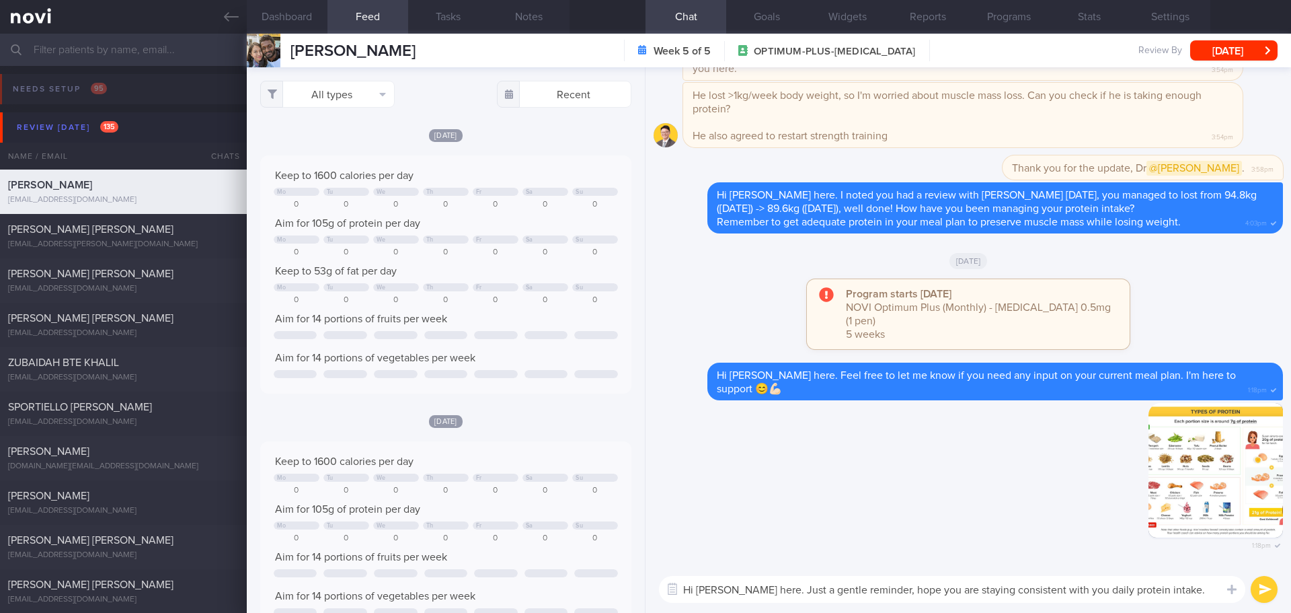
click at [924, 586] on textarea "Hi Vivekraj, Elizabeth here. Just a gentle reminder, hope you are staying consi…" at bounding box center [952, 589] width 587 height 27
click at [1216, 589] on textarea "Hi Vivekraj, Elizabeth here. Just a gentle reminder, I hope you are staying con…" at bounding box center [952, 589] width 587 height 27
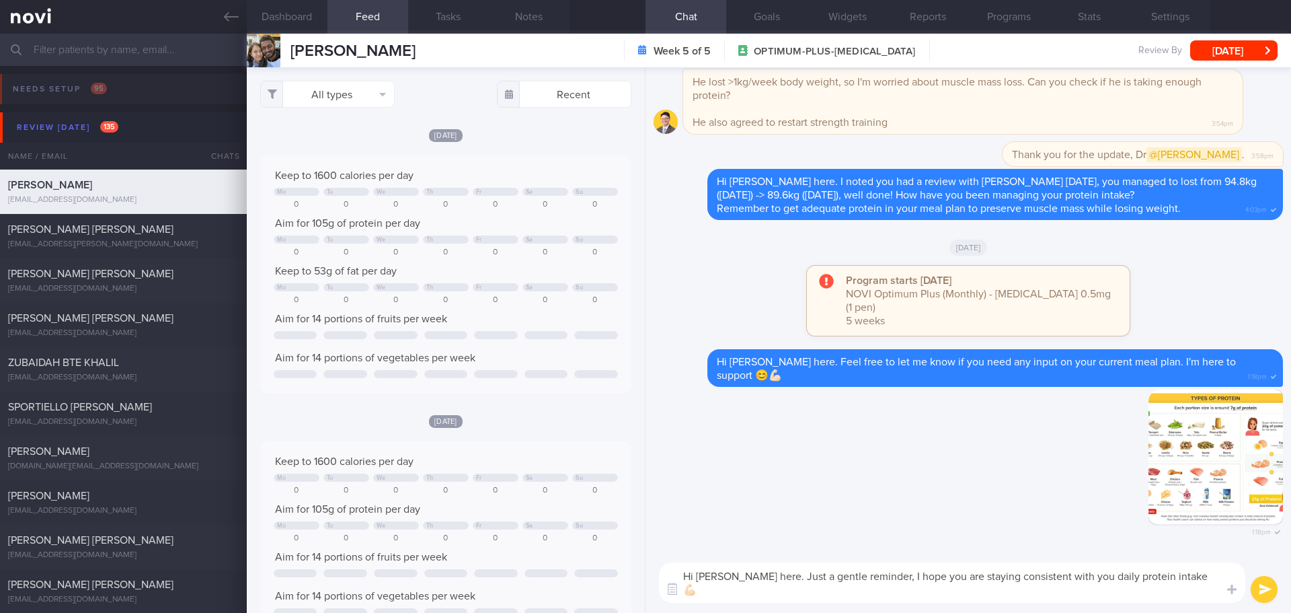
type textarea "Hi Vivekraj, Elizabeth here. Just a gentle reminder, I hope you are staying con…"
click at [1274, 587] on button "submit" at bounding box center [1264, 589] width 27 height 27
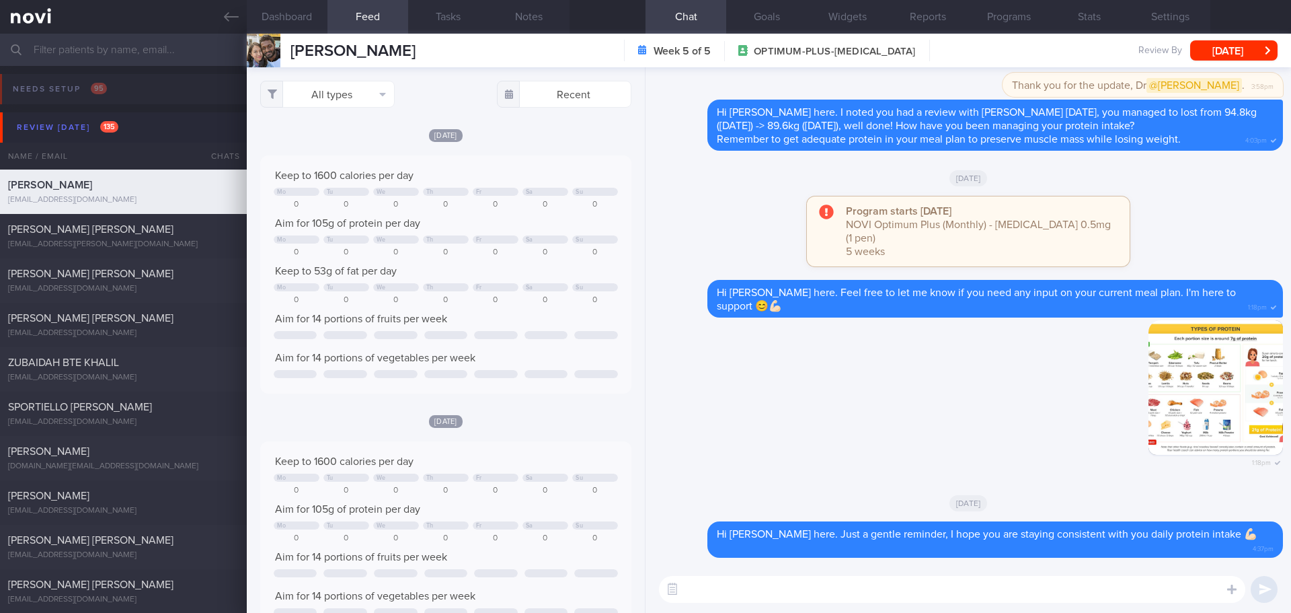
click at [1022, 593] on textarea at bounding box center [952, 589] width 587 height 27
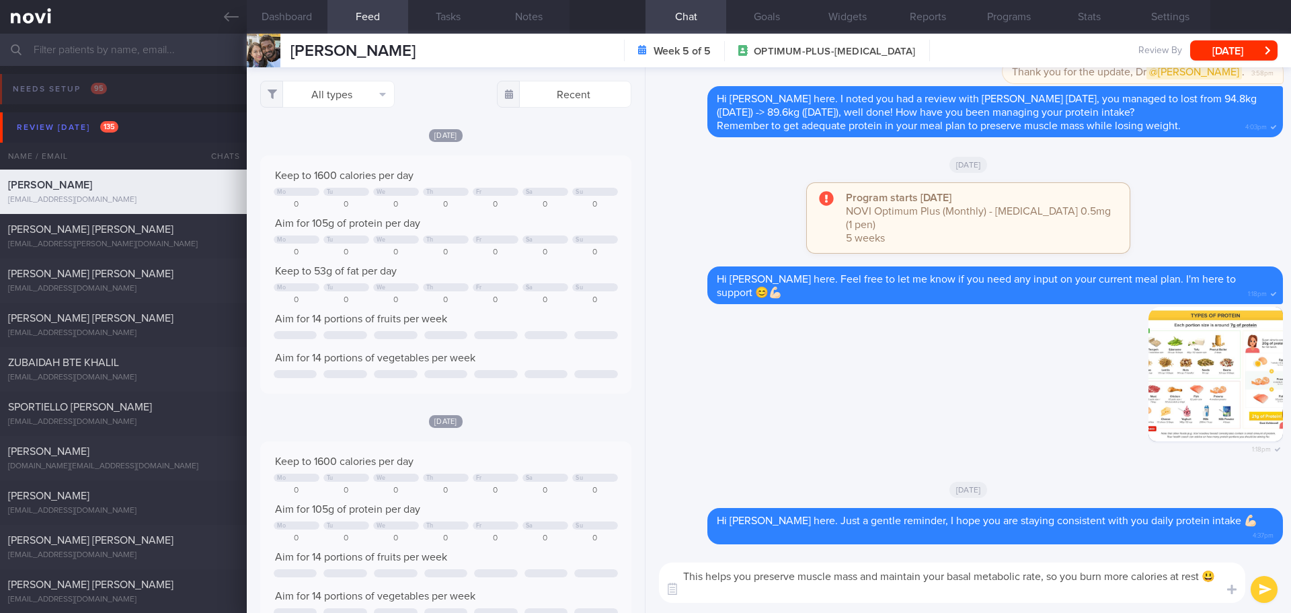
type textarea "This helps you preserve muscle mass and maintain your basal metabolic rate, so …"
click at [1268, 588] on button "submit" at bounding box center [1264, 589] width 27 height 27
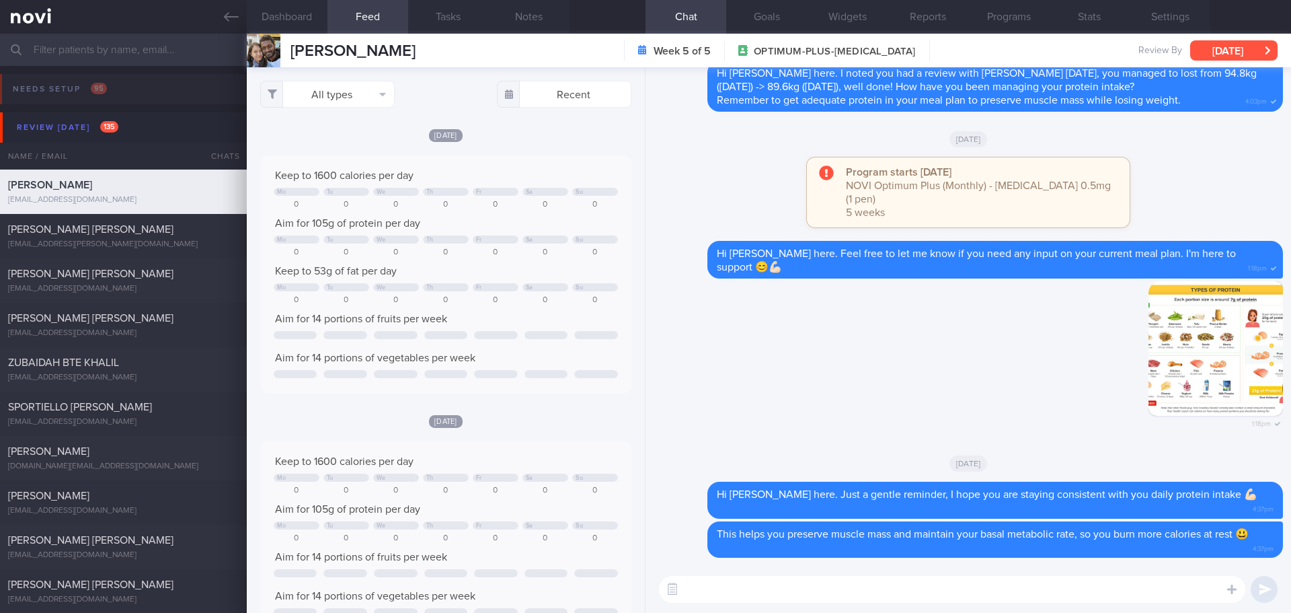
click at [1213, 52] on button "[DATE]" at bounding box center [1234, 50] width 87 height 20
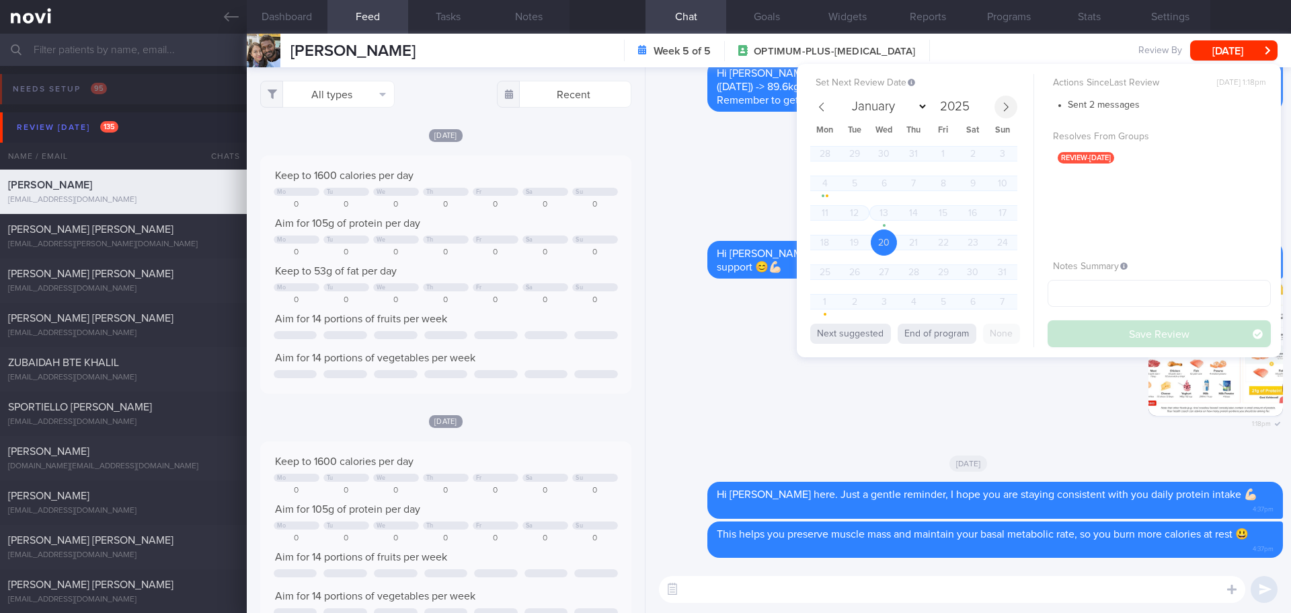
click at [1011, 109] on span at bounding box center [1006, 107] width 23 height 23
select select "8"
click at [850, 215] on span "16" at bounding box center [854, 213] width 26 height 26
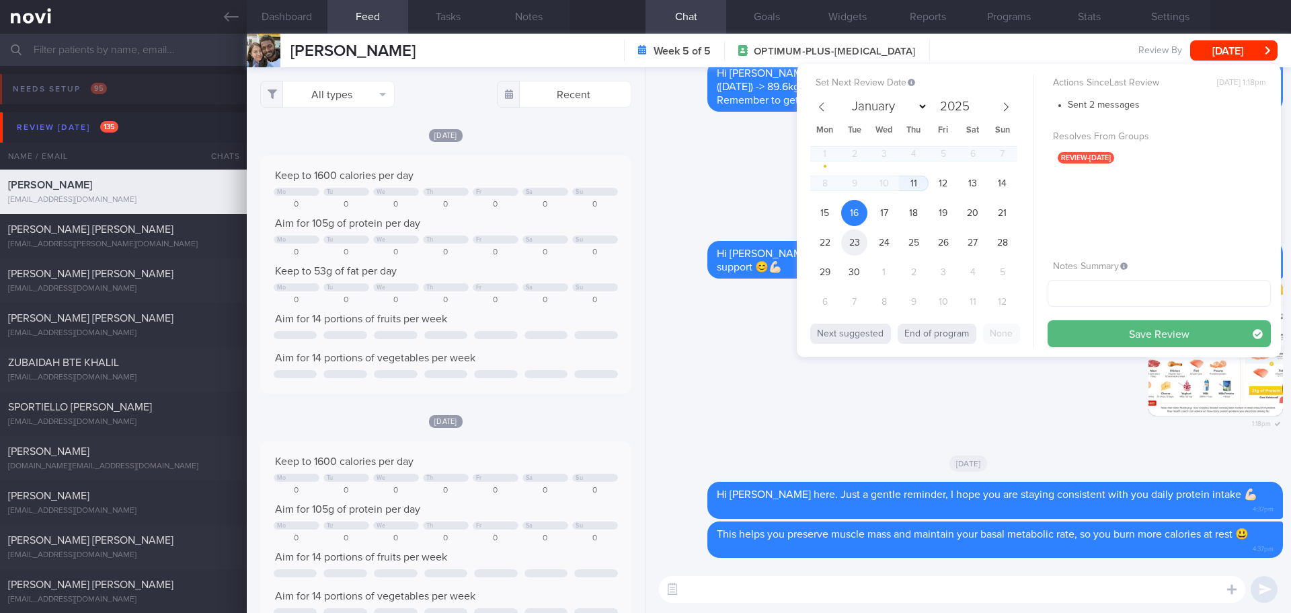
click at [859, 243] on span "23" at bounding box center [854, 242] width 26 height 26
click at [884, 248] on span "24" at bounding box center [884, 242] width 26 height 26
click at [1073, 329] on button "Save Review" at bounding box center [1159, 333] width 223 height 27
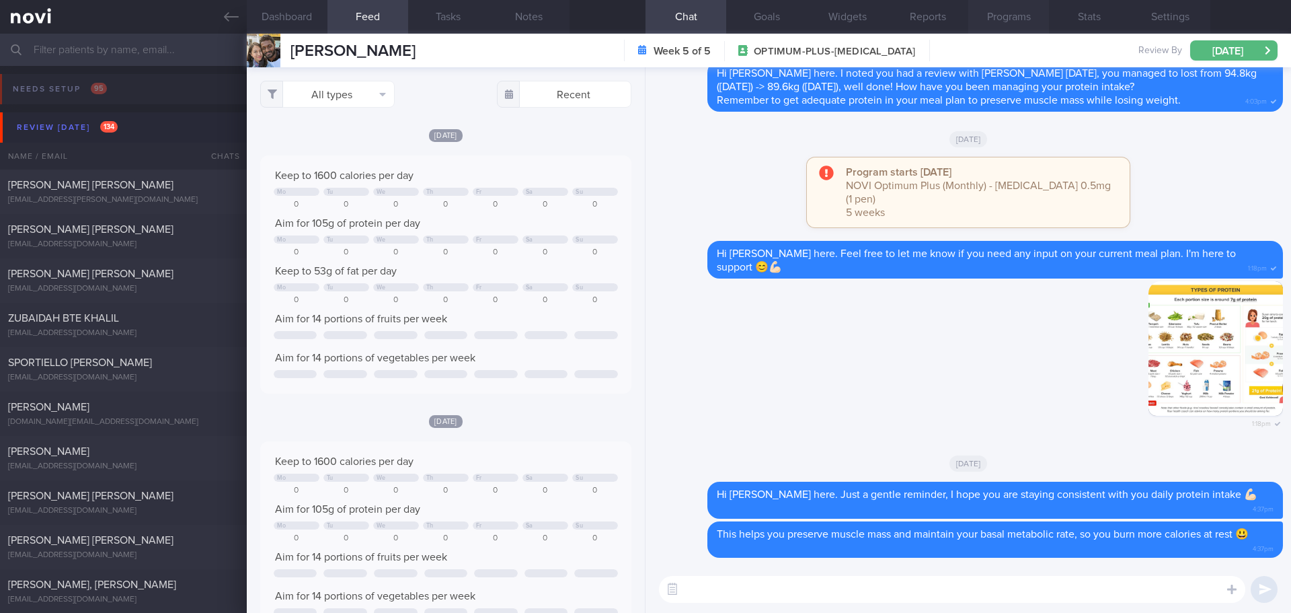
click at [998, 18] on button "Programs" at bounding box center [1009, 17] width 81 height 34
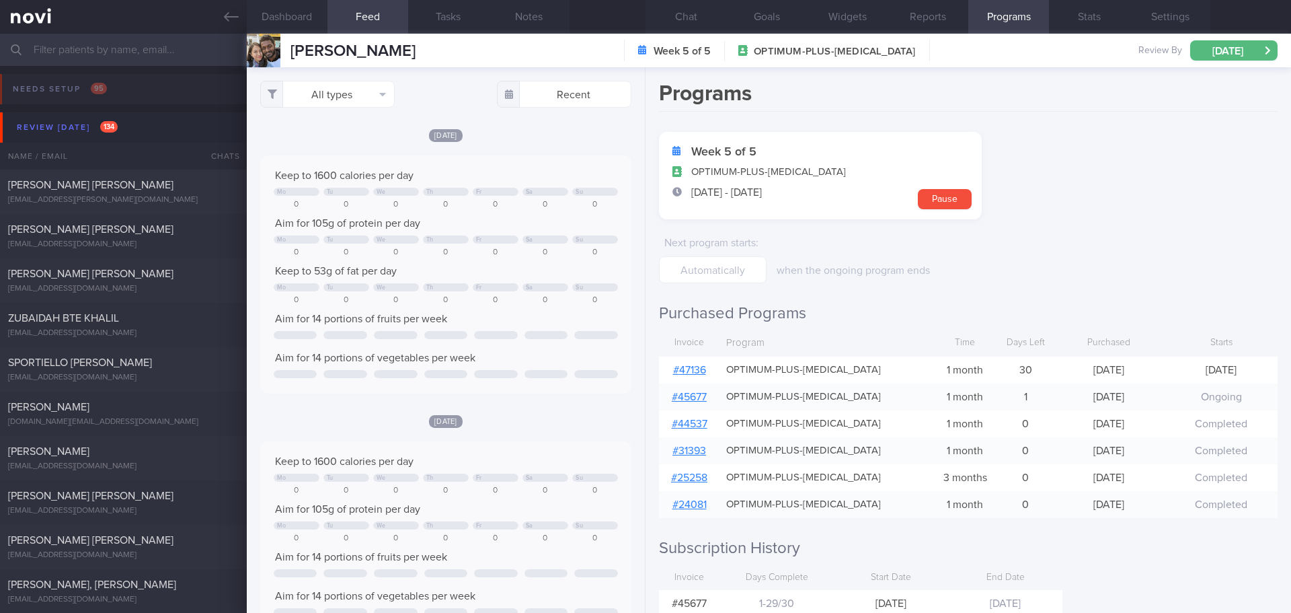
click at [692, 364] on div "# 47136" at bounding box center [689, 369] width 61 height 27
click at [695, 369] on link "# 47136" at bounding box center [689, 370] width 33 height 11
click at [696, 22] on button "Chat" at bounding box center [686, 17] width 81 height 34
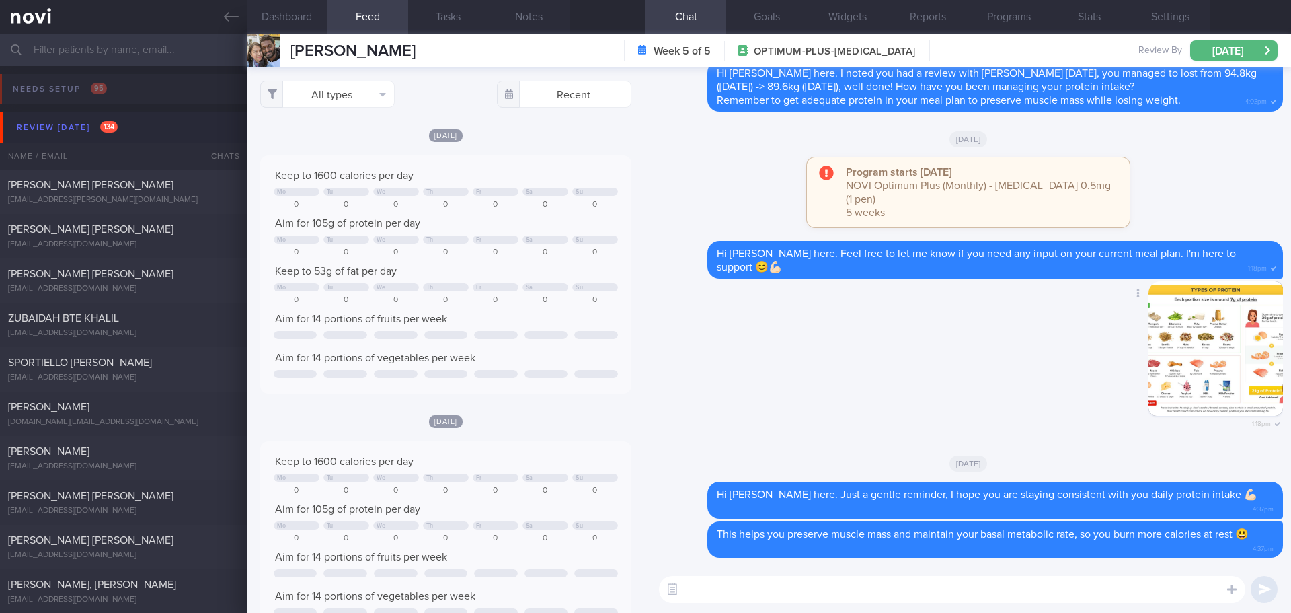
click at [930, 430] on div "Delete 1:18pm" at bounding box center [969, 362] width 630 height 163
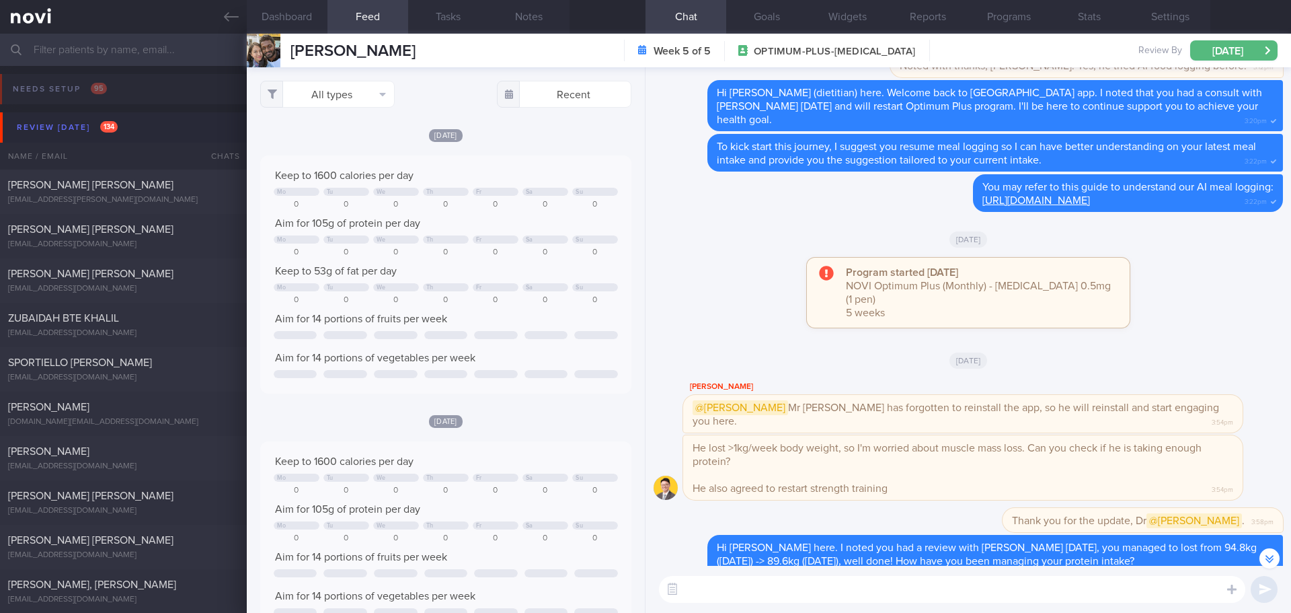
scroll to position [-538, 0]
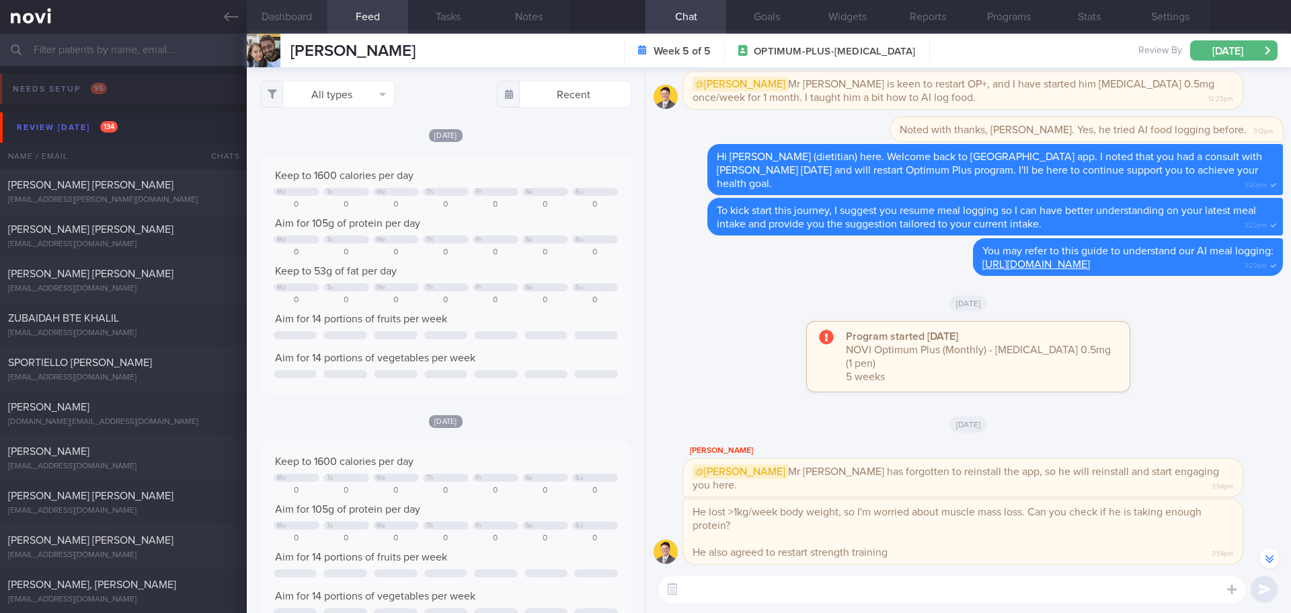
click at [309, 13] on button "Dashboard" at bounding box center [287, 17] width 81 height 34
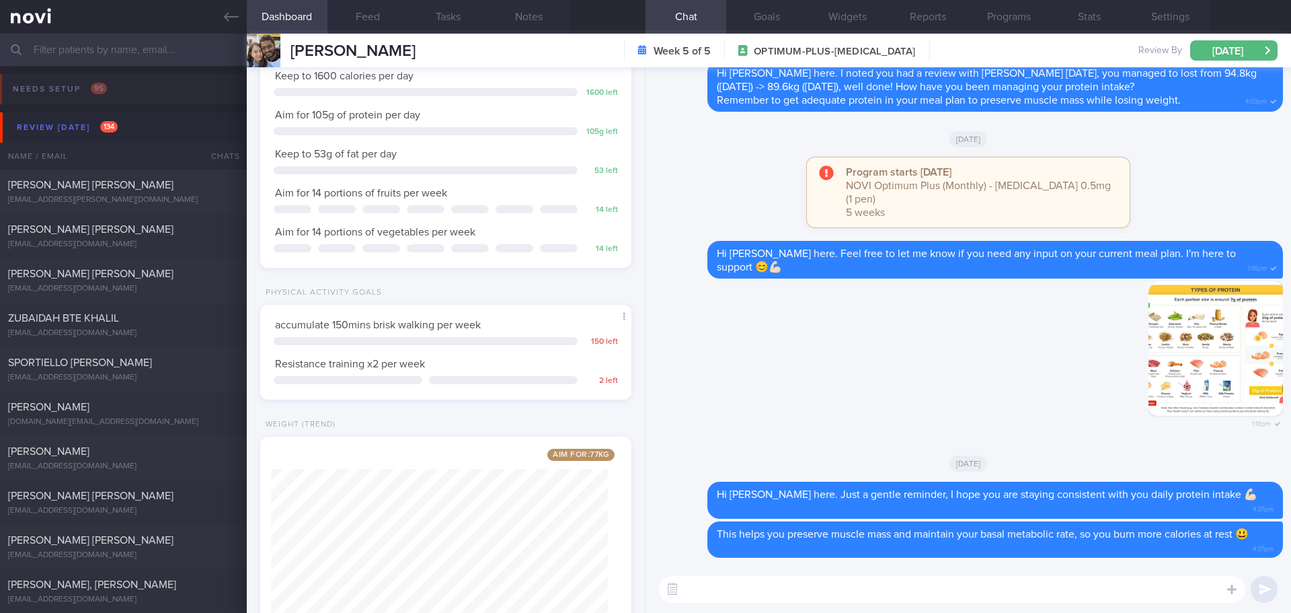
click at [835, 585] on textarea at bounding box center [952, 589] width 587 height 27
type textarea "B"
type textarea "I"
type textarea "T"
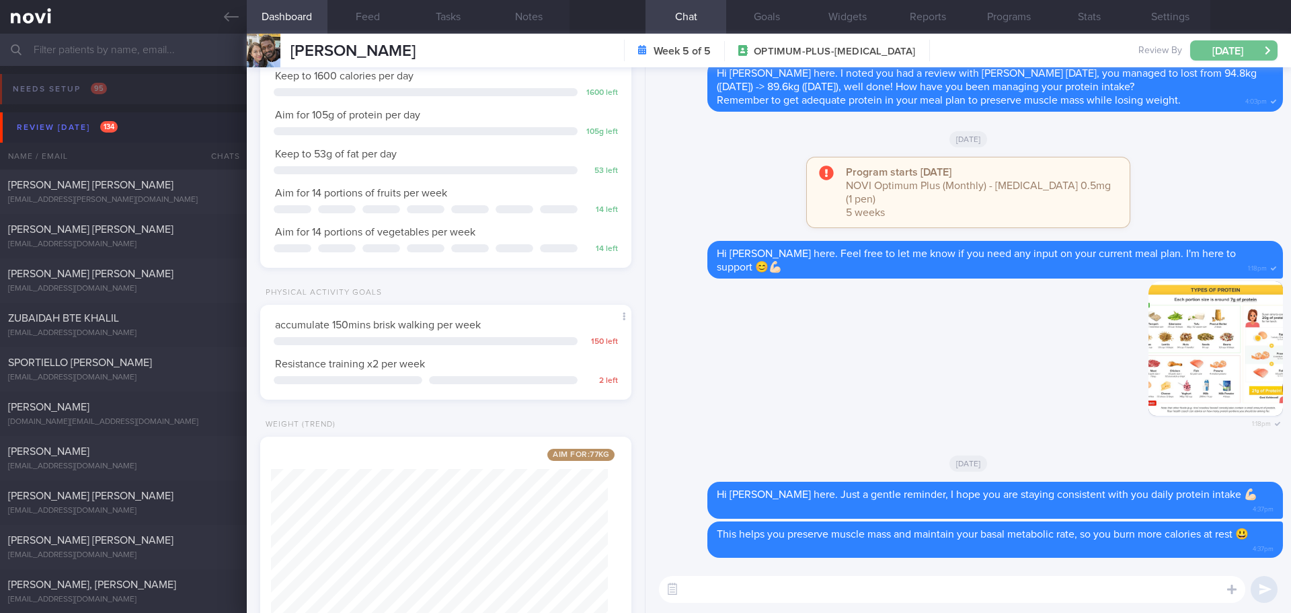
click at [1257, 44] on button "[DATE]" at bounding box center [1234, 50] width 87 height 20
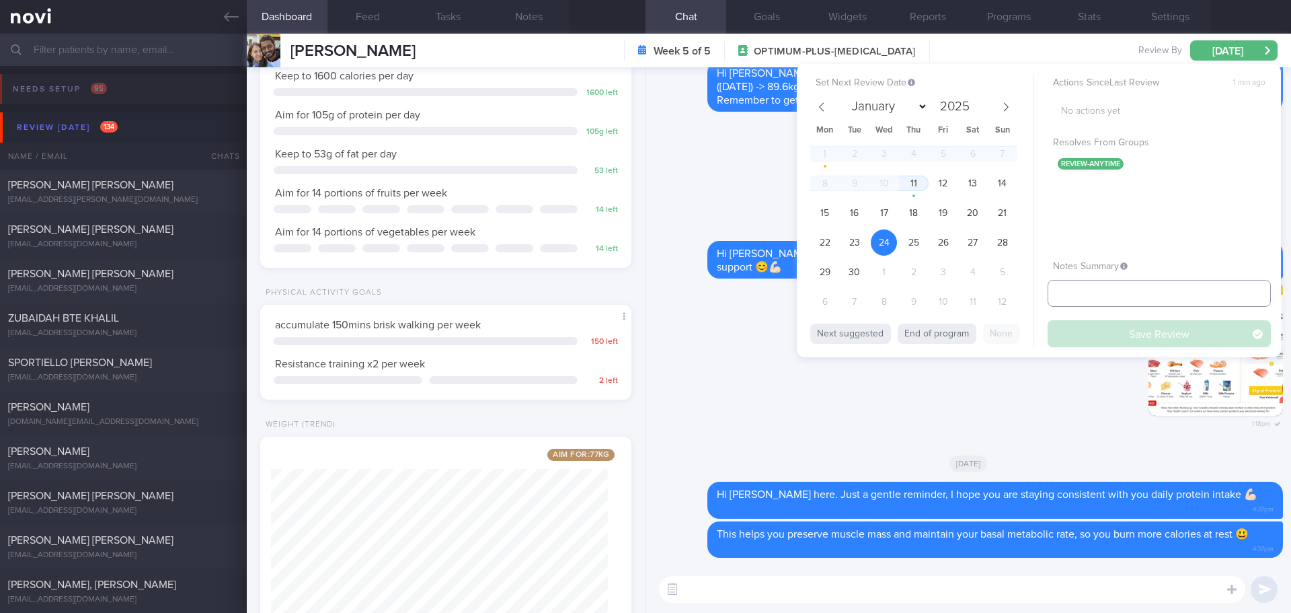
click at [1114, 293] on input "text" at bounding box center [1159, 293] width 223 height 27
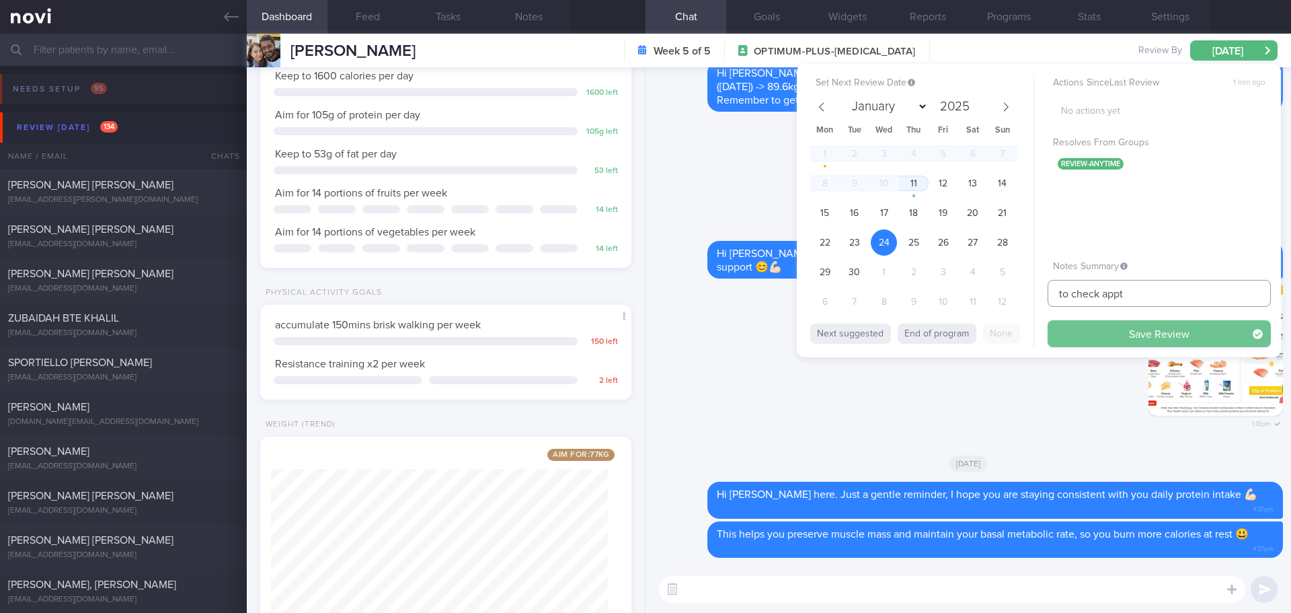
type input "to check appt"
click at [1126, 326] on button "Save Review" at bounding box center [1159, 333] width 223 height 27
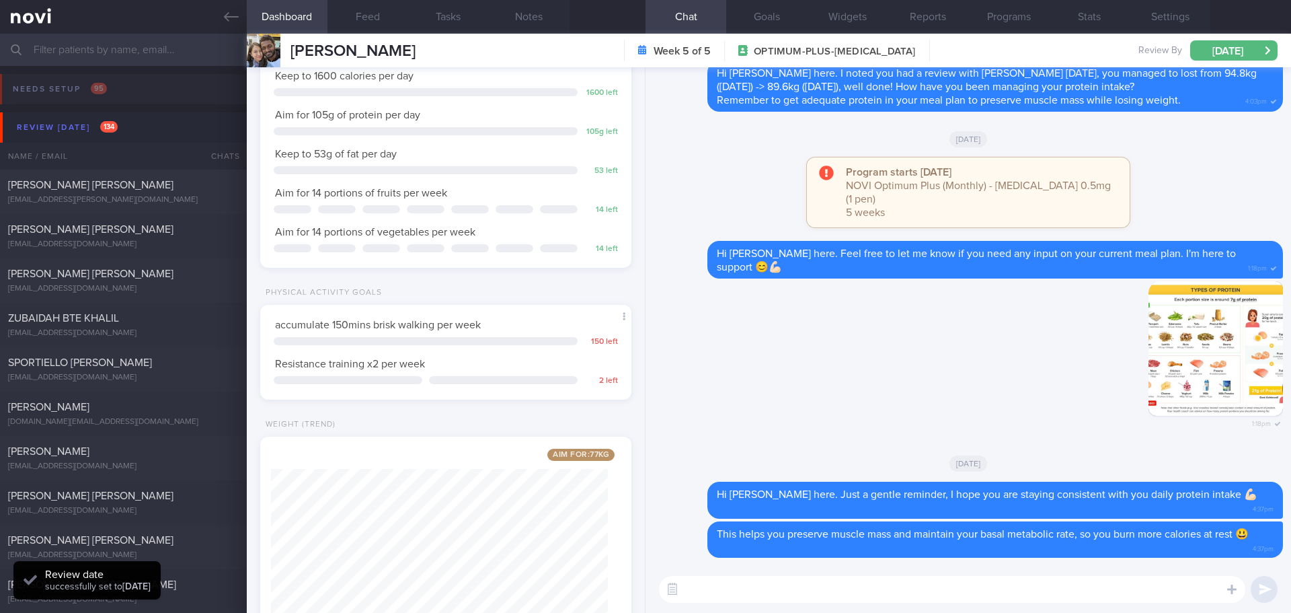
click at [786, 601] on textarea at bounding box center [952, 589] width 587 height 27
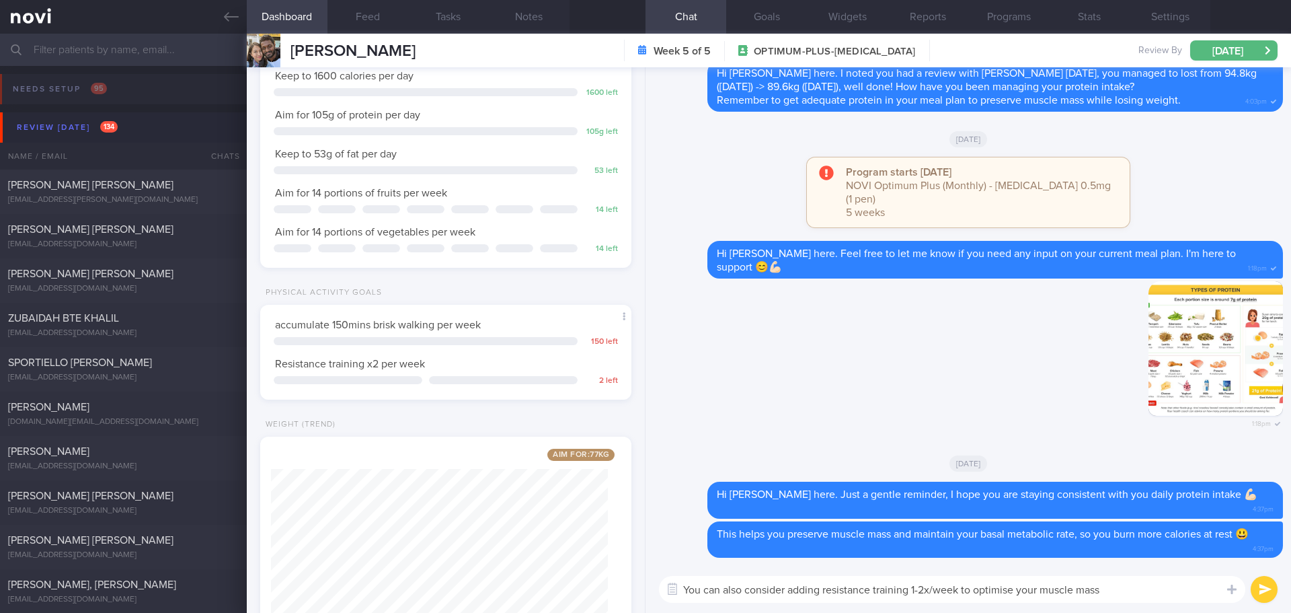
type textarea "You can also consider adding resistance training 1-2x/week to optimise your mus…"
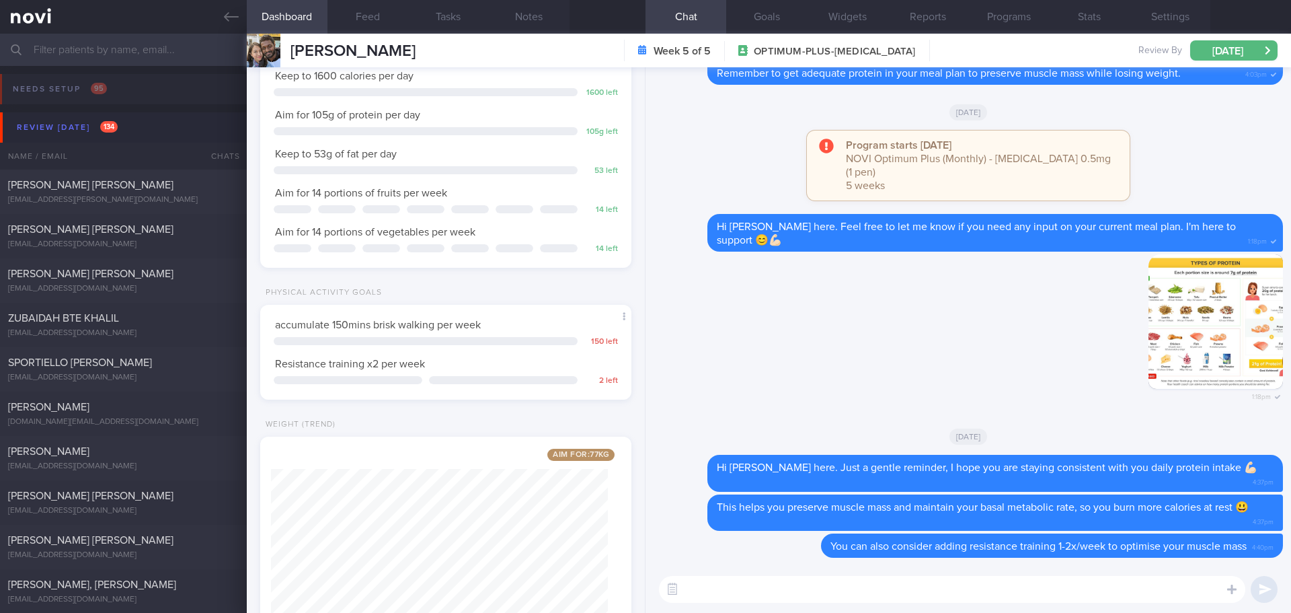
click at [760, 593] on textarea at bounding box center [952, 589] width 587 height 27
click at [877, 581] on textarea at bounding box center [952, 589] width 587 height 27
type textarea "F"
click at [32, 180] on span "[PERSON_NAME] [PERSON_NAME]" at bounding box center [90, 185] width 165 height 11
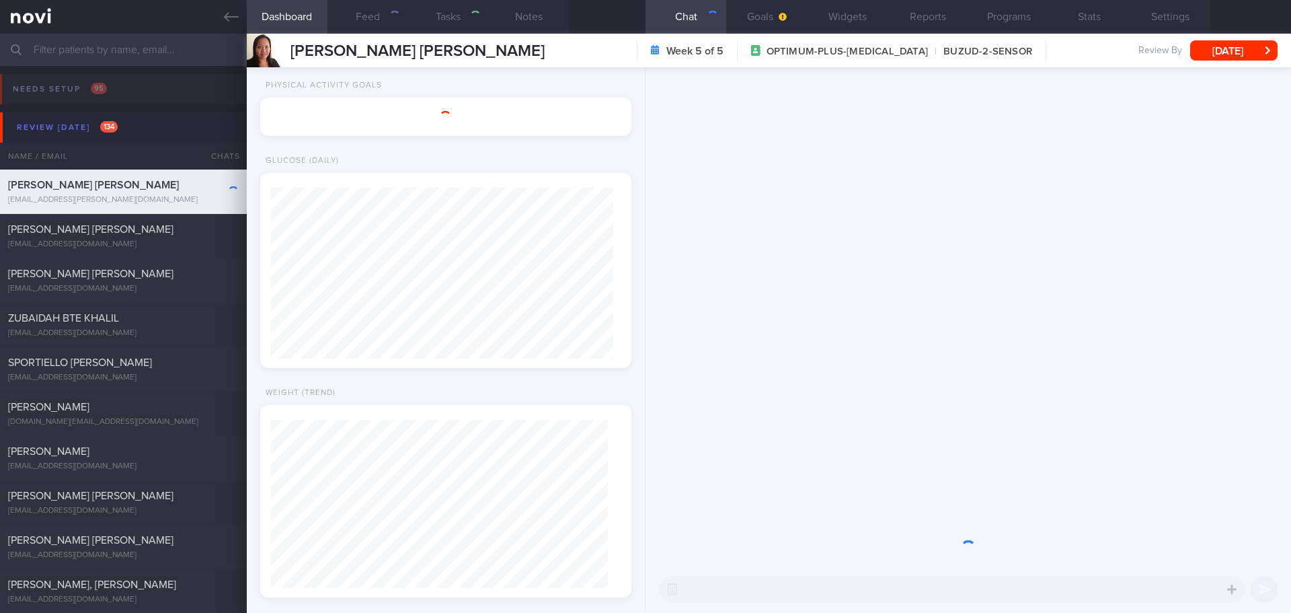
select select "7"
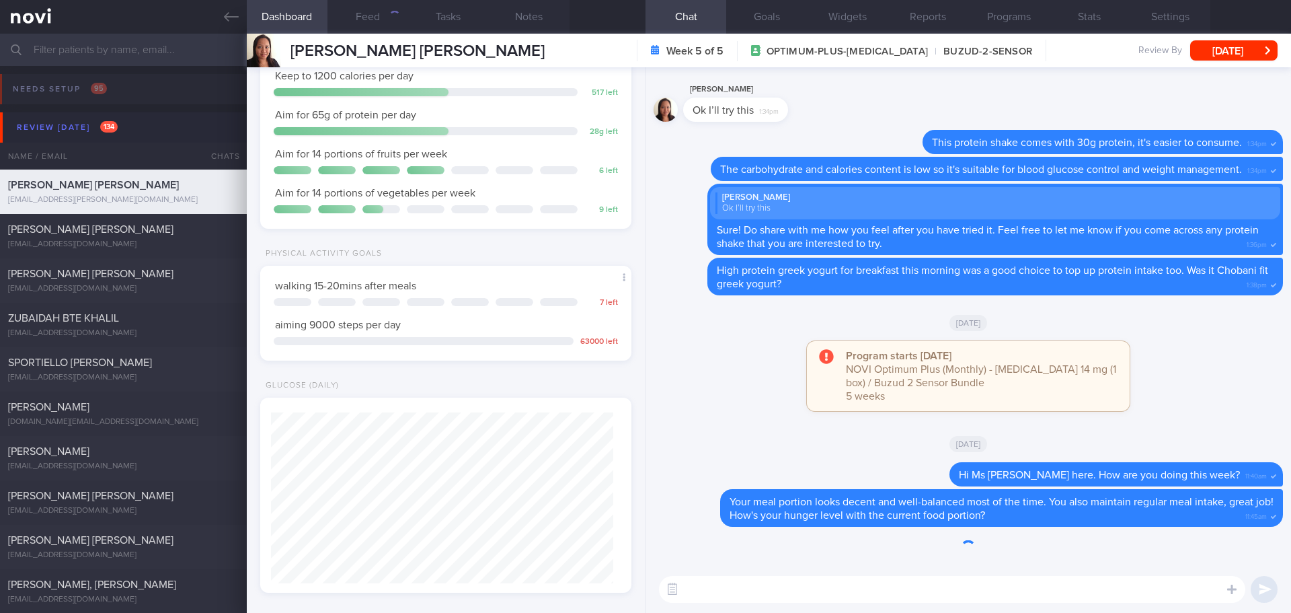
scroll to position [171, 343]
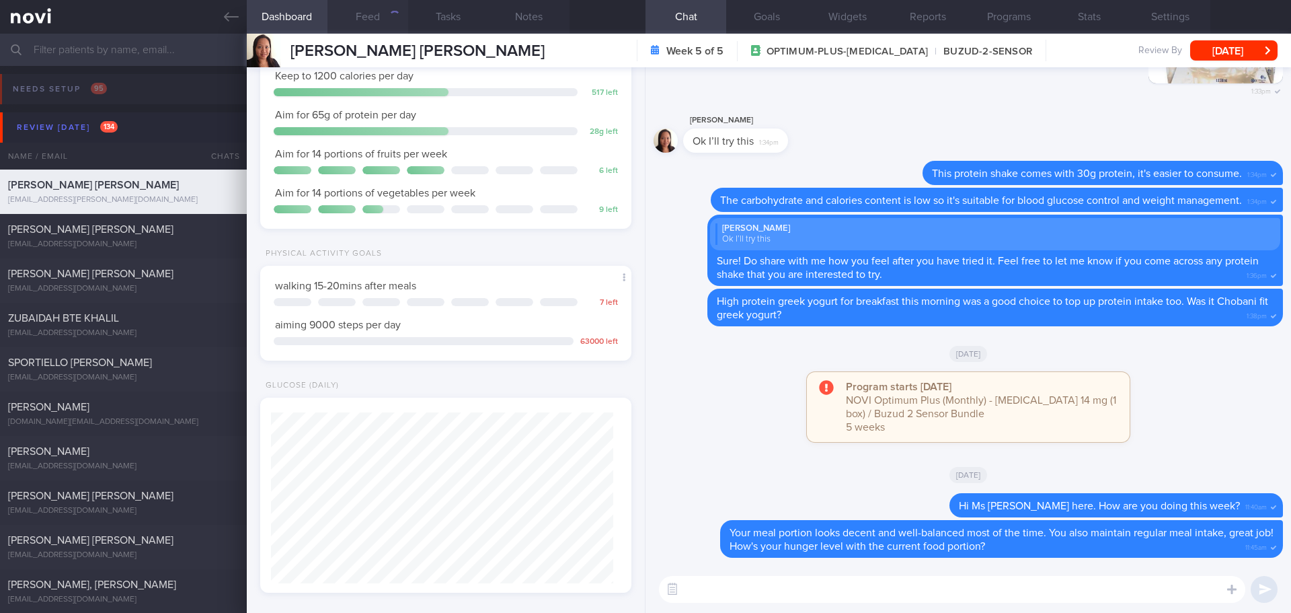
click at [383, 17] on button "Feed" at bounding box center [368, 17] width 81 height 34
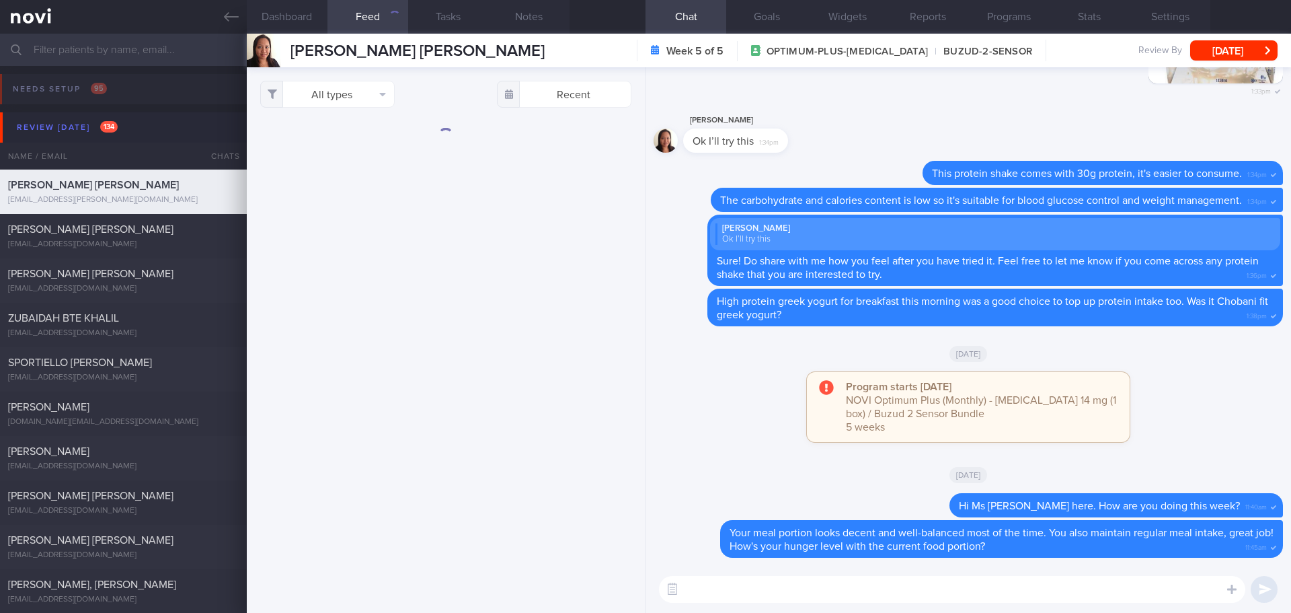
click at [831, 593] on textarea at bounding box center [952, 589] width 587 height 27
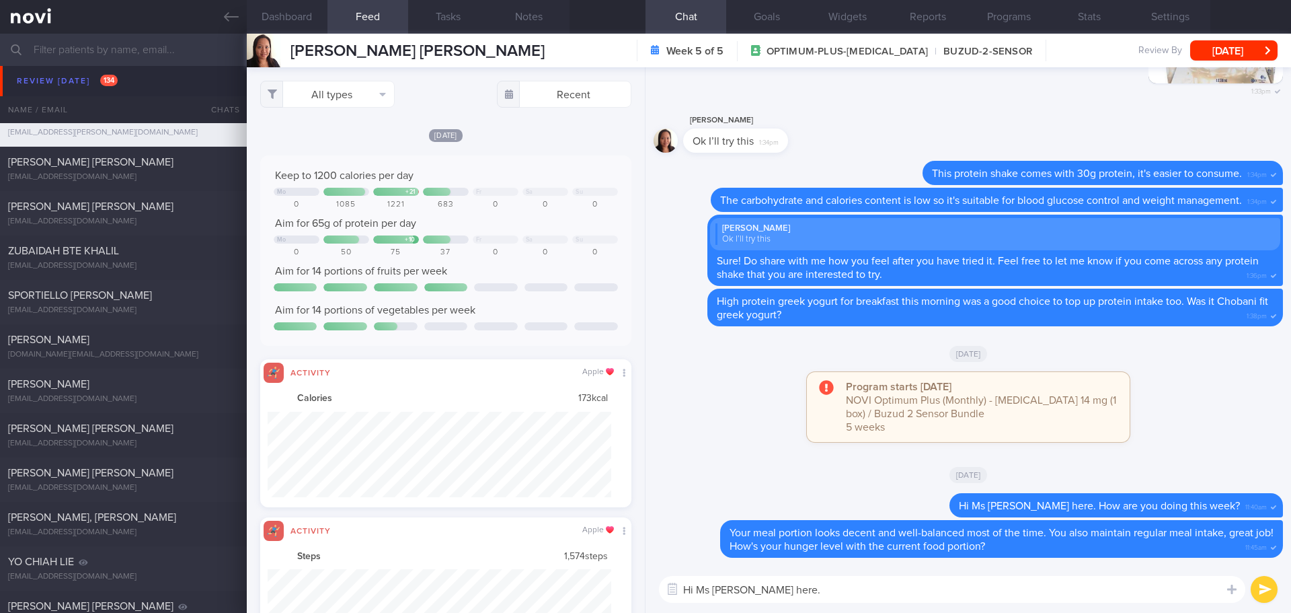
click at [895, 589] on textarea "Hi Ms Widya, Elizabeth here." at bounding box center [952, 589] width 587 height 27
paste textarea "Hey [Patient's Name], check out this 10-minute NOVI Beginner Workout 1A! It’s a…"
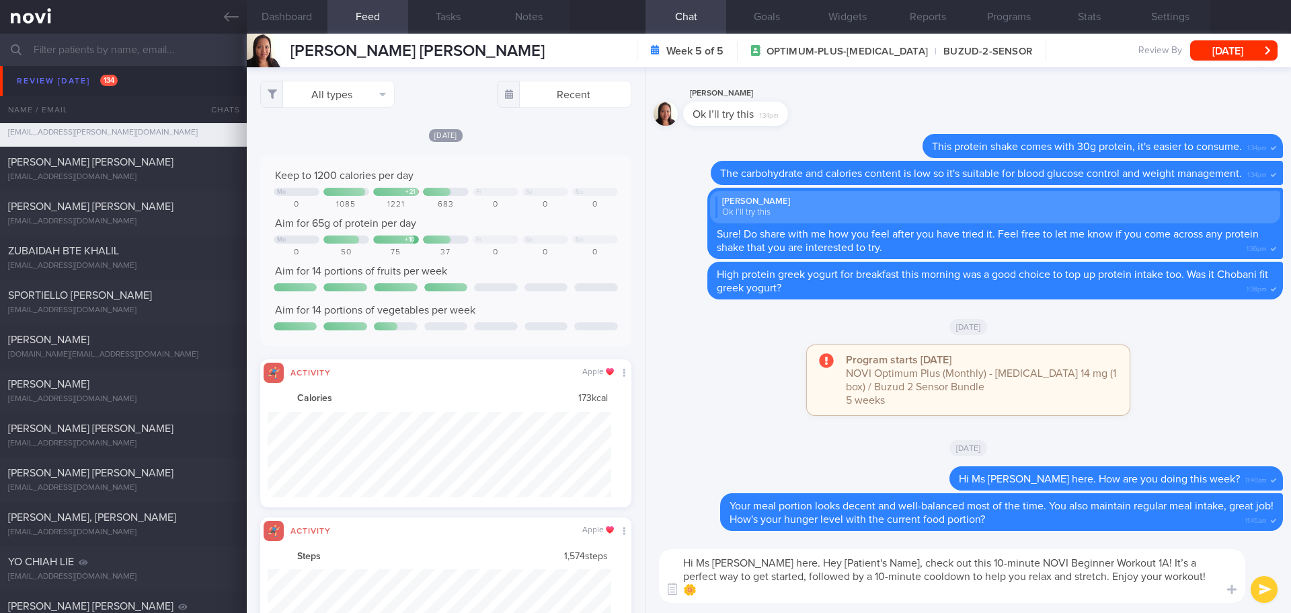
drag, startPoint x: 922, startPoint y: 561, endPoint x: 820, endPoint y: 562, distance: 102.2
click at [820, 562] on textarea "Hi Ms Widya, Elizabeth here. Hey [Patient's Name], check out this 10-minute NOV…" at bounding box center [952, 576] width 587 height 54
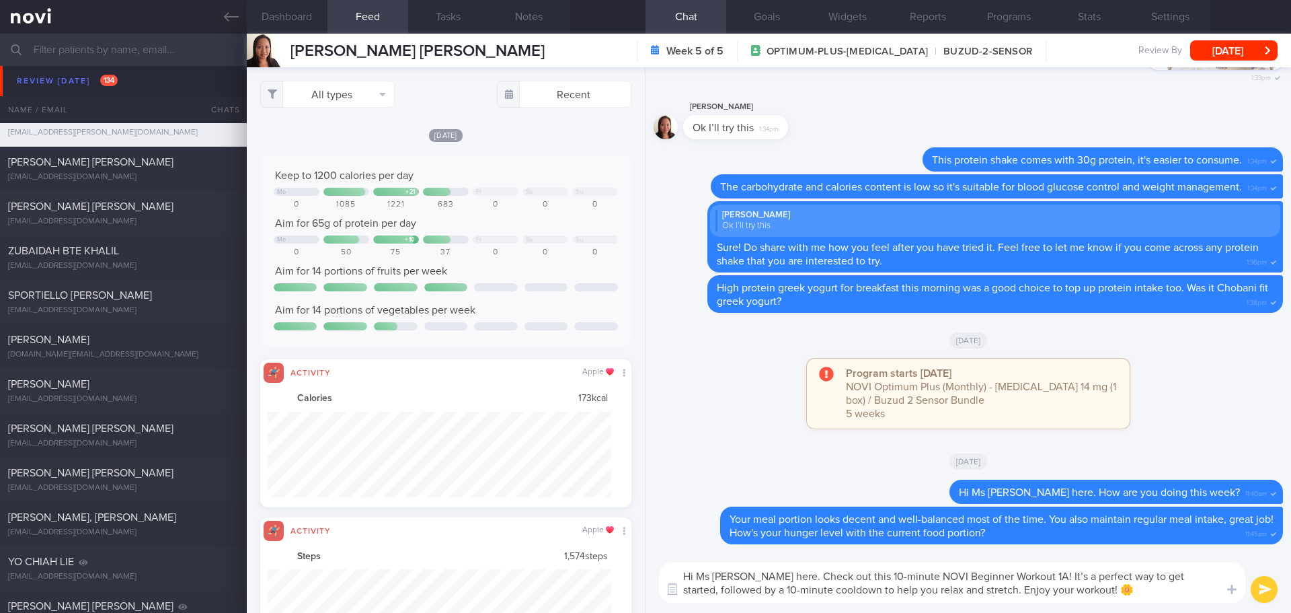
click at [1146, 593] on textarea "Hi Ms Widya, Elizabeth here. Check out this 10-minute NOVI Beginner Workout 1A!…" at bounding box center [952, 582] width 587 height 40
click at [1156, 599] on textarea "Hi Ms Widya, Elizabeth here. Check out this 10-minute NOVI Beginner Workout 1A!…" at bounding box center [952, 582] width 587 height 40
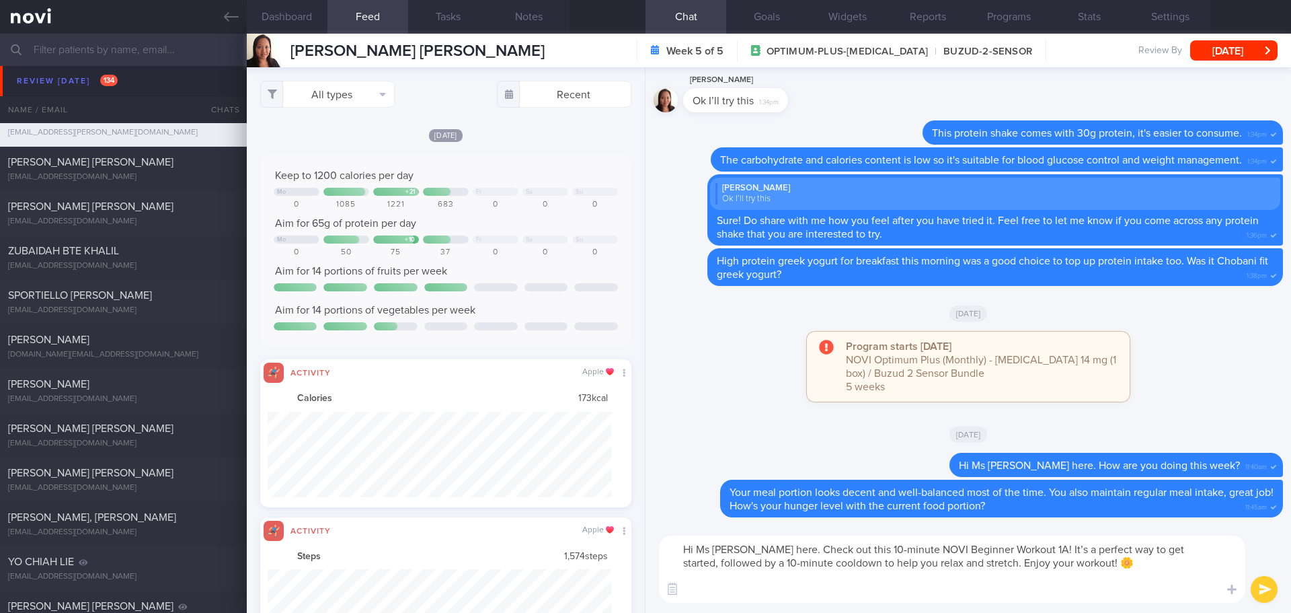
paste textarea "https://www.youtube.com/watch?v=tczWD8MPreY https://novi-health.com/workouts/co…"
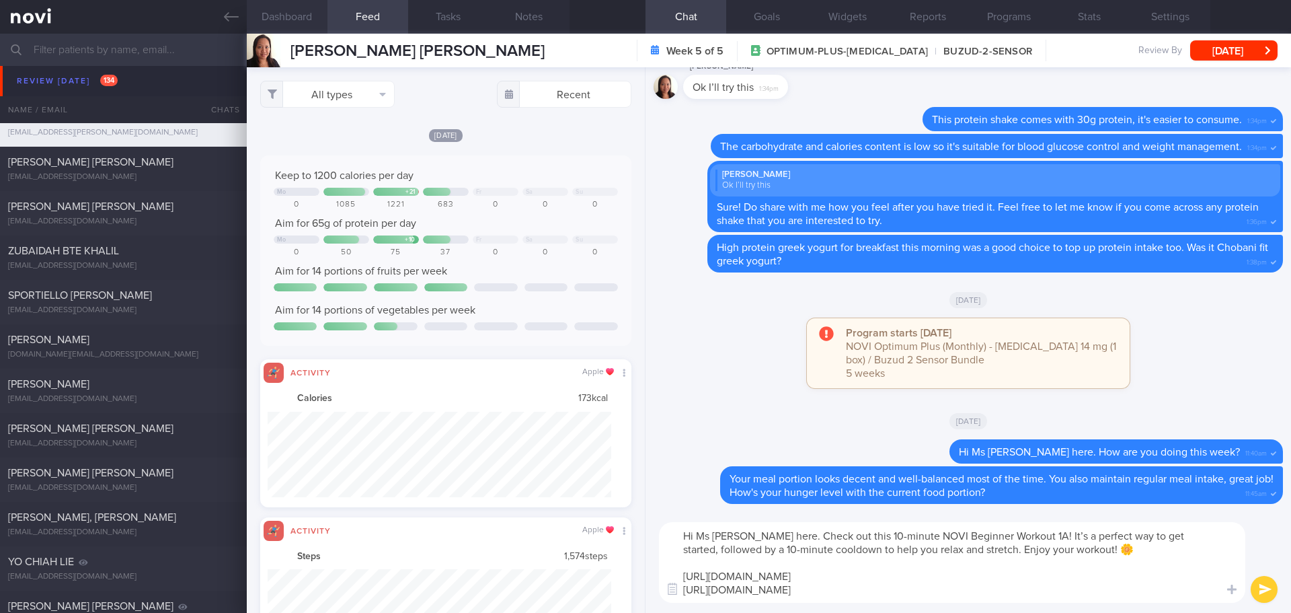
type textarea "Hi Ms Widya, Elizabeth here. Check out this 10-minute NOVI Beginner Workout 1A!…"
click at [256, 20] on button "Dashboard" at bounding box center [287, 17] width 81 height 34
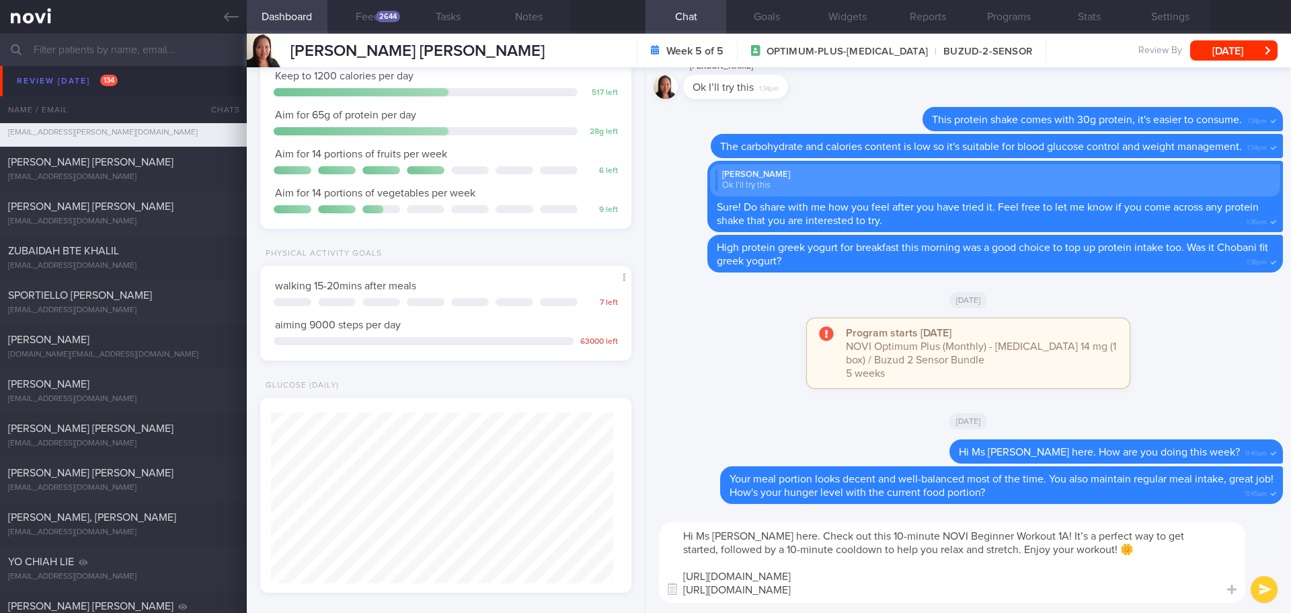
click at [1256, 580] on button "submit" at bounding box center [1264, 589] width 27 height 27
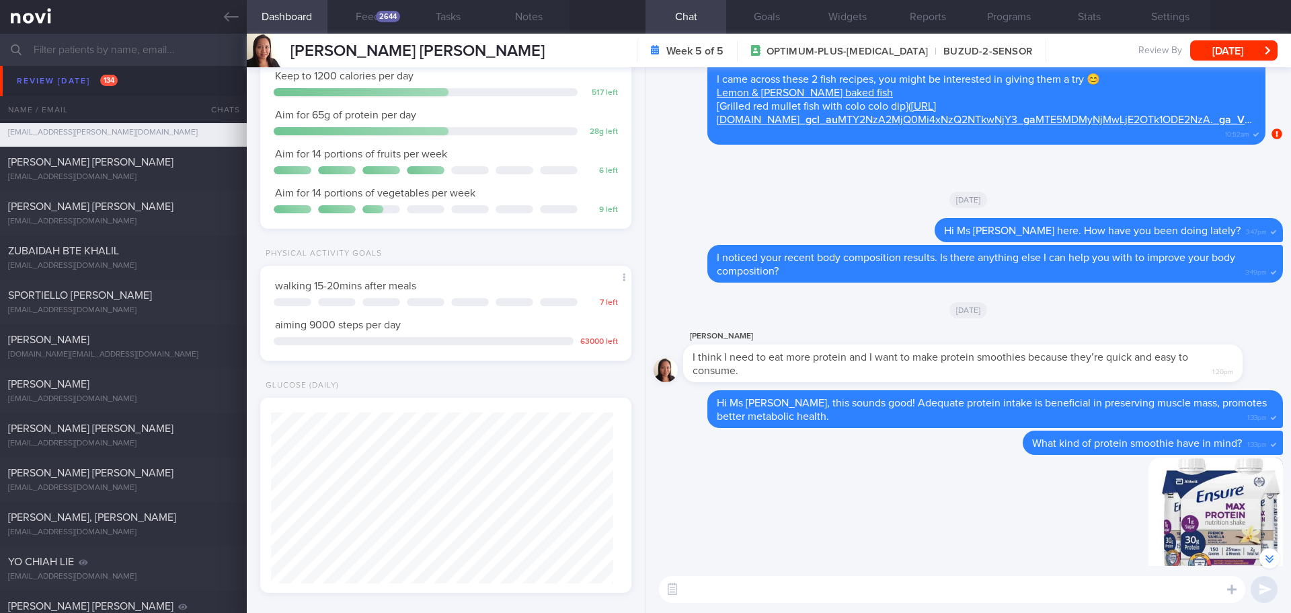
scroll to position [-675, 0]
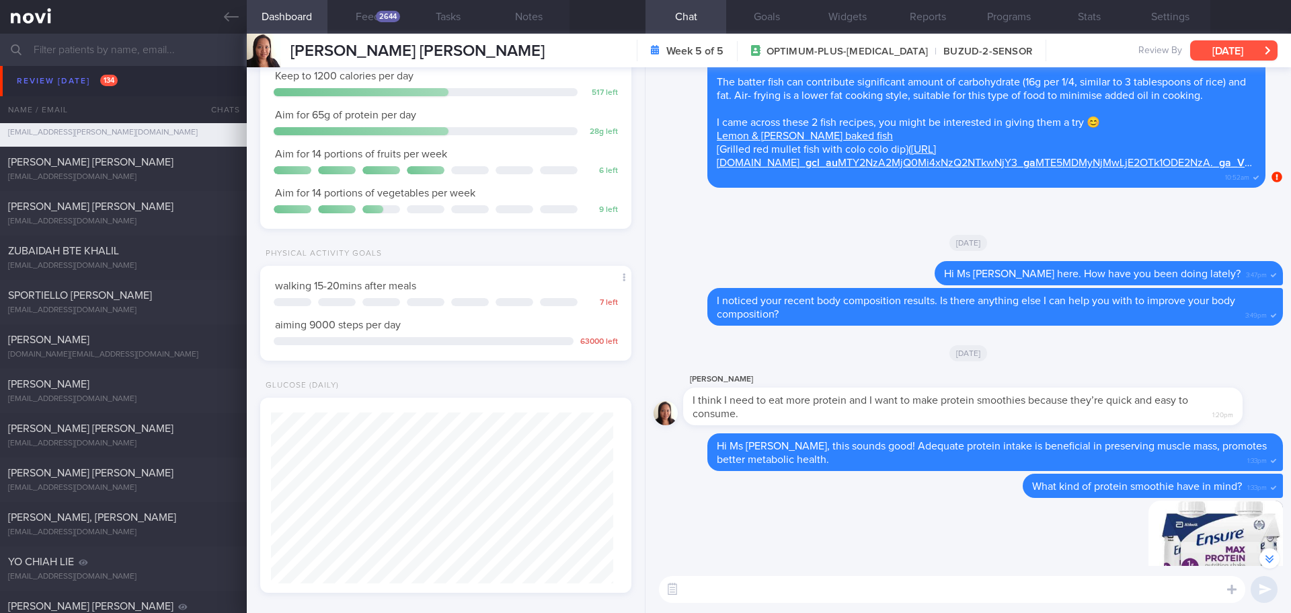
click at [1205, 50] on button "[DATE]" at bounding box center [1234, 50] width 87 height 20
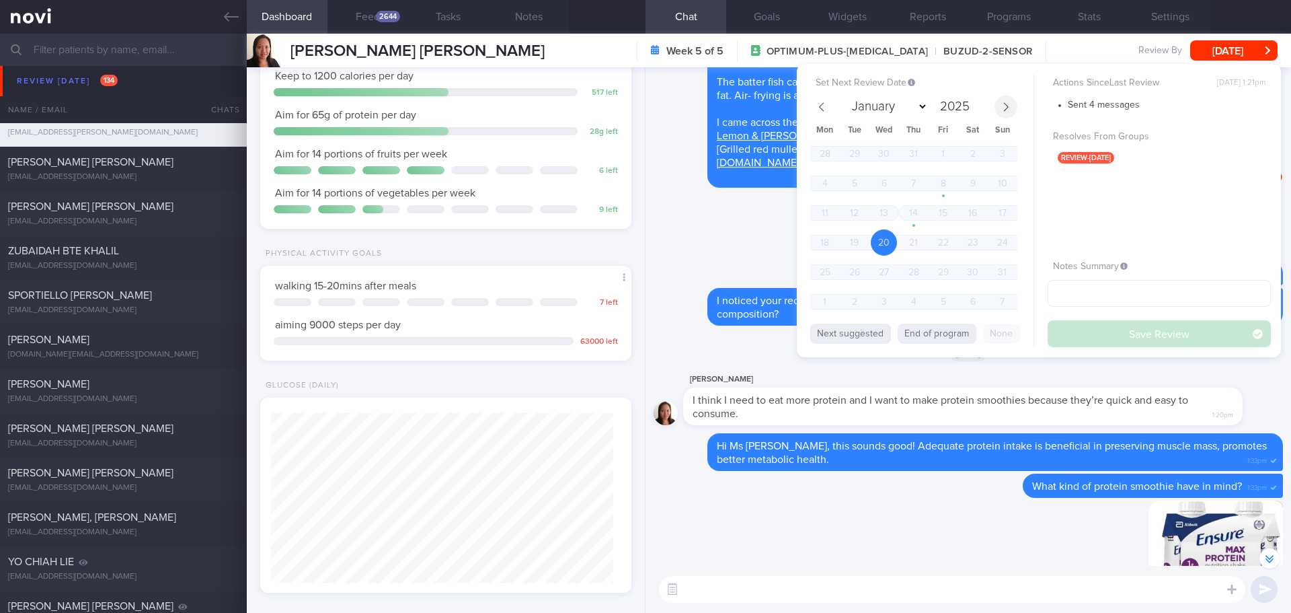
click at [1006, 112] on span at bounding box center [1006, 107] width 23 height 23
select select "8"
click at [877, 240] on span "24" at bounding box center [884, 242] width 26 height 26
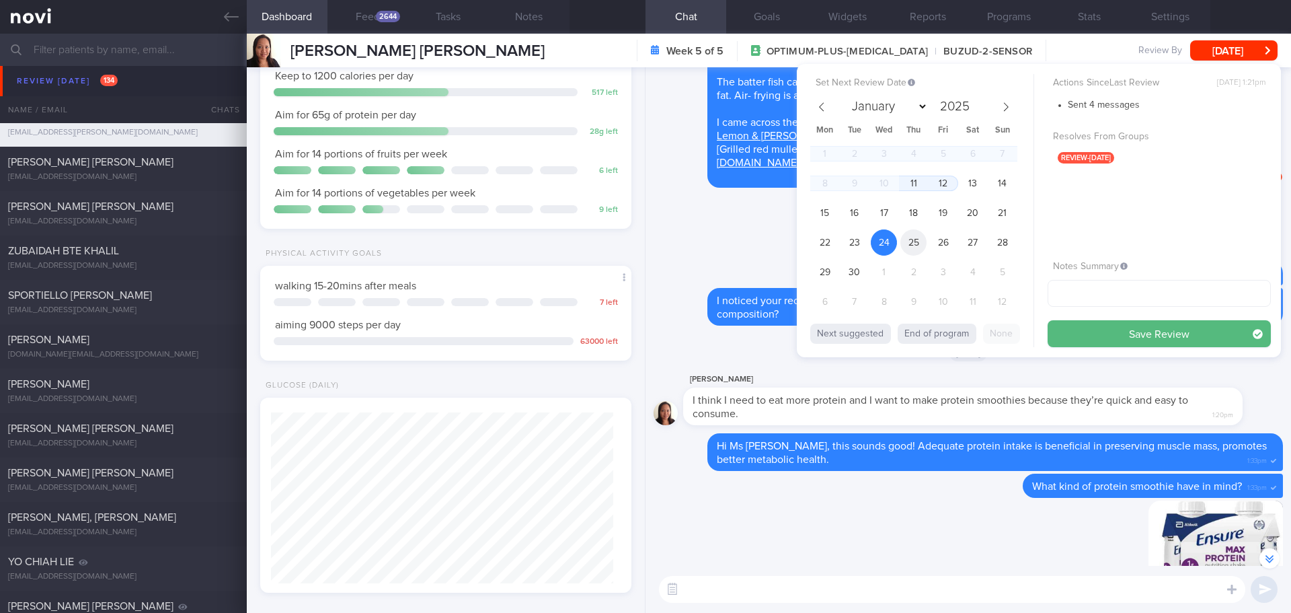
click at [921, 241] on span "25" at bounding box center [914, 242] width 26 height 26
click at [1076, 295] on input "text" at bounding box center [1159, 293] width 223 height 27
click at [1185, 337] on button "Save Review" at bounding box center [1159, 333] width 223 height 27
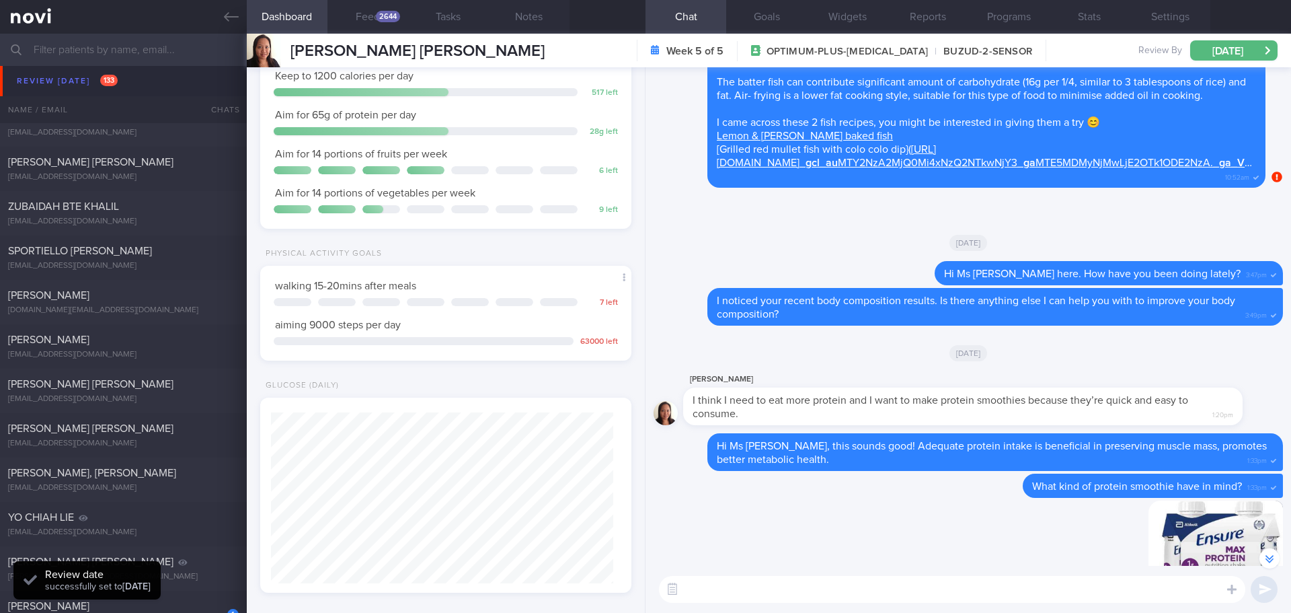
scroll to position [171, 343]
click at [1205, 55] on button "Thu, 25 Sep" at bounding box center [1234, 50] width 87 height 20
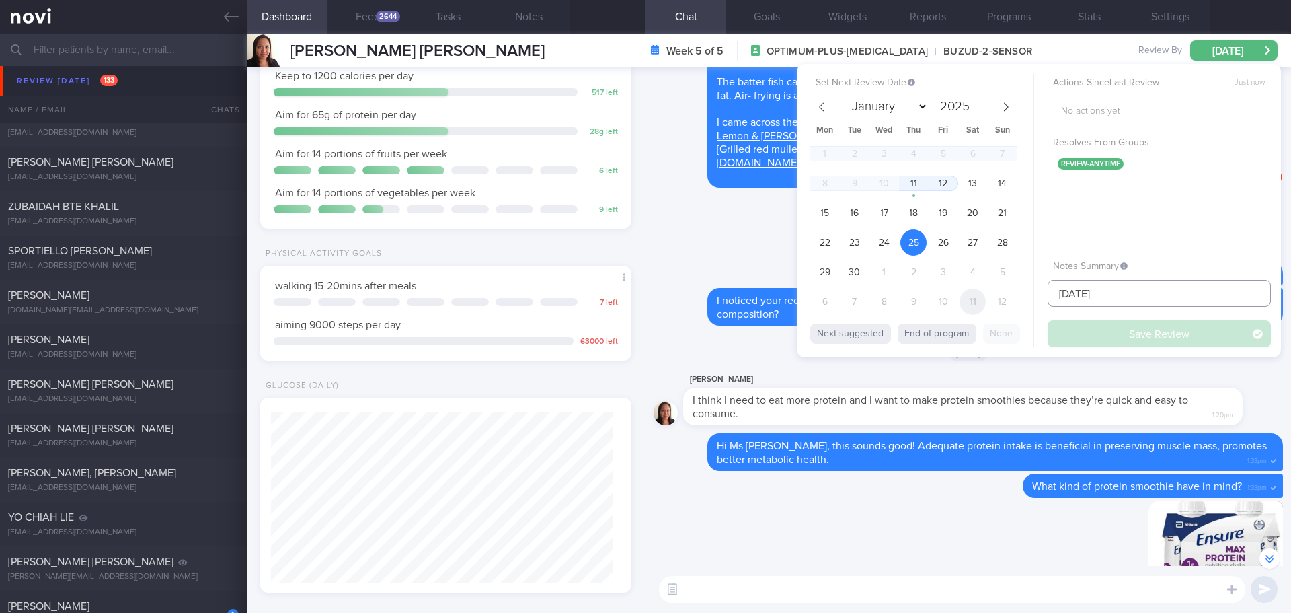
drag, startPoint x: 1117, startPoint y: 295, endPoint x: 980, endPoint y: 303, distance: 136.8
click at [980, 303] on div "Set Next Review Date 25 Sep 2025 January February March April May June July Aug…" at bounding box center [1039, 210] width 484 height 293
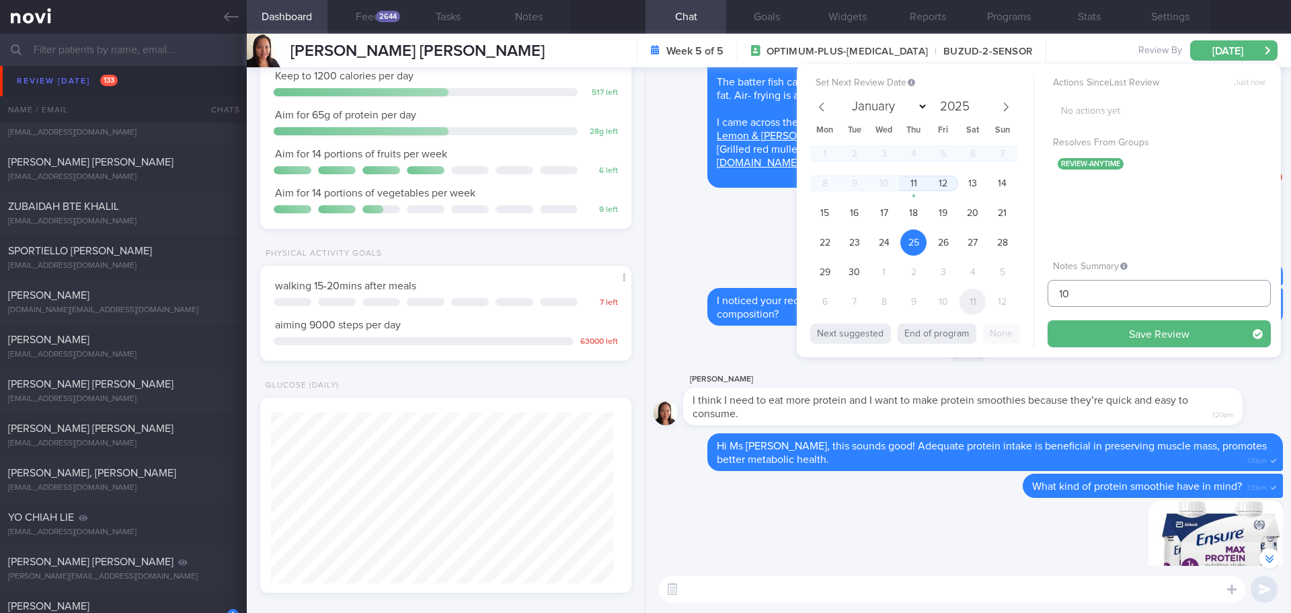
type input "1"
type input "9/10/25"
click at [1061, 330] on button "Save Review" at bounding box center [1159, 333] width 223 height 27
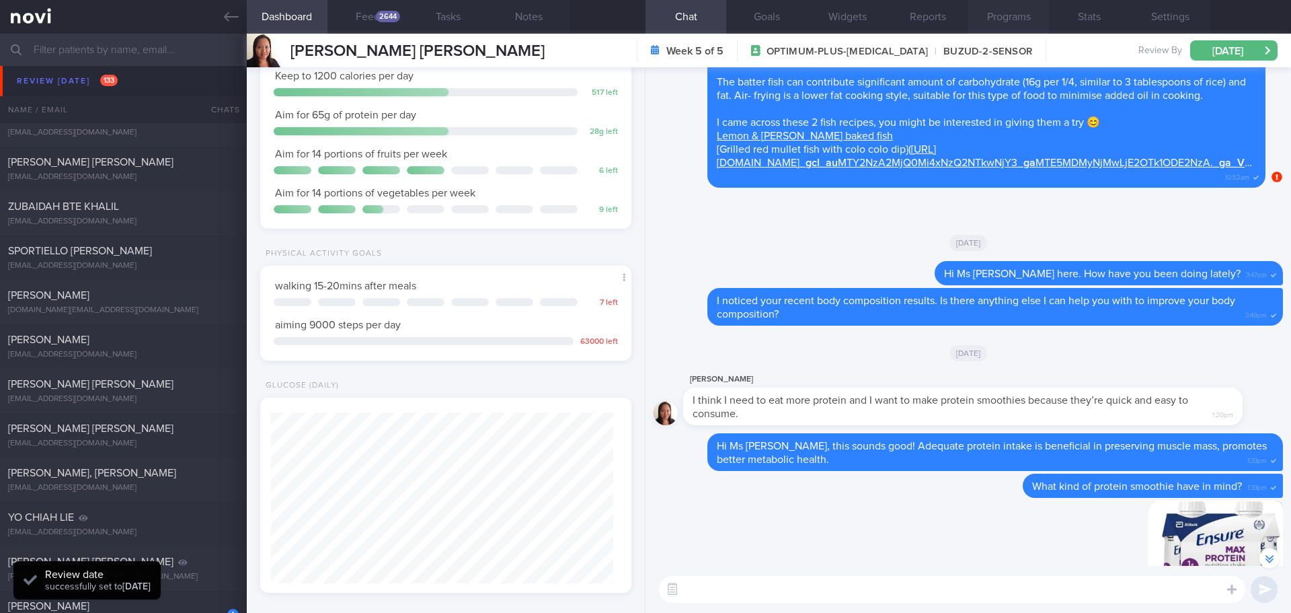
click at [988, 16] on button "Programs" at bounding box center [1009, 17] width 81 height 34
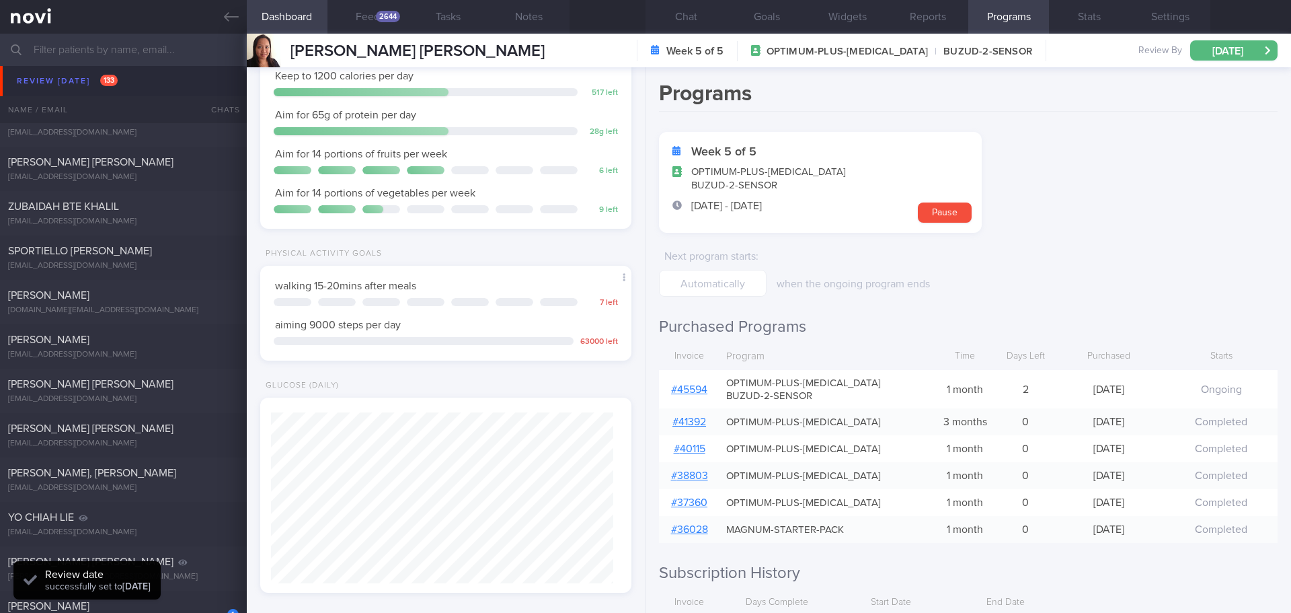
click at [687, 383] on div "# 45594" at bounding box center [689, 389] width 61 height 27
click at [688, 389] on link "# 45594" at bounding box center [689, 389] width 36 height 11
click at [681, 15] on button "Chat" at bounding box center [686, 17] width 81 height 34
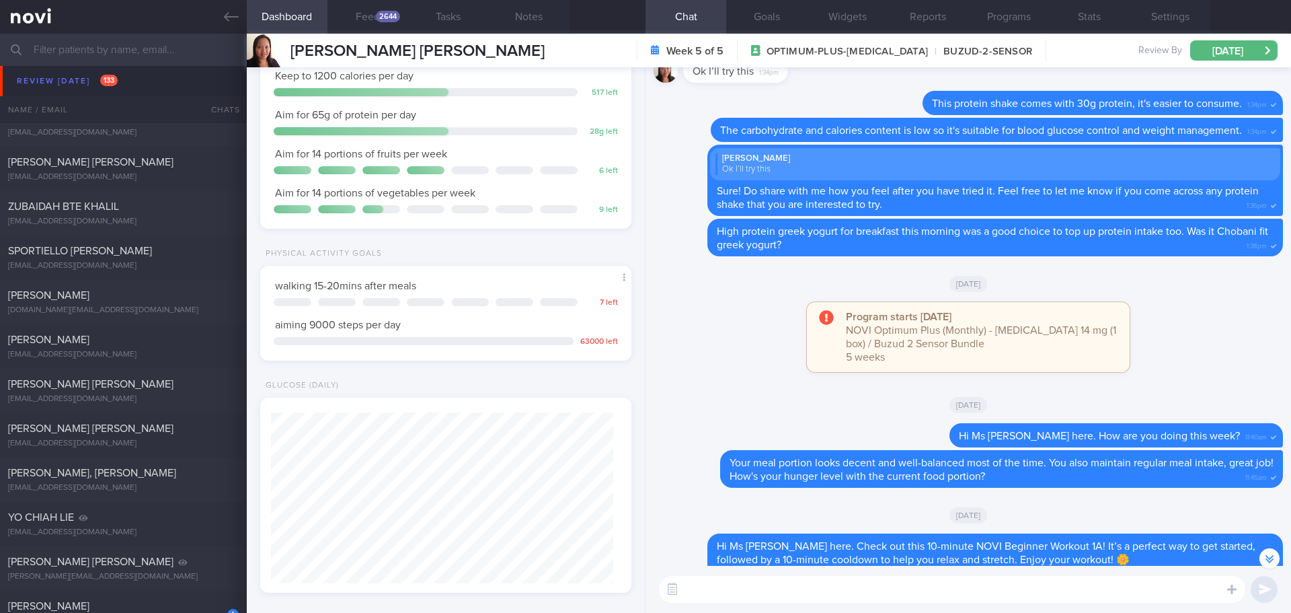
scroll to position [1, 0]
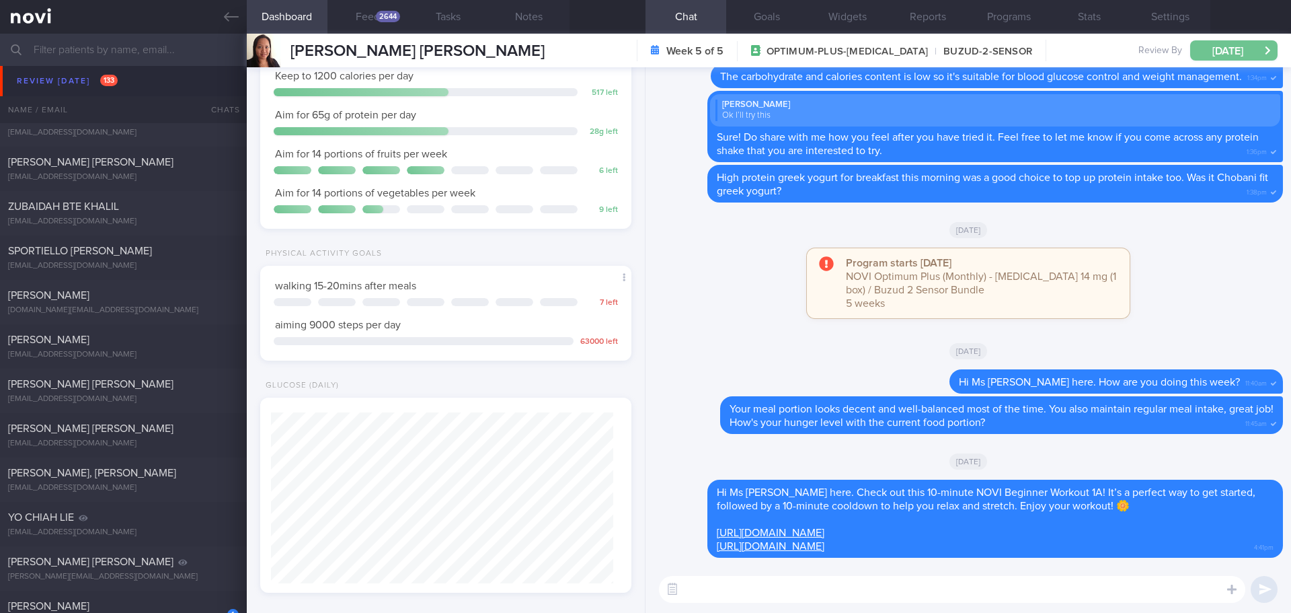
click at [1216, 50] on button "Thu, 25 Sep" at bounding box center [1234, 50] width 87 height 20
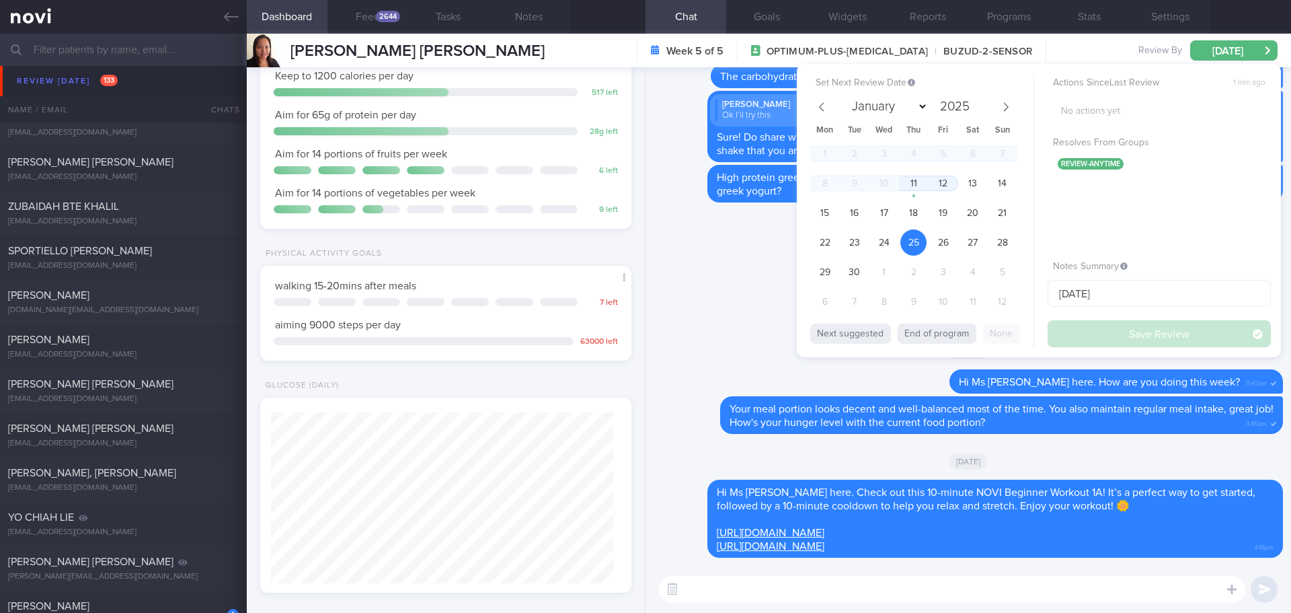
click at [700, 258] on div "Program starts today NOVI Optimum Plus (Monthly) - Rybelsus 14 mg (1 box) / Buz…" at bounding box center [969, 289] width 630 height 83
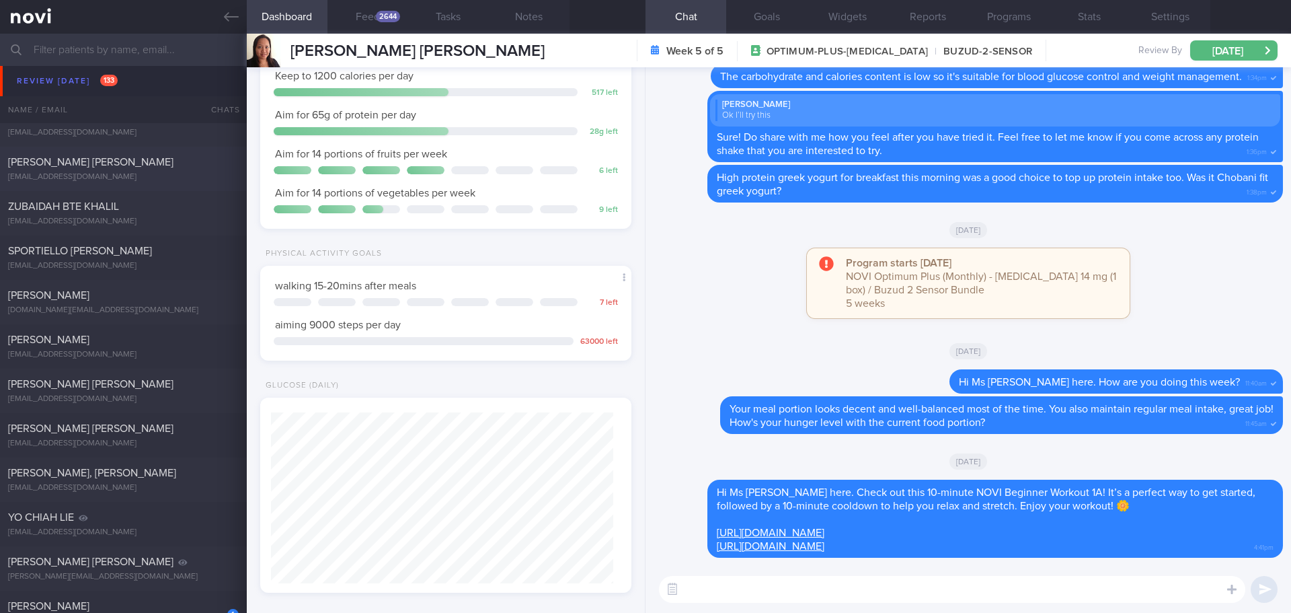
click at [59, 159] on span "[PERSON_NAME] [PERSON_NAME]" at bounding box center [90, 162] width 165 height 11
select select "7"
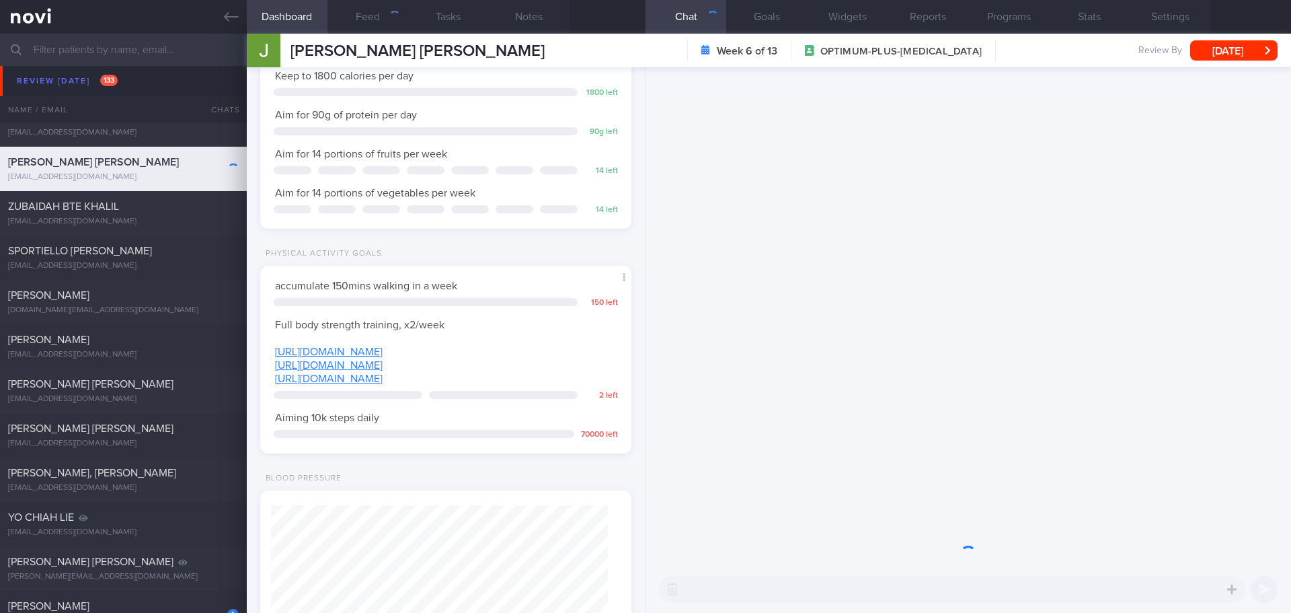
scroll to position [188, 338]
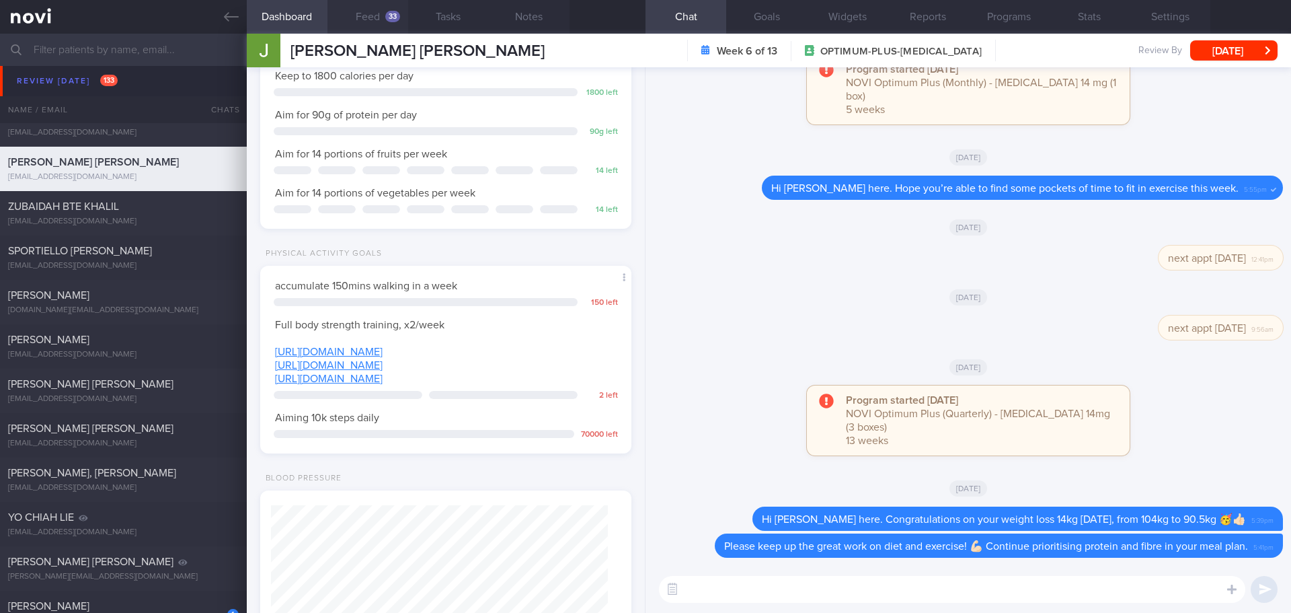
click at [349, 15] on button "Feed 33" at bounding box center [368, 17] width 81 height 34
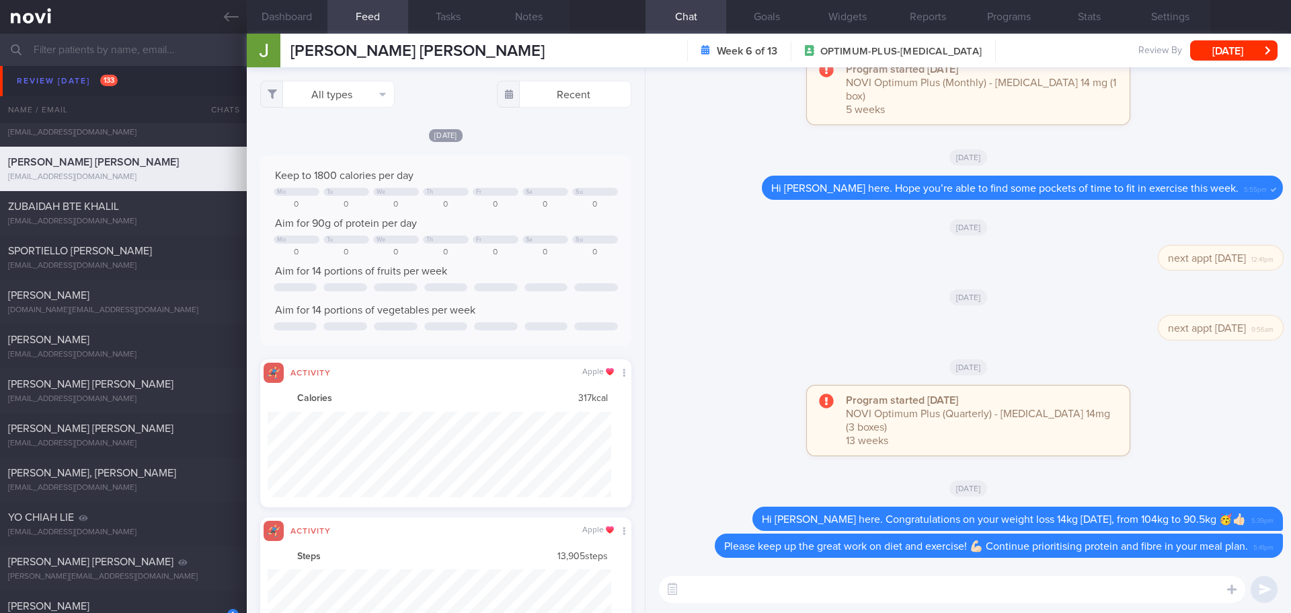
scroll to position [85, 344]
click at [364, 93] on button "All types" at bounding box center [327, 94] width 135 height 27
click at [333, 139] on button "Activity" at bounding box center [327, 140] width 133 height 20
checkbox input "false"
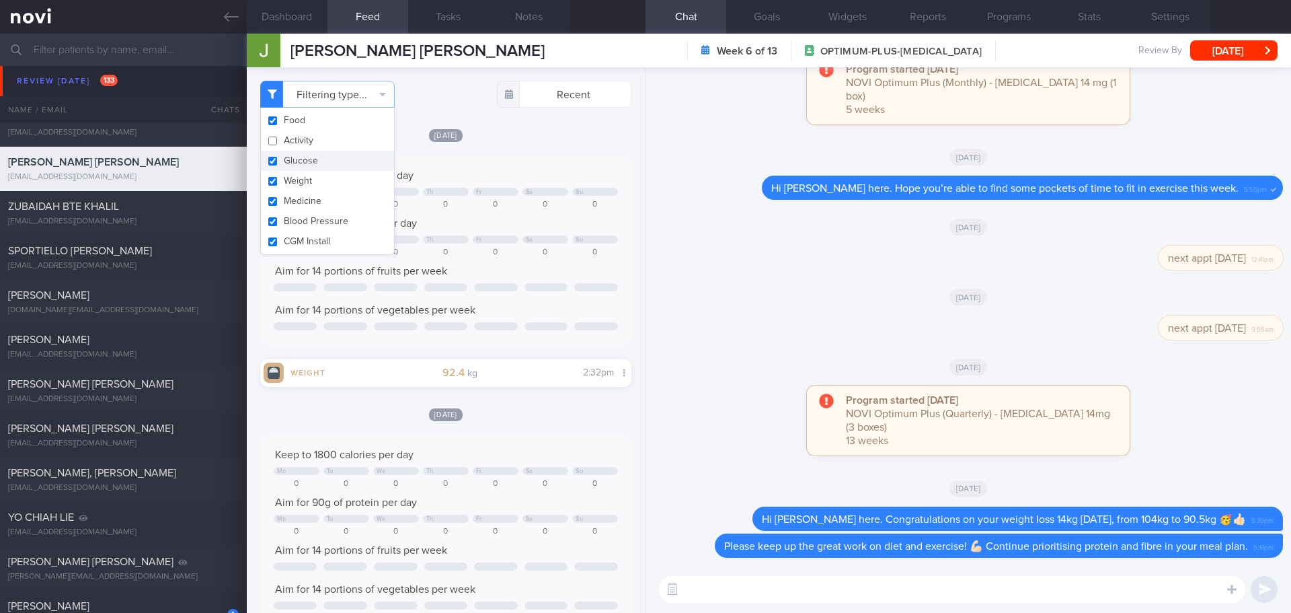
click at [557, 141] on div "[DATE]" at bounding box center [445, 135] width 371 height 14
click at [311, 12] on button "Dashboard" at bounding box center [287, 17] width 81 height 34
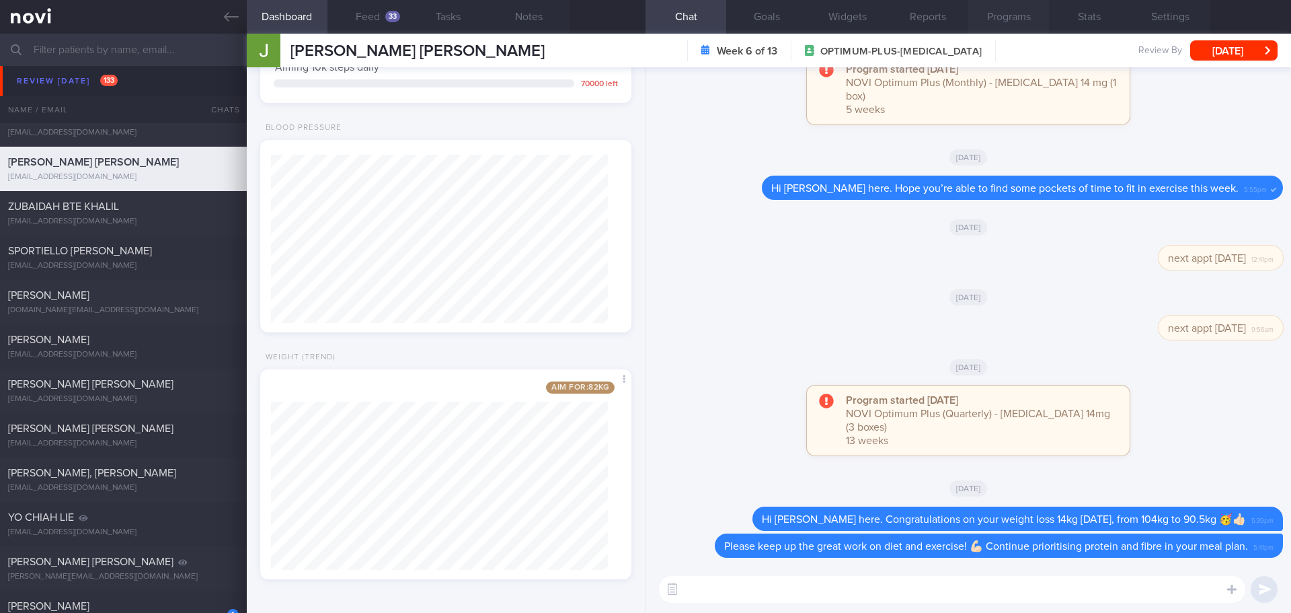
click at [976, 13] on button "Programs" at bounding box center [1009, 17] width 81 height 34
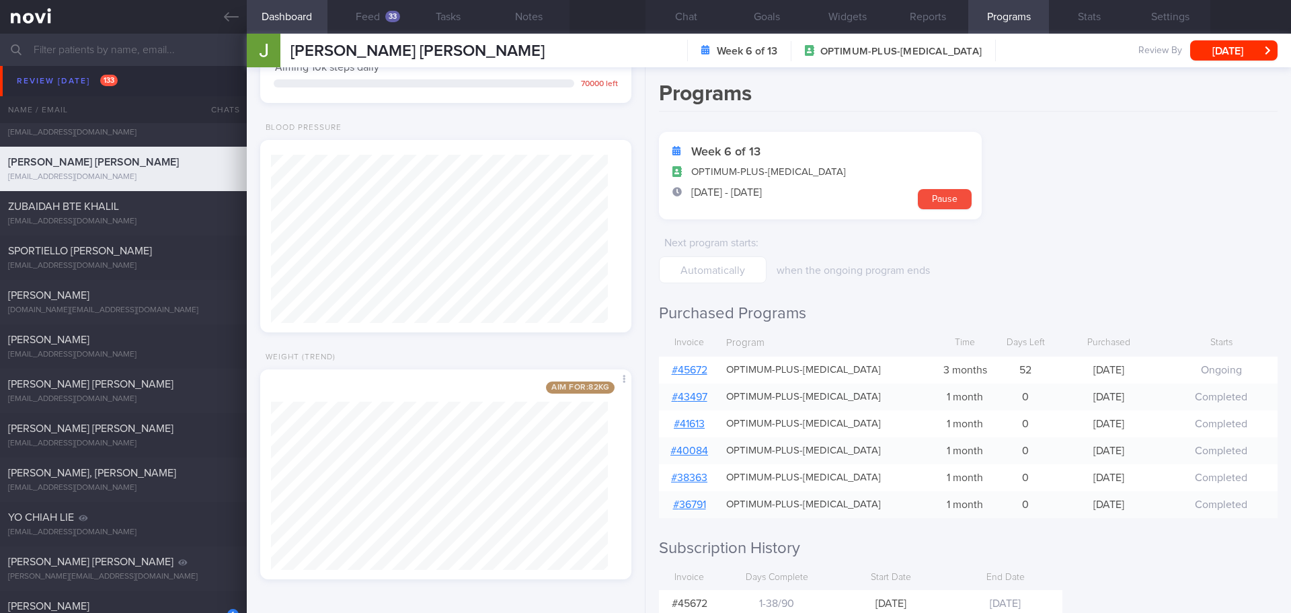
click at [700, 372] on link "# 45672" at bounding box center [690, 370] width 36 height 11
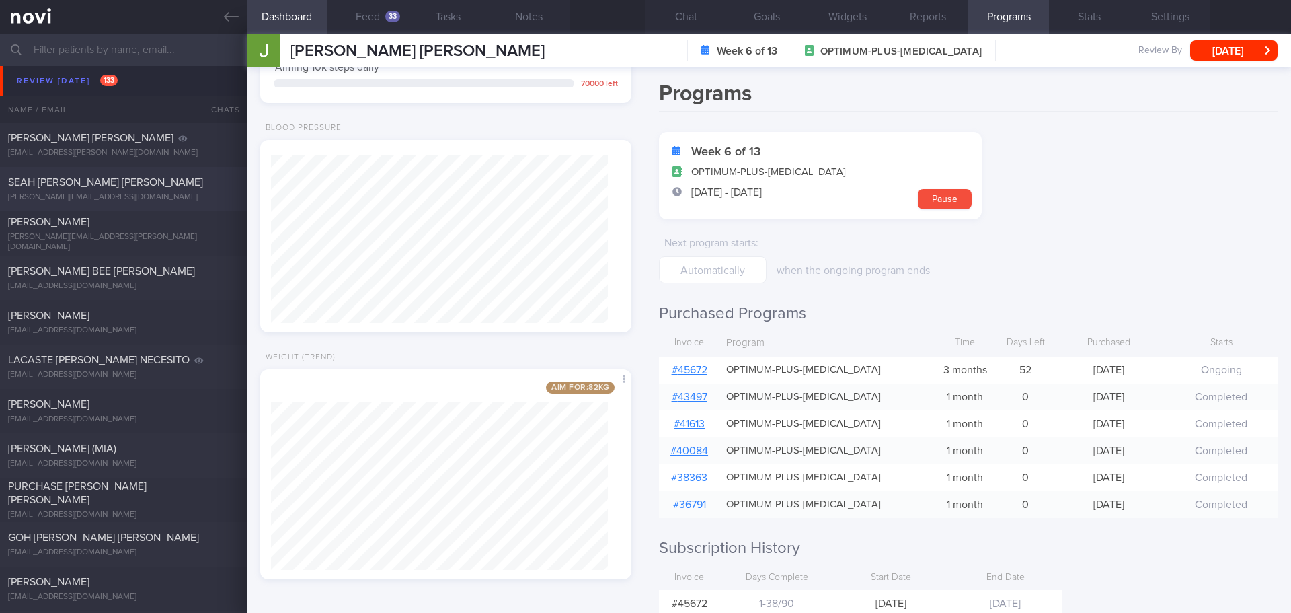
scroll to position [1143, 0]
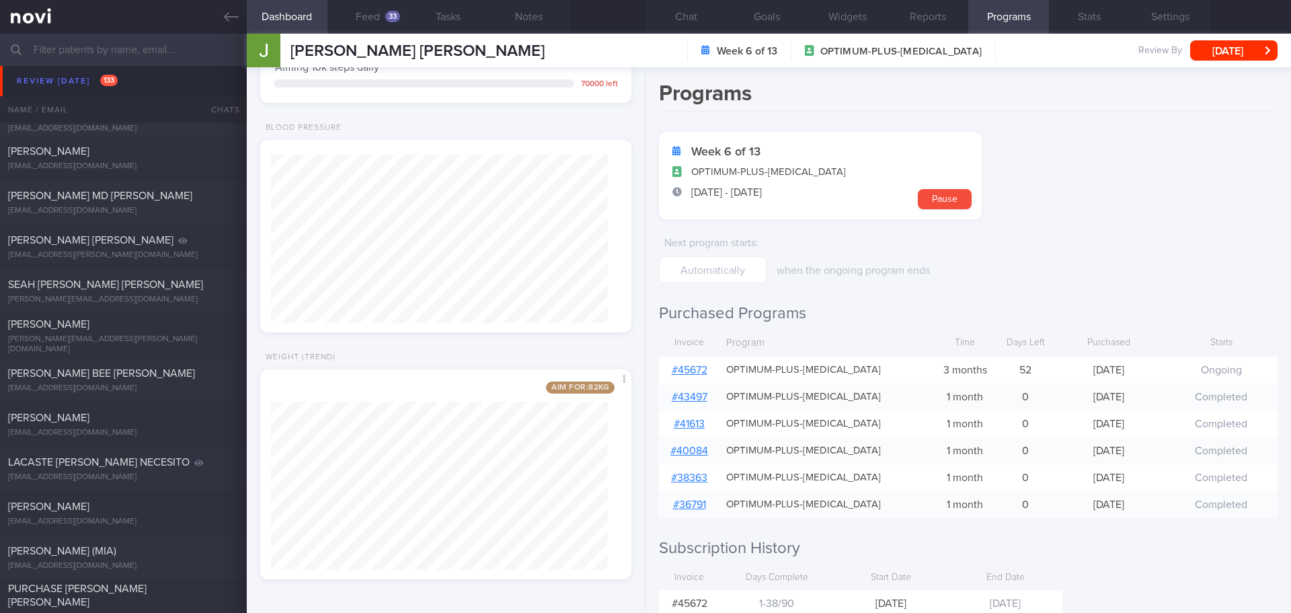
drag, startPoint x: 118, startPoint y: 366, endPoint x: 740, endPoint y: 72, distance: 687.5
click at [118, 366] on div "LEE BEE HOON, SHERLIN sherlinlee@hotmail.com Thu, 28 Aug 17 days ago OPTIMUM-PL…" at bounding box center [645, 380] width 1291 height 44
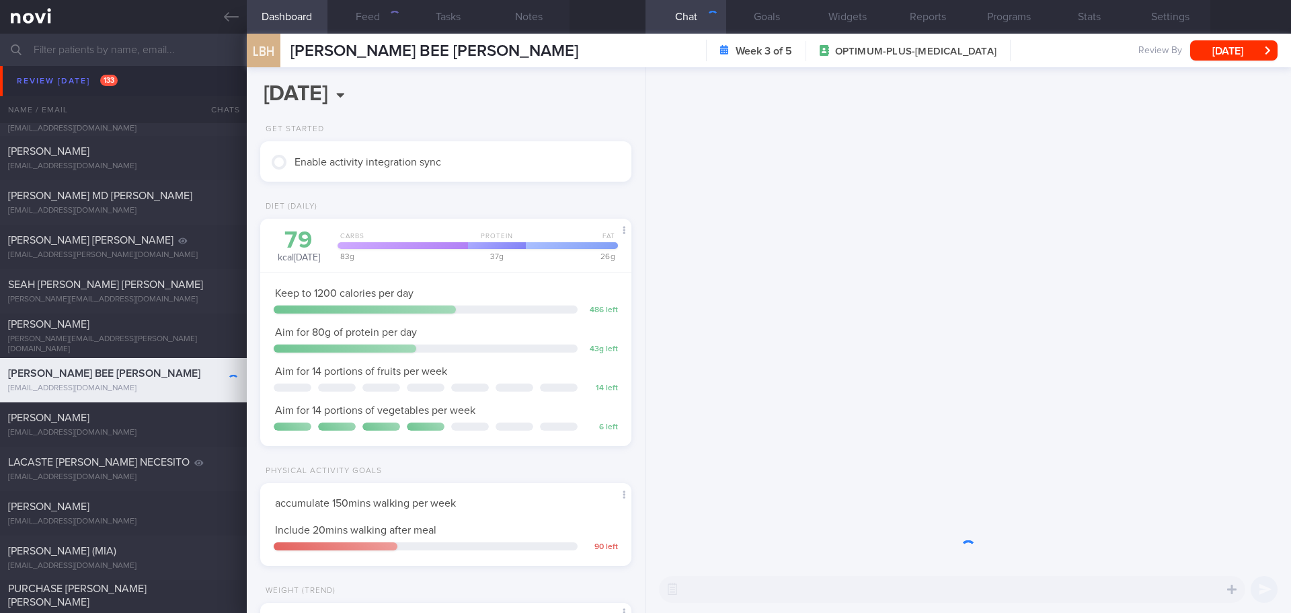
scroll to position [188, 338]
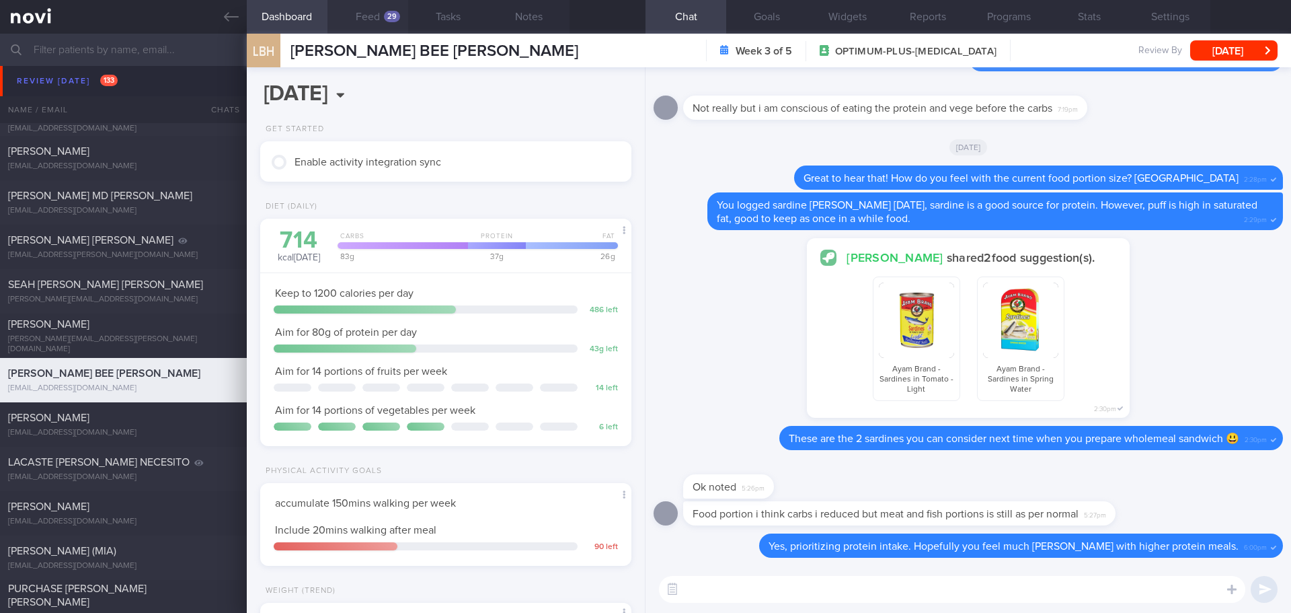
click at [389, 15] on div "29" at bounding box center [392, 16] width 16 height 11
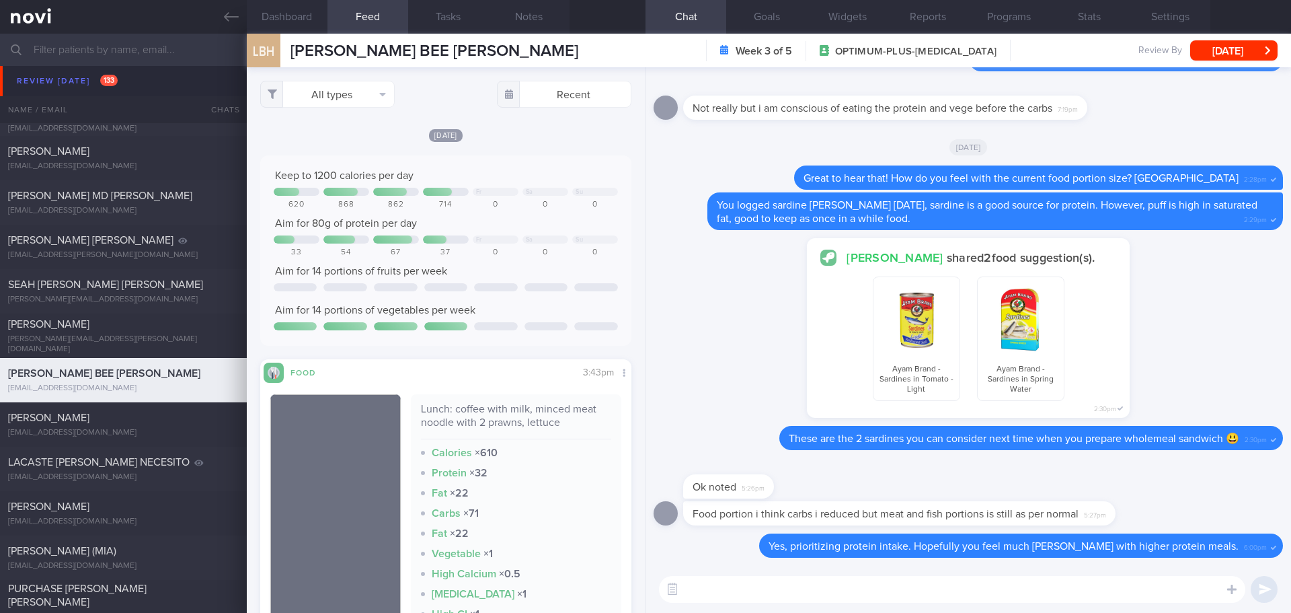
click at [389, 118] on div "All types Food Activity Glucose Weight Medicine Blood Pressure CGM Install Rece…" at bounding box center [446, 340] width 398 height 546
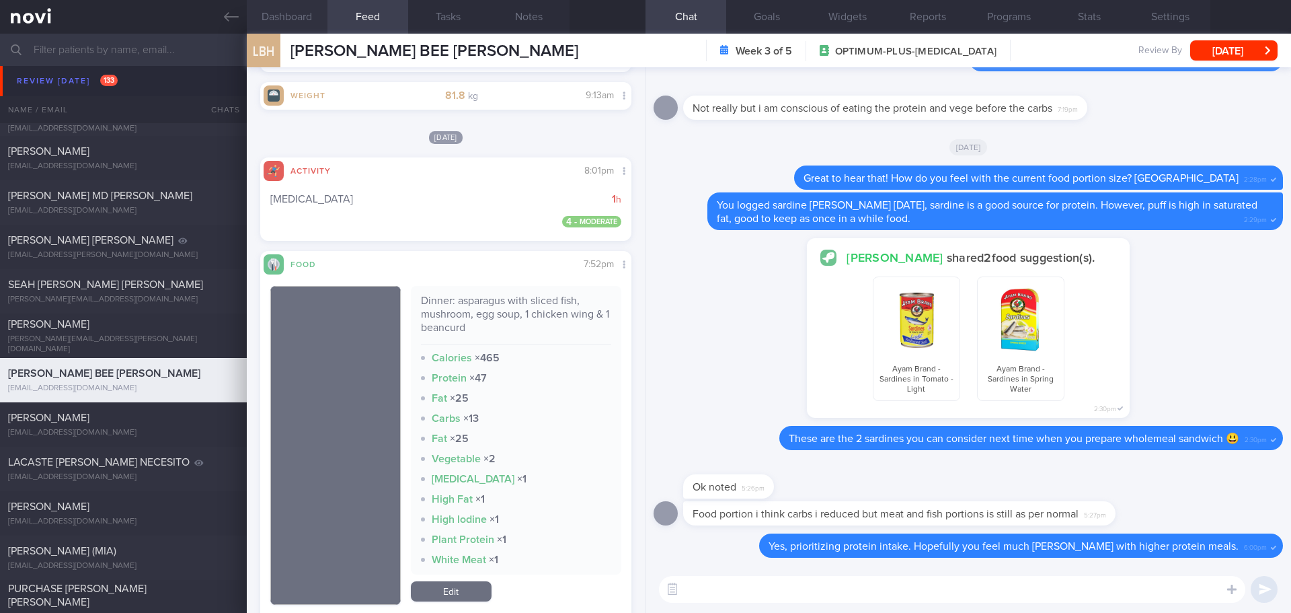
scroll to position [605, 0]
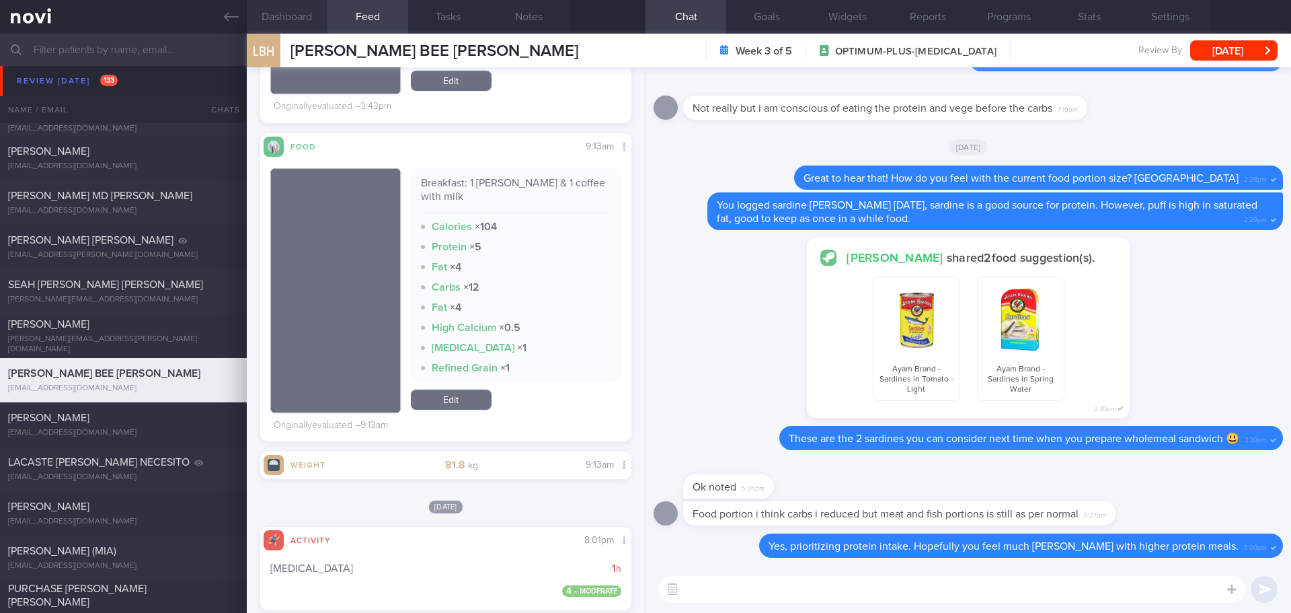
click at [312, 8] on button "Dashboard" at bounding box center [287, 17] width 81 height 34
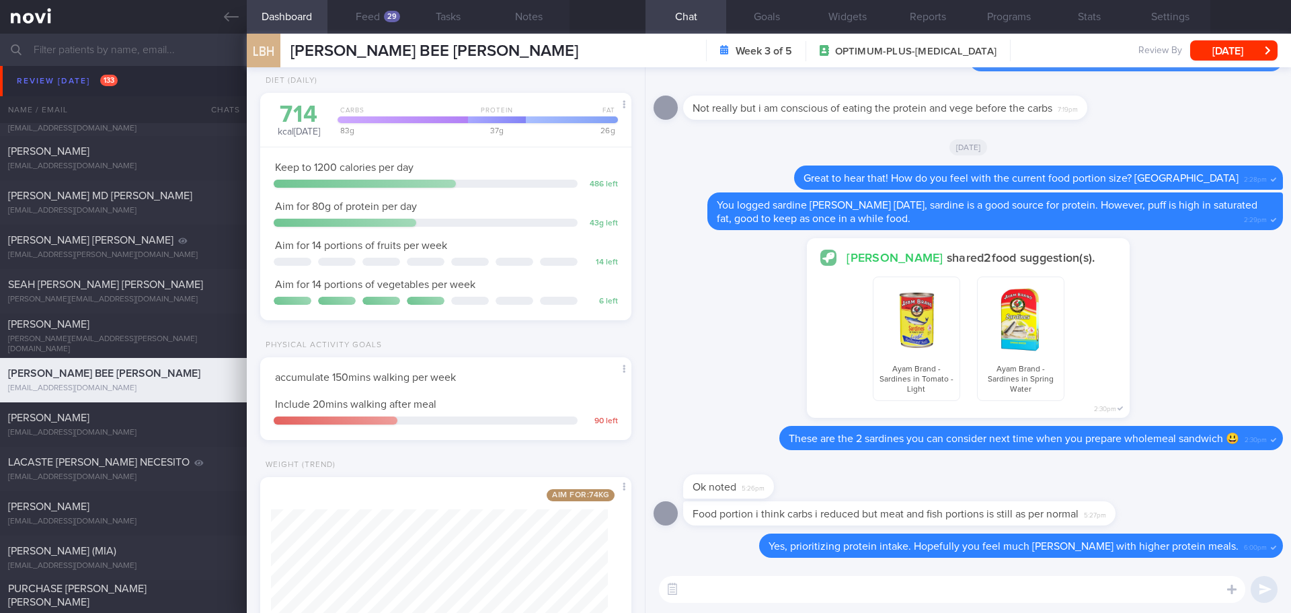
scroll to position [233, 0]
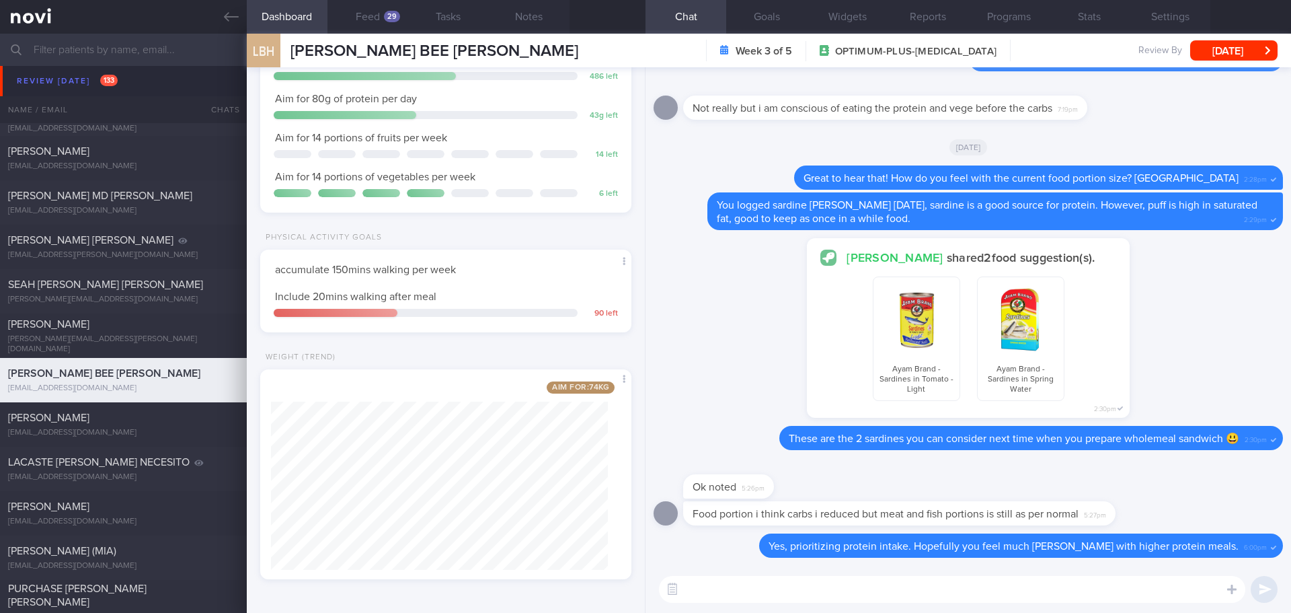
click at [792, 593] on textarea at bounding box center [952, 589] width 587 height 27
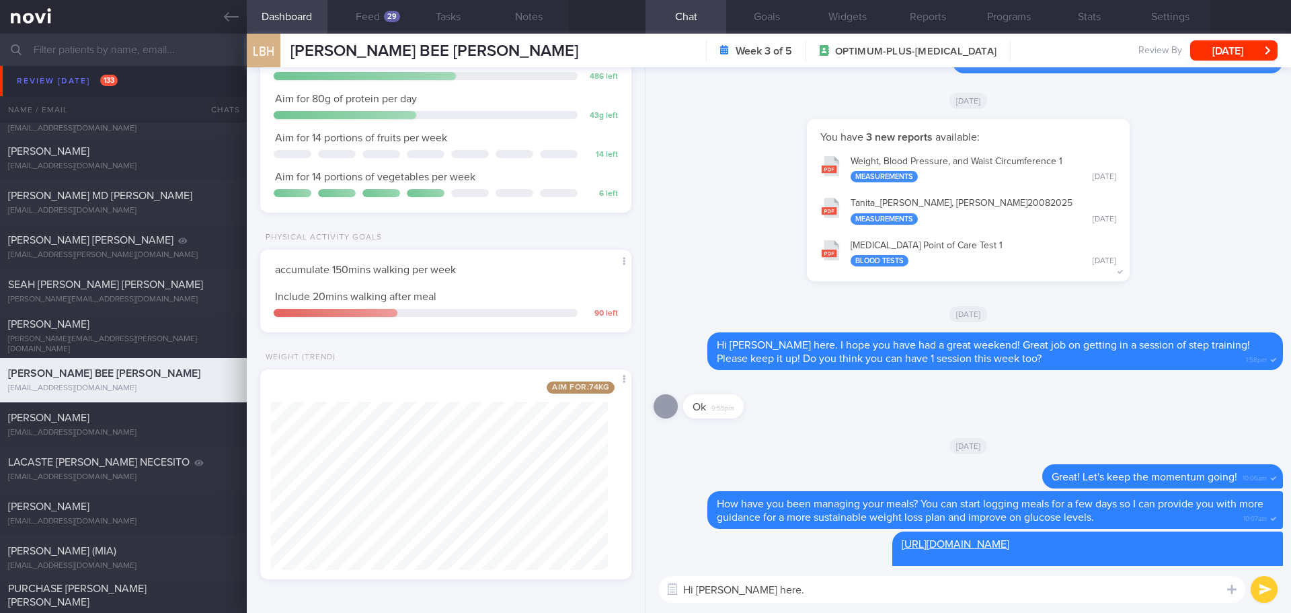
scroll to position [0, 0]
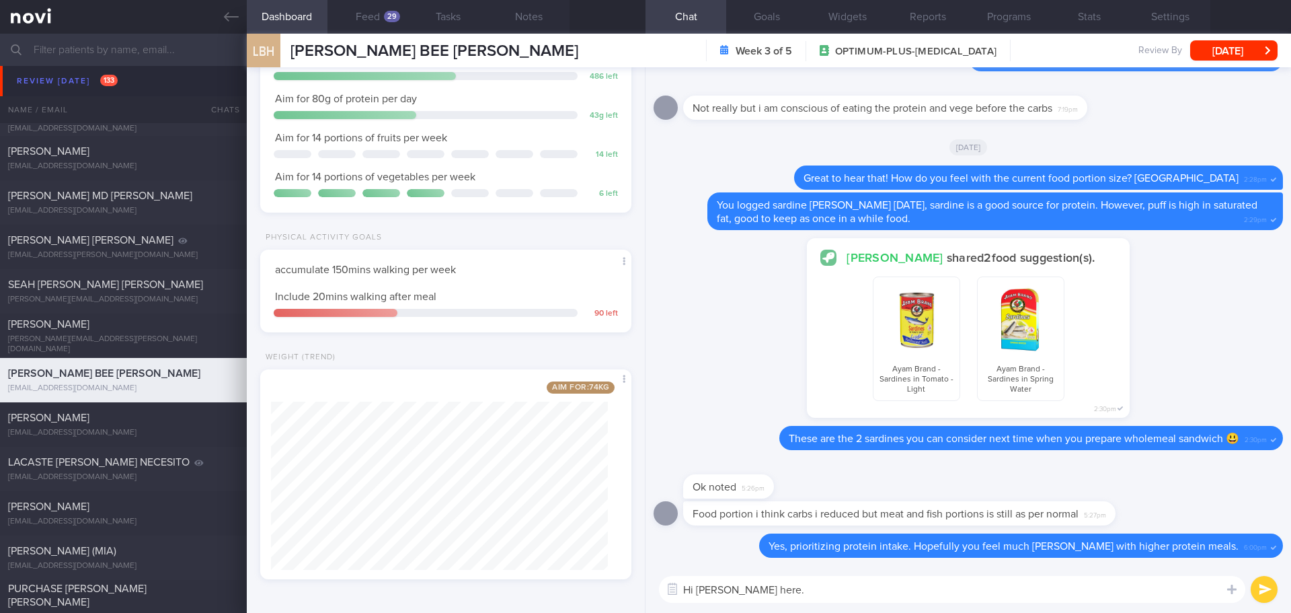
click at [823, 591] on textarea "Hi Sherlin, Elizabeth here." at bounding box center [952, 589] width 587 height 27
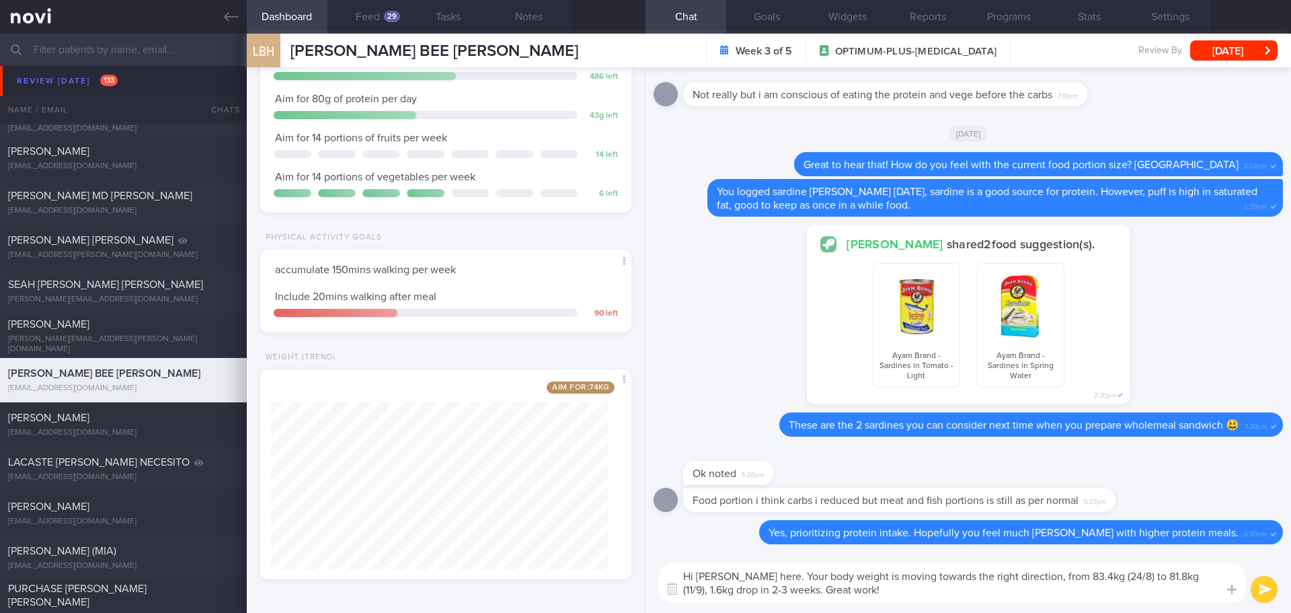
click at [909, 588] on textarea "Hi Sherlin, Elizabeth here. Your body weight is moving towards the right direct…" at bounding box center [952, 582] width 587 height 40
click at [926, 591] on textarea "Hi Sherlin, Elizabeth here. Your body weight is moving towards the right direct…" at bounding box center [952, 582] width 587 height 40
click at [939, 593] on textarea "Hi Sherlin, Elizabeth here. Your body weight is moving towards the right direct…" at bounding box center [952, 582] width 587 height 40
click at [961, 595] on textarea "Hi Sherlin, Elizabeth here. Your body weight is moving towards the right direct…" at bounding box center [952, 582] width 587 height 40
click at [979, 597] on textarea "Hi Sherlin, Elizabeth here. Your body weight is moving towards the right direct…" at bounding box center [952, 582] width 587 height 40
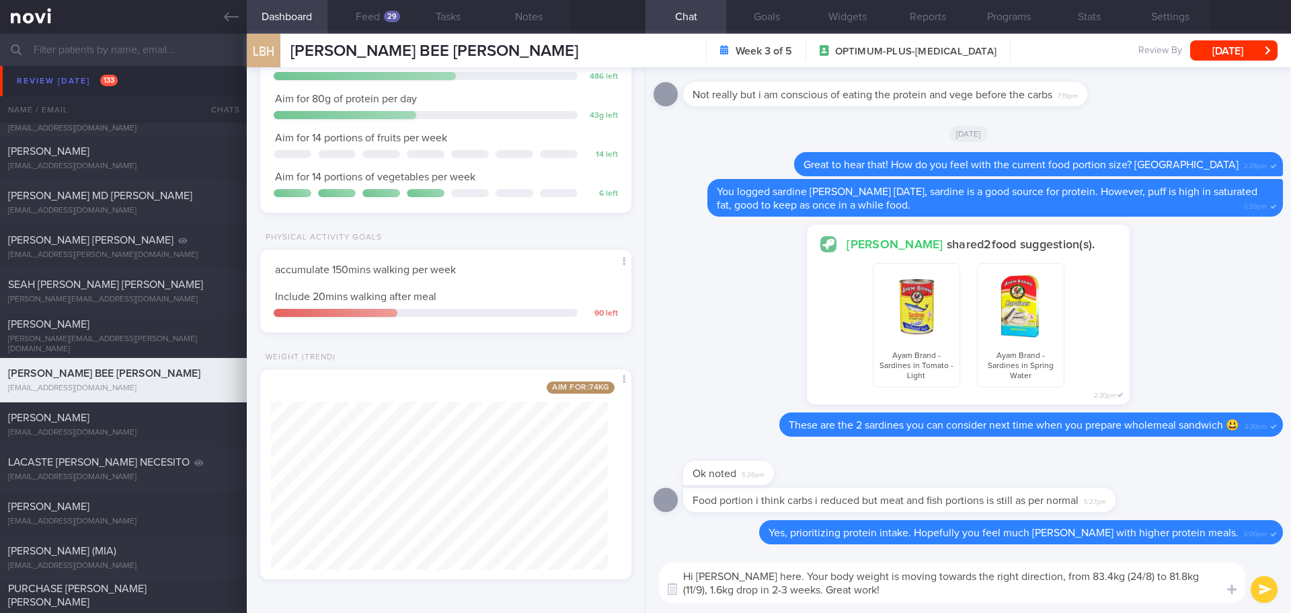
click at [979, 597] on textarea "Hi Sherlin, Elizabeth here. Your body weight is moving towards the right direct…" at bounding box center [952, 582] width 587 height 40
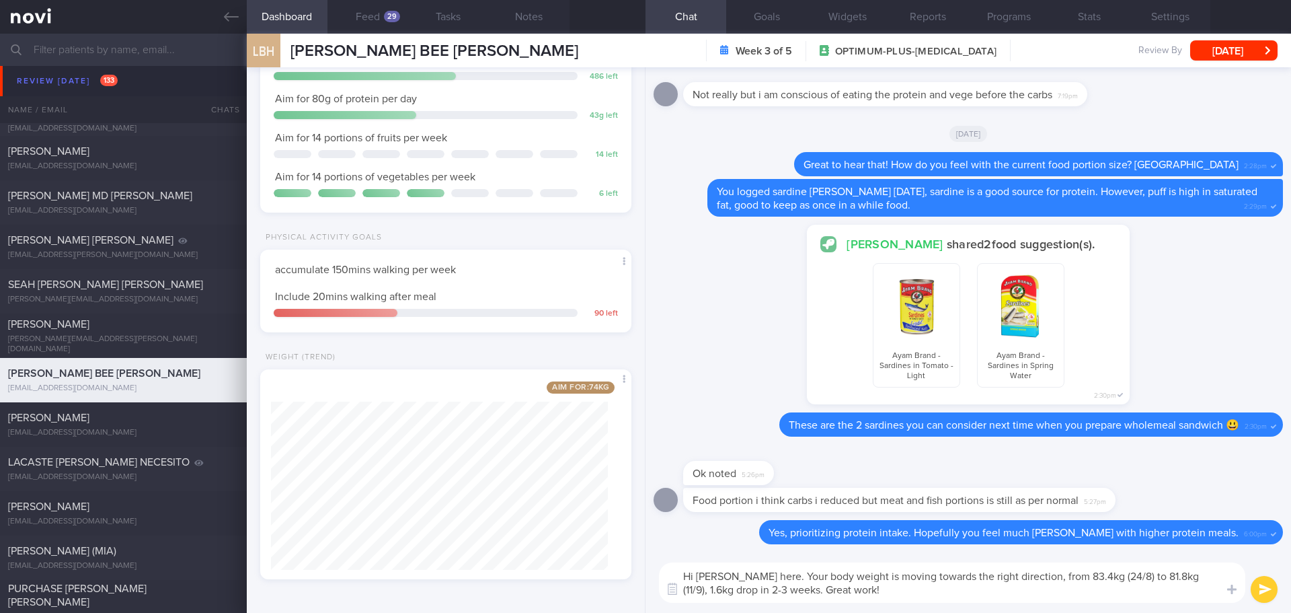
click at [979, 597] on textarea "Hi Sherlin, Elizabeth here. Your body weight is moving towards the right direct…" at bounding box center [952, 582] width 587 height 40
type textarea "Hi Sherlin, Elizabeth here. Your body weight is moving towards the right direct…"
click at [1270, 592] on button "submit" at bounding box center [1264, 589] width 27 height 27
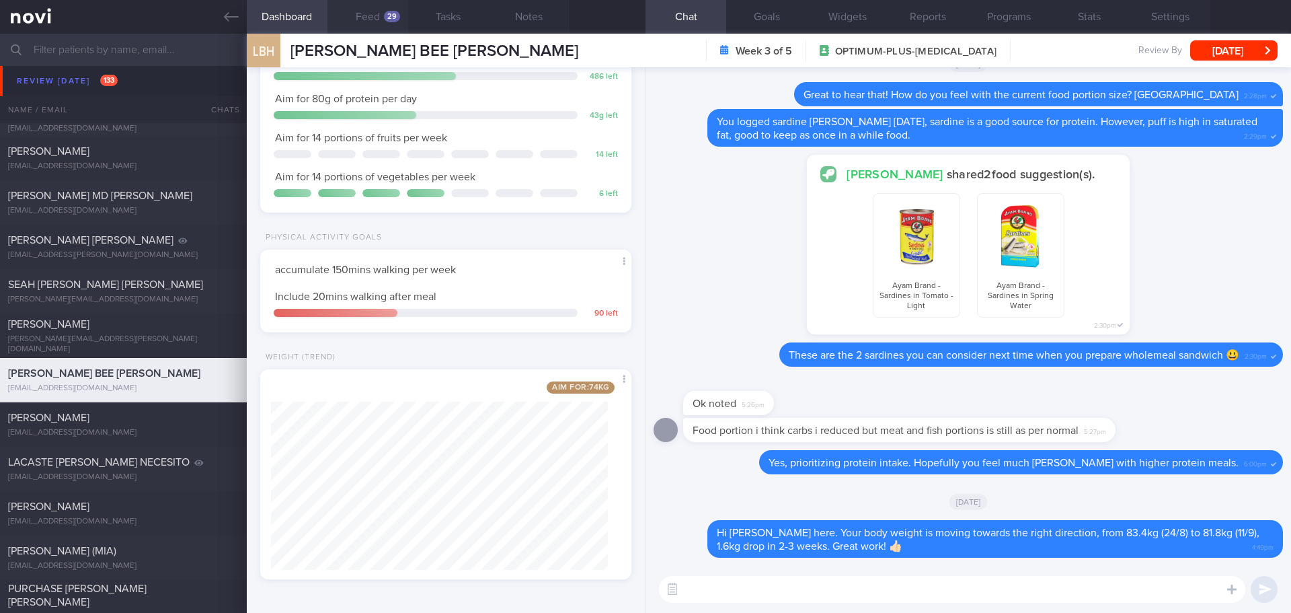
click at [388, 16] on div "29" at bounding box center [392, 16] width 16 height 11
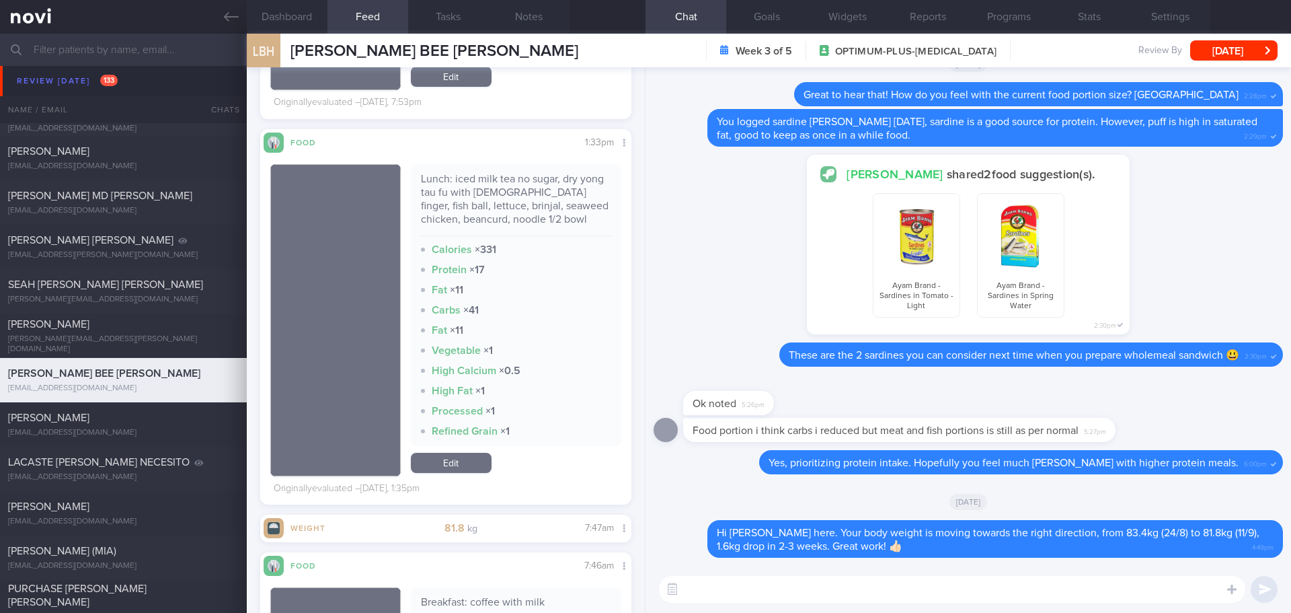
scroll to position [1480, 0]
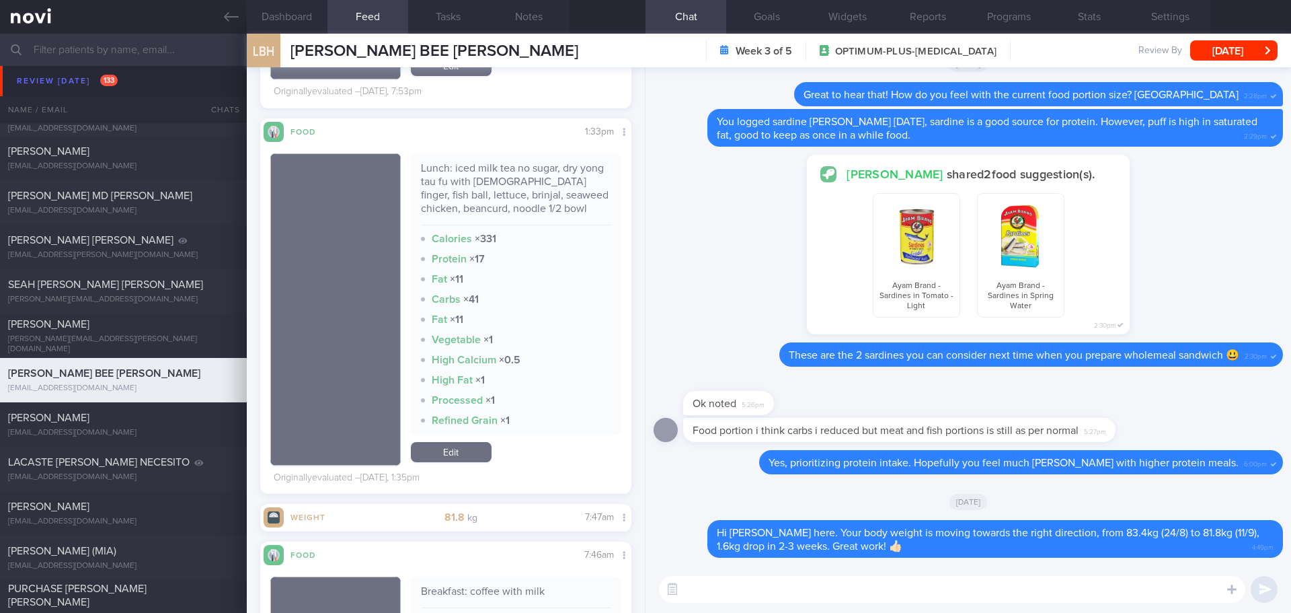
click at [706, 587] on textarea at bounding box center [952, 589] width 587 height 27
type textarea "y"
type textarea "Y"
type textarea "Your meals have been looking good, you keeping it well-balanced."
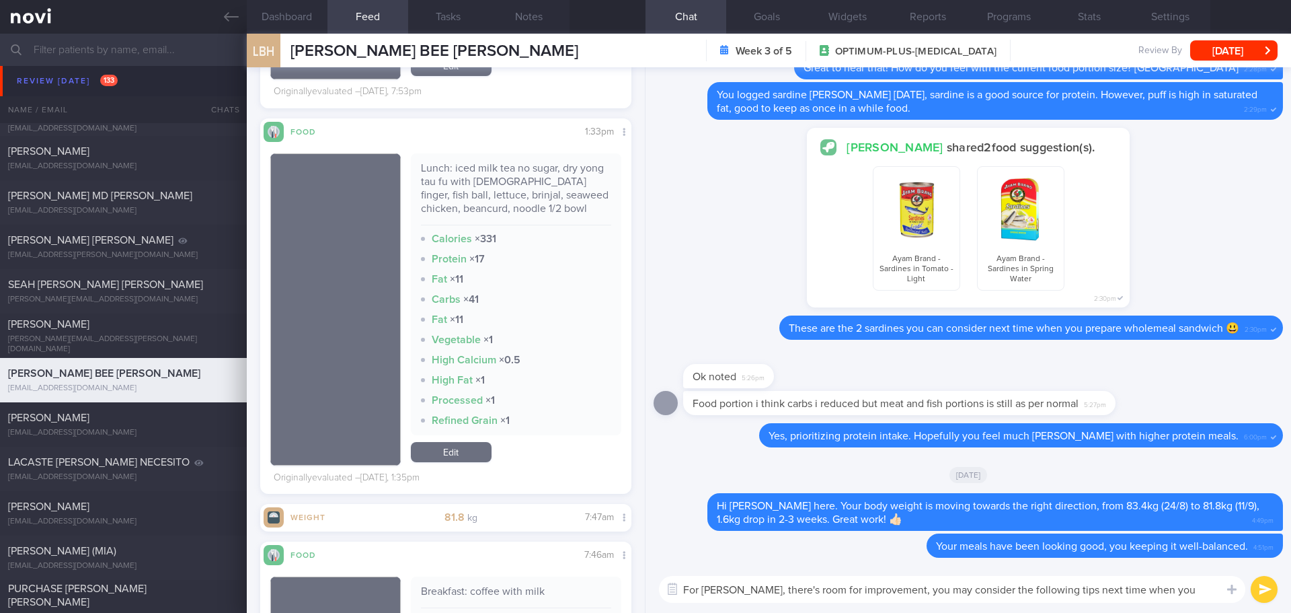
scroll to position [0, 0]
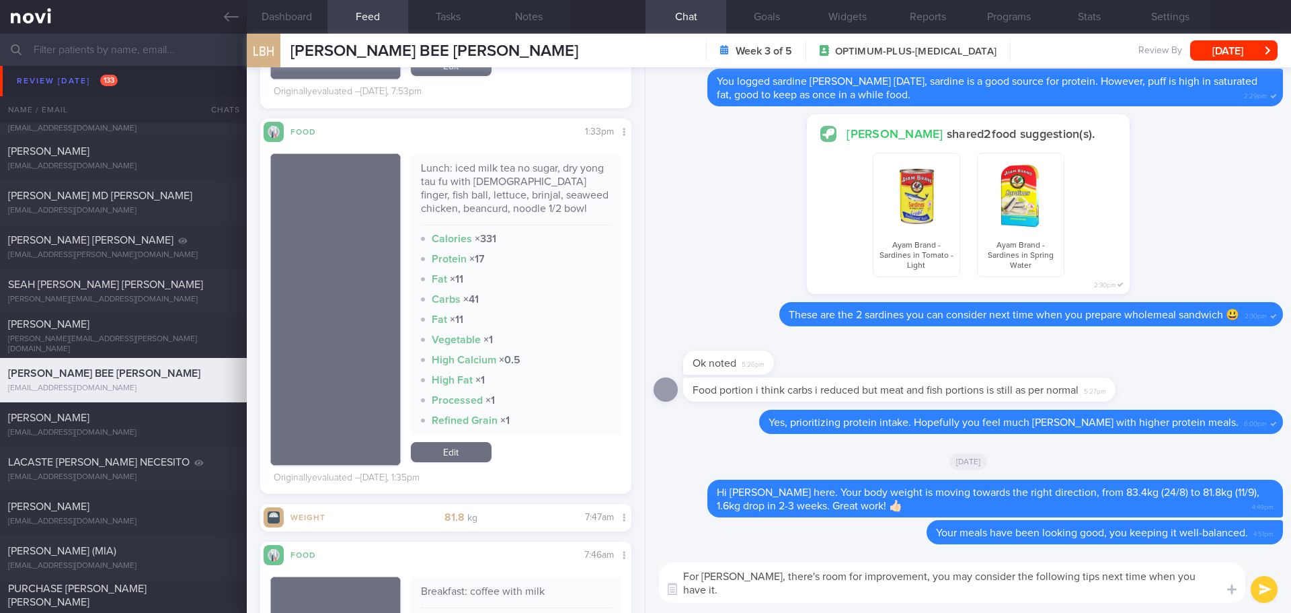
click at [767, 592] on textarea "For Yong tau foo, there's room for improvement, you may consider the following …" at bounding box center [952, 582] width 587 height 40
paste textarea "1. Choose high-quality protein sources such as egg, tofu and fish paste. 2. Min…"
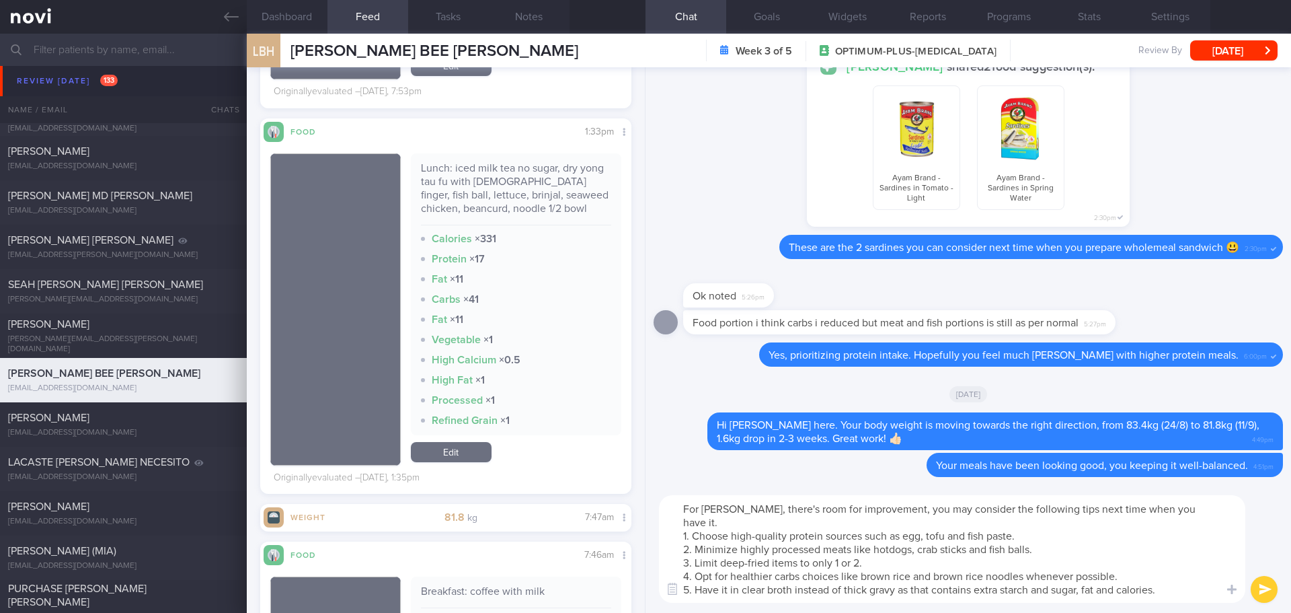
click at [782, 555] on textarea "For Yong tau foo, there's room for improvement, you may consider the following …" at bounding box center [952, 549] width 587 height 108
drag, startPoint x: 894, startPoint y: 547, endPoint x: 967, endPoint y: 554, distance: 73.0
click at [895, 548] on textarea "For Yong tau foo, there's room for improvement, you may consider the following …" at bounding box center [952, 549] width 587 height 108
click at [971, 555] on textarea "For Yong tau foo, there's room for improvement, you may consider the following …" at bounding box center [952, 549] width 587 height 108
click at [1111, 582] on textarea "For Yong tau foo, there's room for improvement, you may consider the following …" at bounding box center [952, 549] width 587 height 108
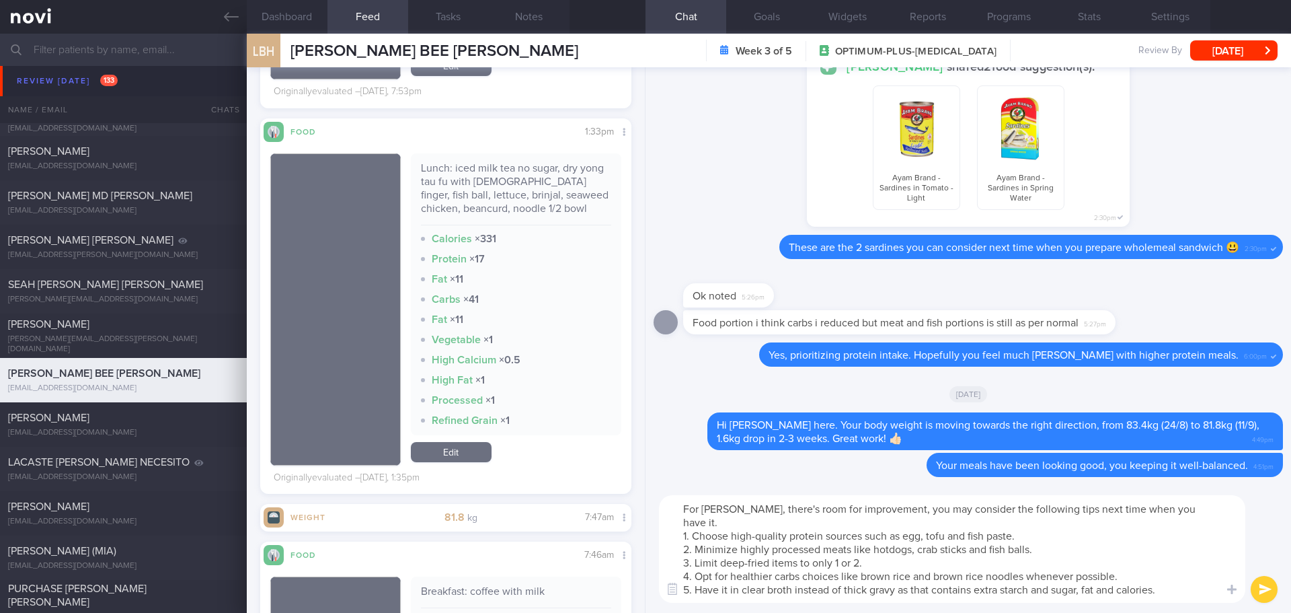
type textarea "For Yong tau foo, there's room for improvement, you may consider the following …"
click at [1259, 591] on button "submit" at bounding box center [1264, 589] width 27 height 27
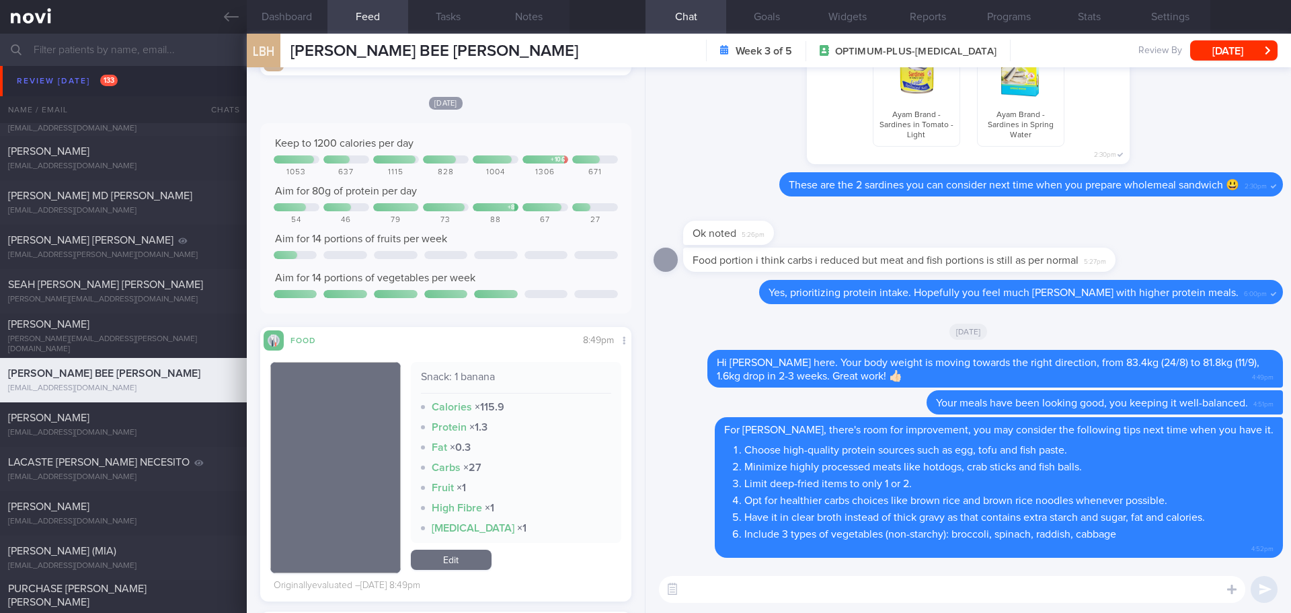
scroll to position [4315, 0]
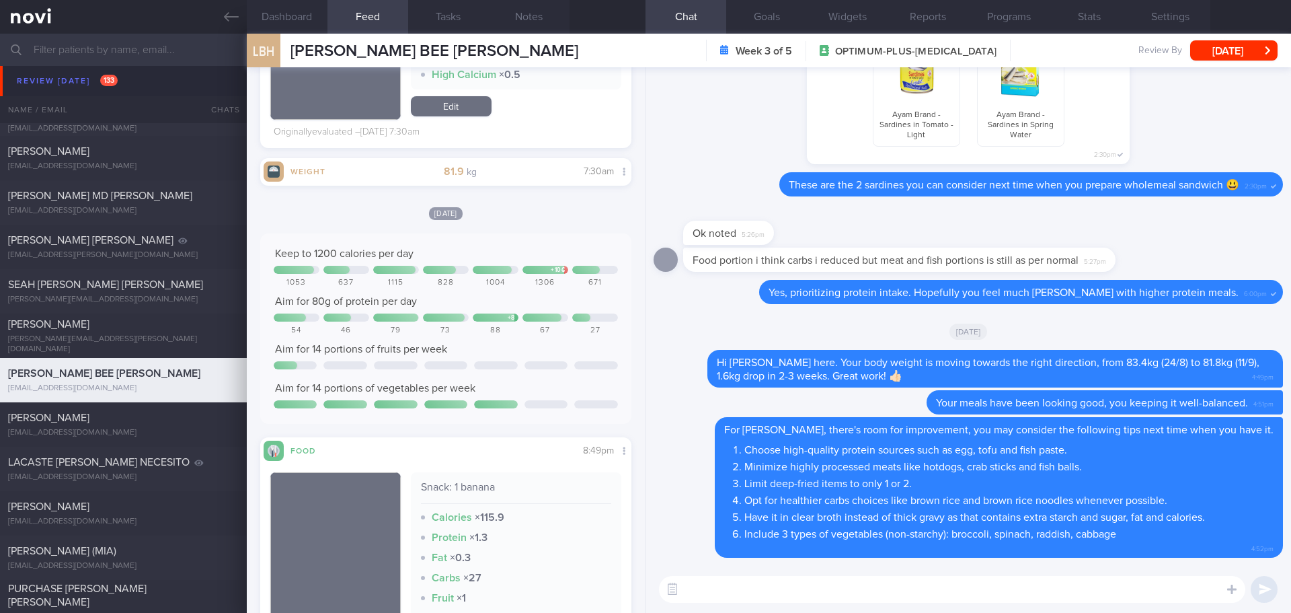
click at [721, 581] on textarea at bounding box center [952, 589] width 587 height 27
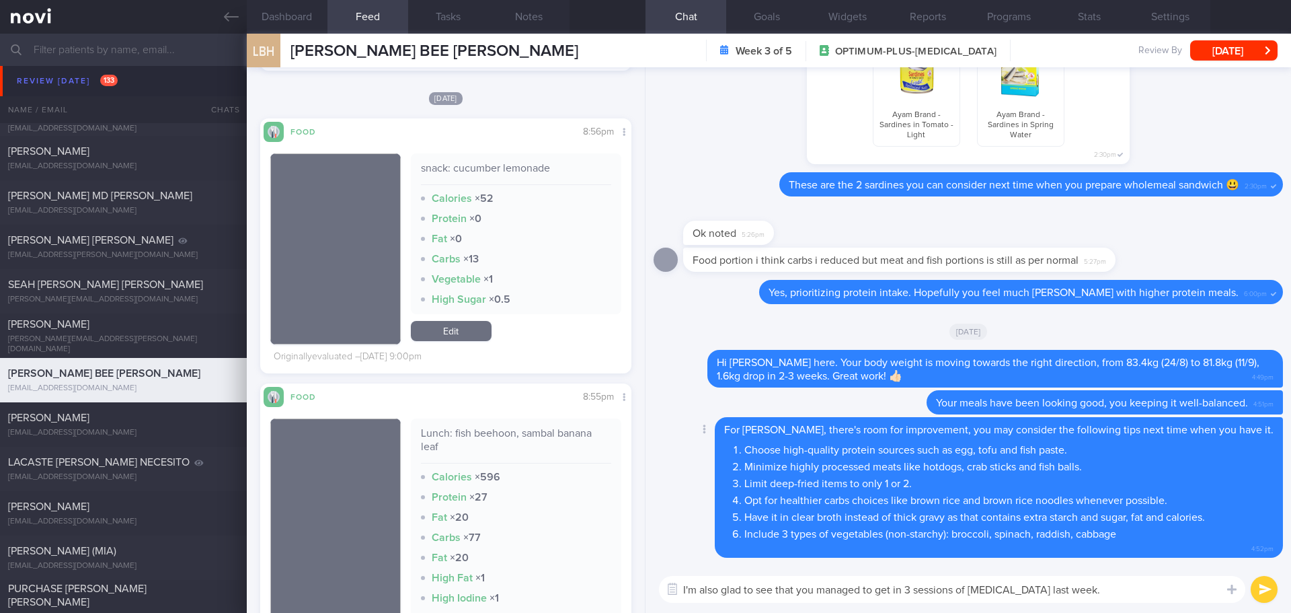
scroll to position [12040, 0]
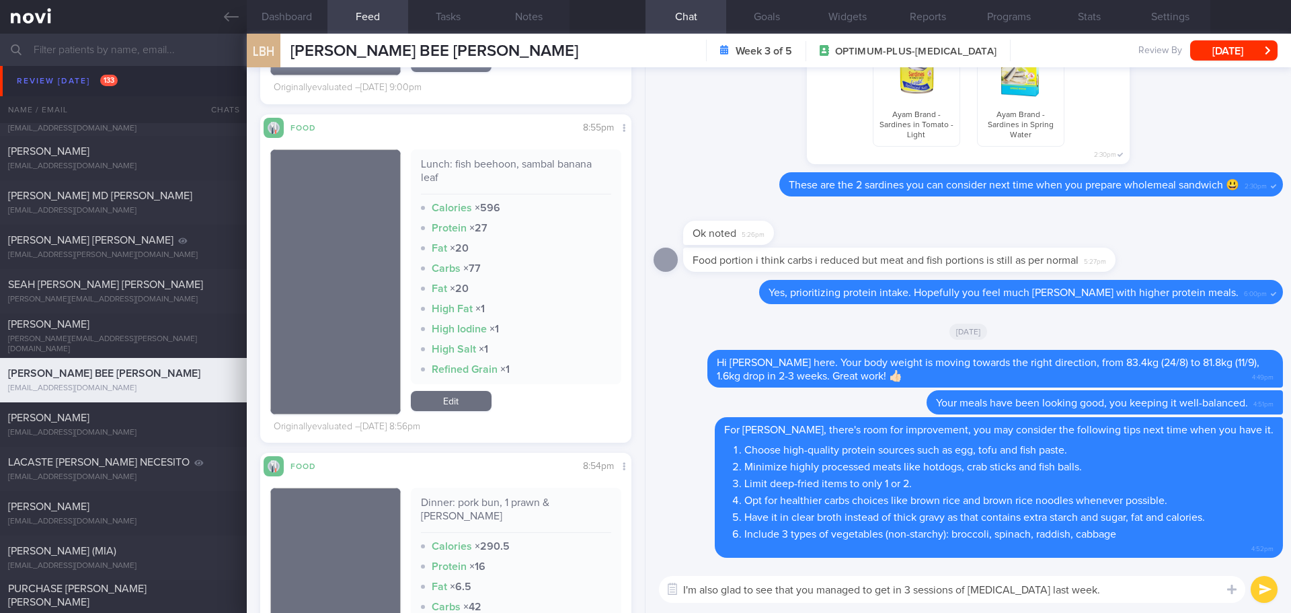
click at [1135, 590] on textarea "I'm also glad to see that you managed to get in 3 sessions of cross training la…" at bounding box center [952, 589] width 587 height 27
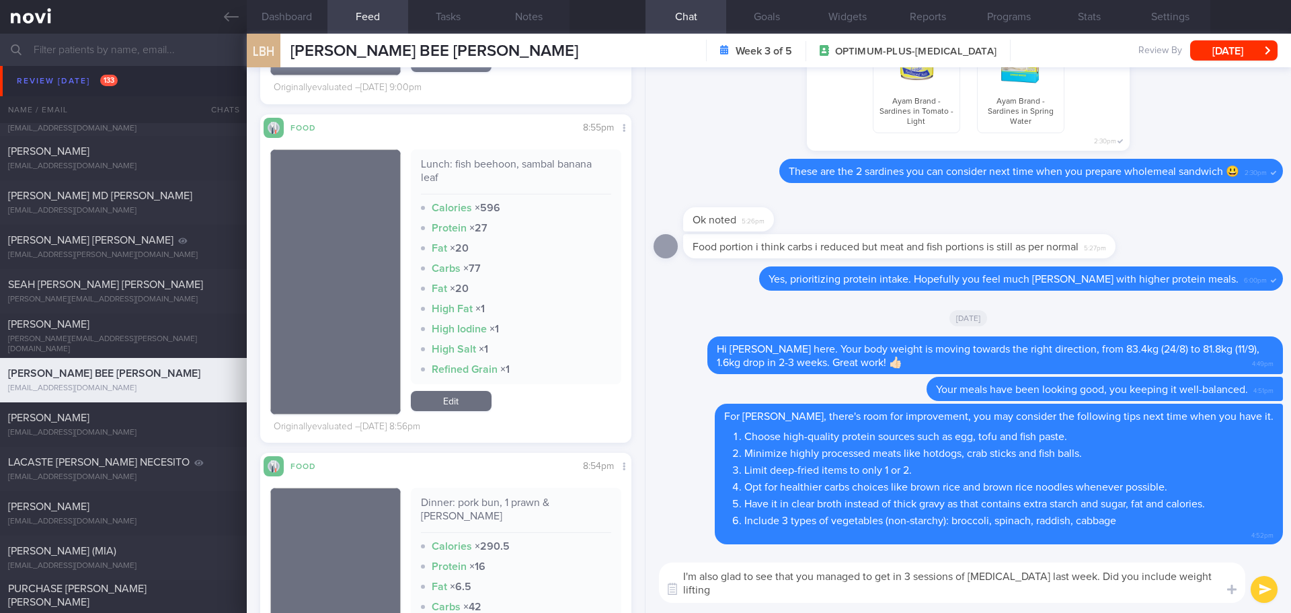
scroll to position [0, 0]
type textarea "I'm also glad to see that you managed to get in 3 sessions of cross training la…"
click at [1256, 591] on button "submit" at bounding box center [1264, 589] width 27 height 27
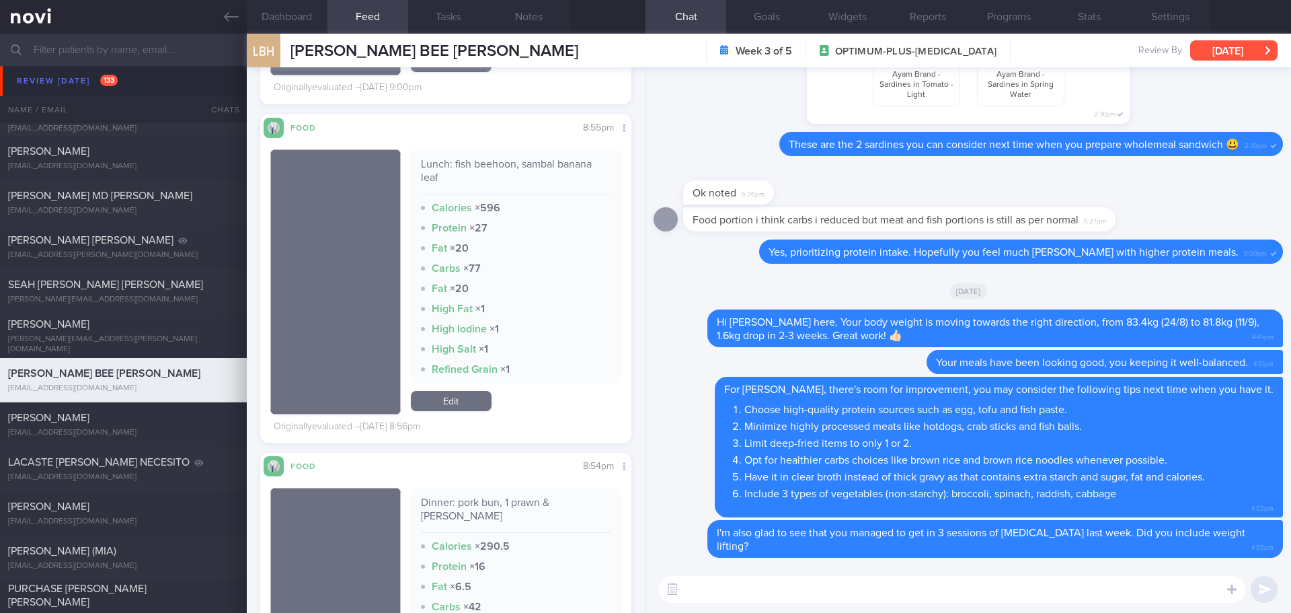
click at [1233, 49] on button "[DATE]" at bounding box center [1234, 50] width 87 height 20
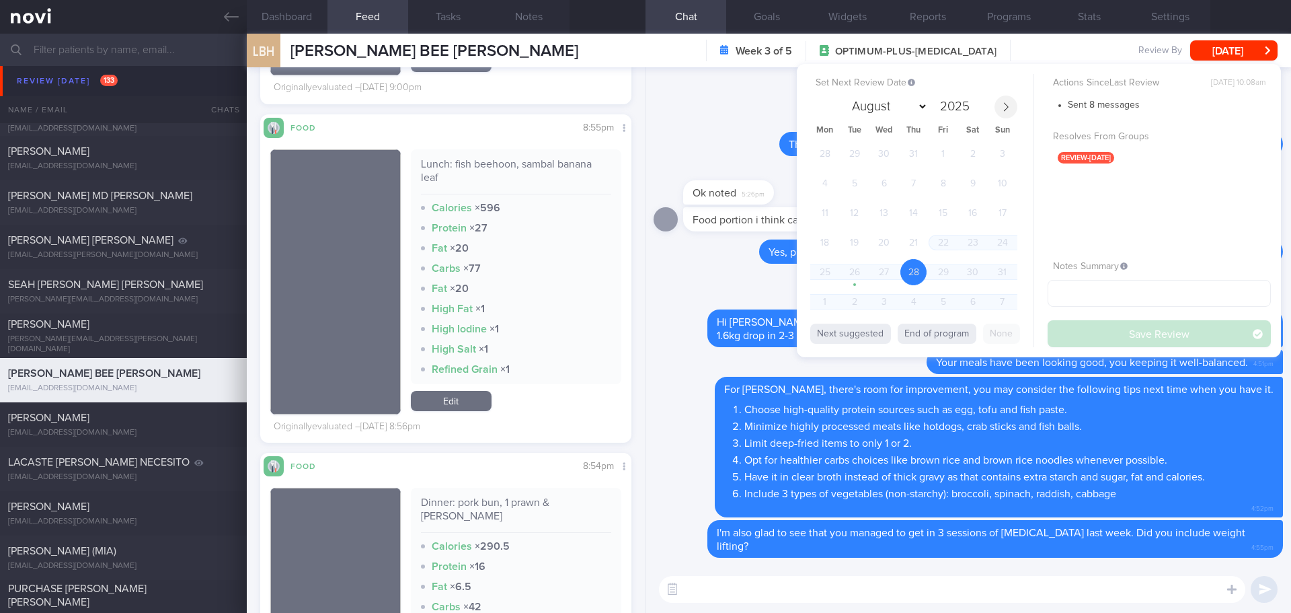
click at [1008, 103] on icon at bounding box center [1006, 106] width 9 height 9
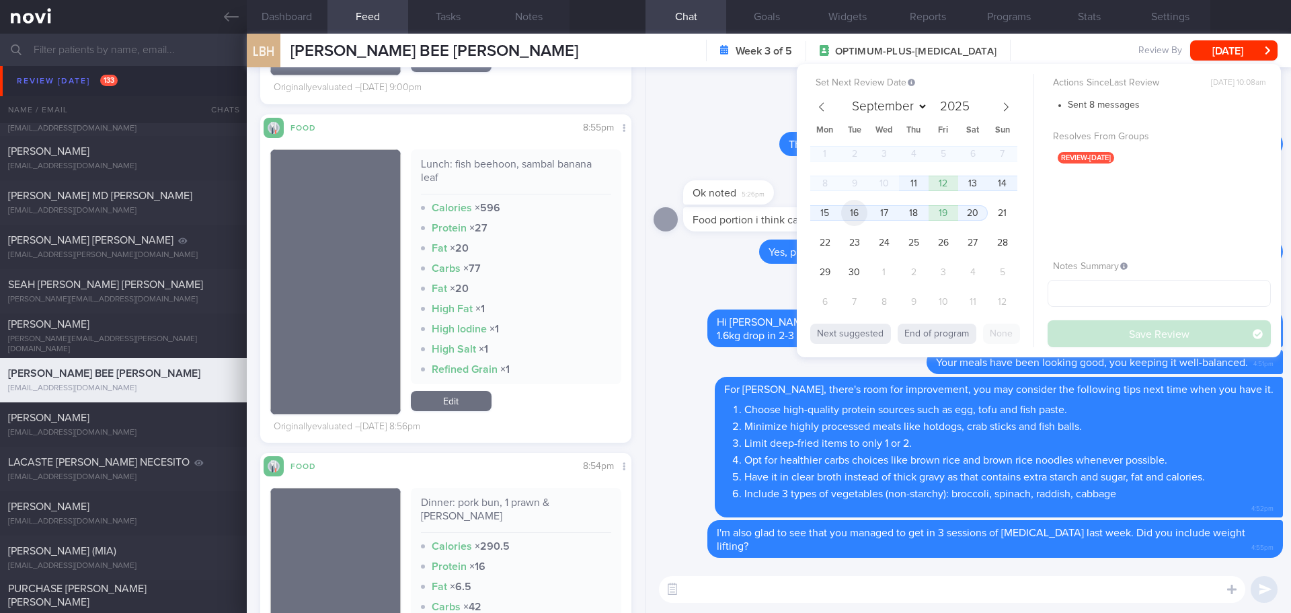
click at [863, 215] on span "16" at bounding box center [854, 213] width 26 height 26
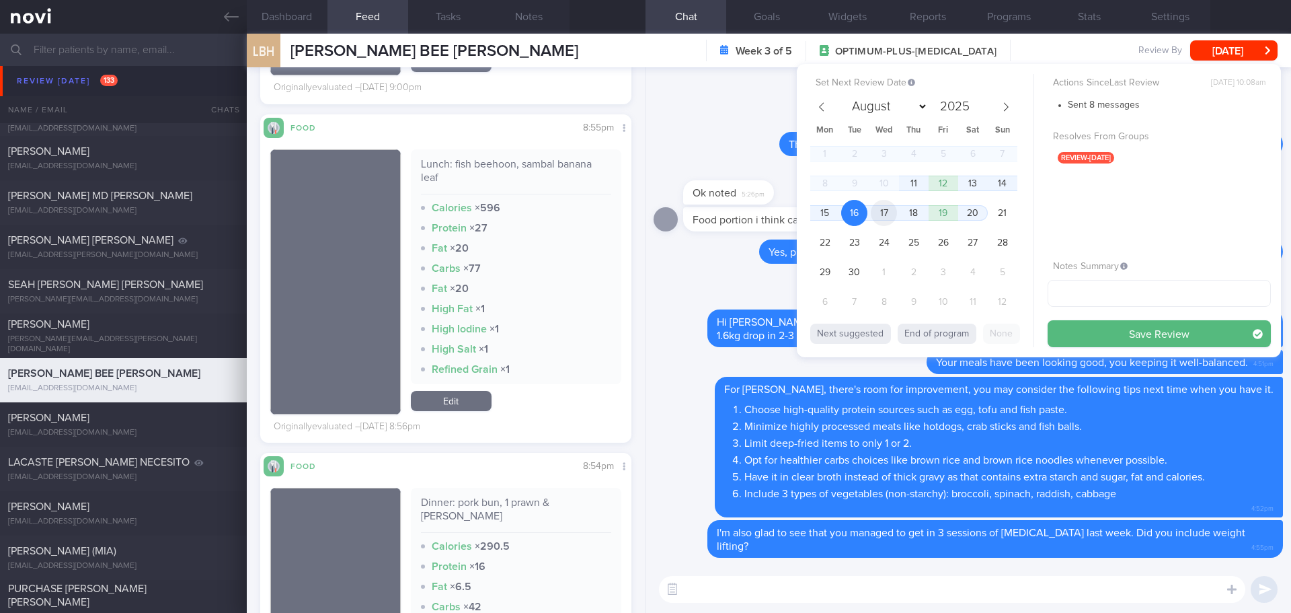
click at [880, 213] on span "17" at bounding box center [884, 213] width 26 height 26
drag, startPoint x: 1100, startPoint y: 329, endPoint x: 1089, endPoint y: 469, distance: 140.4
click at [1101, 329] on button "Save Review" at bounding box center [1159, 333] width 223 height 27
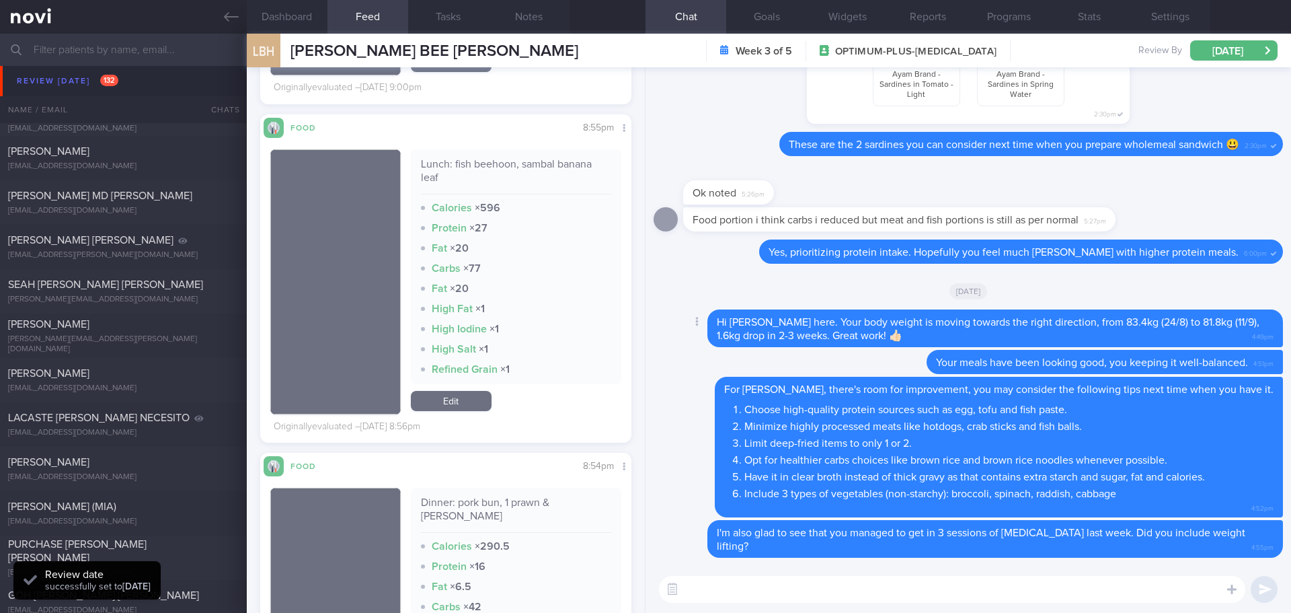
click at [696, 340] on div "Delete Hi Sherlin, Elizabeth here. Your body weight is moving towards the right…" at bounding box center [969, 328] width 630 height 38
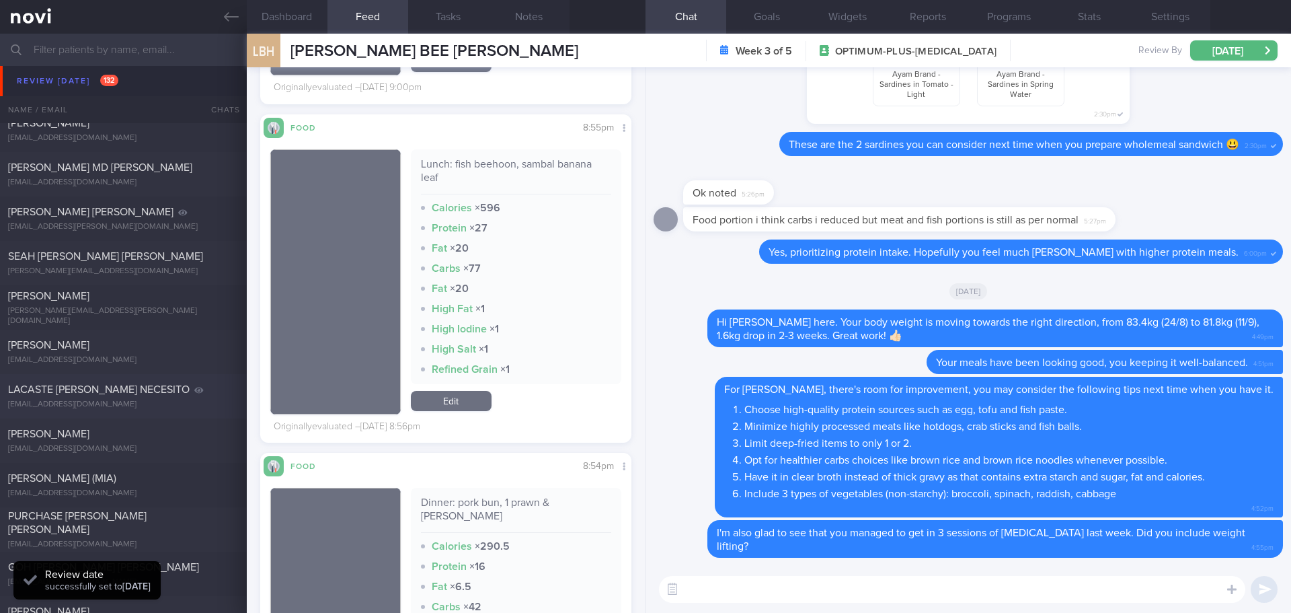
scroll to position [1278, 0]
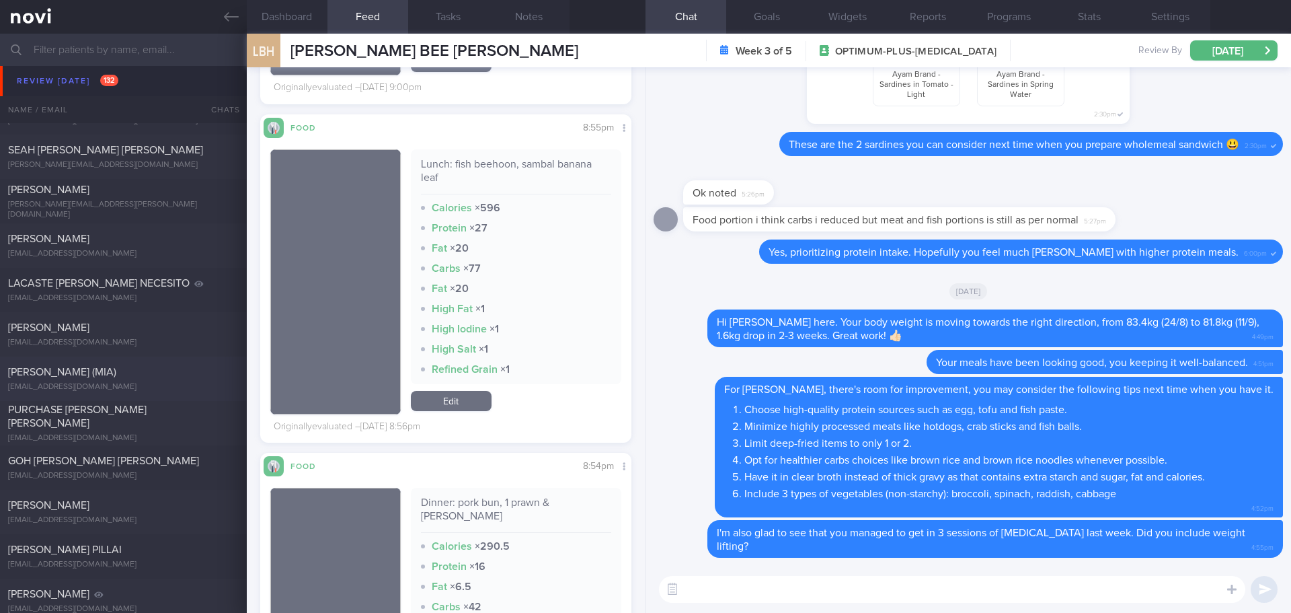
click at [126, 369] on div "LEE YING-HSIU (MIA)" at bounding box center [121, 371] width 227 height 13
select select "7"
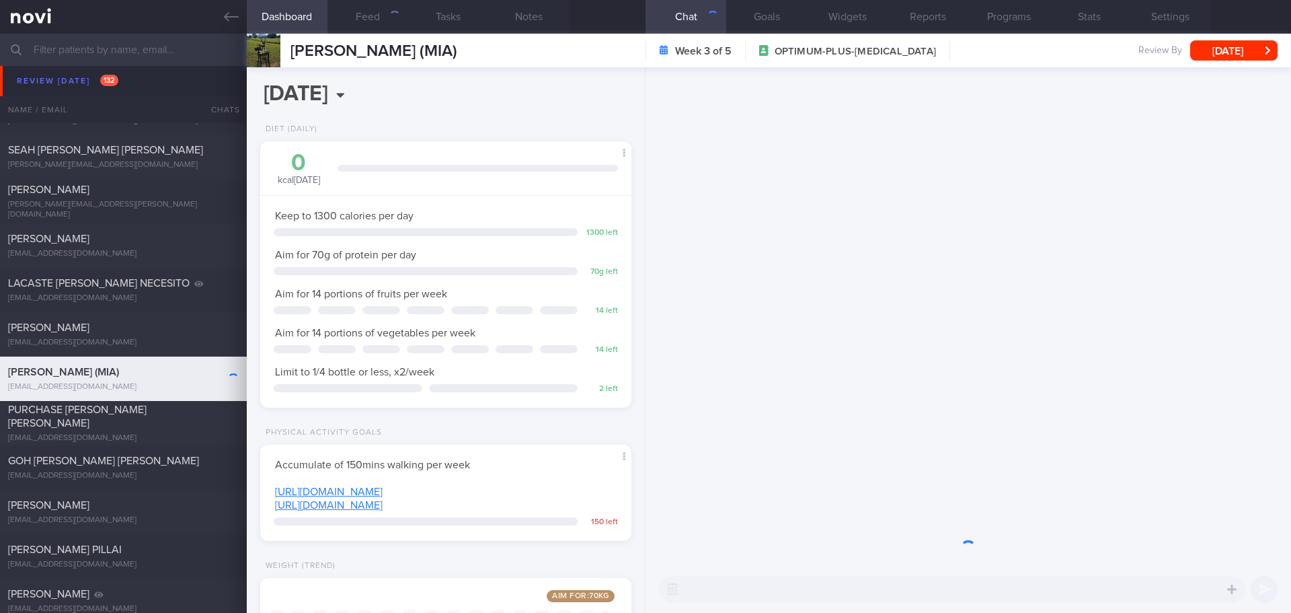
scroll to position [188, 338]
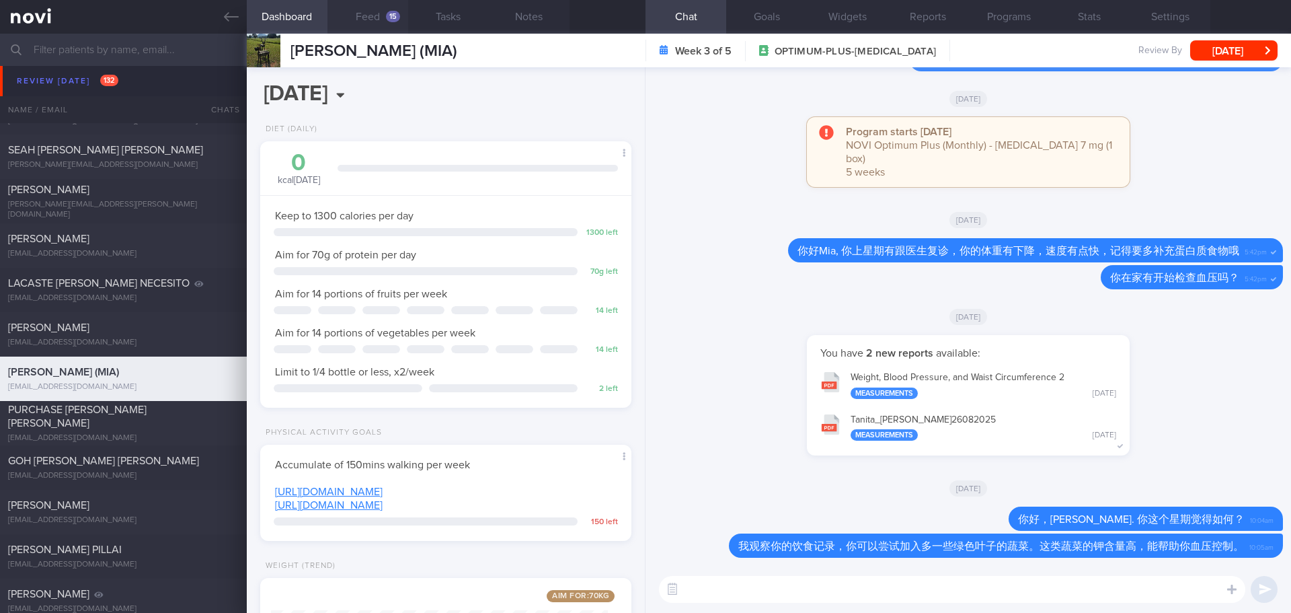
click at [391, 22] on button "Feed 15" at bounding box center [368, 17] width 81 height 34
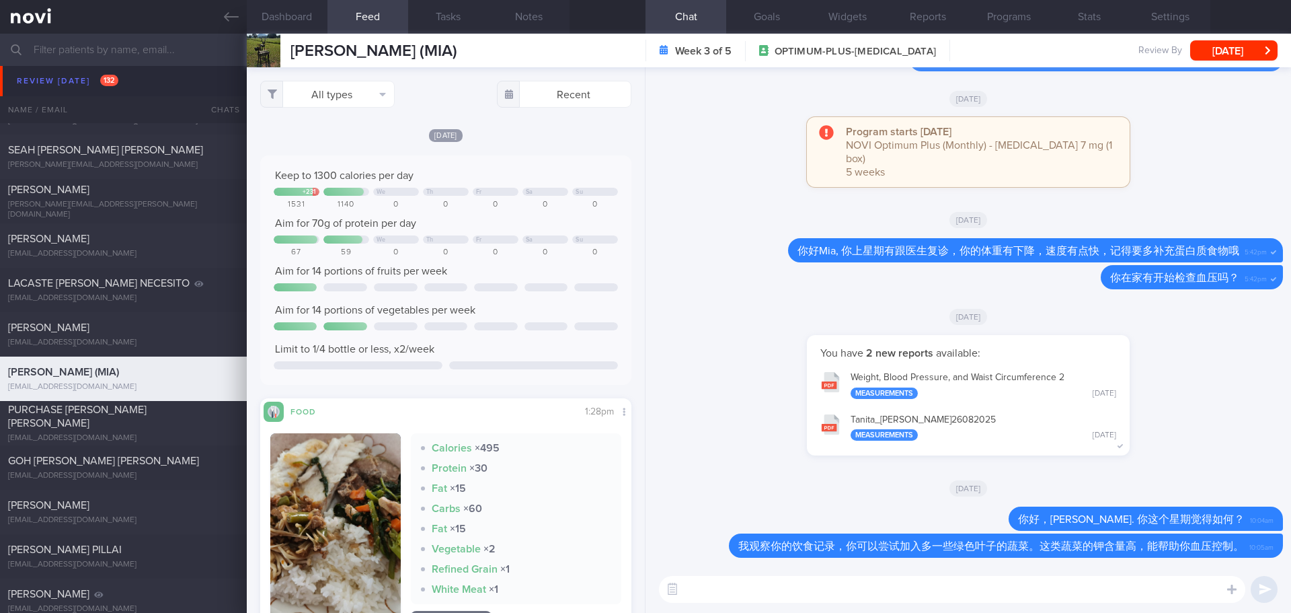
click at [490, 148] on div "Tue, 2 Sep Keep to 1300 calories per day + 231 We Th Fr Sa Su 1531 1140 0 0 0 0…" at bounding box center [445, 395] width 371 height 535
click at [723, 582] on textarea at bounding box center [952, 589] width 587 height 27
click at [971, 383] on button "Weight, Blood Pressure, and Waist Circumference 2 Measurements Tue, 26 Aug" at bounding box center [968, 384] width 309 height 42
drag, startPoint x: 1143, startPoint y: 597, endPoint x: 878, endPoint y: 597, distance: 264.3
click at [878, 597] on textarea "Hi Mia, how are you over the past week? Have you been monitoring blood pressure…" at bounding box center [952, 589] width 587 height 27
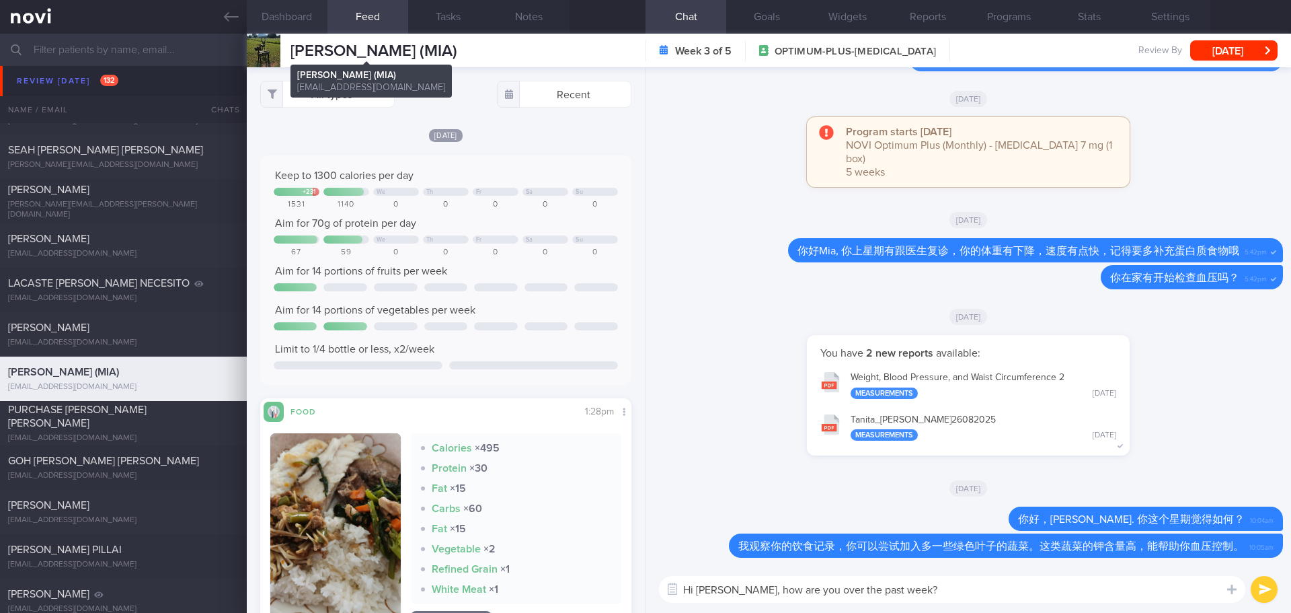
type textarea "Hi Mia, how are you over the past week?"
click at [301, 26] on button "Dashboard" at bounding box center [287, 17] width 81 height 34
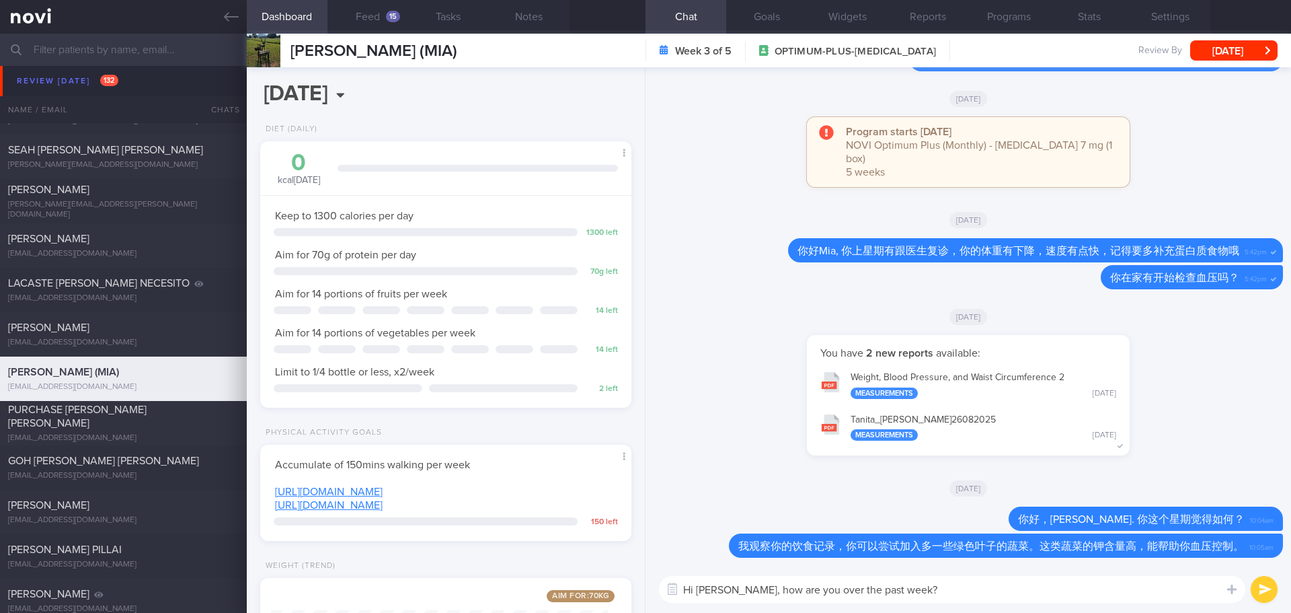
scroll to position [67, 0]
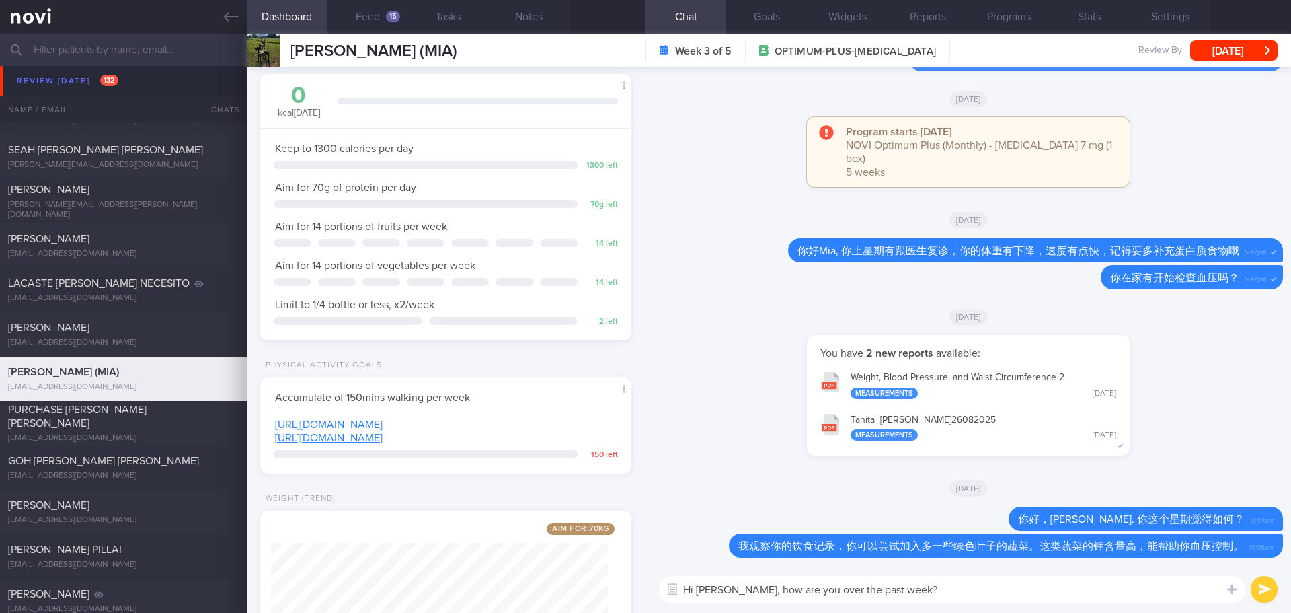
click at [916, 593] on textarea "Hi Mia, how are you over the past week?" at bounding box center [952, 589] width 587 height 27
click at [930, 595] on textarea "Hi Mia, how are you over the past week?" at bounding box center [952, 589] width 587 height 27
click at [383, 22] on button "Feed 15" at bounding box center [368, 17] width 81 height 34
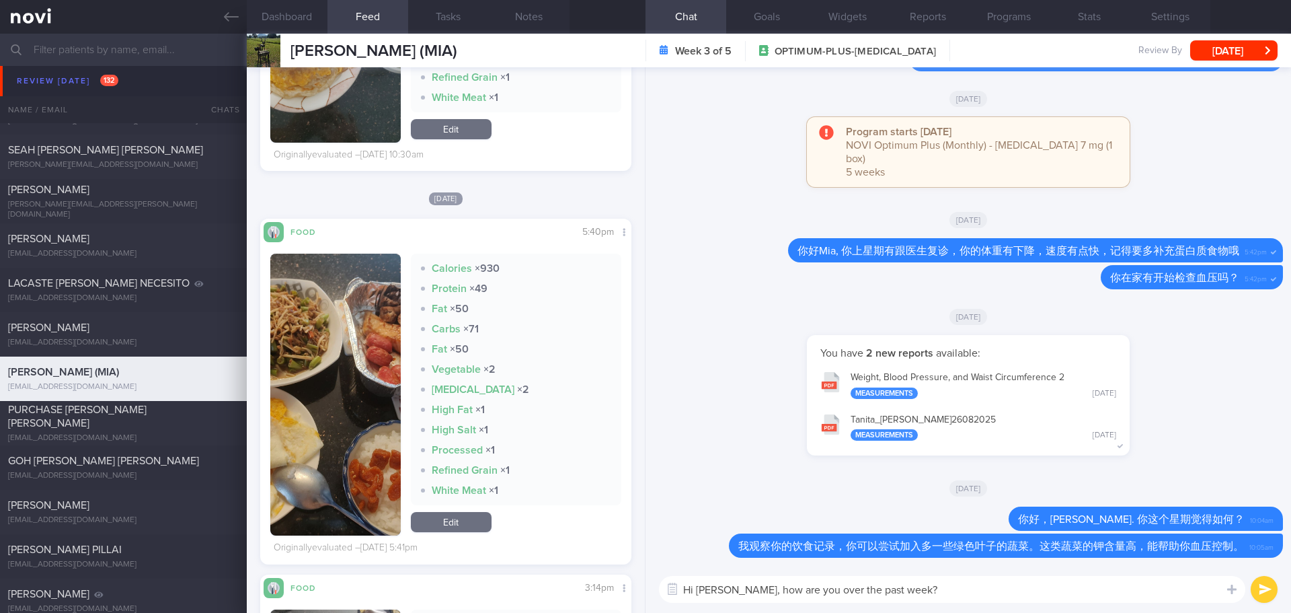
scroll to position [1009, 0]
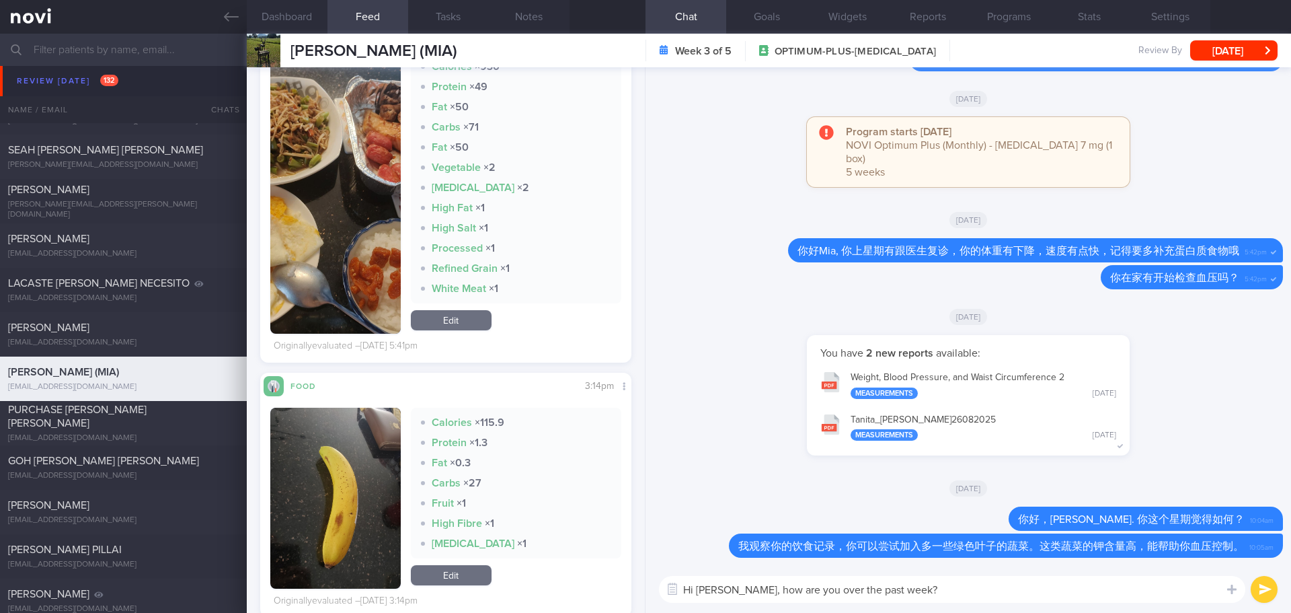
click at [303, 219] on button "button" at bounding box center [335, 193] width 130 height 282
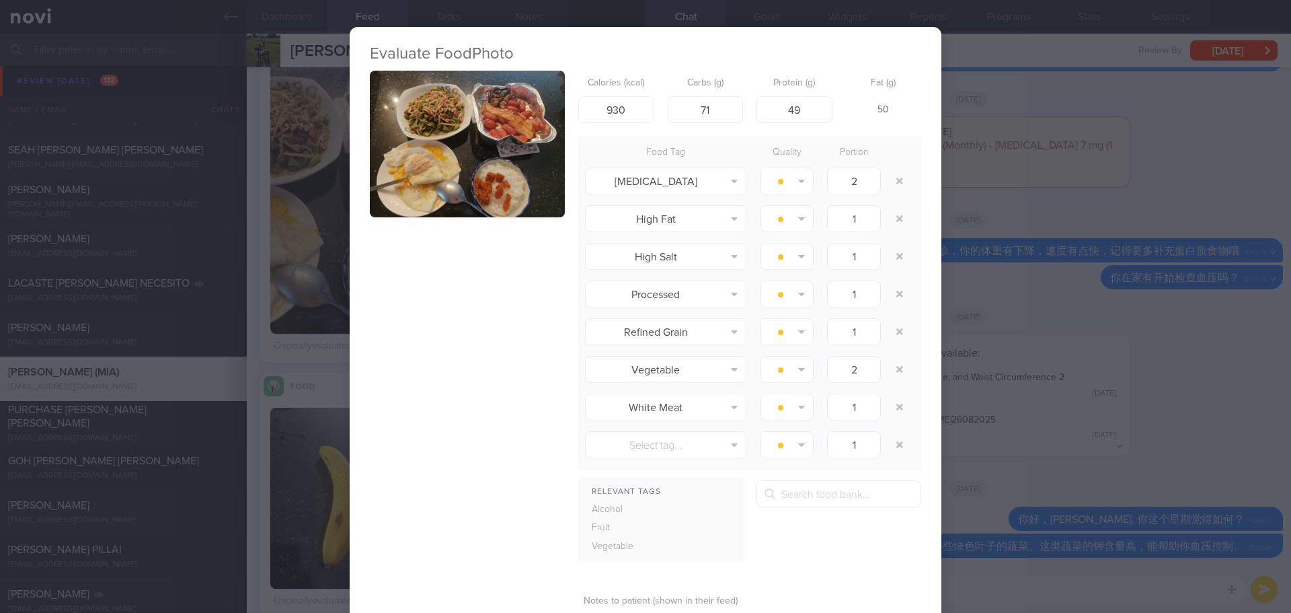
click at [492, 172] on img "button" at bounding box center [467, 144] width 195 height 147
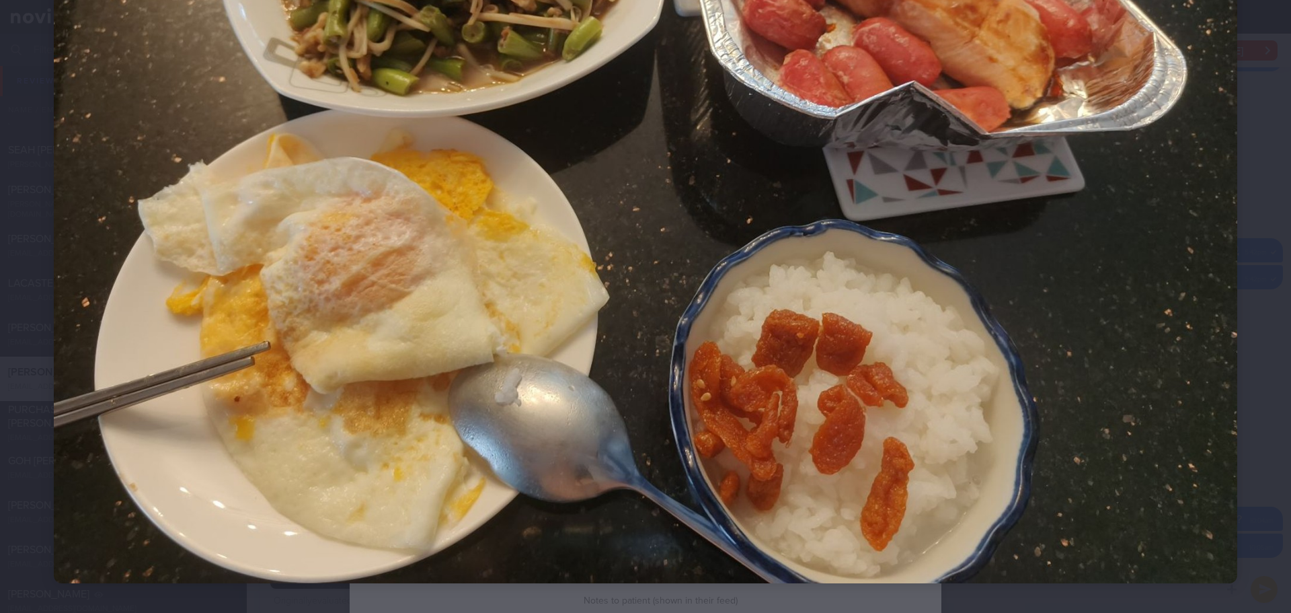
scroll to position [375, 0]
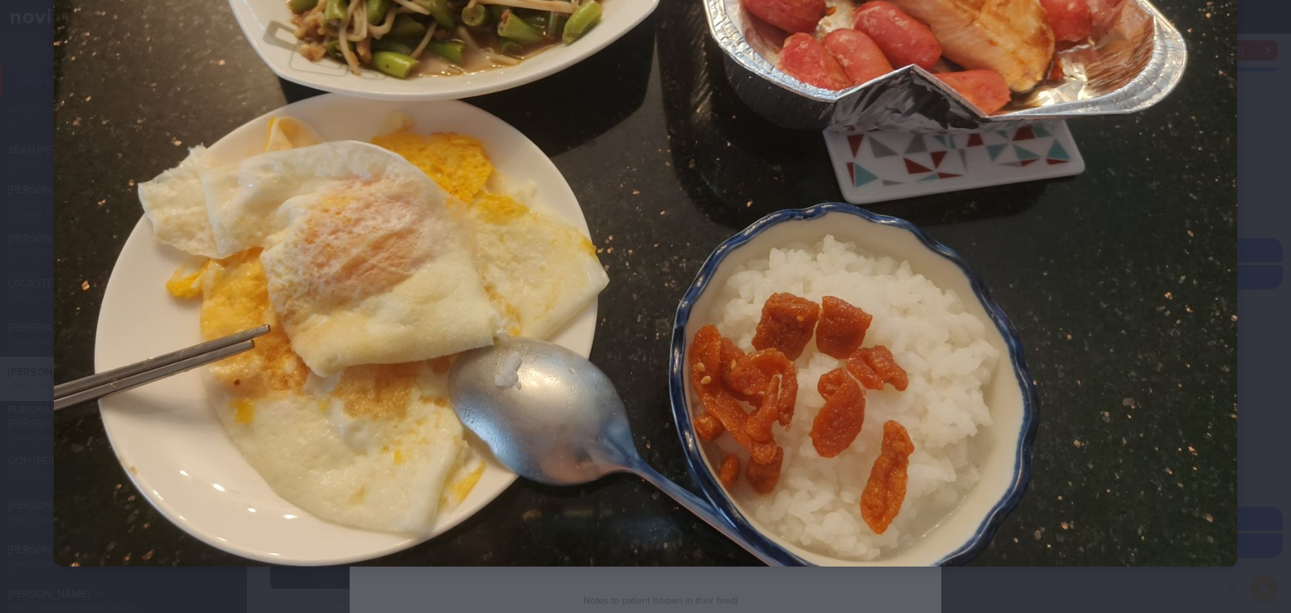
click at [1238, 218] on div at bounding box center [645, 122] width 1291 height 995
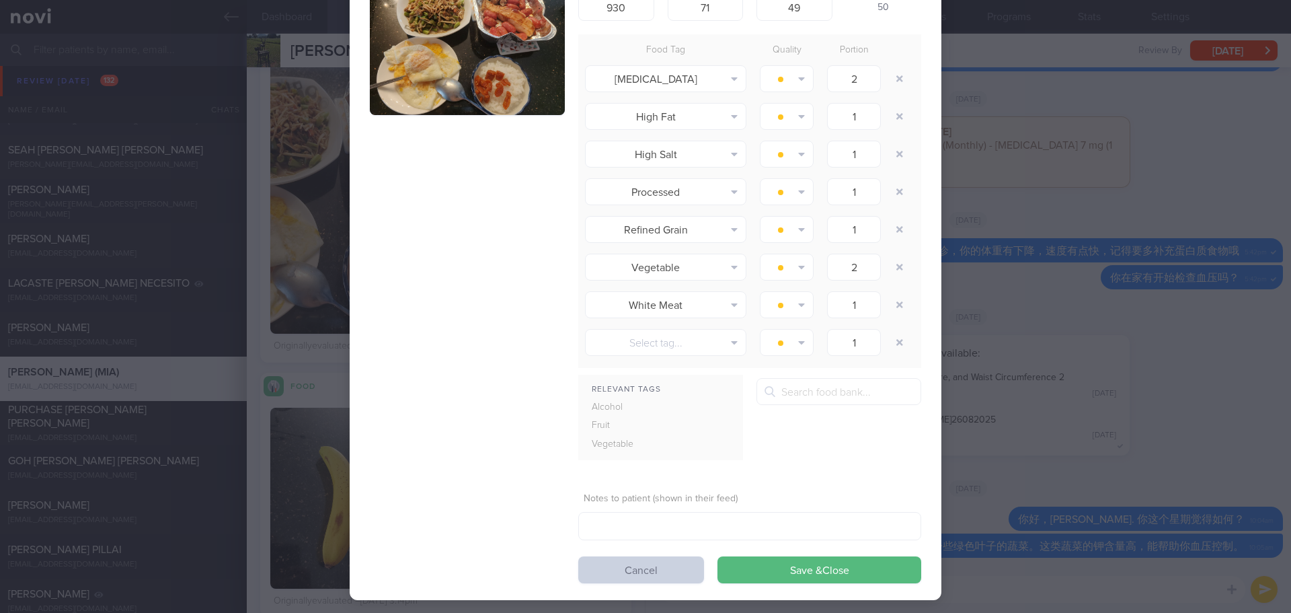
scroll to position [116, 0]
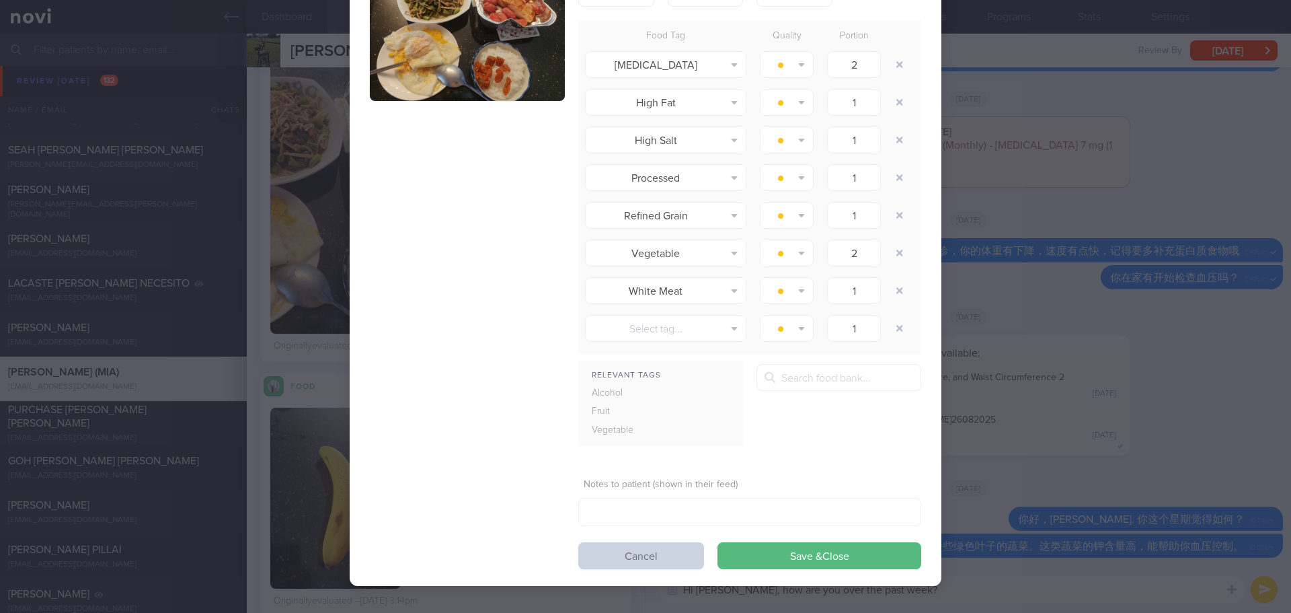
click at [625, 548] on button "Cancel" at bounding box center [641, 555] width 126 height 27
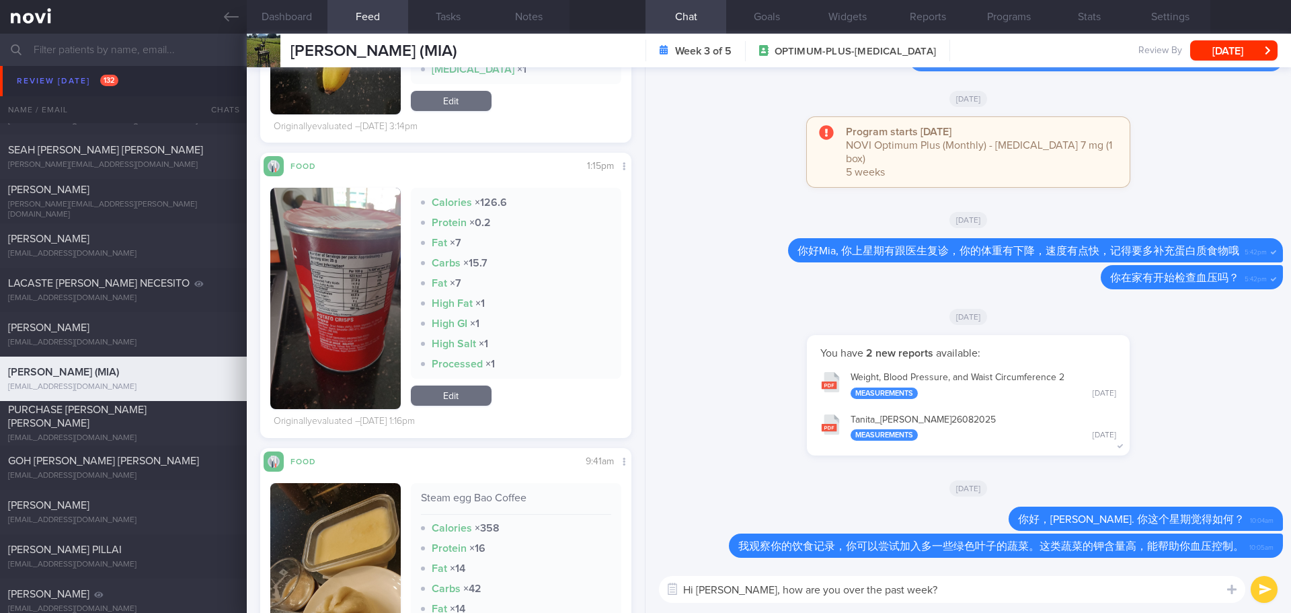
scroll to position [1413, 0]
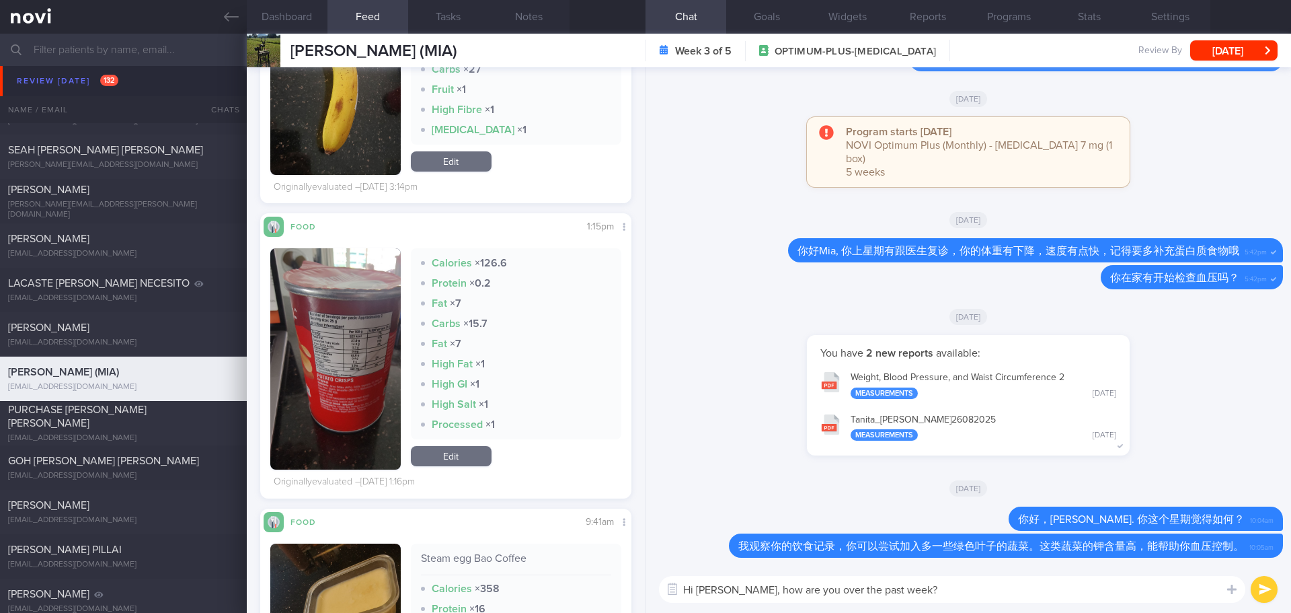
click at [317, 396] on button "button" at bounding box center [335, 358] width 130 height 221
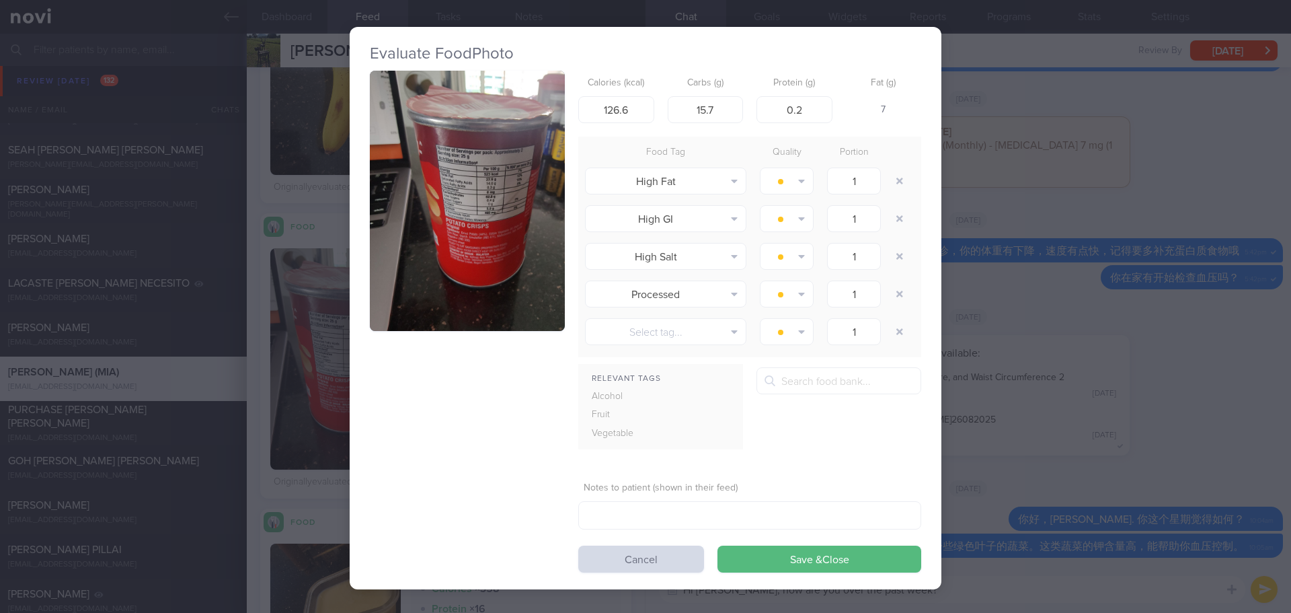
click at [432, 252] on button "button" at bounding box center [467, 201] width 195 height 260
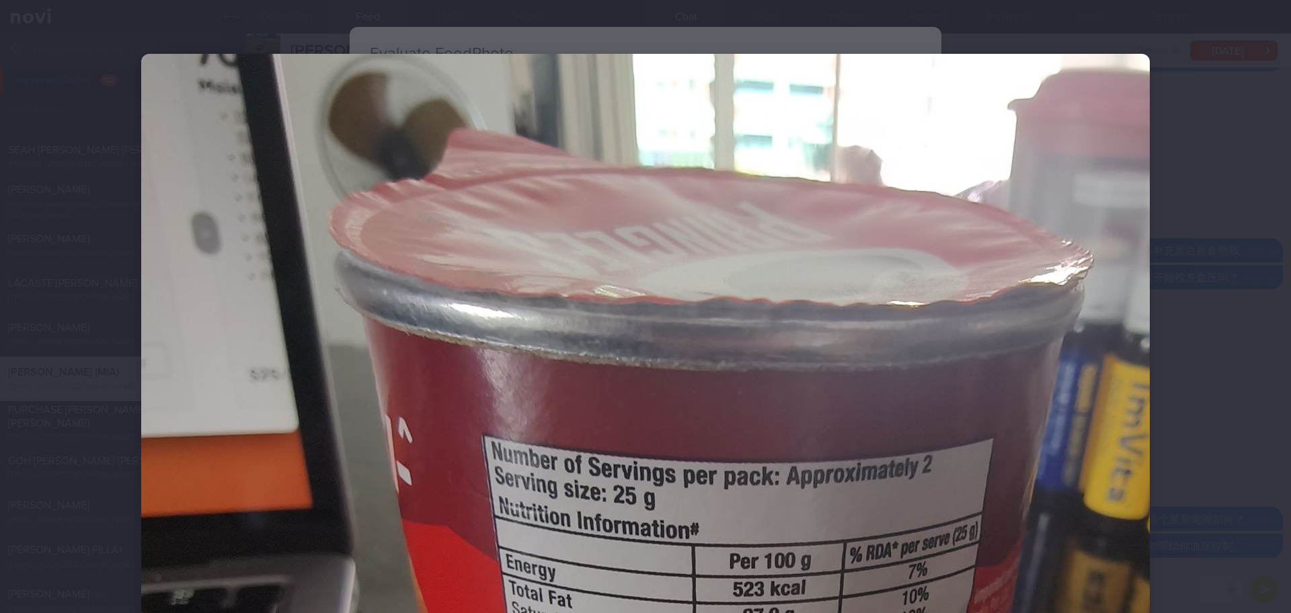
scroll to position [336, 0]
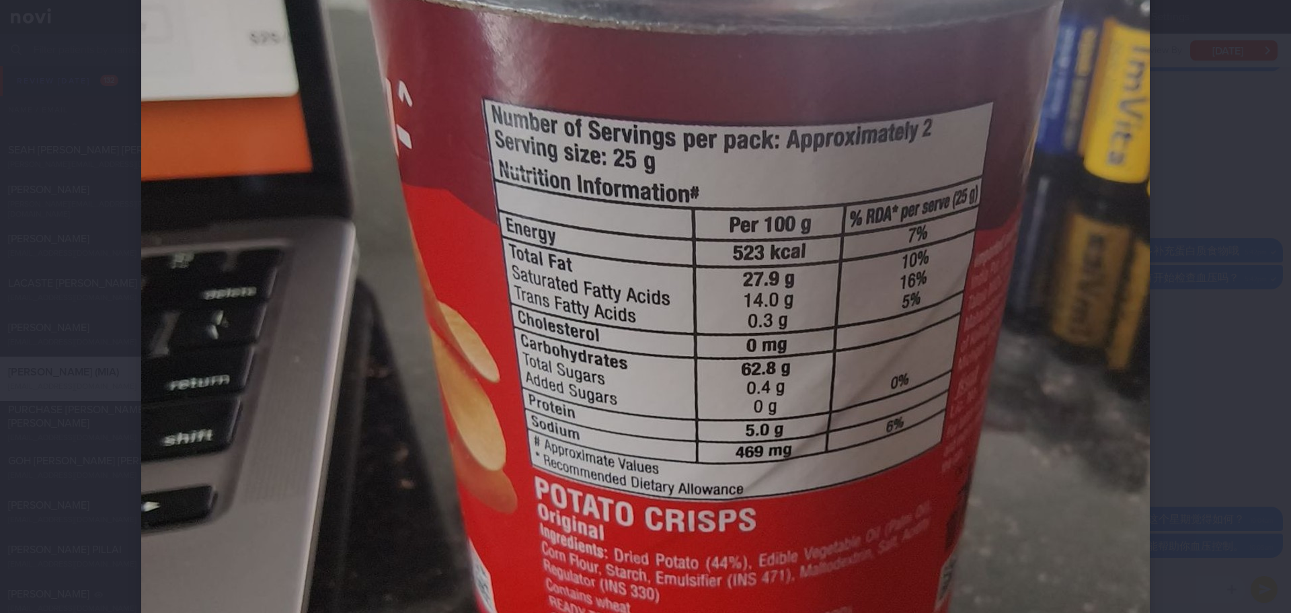
click at [1203, 313] on div at bounding box center [645, 306] width 1291 height 613
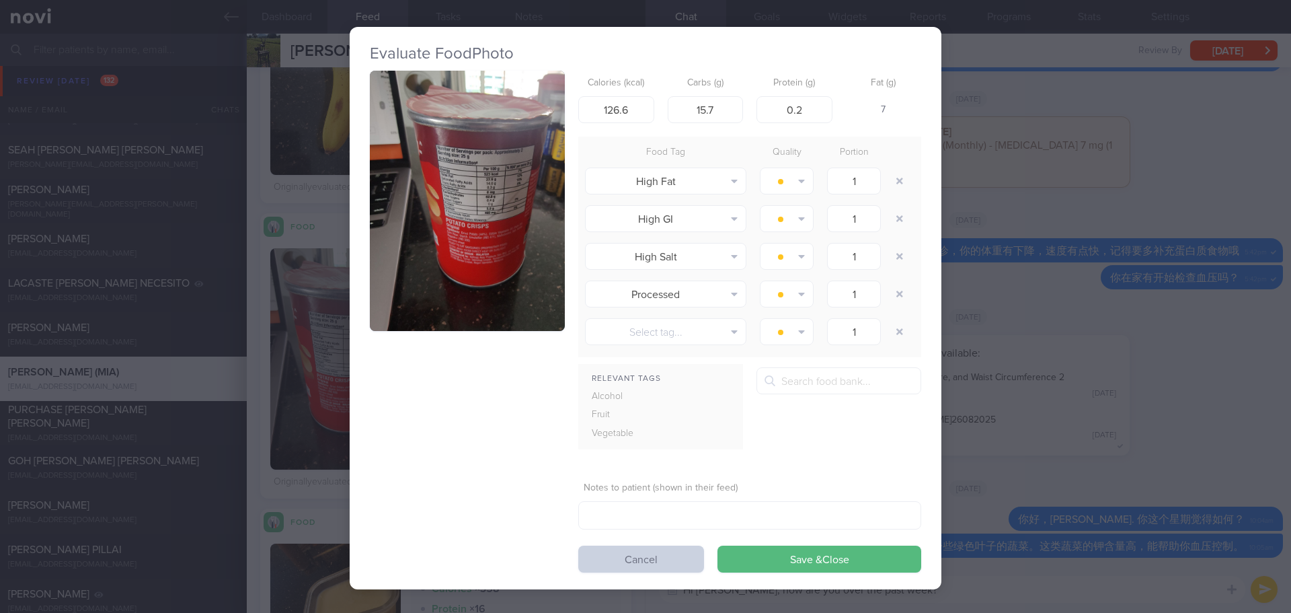
click at [667, 551] on button "Cancel" at bounding box center [641, 559] width 126 height 27
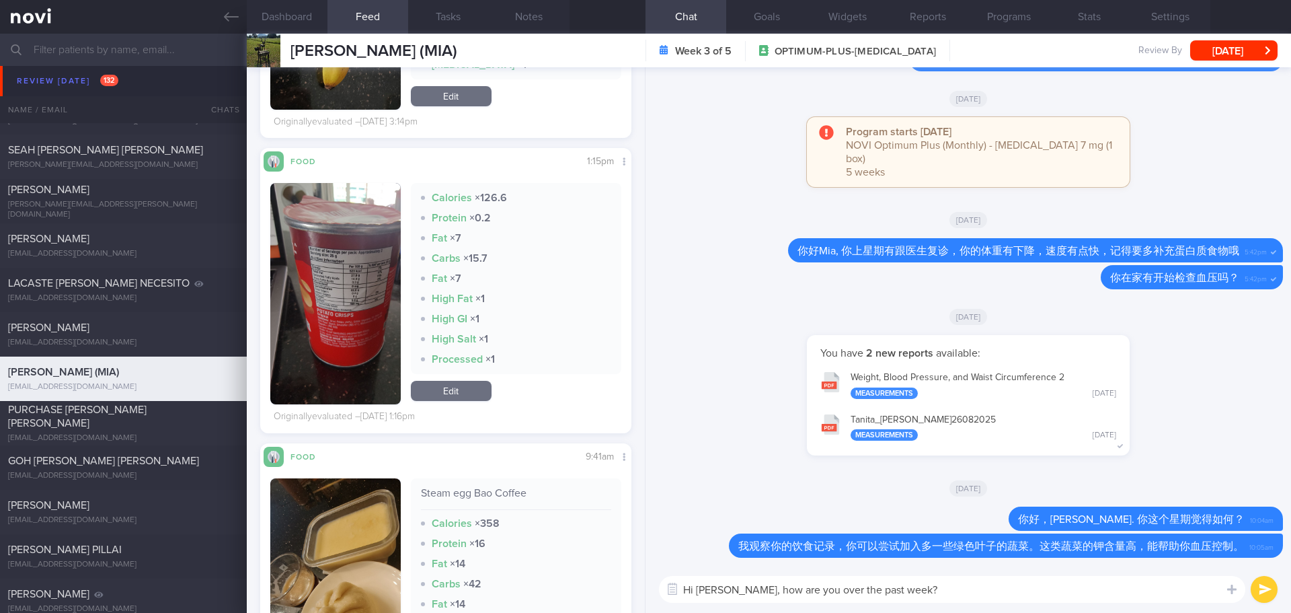
scroll to position [1749, 0]
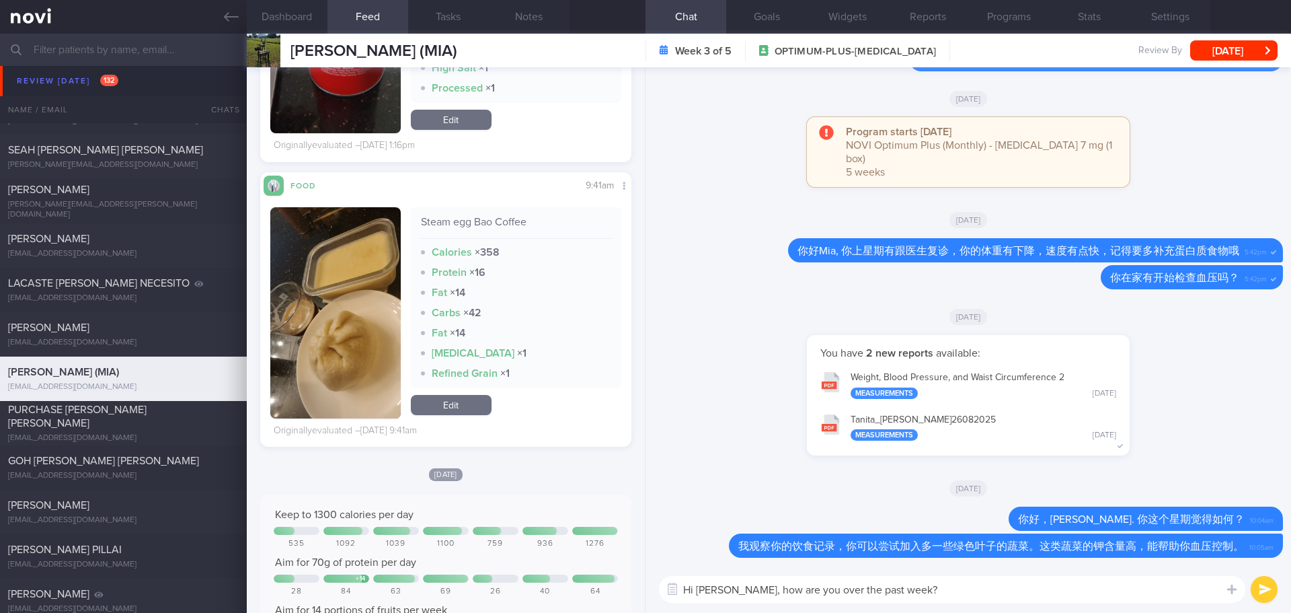
click at [342, 324] on button "button" at bounding box center [335, 312] width 130 height 211
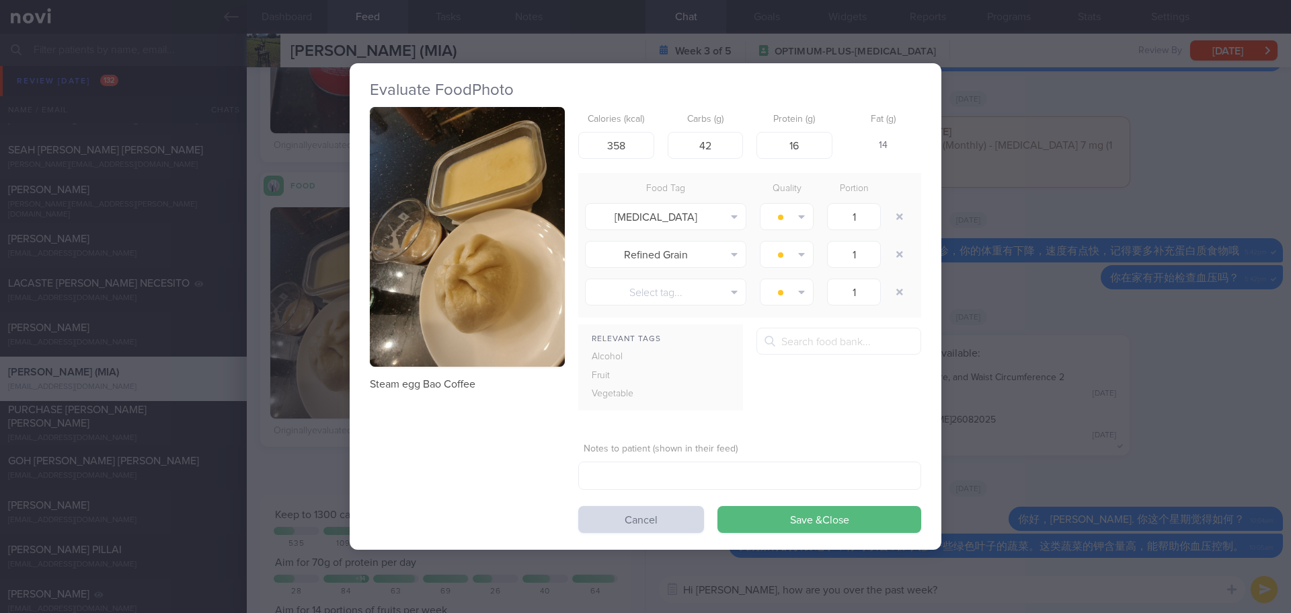
click at [447, 219] on button "button" at bounding box center [467, 237] width 195 height 260
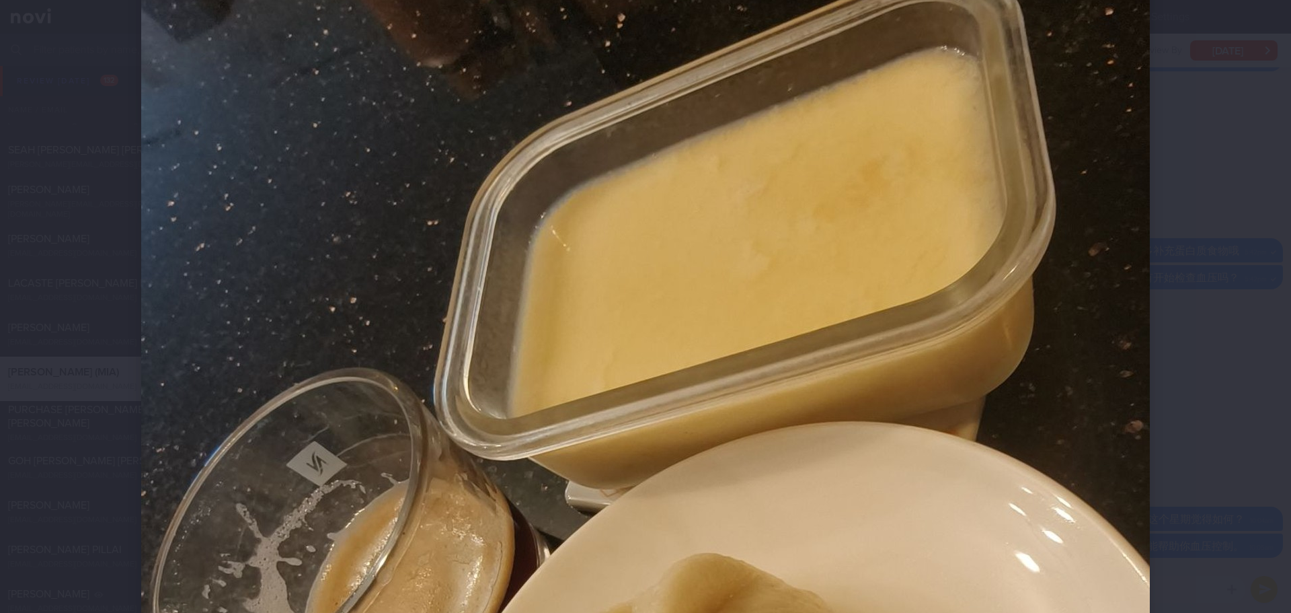
scroll to position [135, 0]
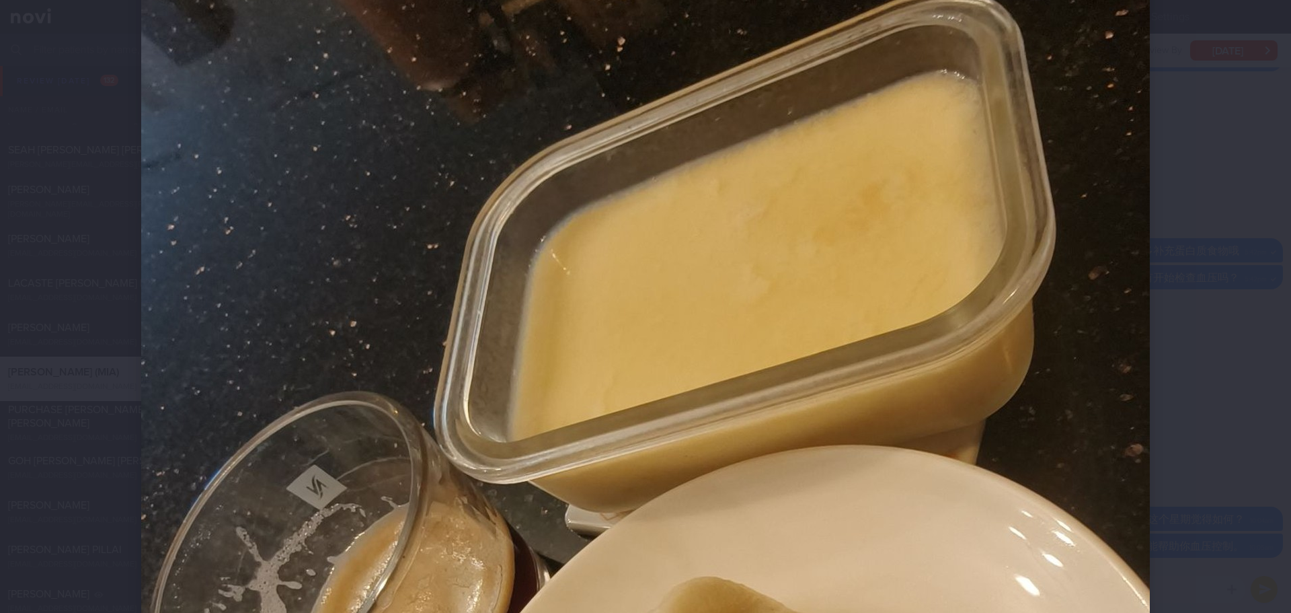
click at [1159, 301] on div at bounding box center [645, 591] width 1117 height 1453
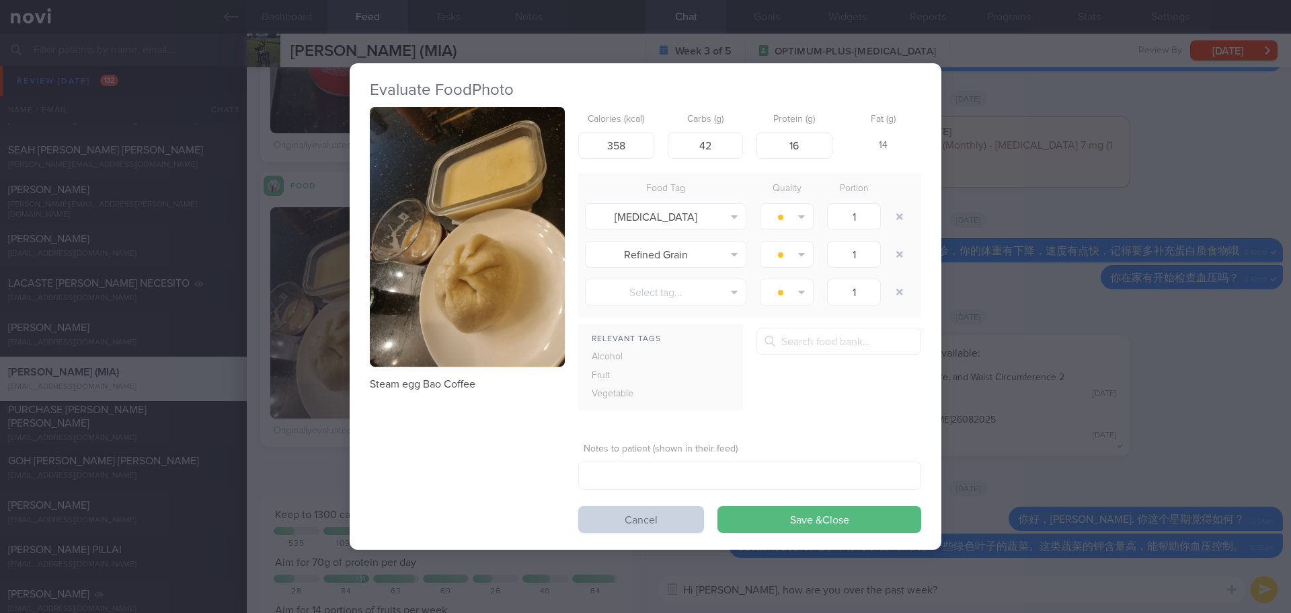
click at [617, 513] on button "Cancel" at bounding box center [641, 519] width 126 height 27
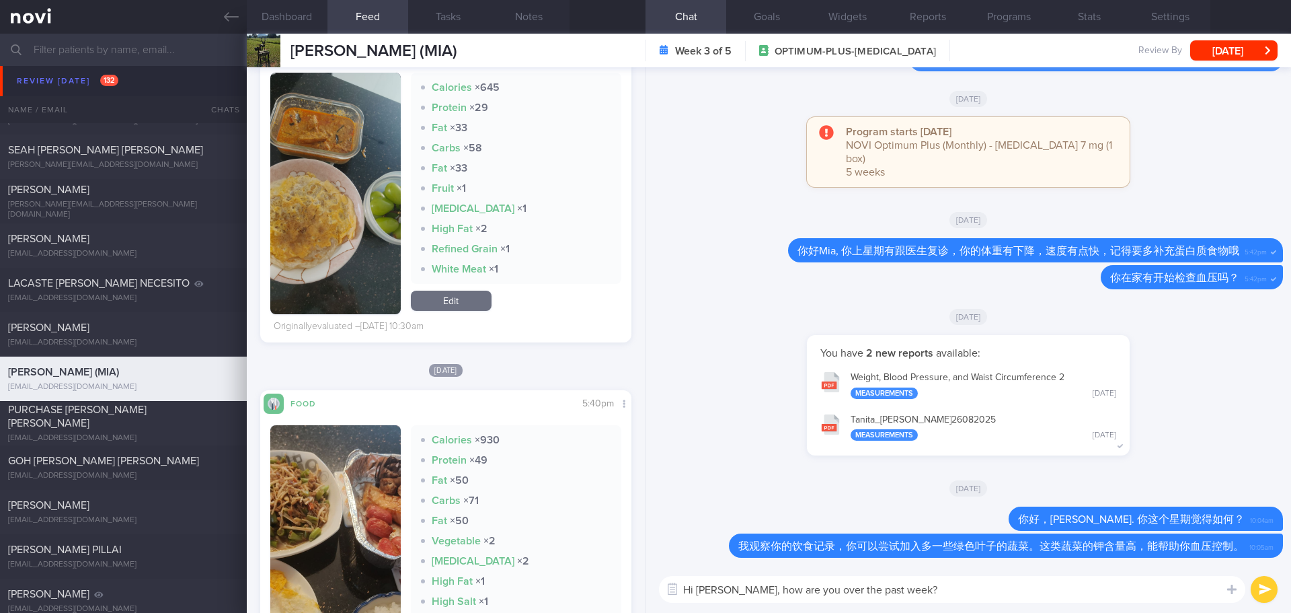
scroll to position [538, 0]
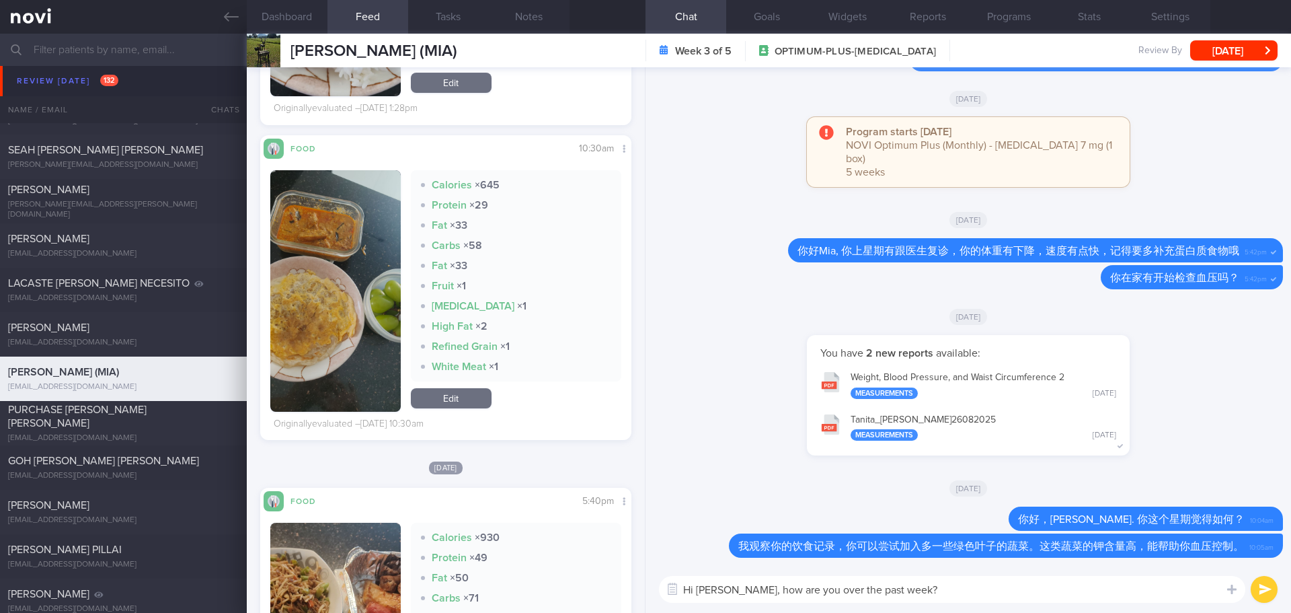
click at [313, 229] on button "button" at bounding box center [335, 290] width 130 height 241
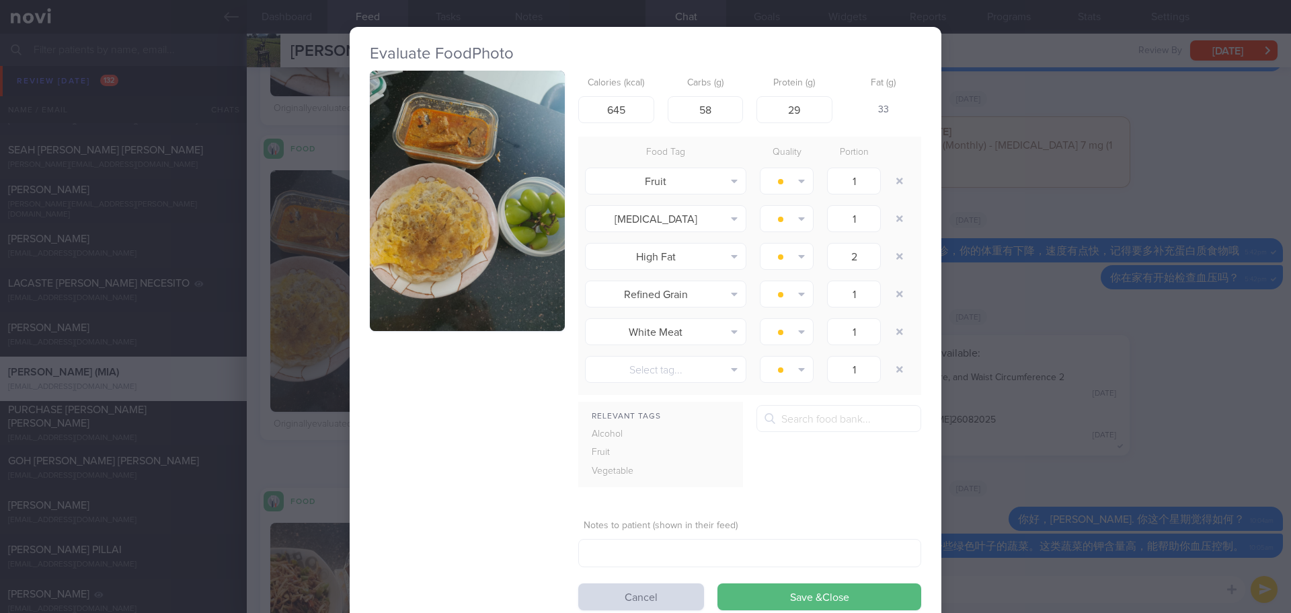
click at [426, 219] on button "button" at bounding box center [467, 201] width 195 height 260
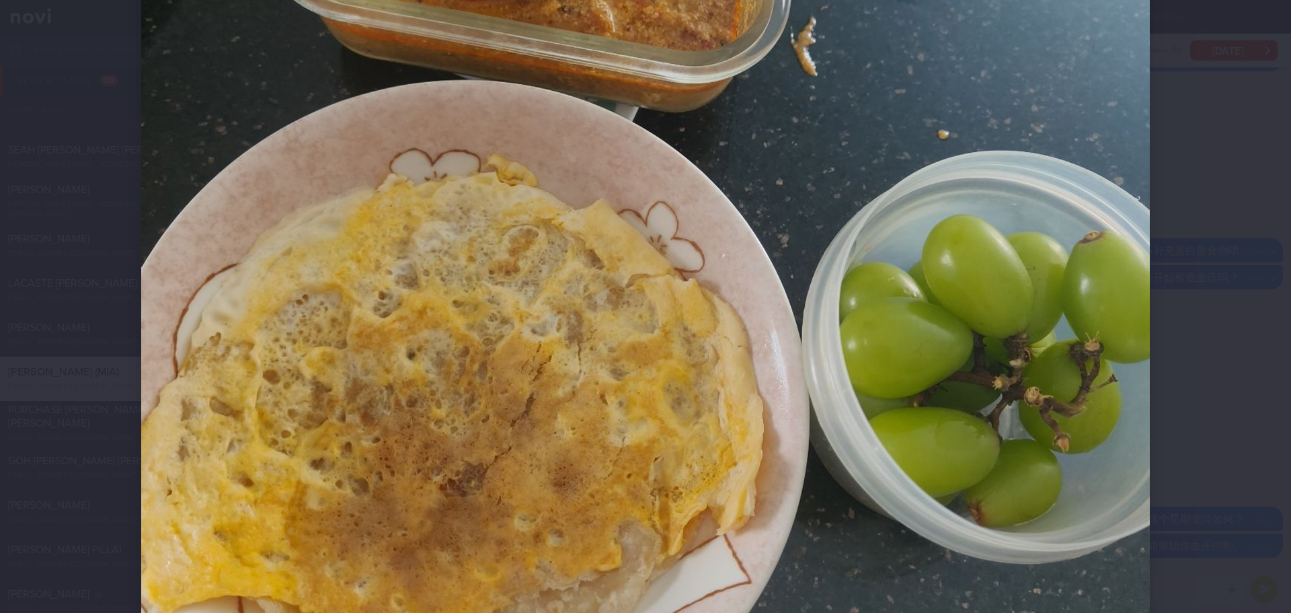
scroll to position [673, 0]
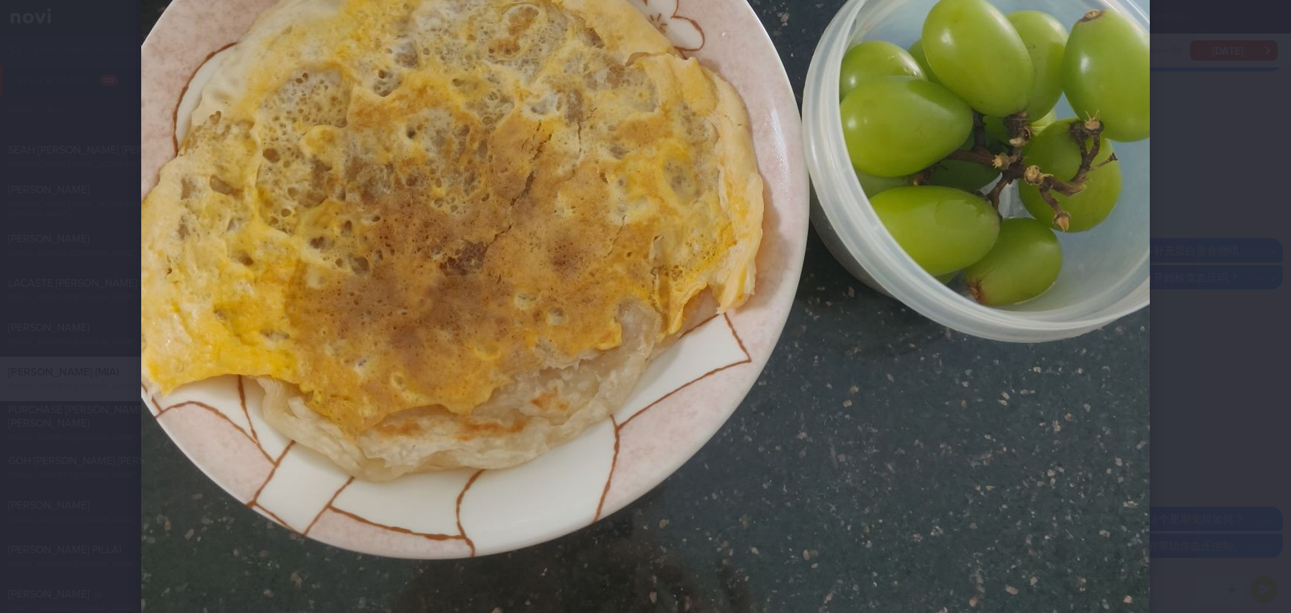
click at [1195, 344] on div at bounding box center [645, 53] width 1117 height 1453
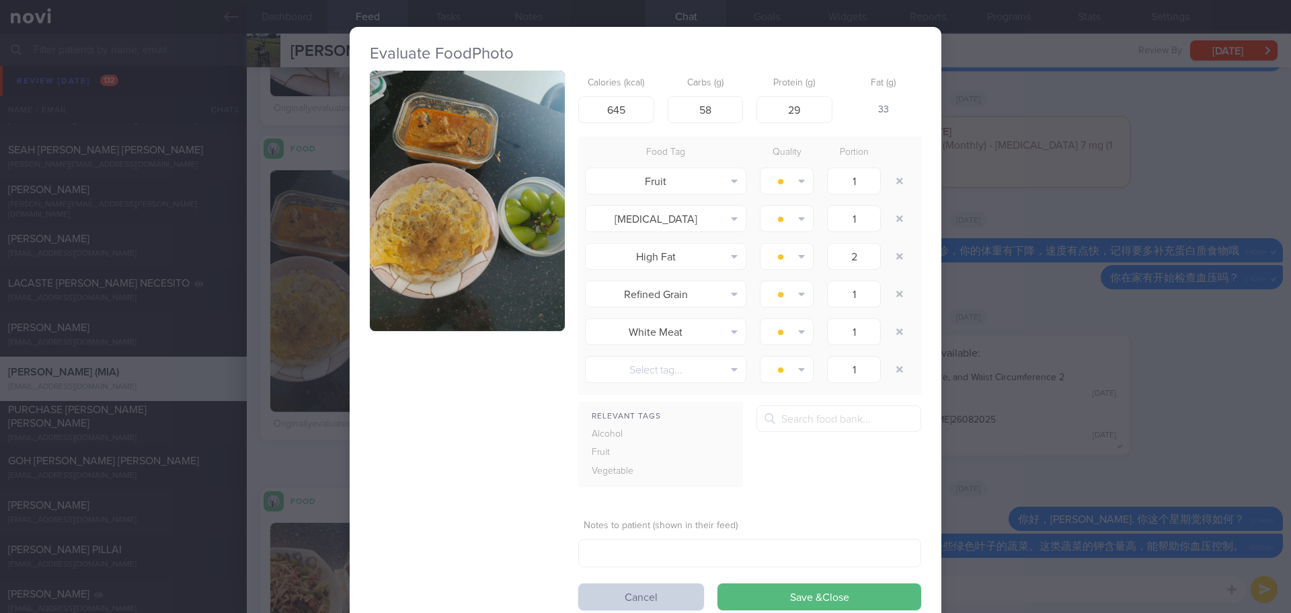
click at [640, 599] on button "Cancel" at bounding box center [641, 596] width 126 height 27
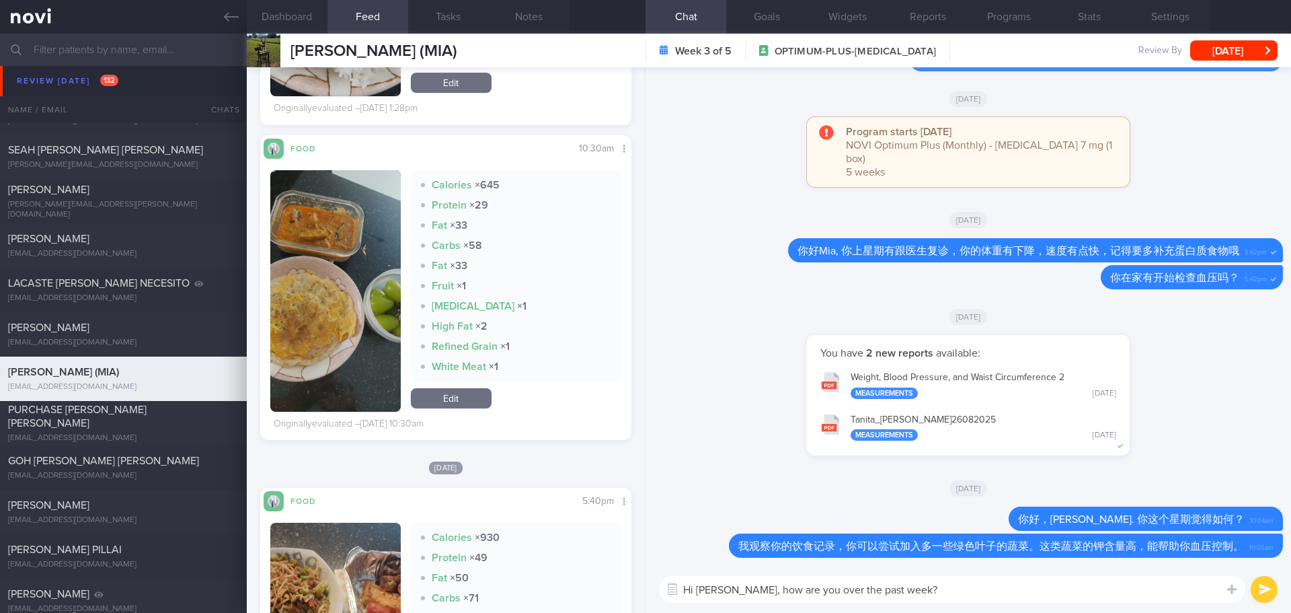
click at [934, 593] on textarea "Hi Mia, how are you over the past week?" at bounding box center [952, 589] width 587 height 27
click at [932, 596] on textarea "Hi Mia, how are you over the past week?" at bounding box center [952, 589] width 587 height 27
drag, startPoint x: 981, startPoint y: 591, endPoint x: 916, endPoint y: 591, distance: 64.6
click at [976, 591] on textarea "Hi Mia, how are you over the past week?" at bounding box center [952, 589] width 587 height 27
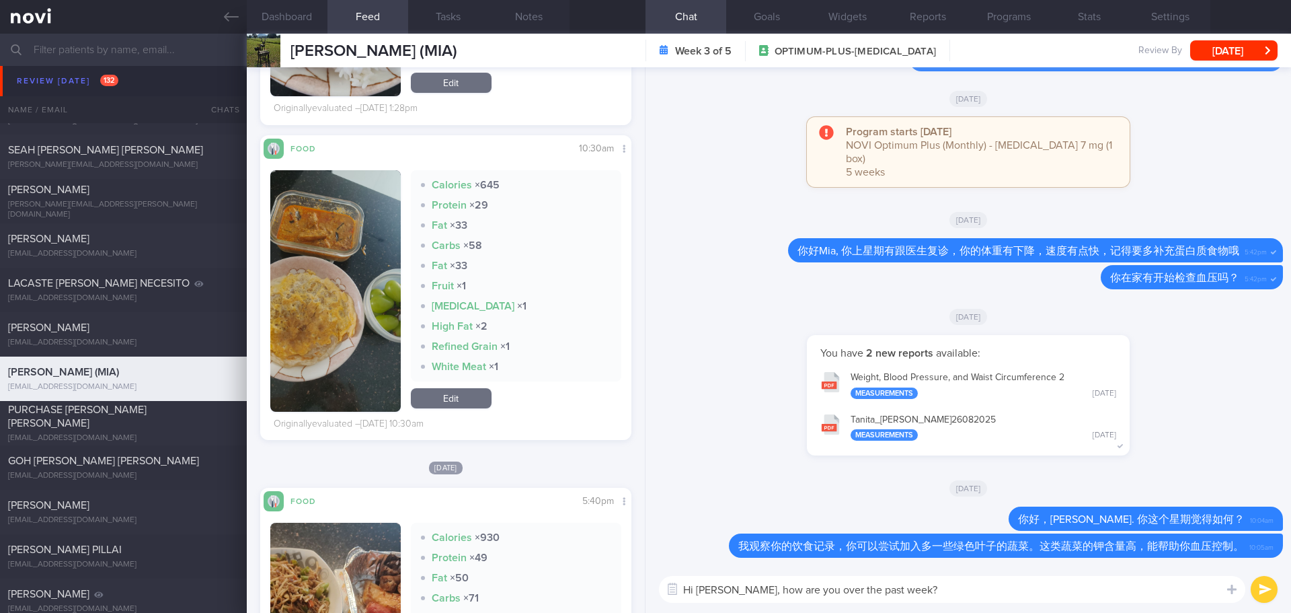
click at [887, 588] on textarea "Hi Mia, how are you over the past week?" at bounding box center [952, 589] width 587 height 27
drag, startPoint x: 885, startPoint y: 588, endPoint x: 718, endPoint y: 589, distance: 166.8
click at [718, 589] on textarea "Hi Mia, how are you over the past week?" at bounding box center [952, 589] width 587 height 27
click at [954, 597] on textarea "Hi Mia, how are you over the past week?" at bounding box center [952, 589] width 587 height 27
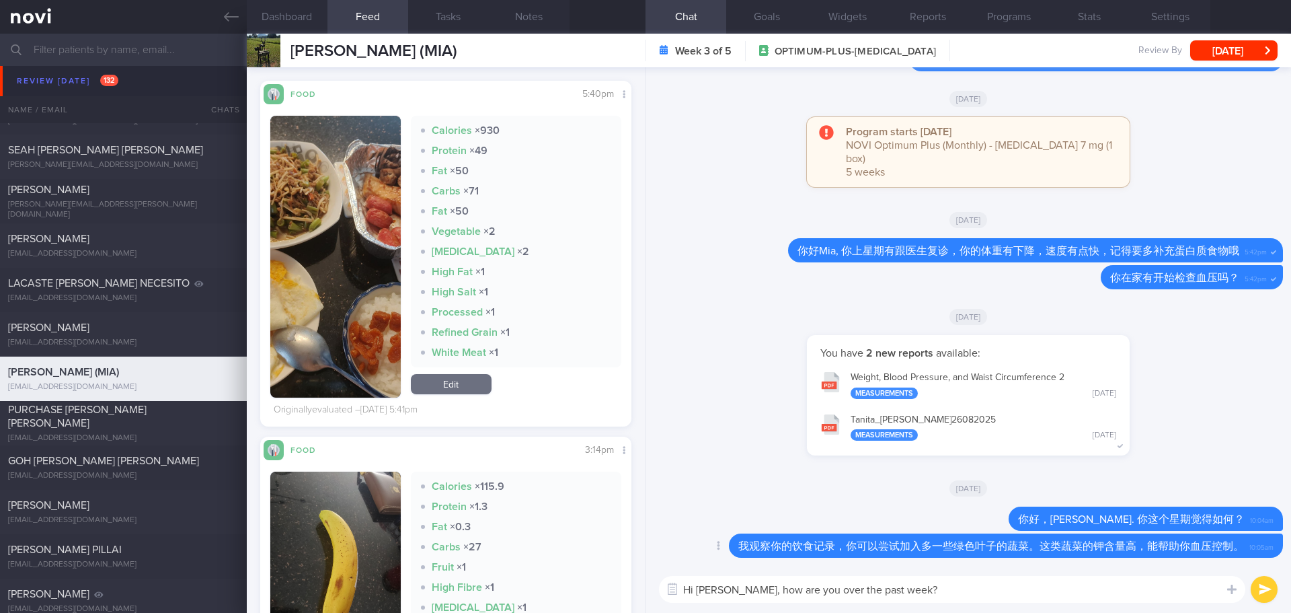
scroll to position [942, 0]
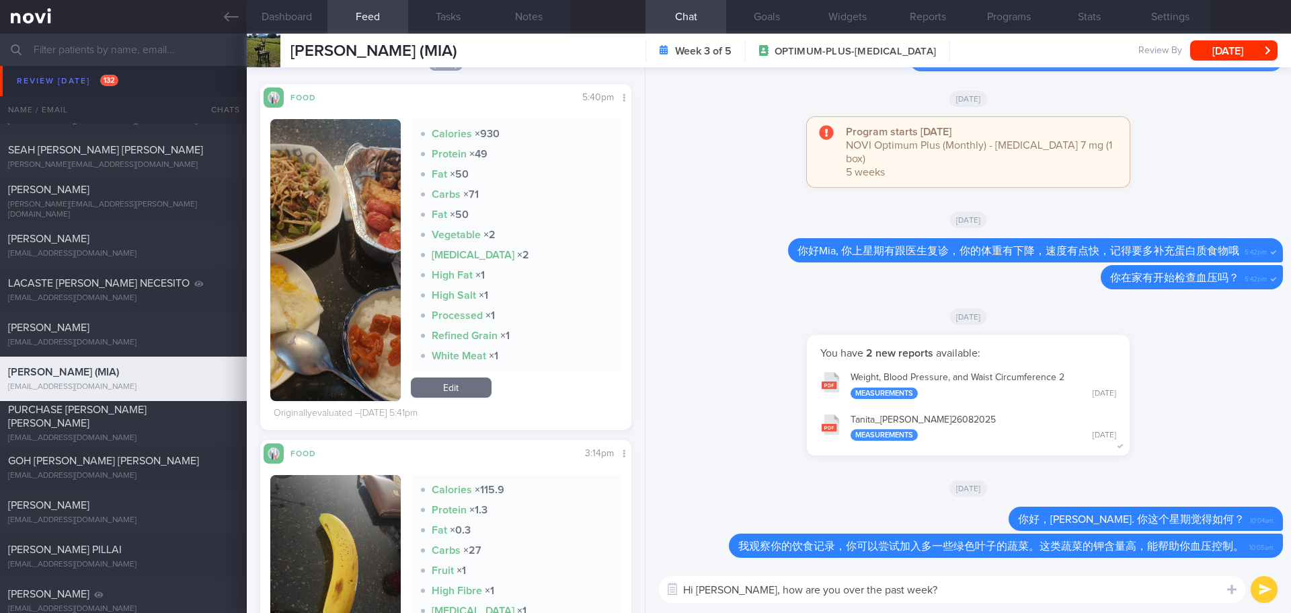
click at [1264, 591] on button "submit" at bounding box center [1264, 589] width 27 height 27
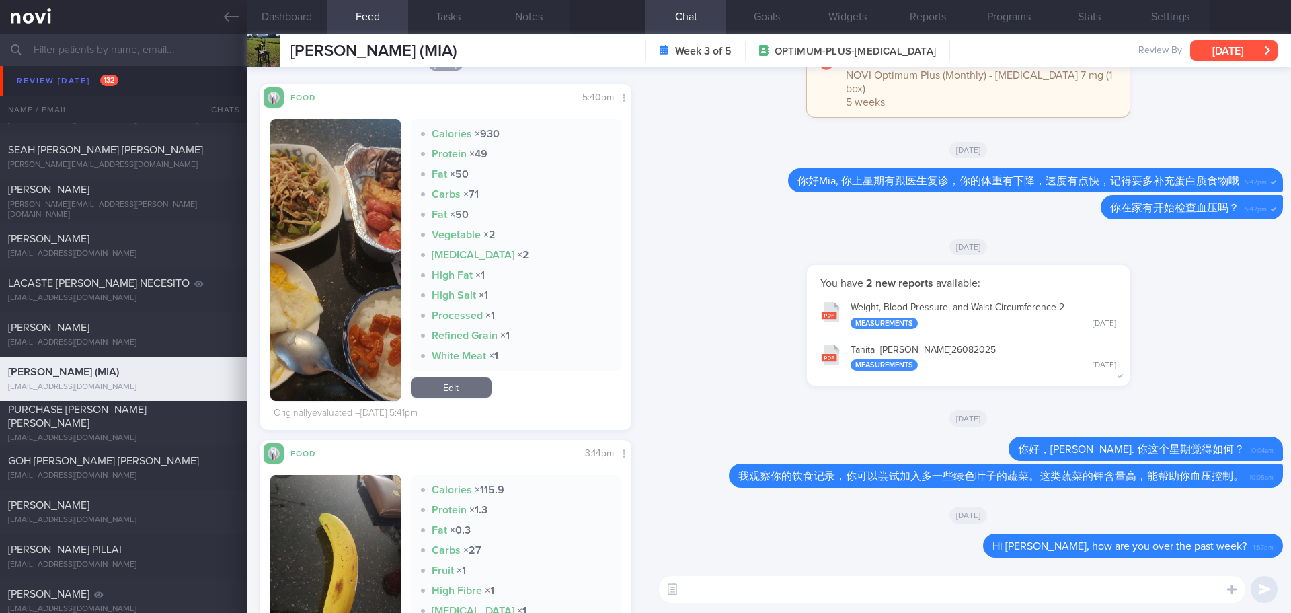
click at [1239, 53] on button "[DATE]" at bounding box center [1234, 50] width 87 height 20
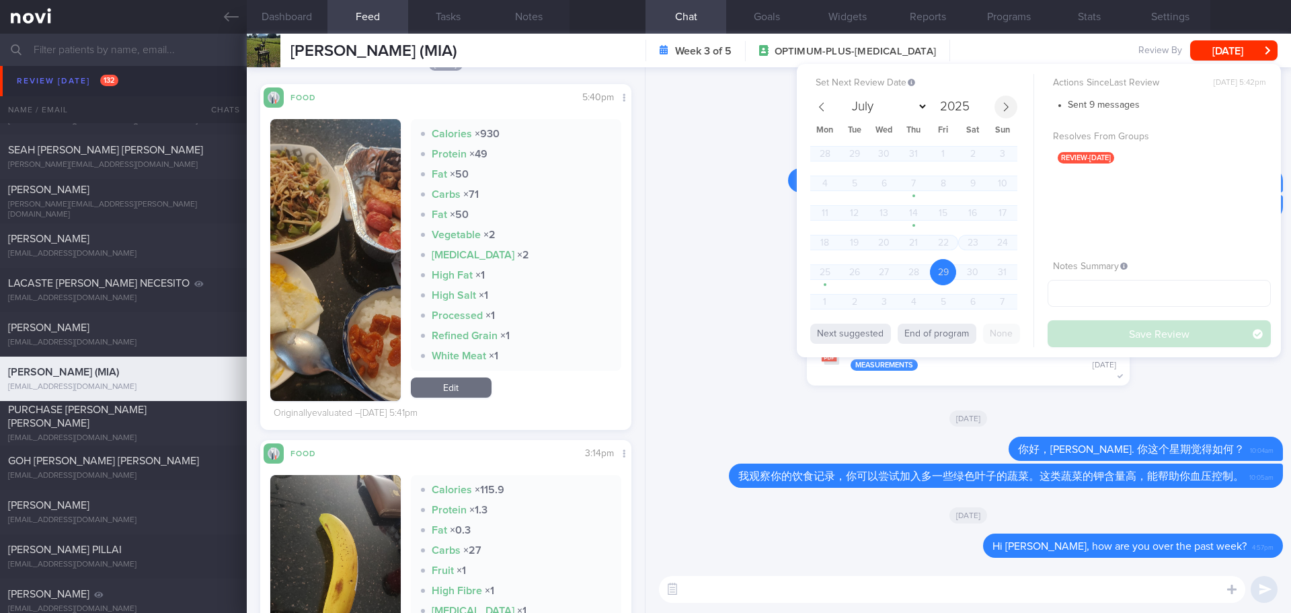
click at [1002, 106] on icon at bounding box center [1006, 106] width 9 height 9
select select "8"
click at [913, 209] on span "18" at bounding box center [914, 213] width 26 height 26
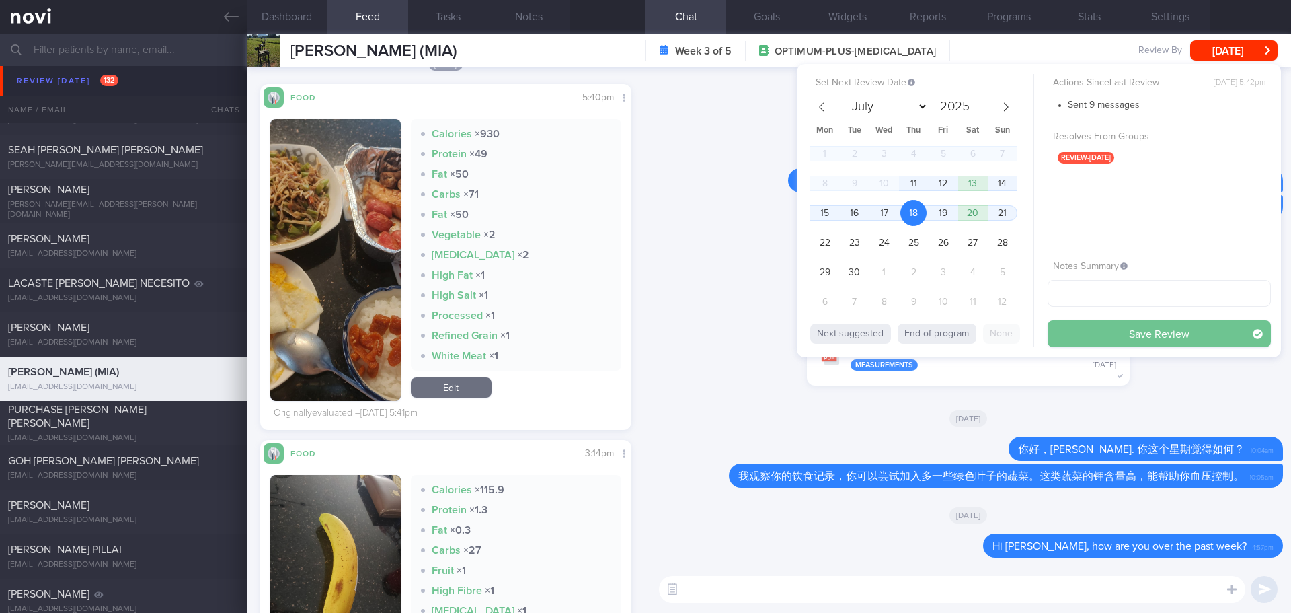
click at [1082, 338] on button "Save Review" at bounding box center [1159, 333] width 223 height 27
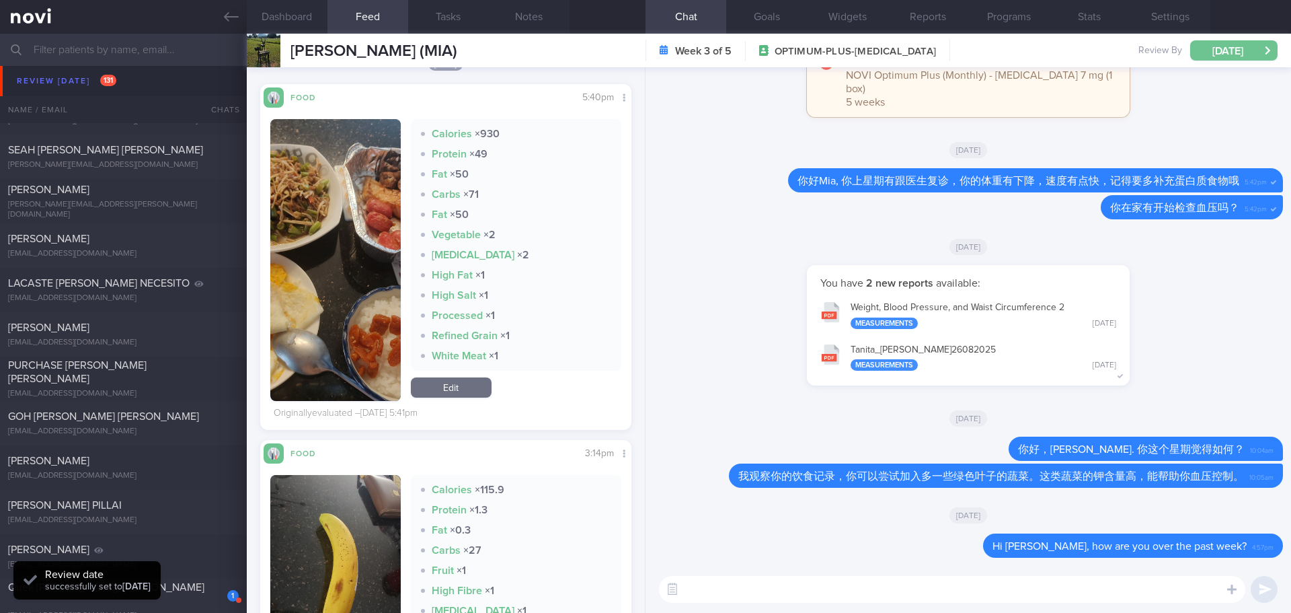
click at [1219, 44] on button "[DATE]" at bounding box center [1234, 50] width 87 height 20
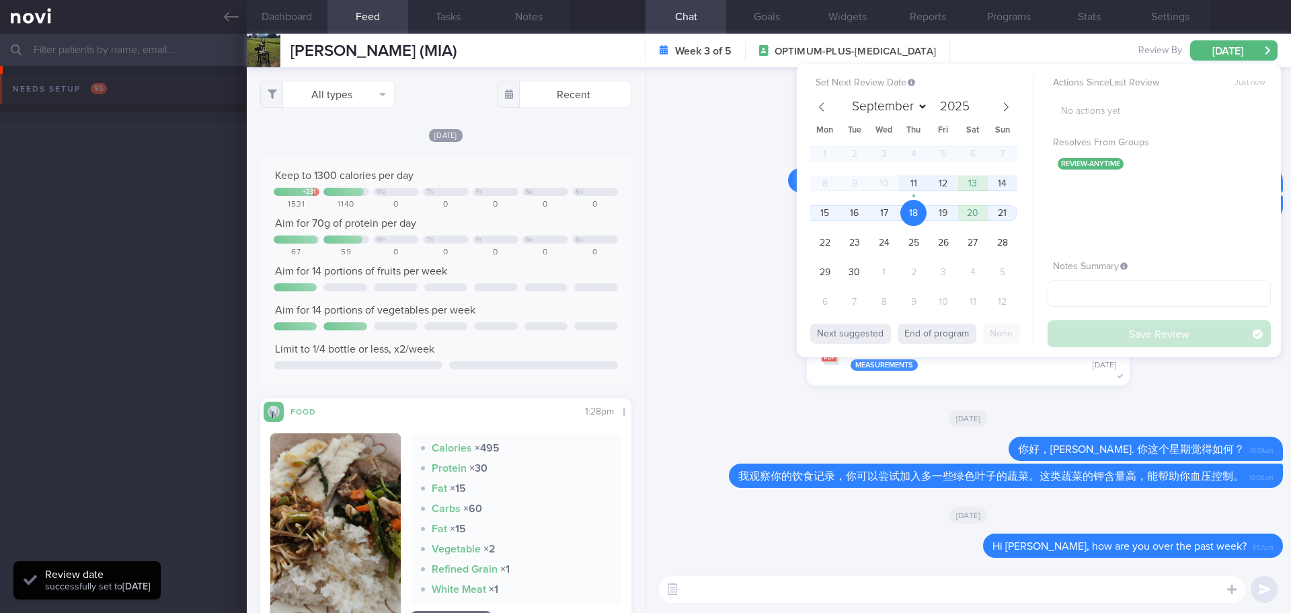
select select "8"
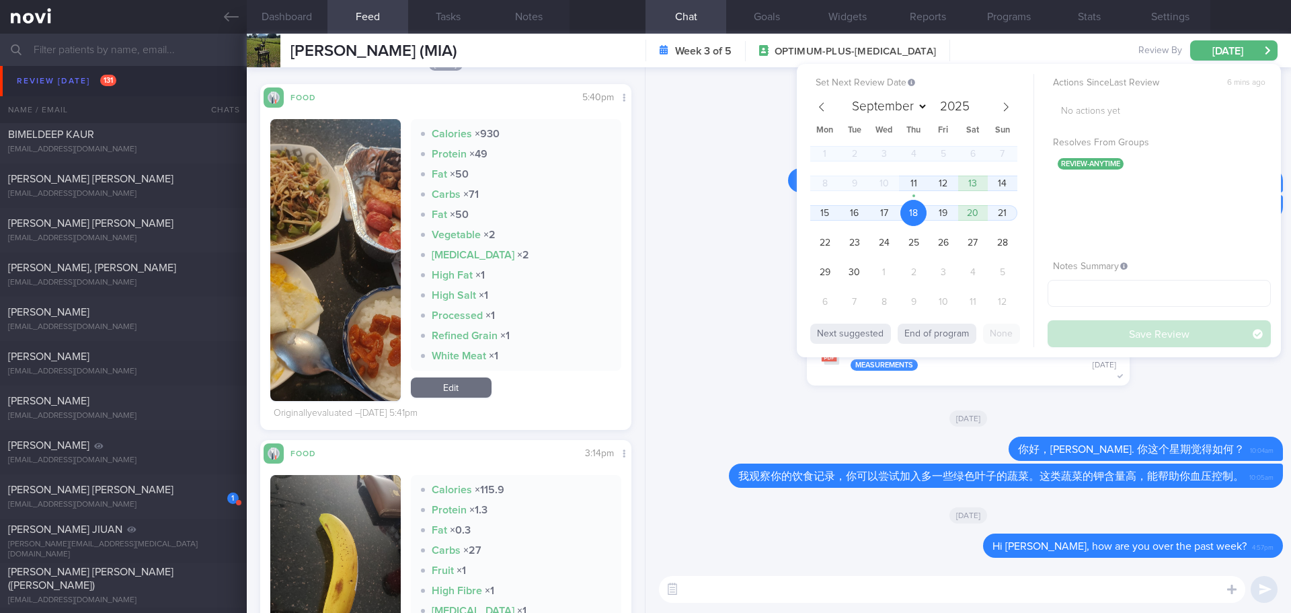
scroll to position [3632, 0]
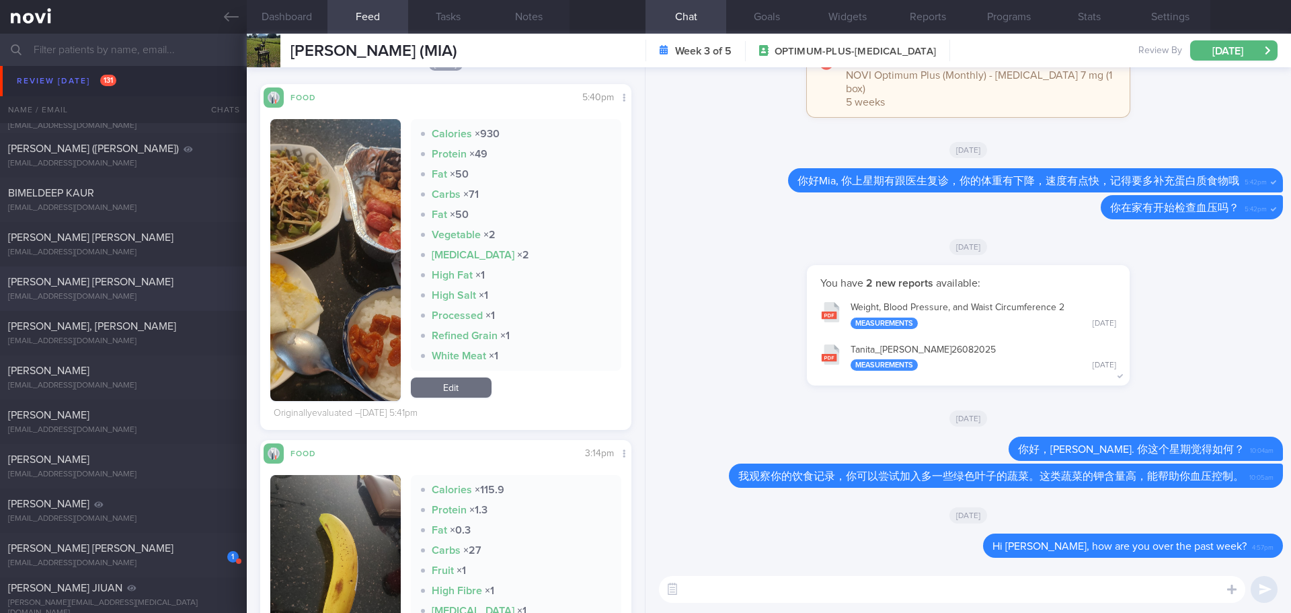
click at [139, 300] on div "[EMAIL_ADDRESS][DOMAIN_NAME]" at bounding box center [123, 297] width 231 height 10
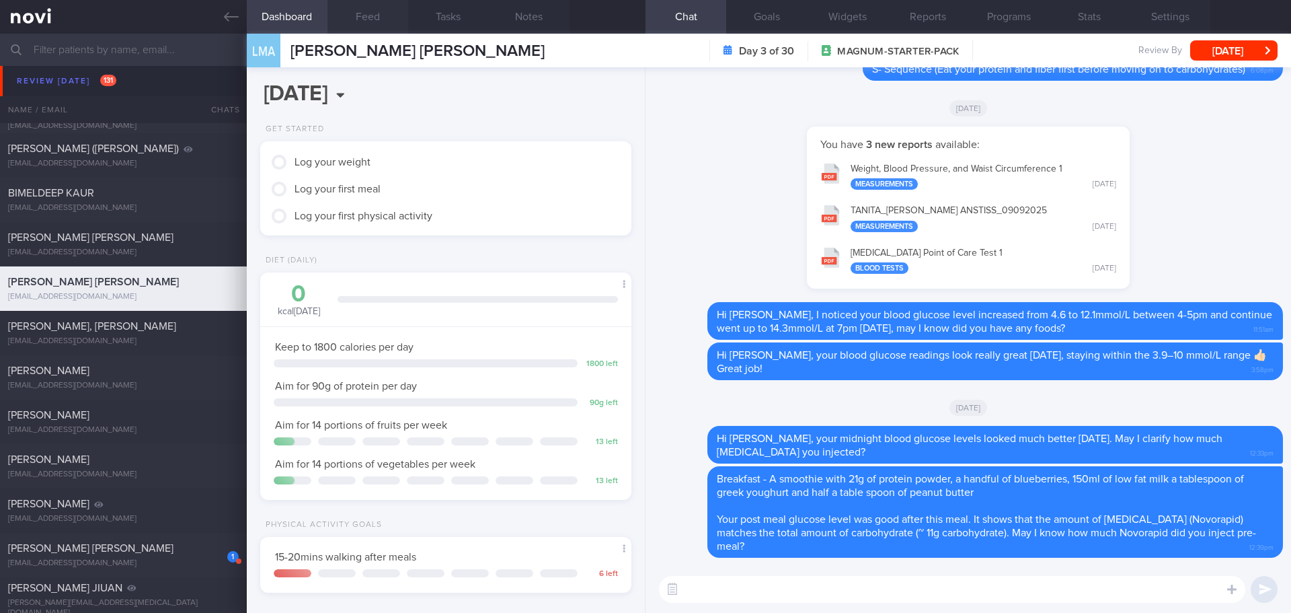
click at [344, 16] on button "Feed" at bounding box center [368, 17] width 81 height 34
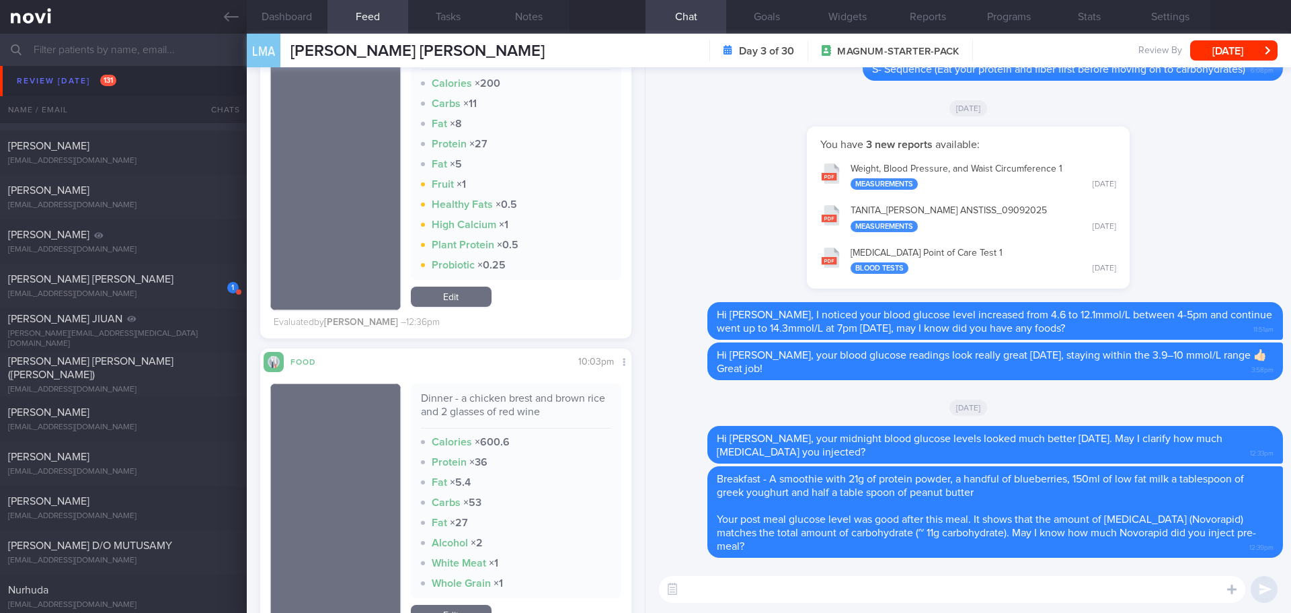
scroll to position [3969, 0]
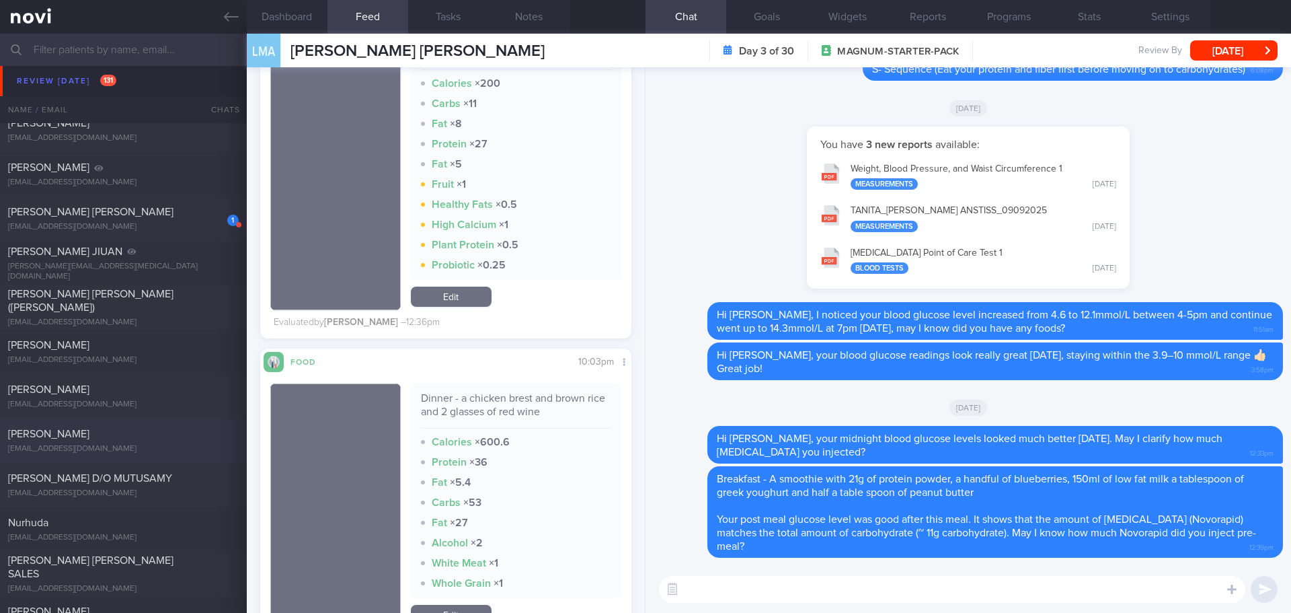
click at [116, 445] on div "[EMAIL_ADDRESS][DOMAIN_NAME]" at bounding box center [123, 449] width 231 height 10
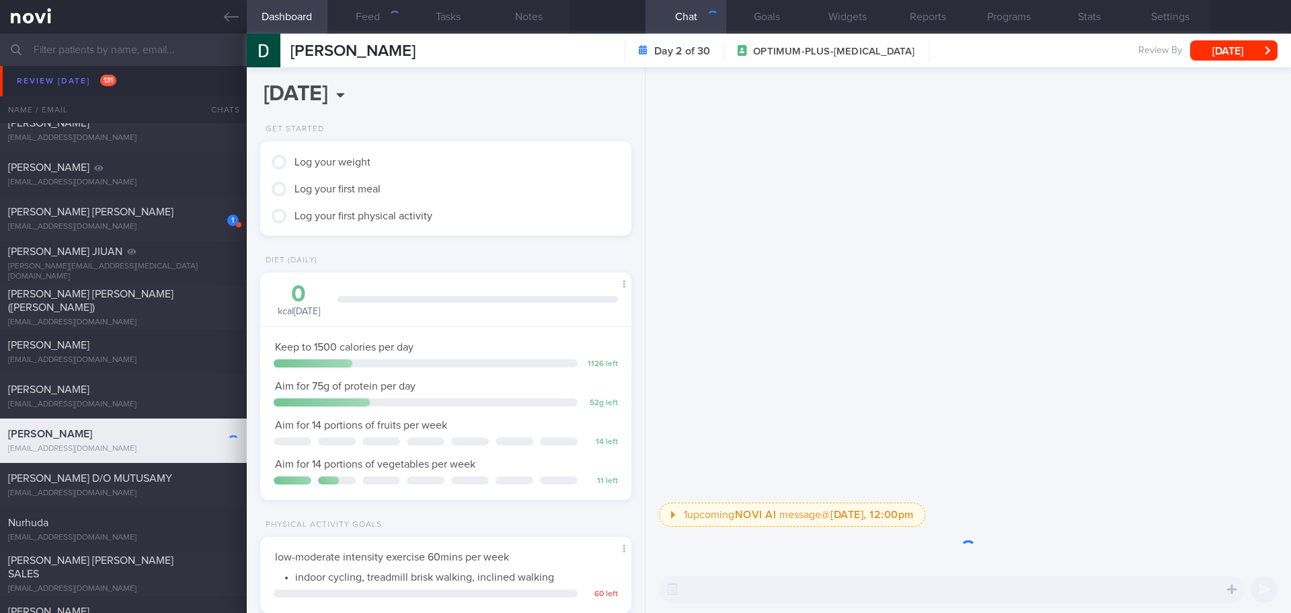
scroll to position [188, 338]
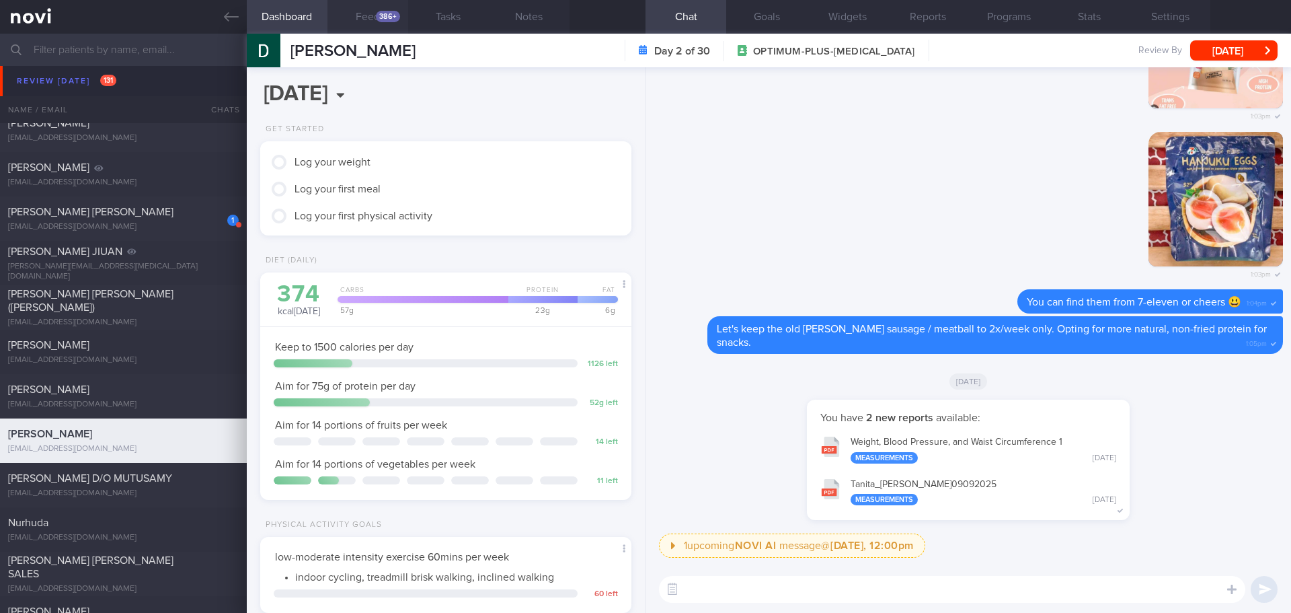
click at [369, 11] on button "Feed 386+" at bounding box center [368, 17] width 81 height 34
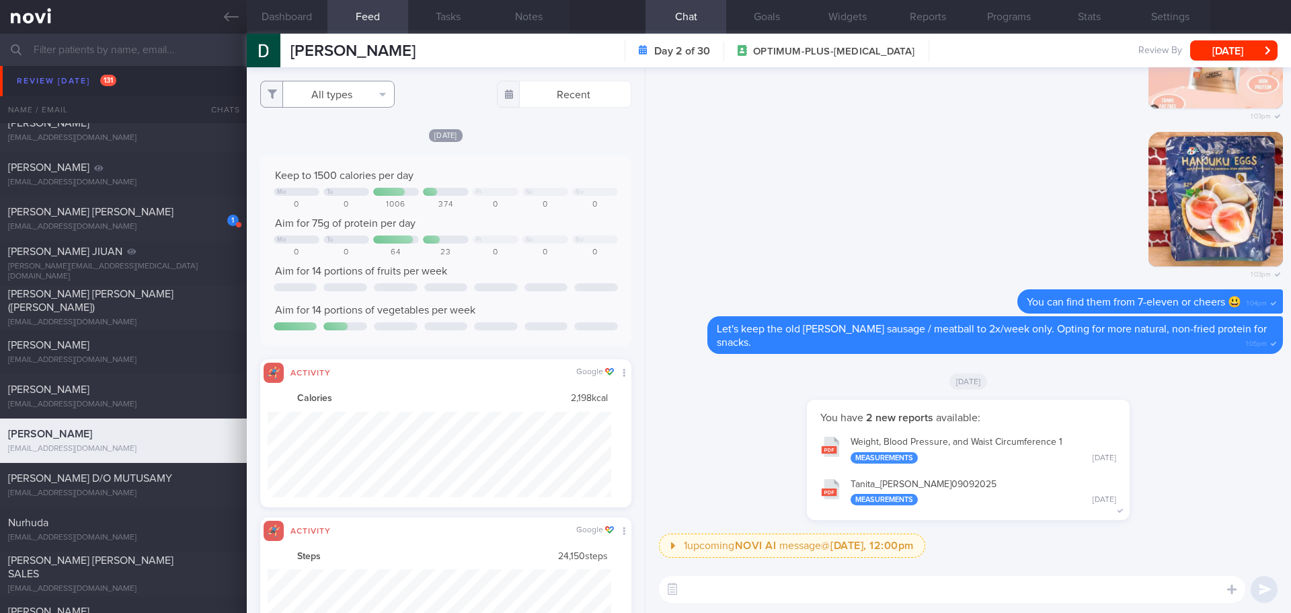
click at [354, 102] on button "All types" at bounding box center [327, 94] width 135 height 27
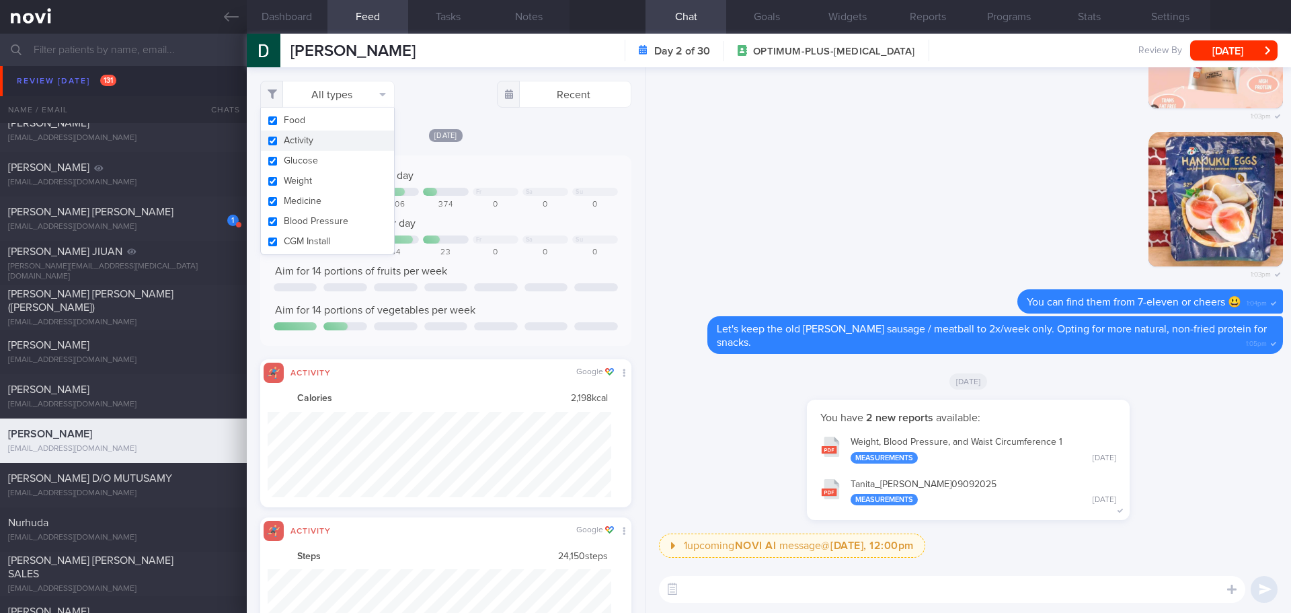
click at [343, 136] on button "Activity" at bounding box center [327, 140] width 133 height 20
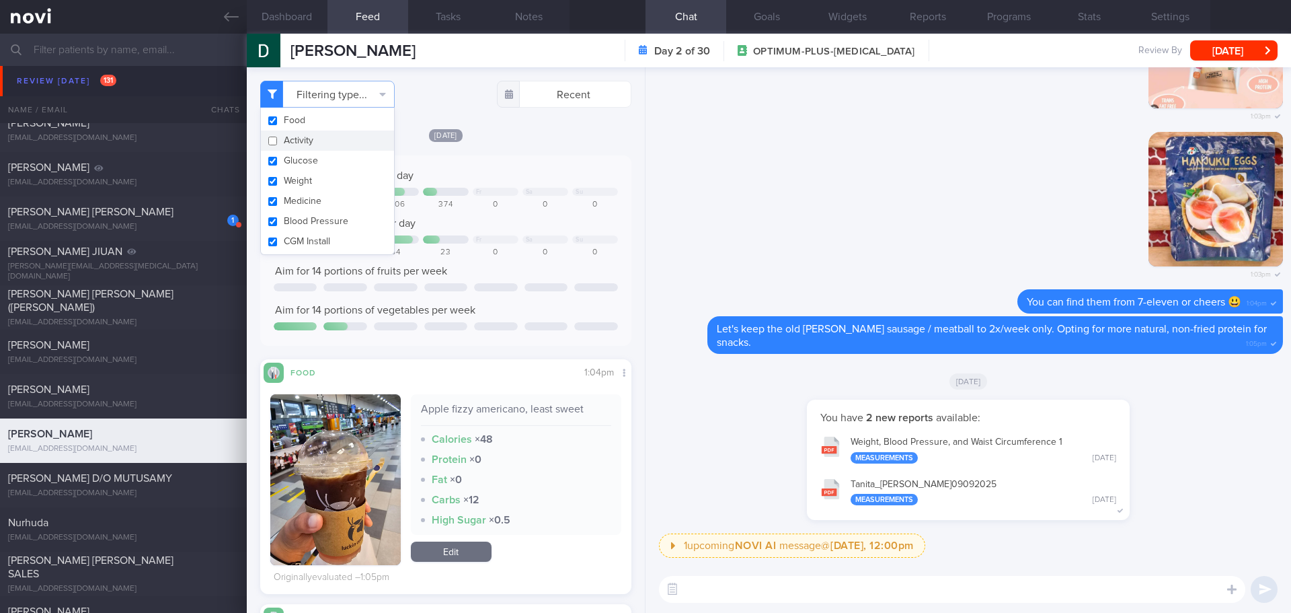
checkbox input "false"
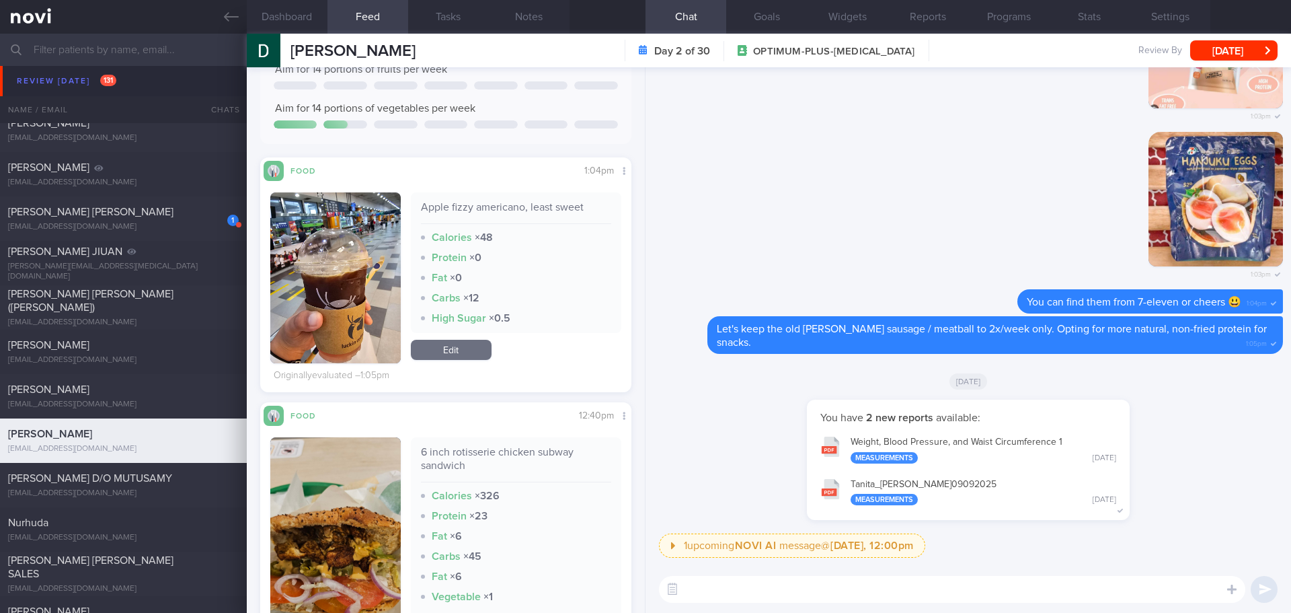
click at [351, 271] on button "button" at bounding box center [335, 277] width 130 height 171
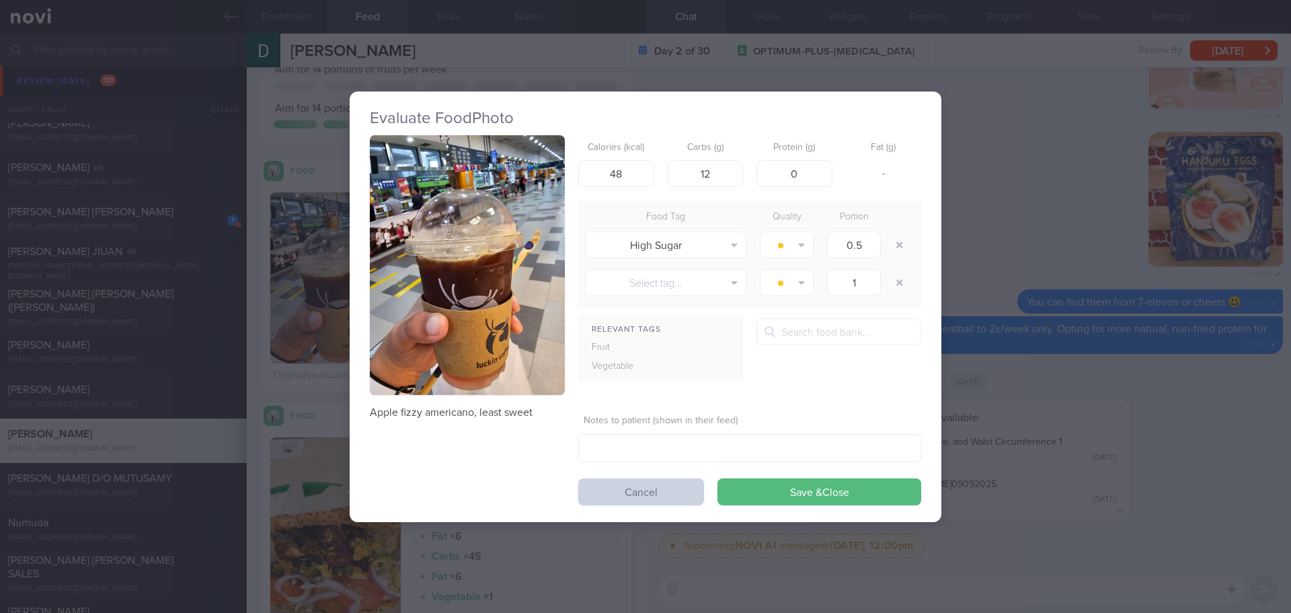
click at [644, 498] on button "Cancel" at bounding box center [641, 491] width 126 height 27
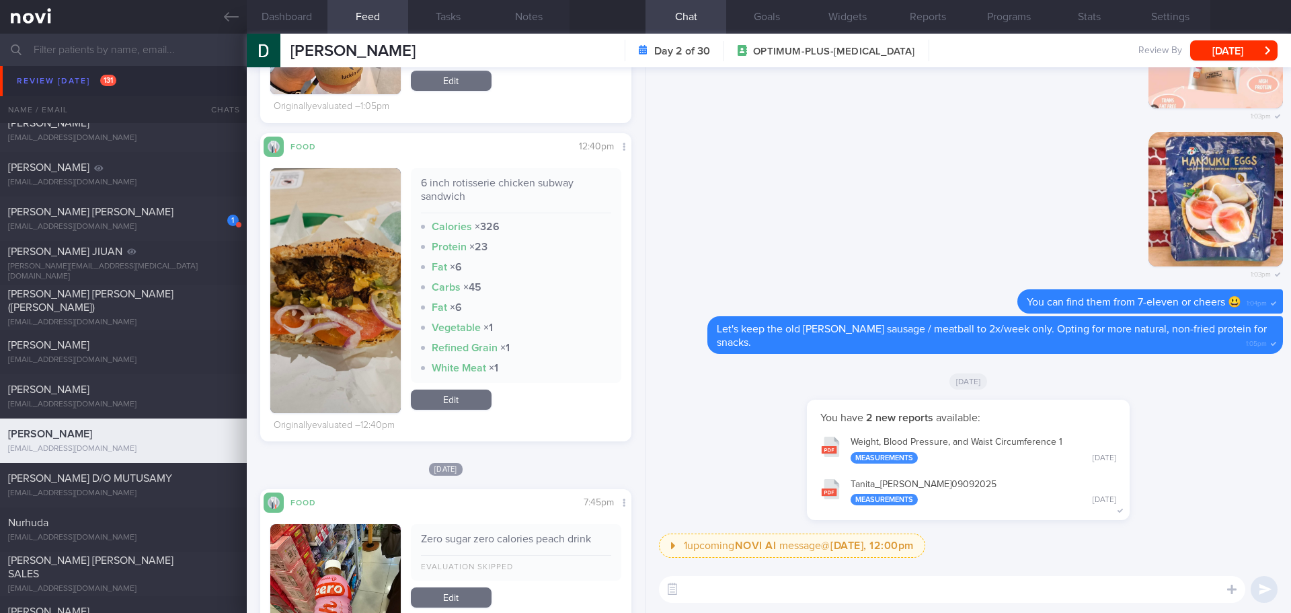
click at [352, 275] on button "button" at bounding box center [335, 290] width 130 height 245
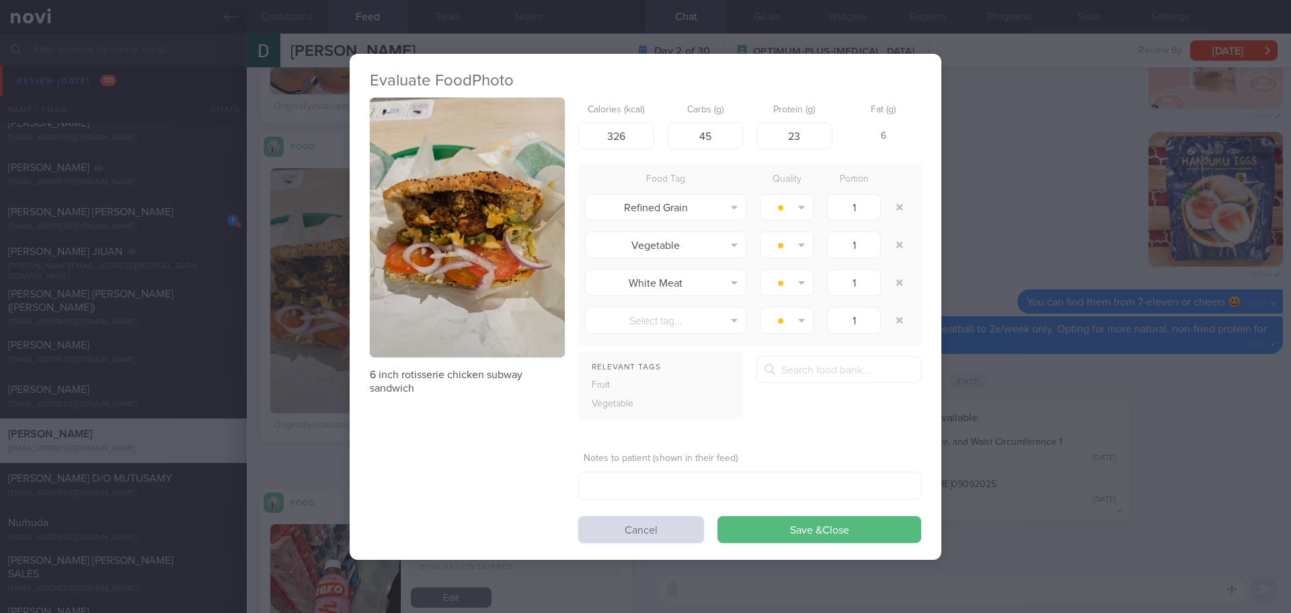
click at [478, 198] on button "button" at bounding box center [467, 228] width 195 height 260
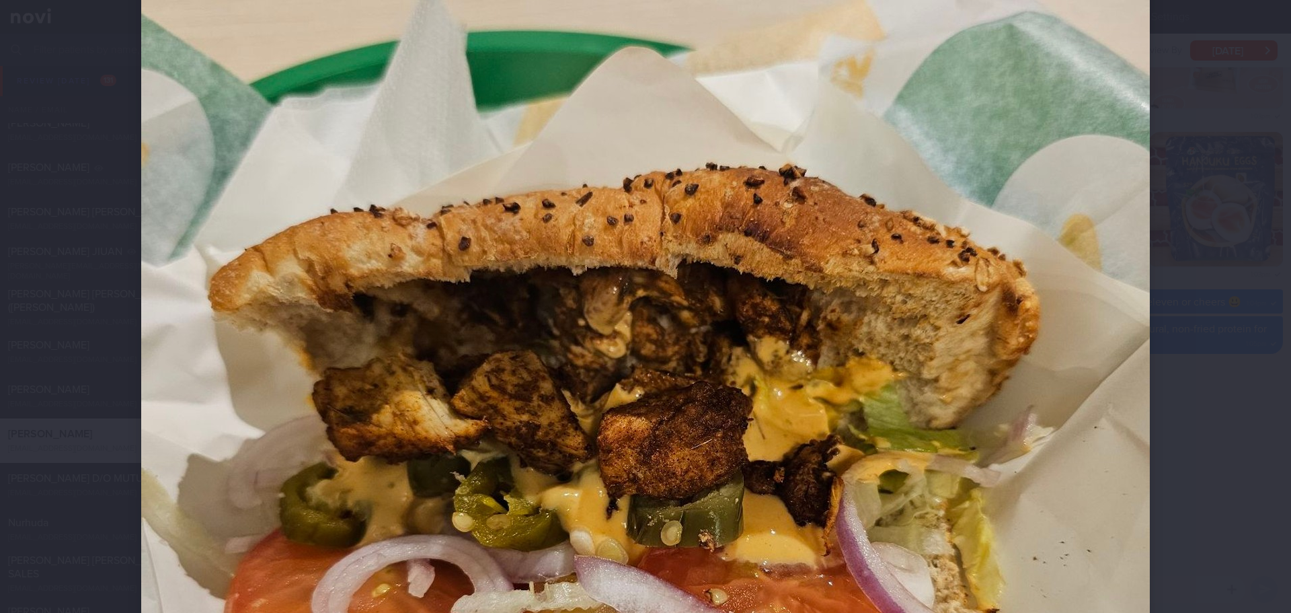
click at [1167, 224] on div at bounding box center [645, 457] width 1117 height 1453
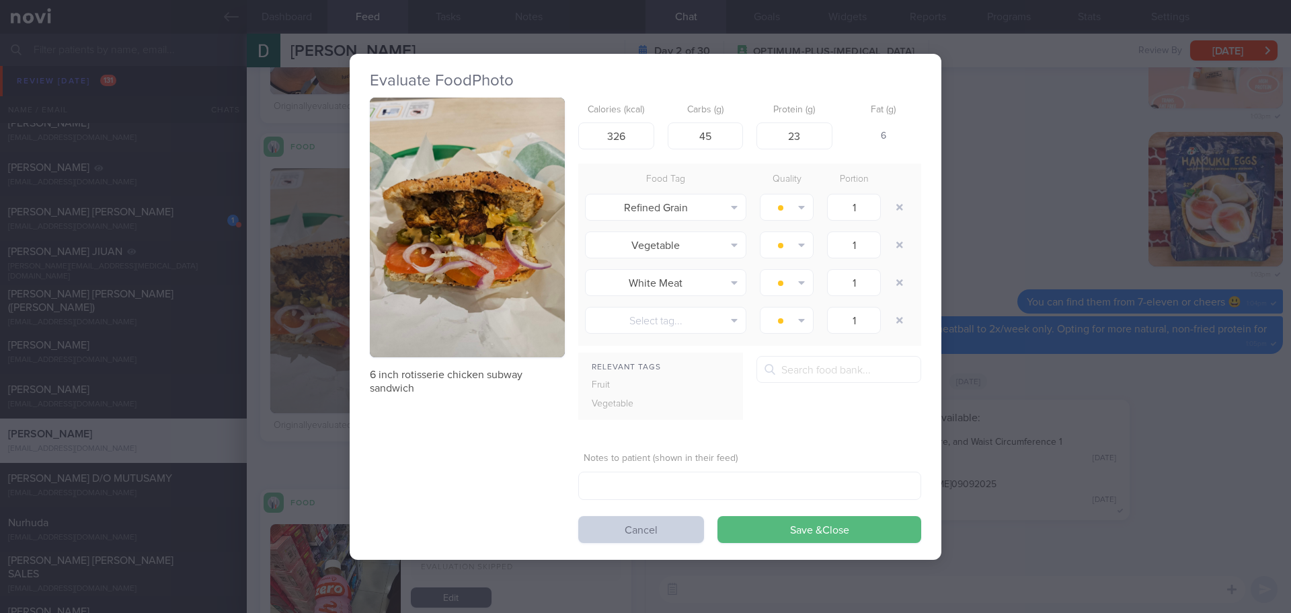
click at [659, 530] on button "Cancel" at bounding box center [641, 529] width 126 height 27
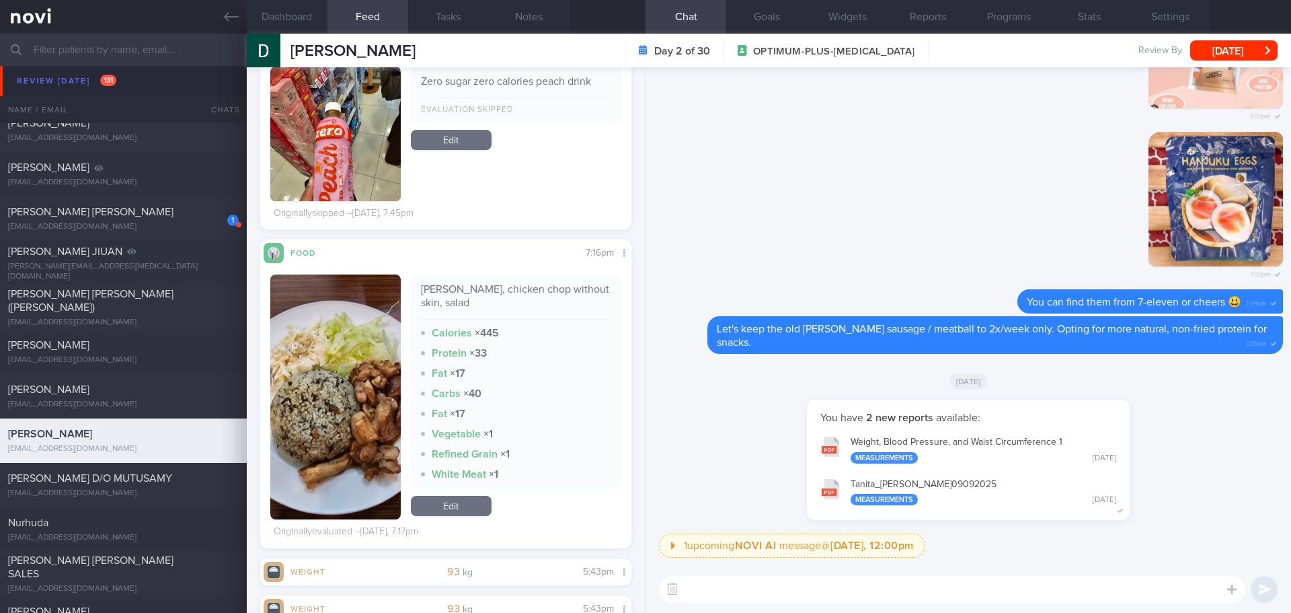
scroll to position [942, 0]
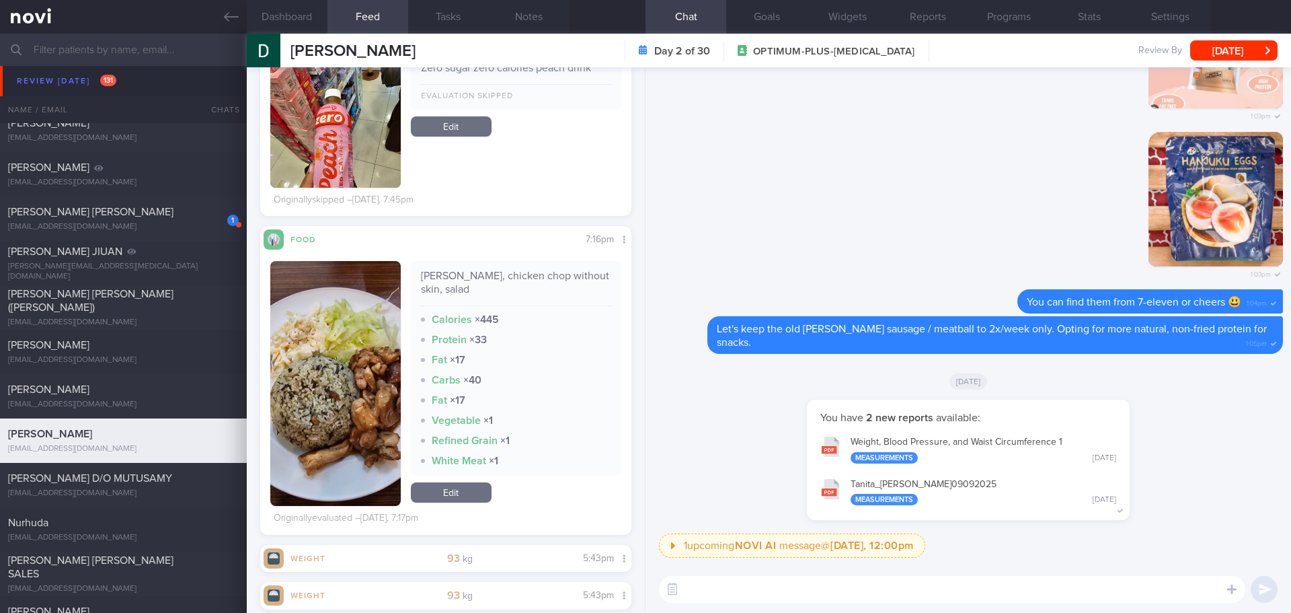
click at [361, 398] on button "button" at bounding box center [335, 383] width 130 height 245
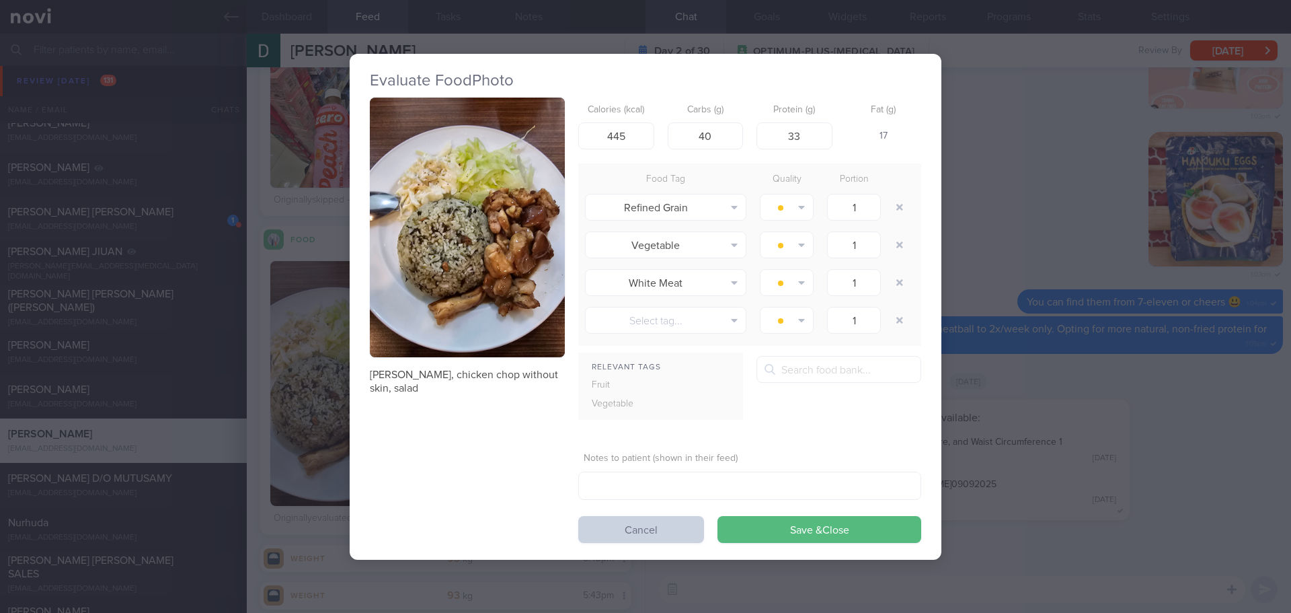
click at [609, 527] on button "Cancel" at bounding box center [641, 529] width 126 height 27
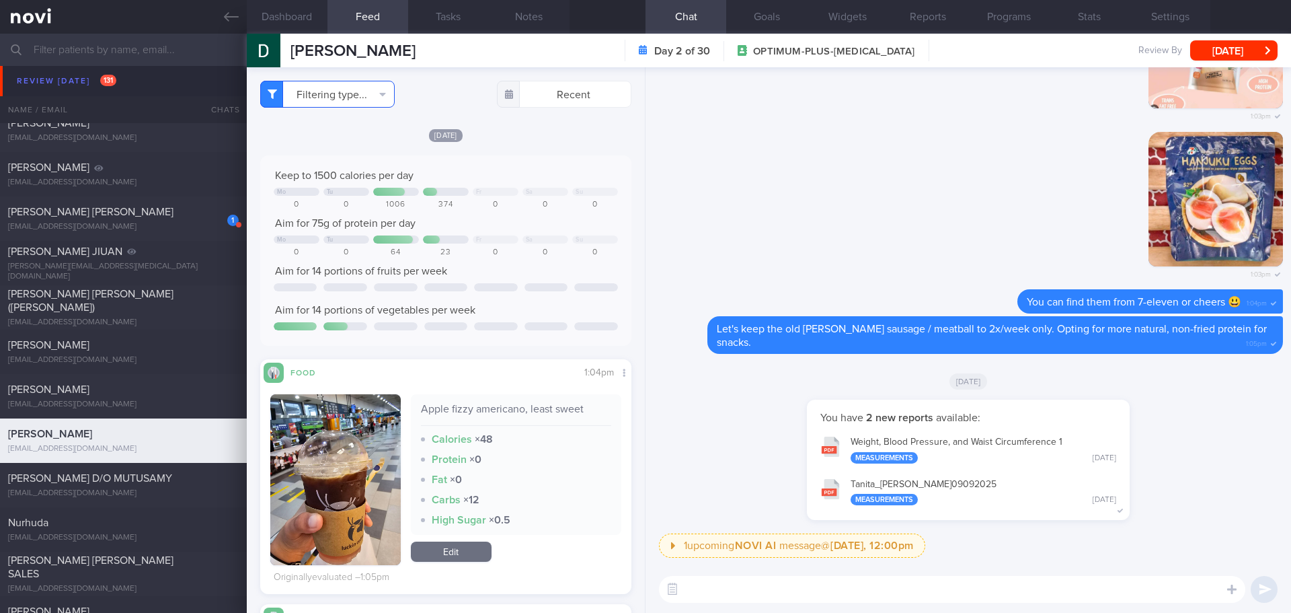
click at [364, 103] on button "Filtering type..." at bounding box center [327, 94] width 135 height 27
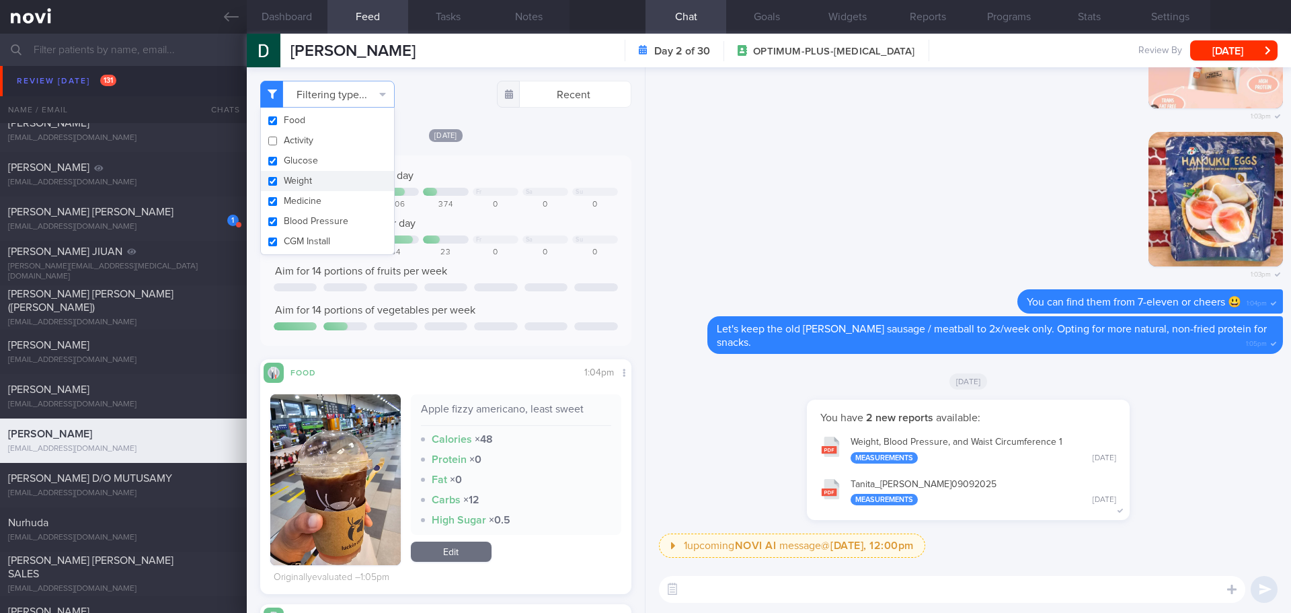
click at [330, 184] on button "Weight" at bounding box center [327, 181] width 133 height 20
checkbox input "false"
click at [490, 143] on div "Today Keep to 1500 calories per day Mo Tu Fr Sa Su 0 0 1006 374 0 0 0 Aim for 7…" at bounding box center [445, 361] width 371 height 466
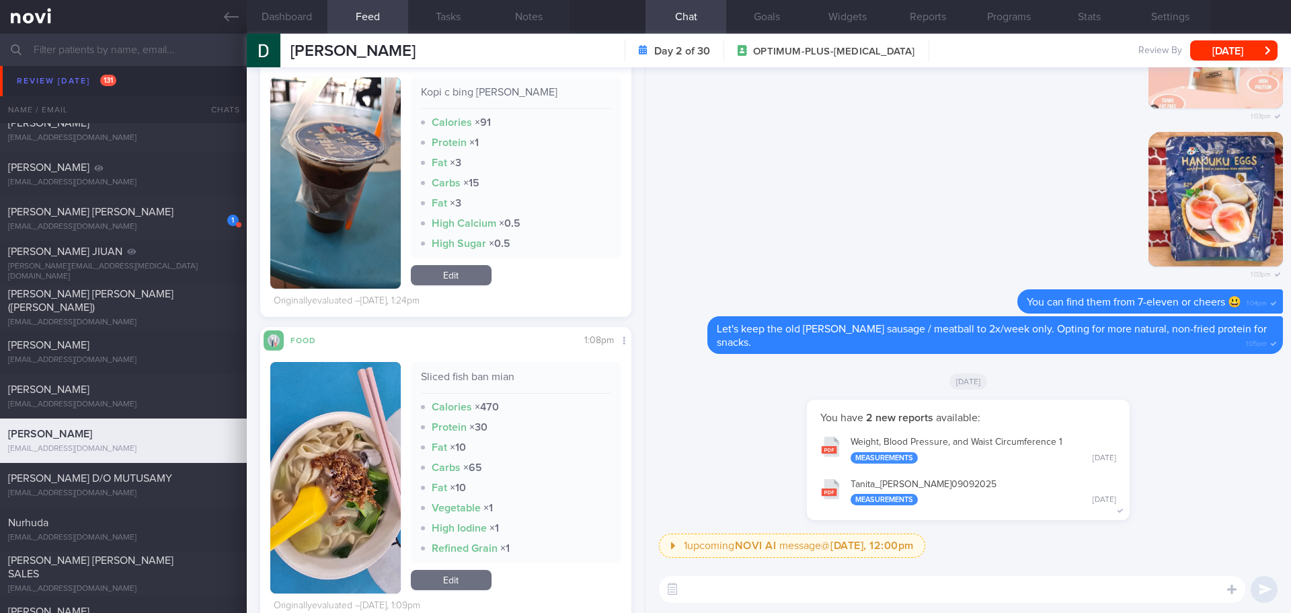
scroll to position [1463, 0]
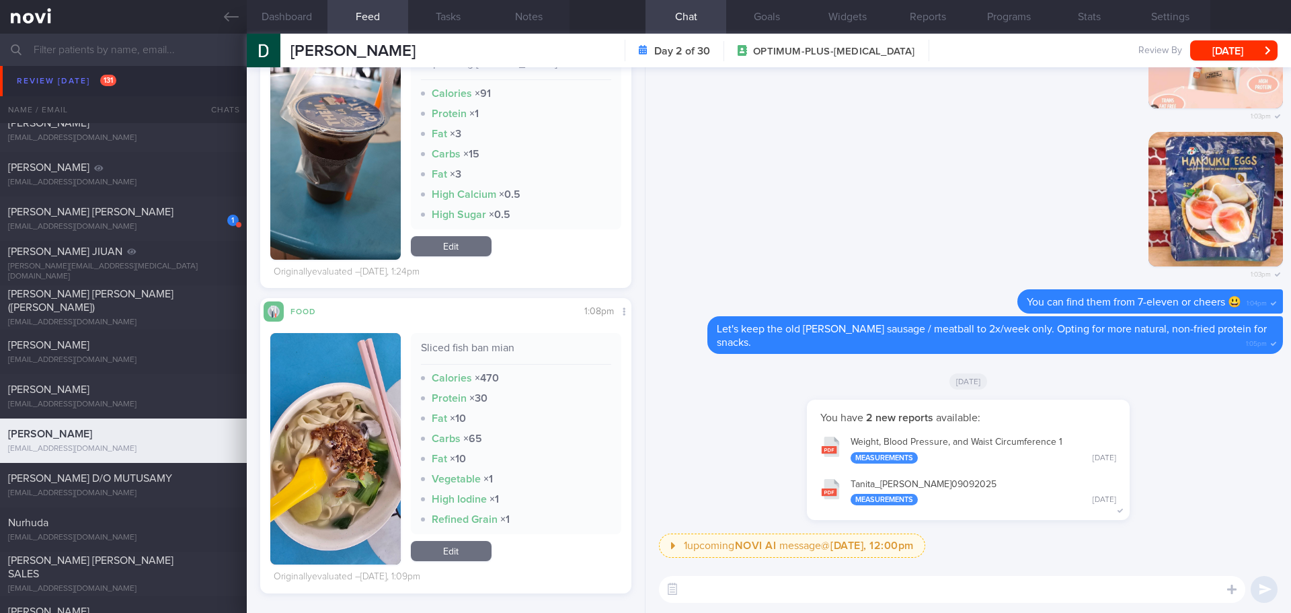
click at [694, 591] on textarea at bounding box center [952, 589] width 587 height 27
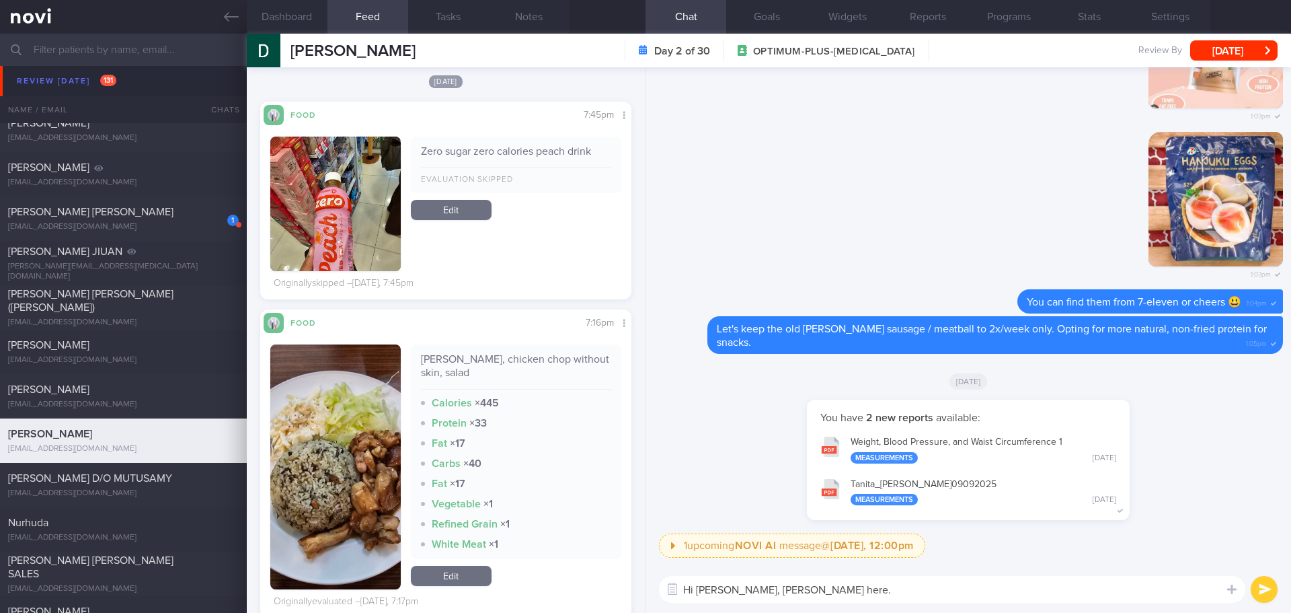
scroll to position [858, 0]
click at [899, 597] on textarea "Hi Darren, Elizabeth here." at bounding box center [952, 589] width 587 height 27
type textarea "Hi Darren, Elizabeth here. Great choice on having zero sugar, zero calories pea…"
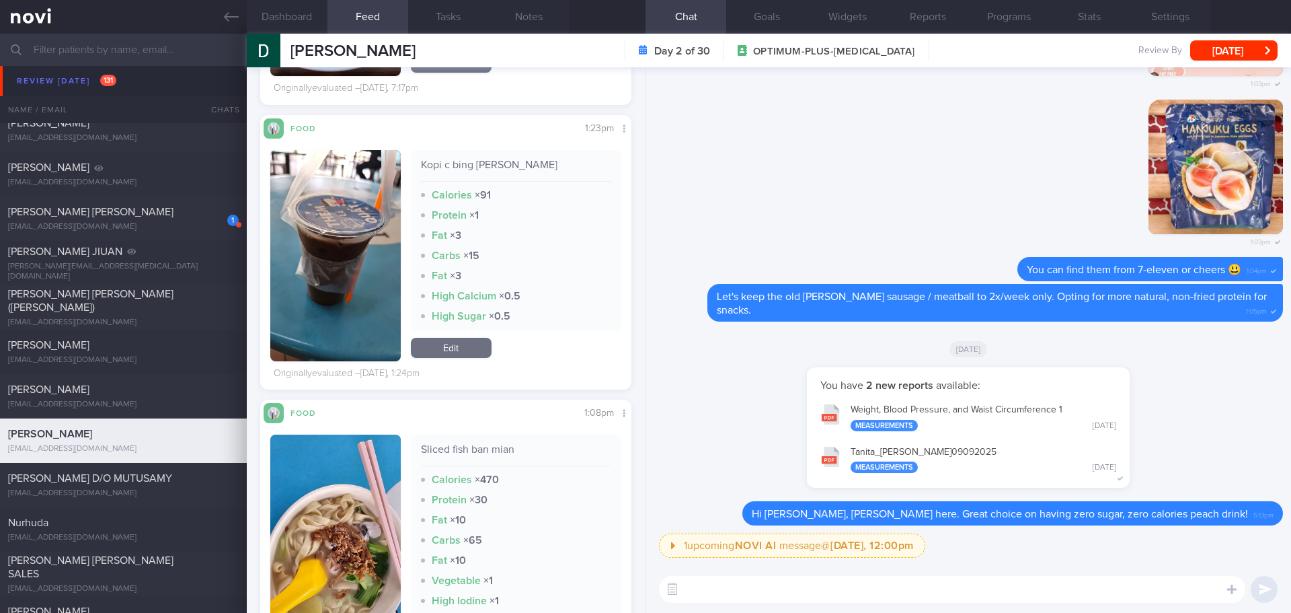
scroll to position [1463, 0]
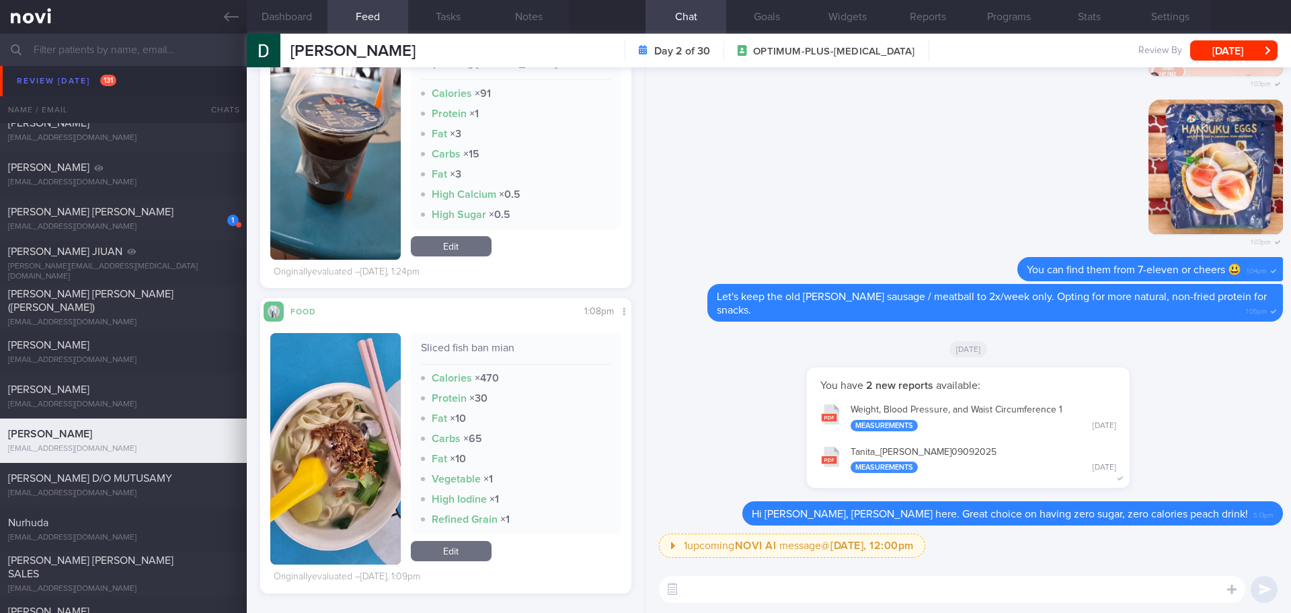
click at [708, 583] on textarea at bounding box center [952, 589] width 587 height 27
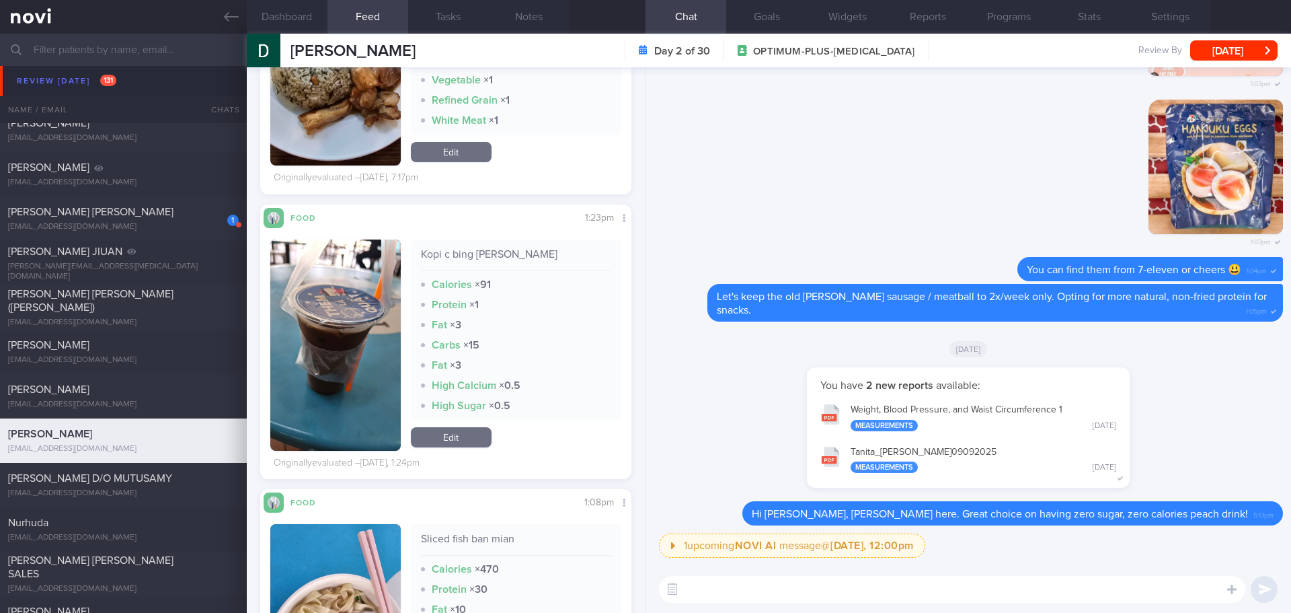
scroll to position [1194, 0]
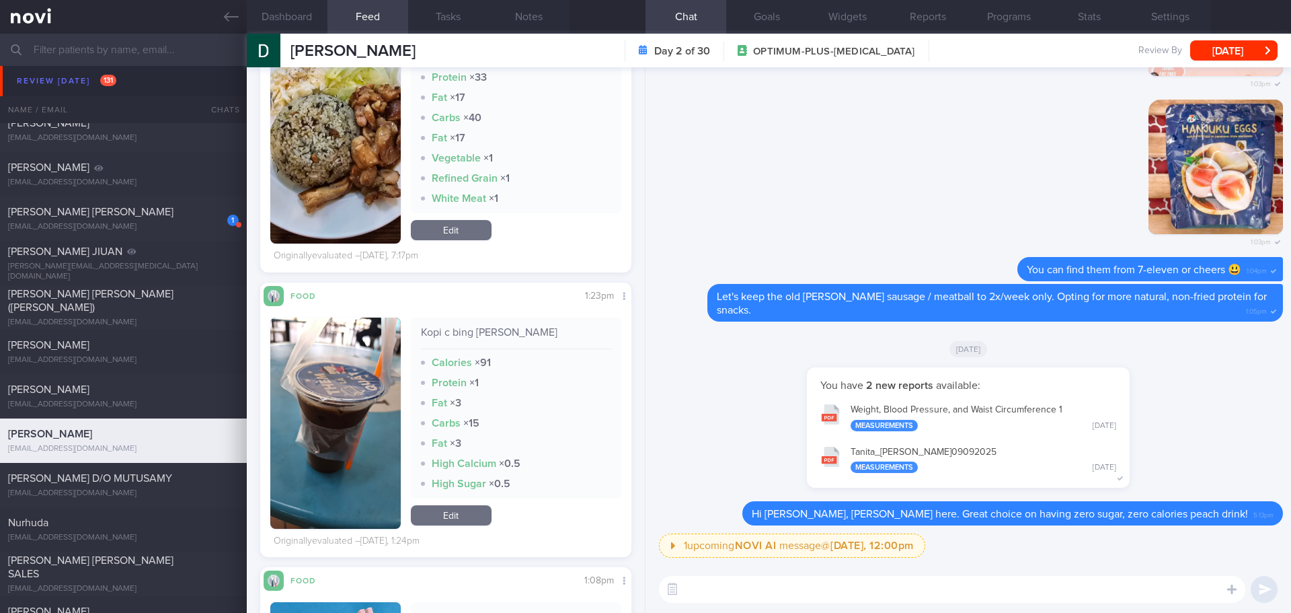
click at [716, 585] on textarea at bounding box center [952, 589] width 587 height 27
type textarea "Your lunch as"
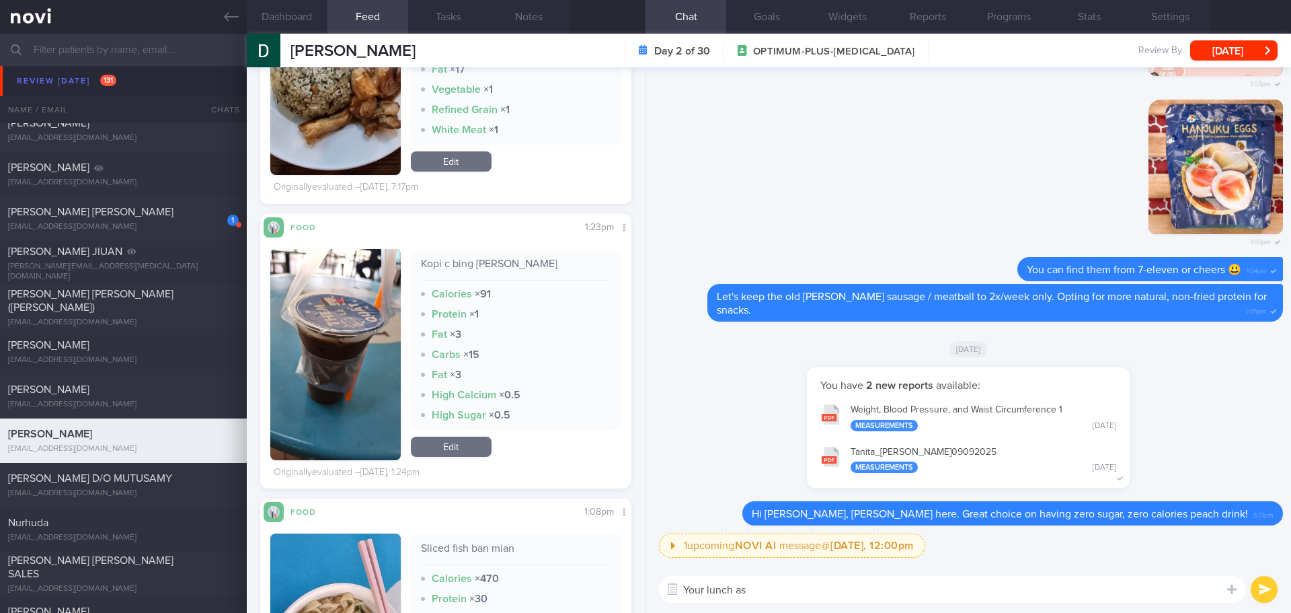
scroll to position [1396, 0]
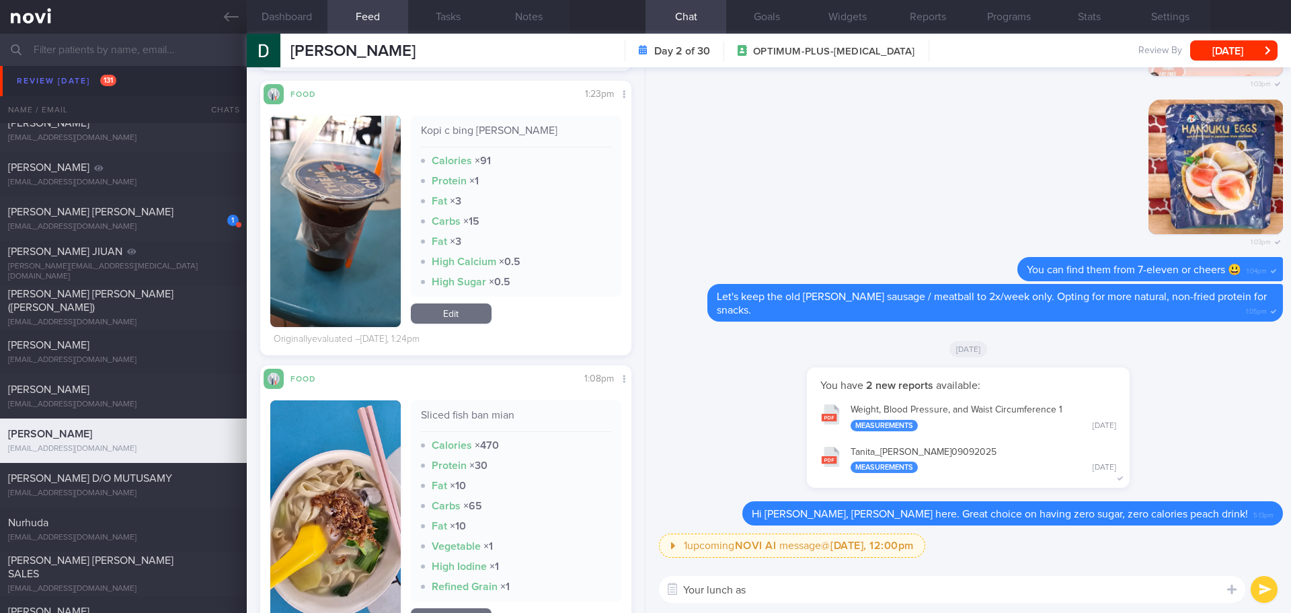
drag, startPoint x: 745, startPoint y: 585, endPoint x: 597, endPoint y: 592, distance: 147.5
click at [597, 592] on div "Dashboard Feed 386+ Tasks Notes Chat Goals Widgets Reports Programs Stats Setti…" at bounding box center [769, 323] width 1045 height 579
type textarea "L"
click at [344, 505] on button "button" at bounding box center [335, 515] width 130 height 231
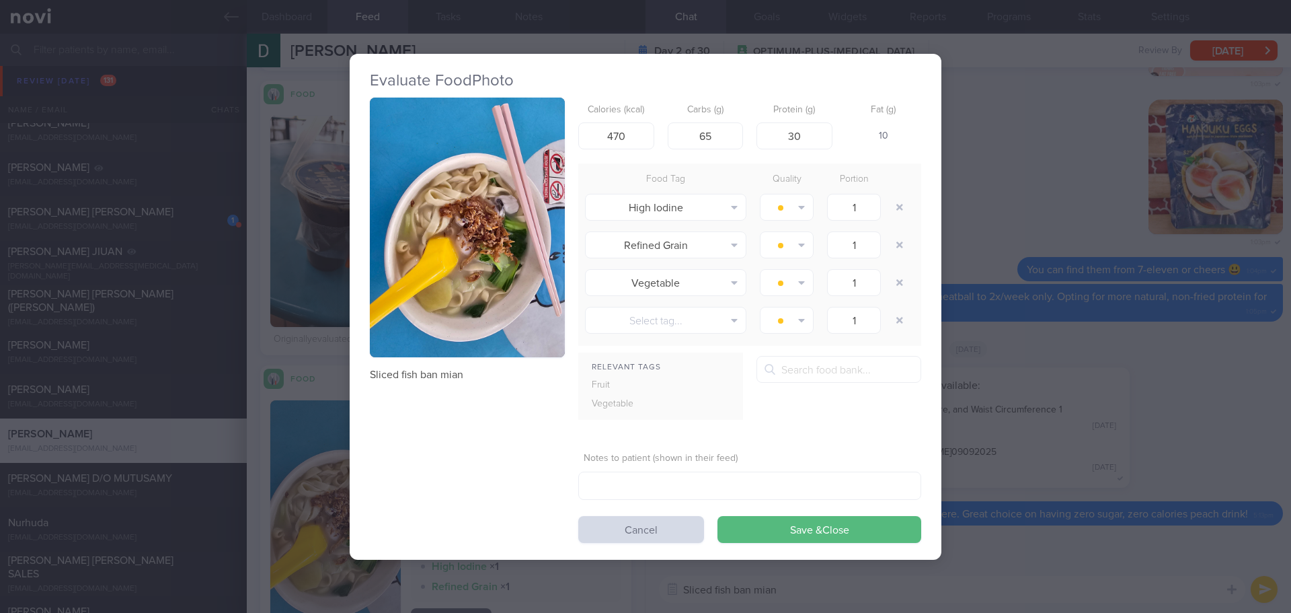
click at [456, 237] on button "button" at bounding box center [467, 228] width 195 height 260
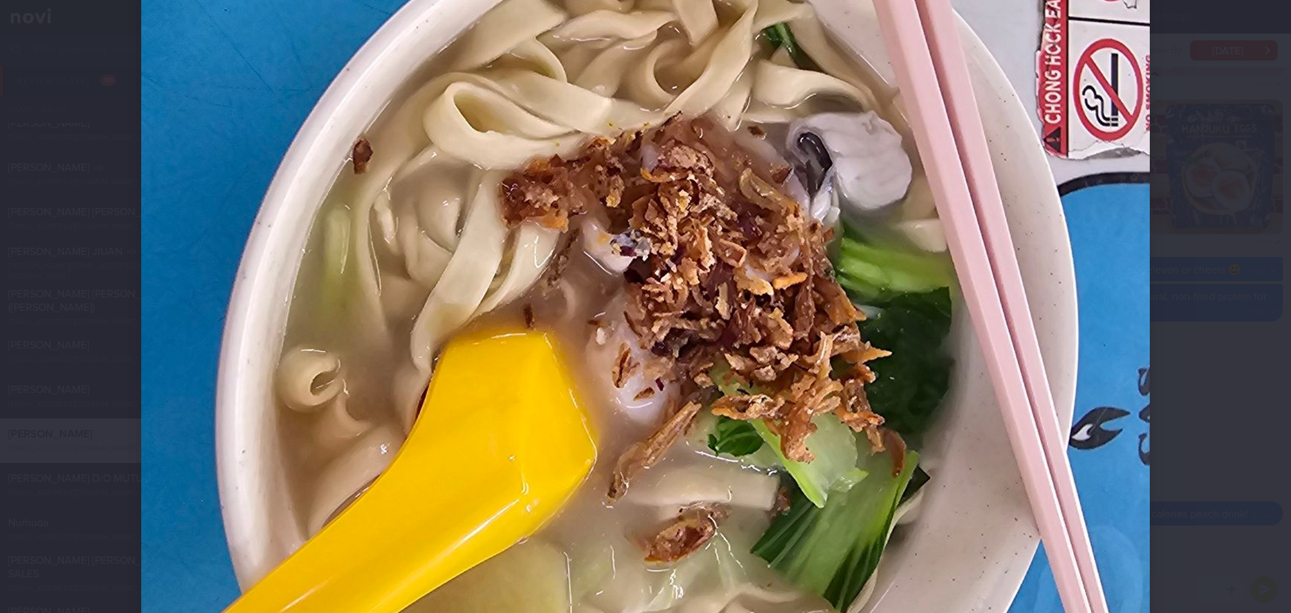
scroll to position [471, 0]
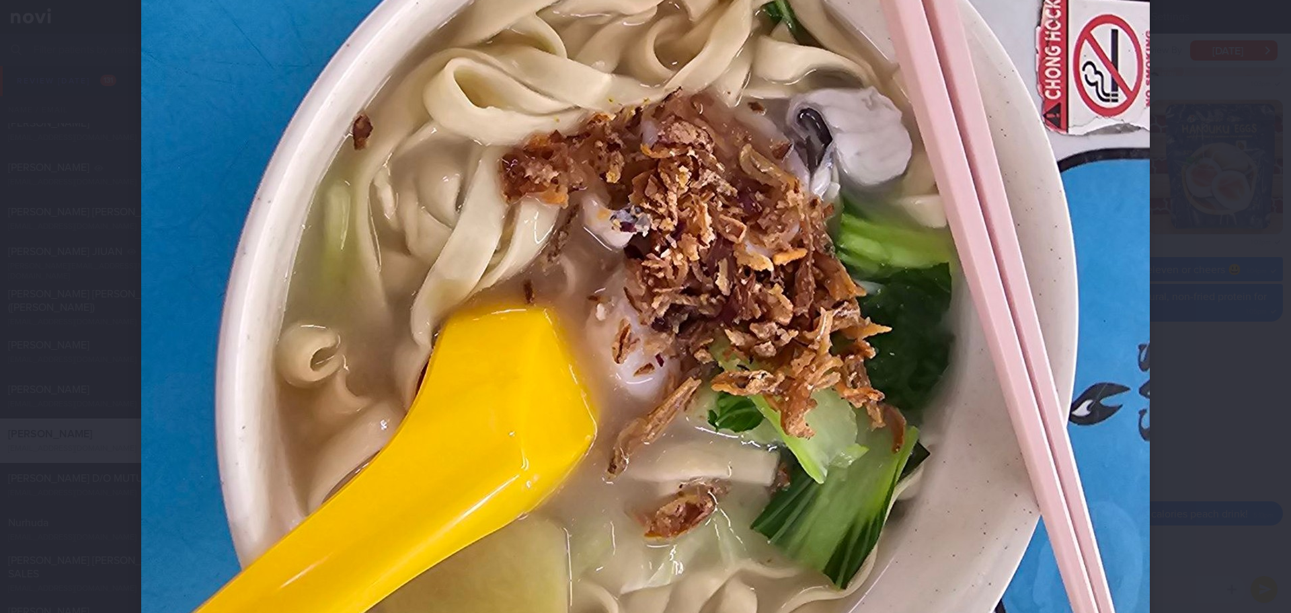
click at [1160, 217] on div at bounding box center [645, 255] width 1117 height 1453
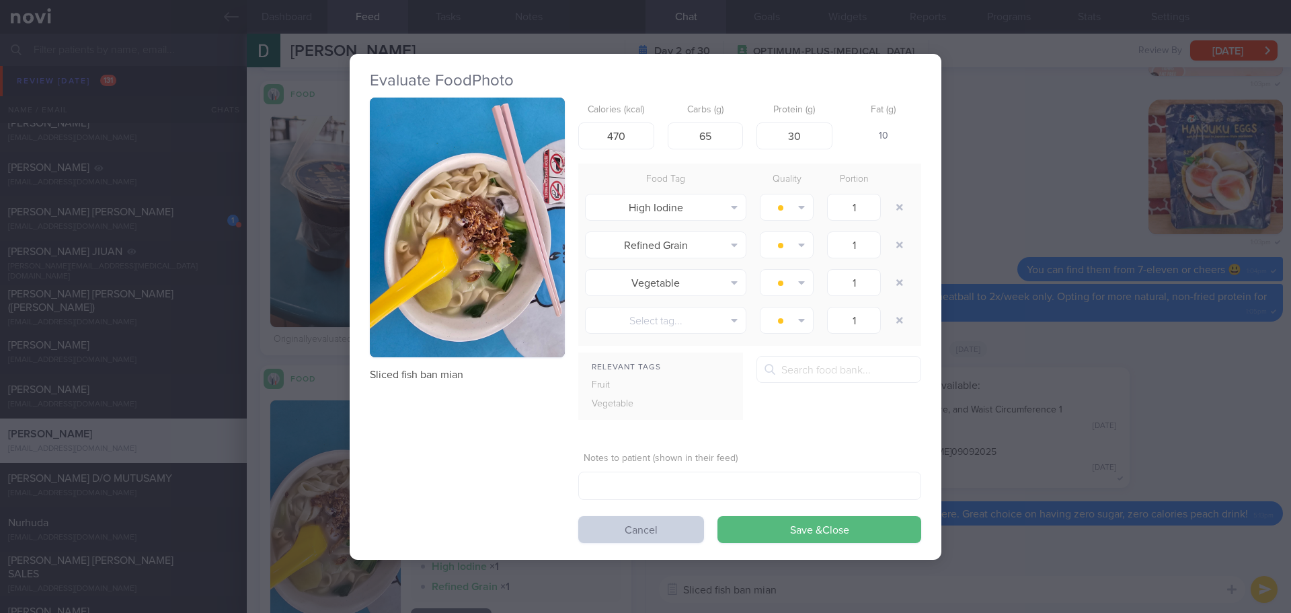
click at [683, 531] on button "Cancel" at bounding box center [641, 529] width 126 height 27
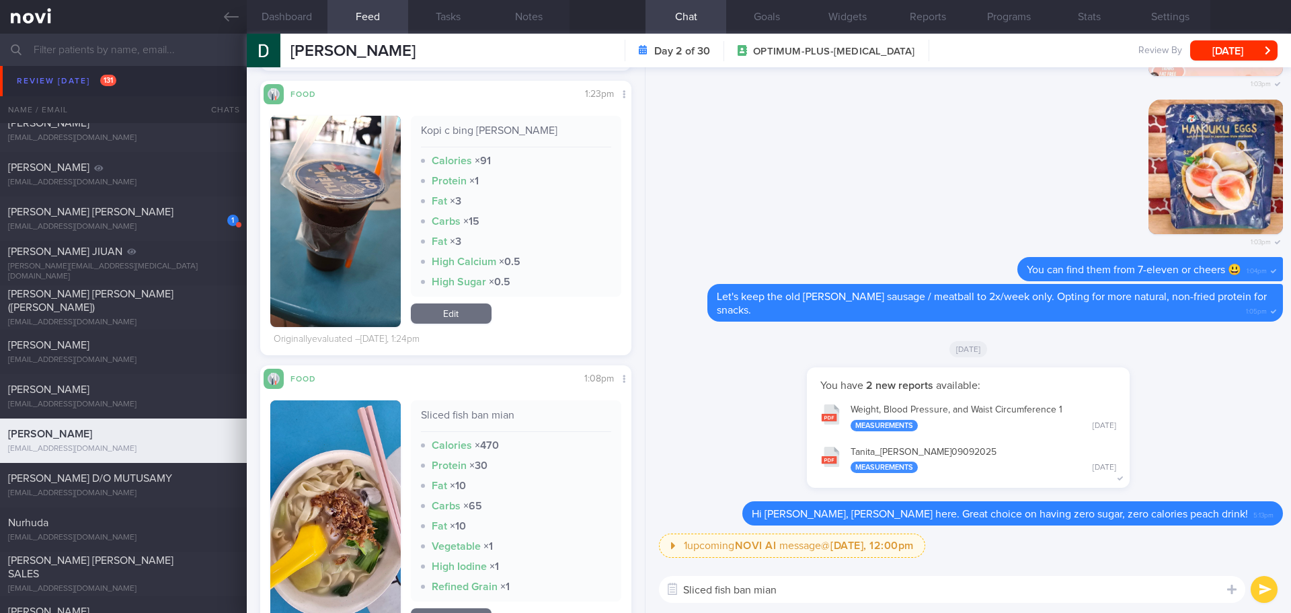
click at [788, 589] on textarea "Sliced fish ban mian" at bounding box center [952, 589] width 587 height 27
click at [822, 589] on textarea "Sliced fish ban mian is lower calories than the dry version. You may also reque…" at bounding box center [952, 589] width 587 height 27
click at [1195, 591] on textarea "Sliced fish ban mian is lower in calories than the dry version. You may also re…" at bounding box center [952, 589] width 587 height 27
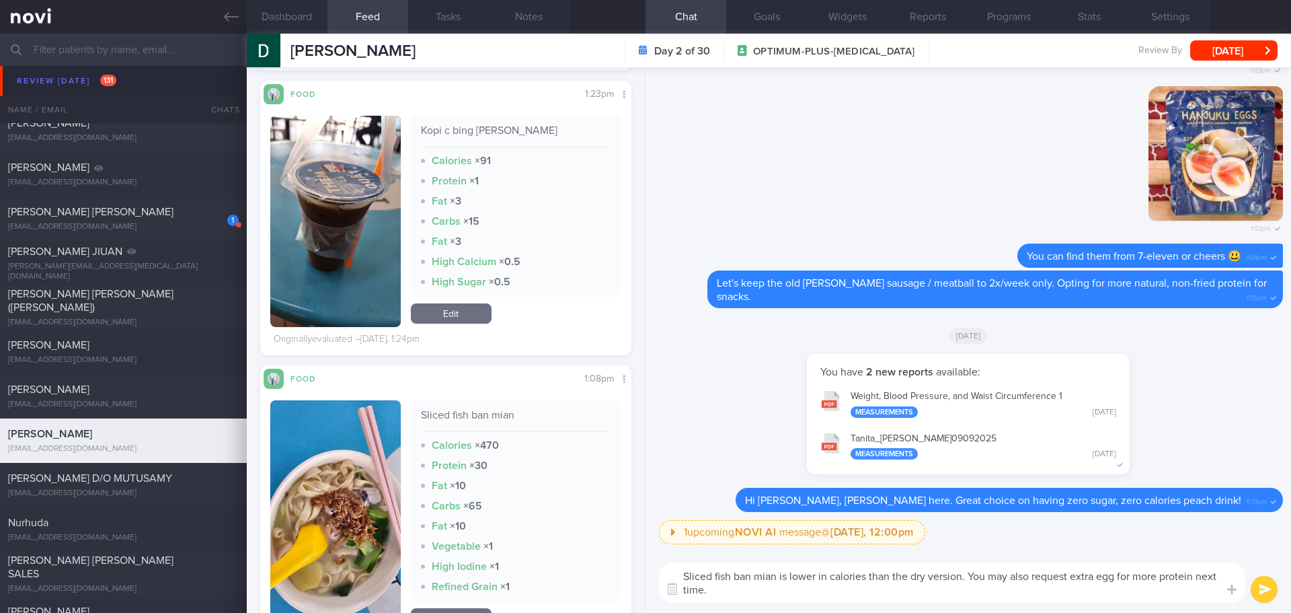
type textarea "Sliced fish ban mian is lower in calories than the dry version. You may also re…"
click at [1276, 595] on button "submit" at bounding box center [1264, 589] width 27 height 27
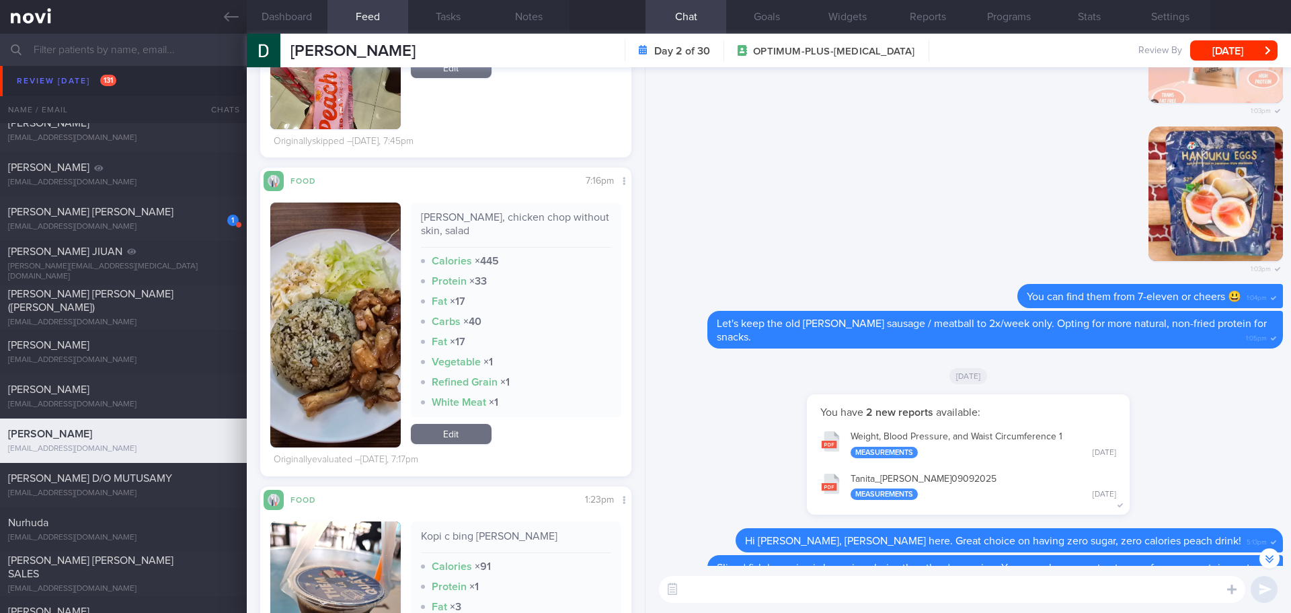
scroll to position [992, 0]
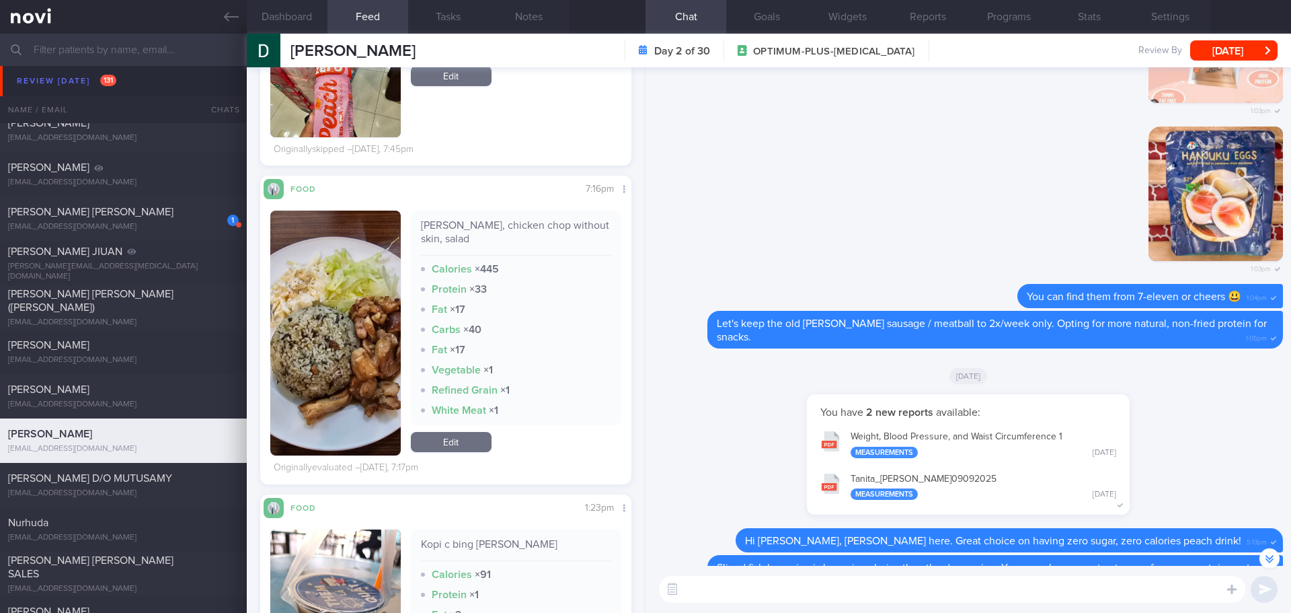
click at [388, 297] on img "button" at bounding box center [335, 333] width 130 height 245
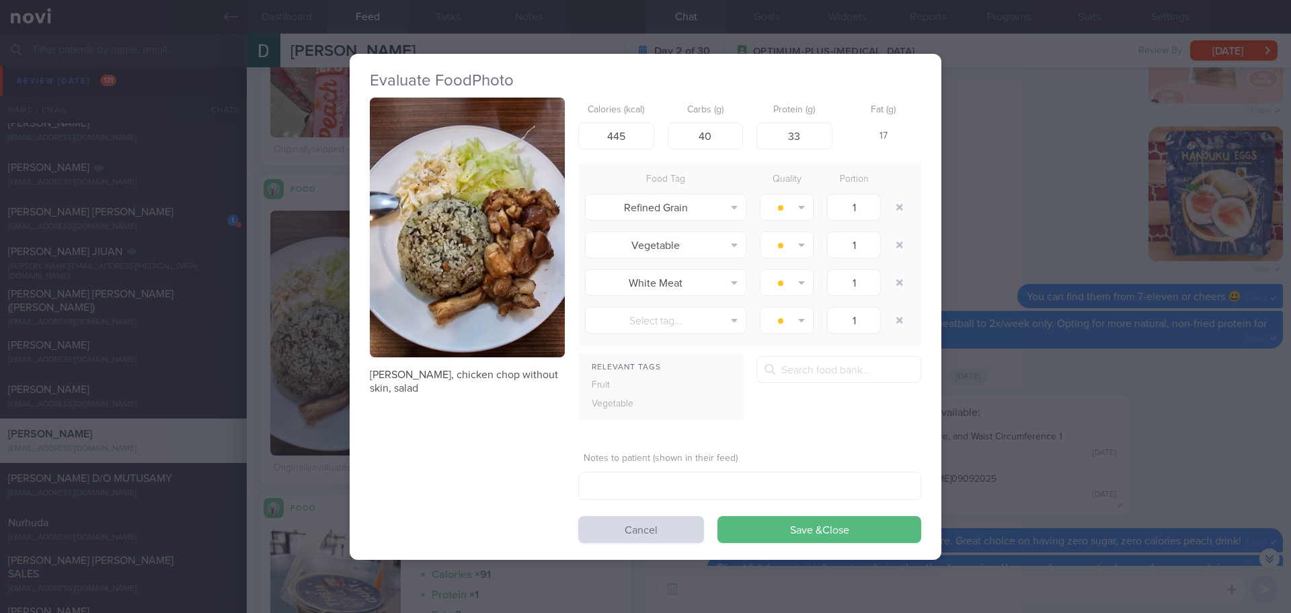
click at [468, 213] on img "button" at bounding box center [467, 228] width 195 height 260
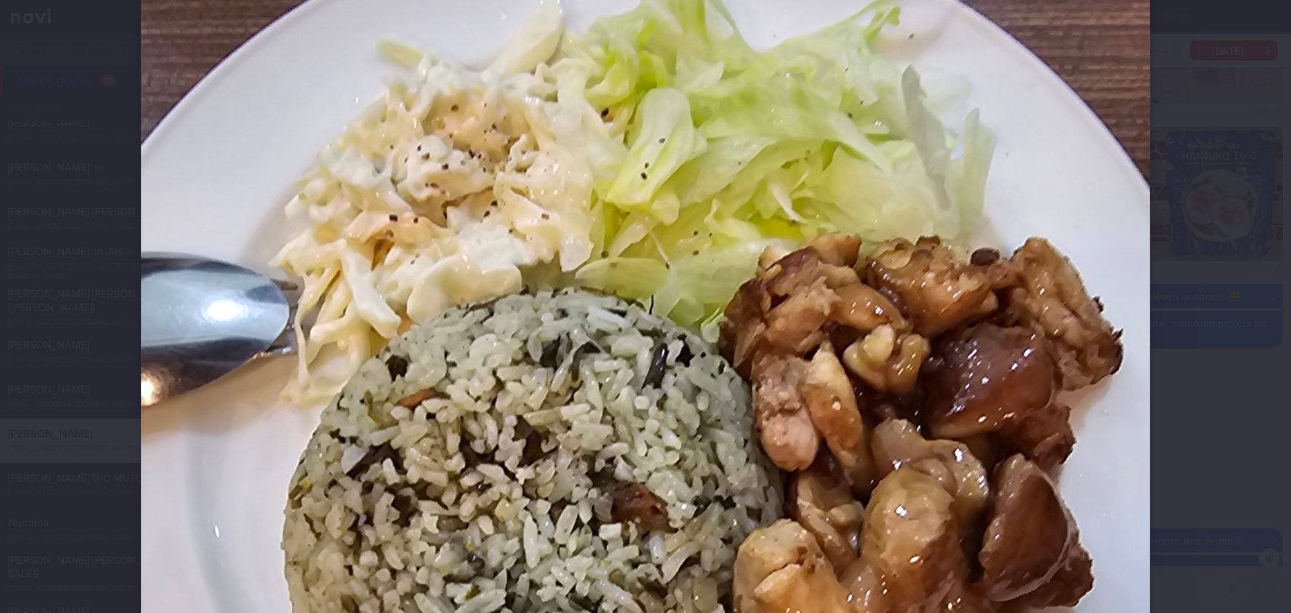
scroll to position [269, 0]
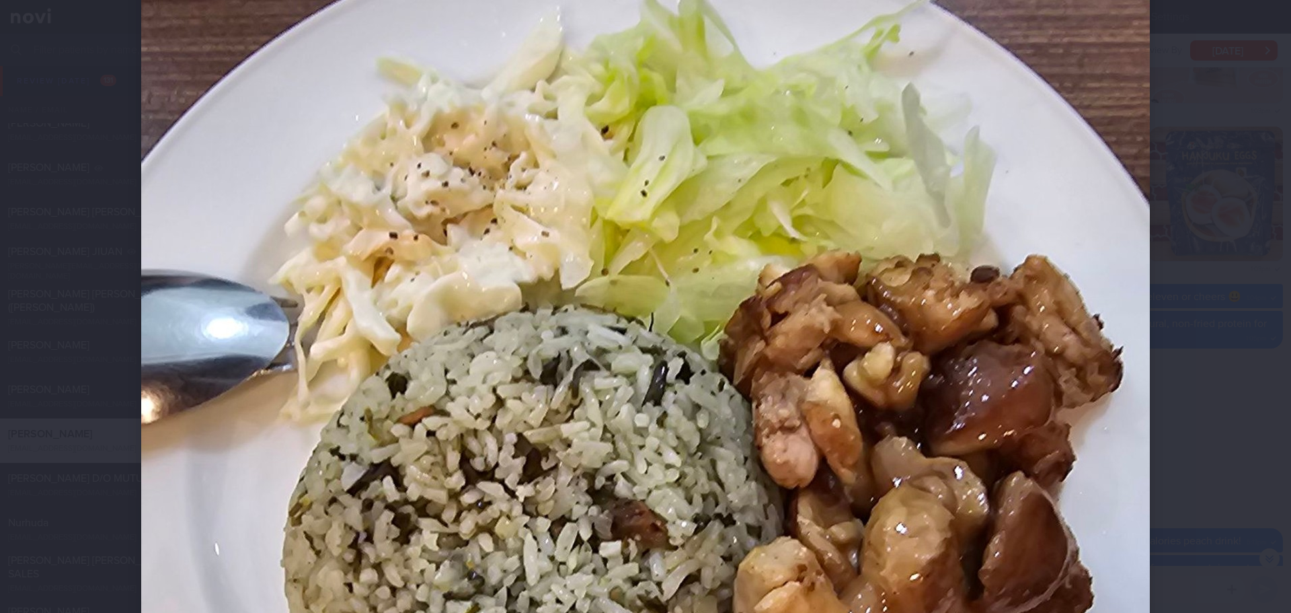
click at [1173, 306] on div at bounding box center [645, 457] width 1117 height 1453
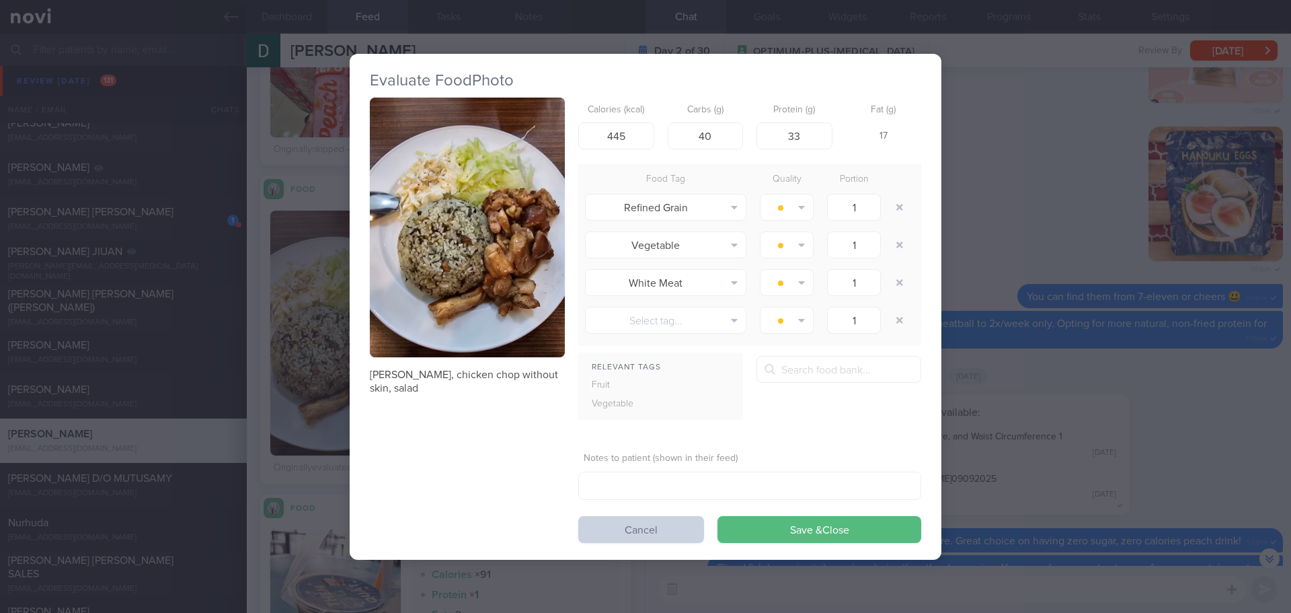
click at [652, 521] on button "Cancel" at bounding box center [641, 529] width 126 height 27
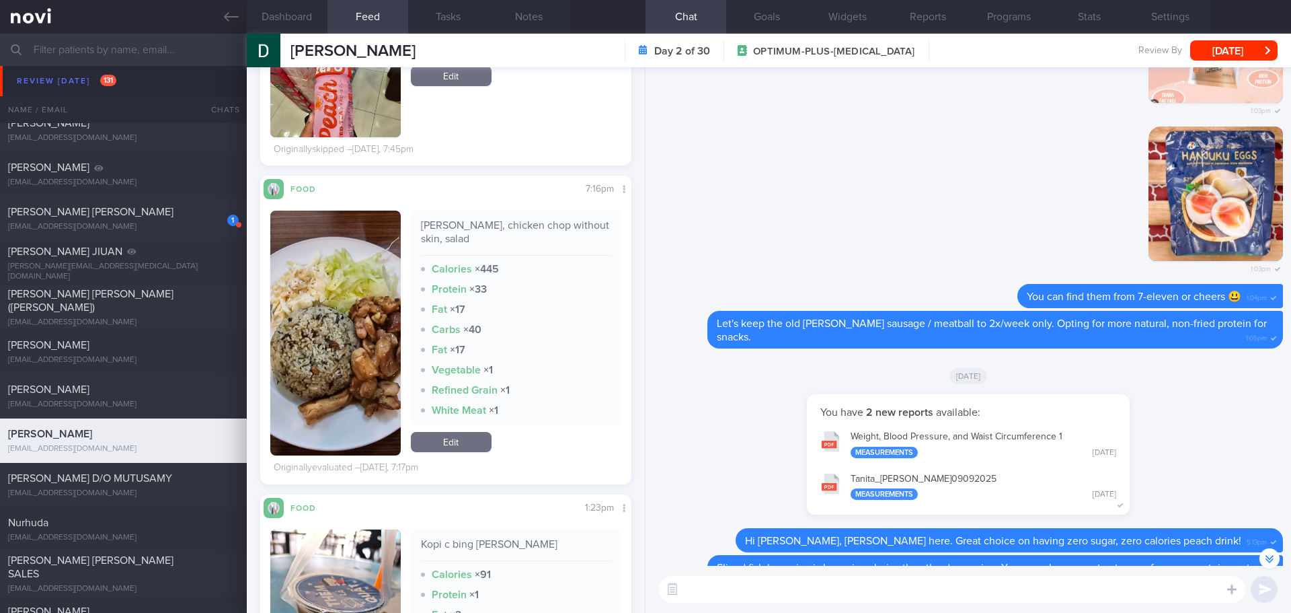
click at [712, 580] on textarea at bounding box center [952, 589] width 587 height 27
type textarea "Dinner was well balanced, you can continue adopt healthy plate concept when eat…"
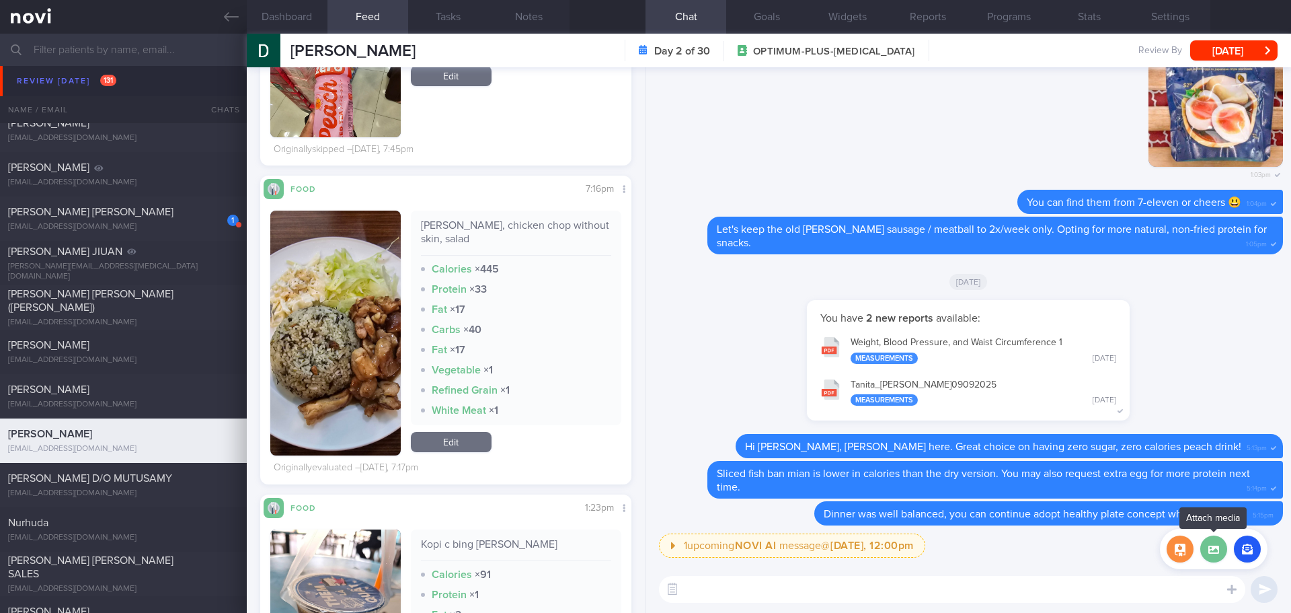
click at [1209, 556] on label at bounding box center [1214, 548] width 27 height 27
click at [0, 0] on input "file" at bounding box center [0, 0] width 0 height 0
click at [1246, 549] on button "button" at bounding box center [1247, 548] width 27 height 27
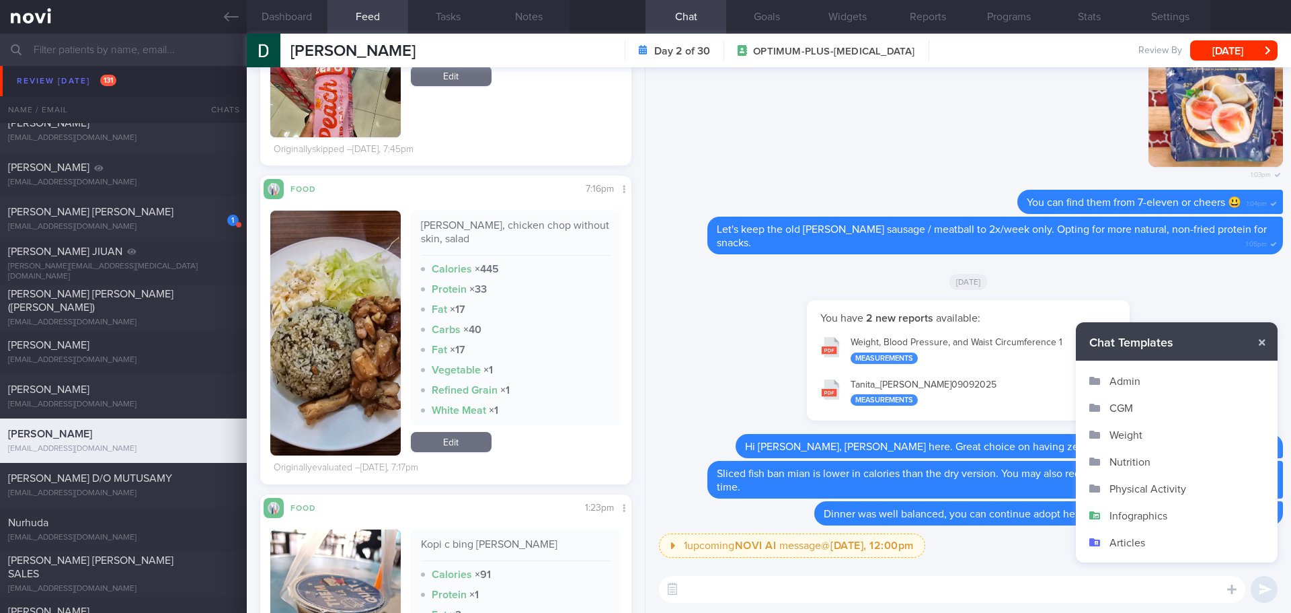
click at [1135, 515] on button "Infographics" at bounding box center [1177, 515] width 202 height 27
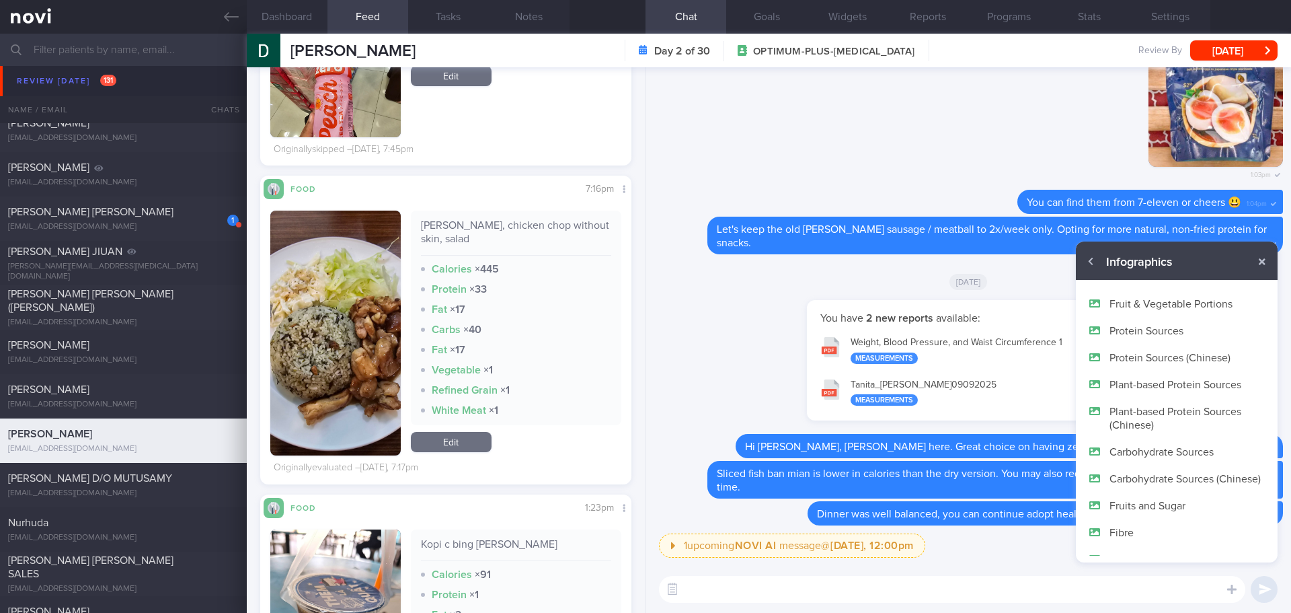
scroll to position [81, 0]
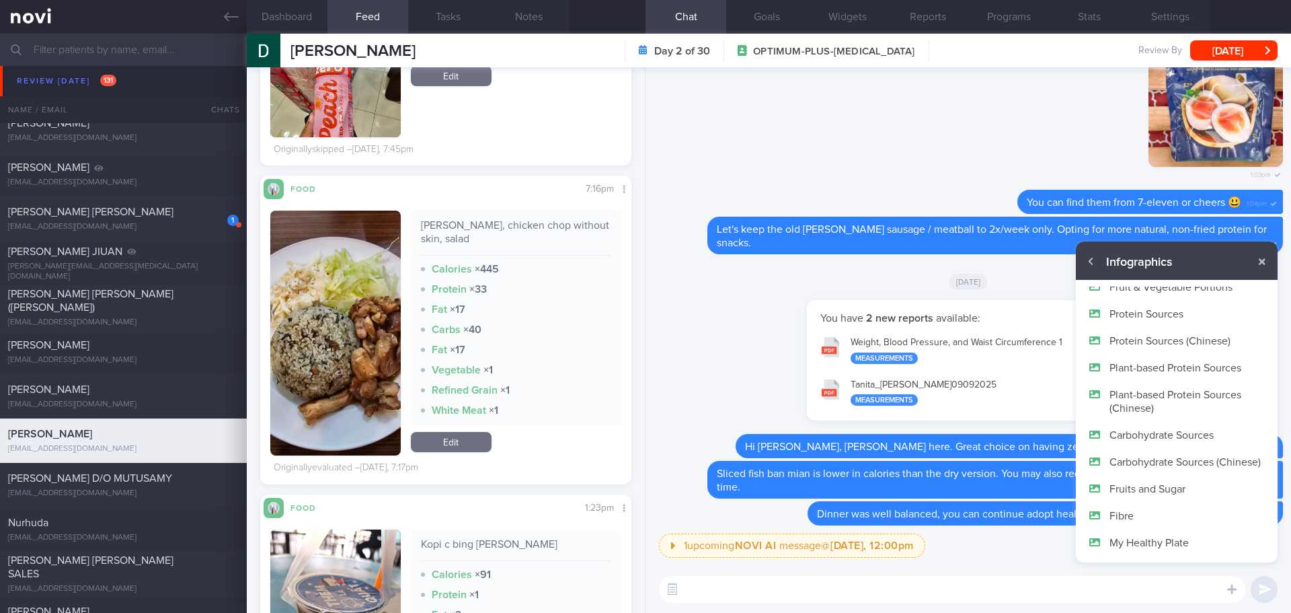
click at [1148, 547] on button "My Healthy Plate" at bounding box center [1177, 542] width 202 height 27
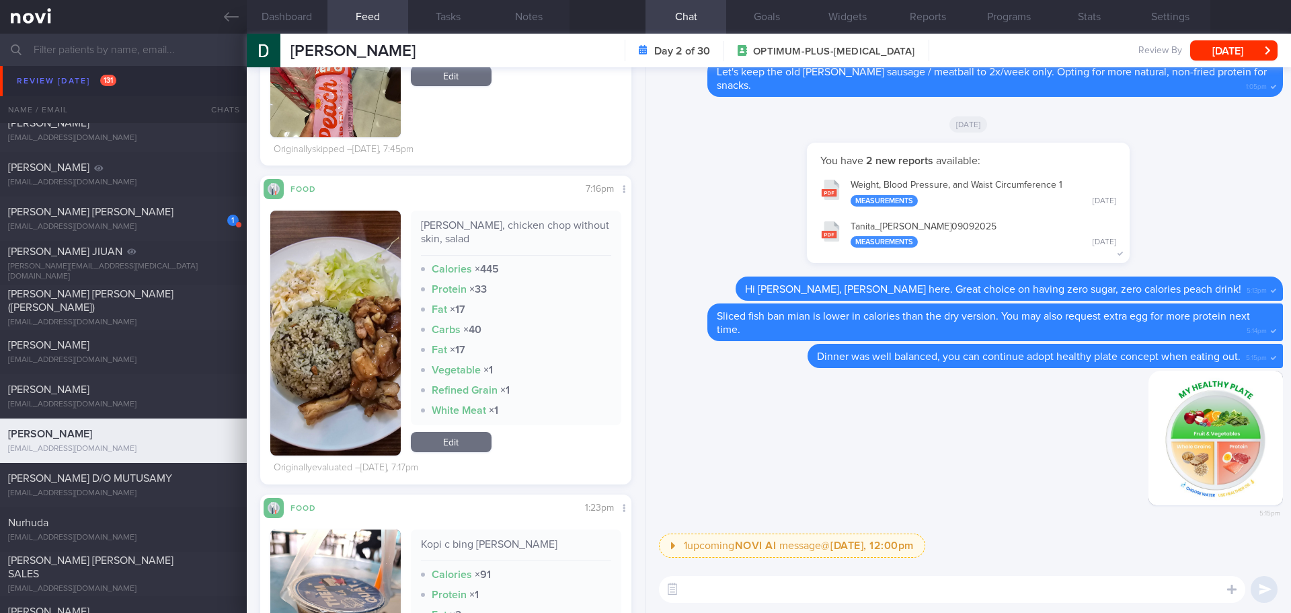
scroll to position [0, 0]
click at [1215, 555] on label at bounding box center [1214, 548] width 27 height 27
click at [0, 0] on input "file" at bounding box center [0, 0] width 0 height 0
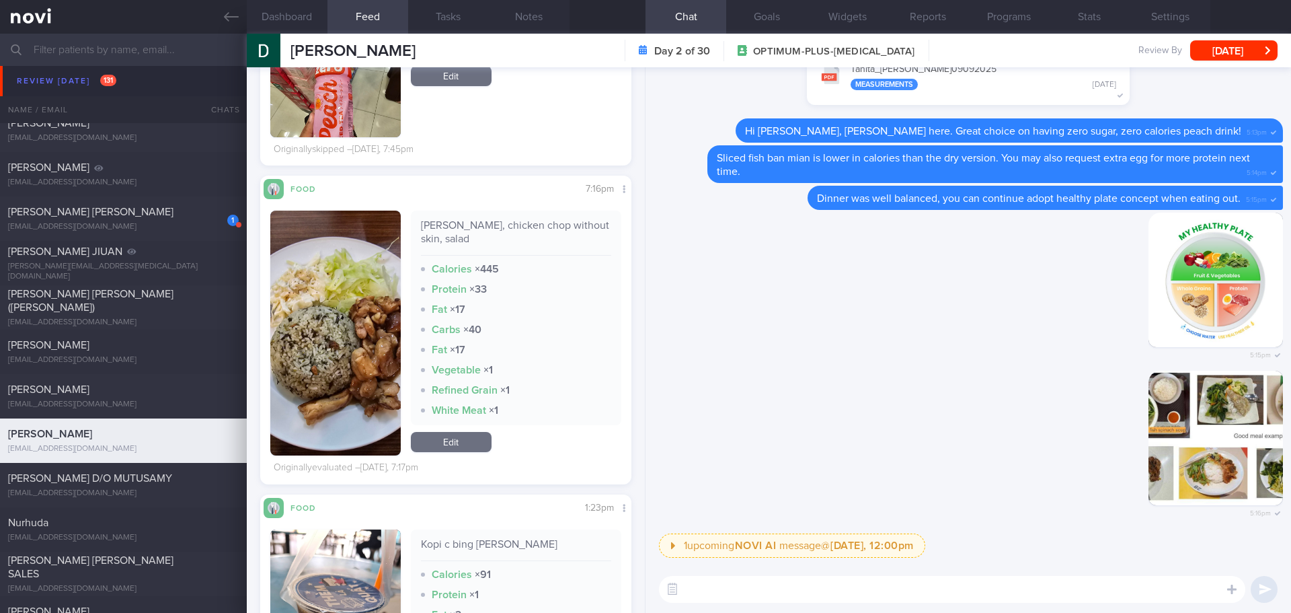
click at [884, 597] on textarea at bounding box center [952, 589] width 587 height 27
type textarea "Here I have some examples"
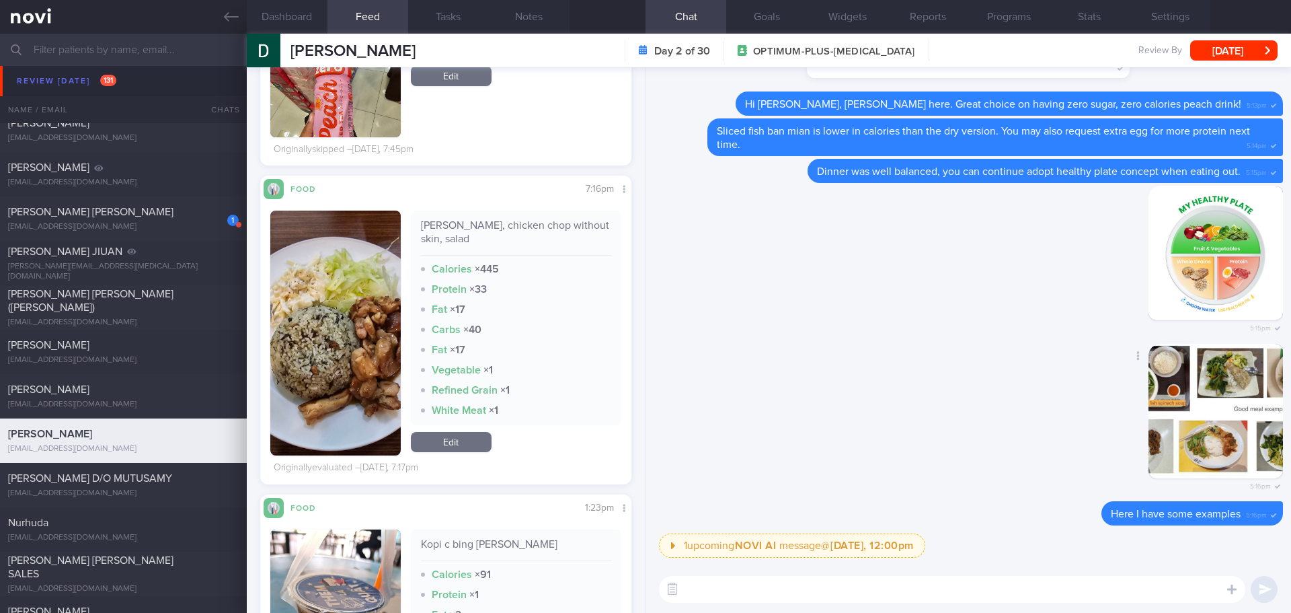
click at [1248, 394] on button "button" at bounding box center [1216, 411] width 135 height 135
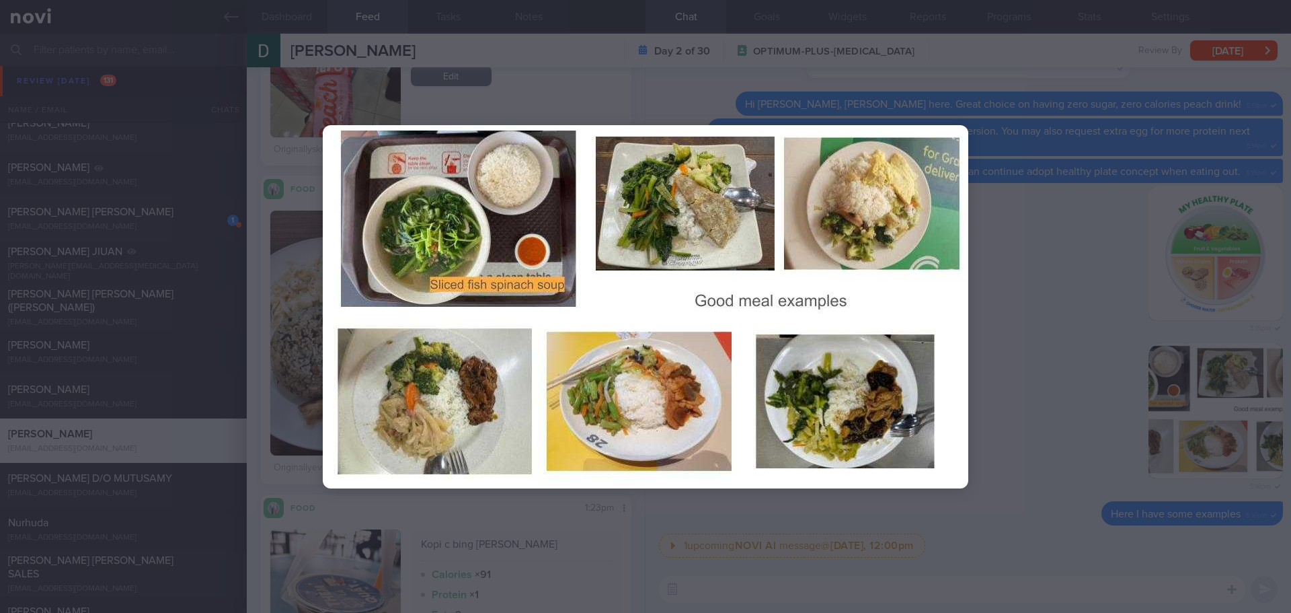
click at [756, 378] on img at bounding box center [646, 306] width 646 height 363
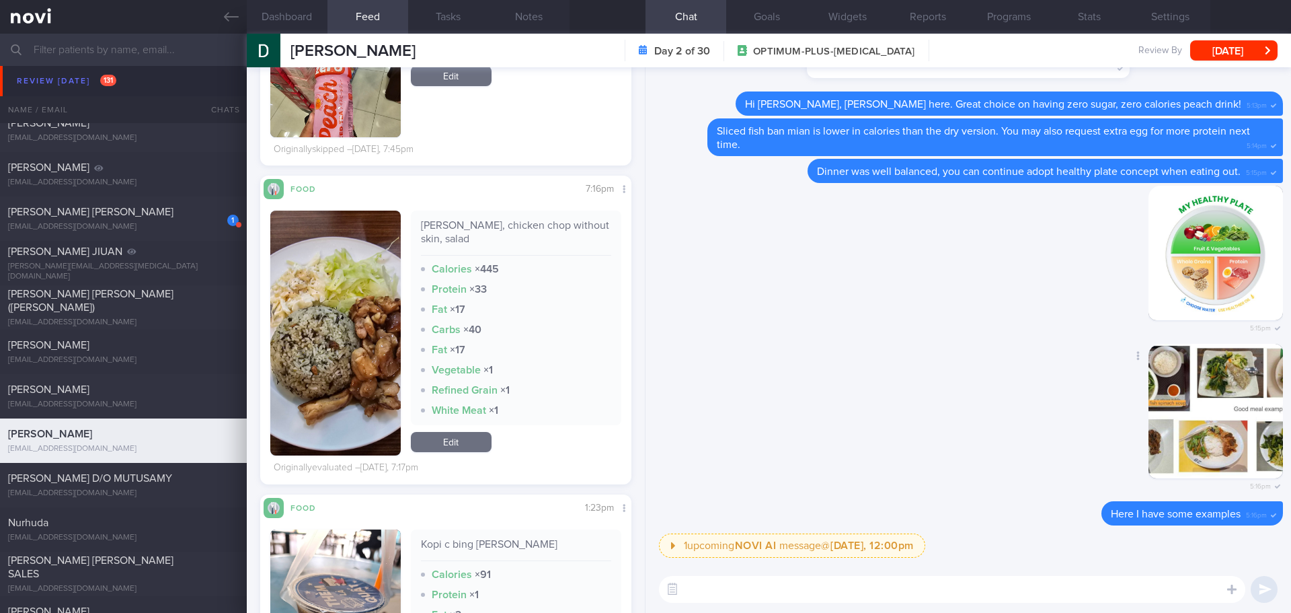
click at [1167, 414] on button "button" at bounding box center [1216, 411] width 135 height 135
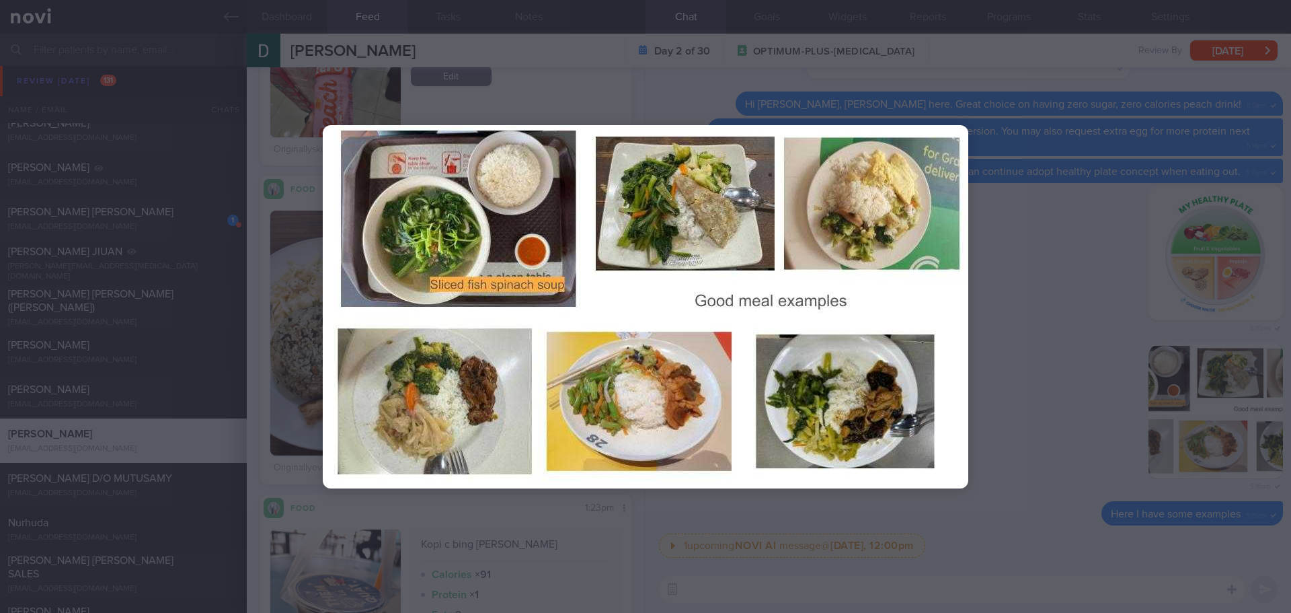
click at [1008, 381] on div at bounding box center [645, 306] width 753 height 613
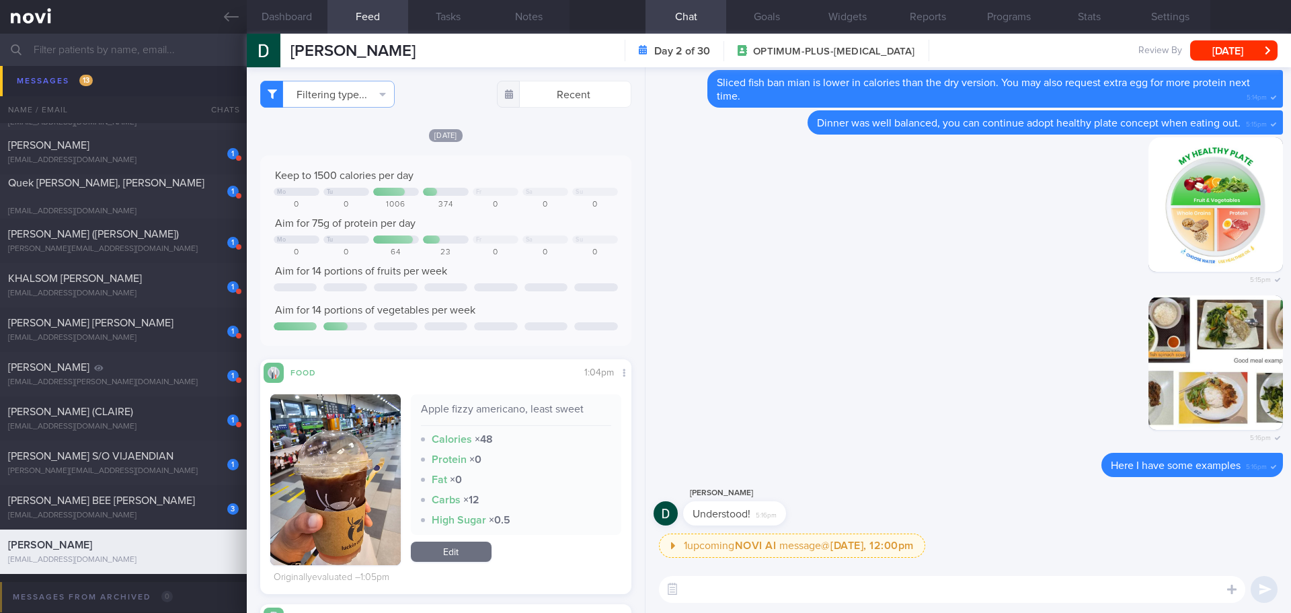
scroll to position [6525, 0]
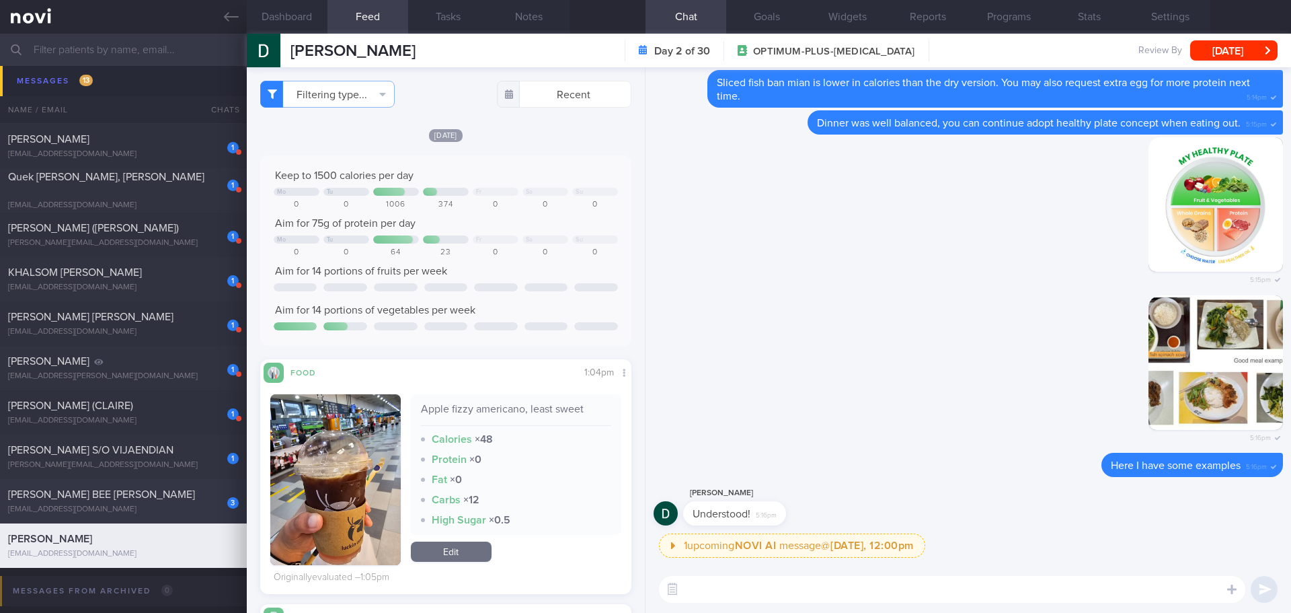
click at [188, 502] on div "3 LEE BEE HOON, SHERLIN sherlinlee@hotmail.com" at bounding box center [123, 501] width 247 height 27
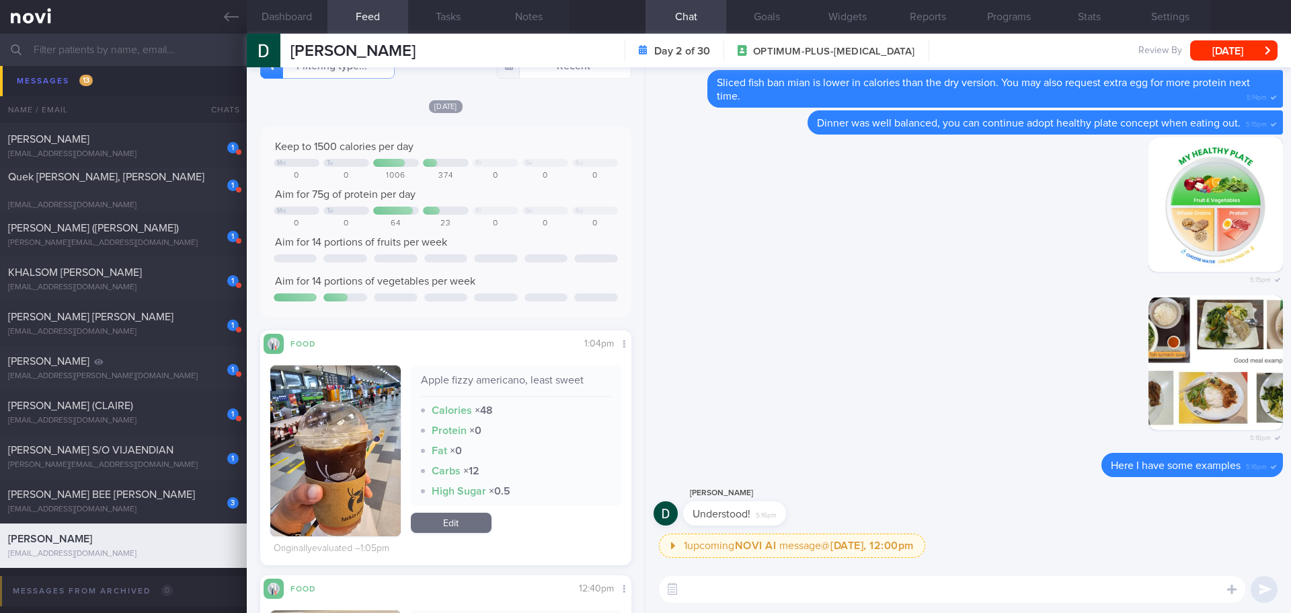
scroll to position [0, 0]
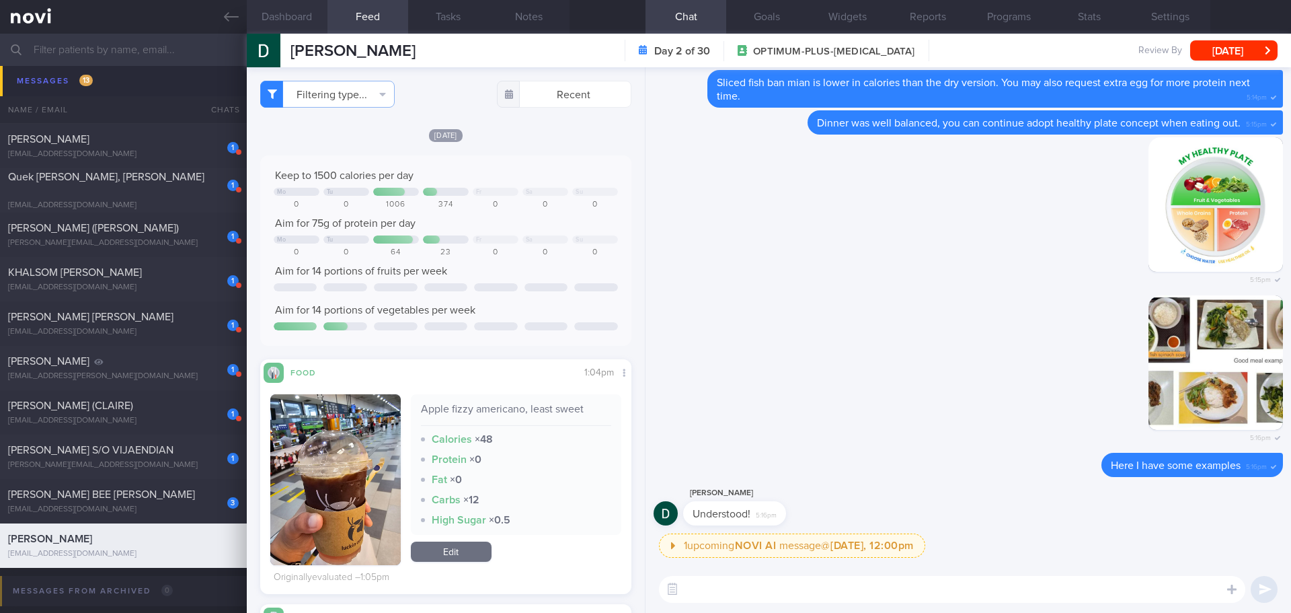
click at [292, 21] on button "Dashboard" at bounding box center [287, 17] width 81 height 34
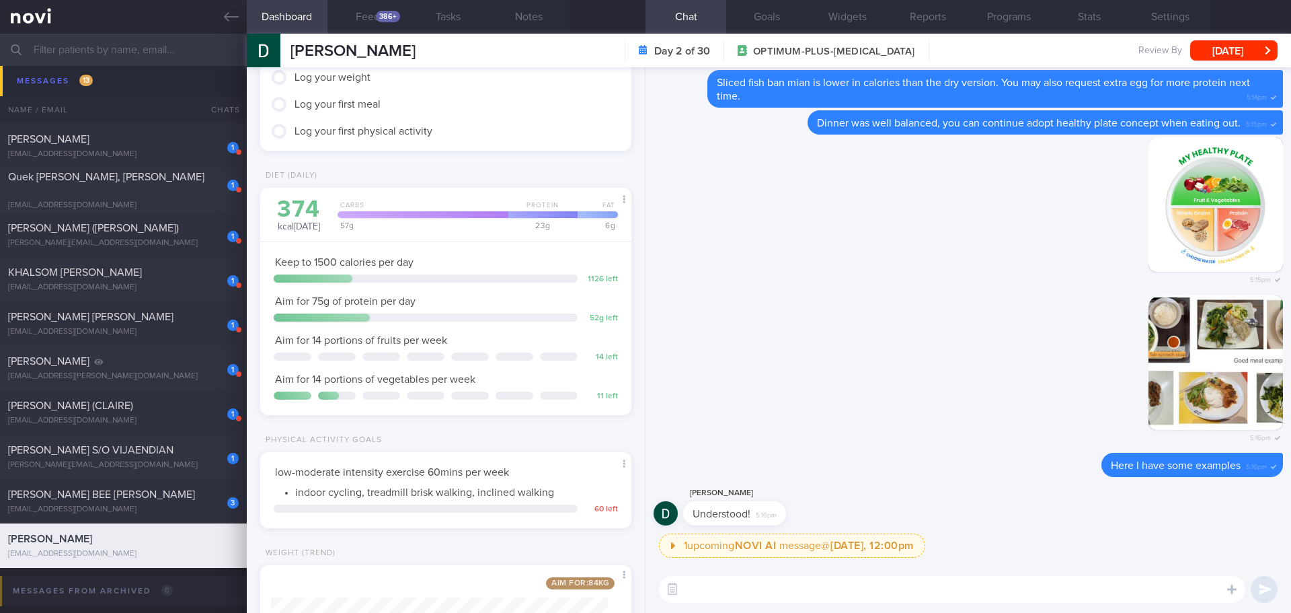
scroll to position [67, 0]
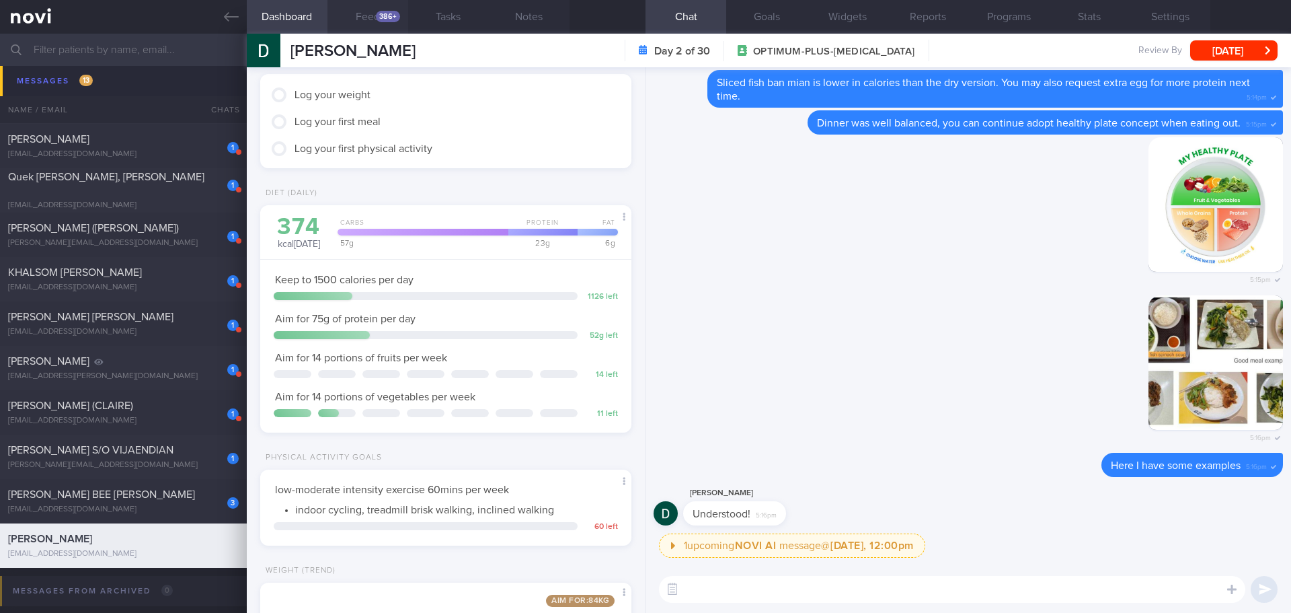
click at [363, 26] on button "Feed 386+" at bounding box center [368, 17] width 81 height 34
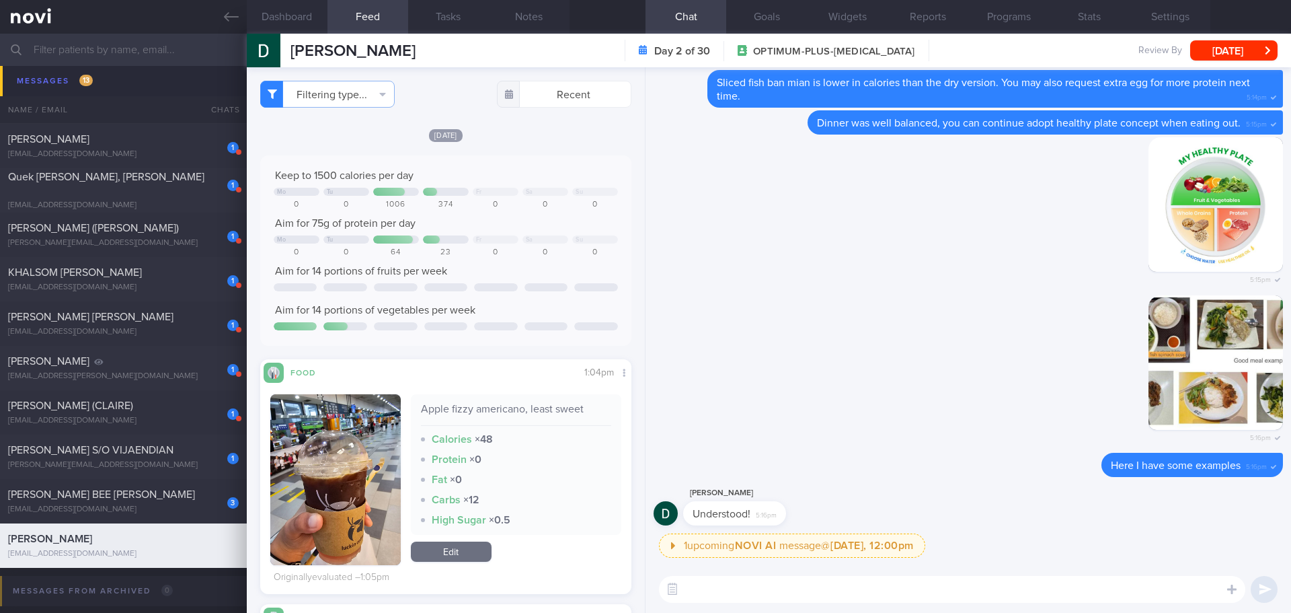
click at [725, 580] on textarea at bounding box center [952, 589] width 587 height 27
type textarea "H"
type textarea "K"
type textarea "Keep up the great effort!"
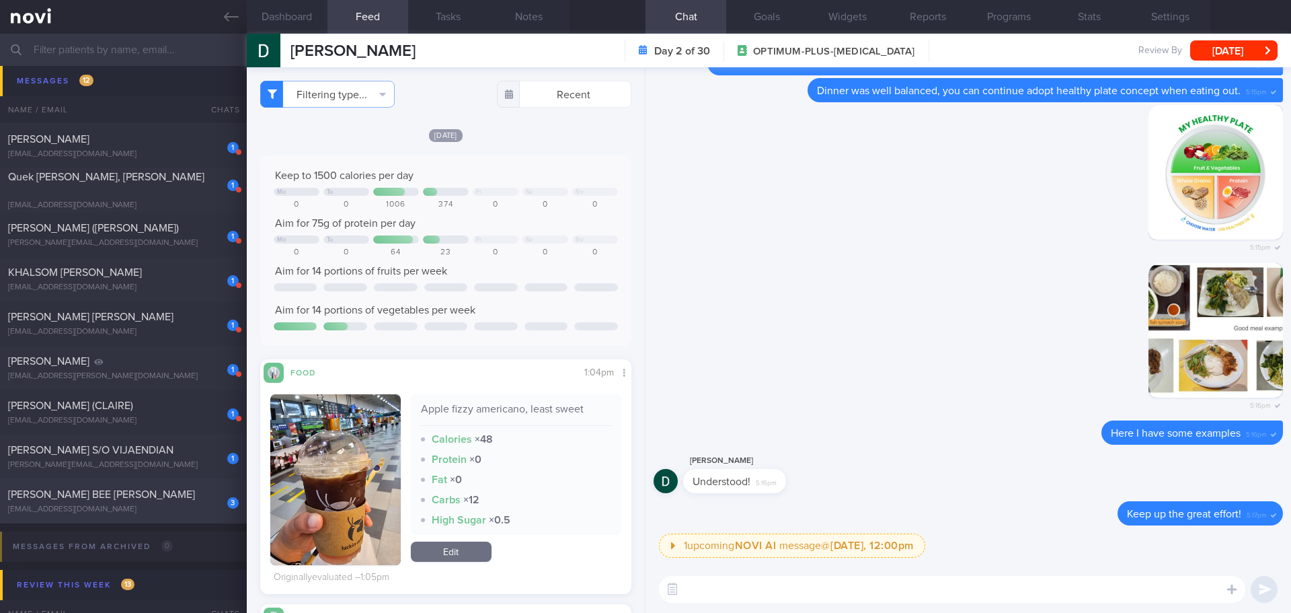
click at [161, 498] on div "LEE BEE HOON, SHERLIN" at bounding box center [121, 494] width 227 height 13
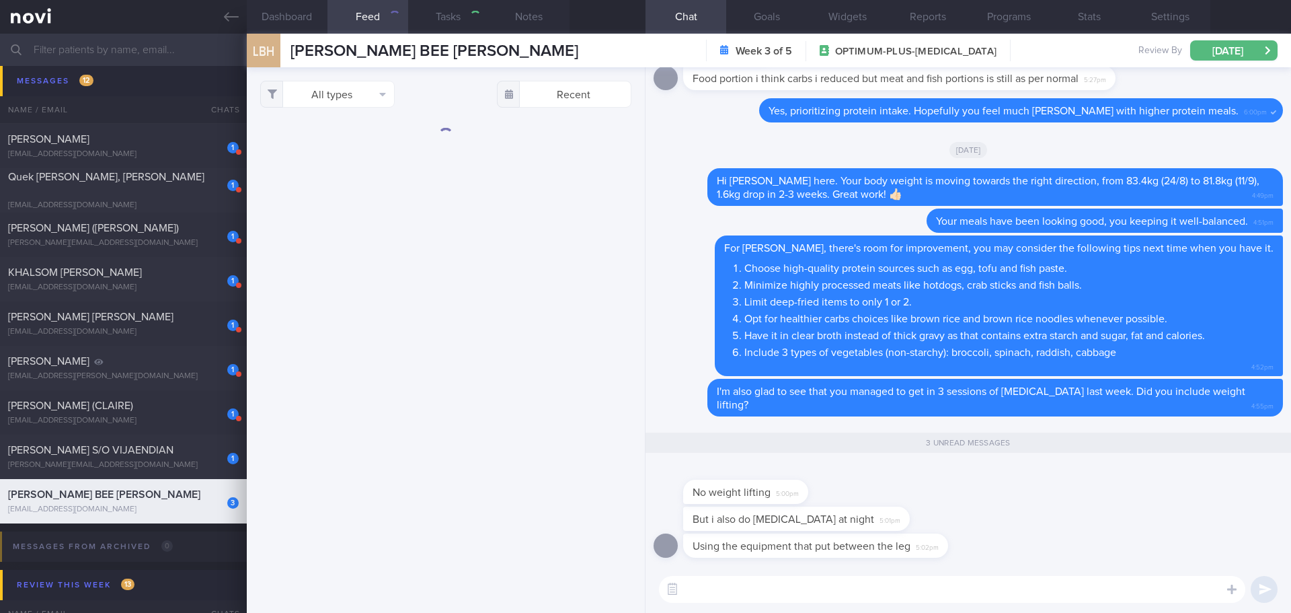
checkbox input "true"
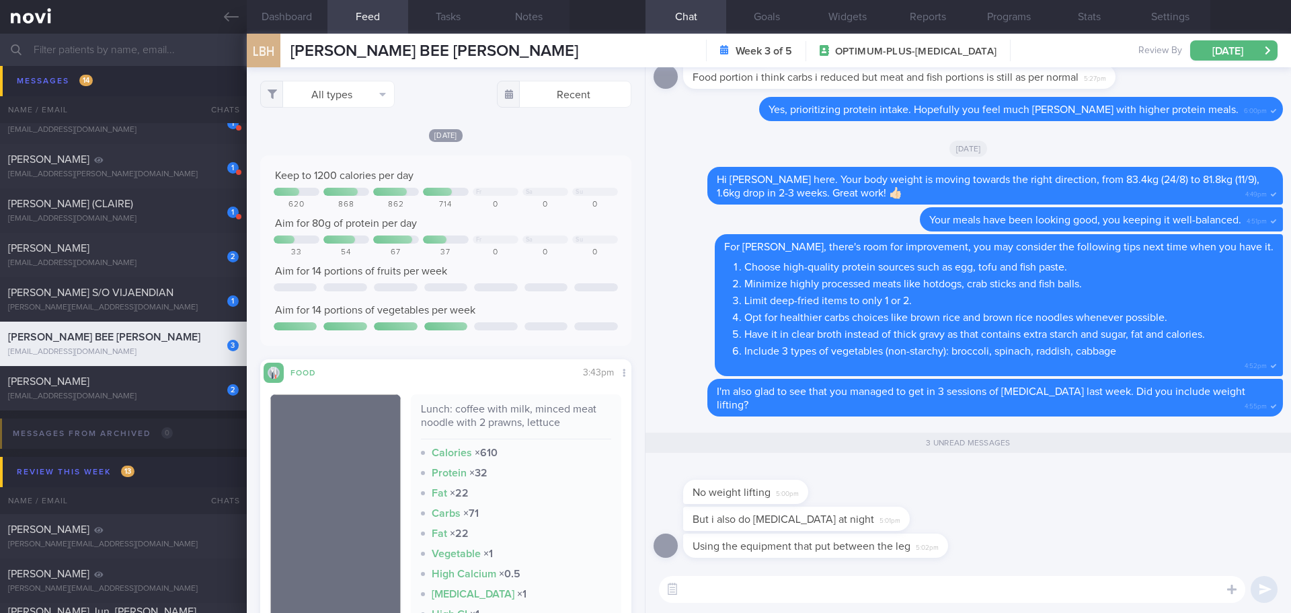
click at [727, 585] on textarea at bounding box center [952, 589] width 587 height 27
type textarea "I see.. Roughly how many times do you do each night?"
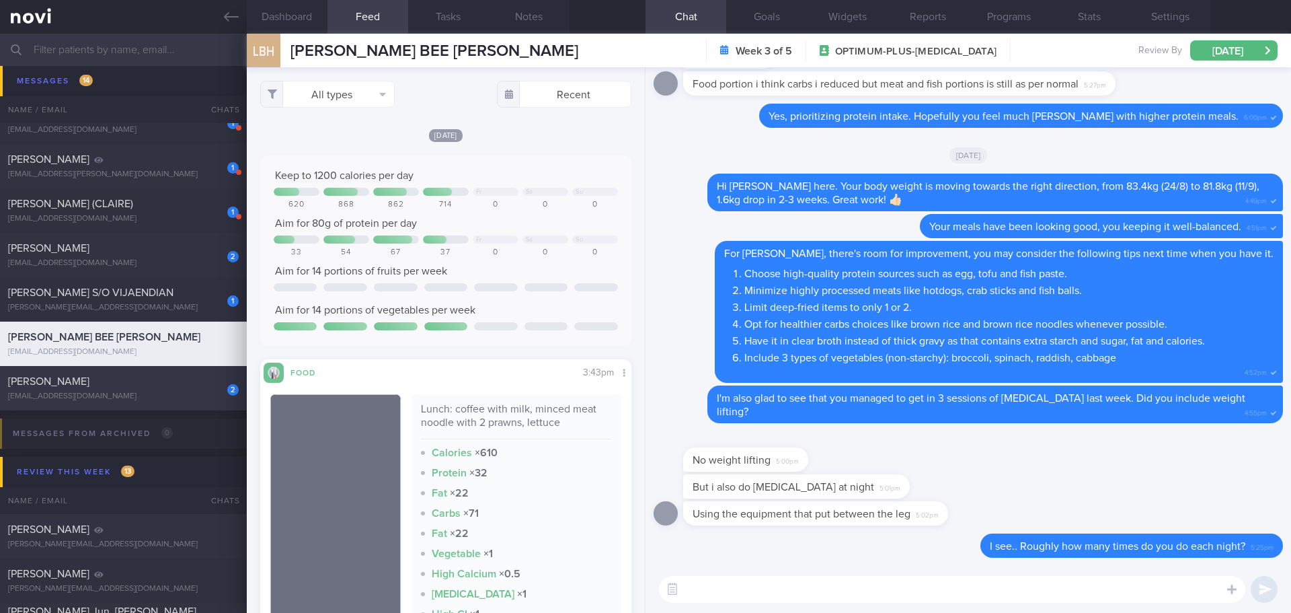
click at [160, 385] on div "[PERSON_NAME]" at bounding box center [121, 381] width 227 height 13
checkbox input "false"
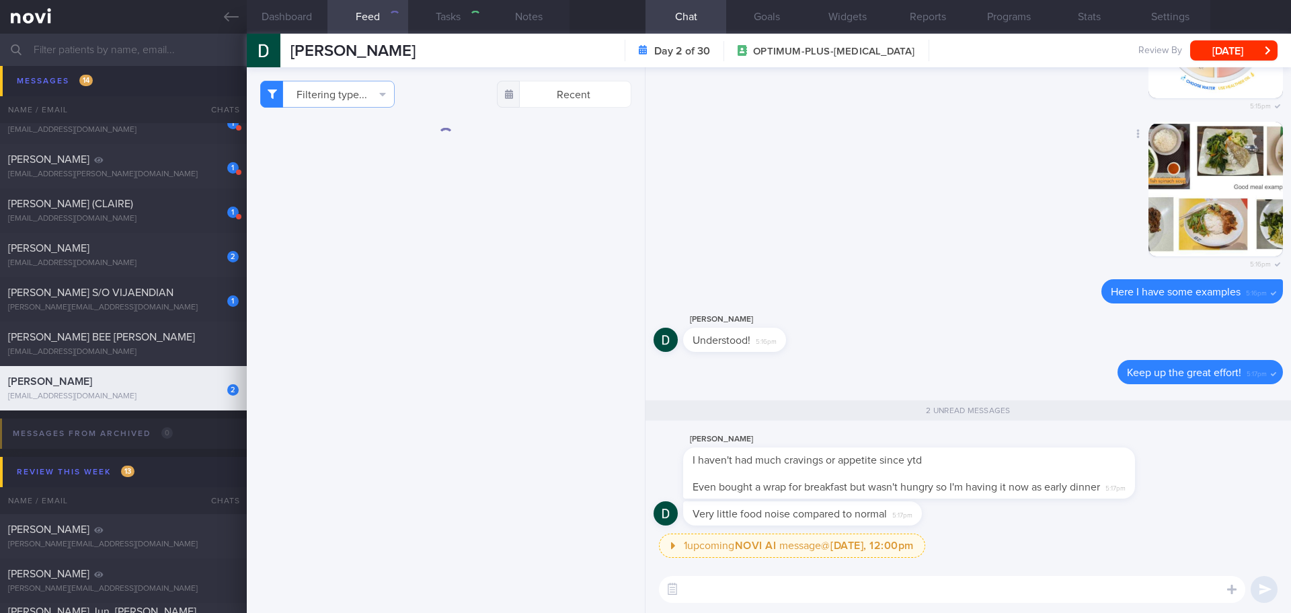
scroll to position [1, 0]
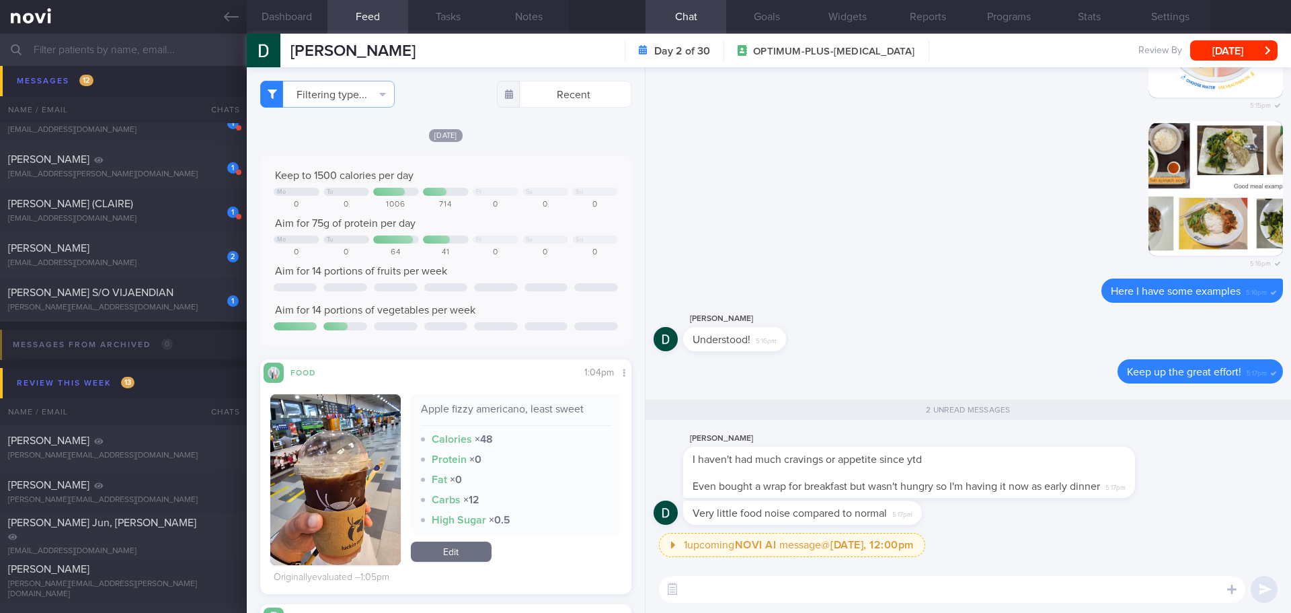
click at [913, 590] on textarea at bounding box center [952, 589] width 587 height 27
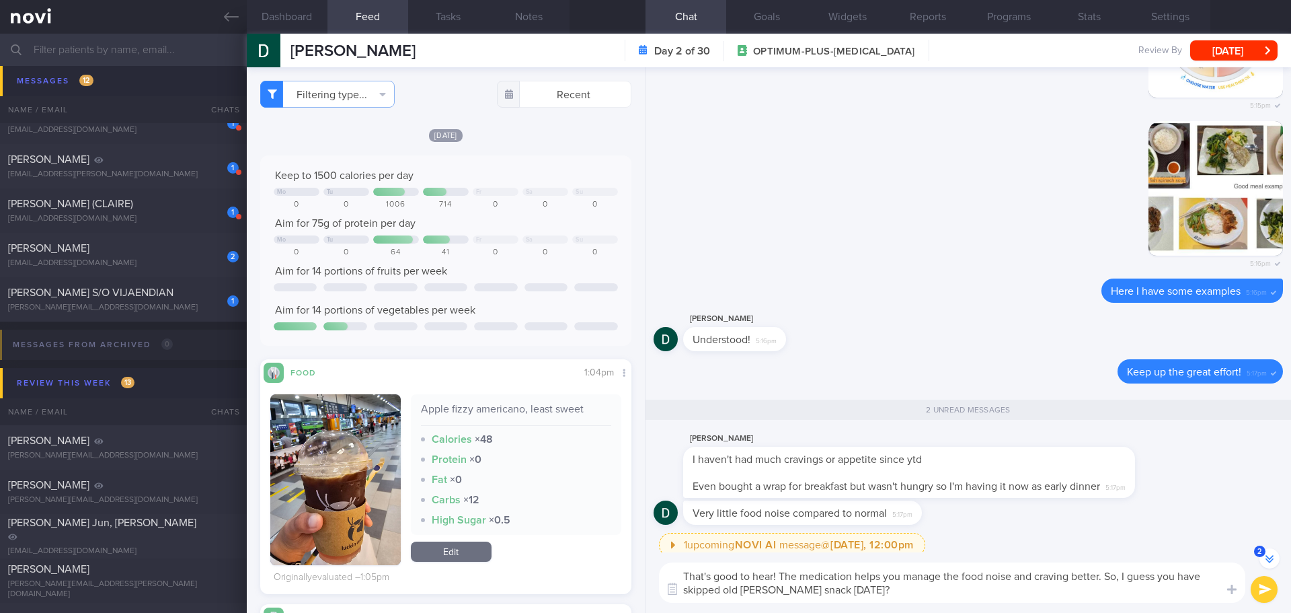
drag, startPoint x: 1203, startPoint y: 576, endPoint x: 1182, endPoint y: 580, distance: 21.2
click at [1182, 580] on textarea "That's good to hear! The medication helps you manage the food noise and craving…" at bounding box center [952, 582] width 587 height 40
click at [911, 602] on textarea "That's good to hear! The medication helps you manage the food noise and craving…" at bounding box center [952, 582] width 587 height 40
click at [911, 592] on textarea "That's good to hear! The medication helps you manage the food noise and craving…" at bounding box center [952, 582] width 587 height 40
click at [1137, 601] on textarea "That's good to hear! The medication helps you manage the food noise and craving…" at bounding box center [952, 582] width 587 height 40
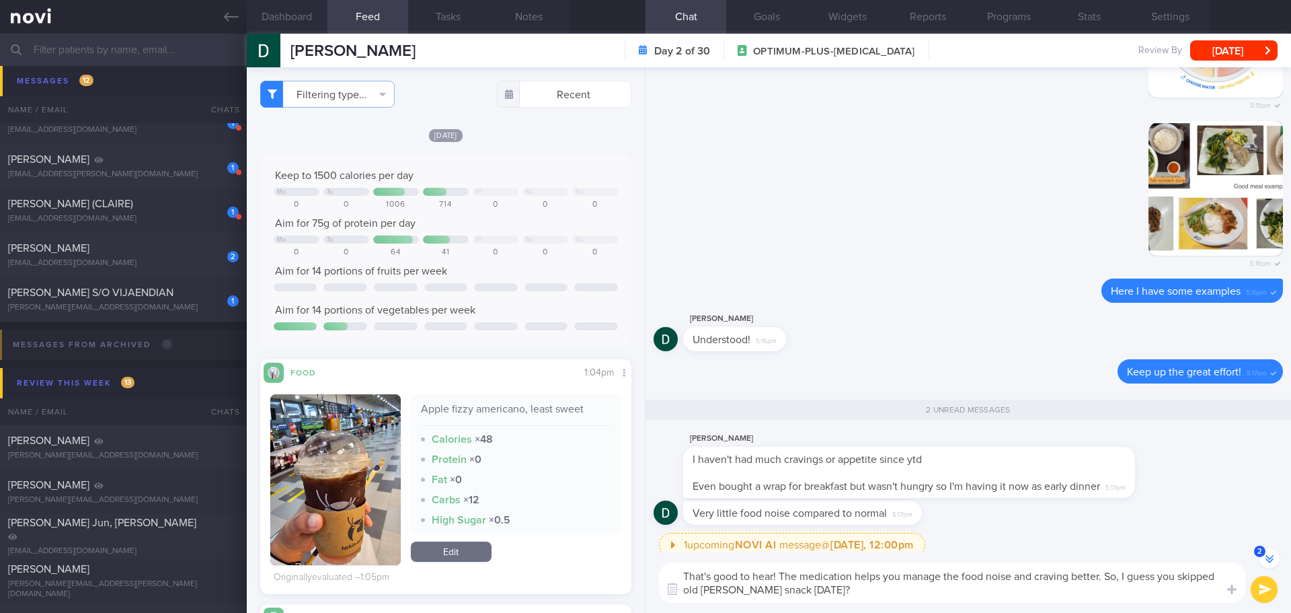
click at [1137, 601] on textarea "That's good to hear! The medication helps you manage the food noise and craving…" at bounding box center [952, 582] width 587 height 40
click at [809, 588] on textarea "That's good to hear! The medication helps you manage the food noise and craving…" at bounding box center [952, 582] width 587 height 40
type textarea "That's good to hear! The medication helps you manage the food noise and craving…"
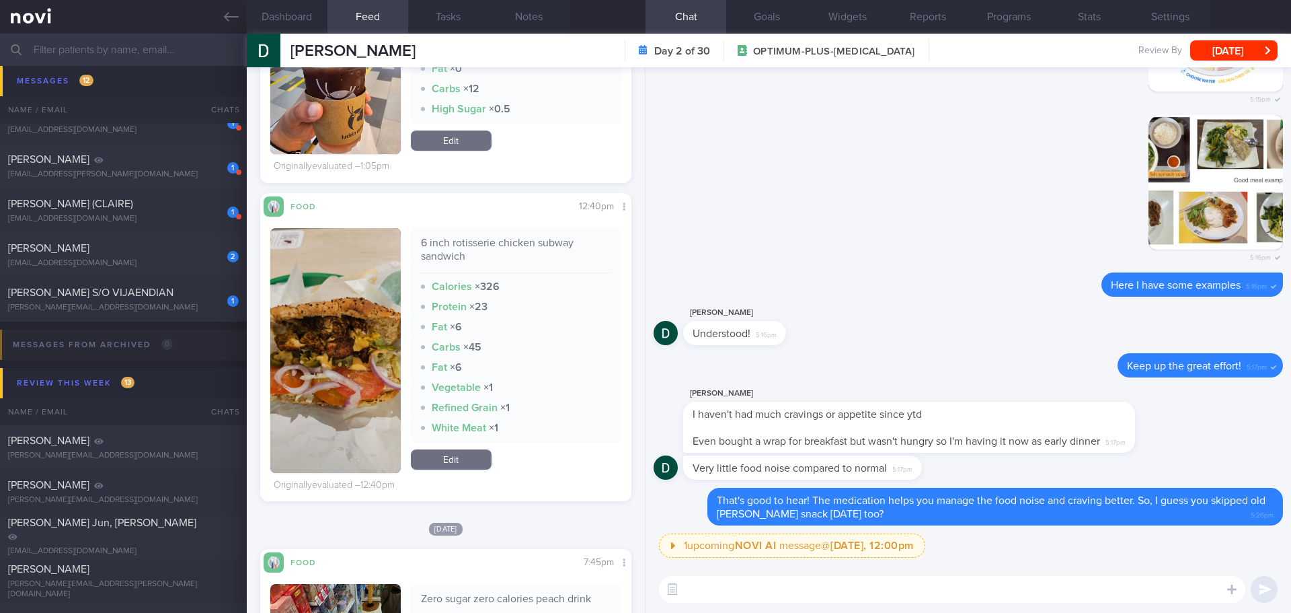
scroll to position [404, 0]
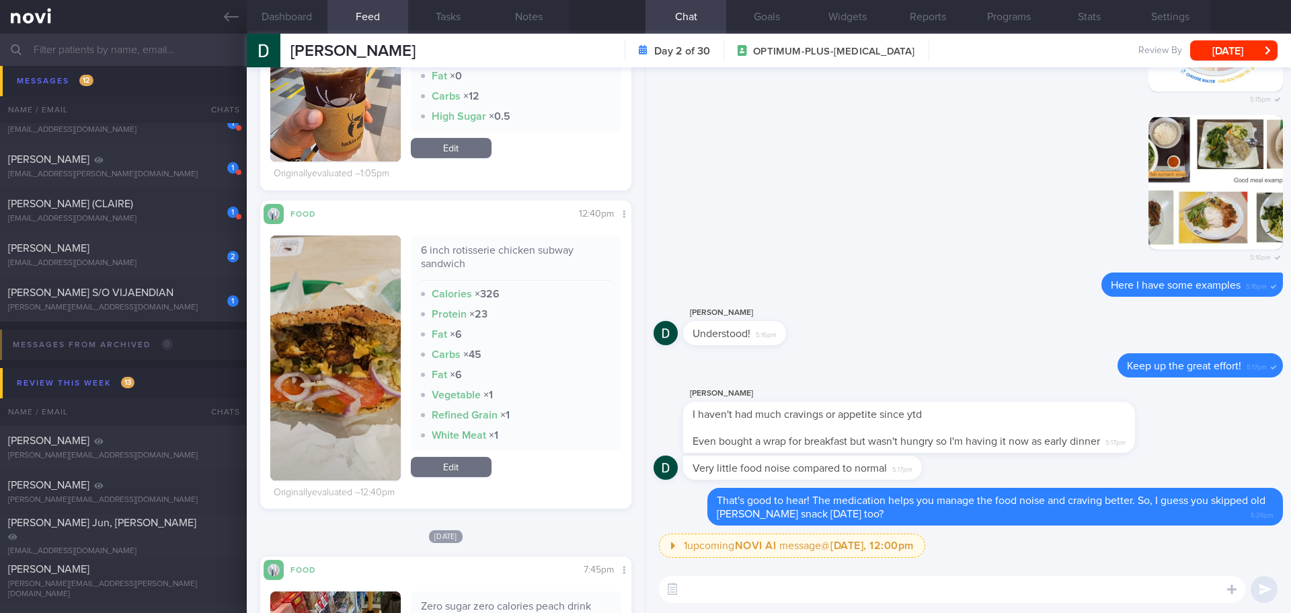
click at [718, 591] on textarea at bounding box center [952, 589] width 587 height 27
type textarea "What wrap did you get for breakfast?"
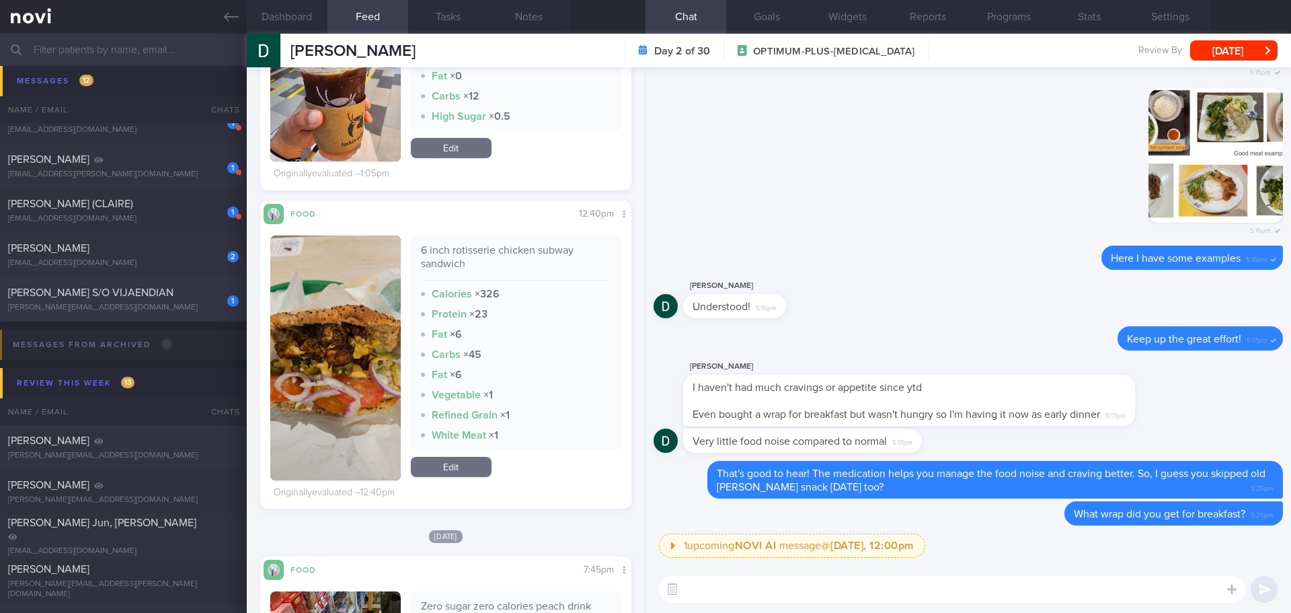
click at [94, 297] on span "[PERSON_NAME] S/O VIJAENDIAN" at bounding box center [90, 292] width 165 height 11
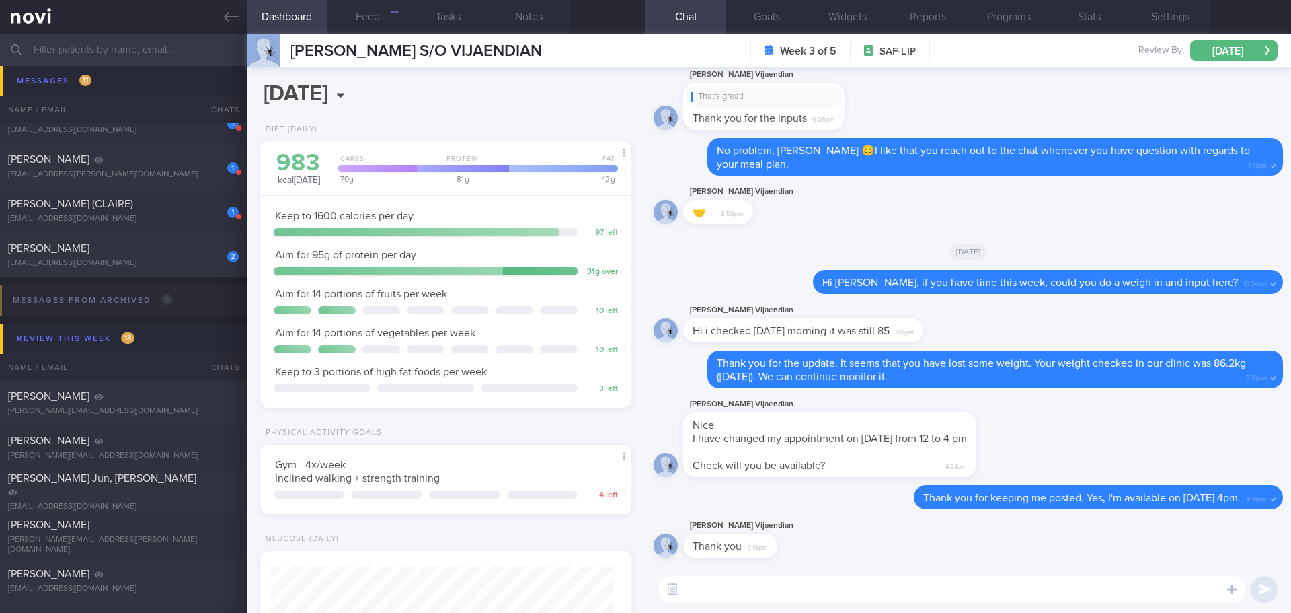
scroll to position [171, 343]
click at [755, 593] on textarea at bounding box center [952, 589] width 587 height 27
type textarea "👍🏻👍🏻"
click at [1270, 578] on button "submit" at bounding box center [1264, 589] width 27 height 27
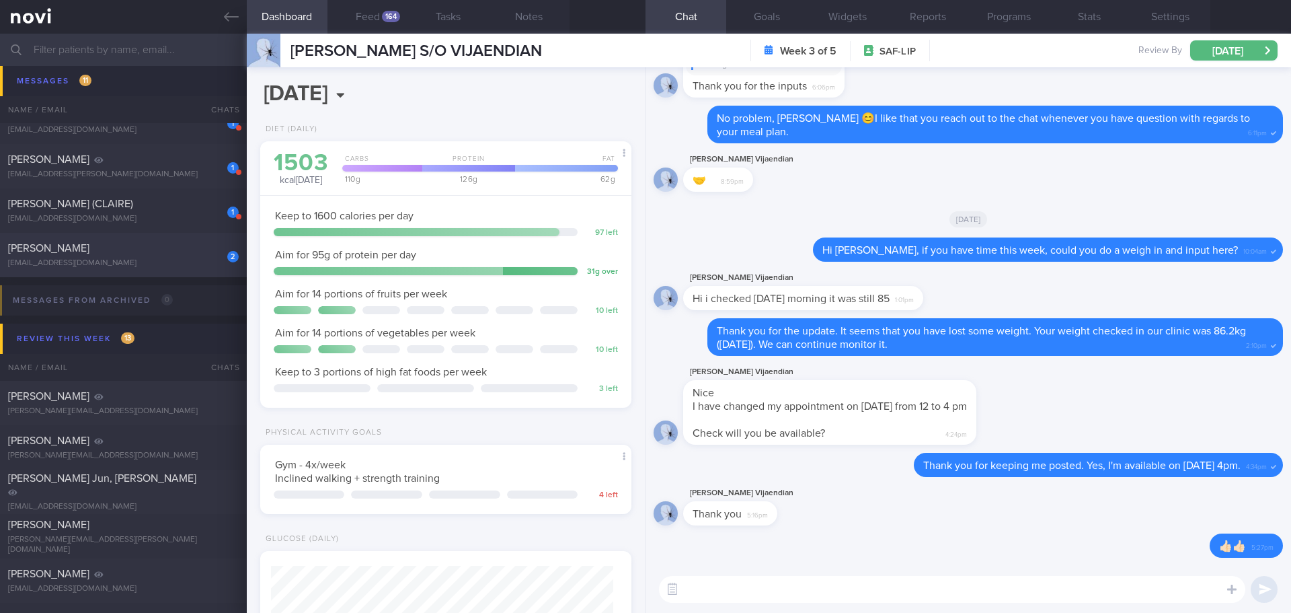
click at [112, 267] on div "[EMAIL_ADDRESS][DOMAIN_NAME]" at bounding box center [123, 263] width 231 height 10
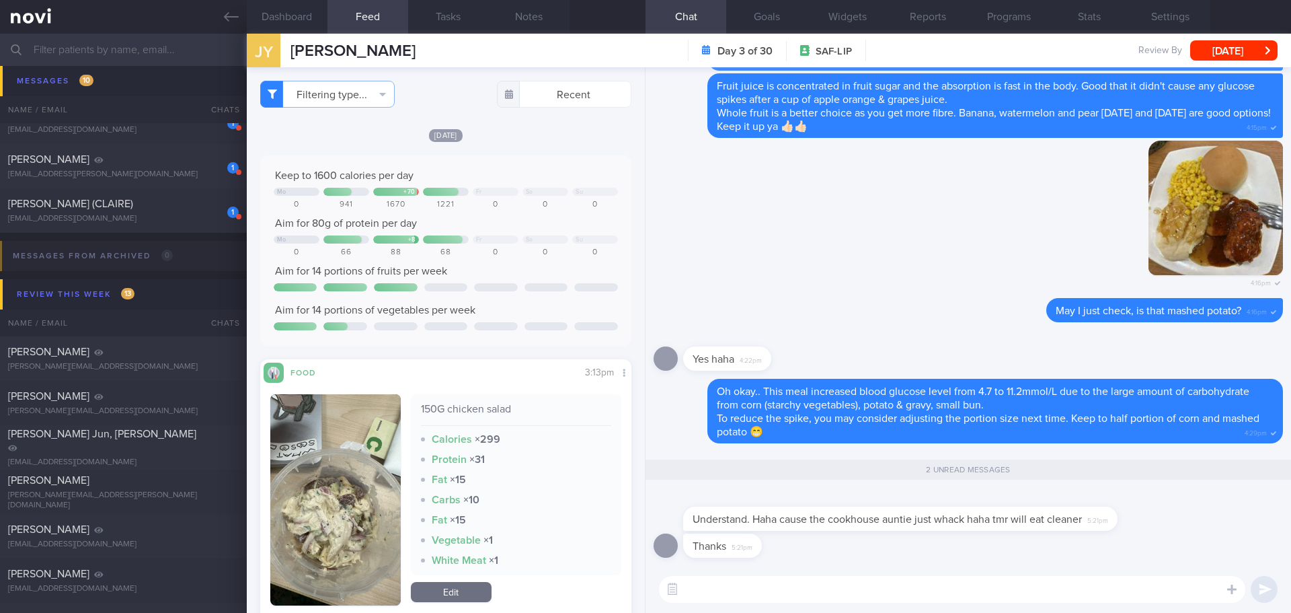
click at [722, 579] on textarea at bounding box center [952, 589] width 587 height 27
drag, startPoint x: 735, startPoint y: 589, endPoint x: 716, endPoint y: 587, distance: 19.0
click at [716, 587] on textarea "haha.. very generous auntie" at bounding box center [952, 589] width 587 height 27
click at [810, 590] on textarea "haha.. generous auntie" at bounding box center [952, 589] width 587 height 27
click at [886, 578] on textarea "haha.. generous auntie 😃" at bounding box center [952, 589] width 587 height 27
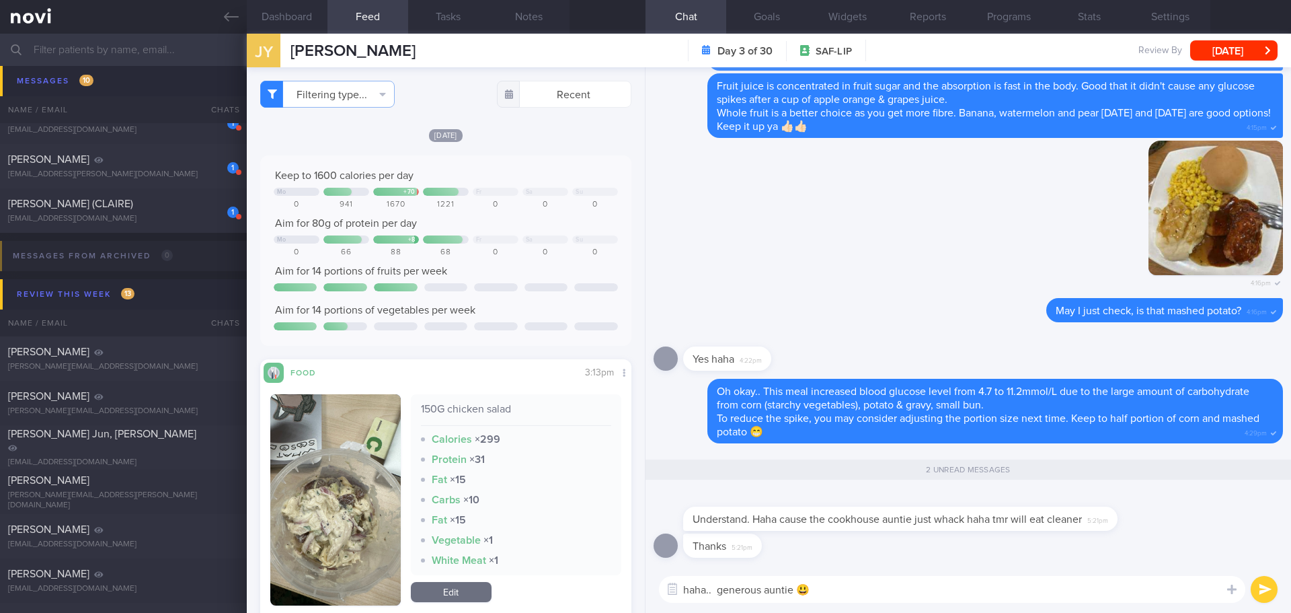
type textarea "haha.. generous auntie 😃"
click at [1271, 578] on button "submit" at bounding box center [1264, 589] width 27 height 27
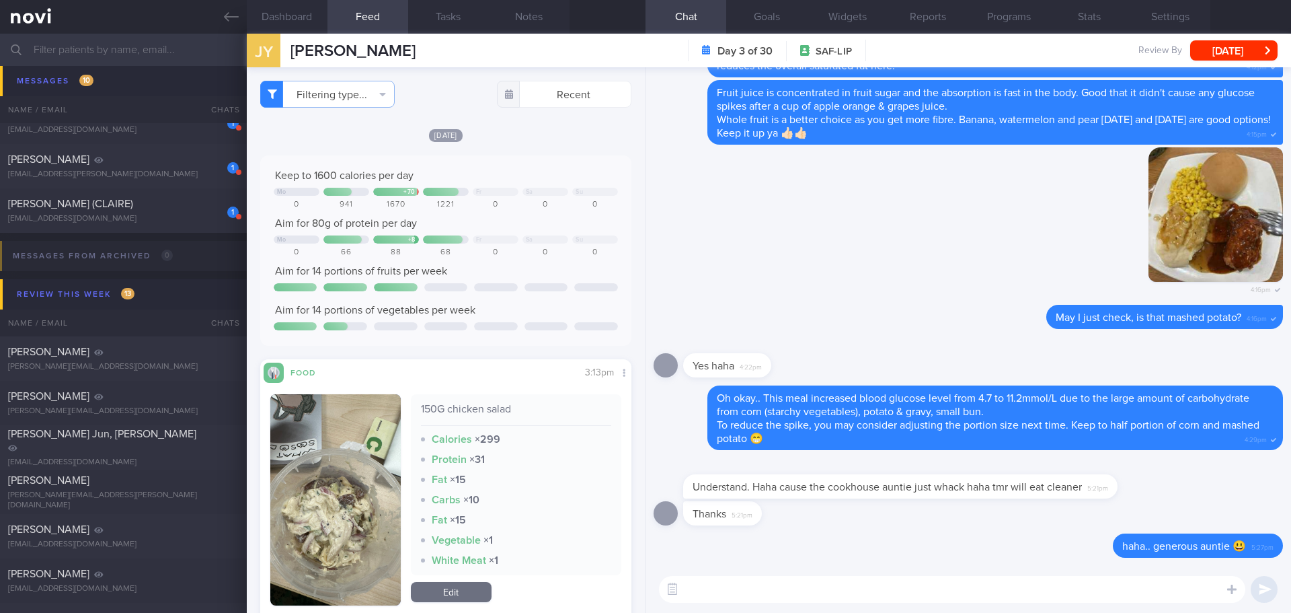
click at [1067, 596] on textarea at bounding box center [952, 589] width 587 height 27
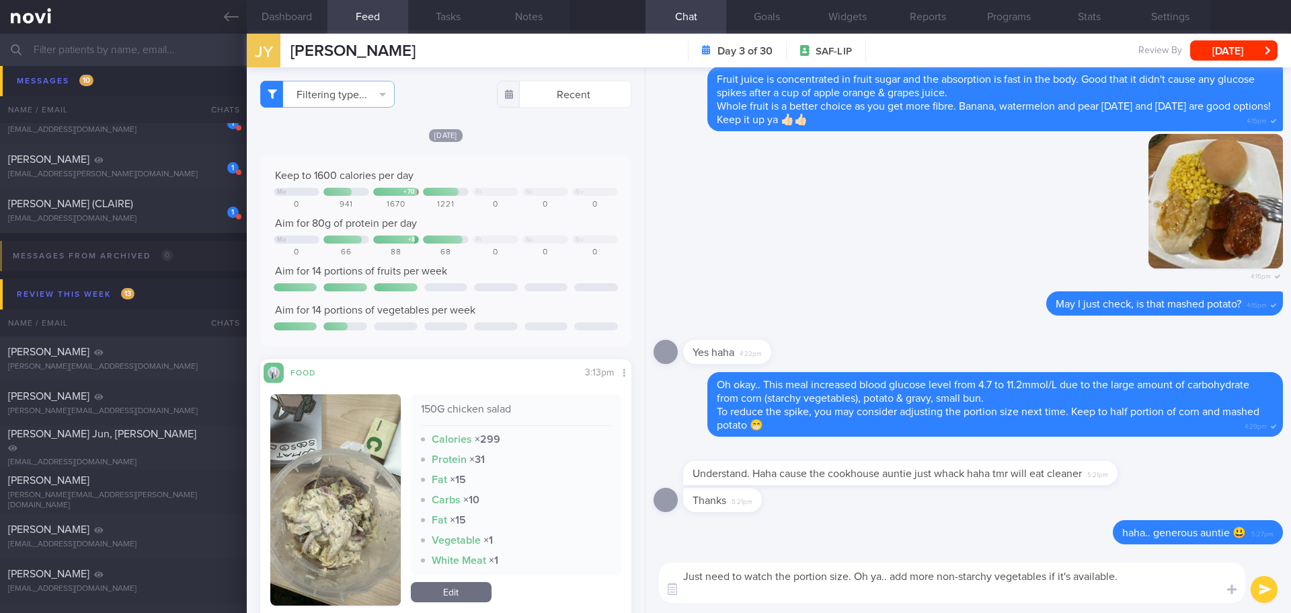
click at [909, 597] on textarea "Just need to watch the portion size. Oh ya.. add more non-starchy vegetables if…" at bounding box center [952, 582] width 587 height 40
paste textarea "- green leafy vegetables - broccoli, cauliflower, bell peppers - long beans, br…"
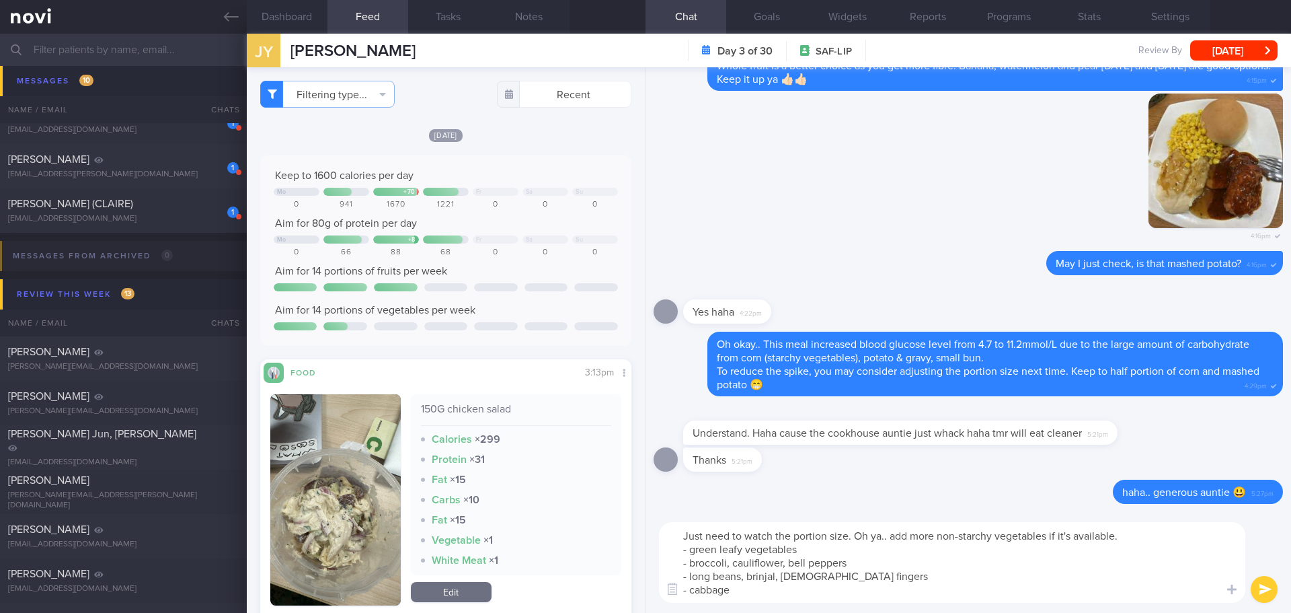
type textarea "Just need to watch the portion size. Oh ya.. add more non-starchy vegetables if…"
click at [1259, 585] on button "submit" at bounding box center [1264, 589] width 27 height 27
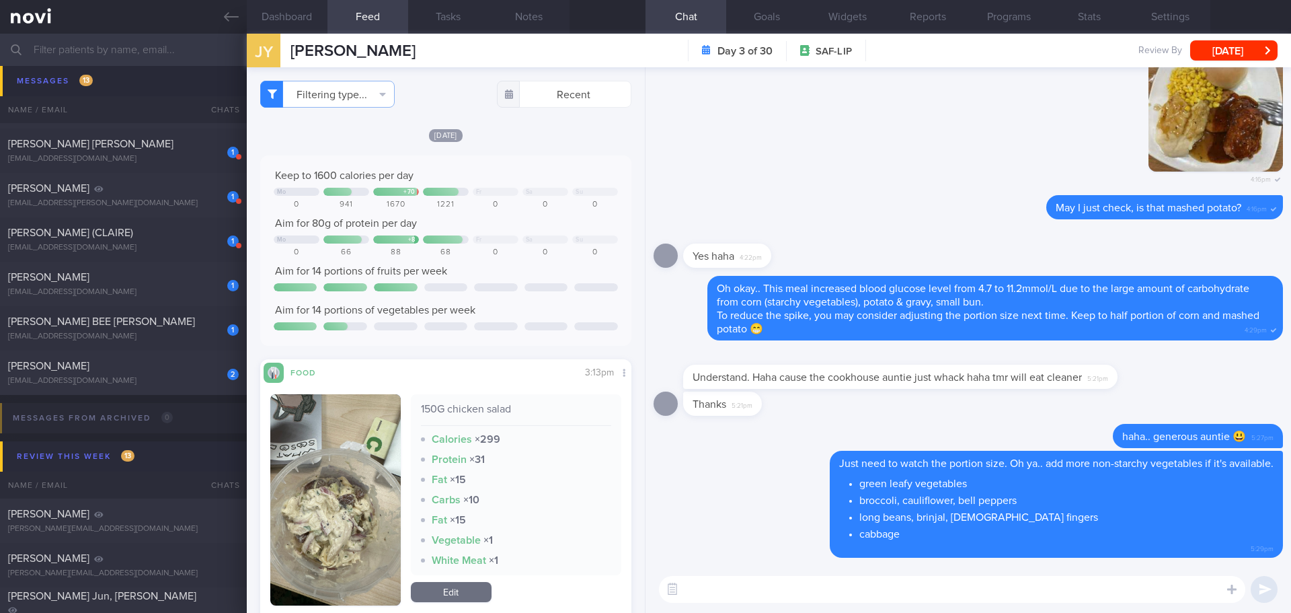
scroll to position [6659, 0]
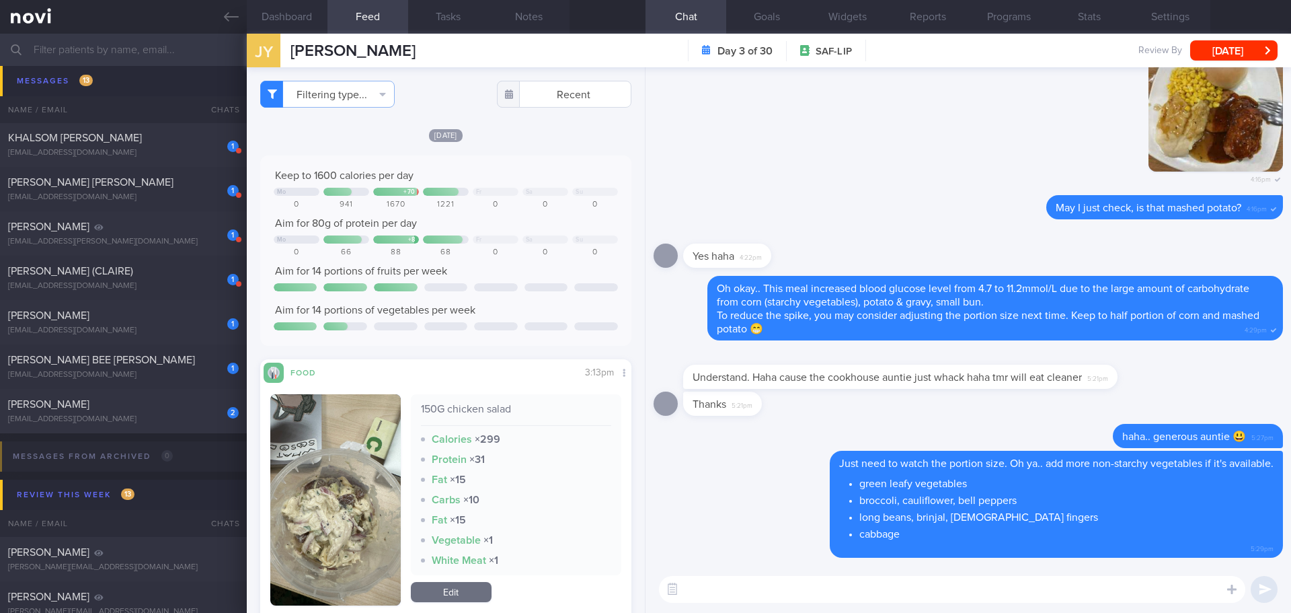
drag, startPoint x: 196, startPoint y: 369, endPoint x: 629, endPoint y: 104, distance: 507.5
click at [196, 369] on div "1 LEE BEE HOON, SHERLIN sherlinlee@hotmail.com" at bounding box center [123, 366] width 247 height 27
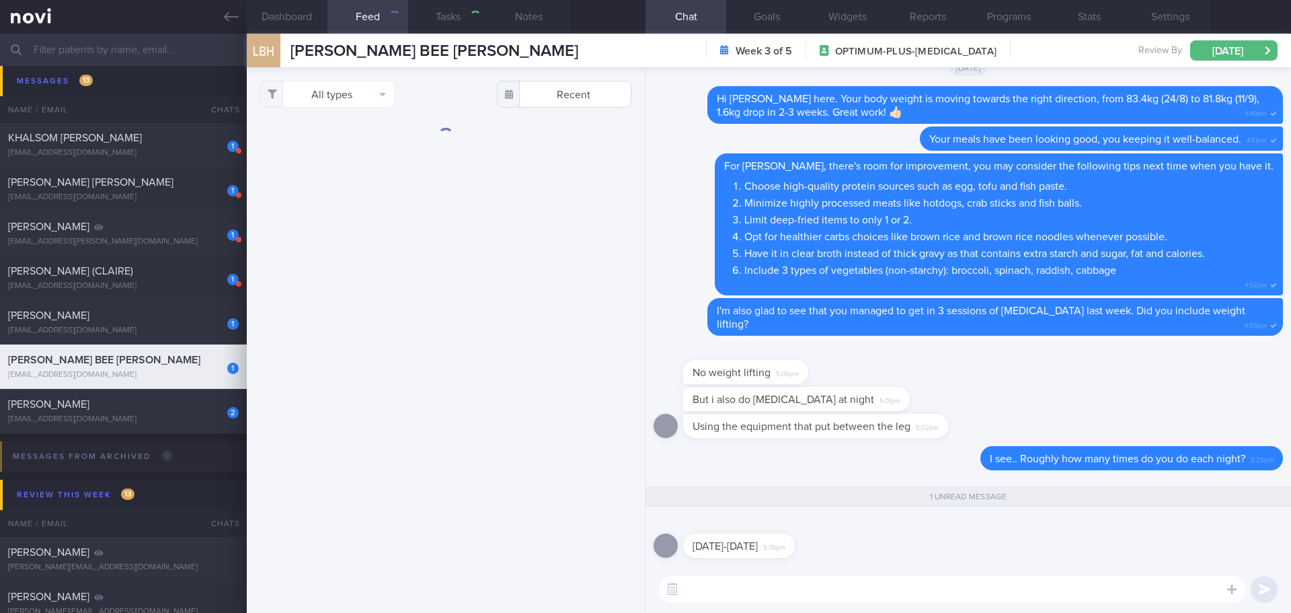
checkbox input "true"
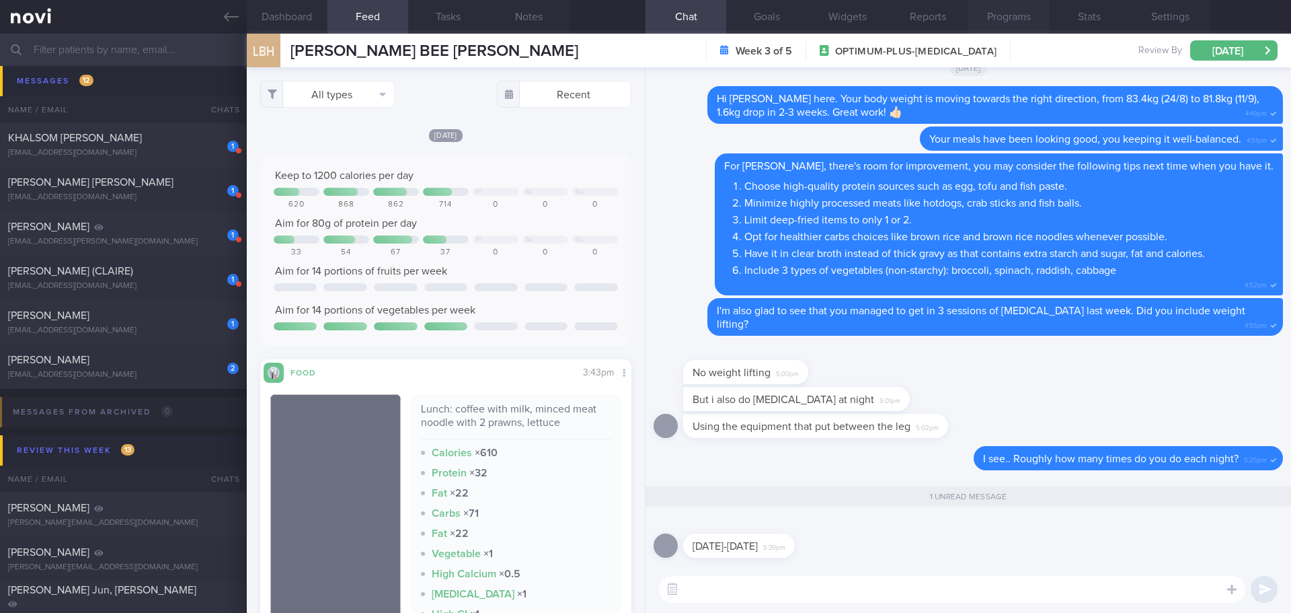
click at [1030, 17] on button "Programs" at bounding box center [1009, 17] width 81 height 34
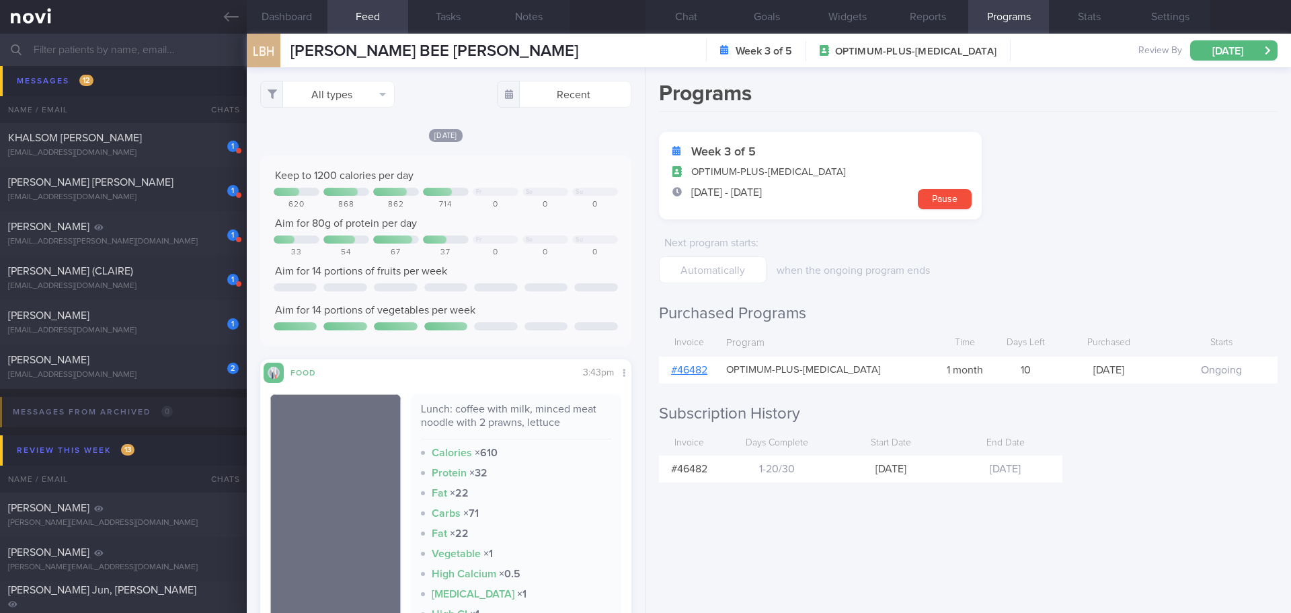
click at [704, 373] on link "# 46482" at bounding box center [689, 370] width 36 height 11
click at [706, 12] on button "Chat" at bounding box center [686, 17] width 81 height 34
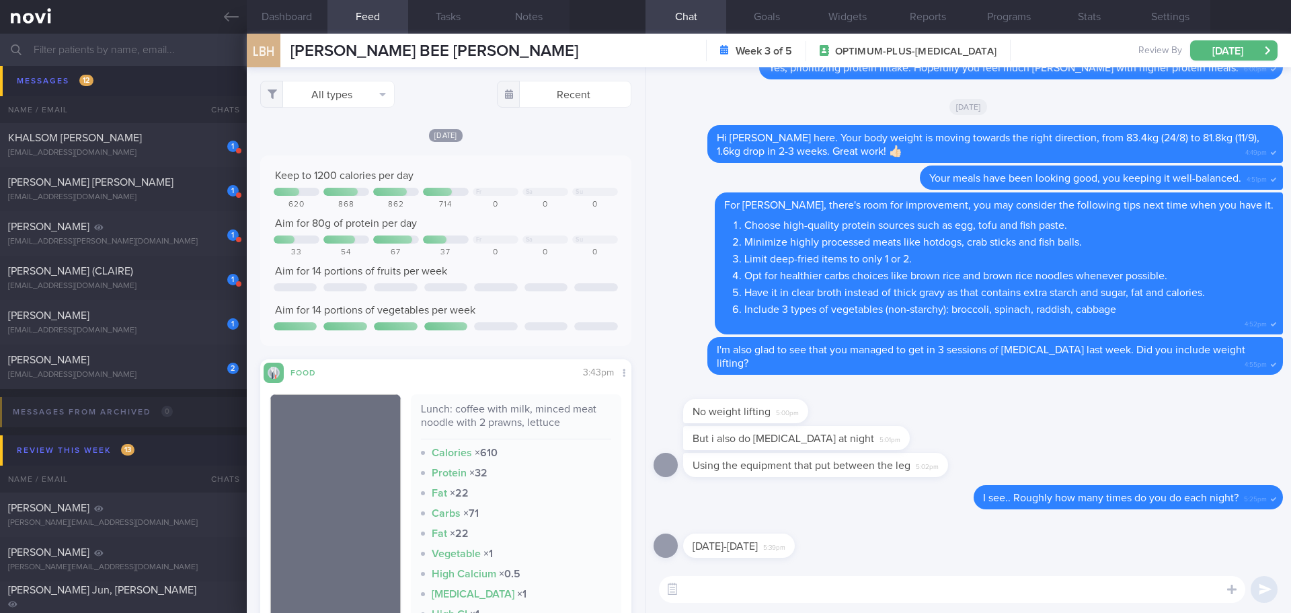
click at [787, 593] on textarea at bounding box center [952, 589] width 587 height 27
type textarea "I"
drag, startPoint x: 817, startPoint y: 590, endPoint x: 728, endPoint y: 587, distance: 89.5
click at [728, 587] on textarea "Great! This exercise helps to strengthen pelvic floor and improve urinary incon…" at bounding box center [952, 589] width 587 height 27
click at [1163, 585] on textarea "Great! The purpose of this exercise is to strengthen pelvic floor and improve u…" at bounding box center [952, 589] width 587 height 27
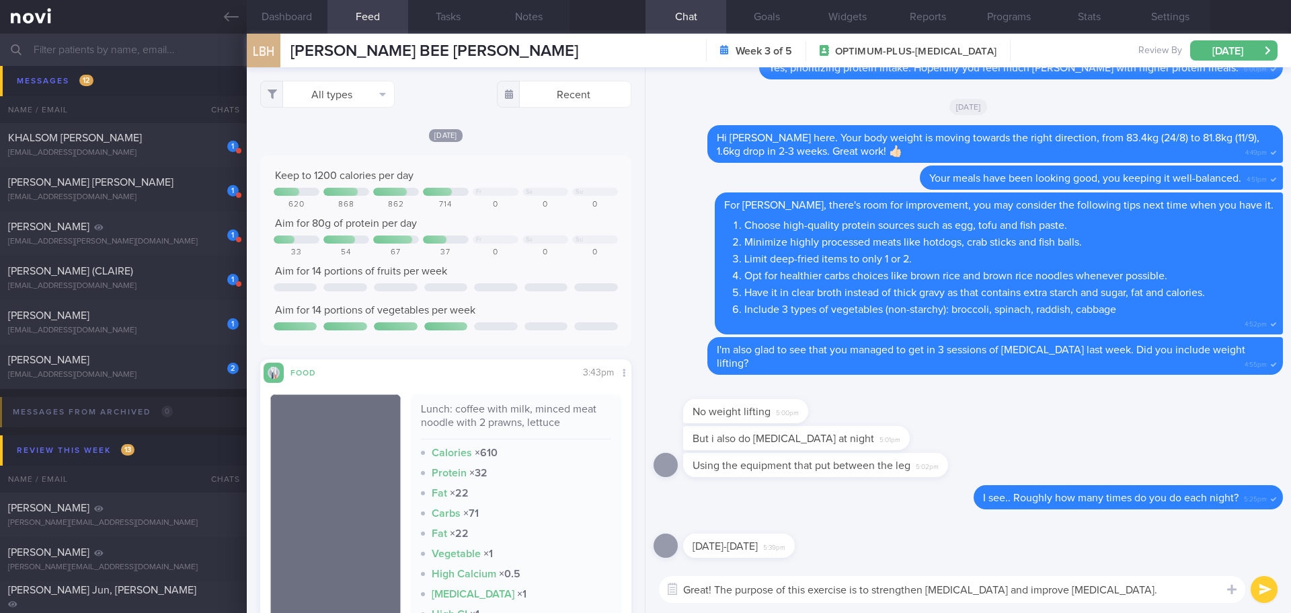
type textarea "Great! The purpose of this exercise is to strengthen pelvic floor and improve u…"
click at [1270, 595] on button "submit" at bounding box center [1264, 589] width 27 height 27
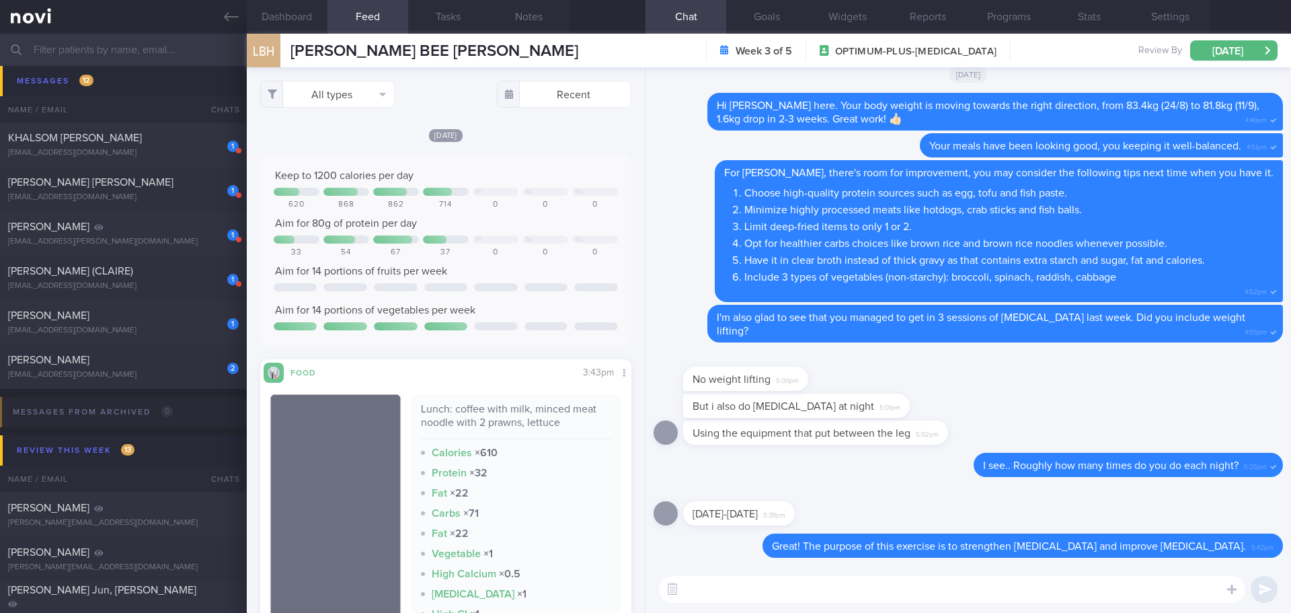
click at [1145, 595] on textarea at bounding box center [952, 589] width 587 height 27
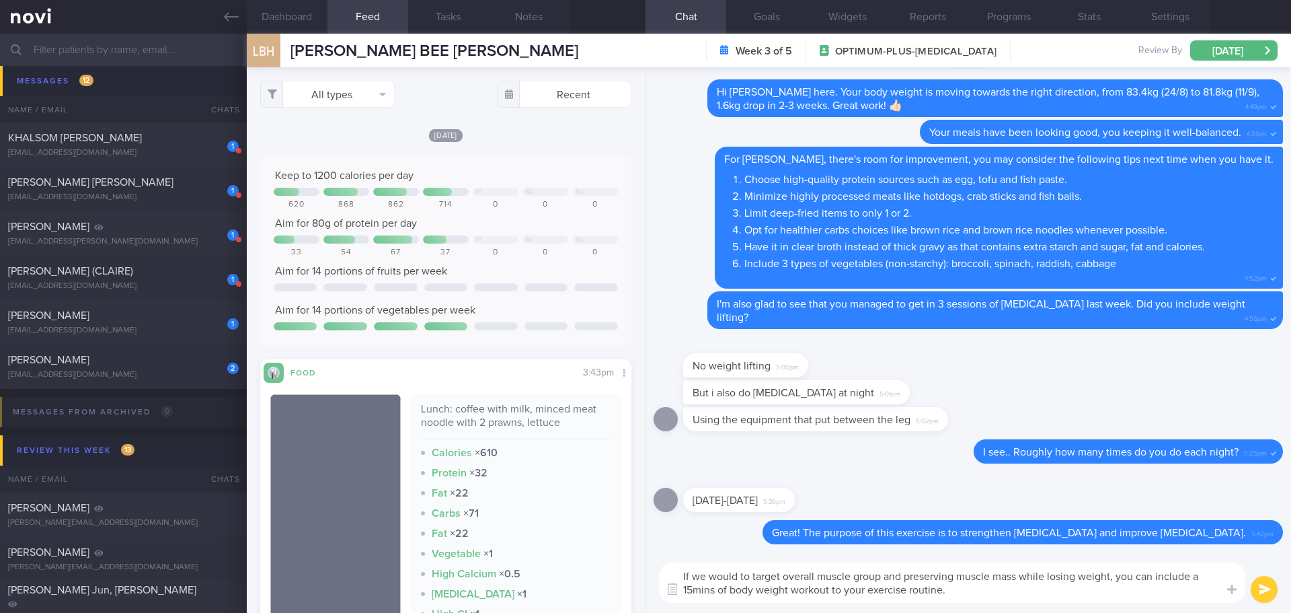
drag, startPoint x: 738, startPoint y: 572, endPoint x: 718, endPoint y: 574, distance: 19.6
click at [718, 574] on textarea "If we would to target overall muscle group and preserving muscle mass while los…" at bounding box center [952, 582] width 587 height 40
click at [1152, 580] on textarea "If we were to target overall muscle group and preserving muscle mass while losi…" at bounding box center [952, 582] width 587 height 40
click at [740, 589] on textarea "If we were to target overall muscle group and preserving muscle mass while losi…" at bounding box center [952, 582] width 587 height 40
click at [772, 588] on textarea "If we were to target overall muscle group and preserving muscle mass while losi…" at bounding box center [952, 582] width 587 height 40
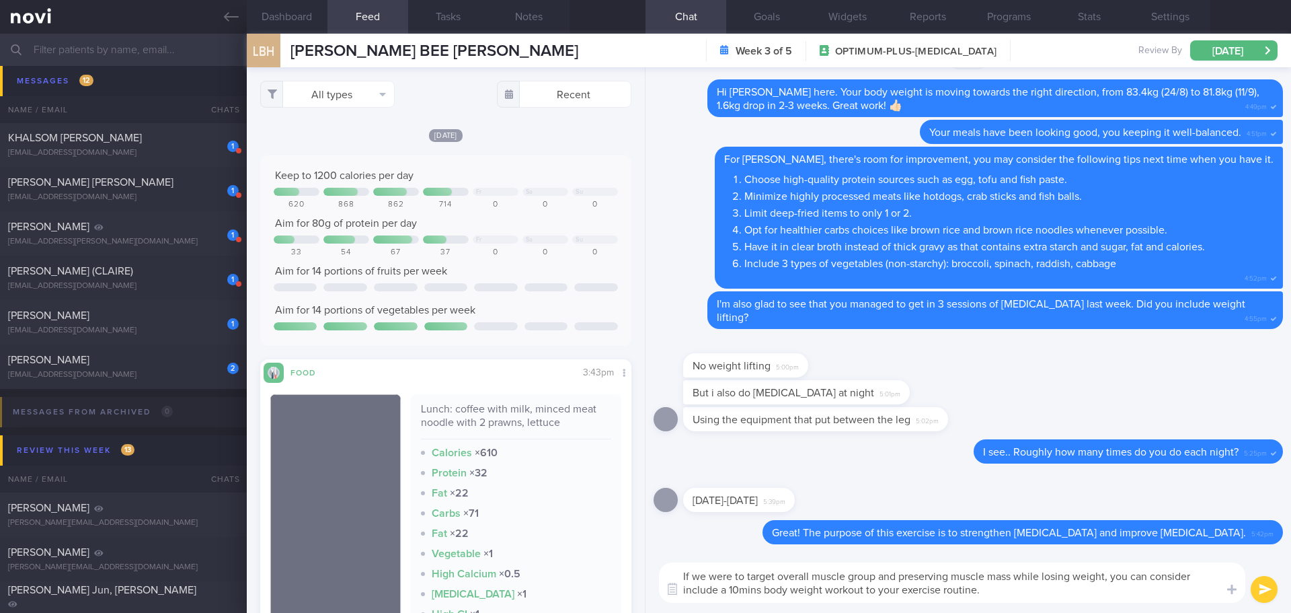
click at [992, 593] on textarea "If we were to target overall muscle group and preserving muscle mass while losi…" at bounding box center [952, 582] width 587 height 40
click at [1132, 591] on textarea "If we were to target overall muscle group and preserving muscle mass while losi…" at bounding box center [952, 582] width 587 height 40
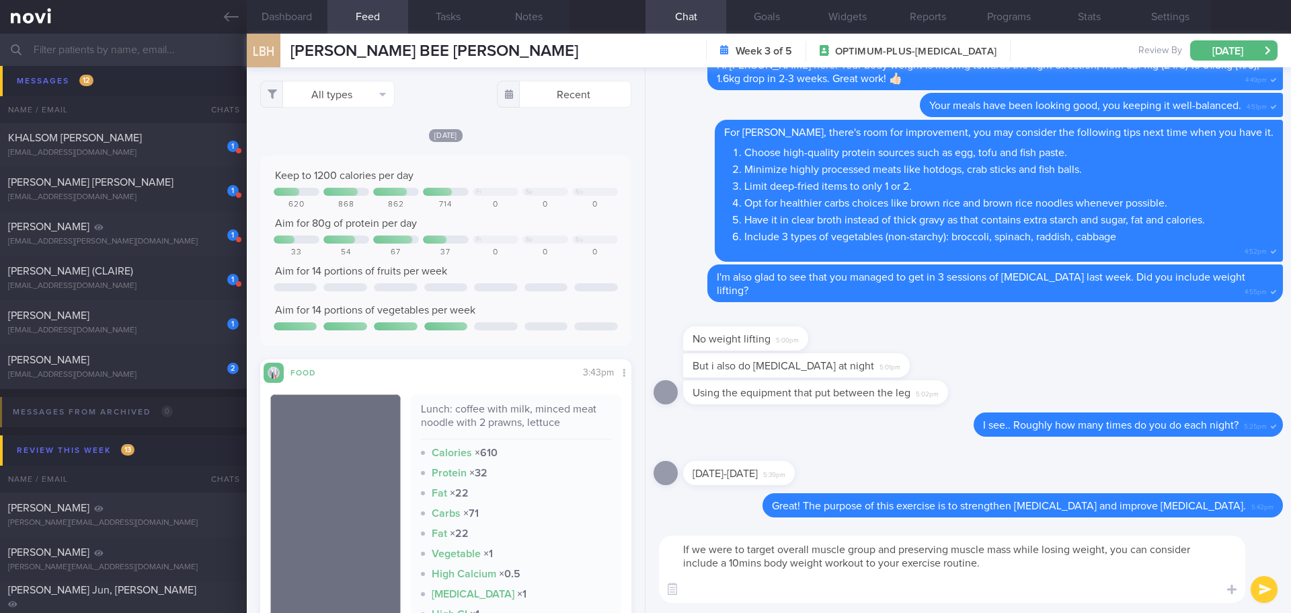
paste textarea "https://www.youtube.com/watch?v=tczWD8MPreY https://novi-health.com/workouts/co…"
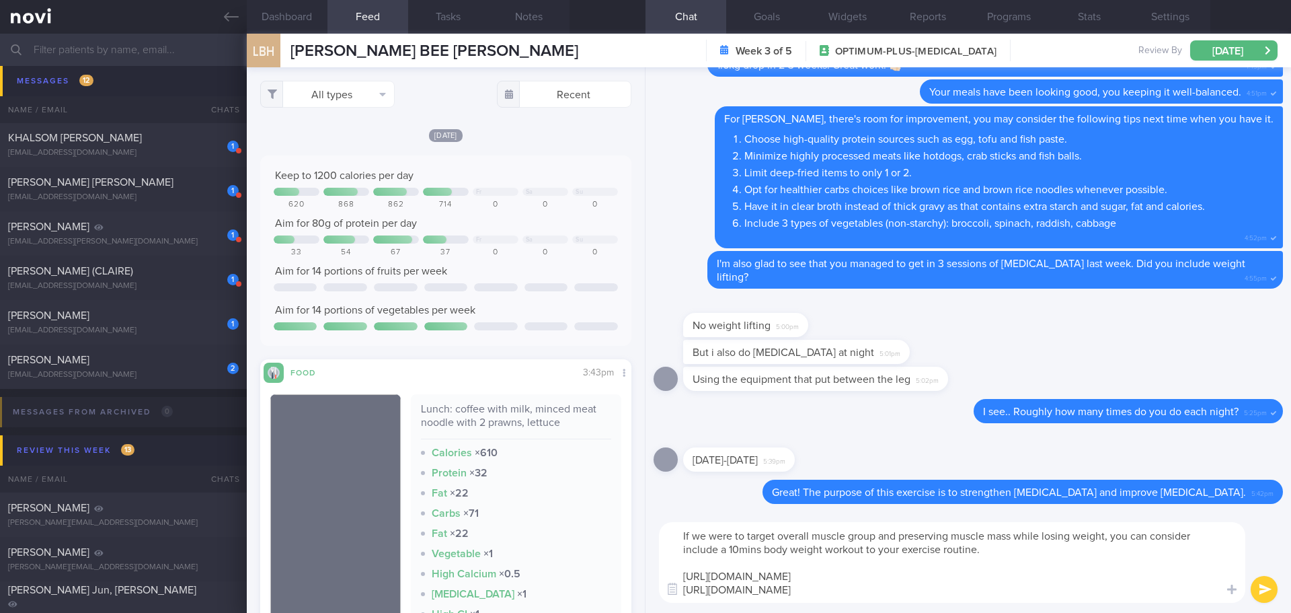
click at [1021, 550] on textarea "If we were to target overall muscle group and preserving muscle mass while losi…" at bounding box center [952, 562] width 587 height 81
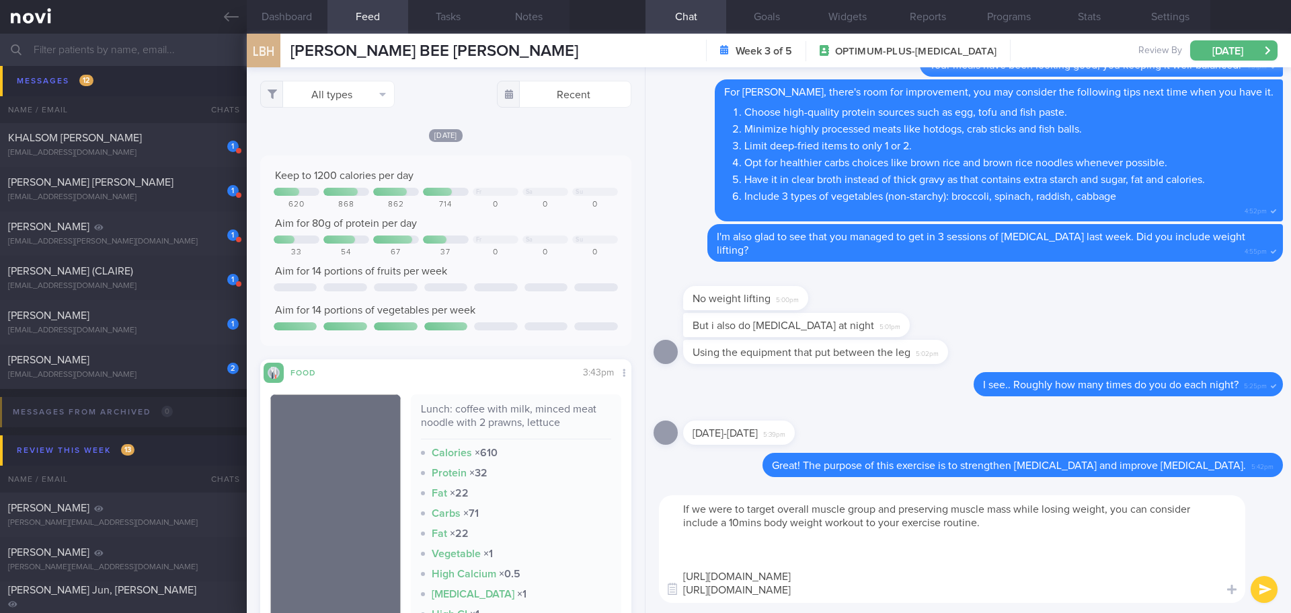
paste textarea "this 10-minute NOVI Beginner Workout 1A! It’s a perfect way to get started, fol…"
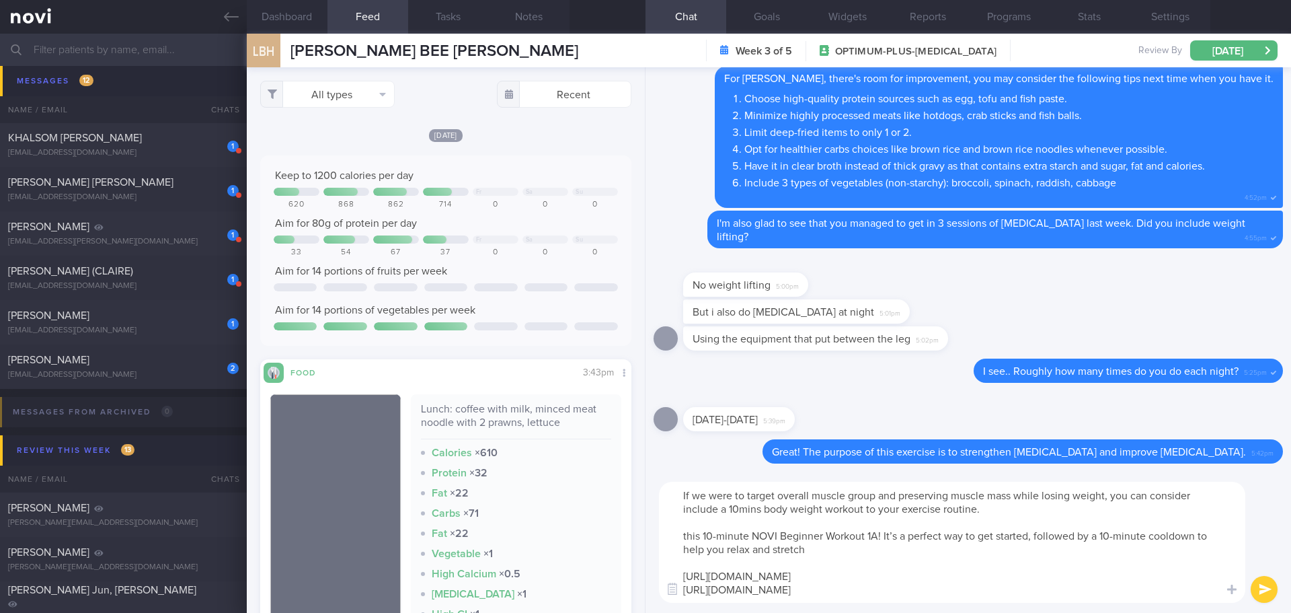
click at [687, 533] on textarea "If we were to target overall muscle group and preserving muscle mass while losi…" at bounding box center [952, 542] width 587 height 121
type textarea "If we were to target overall muscle group and preserving muscle mass while losi…"
click at [1066, 580] on textarea "If we were to target overall muscle group and preserving muscle mass while losi…" at bounding box center [952, 542] width 587 height 121
drag, startPoint x: 994, startPoint y: 590, endPoint x: 644, endPoint y: 572, distance: 350.9
click at [644, 572] on div "Dashboard Feed Tasks Notes Chat Goals Widgets Reports Programs Stats Settings L…" at bounding box center [769, 323] width 1045 height 579
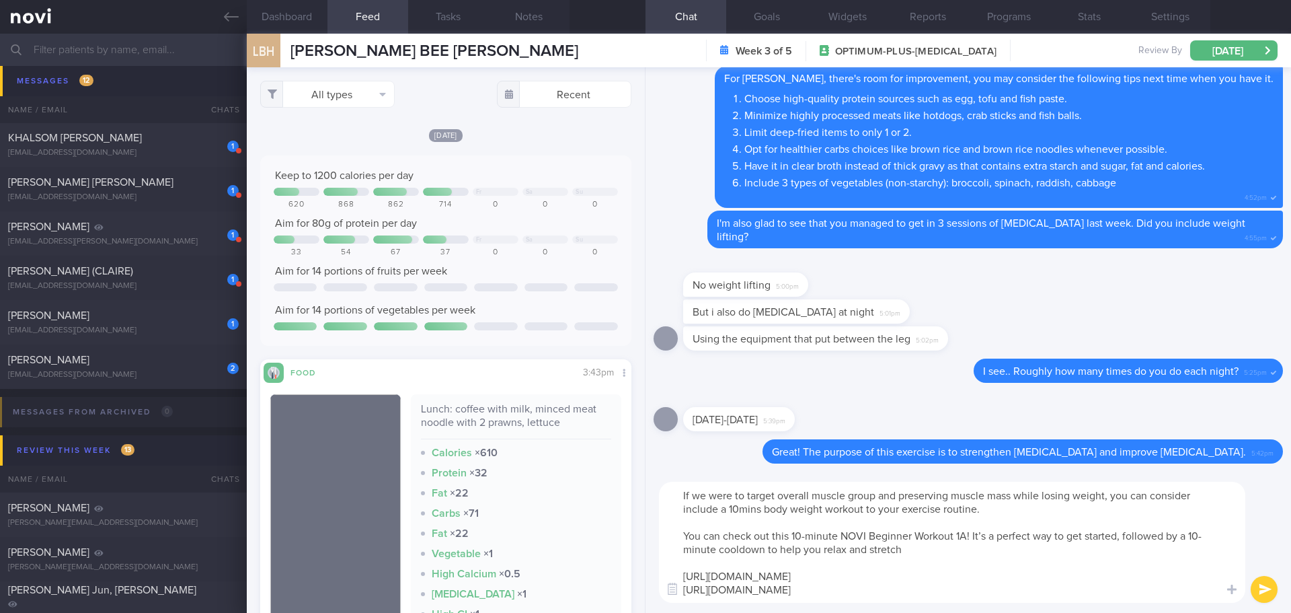
click at [1073, 577] on textarea "If we were to target overall muscle group and preserving muscle mass while losi…" at bounding box center [952, 542] width 587 height 121
click at [1262, 587] on button "submit" at bounding box center [1264, 589] width 27 height 27
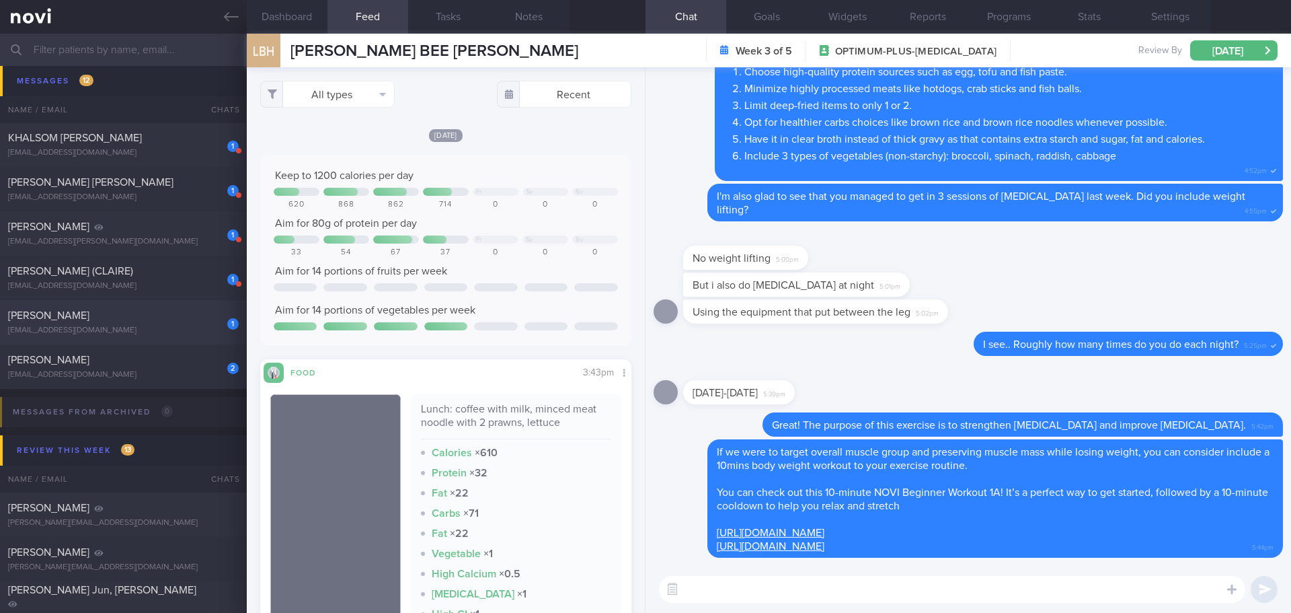
click at [165, 312] on div "TRIAGUSTIN SETIAWATI" at bounding box center [121, 315] width 227 height 13
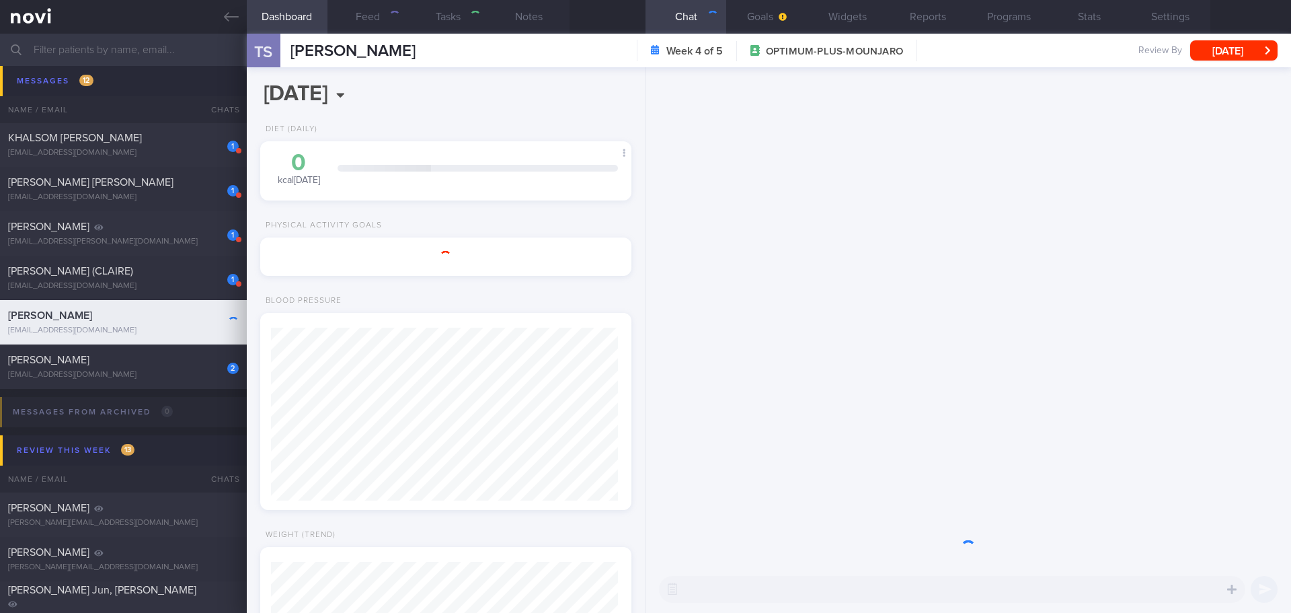
type input "check appt"
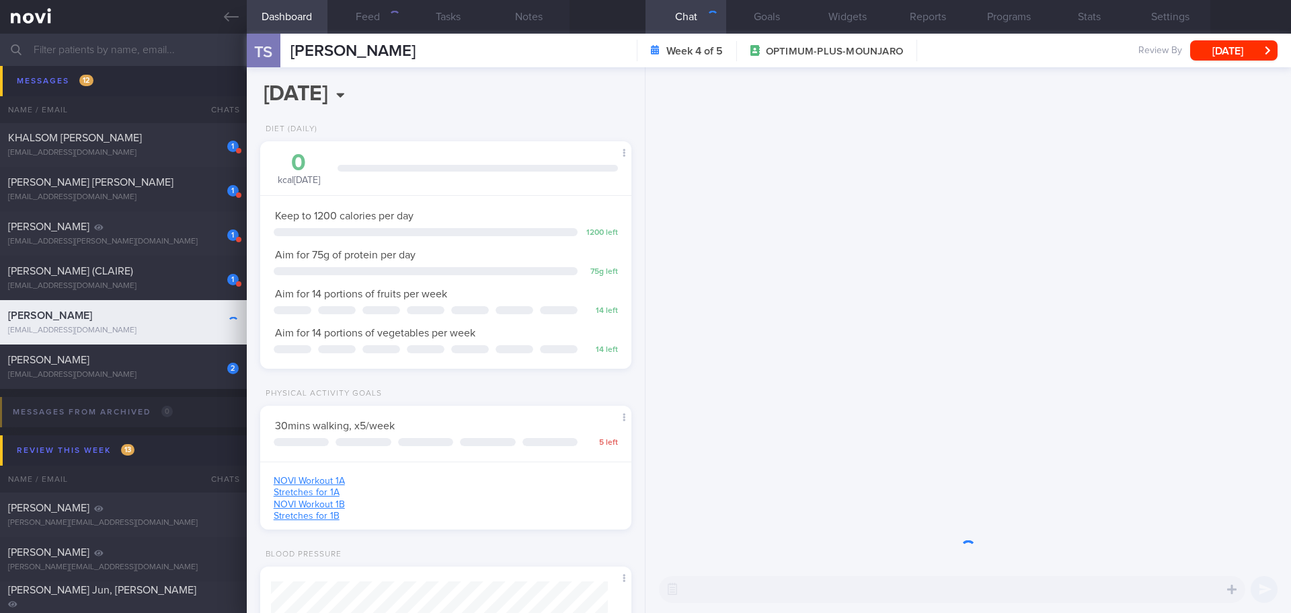
scroll to position [188, 338]
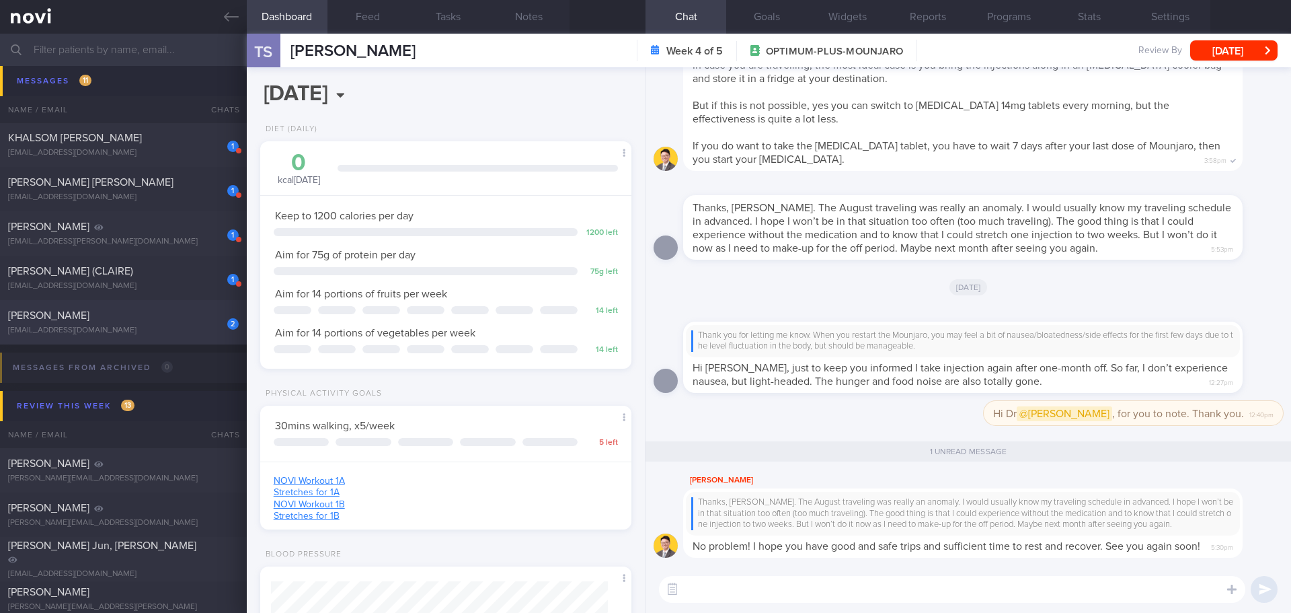
click at [167, 329] on div "[EMAIL_ADDRESS][DOMAIN_NAME]" at bounding box center [123, 331] width 231 height 10
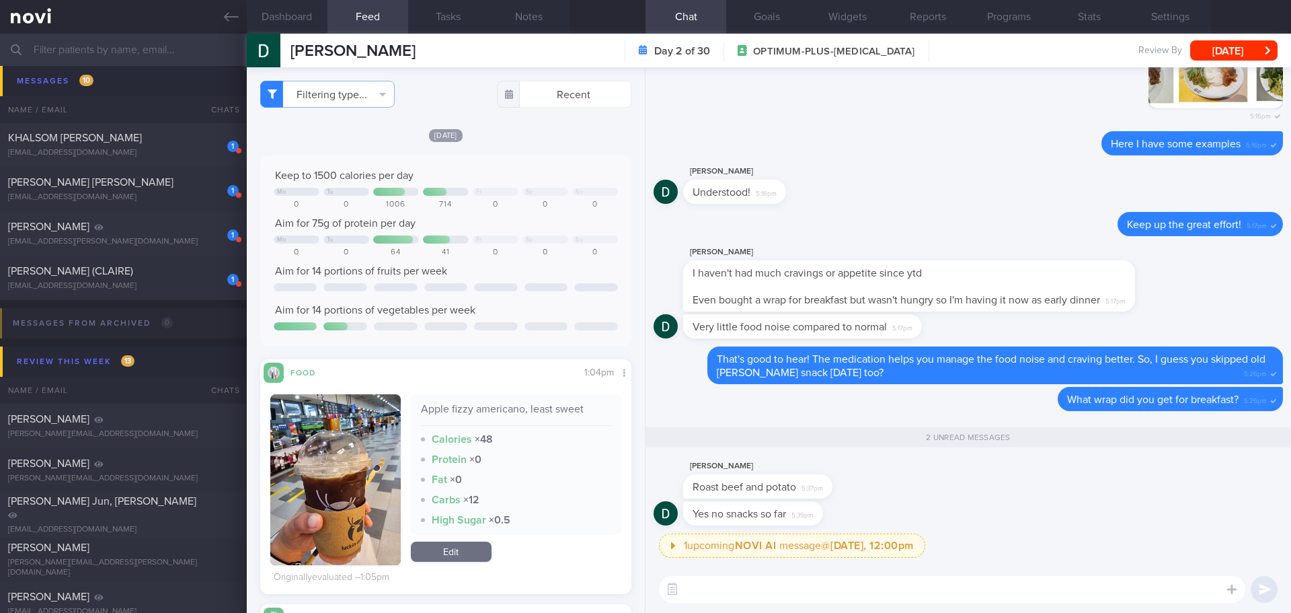
click at [919, 500] on div "Darren Lim Roast beef and potato 5:37pm" at bounding box center [969, 479] width 630 height 43
drag, startPoint x: 827, startPoint y: 478, endPoint x: 902, endPoint y: 488, distance: 76.1
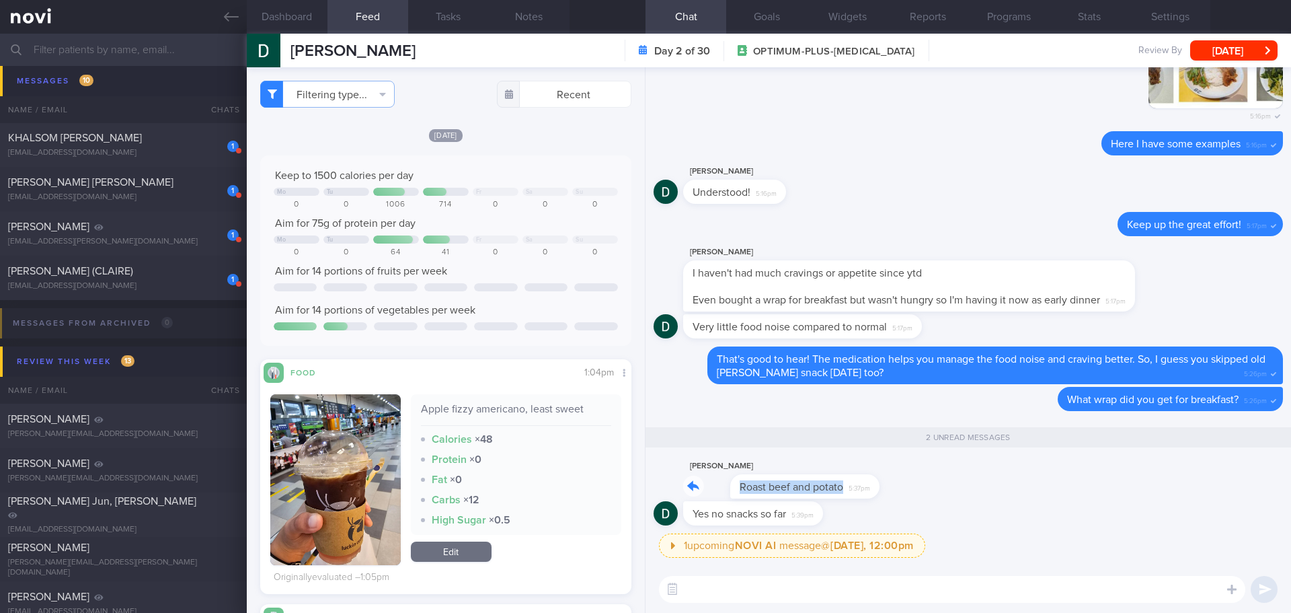
click at [902, 488] on div "Darren Lim Roast beef and potato 5:37pm" at bounding box center [969, 479] width 630 height 43
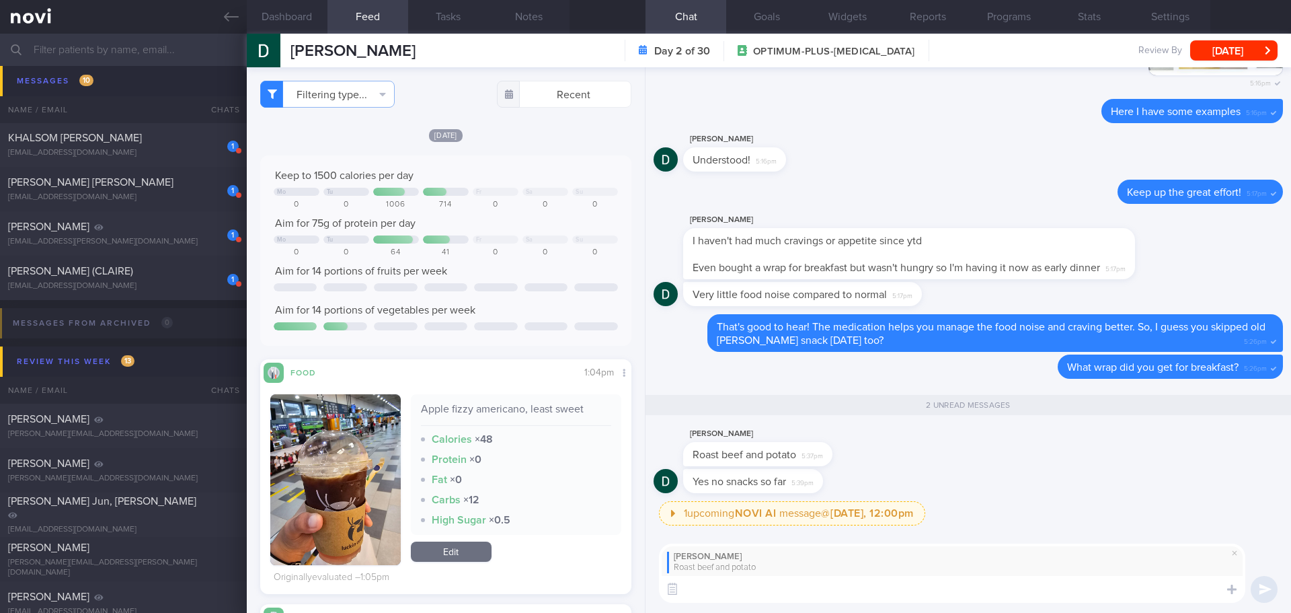
click at [809, 577] on textarea at bounding box center [952, 589] width 587 height 27
type textarea "S"
type textarea "Sounds good!"
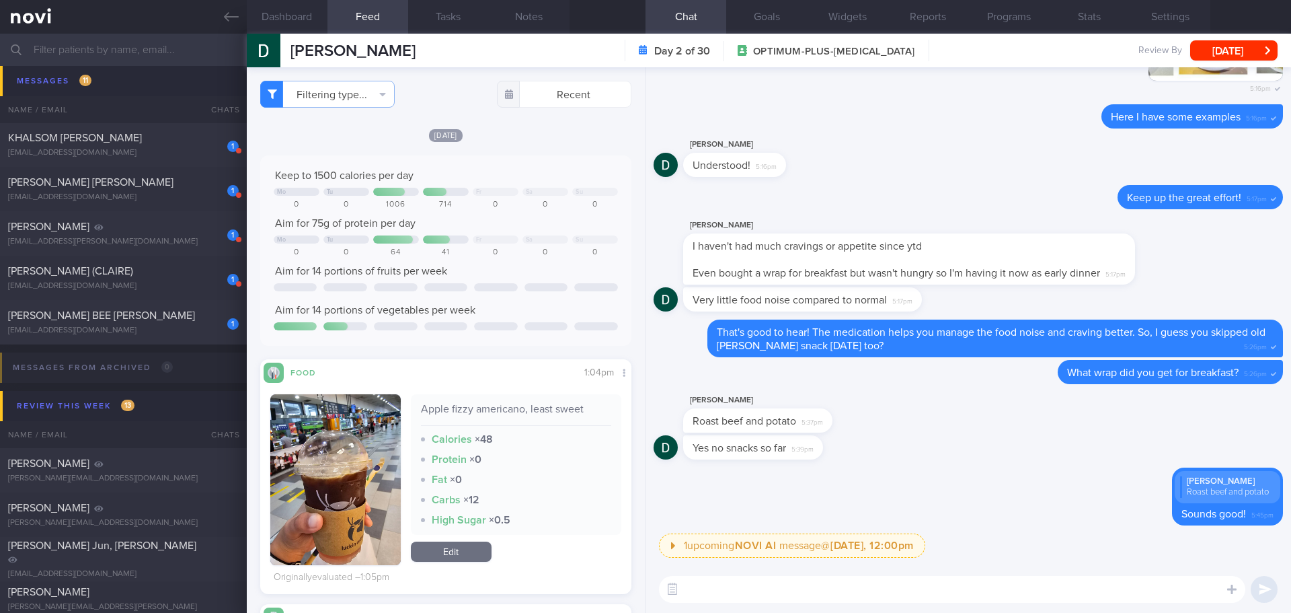
drag, startPoint x: 177, startPoint y: 329, endPoint x: 626, endPoint y: 176, distance: 474.8
click at [177, 329] on div "sherlinlee@hotmail.com" at bounding box center [123, 331] width 231 height 10
checkbox input "true"
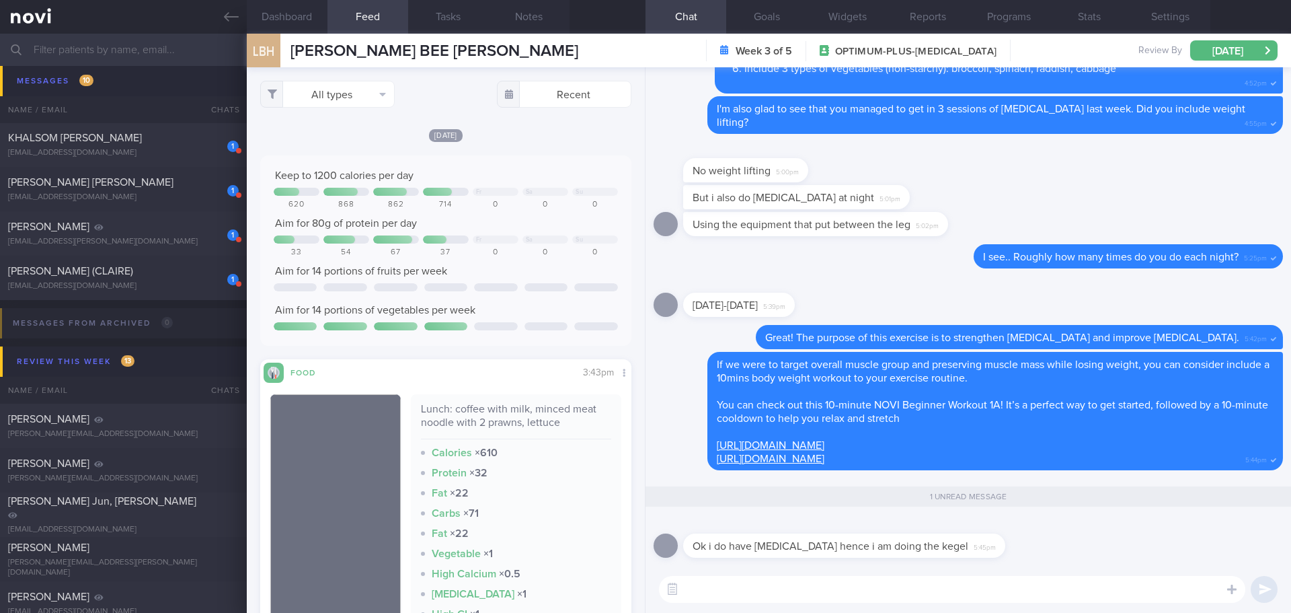
click at [1034, 589] on textarea at bounding box center [952, 589] width 587 height 27
drag, startPoint x: 1013, startPoint y: 552, endPoint x: 1115, endPoint y: 538, distance: 102.5
click at [1115, 538] on div "Ok i do have urinary incontinence hence i am doing the kegel 5:45pm" at bounding box center [969, 541] width 630 height 48
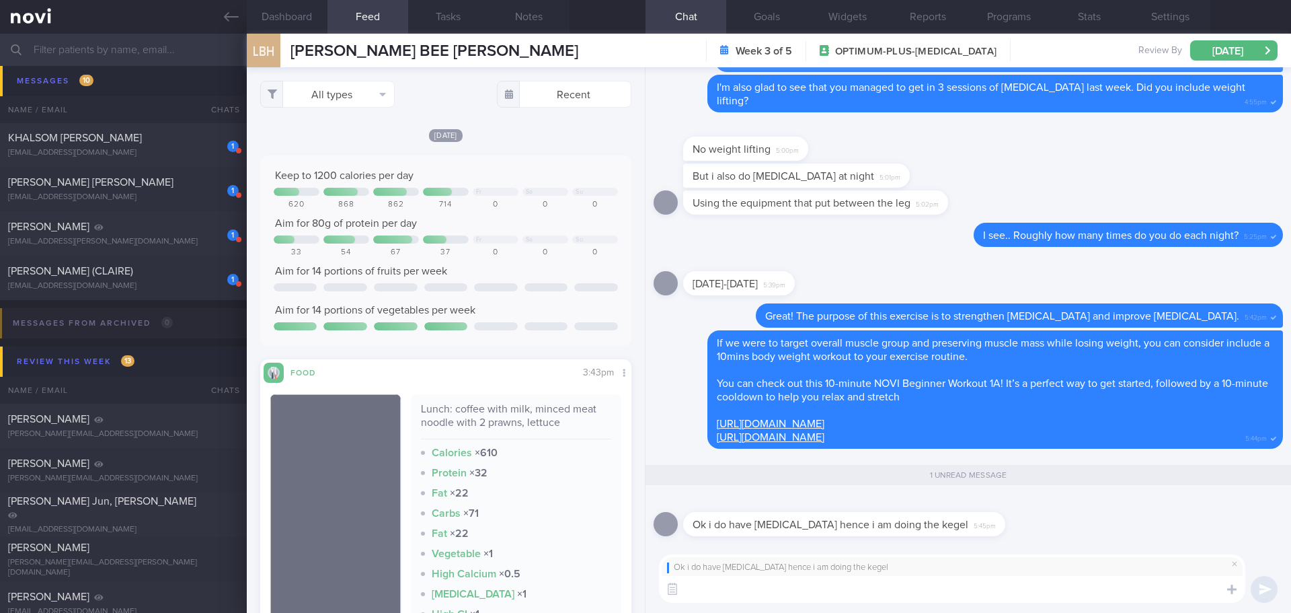
click at [1034, 589] on textarea at bounding box center [952, 589] width 587 height 27
type textarea "Y"
type textarea "Yes, noted"
click at [1232, 562] on span at bounding box center [1235, 564] width 16 height 16
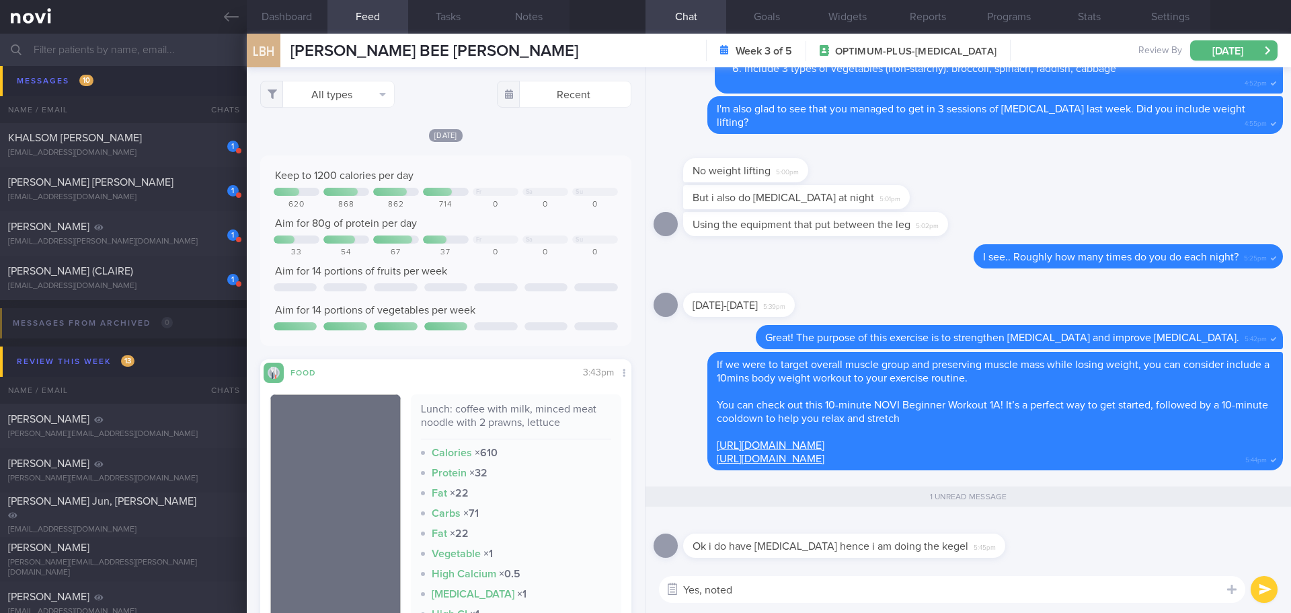
drag, startPoint x: 751, startPoint y: 589, endPoint x: 680, endPoint y: 592, distance: 71.3
click at [680, 592] on div "Attach media Chat templates Food repository Chat Templates Admin CGM Weight" at bounding box center [969, 589] width 646 height 47
type textarea "Y"
click at [1066, 591] on textarea at bounding box center [952, 589] width 587 height 27
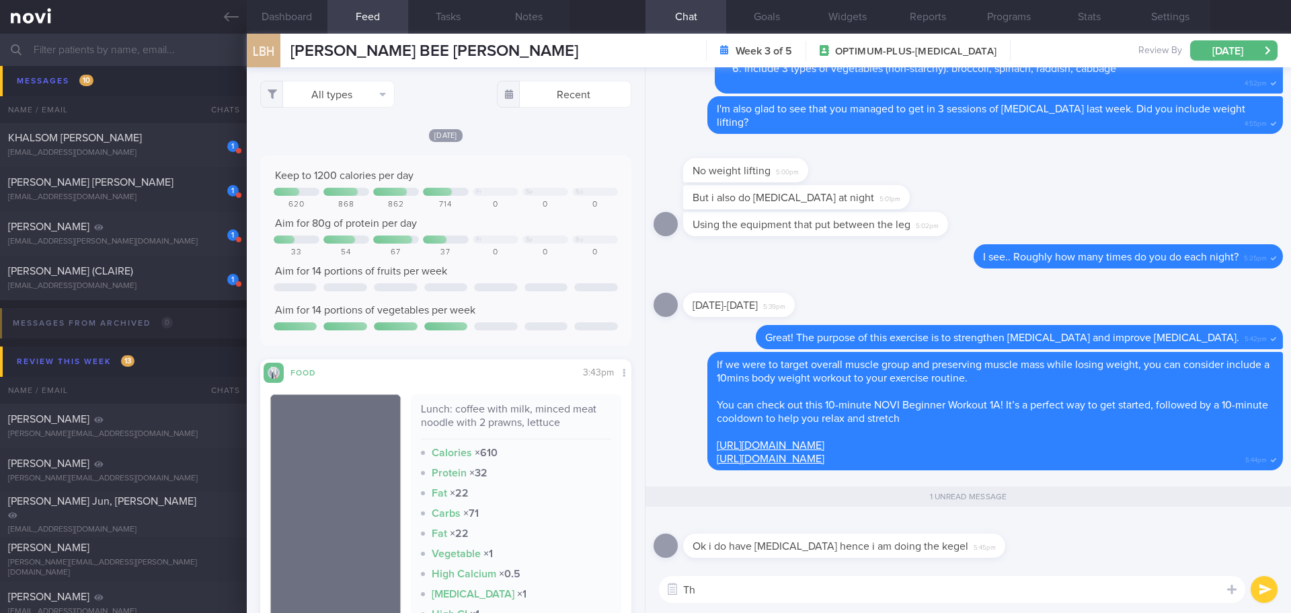
type textarea "T"
type textarea "Yes, thanks for the information."
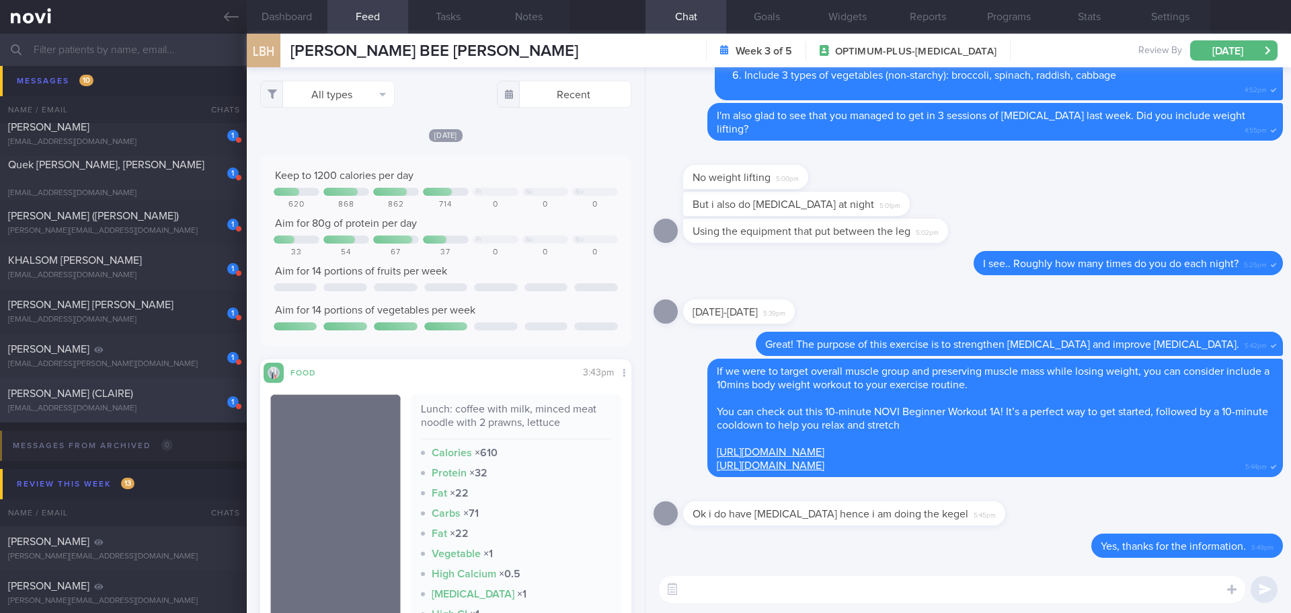
scroll to position [6659, 0]
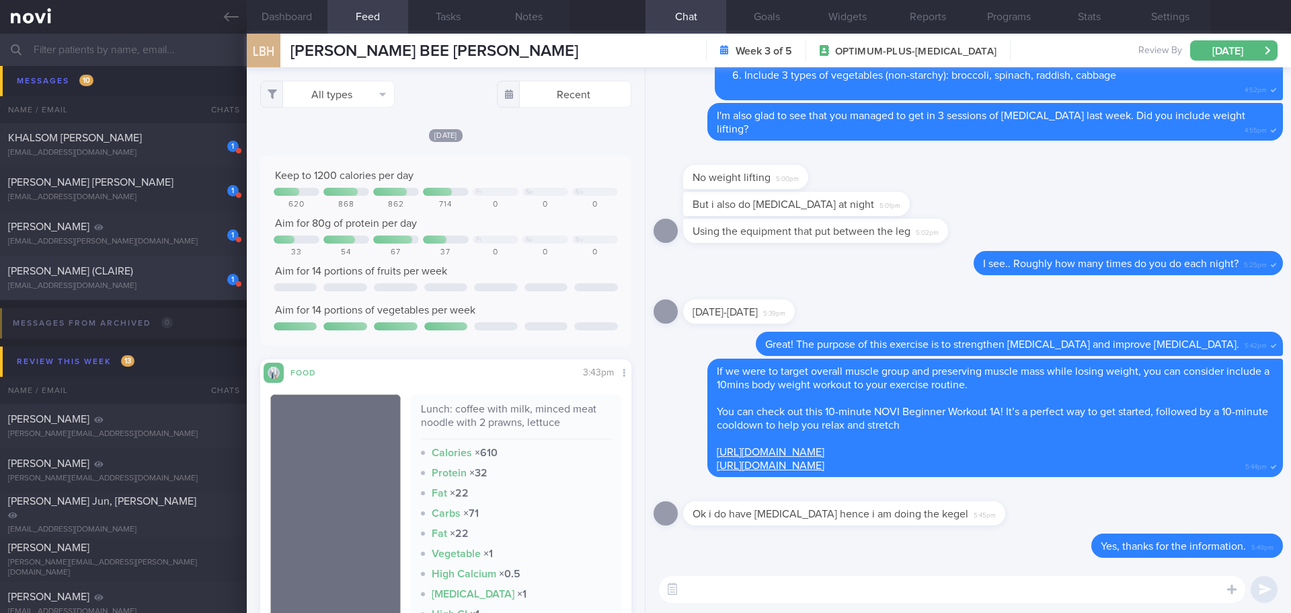
click at [149, 277] on div "[PERSON_NAME] (CLAIRE)" at bounding box center [121, 270] width 227 height 13
type input "check appt"
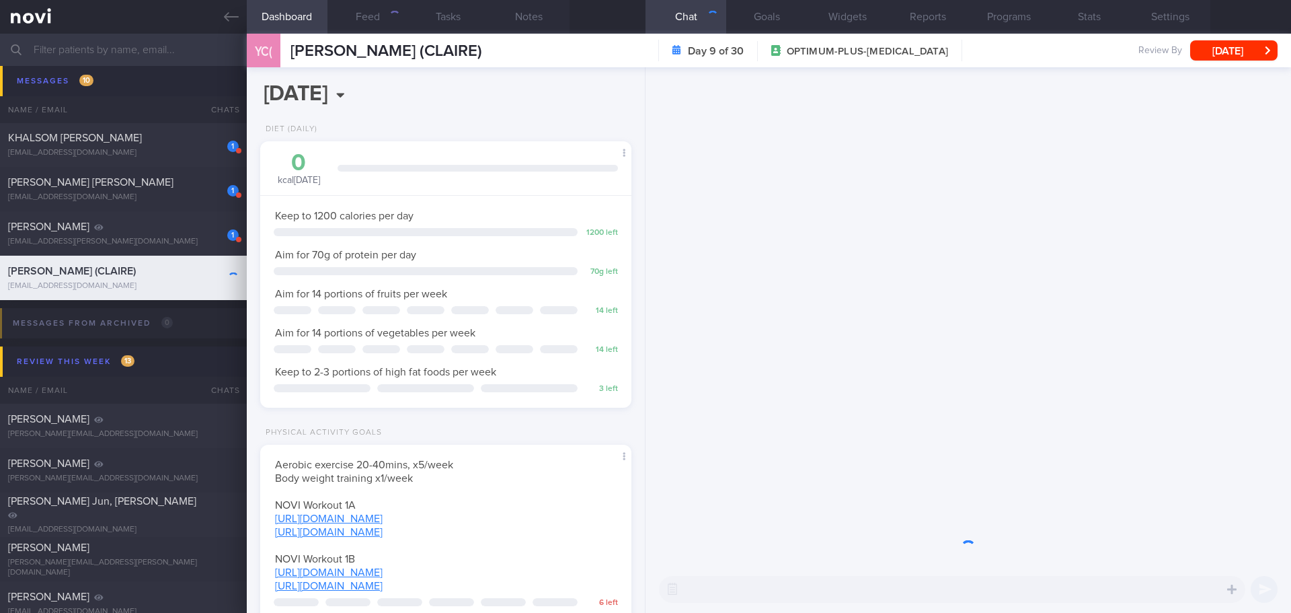
scroll to position [188, 338]
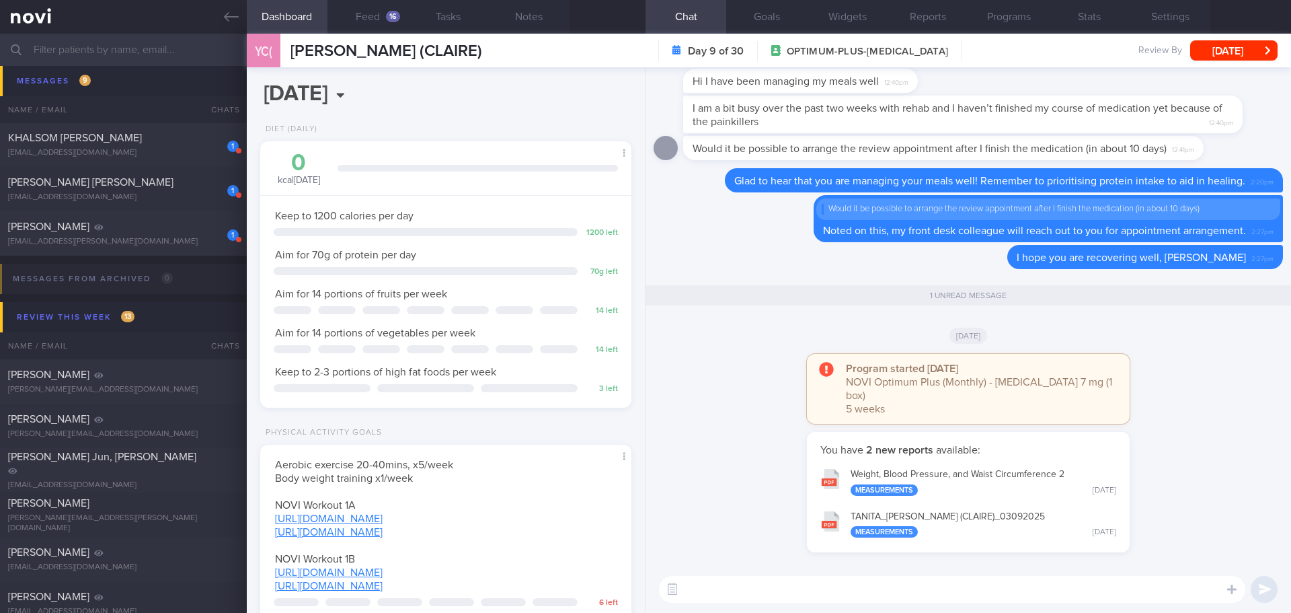
click at [1148, 388] on div "Program started yesterday NOVI Optimum Plus (Monthly) - Rybelsus 7 mg (1 box) 5…" at bounding box center [969, 393] width 630 height 78
click at [382, 16] on button "Feed 16" at bounding box center [368, 17] width 81 height 34
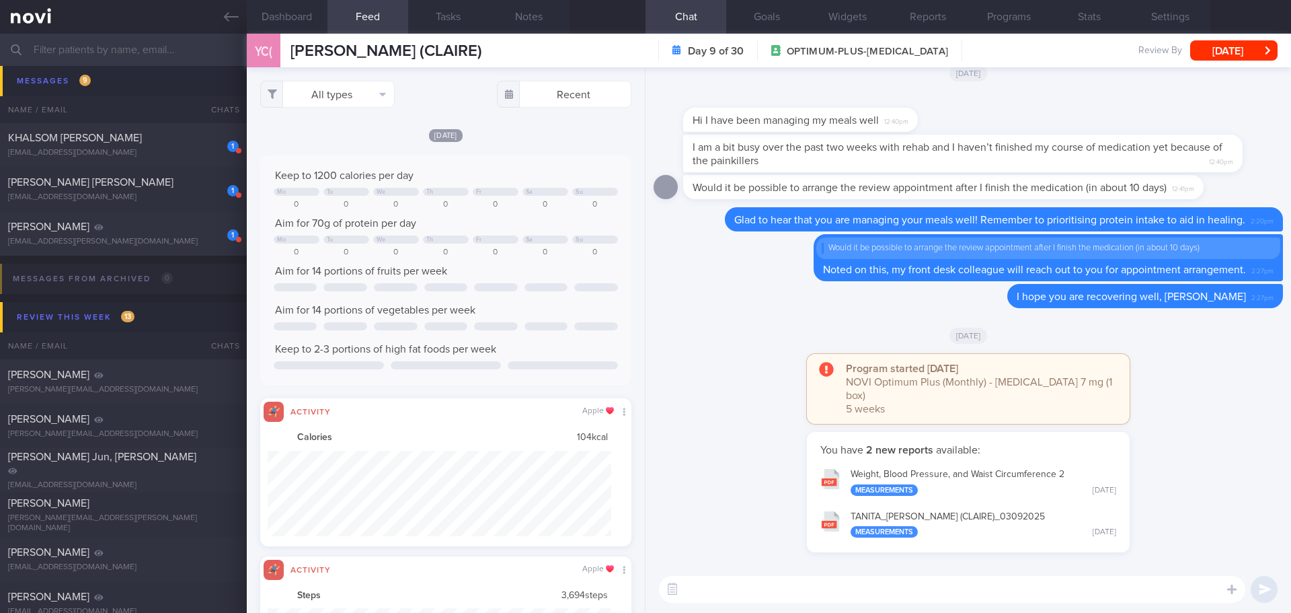
scroll to position [85, 344]
click at [330, 92] on button "All types" at bounding box center [327, 94] width 135 height 27
click at [326, 141] on button "Activity" at bounding box center [327, 140] width 133 height 20
checkbox input "false"
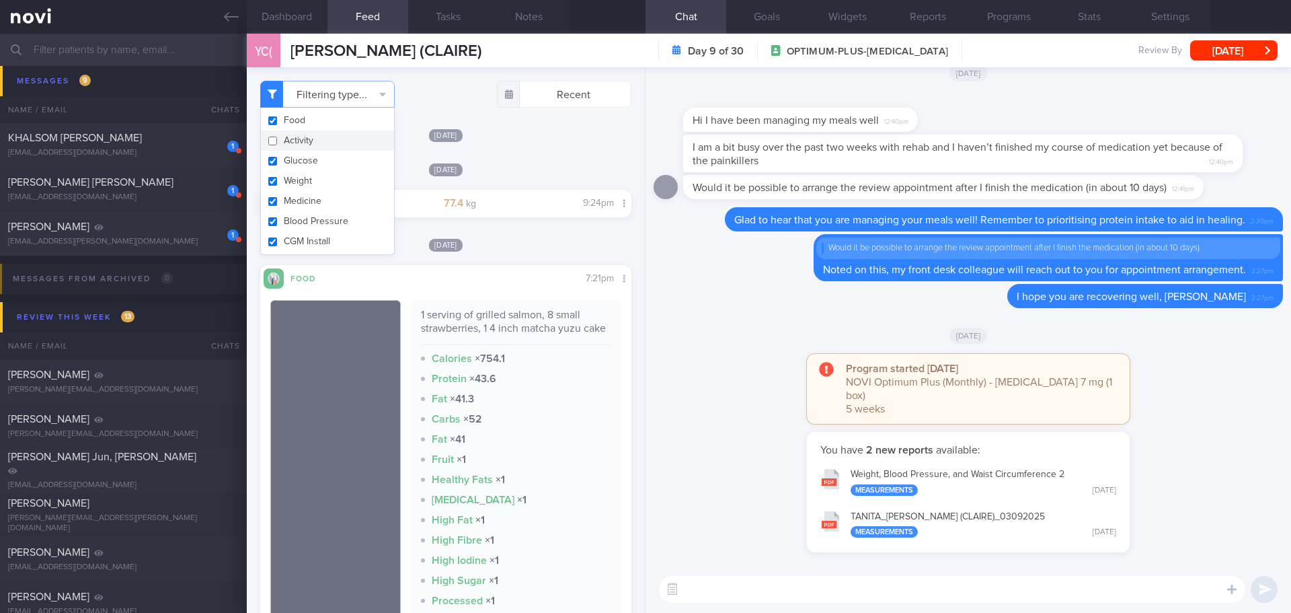
click at [535, 257] on div "Thu, 24 Jul Food Share 7:21pm 1 serving of grilled salmon, 8 small strawberries…" at bounding box center [445, 455] width 371 height 437
click at [794, 587] on textarea at bounding box center [952, 589] width 587 height 27
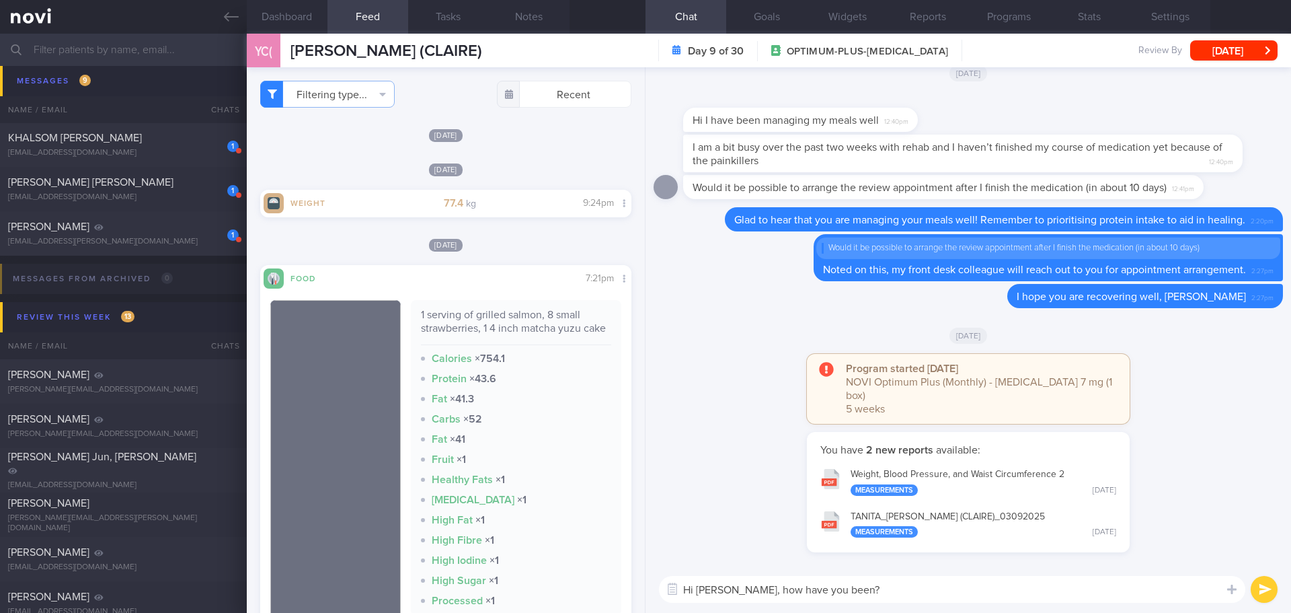
click at [910, 480] on button "Weight, Blood Pressure, and Waist Circumference 2 Measurements Wed, 3 Sep" at bounding box center [968, 481] width 309 height 42
click at [1004, 15] on button "Programs" at bounding box center [1009, 17] width 81 height 34
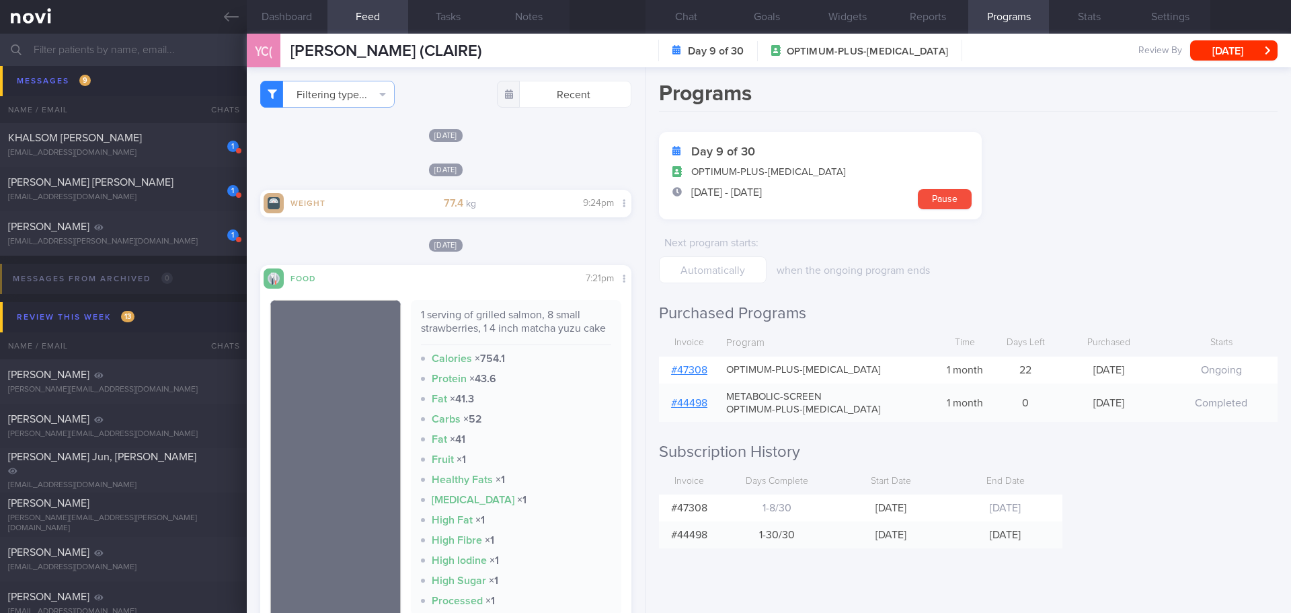
click at [696, 365] on link "# 47308" at bounding box center [689, 370] width 36 height 11
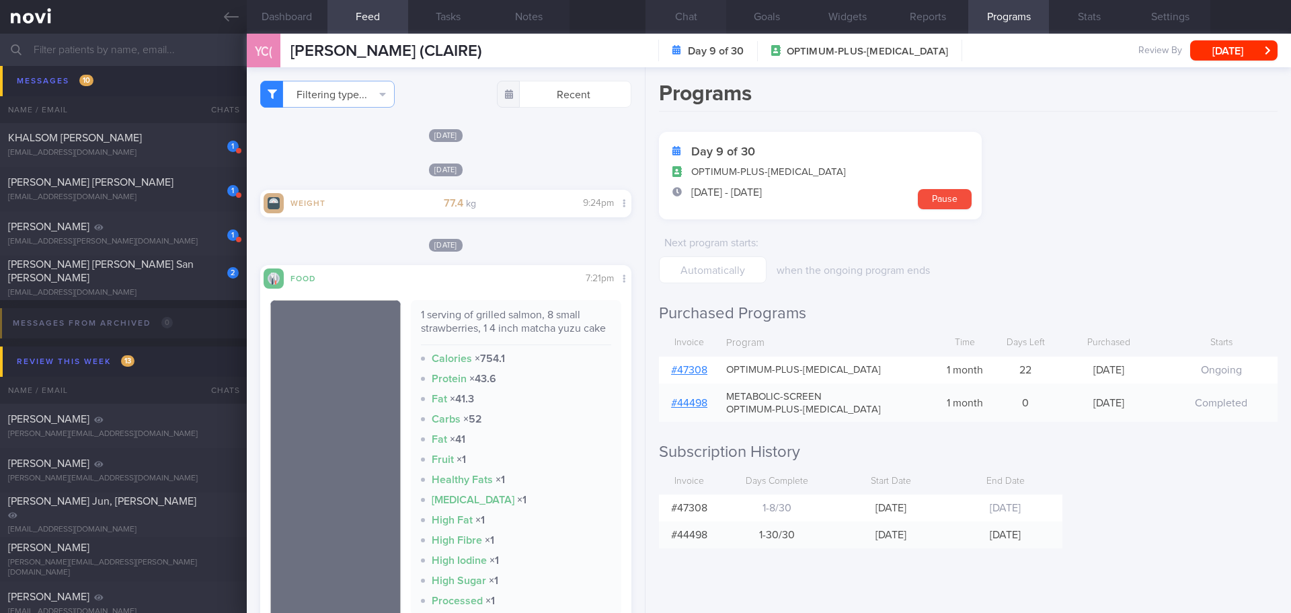
click at [687, 24] on button "Chat" at bounding box center [686, 17] width 81 height 34
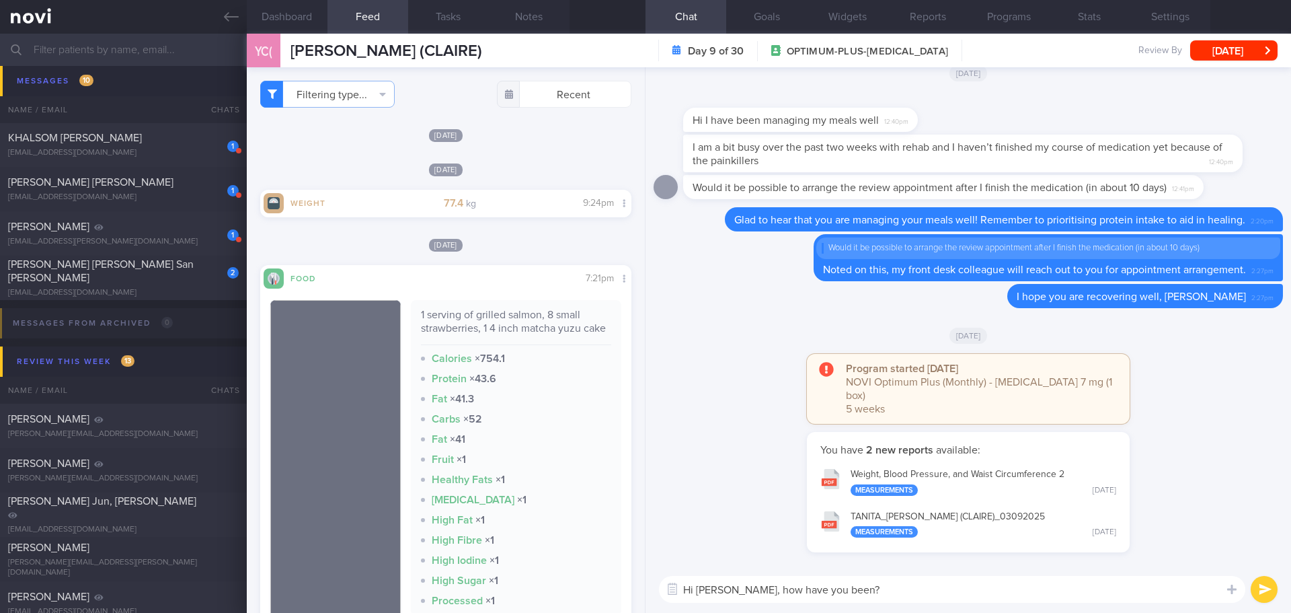
click at [871, 587] on textarea "Hi Claire, how have you been?" at bounding box center [952, 589] width 587 height 27
click at [841, 589] on textarea "Hi Claire, how have you been?" at bounding box center [952, 589] width 587 height 27
click at [841, 590] on textarea "Hi Claire, how have you been?" at bounding box center [952, 589] width 587 height 27
type textarea "Hi Claire, how are you coping with your meal plan?"
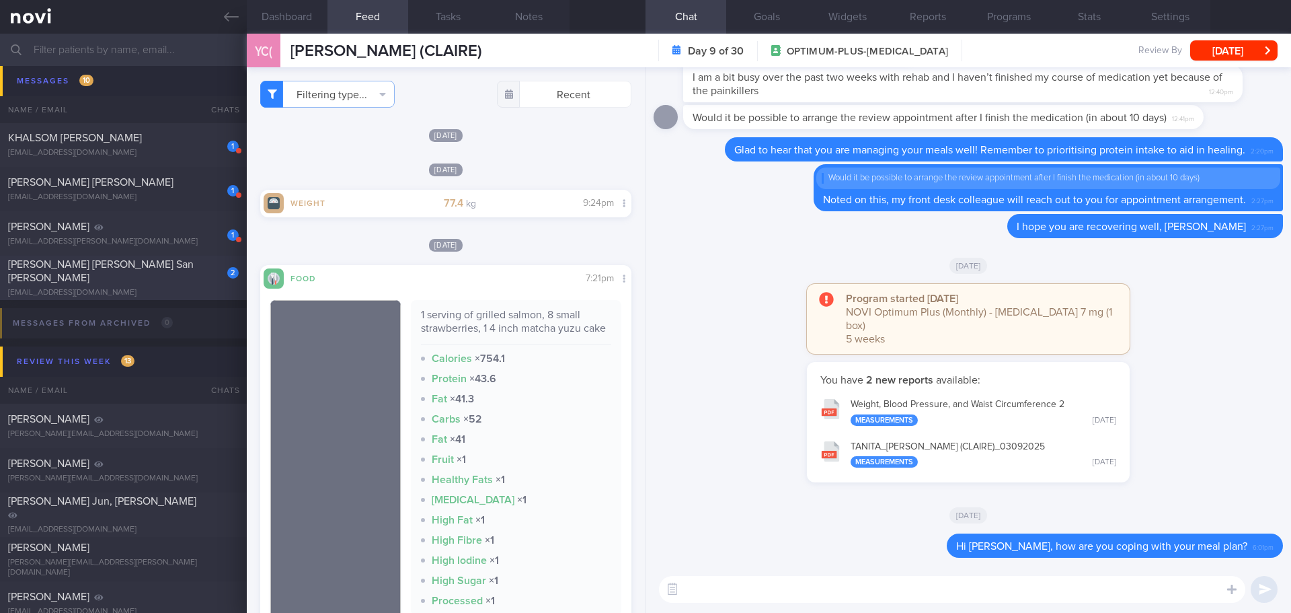
click at [92, 280] on div "2 Casal Maria Isabel San Gabriel issacasal22@gmail.com" at bounding box center [123, 278] width 247 height 40
type input "[DATE]"
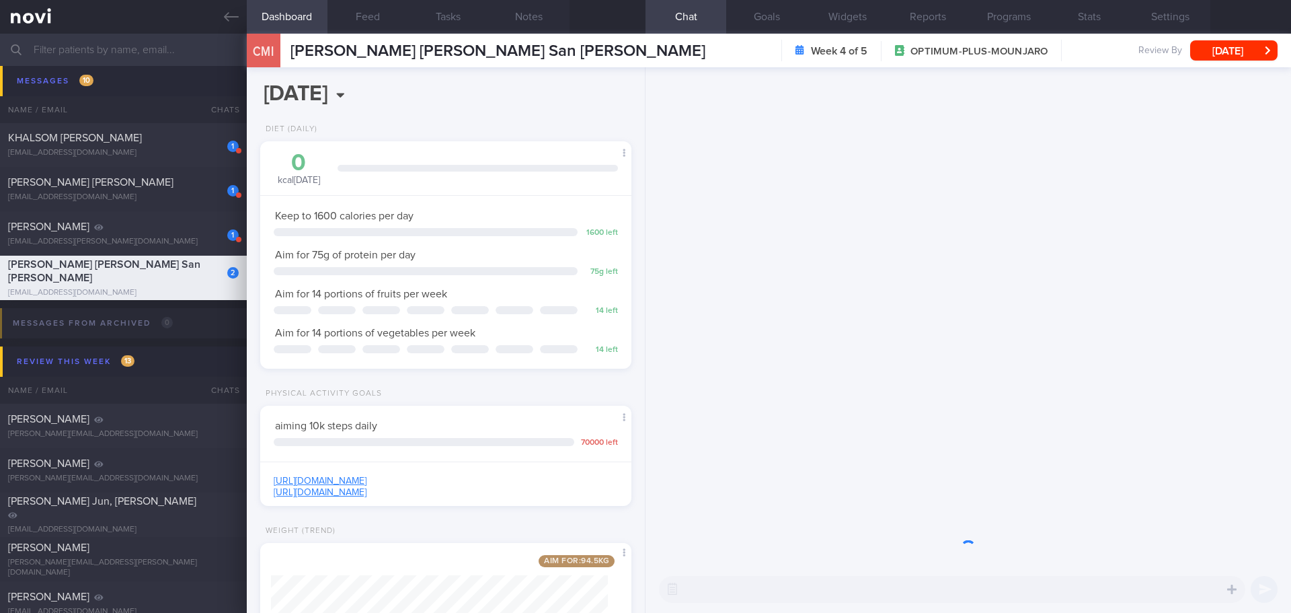
scroll to position [188, 338]
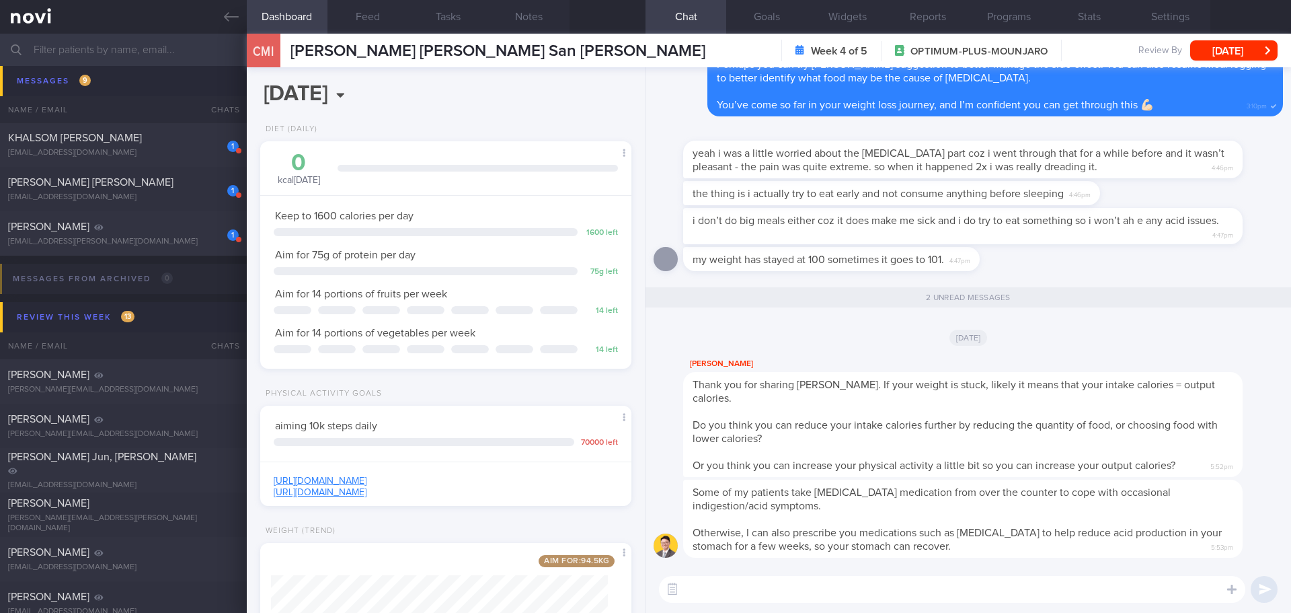
click at [749, 332] on div "[DATE]" at bounding box center [969, 337] width 630 height 38
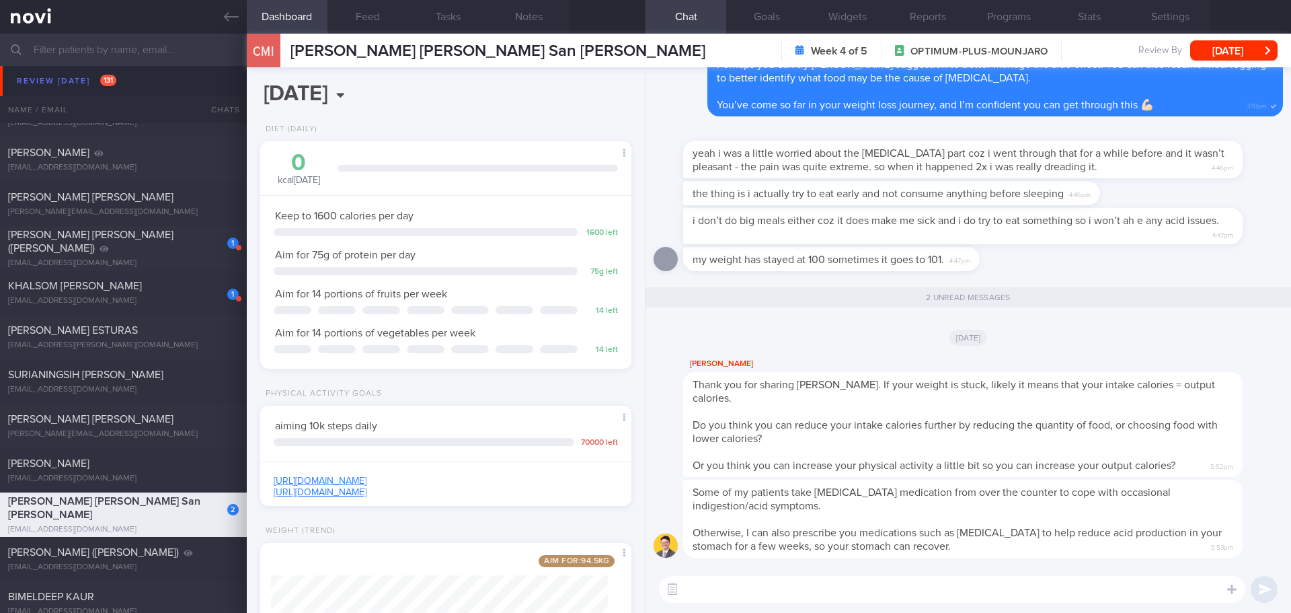
scroll to position [3565, 0]
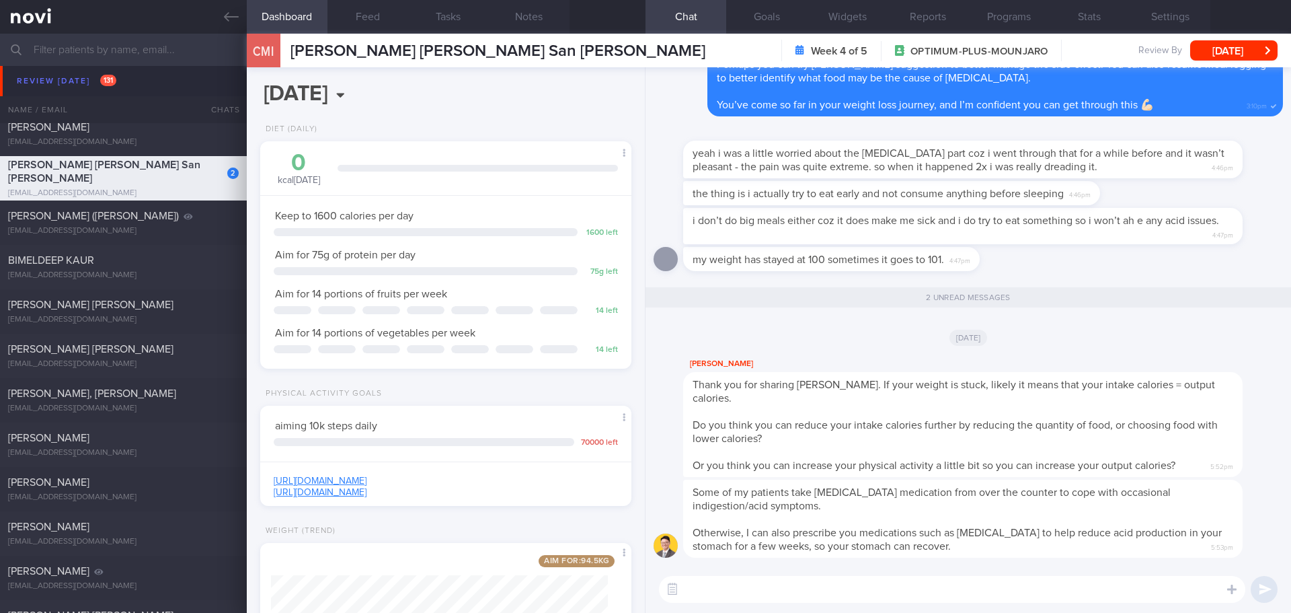
click at [112, 52] on input "text" at bounding box center [645, 50] width 1291 height 32
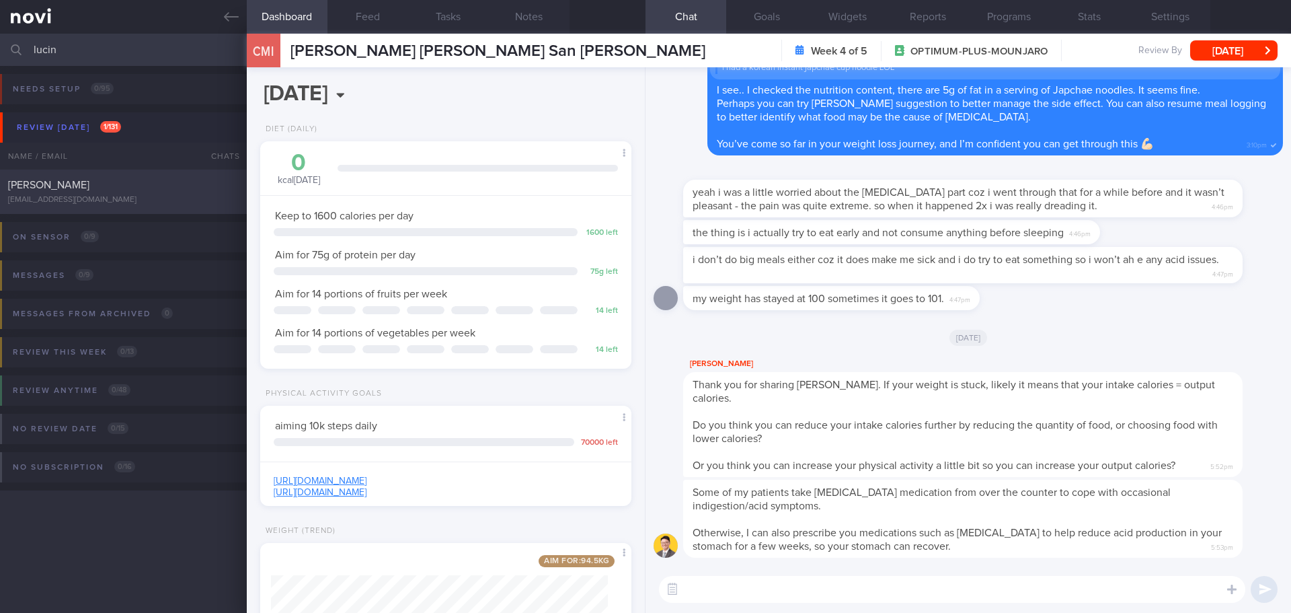
type input "lucin"
click at [113, 202] on div "lucinda29@hotmail.co.uk" at bounding box center [123, 200] width 231 height 10
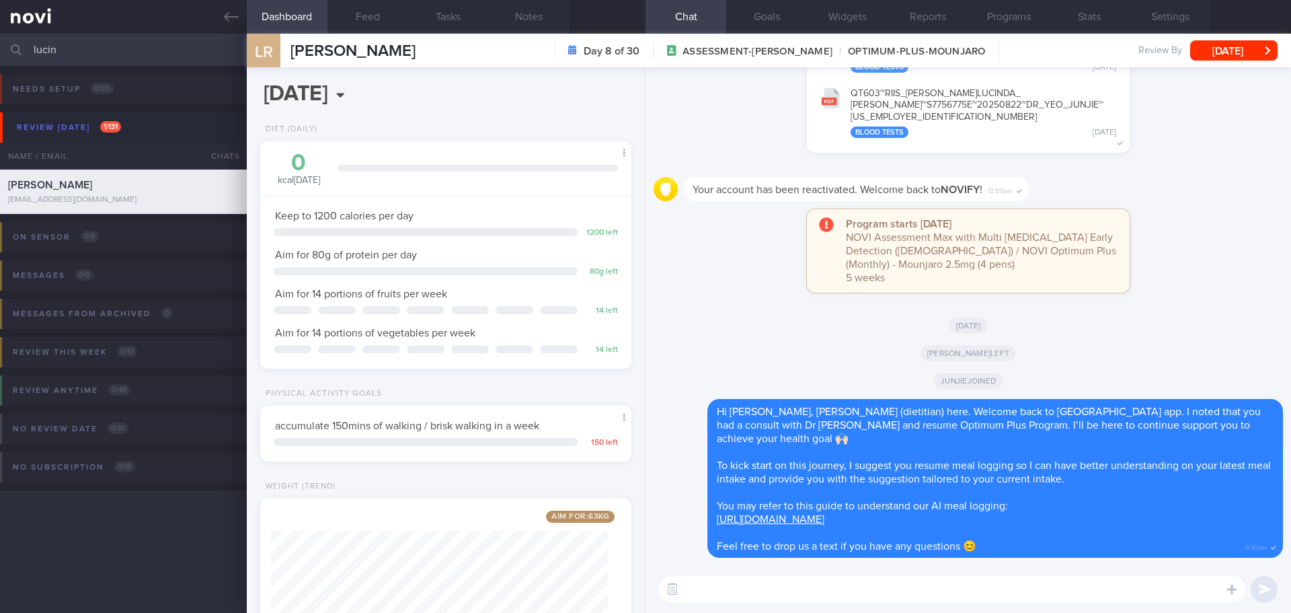
scroll to position [168, 338]
click at [348, 9] on button "Feed" at bounding box center [368, 17] width 81 height 34
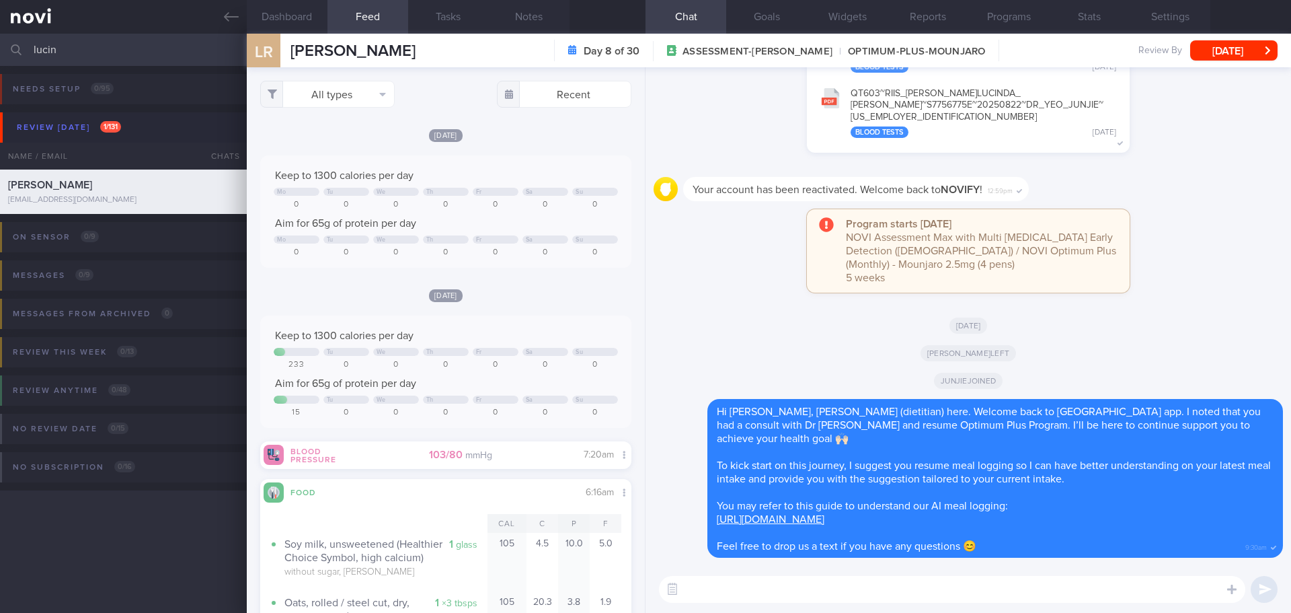
click at [761, 582] on textarea at bounding box center [952, 589] width 587 height 27
drag, startPoint x: 1111, startPoint y: 595, endPoint x: 813, endPoint y: 595, distance: 298.0
click at [813, 595] on textarea "Hi Lucinda, Elizabeth here. How are you coping with the medication and your mea…" at bounding box center [952, 589] width 587 height 27
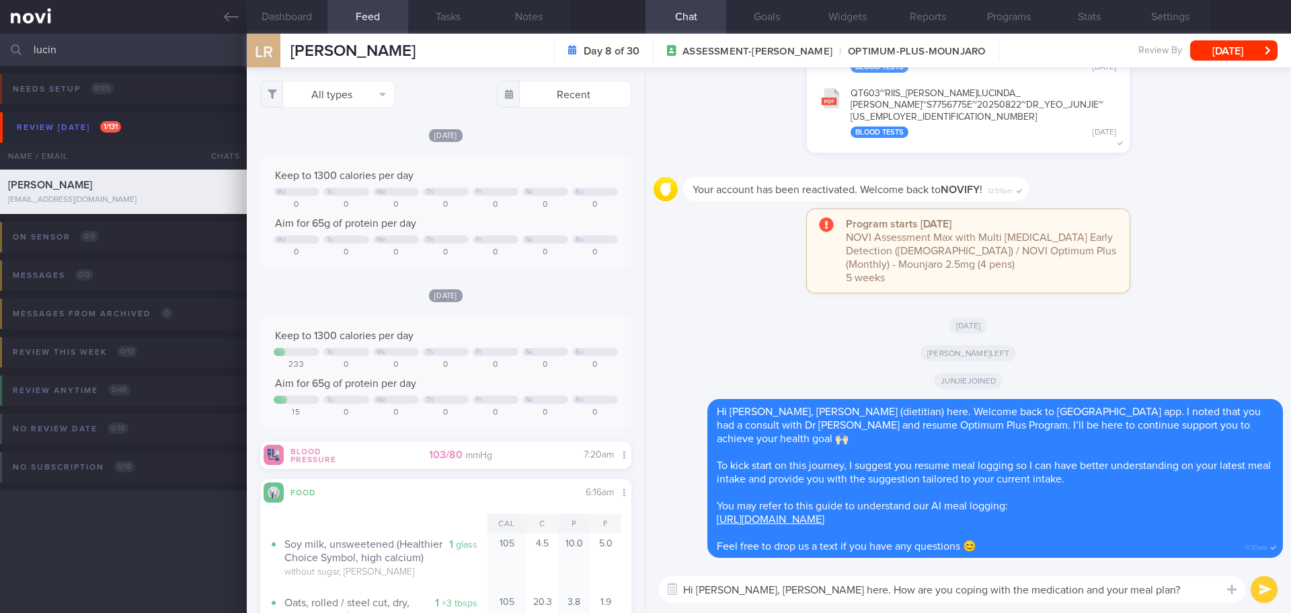
drag, startPoint x: 1094, startPoint y: 589, endPoint x: 1102, endPoint y: 591, distance: 8.2
click at [1094, 589] on textarea "Hi Lucinda, Elizabeth here. How are you coping with the medication and your mea…" at bounding box center [952, 589] width 587 height 27
type textarea "Hi Lucinda, Elizabeth here. How are you coping with the medication and your mea…"
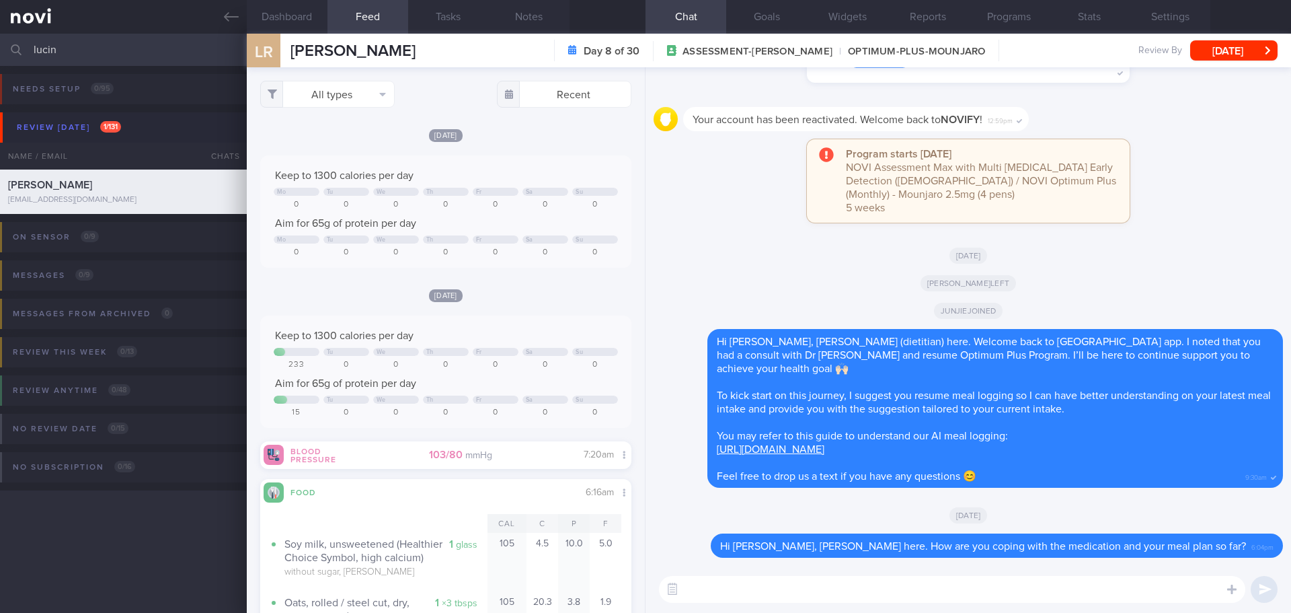
drag, startPoint x: 52, startPoint y: 54, endPoint x: 8, endPoint y: 56, distance: 44.4
click at [8, 56] on div "lucin Assigned patients Assigned patients All active patients Archived patients" at bounding box center [645, 50] width 1291 height 32
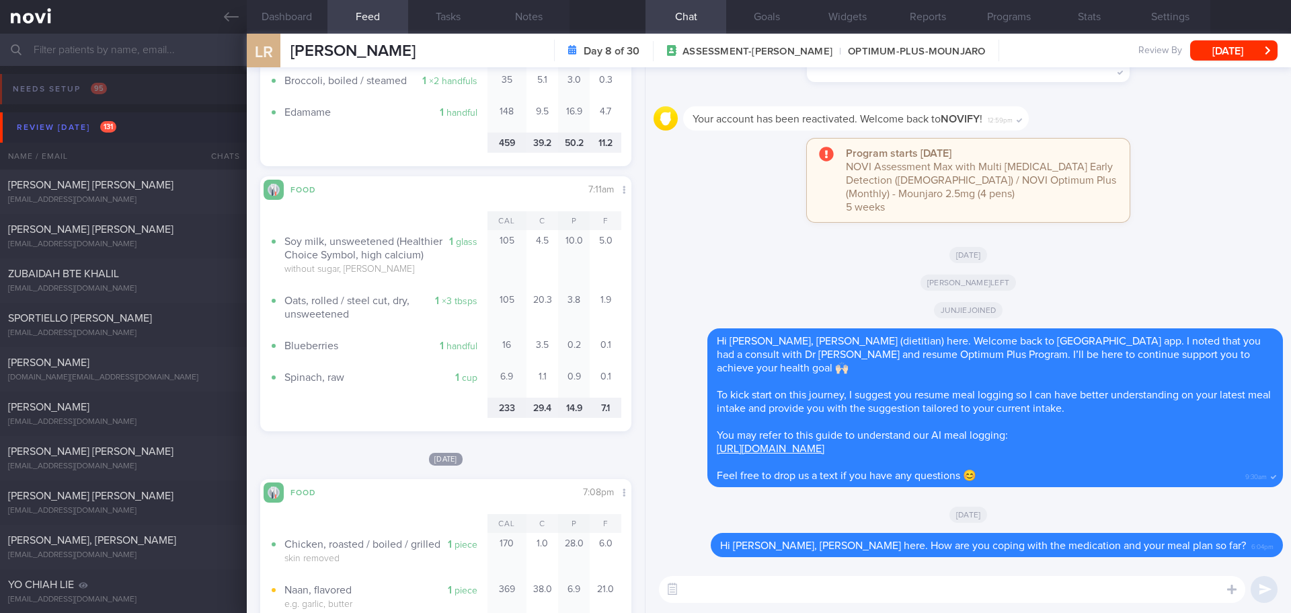
scroll to position [1345, 0]
click at [1201, 46] on button "[DATE]" at bounding box center [1234, 50] width 87 height 20
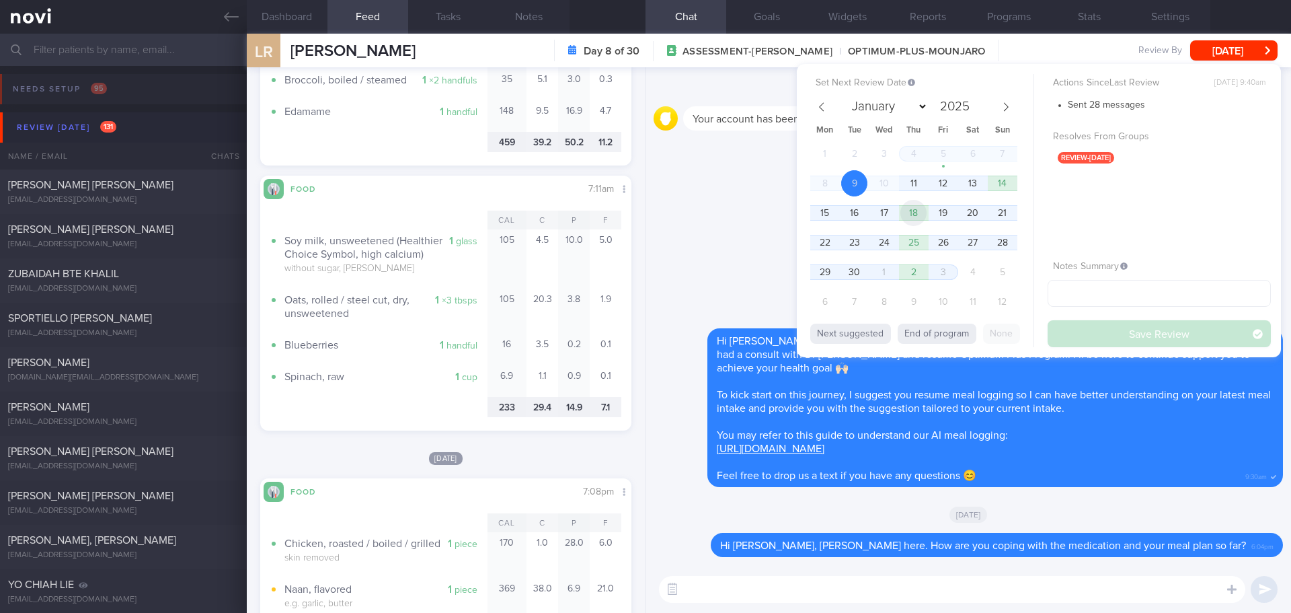
click at [912, 213] on span "18" at bounding box center [914, 213] width 26 height 26
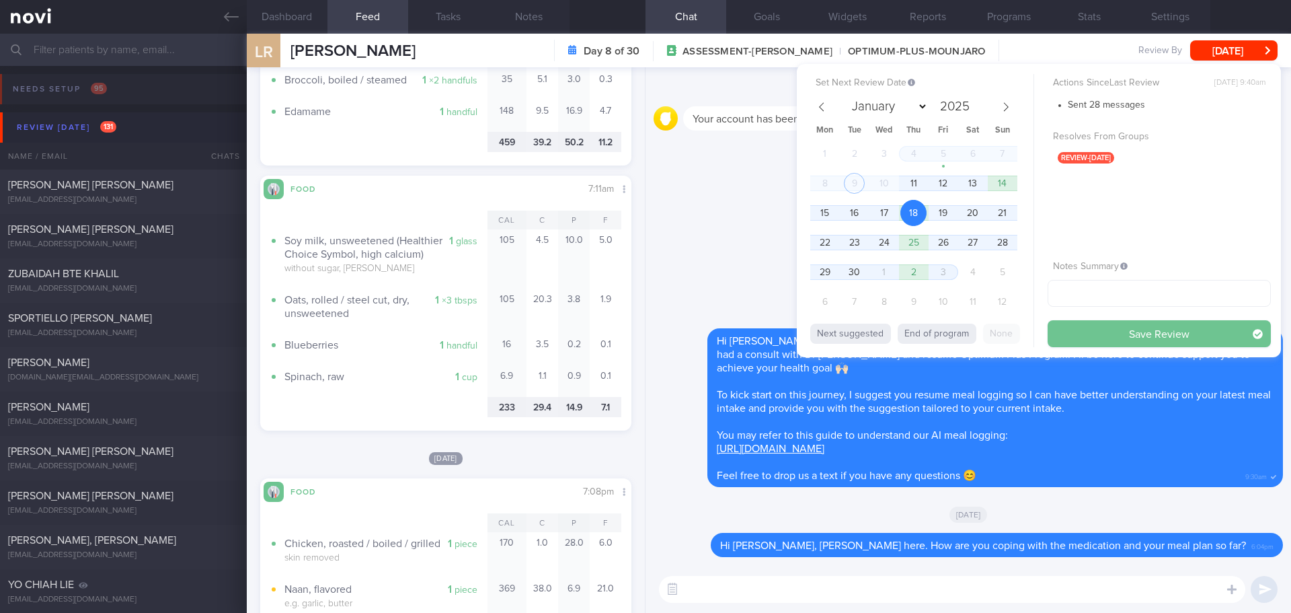
click at [1072, 330] on button "Save Review" at bounding box center [1159, 333] width 223 height 27
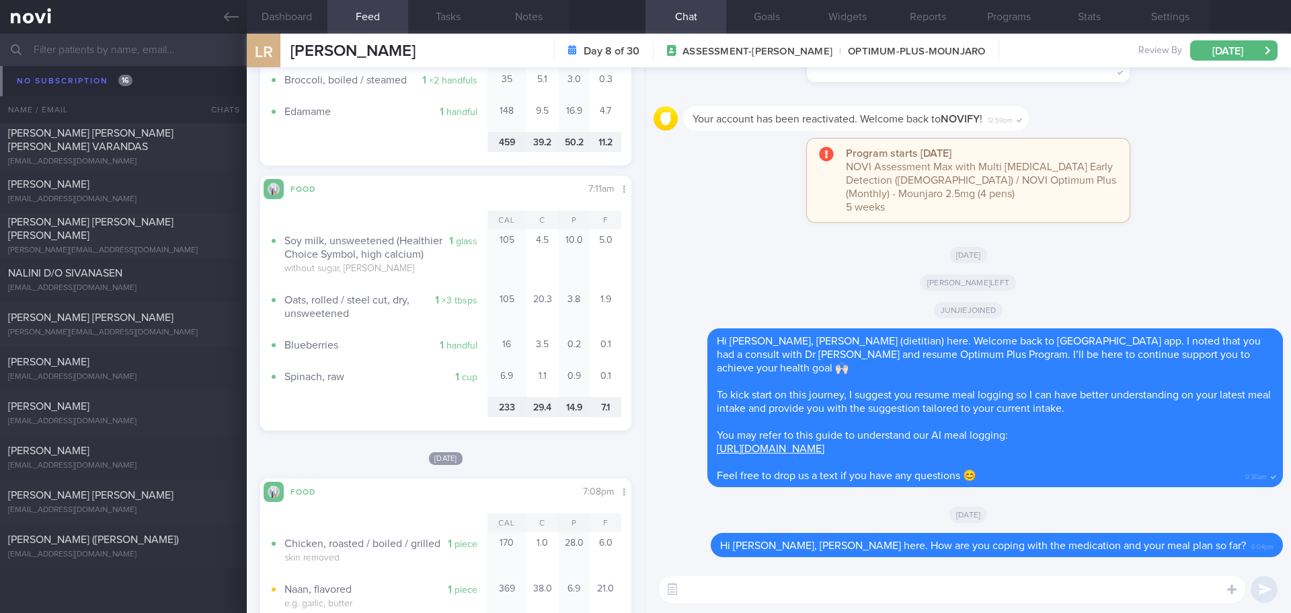
scroll to position [10394, 0]
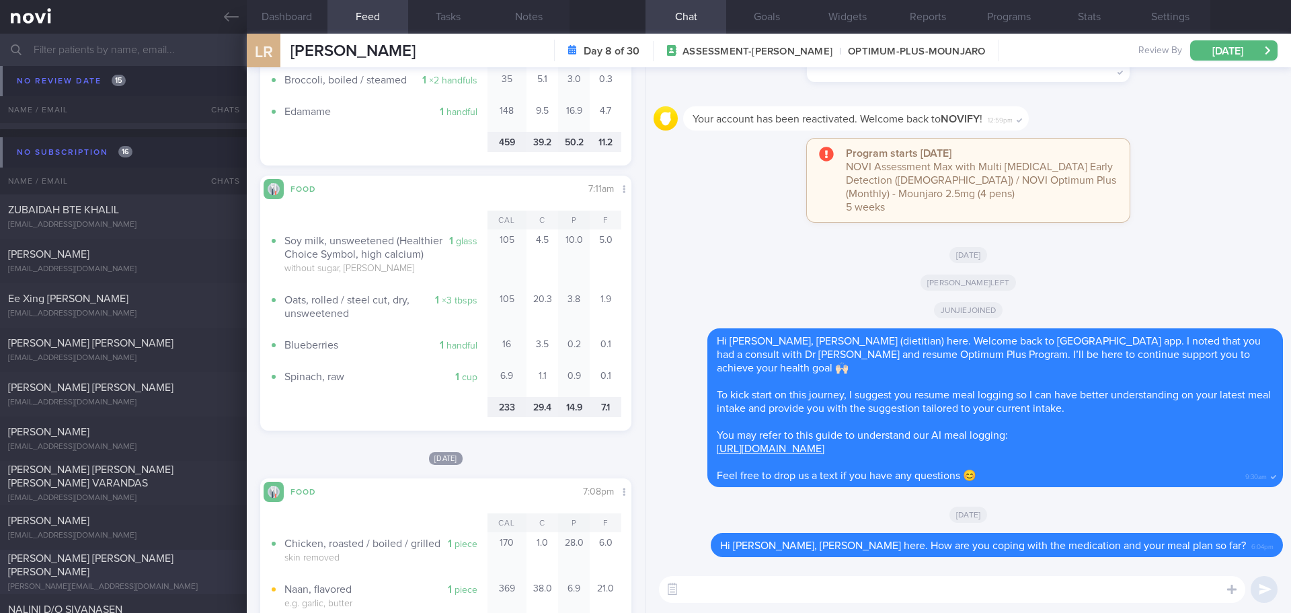
click at [89, 558] on div "[PERSON_NAME] [PERSON_NAME] [PERSON_NAME]" at bounding box center [121, 565] width 227 height 27
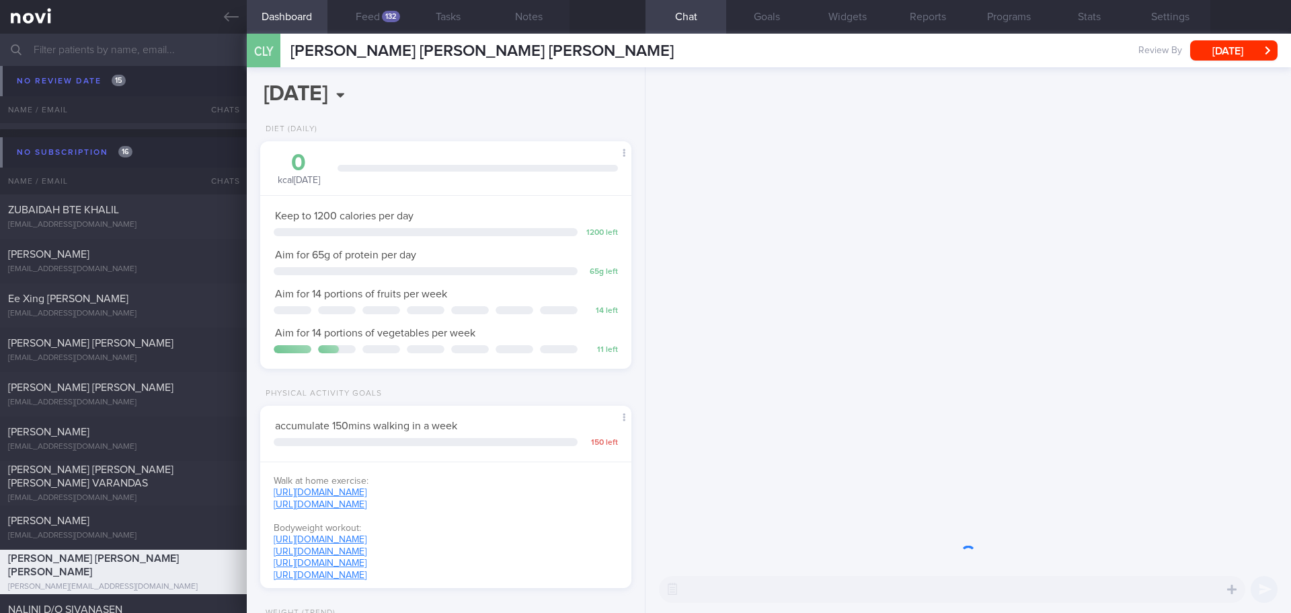
scroll to position [188, 338]
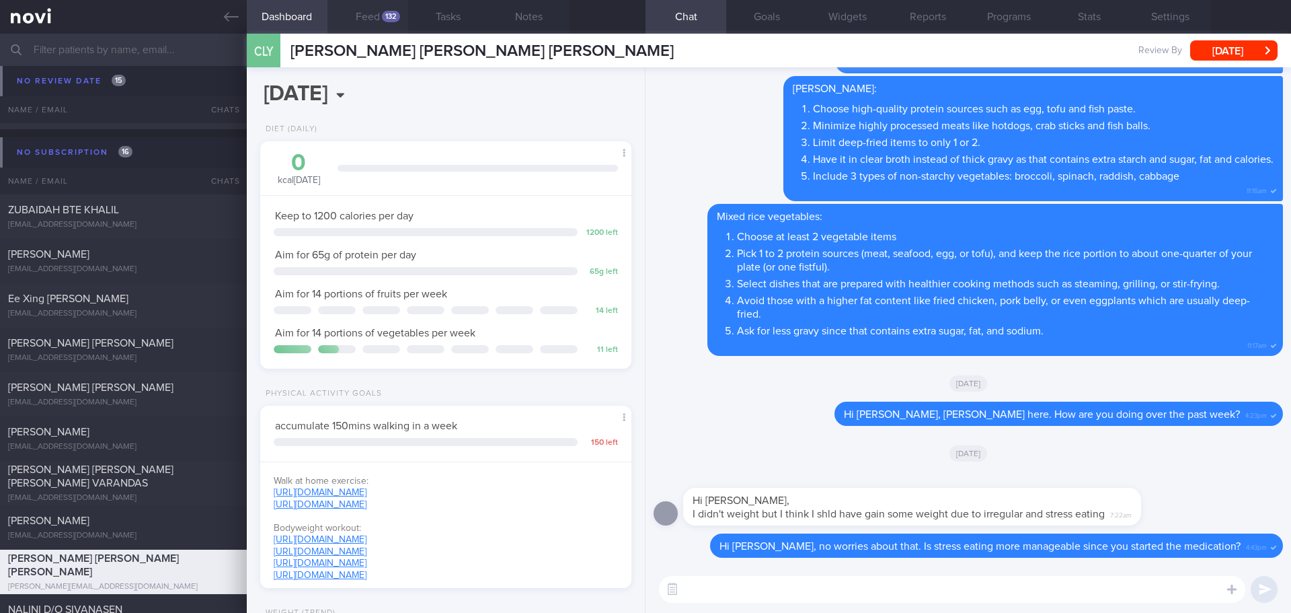
click at [365, 13] on button "Feed 132" at bounding box center [368, 17] width 81 height 34
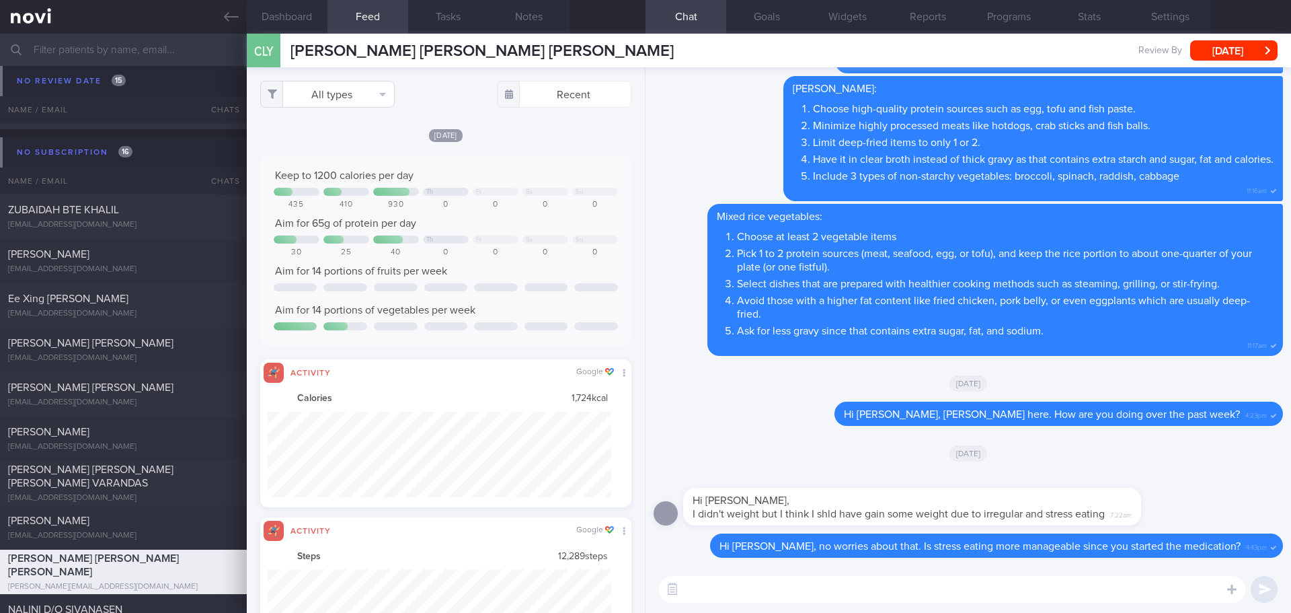
scroll to position [85, 344]
click at [370, 84] on button "All types" at bounding box center [327, 94] width 135 height 27
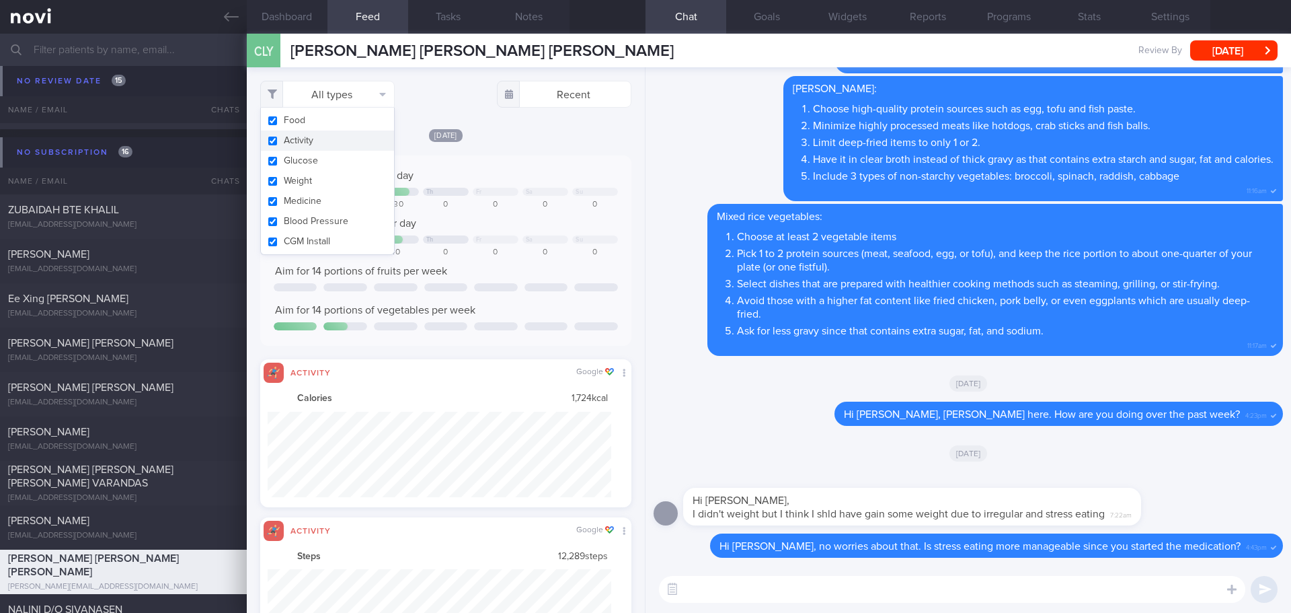
click at [347, 146] on button "Activity" at bounding box center [327, 140] width 133 height 20
checkbox input "false"
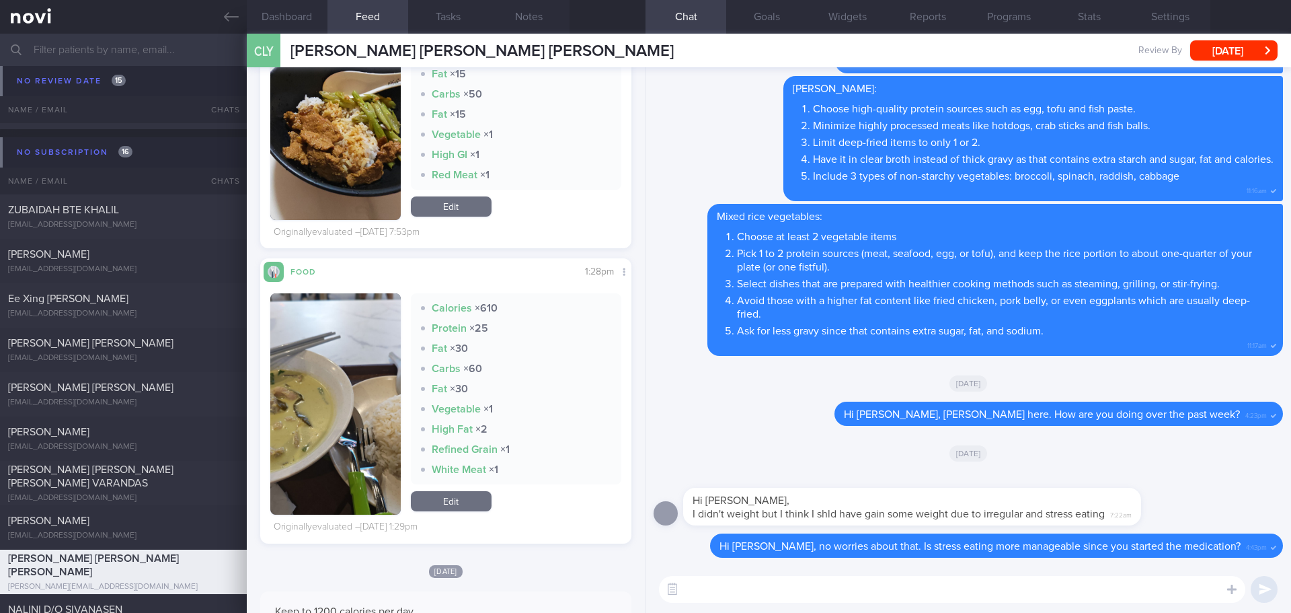
click at [307, 323] on button "button" at bounding box center [335, 403] width 130 height 221
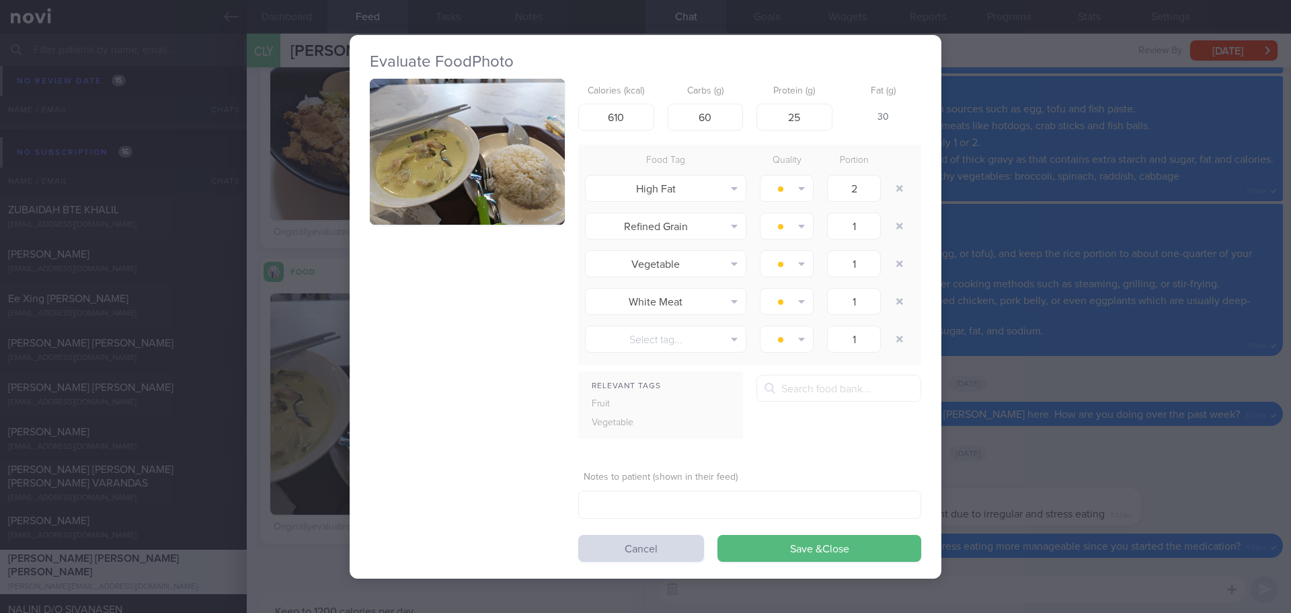
click at [502, 194] on button "button" at bounding box center [467, 152] width 195 height 147
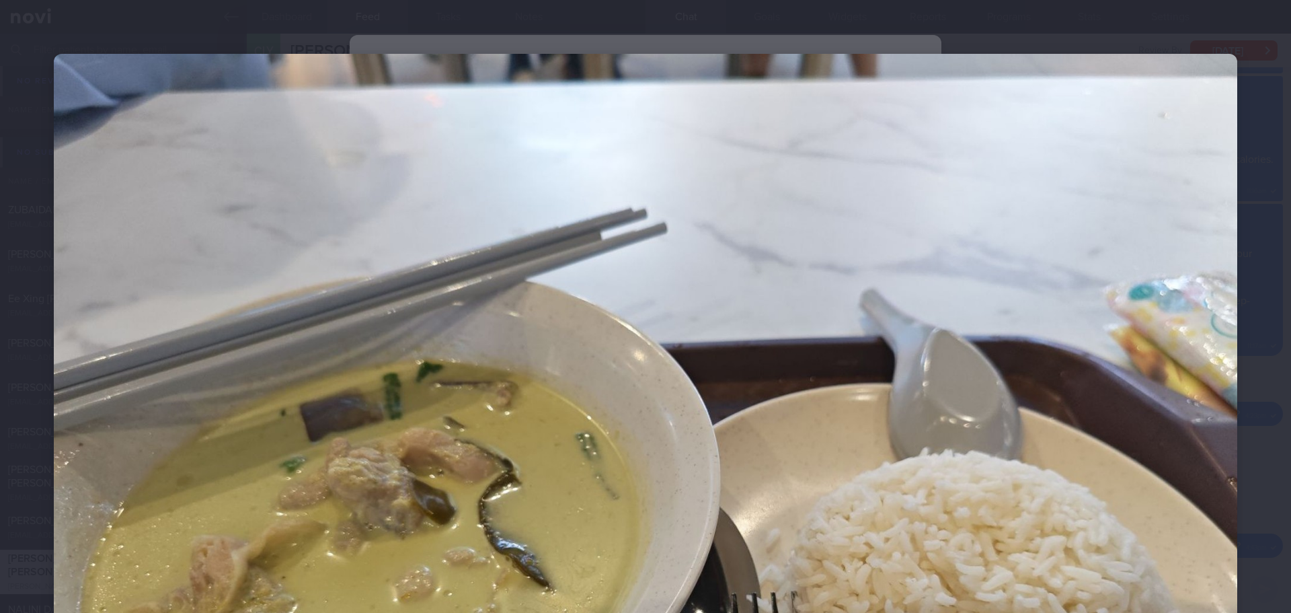
click at [1228, 213] on div at bounding box center [645, 497] width 1291 height 995
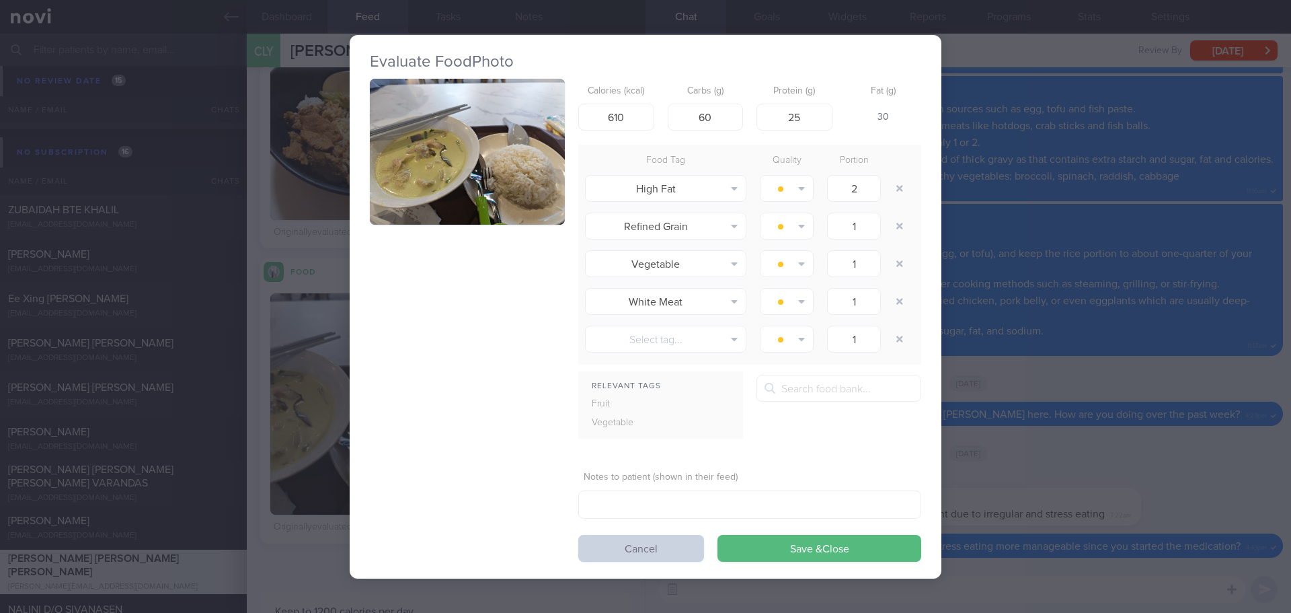
click at [661, 554] on button "Cancel" at bounding box center [641, 548] width 126 height 27
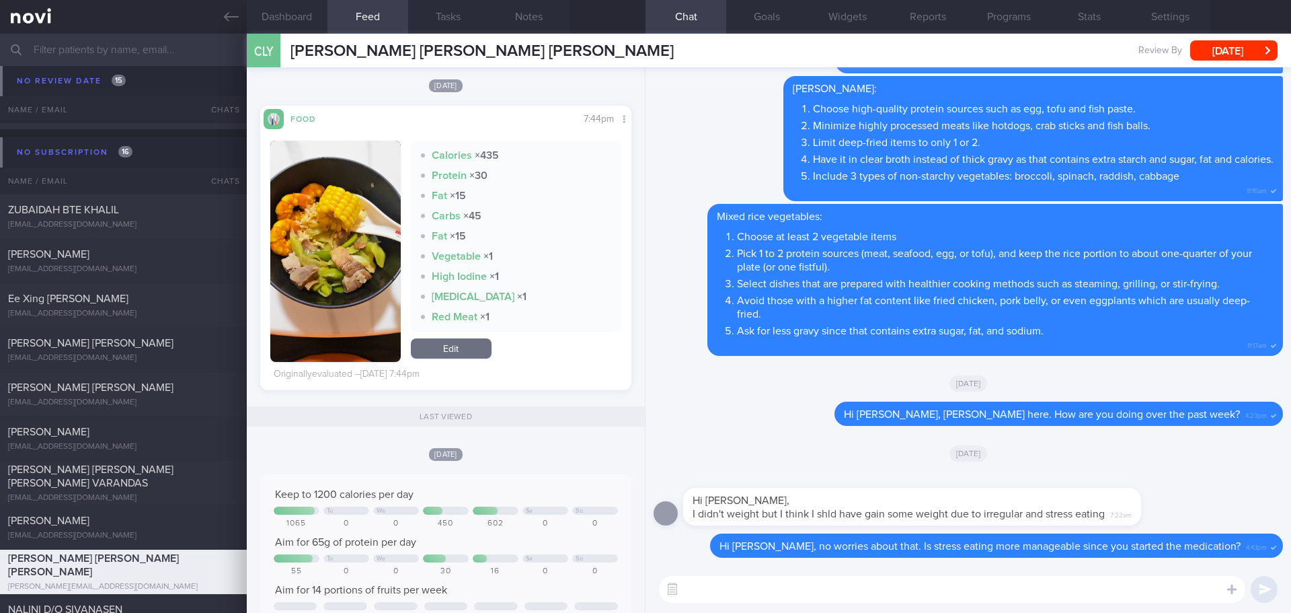
click at [724, 581] on textarea at bounding box center [952, 589] width 587 height 27
click at [1006, 19] on button "Programs" at bounding box center [1009, 17] width 81 height 34
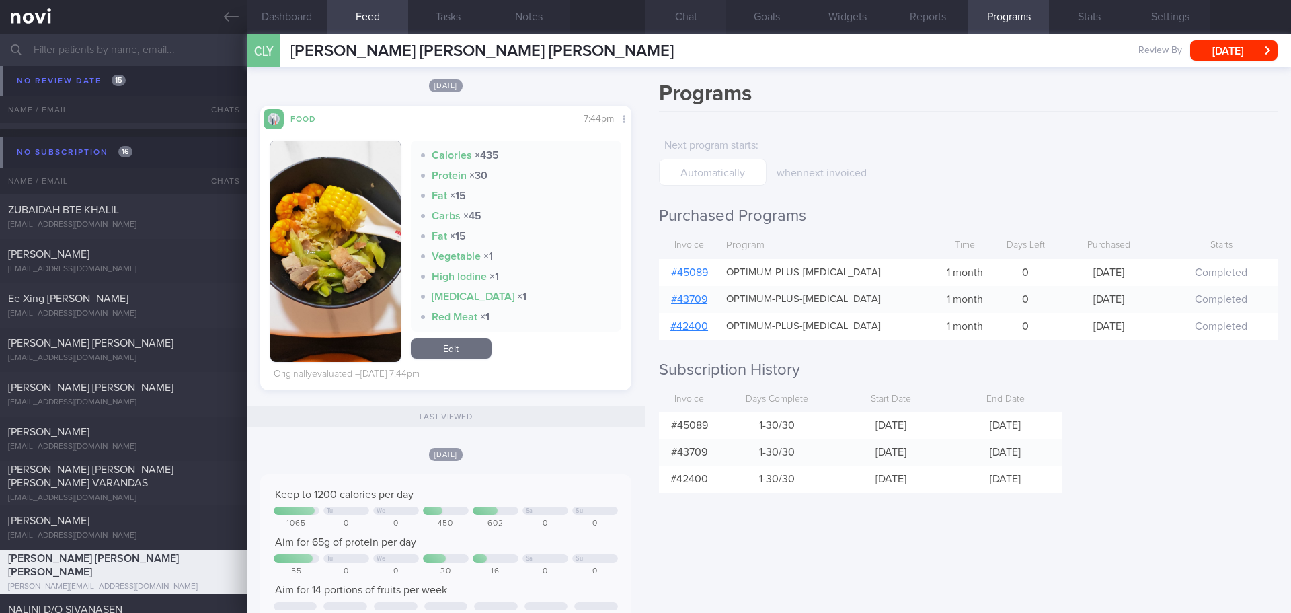
click at [684, 20] on button "Chat" at bounding box center [686, 17] width 81 height 34
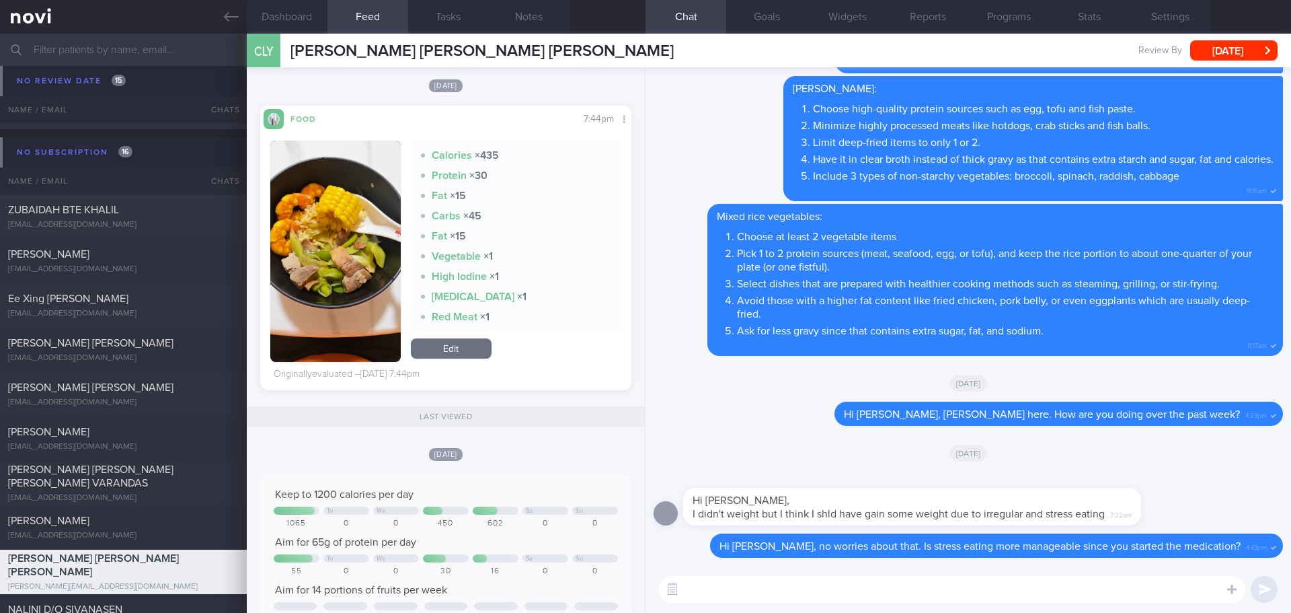
click at [812, 582] on textarea at bounding box center [952, 589] width 587 height 27
paste textarea "Elizabeth here. I noticed your Optimum Plus program has ended, and there’s no u…"
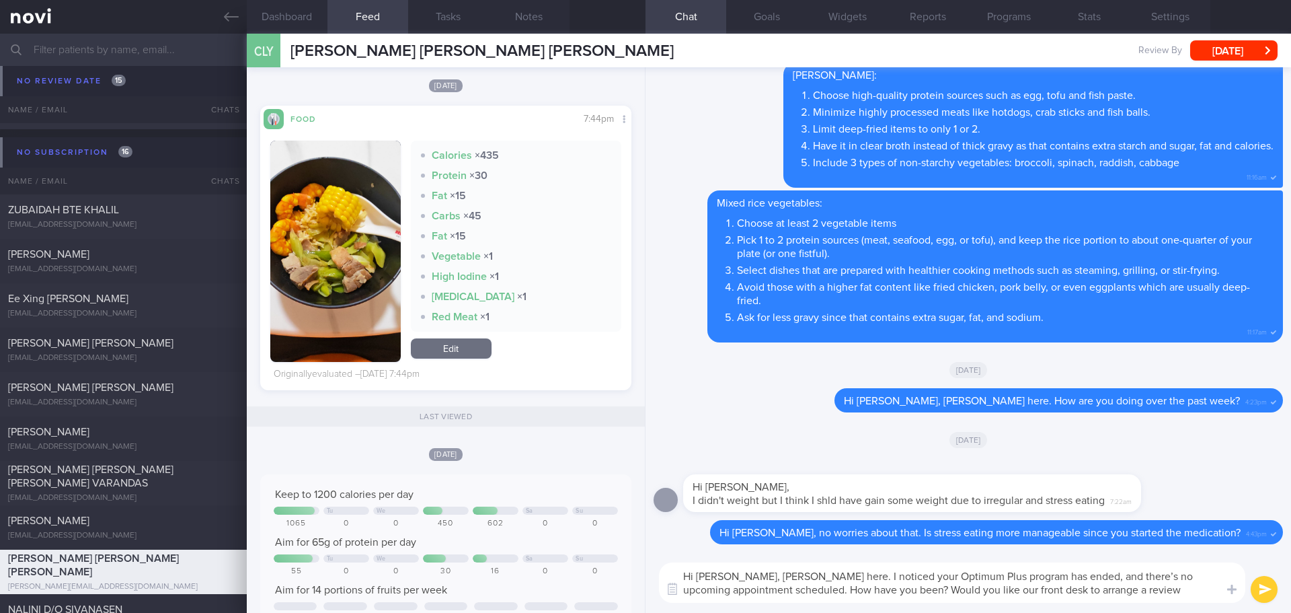
click at [1191, 598] on textarea "Hi Joey, Elizabeth here. I noticed your Optimum Plus program has ended, and the…" at bounding box center [952, 582] width 587 height 40
type textarea "Hi Joey, Elizabeth here. I noticed your Optimum Plus program has ended, and the…"
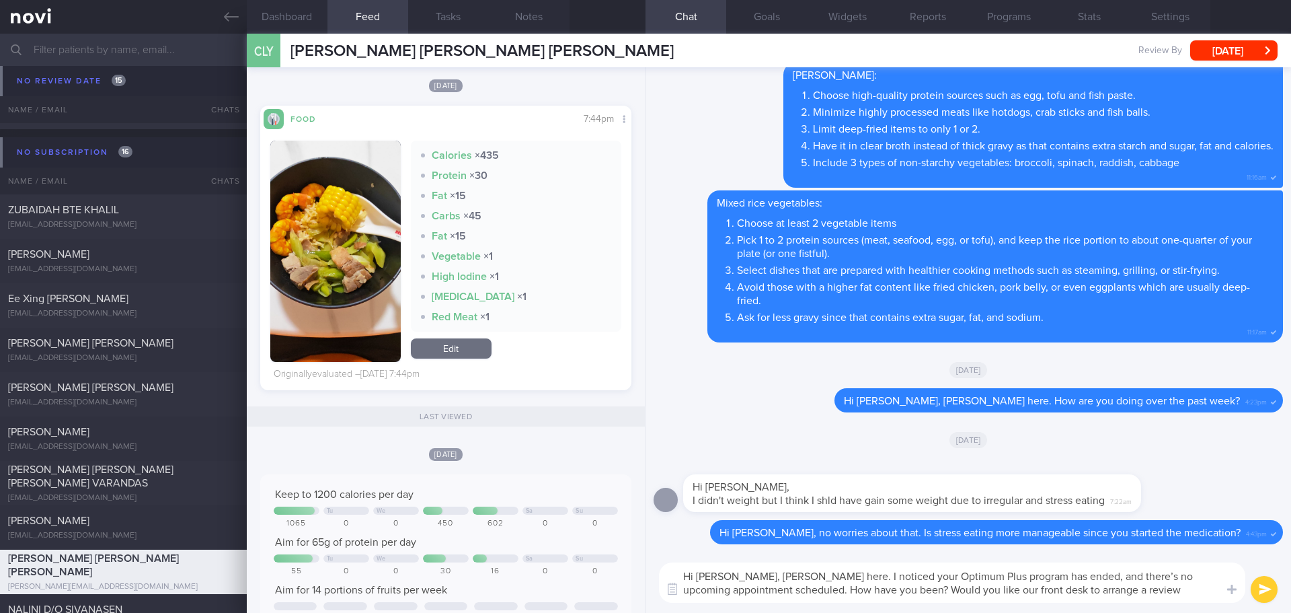
click at [1267, 584] on button "submit" at bounding box center [1264, 589] width 27 height 27
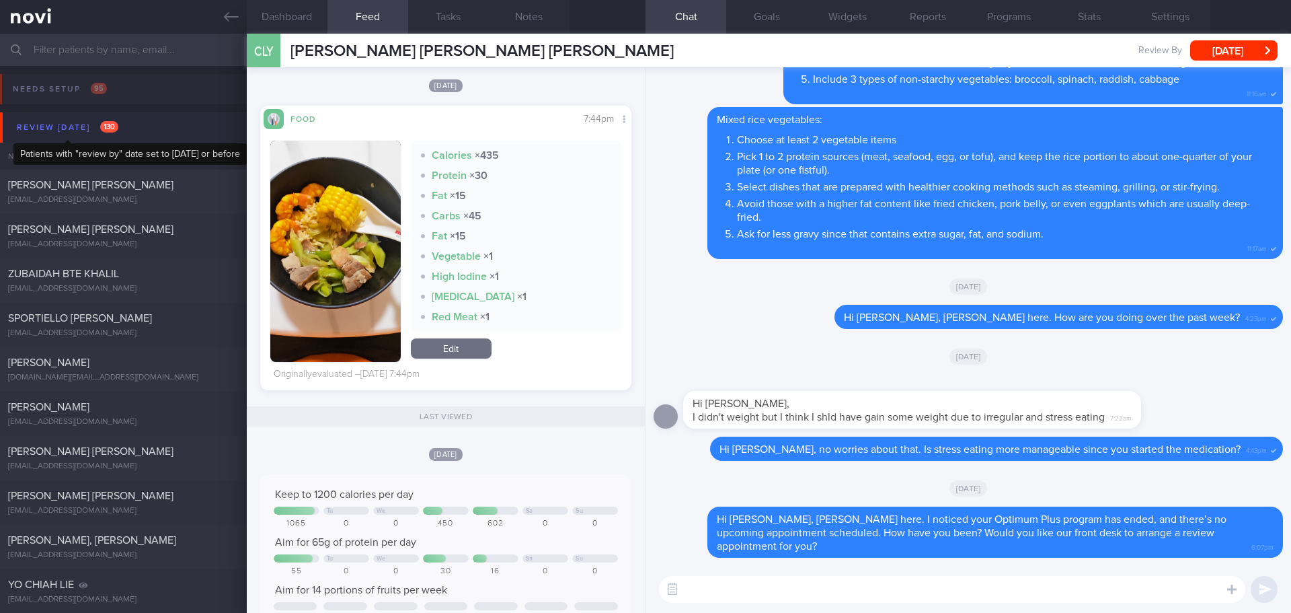
click at [59, 125] on div "Review today 130" at bounding box center [67, 127] width 108 height 18
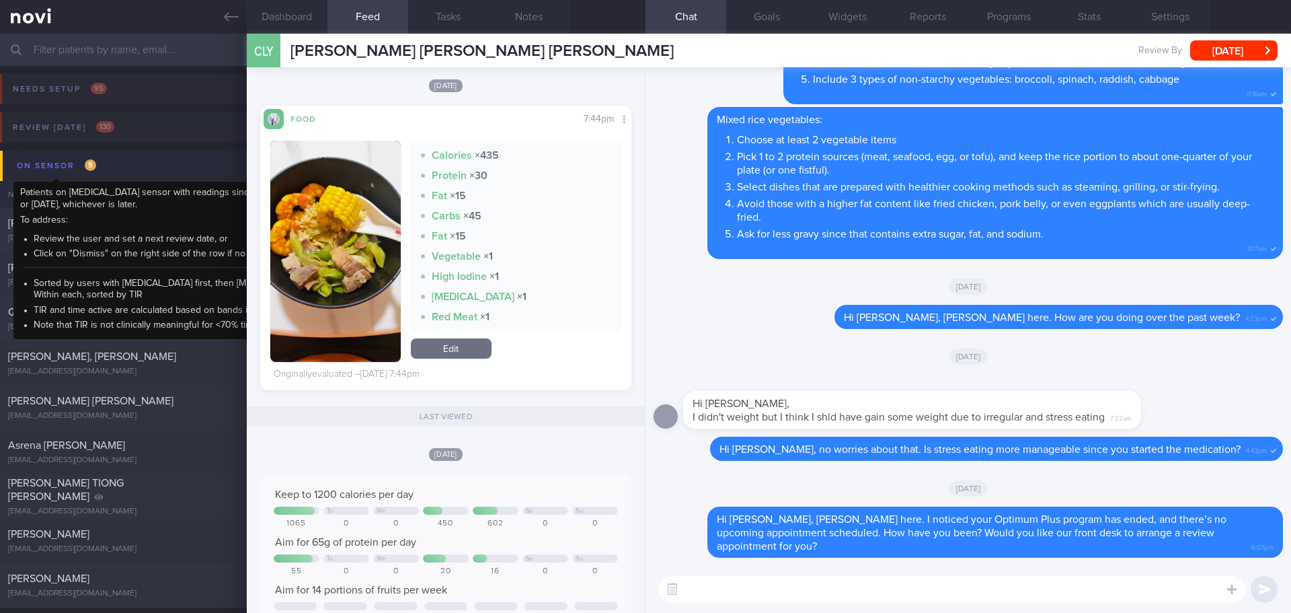
click at [69, 166] on div "On sensor 9" at bounding box center [56, 166] width 86 height 18
